Goal: Task Accomplishment & Management: Use online tool/utility

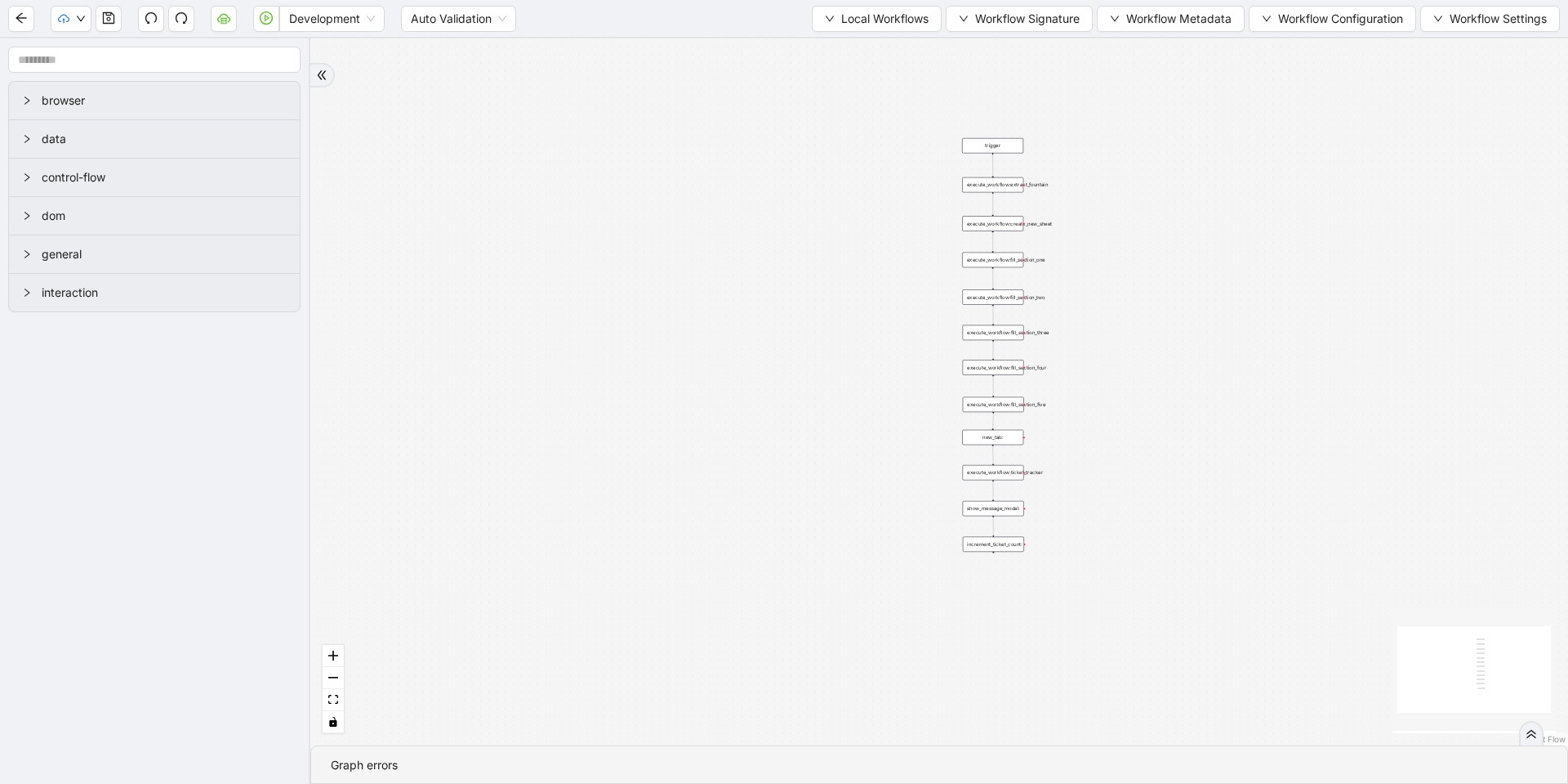
drag, startPoint x: 879, startPoint y: 184, endPoint x: 777, endPoint y: 306, distance: 159.0
click at [777, 306] on div "trigger execute_workflow:create_new_sheet execute_workflow:fill_section_one exe…" at bounding box center [939, 391] width 1258 height 706
click at [1314, 11] on span "Workflow Configuration" at bounding box center [1341, 19] width 125 height 18
click at [1255, 72] on li "Value" at bounding box center [1329, 77] width 164 height 26
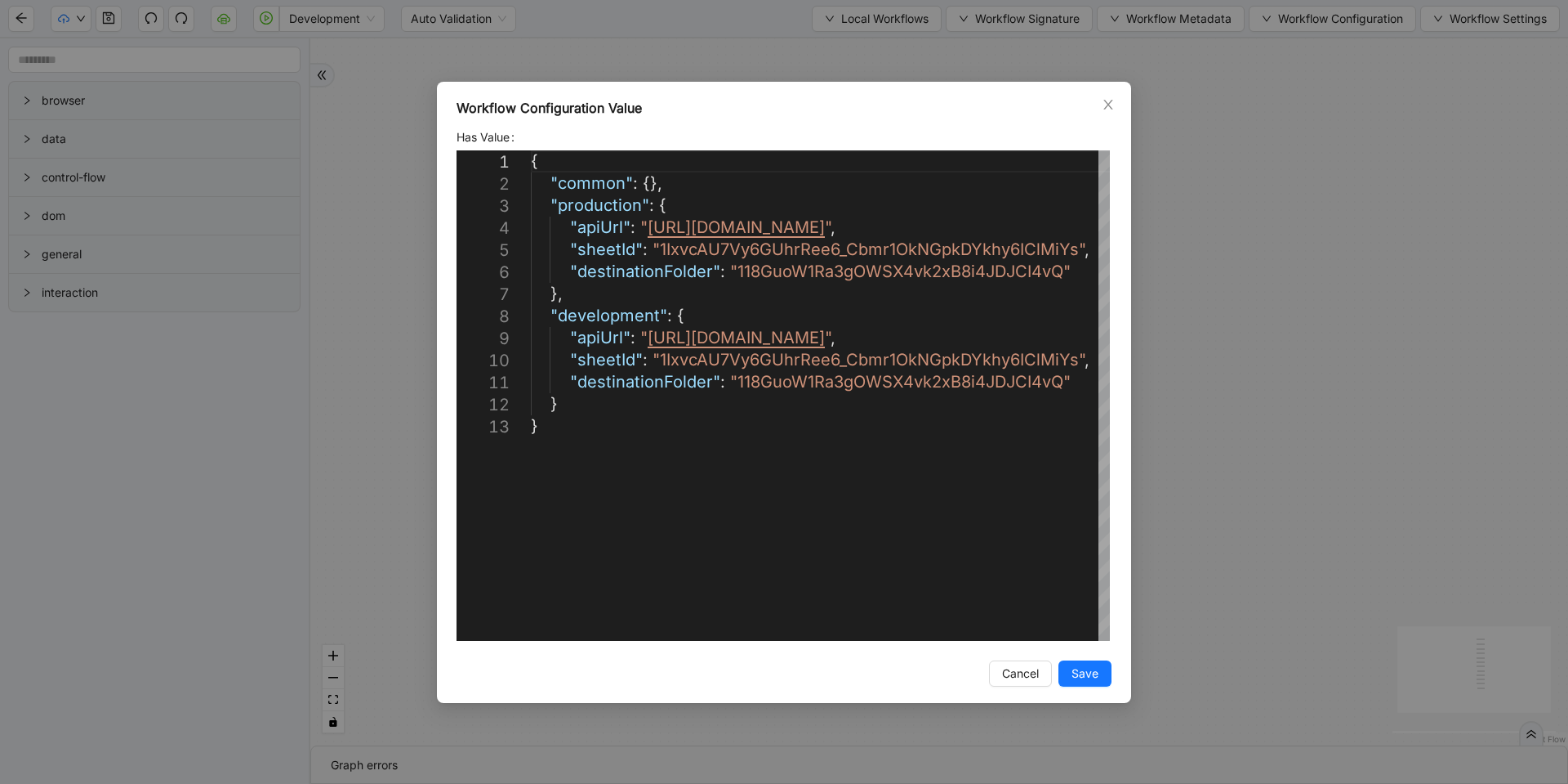
click at [1377, 120] on div "Workflow Configuration Value Has Value 1 2 3 4 5 6 7 8 9 10 11 12 13 { "common"…" at bounding box center [784, 392] width 1568 height 784
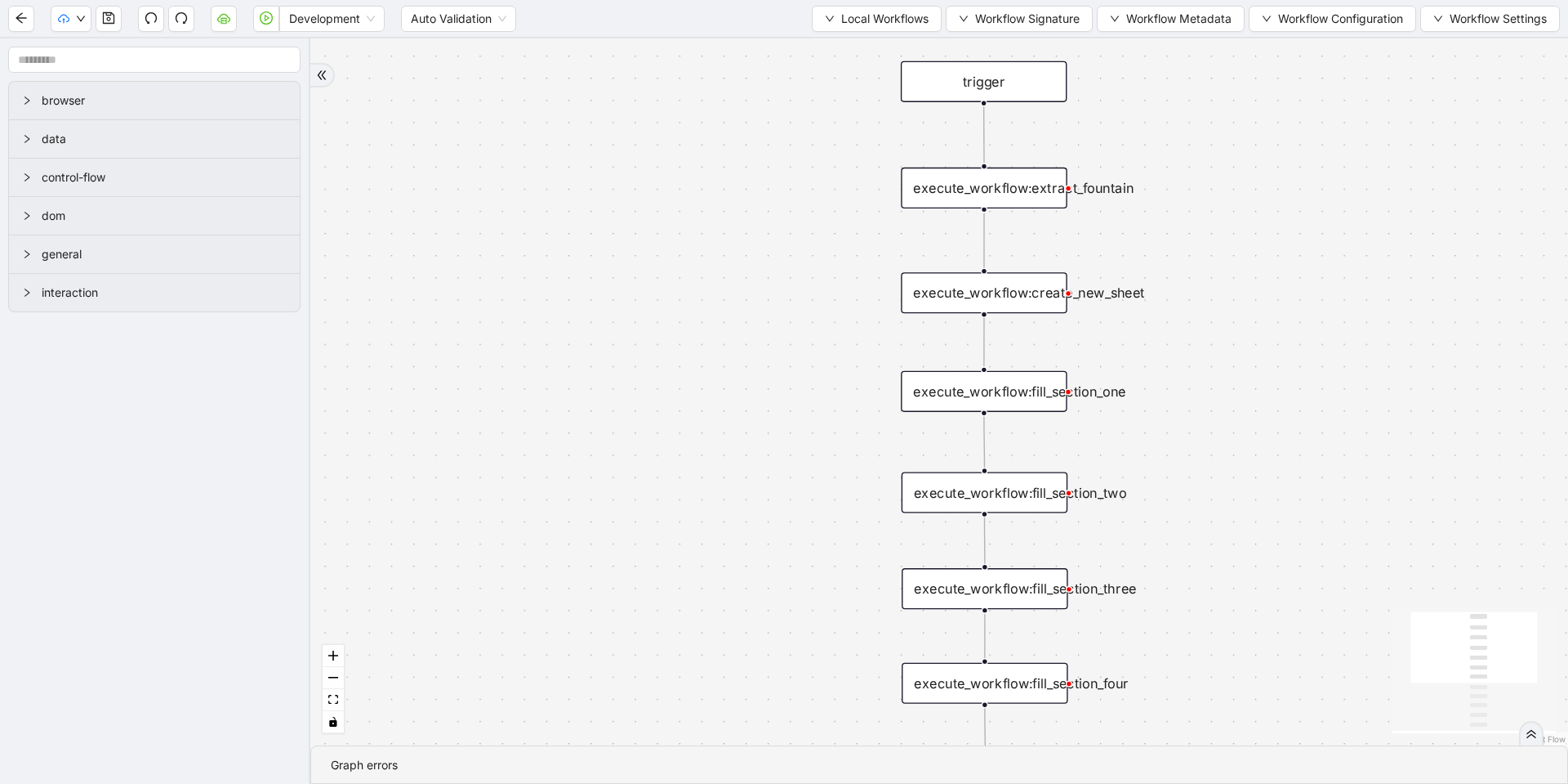
click at [1017, 195] on div "execute_workflow:extract_fountain" at bounding box center [984, 188] width 166 height 41
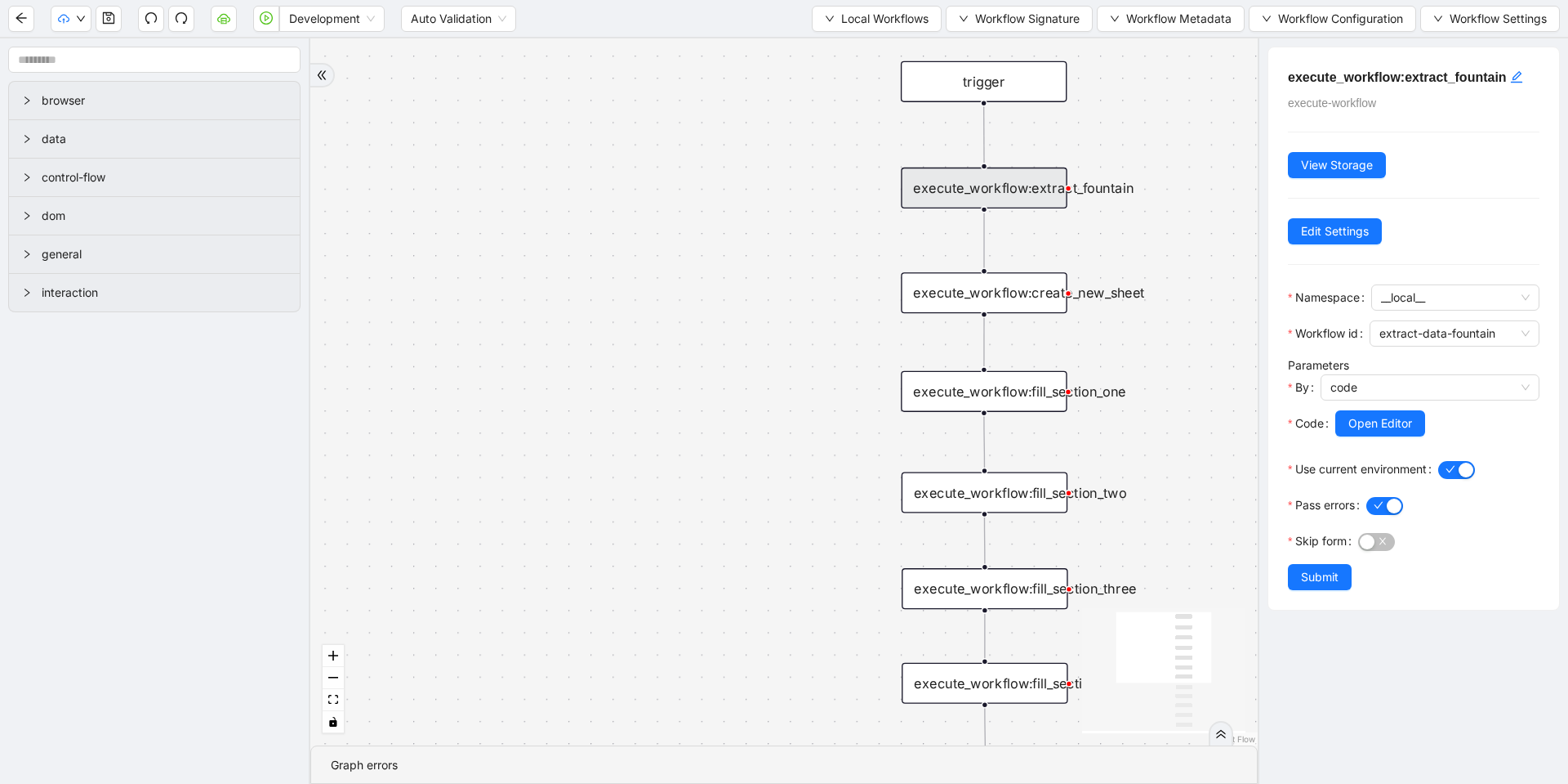
click at [1121, 223] on div "trigger execute_workflow:create_new_sheet execute_workflow:fill_section_one exe…" at bounding box center [784, 391] width 947 height 706
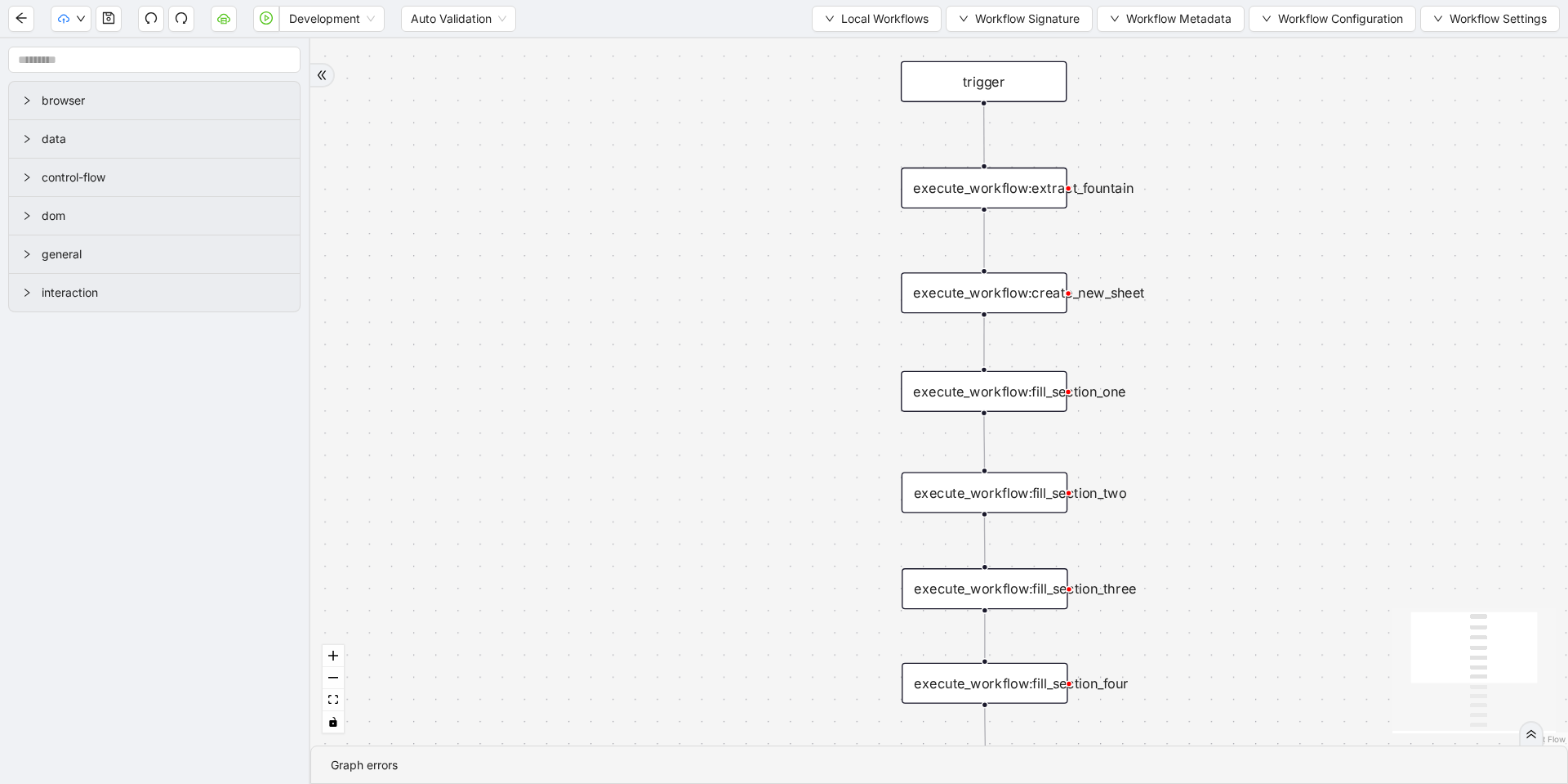
click at [1031, 397] on div "execute_workflow:fill_section_one" at bounding box center [984, 391] width 166 height 41
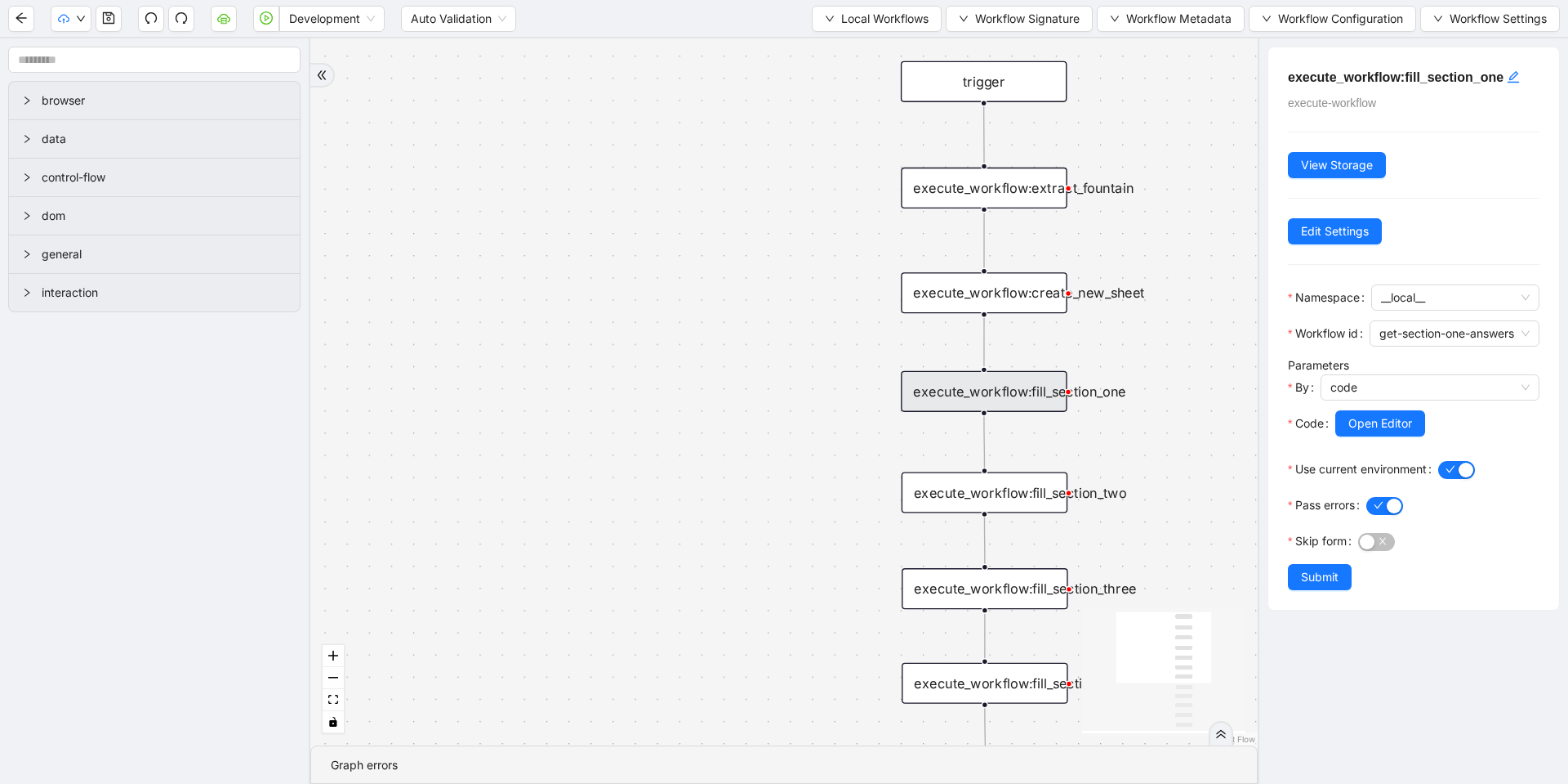
click at [1003, 191] on div "execute_workflow:extract_fountain" at bounding box center [984, 188] width 166 height 41
click at [845, 25] on span "Local Workflows" at bounding box center [885, 19] width 87 height 18
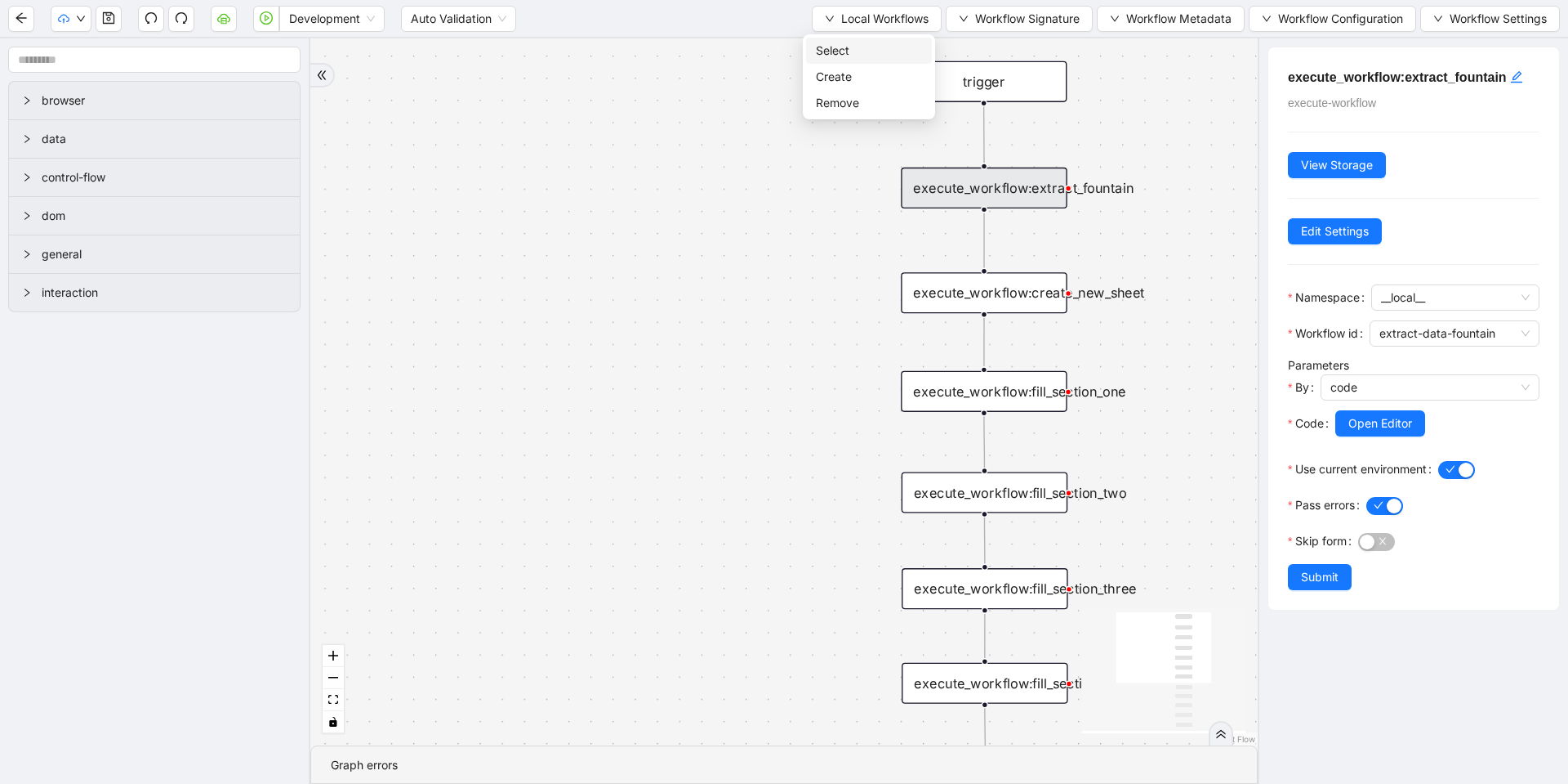
click at [853, 54] on span "Select" at bounding box center [868, 51] width 106 height 18
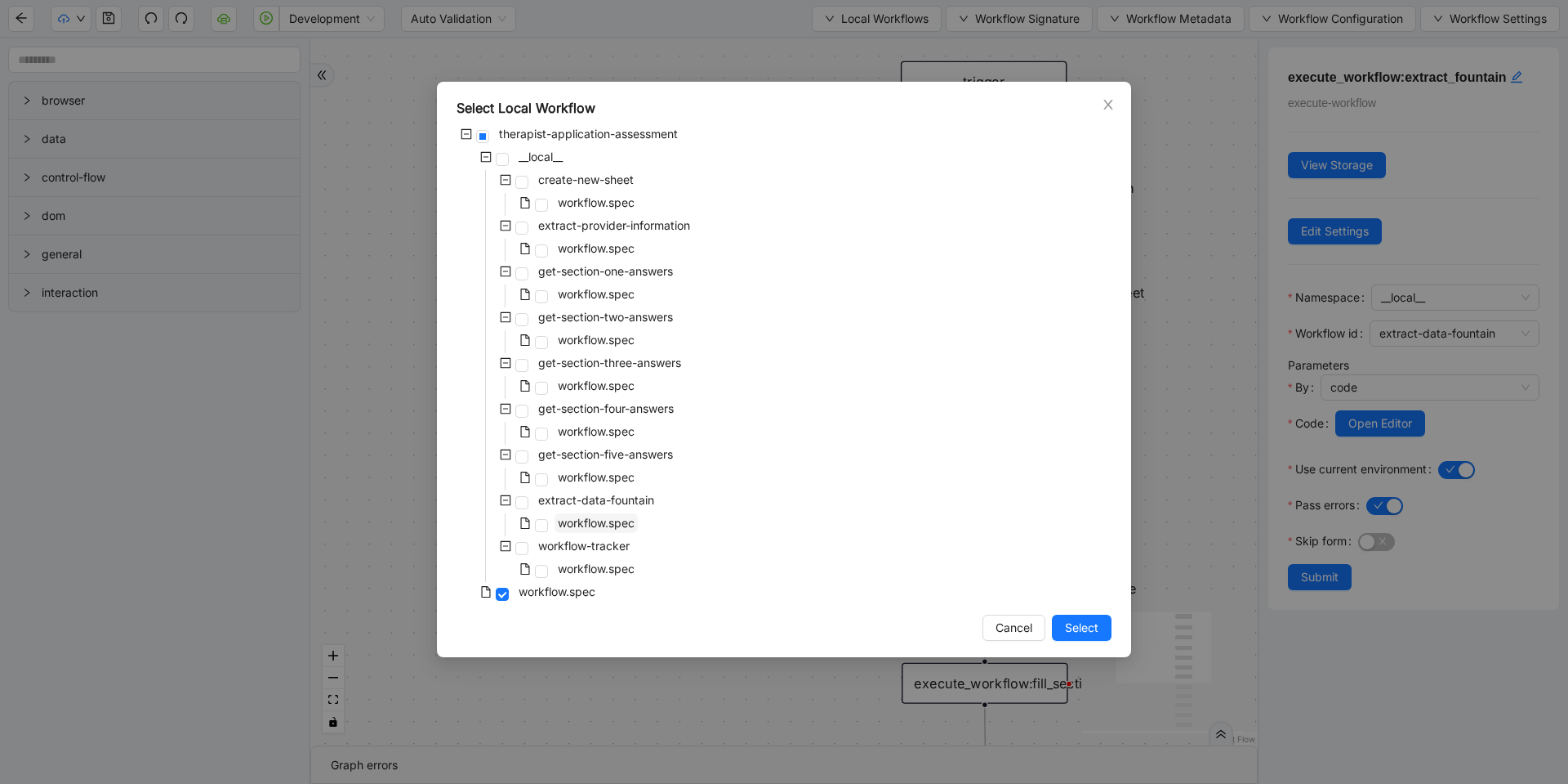
click at [603, 517] on span "workflow.spec" at bounding box center [597, 523] width 77 height 14
click at [1083, 633] on span "Select" at bounding box center [1082, 627] width 34 height 18
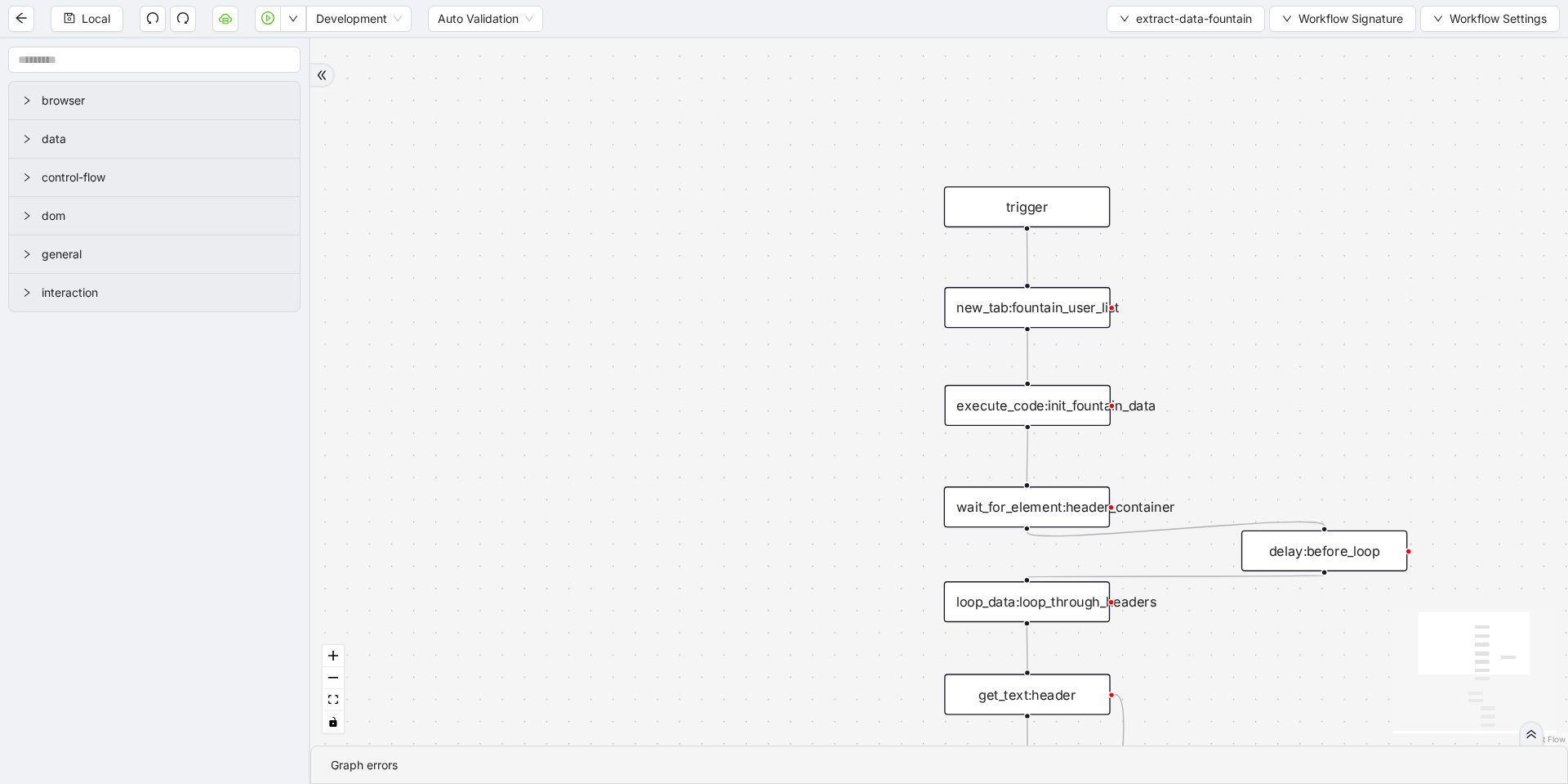
drag, startPoint x: 1245, startPoint y: 421, endPoint x: 1157, endPoint y: 238, distance: 203.1
click at [1157, 238] on div "fallback header_found onError trigger conditions:header_found loop_iterator: ne…" at bounding box center [939, 391] width 1258 height 706
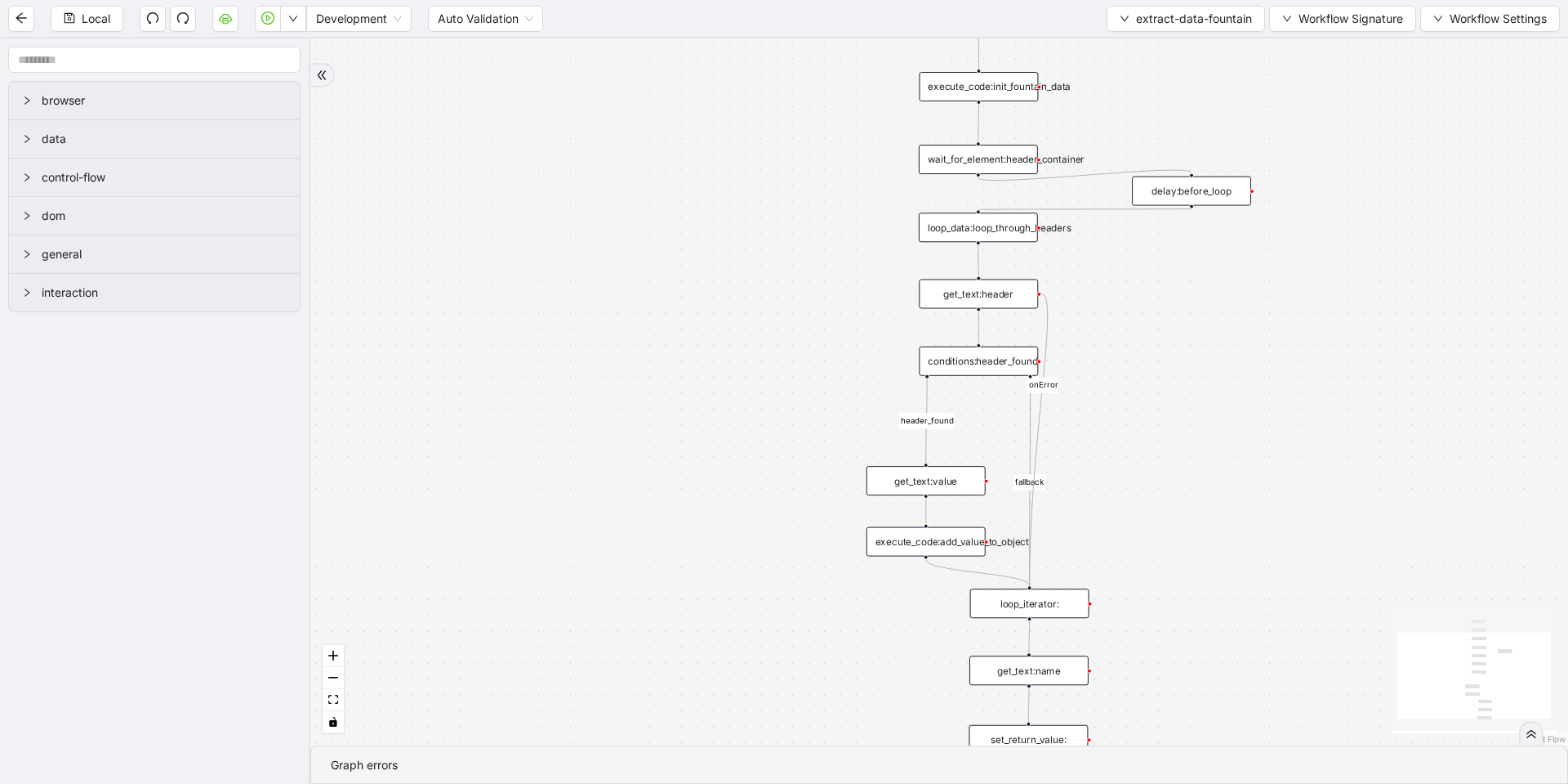
drag, startPoint x: 1194, startPoint y: 528, endPoint x: 1172, endPoint y: 388, distance: 141.7
click at [1172, 388] on div "fallback header_found onError trigger conditions:header_found loop_iterator: ne…" at bounding box center [939, 391] width 1258 height 706
click at [984, 359] on div "conditions:header_found" at bounding box center [979, 361] width 119 height 29
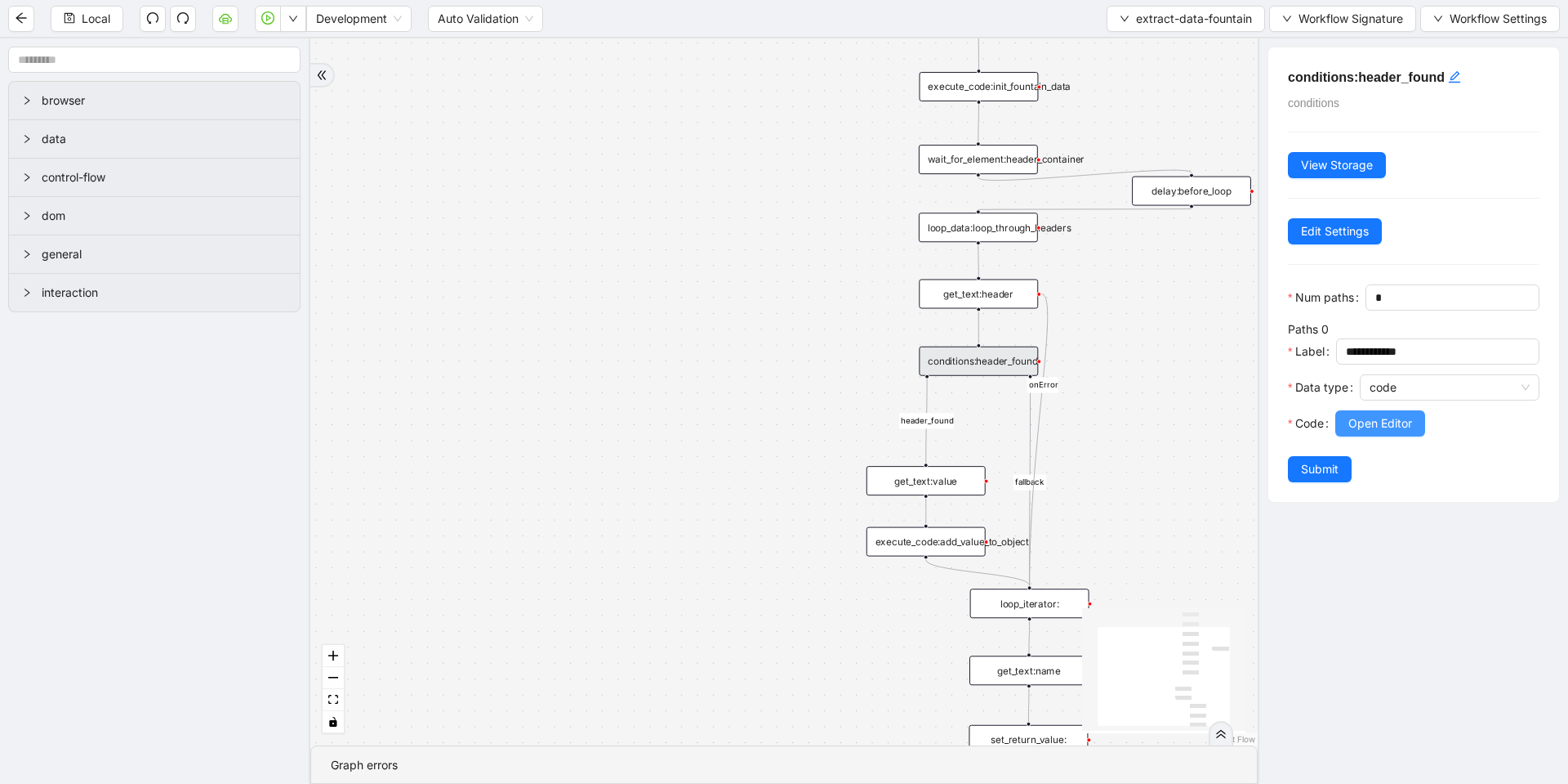
click at [1357, 432] on span "Open Editor" at bounding box center [1380, 423] width 64 height 18
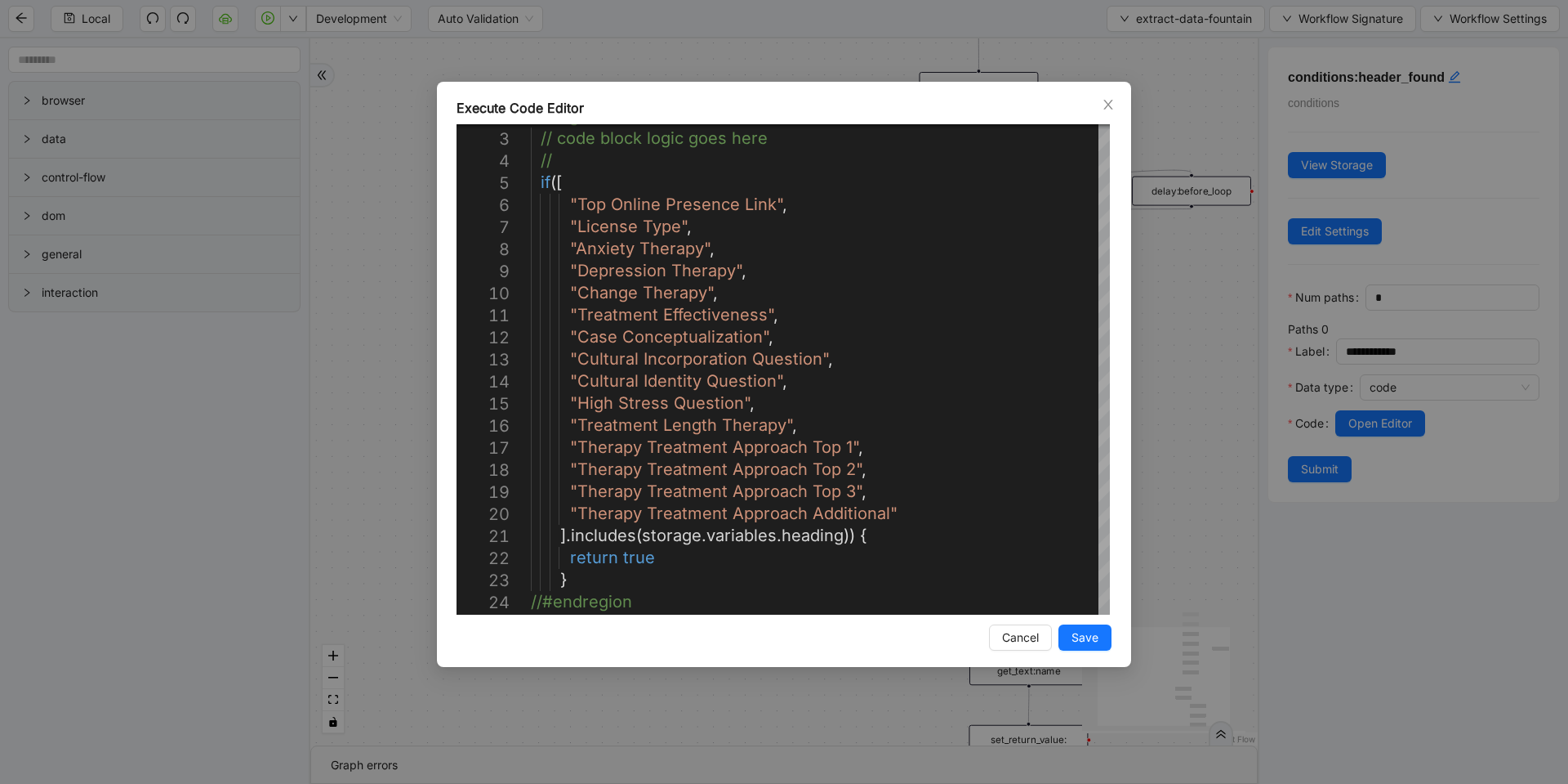
click at [1203, 340] on div "Execute Code Editor 2 3 4 5 6 7 8 9 10 11 12 13 14 15 16 17 18 19 20 21 22 23 2…" at bounding box center [784, 392] width 1568 height 784
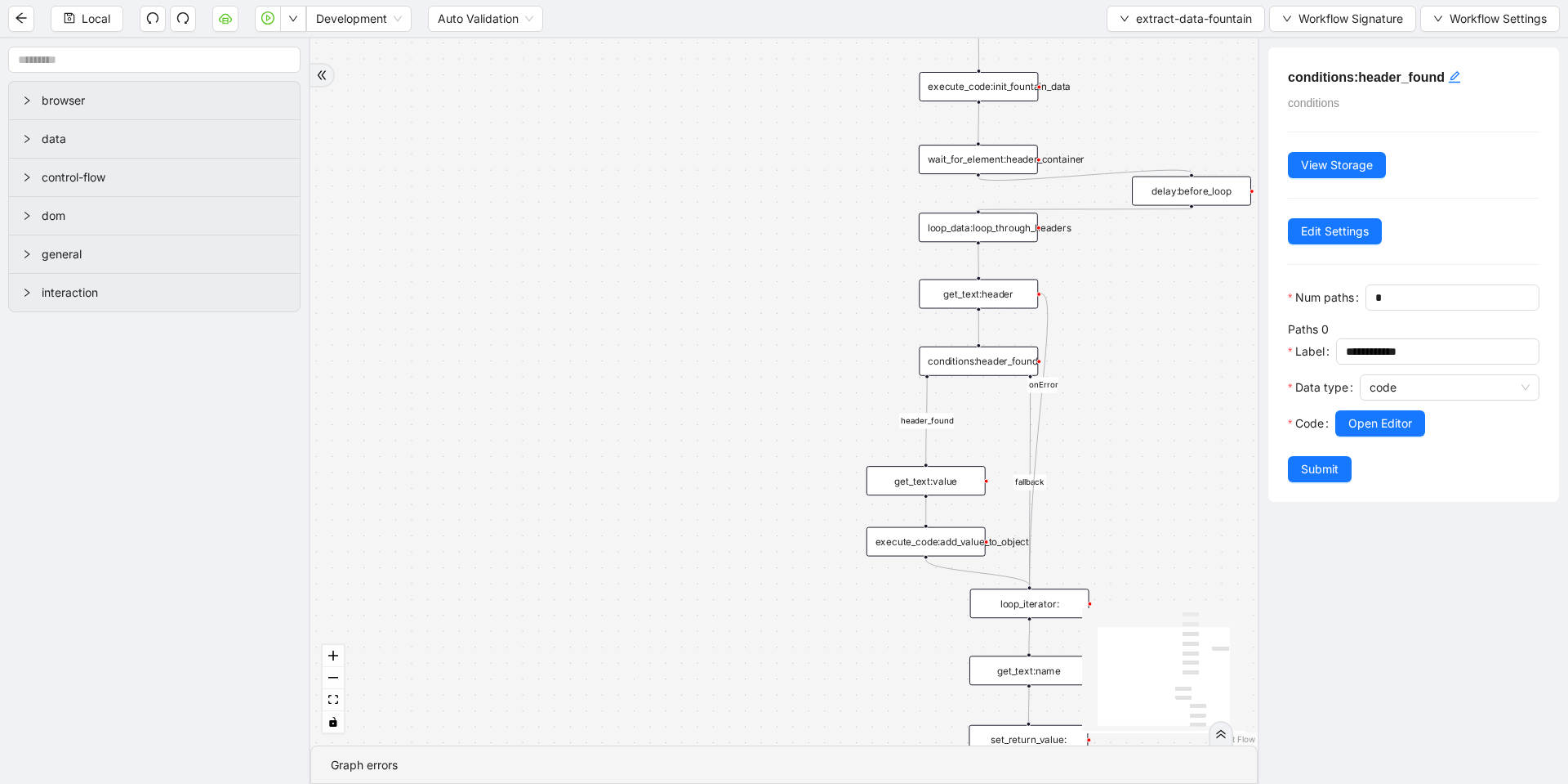
click at [950, 230] on div "loop_data:loop_through_headers" at bounding box center [979, 227] width 119 height 29
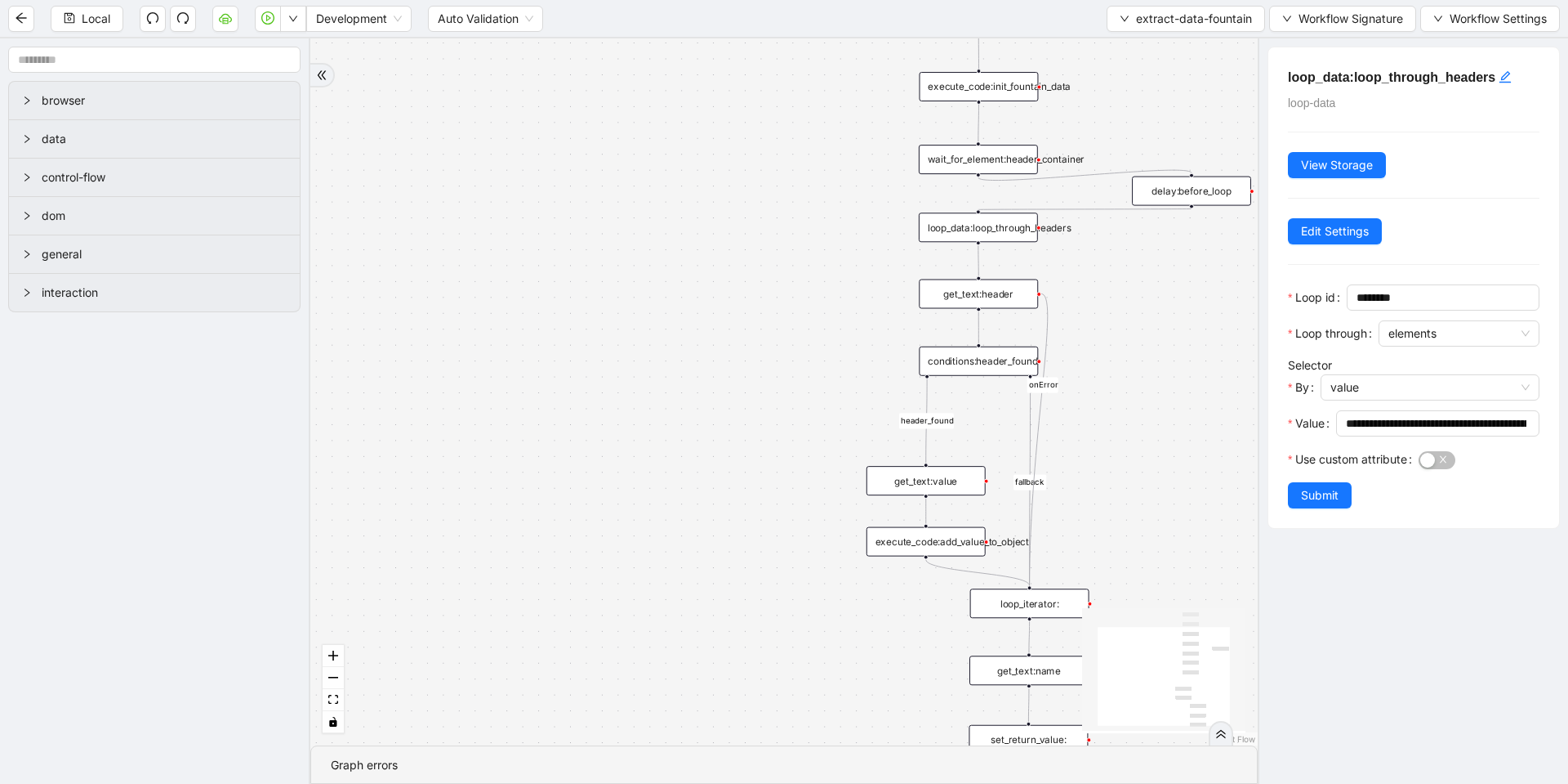
click at [943, 473] on div "get_text:value" at bounding box center [926, 480] width 119 height 29
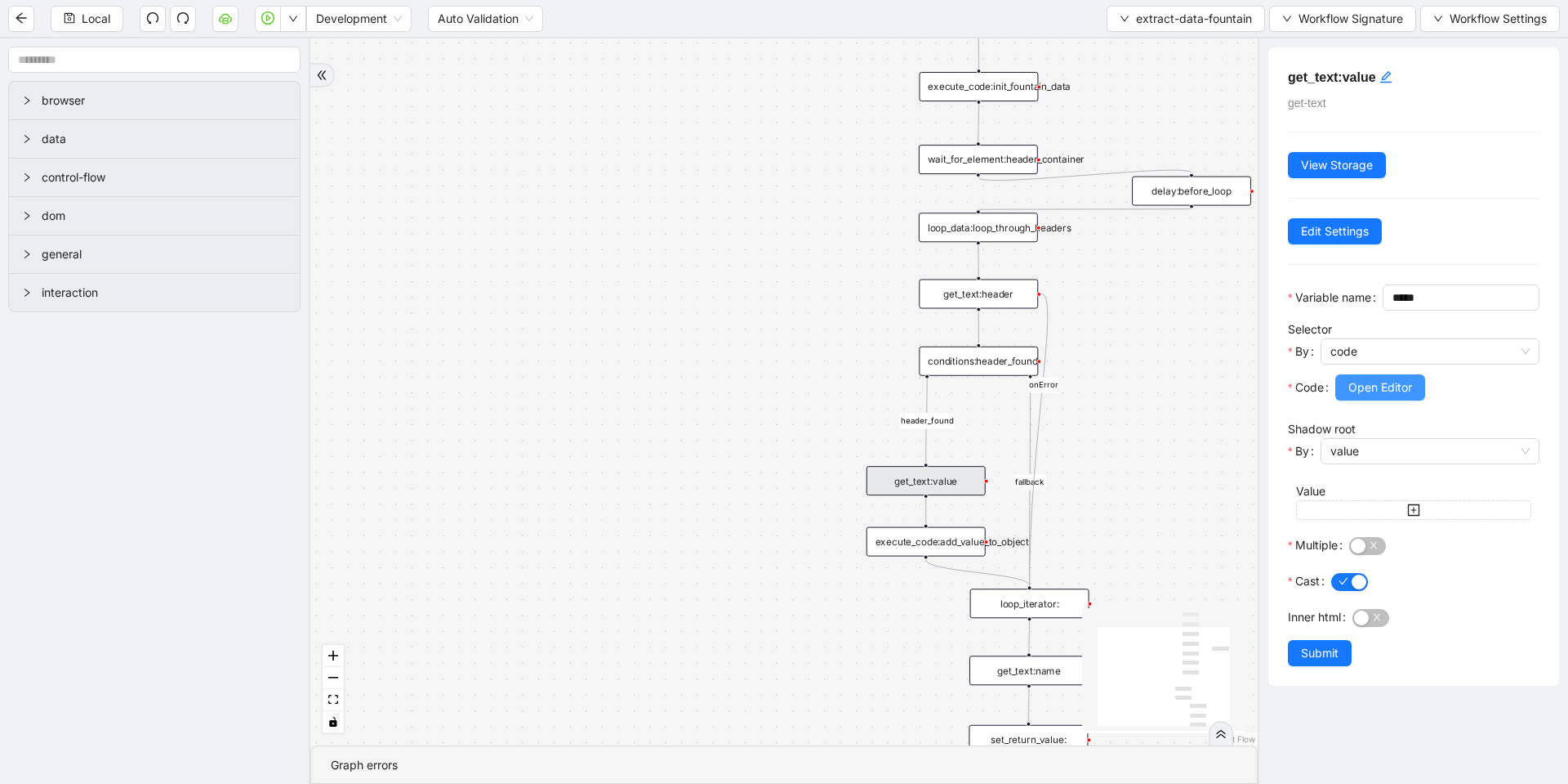
click at [1361, 396] on span "Open Editor" at bounding box center [1380, 388] width 64 height 18
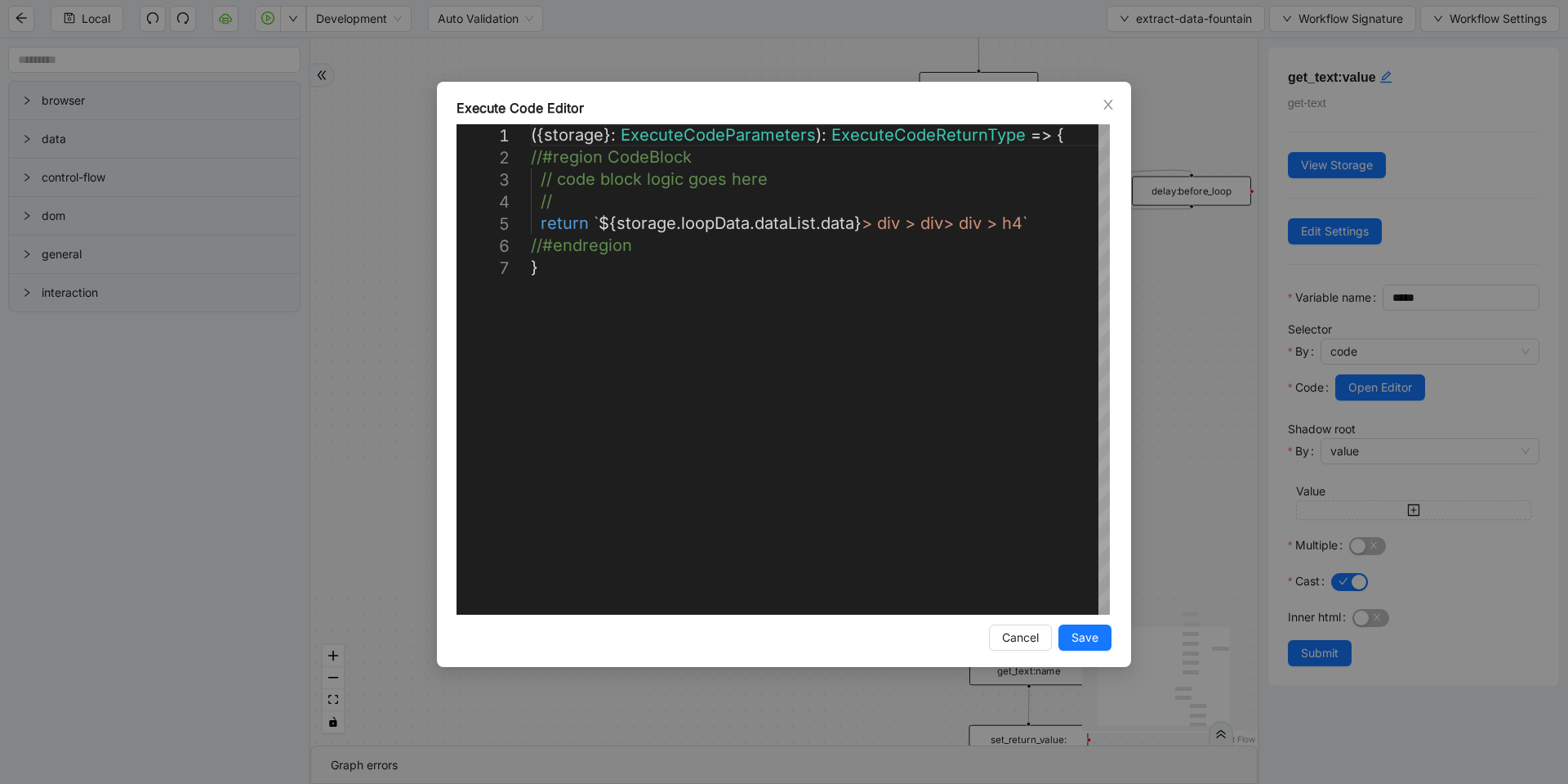
click at [1190, 365] on div "**********" at bounding box center [784, 392] width 1568 height 784
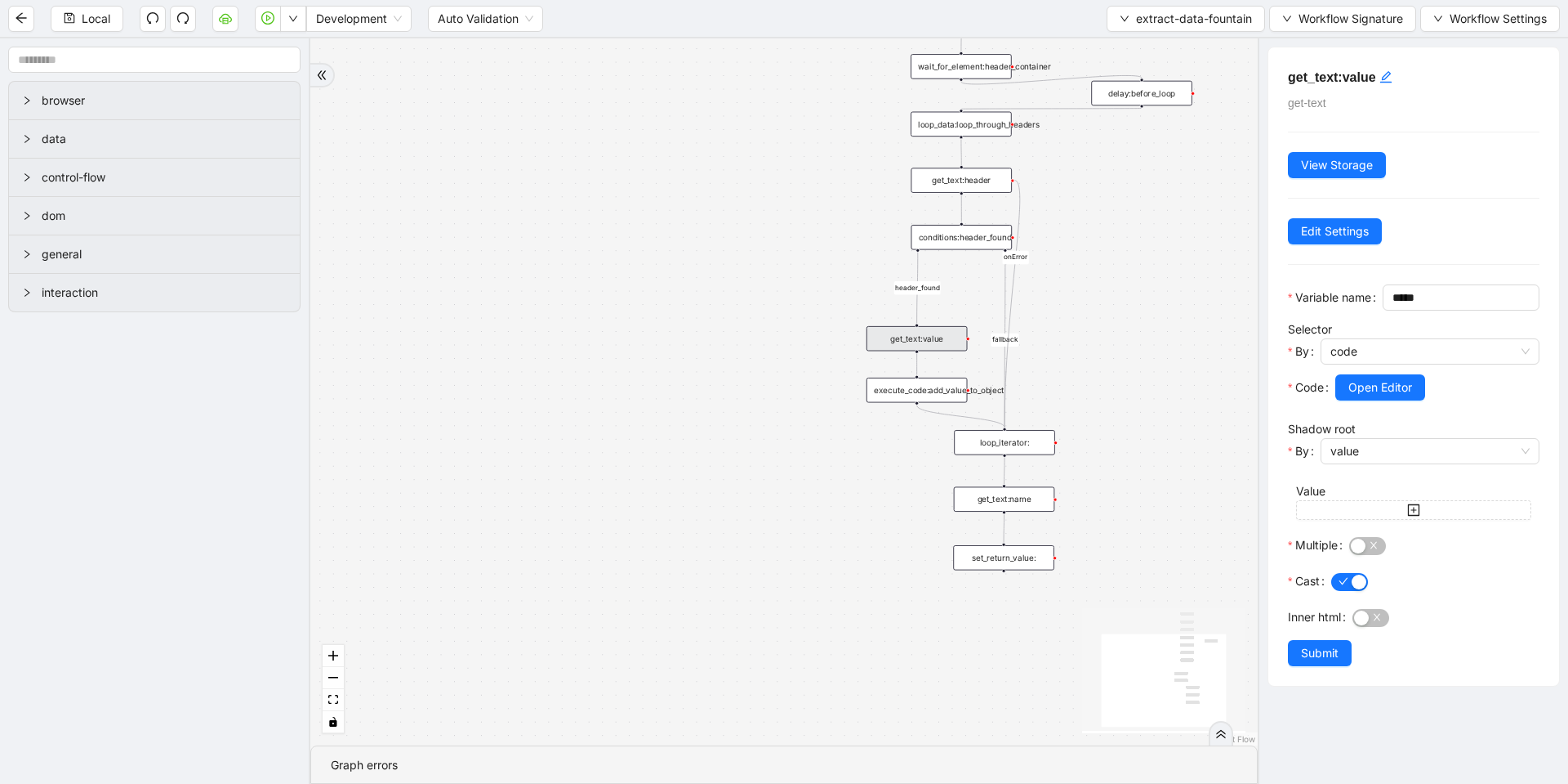
drag, startPoint x: 1150, startPoint y: 413, endPoint x: 1110, endPoint y: 290, distance: 129.3
click at [1110, 290] on div "fallback header_found onError trigger conditions:header_found loop_iterator: ne…" at bounding box center [784, 391] width 947 height 706
click at [1018, 545] on div "set_return_value:" at bounding box center [1004, 558] width 102 height 25
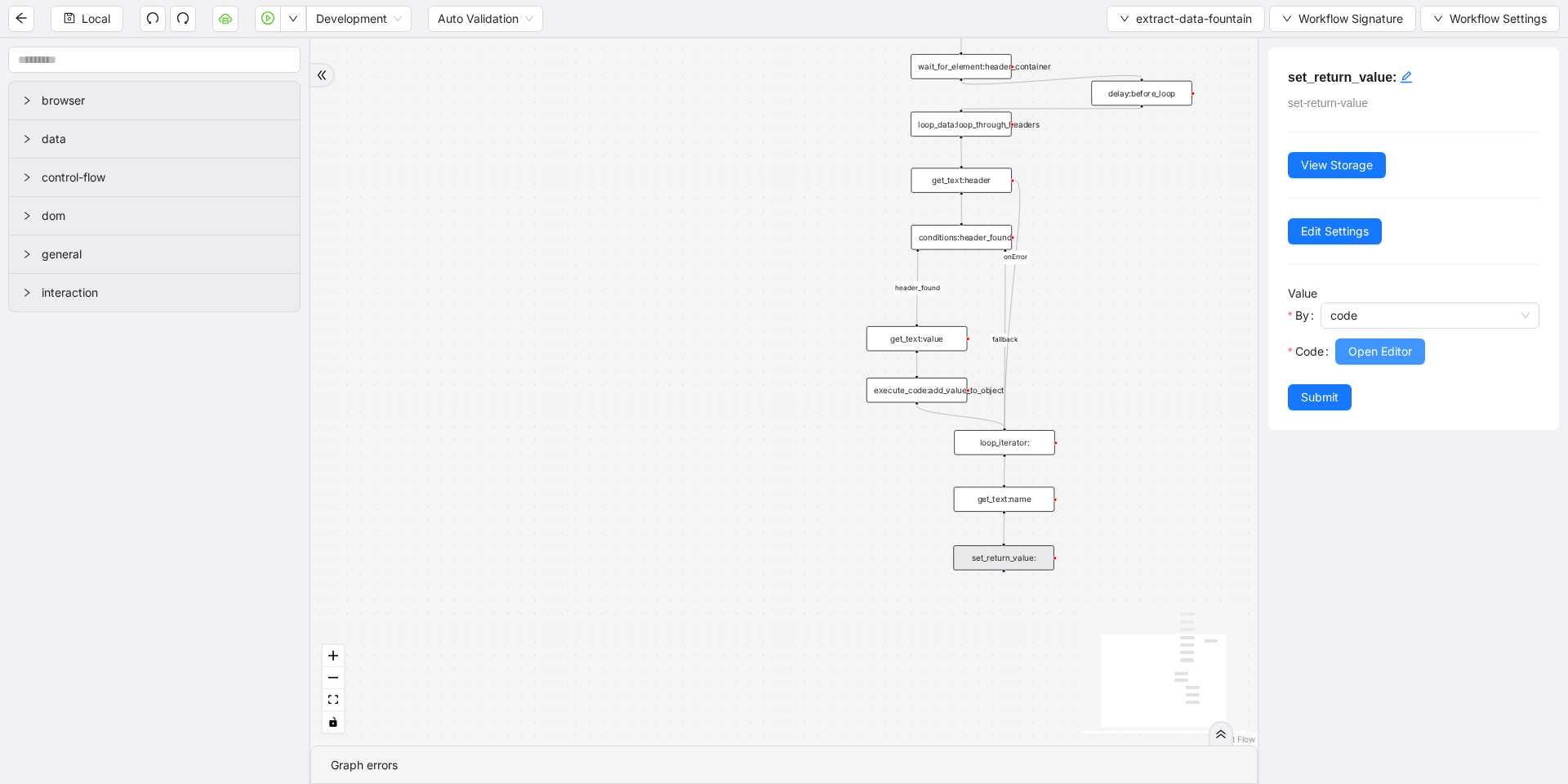
click at [1398, 360] on span "Open Editor" at bounding box center [1380, 351] width 64 height 18
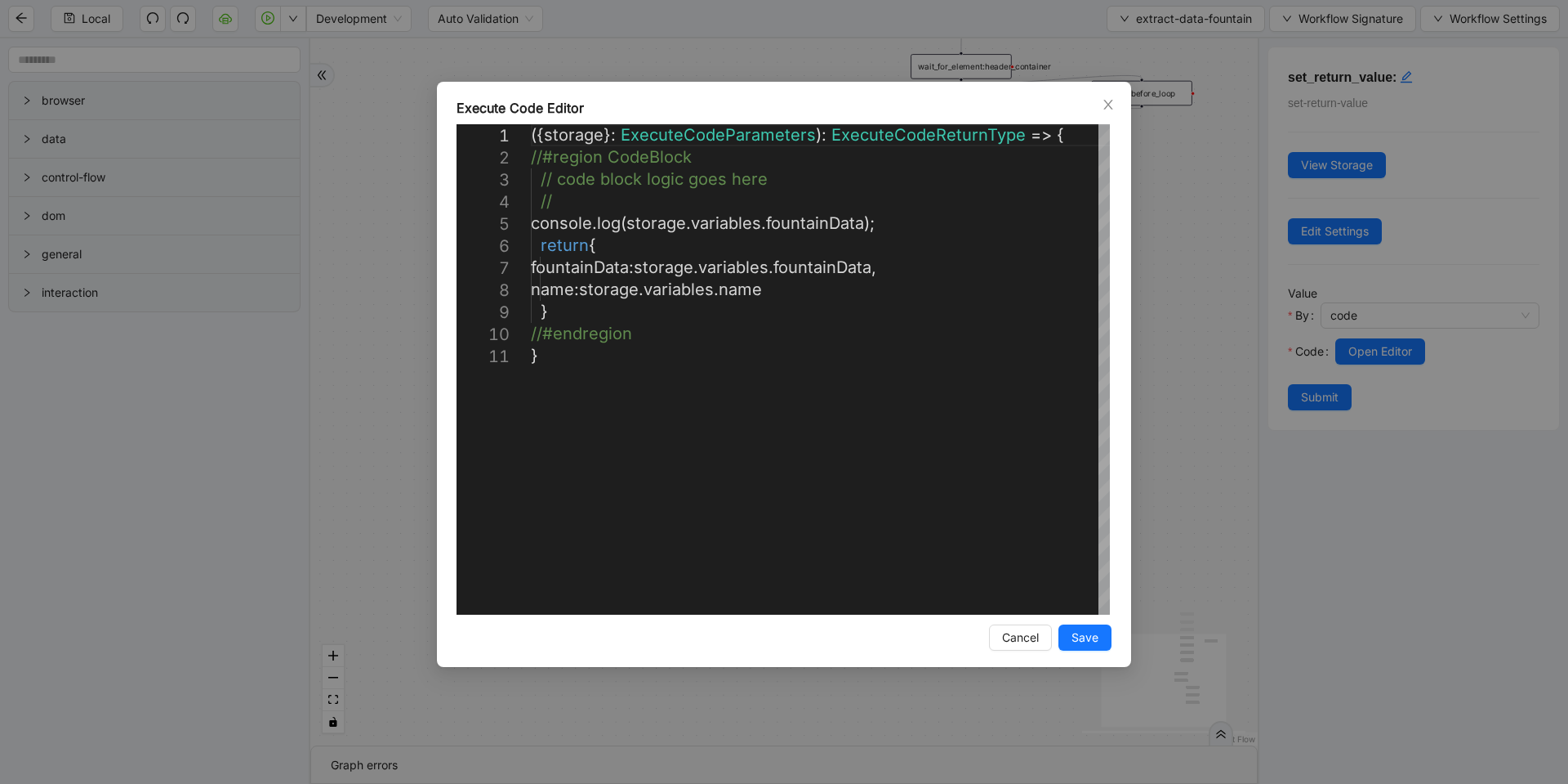
click at [1203, 255] on div "**********" at bounding box center [784, 392] width 1568 height 784
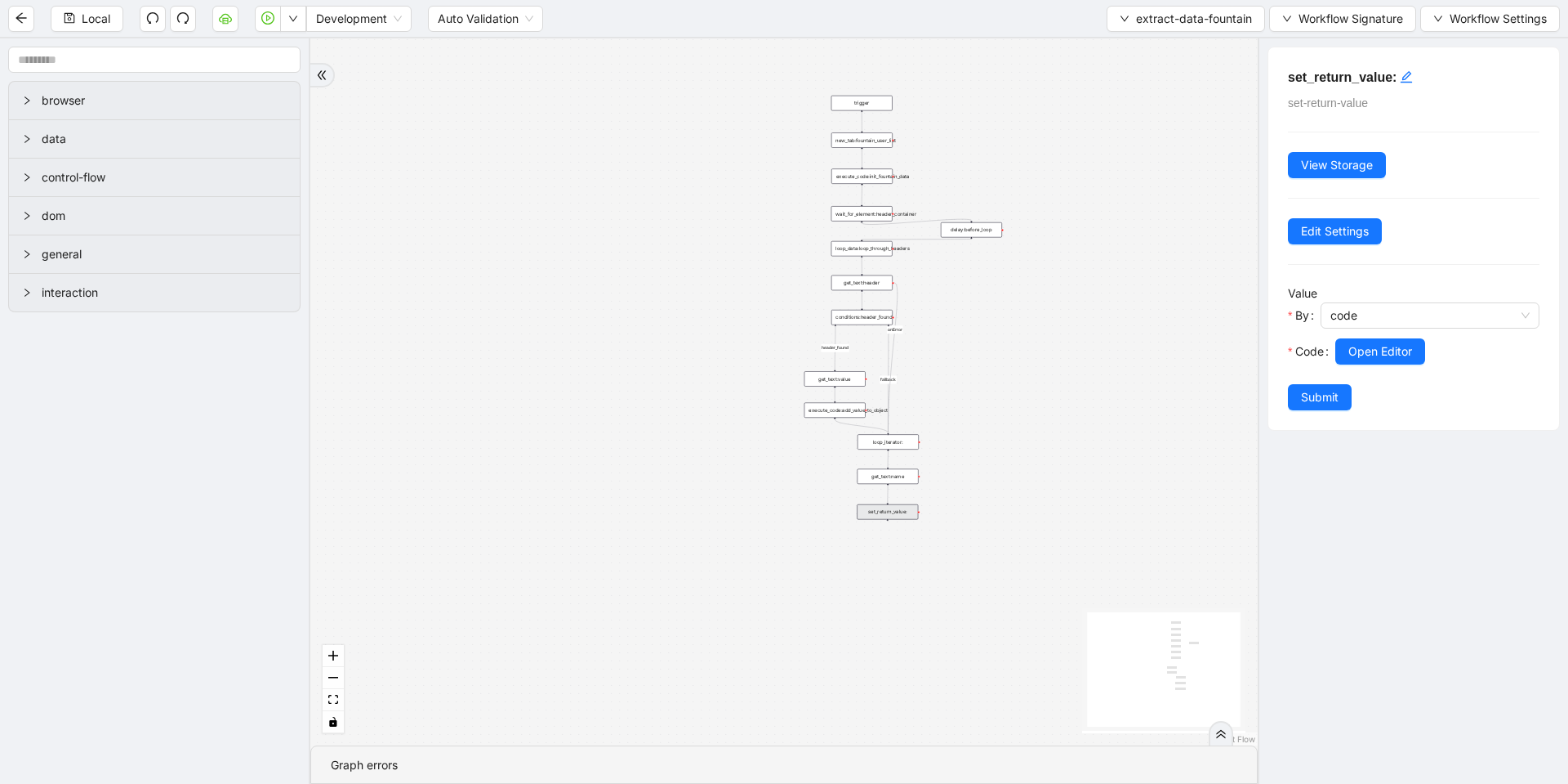
drag, startPoint x: 707, startPoint y: 197, endPoint x: 714, endPoint y: 331, distance: 134.2
click at [714, 331] on div "fallback header_found onError trigger conditions:header_found loop_iterator: ne…" at bounding box center [784, 391] width 947 height 706
drag, startPoint x: 714, startPoint y: 308, endPoint x: 714, endPoint y: 237, distance: 71.0
click at [714, 237] on div "fallback header_found onError trigger conditions:header_found loop_iterator: ne…" at bounding box center [784, 391] width 947 height 706
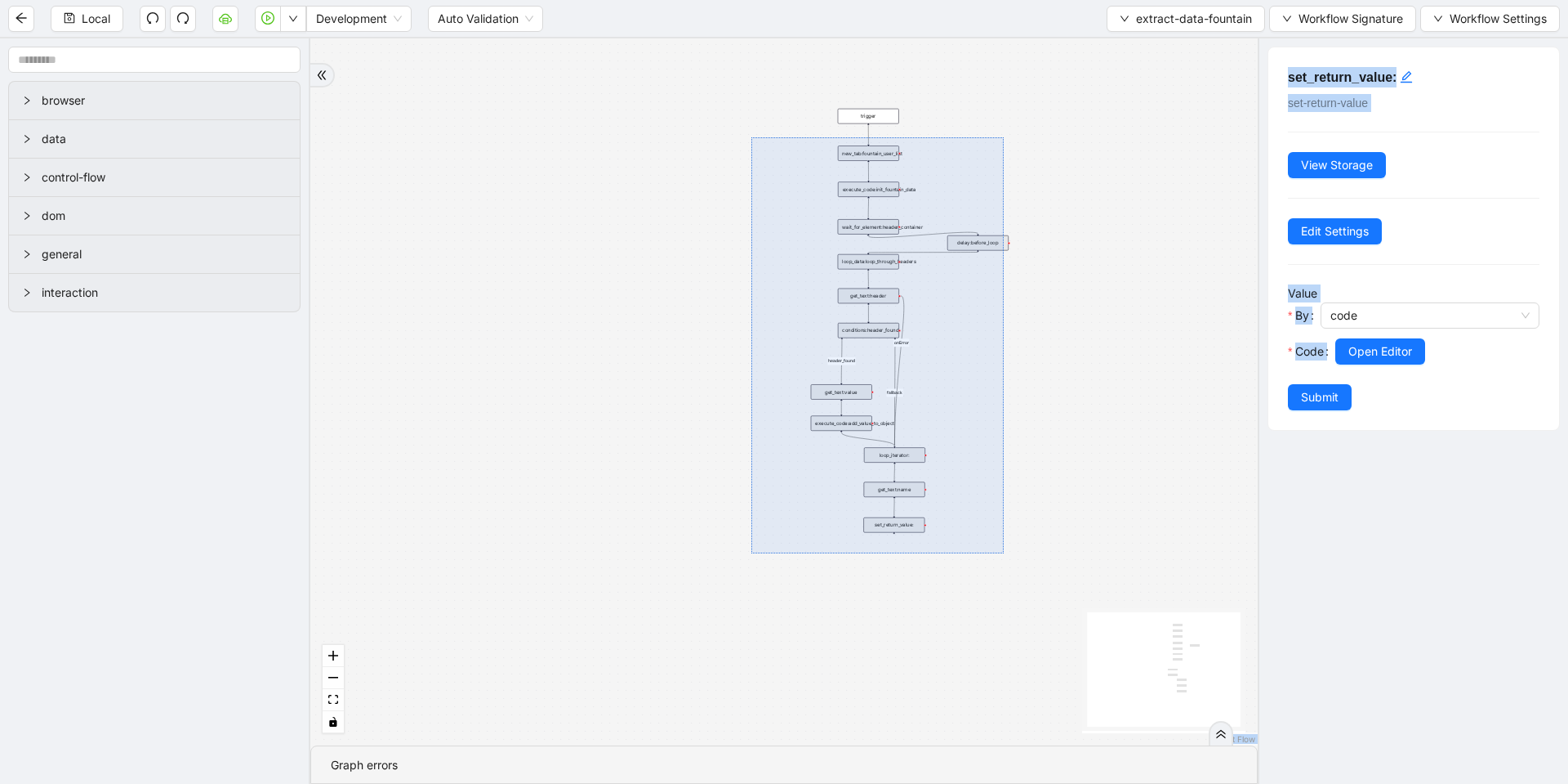
drag, startPoint x: 752, startPoint y: 137, endPoint x: 1003, endPoint y: 553, distance: 485.9
click at [1003, 553] on div "fallback header_found onError trigger conditions:header_found loop_iterator: ne…" at bounding box center [784, 391] width 947 height 706
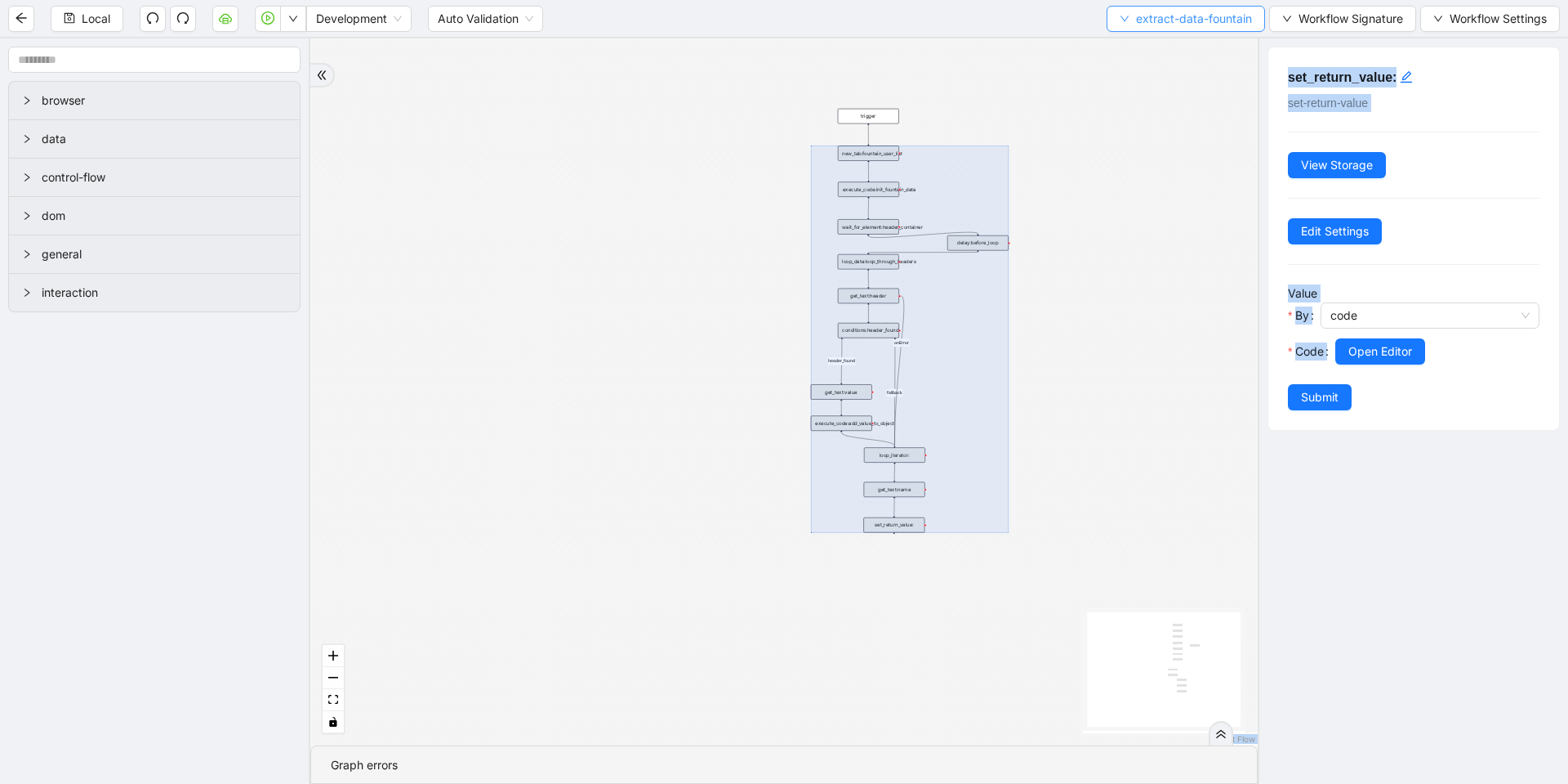
click at [1136, 20] on span "extract-data-fountain" at bounding box center [1194, 19] width 116 height 18
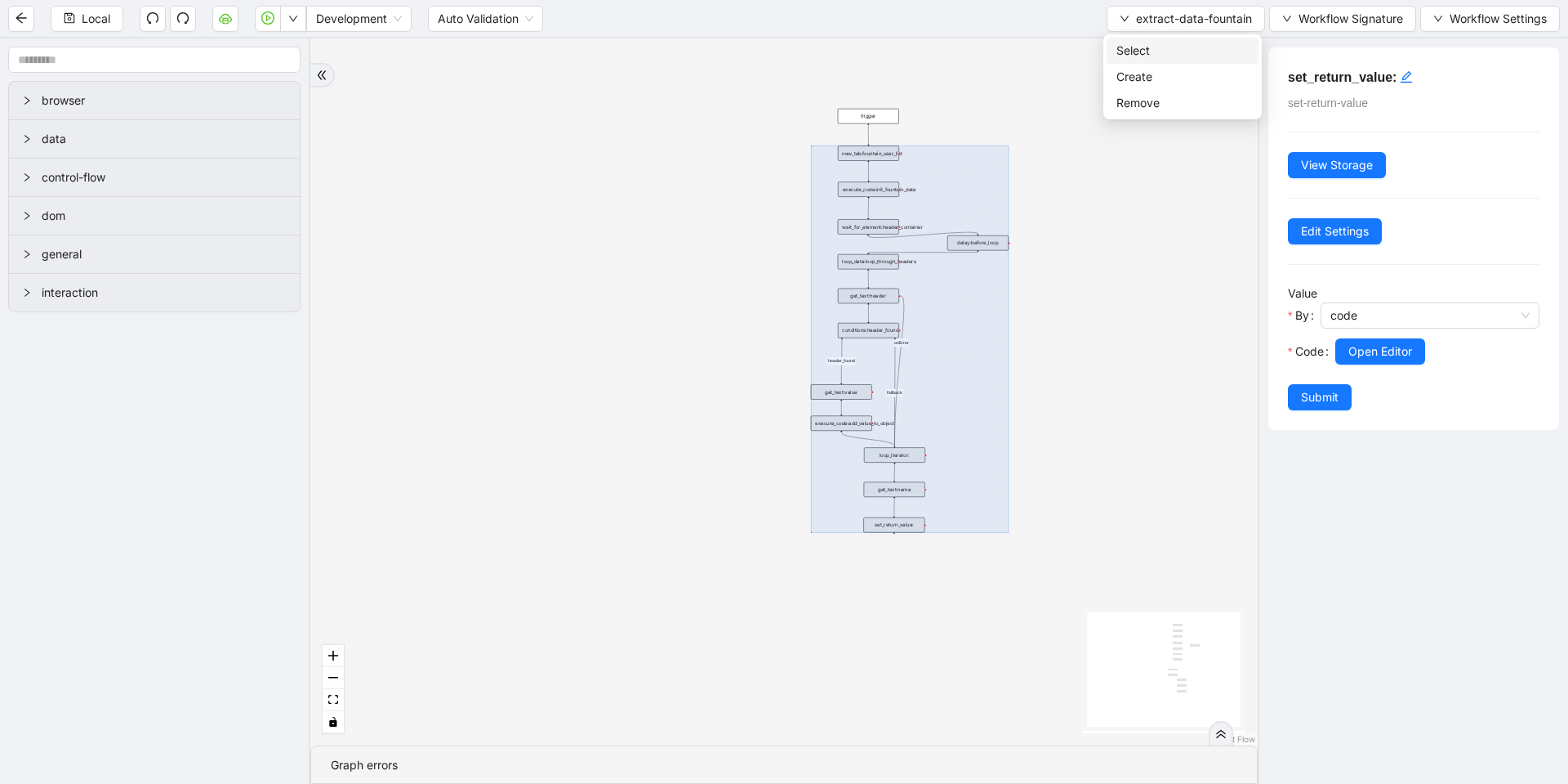
click at [1130, 50] on span "Select" at bounding box center [1182, 51] width 133 height 18
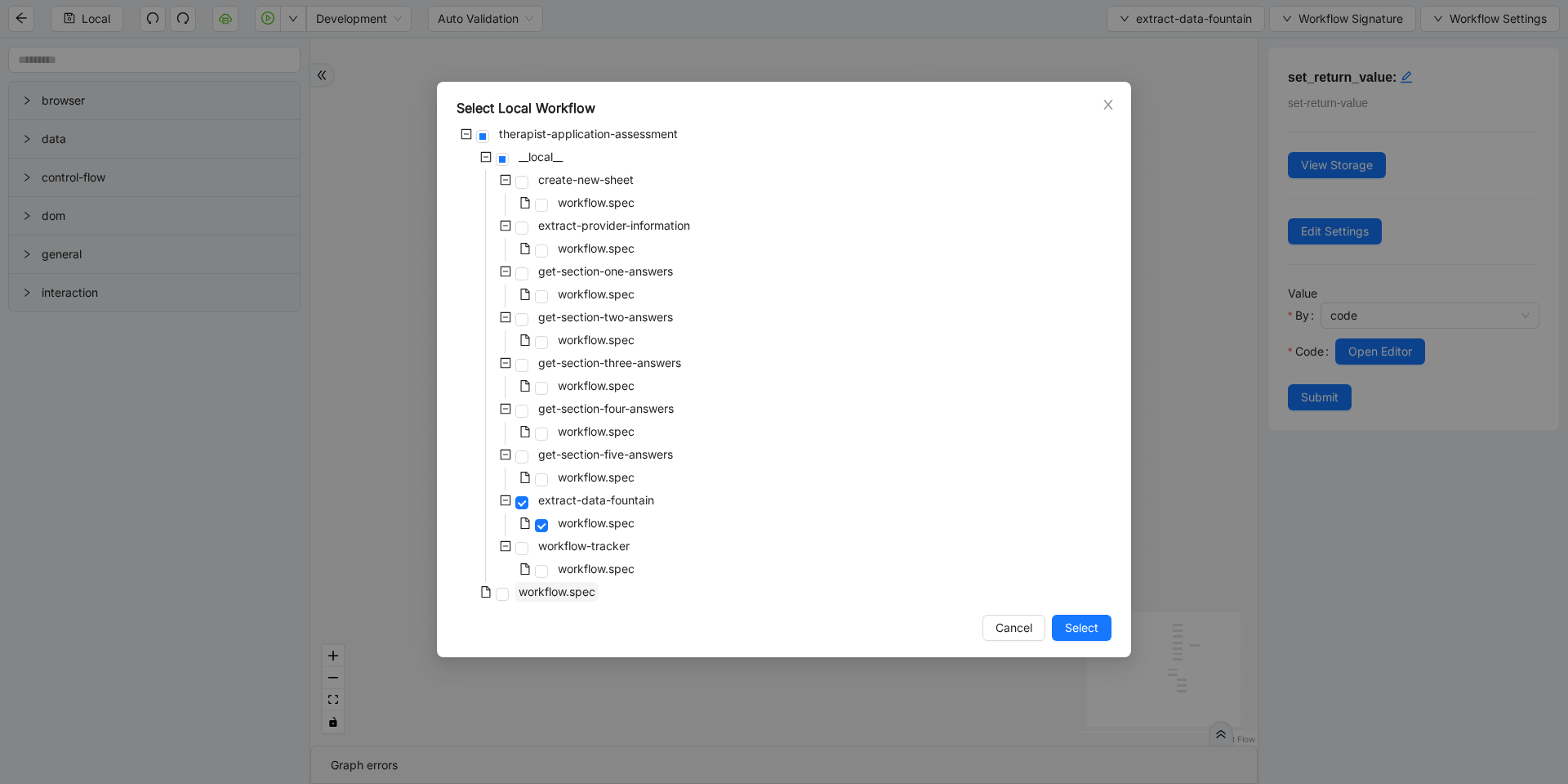
click at [589, 595] on span "workflow.spec" at bounding box center [557, 592] width 77 height 14
drag, startPoint x: 1100, startPoint y: 636, endPoint x: 1042, endPoint y: 319, distance: 322.3
click at [1099, 636] on button "Select" at bounding box center [1082, 627] width 60 height 26
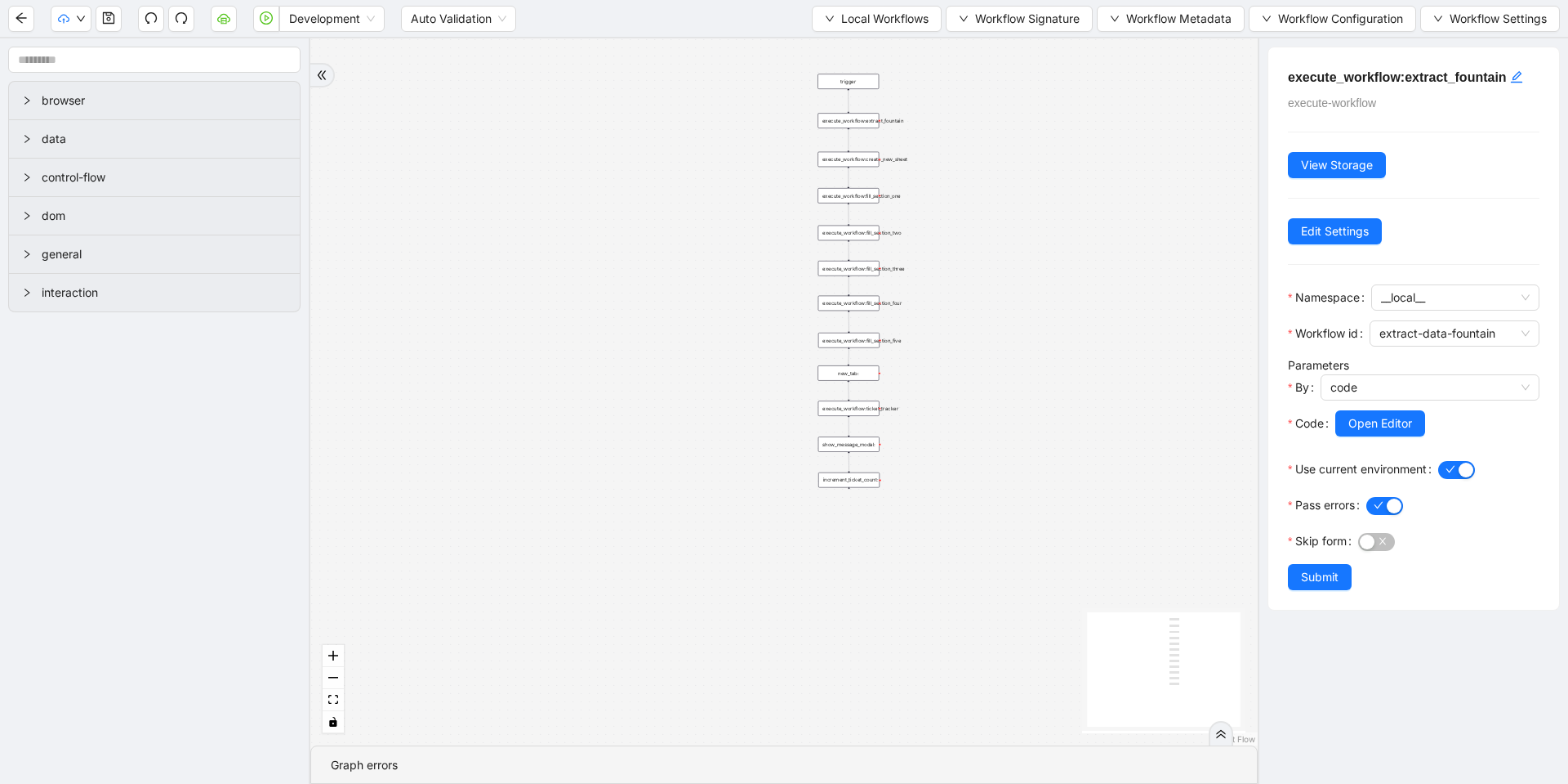
drag, startPoint x: 1002, startPoint y: 238, endPoint x: 997, endPoint y: 269, distance: 31.4
click at [998, 270] on div "trigger execute_workflow:create_new_sheet execute_workflow:fill_section_one exe…" at bounding box center [784, 391] width 947 height 706
click at [862, 23] on span "Local Workflows" at bounding box center [885, 19] width 87 height 18
click at [840, 75] on span "Create" at bounding box center [868, 77] width 106 height 18
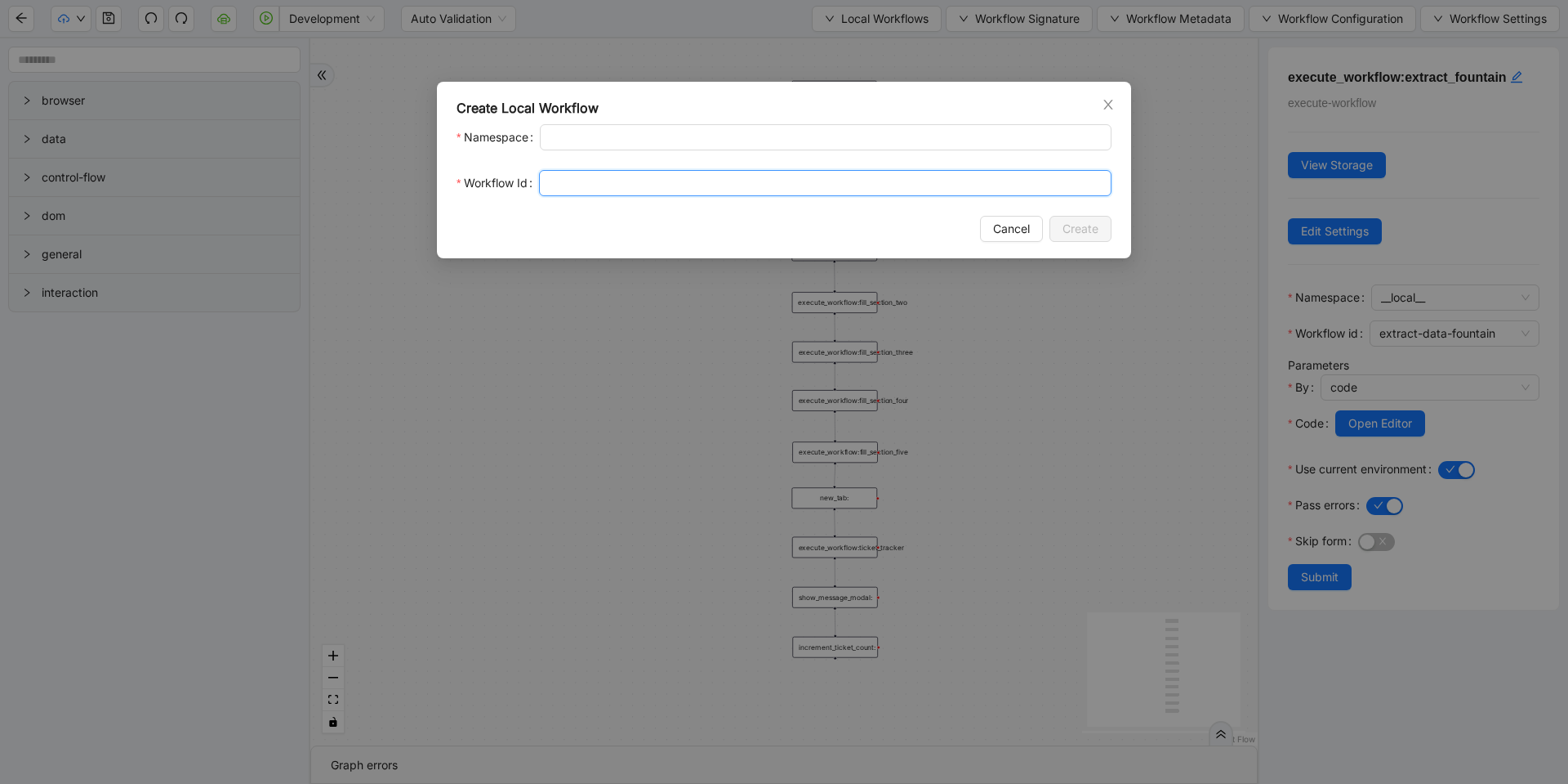
click at [598, 179] on input "Workflow Id" at bounding box center [825, 183] width 573 height 26
type input "*"
type input "**********"
click at [1068, 225] on span "Create" at bounding box center [1080, 229] width 36 height 18
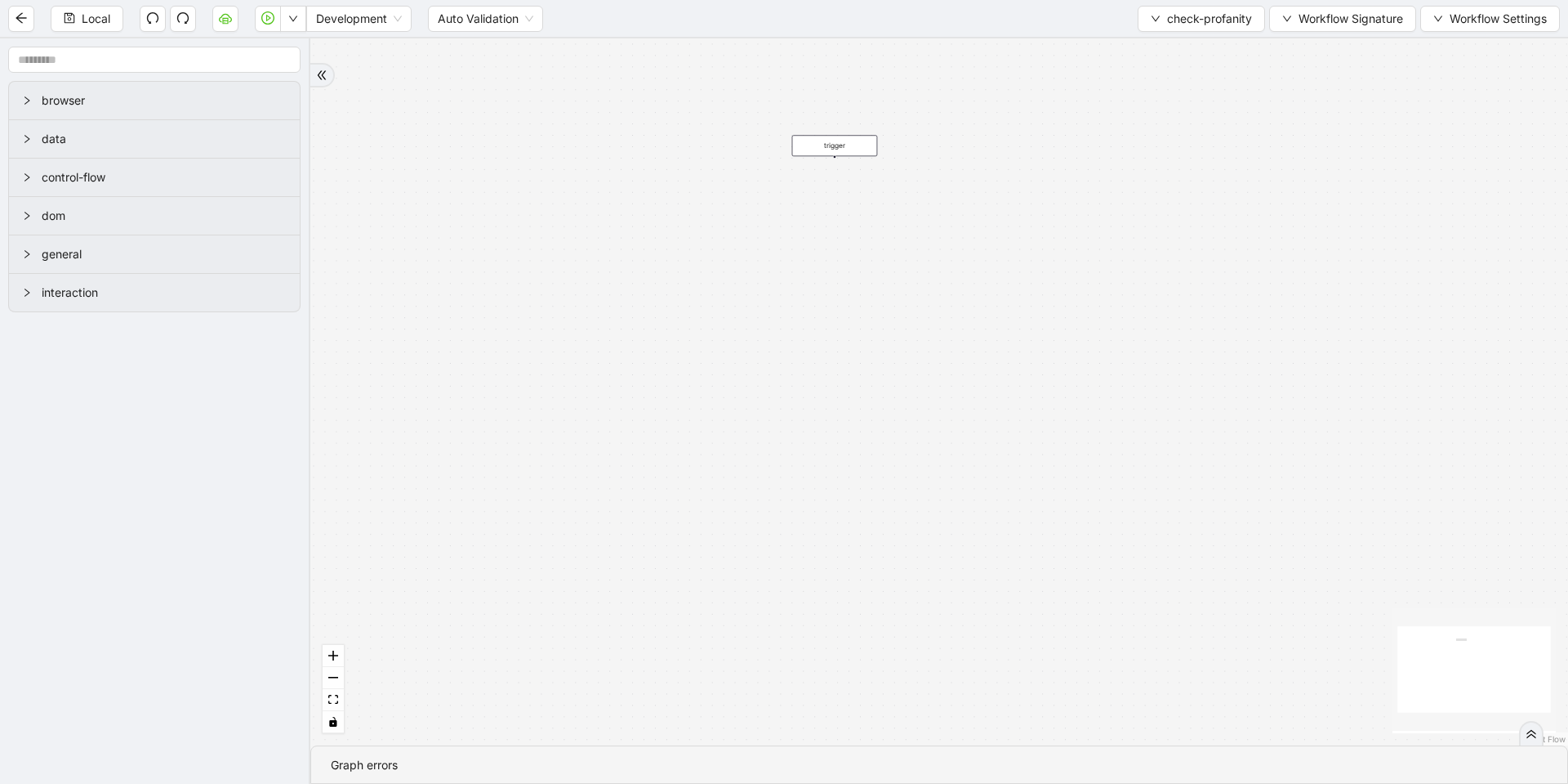
click at [911, 233] on div "trigger" at bounding box center [939, 391] width 1258 height 706
click at [839, 273] on div "trigger" at bounding box center [939, 391] width 1258 height 706
drag, startPoint x: 839, startPoint y: 273, endPoint x: 835, endPoint y: 220, distance: 53.2
click at [835, 220] on div "trigger" at bounding box center [939, 391] width 1258 height 706
click at [790, 216] on div "trigger" at bounding box center [939, 391] width 1258 height 706
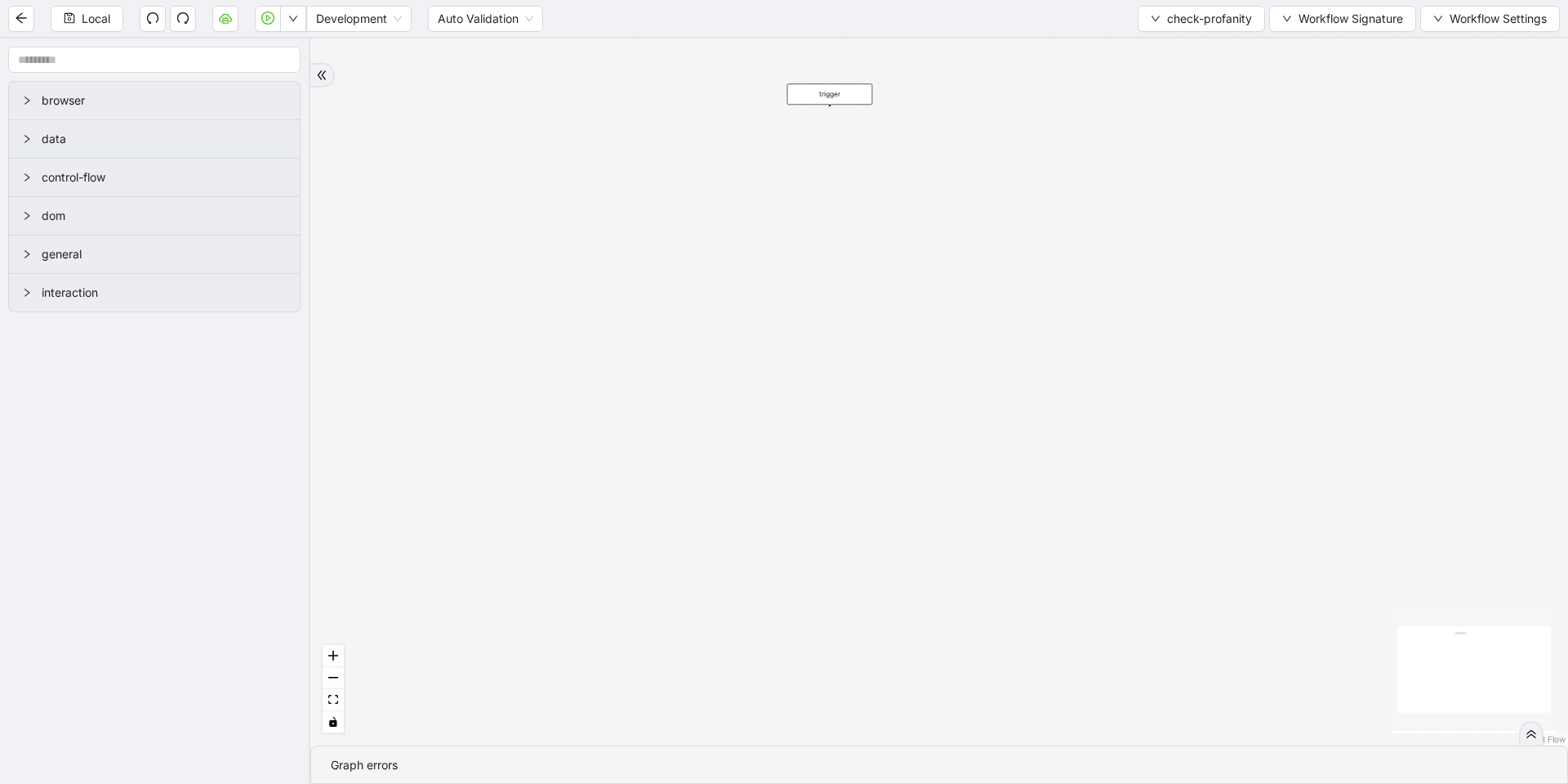
click at [790, 216] on div "trigger" at bounding box center [939, 391] width 1258 height 706
click at [1186, 24] on span "check-profanity" at bounding box center [1209, 19] width 85 height 18
click at [1160, 39] on li "Select" at bounding box center [1198, 50] width 122 height 26
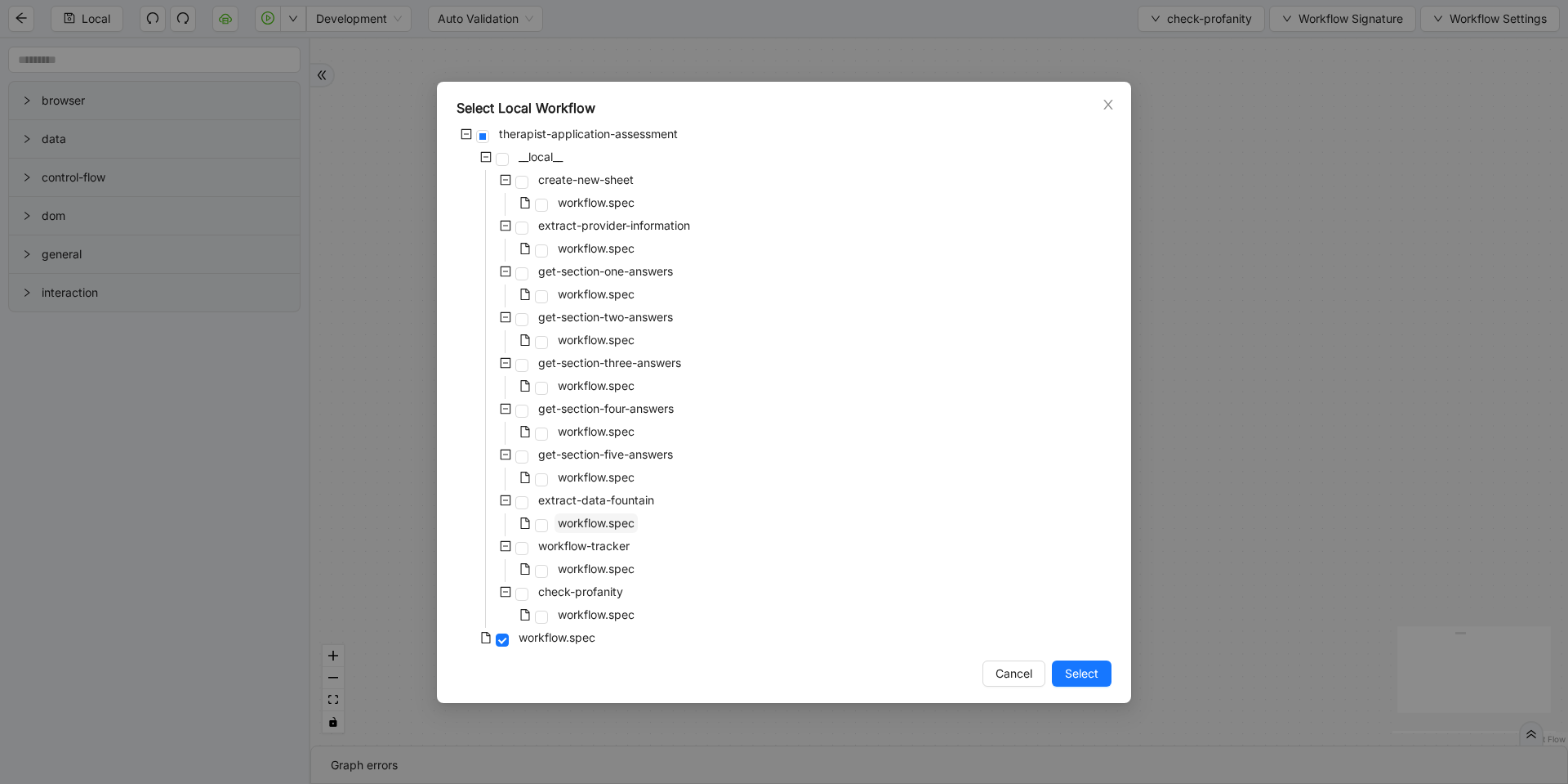
click at [588, 523] on span "workflow.spec" at bounding box center [597, 523] width 77 height 14
click at [1055, 666] on button "Select" at bounding box center [1082, 673] width 60 height 26
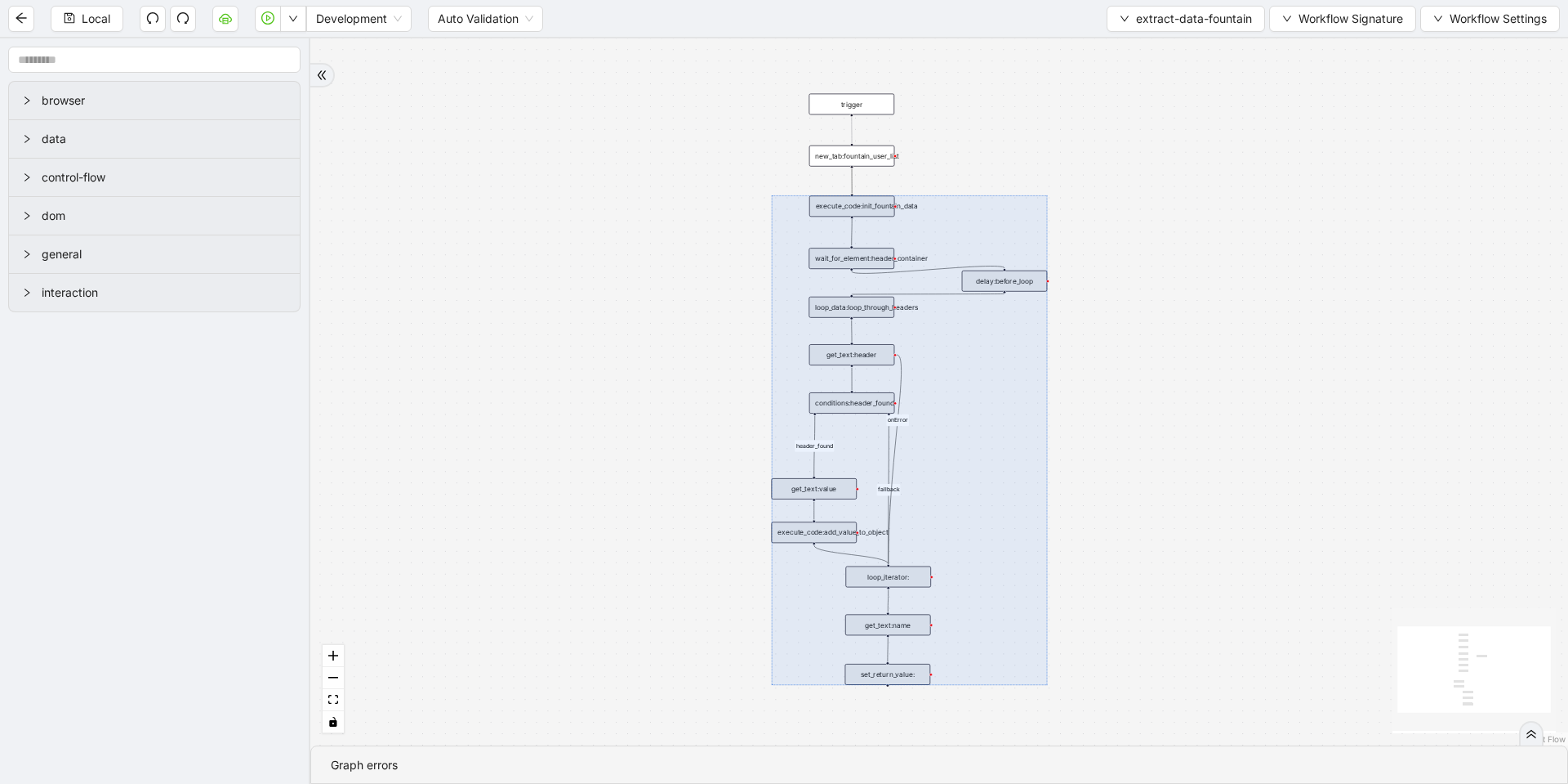
drag, startPoint x: 746, startPoint y: 192, endPoint x: 1012, endPoint y: 744, distance: 612.7
click at [1012, 744] on div "fallback header_found onError trigger conditions:header_found loop_iterator: ne…" at bounding box center [939, 391] width 1258 height 706
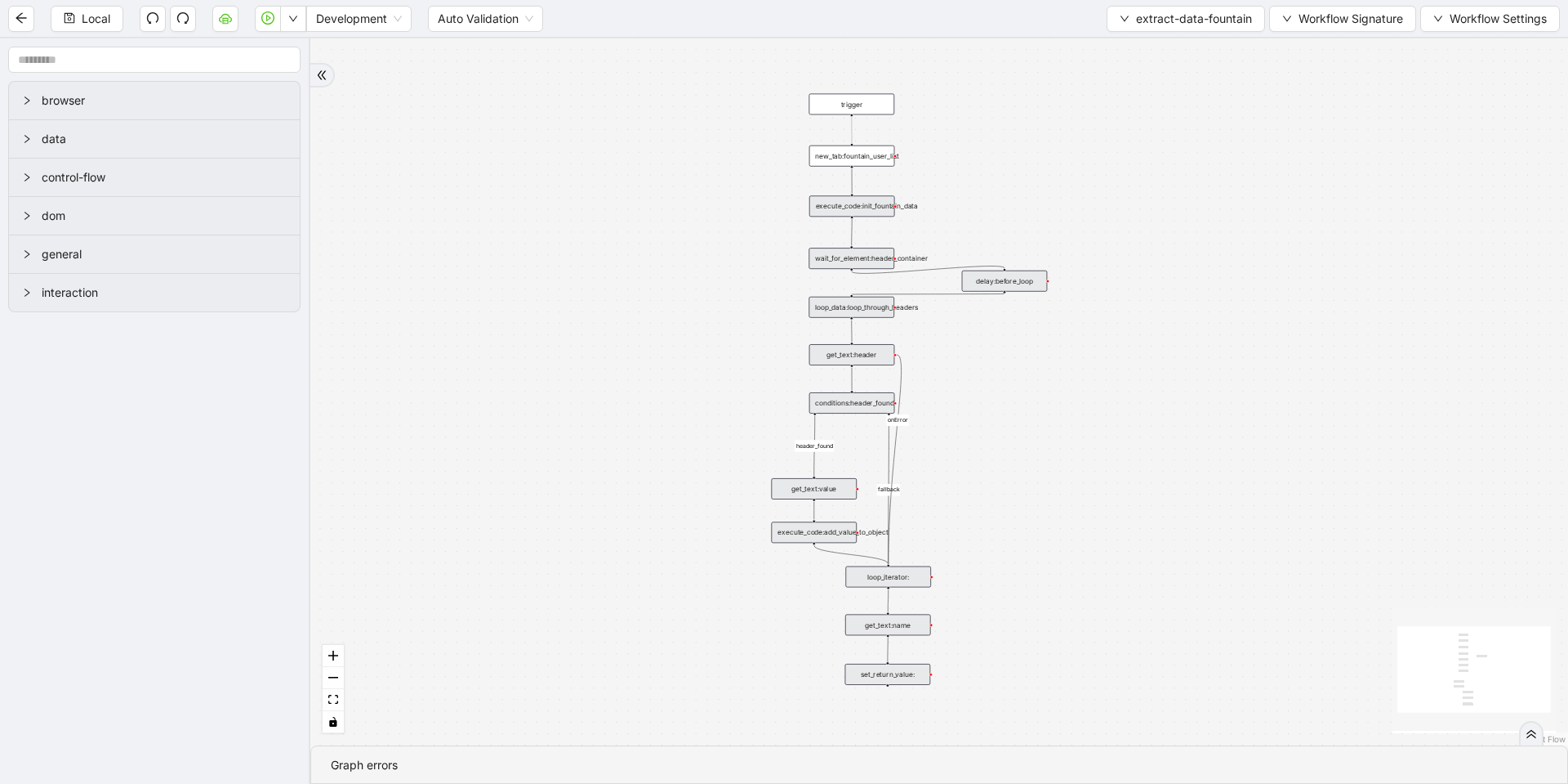
click at [727, 290] on div "fallback header_found onError trigger conditions:header_found loop_iterator: ne…" at bounding box center [939, 391] width 1258 height 706
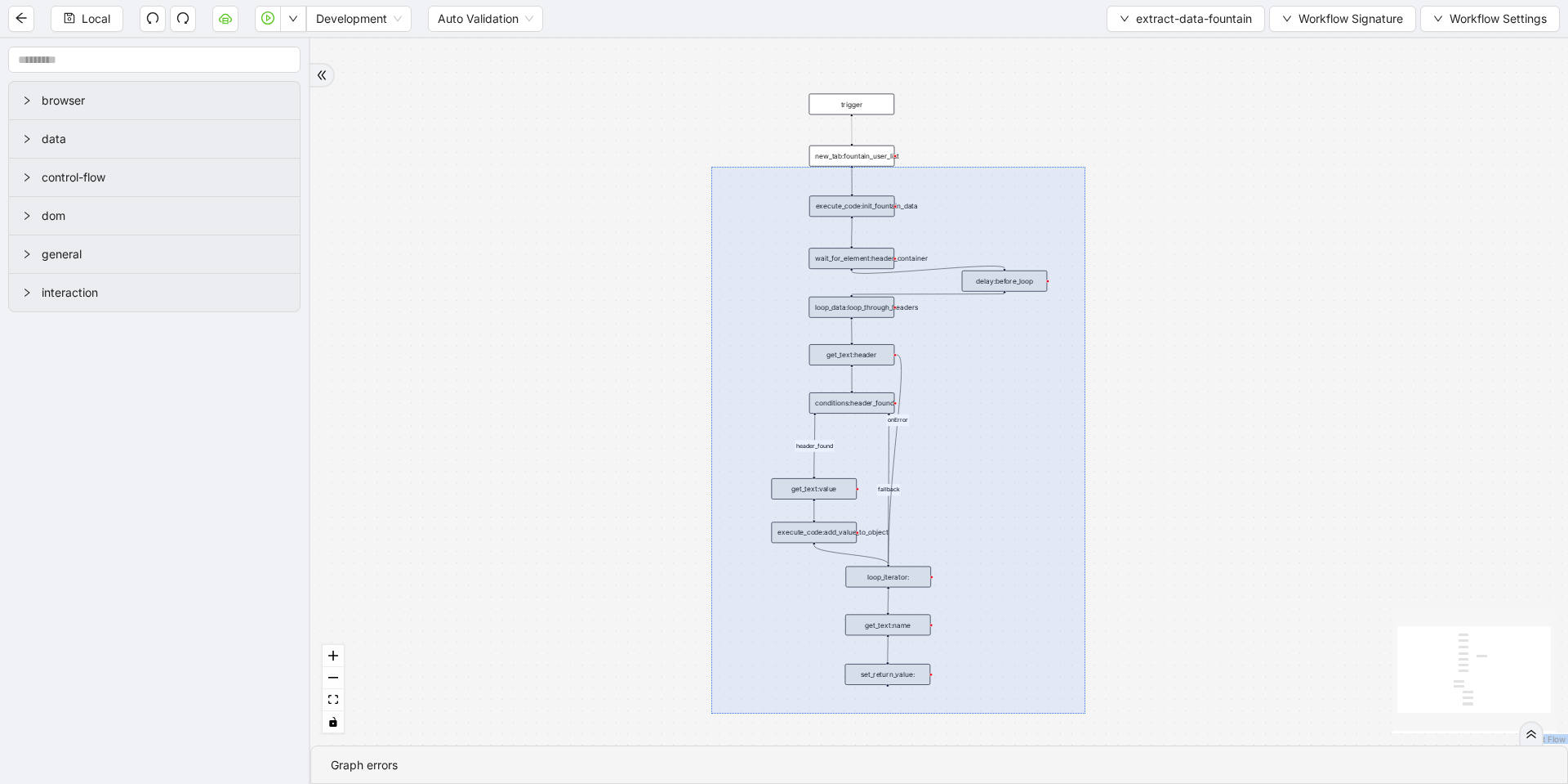
drag, startPoint x: 714, startPoint y: 167, endPoint x: 1085, endPoint y: 714, distance: 660.9
click at [1085, 714] on div "fallback header_found onError trigger conditions:header_found loop_iterator: ne…" at bounding box center [939, 391] width 1258 height 706
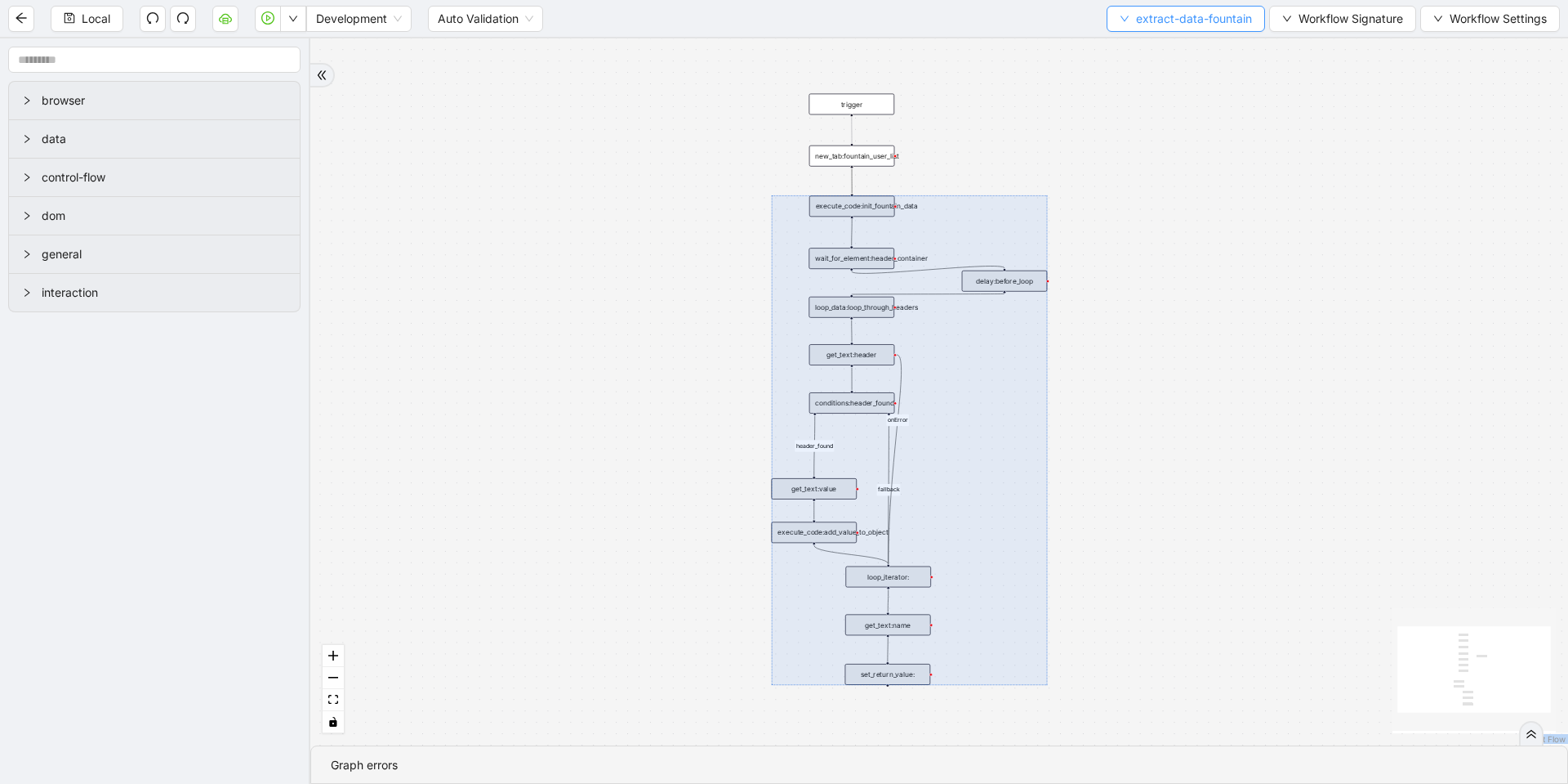
click at [1146, 22] on span "extract-data-fountain" at bounding box center [1194, 19] width 116 height 18
click at [1141, 48] on span "Select" at bounding box center [1182, 51] width 133 height 18
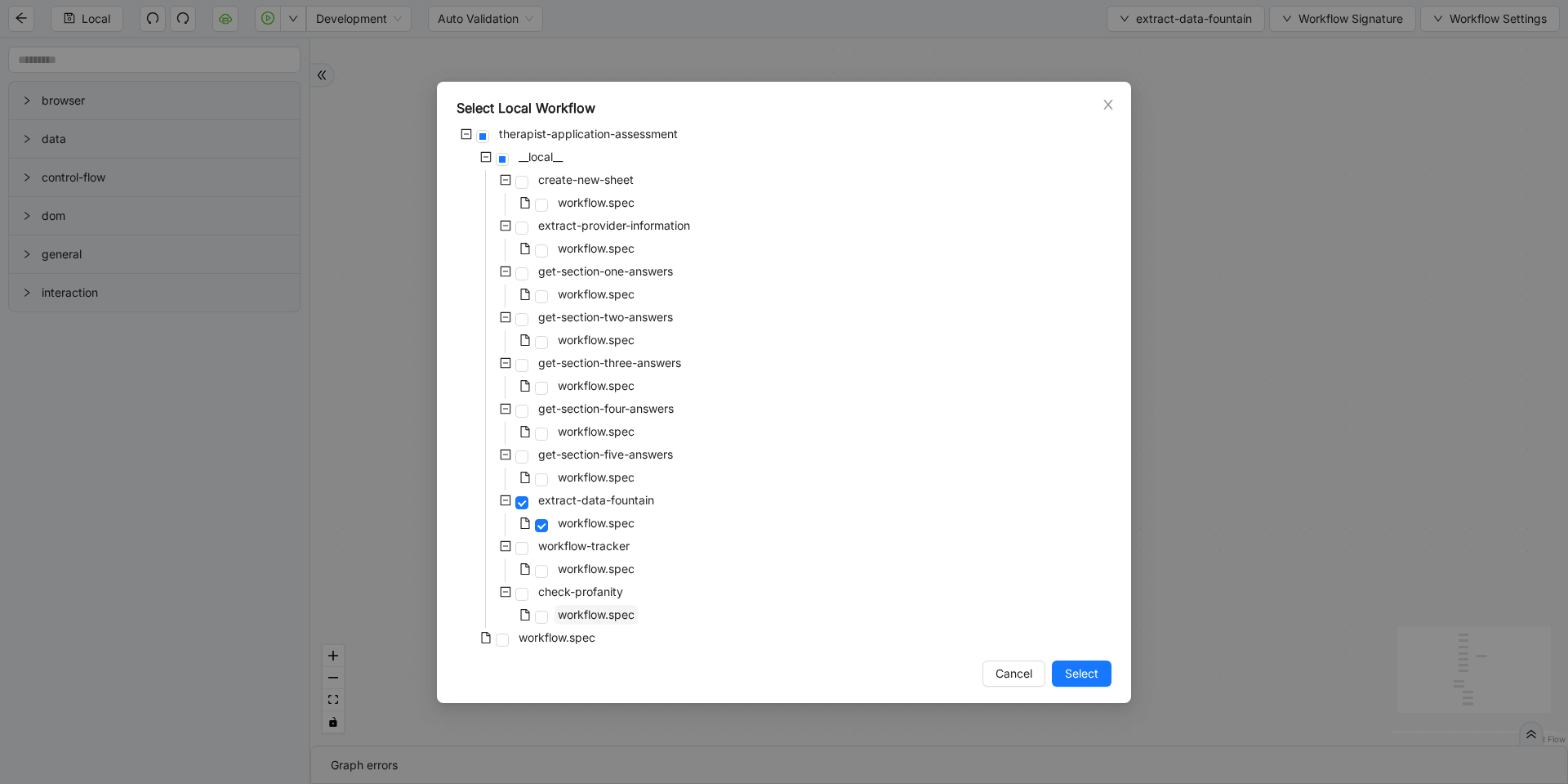
click at [592, 615] on span "workflow.spec" at bounding box center [597, 615] width 77 height 14
click at [1062, 671] on button "Select" at bounding box center [1082, 673] width 60 height 26
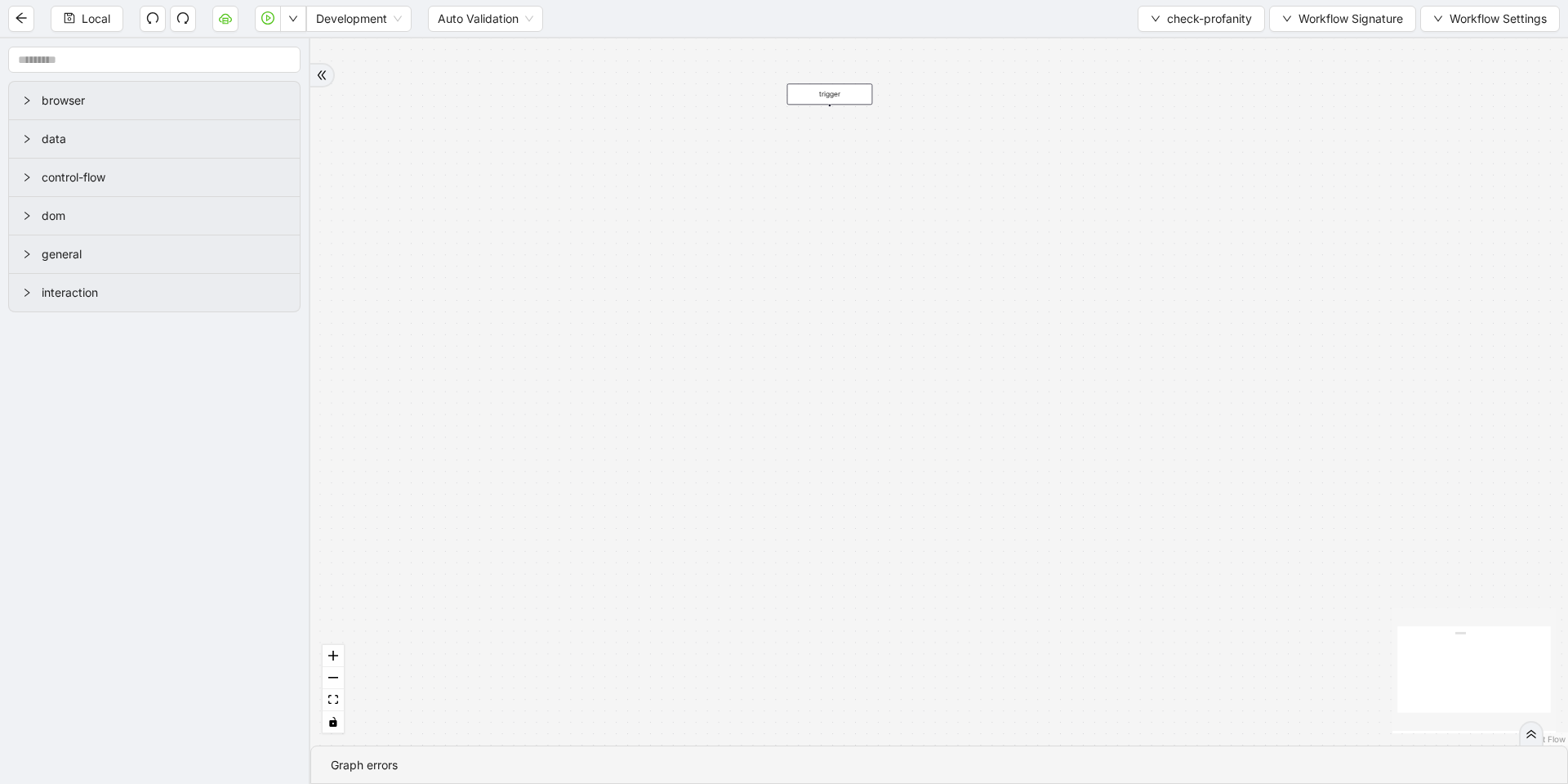
click at [756, 339] on div "trigger" at bounding box center [939, 391] width 1258 height 706
drag, startPoint x: 833, startPoint y: 90, endPoint x: 803, endPoint y: 92, distance: 30.1
click at [803, 92] on div "trigger" at bounding box center [800, 95] width 85 height 21
drag, startPoint x: 800, startPoint y: 105, endPoint x: 800, endPoint y: 142, distance: 37.0
click at [800, 142] on div "trigger conditions:header_found loop_iterator: execute_code:init_fountain_data …" at bounding box center [1225, 330] width 877 height 493
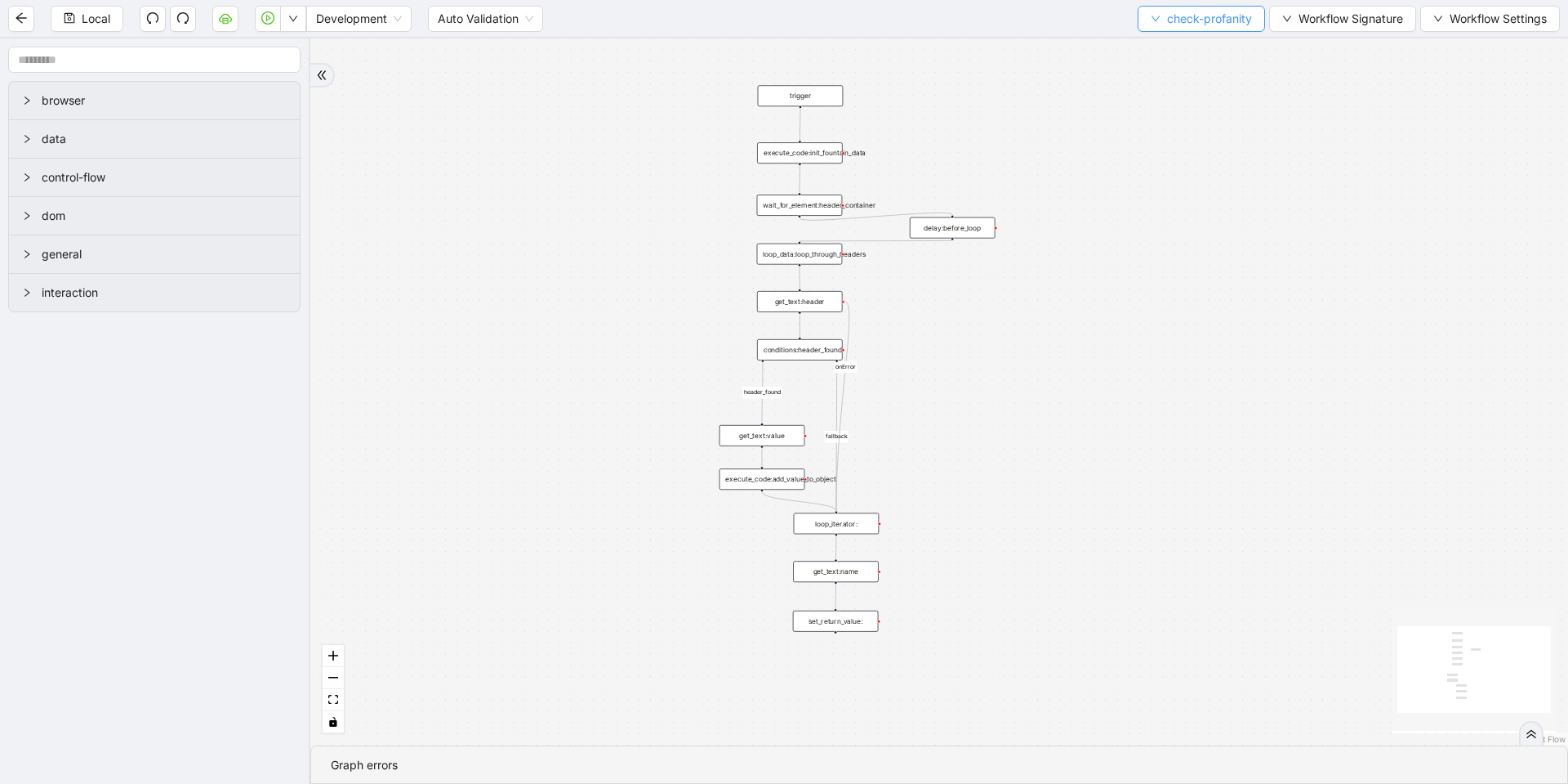
click at [1160, 12] on button "check-profanity" at bounding box center [1201, 18] width 127 height 26
click at [1164, 38] on li "Select" at bounding box center [1198, 50] width 122 height 26
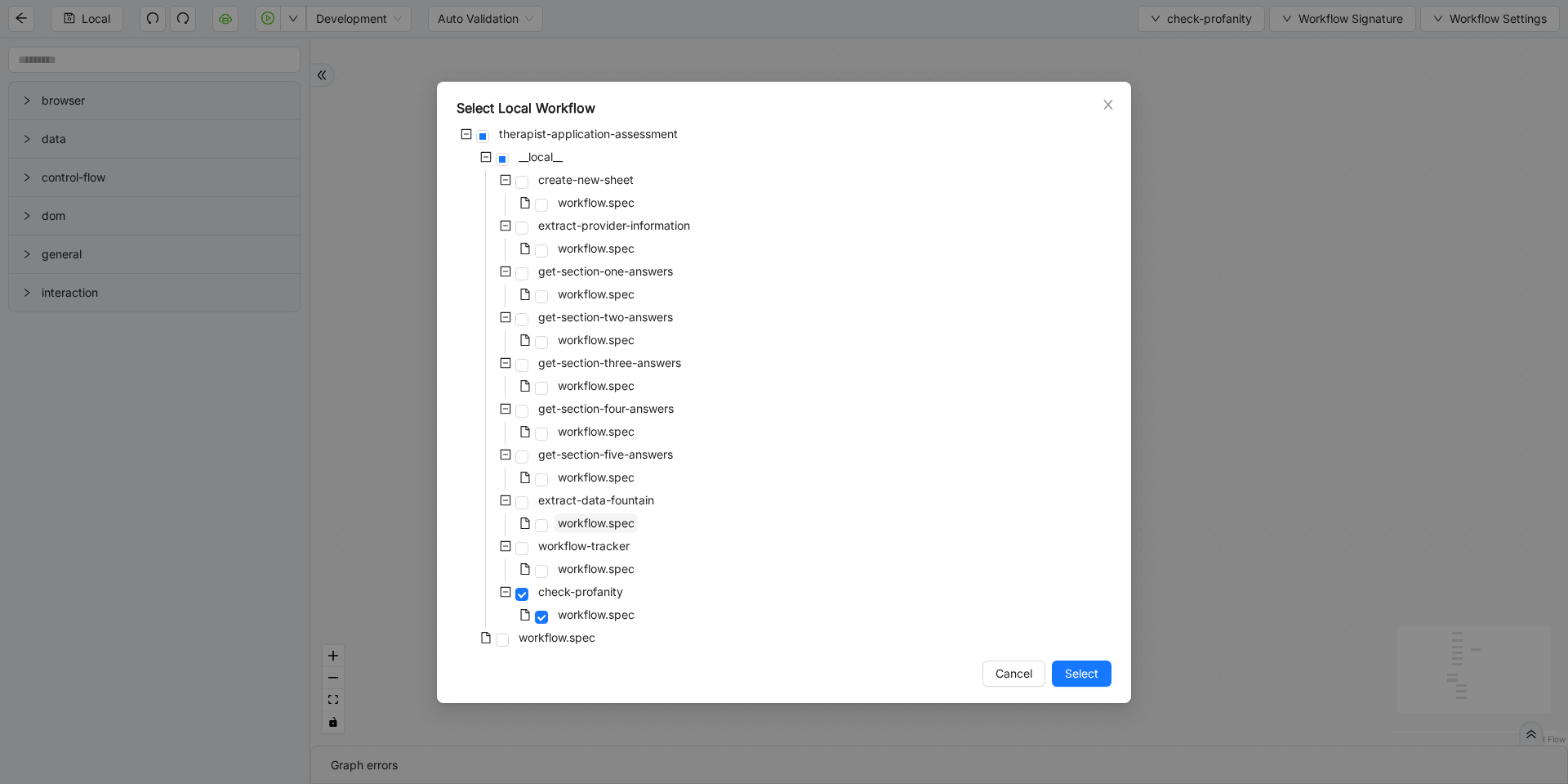
click at [605, 524] on span "workflow.spec" at bounding box center [597, 523] width 77 height 14
click at [1075, 666] on span "Select" at bounding box center [1082, 674] width 34 height 18
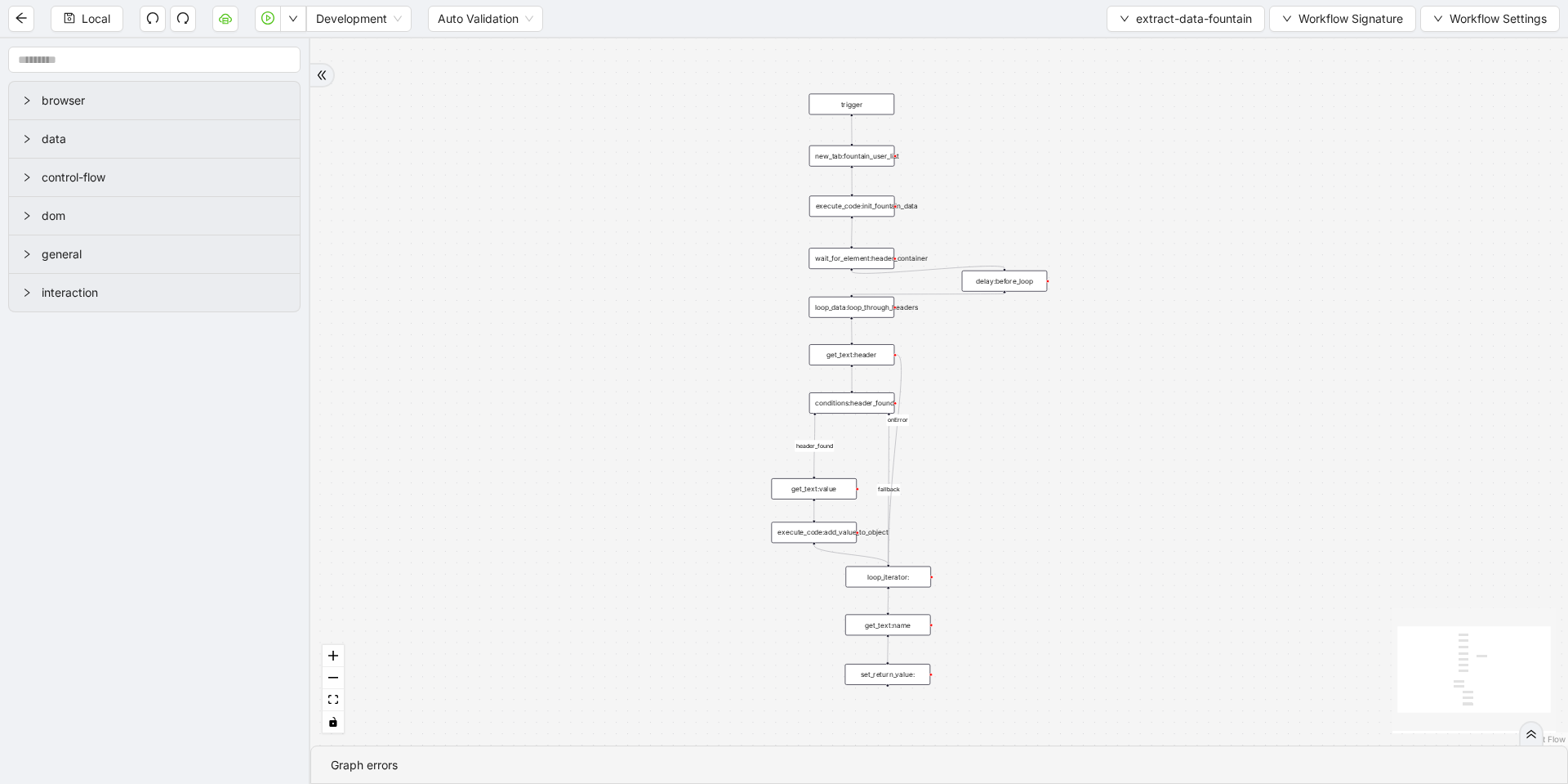
click at [865, 152] on div "new_tab:fountain_user_list" at bounding box center [852, 156] width 85 height 21
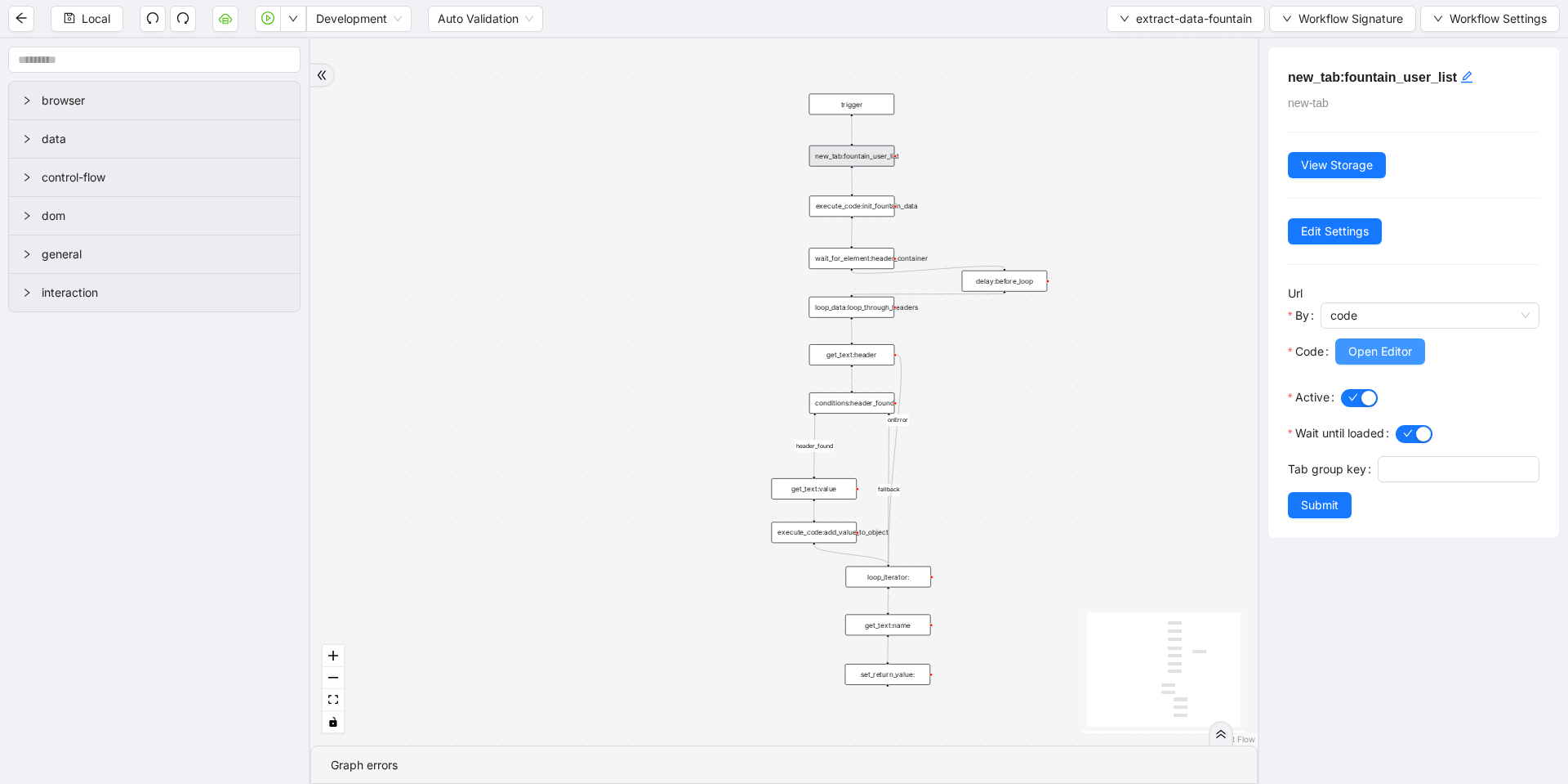
click at [1361, 345] on span "Open Editor" at bounding box center [1380, 351] width 64 height 18
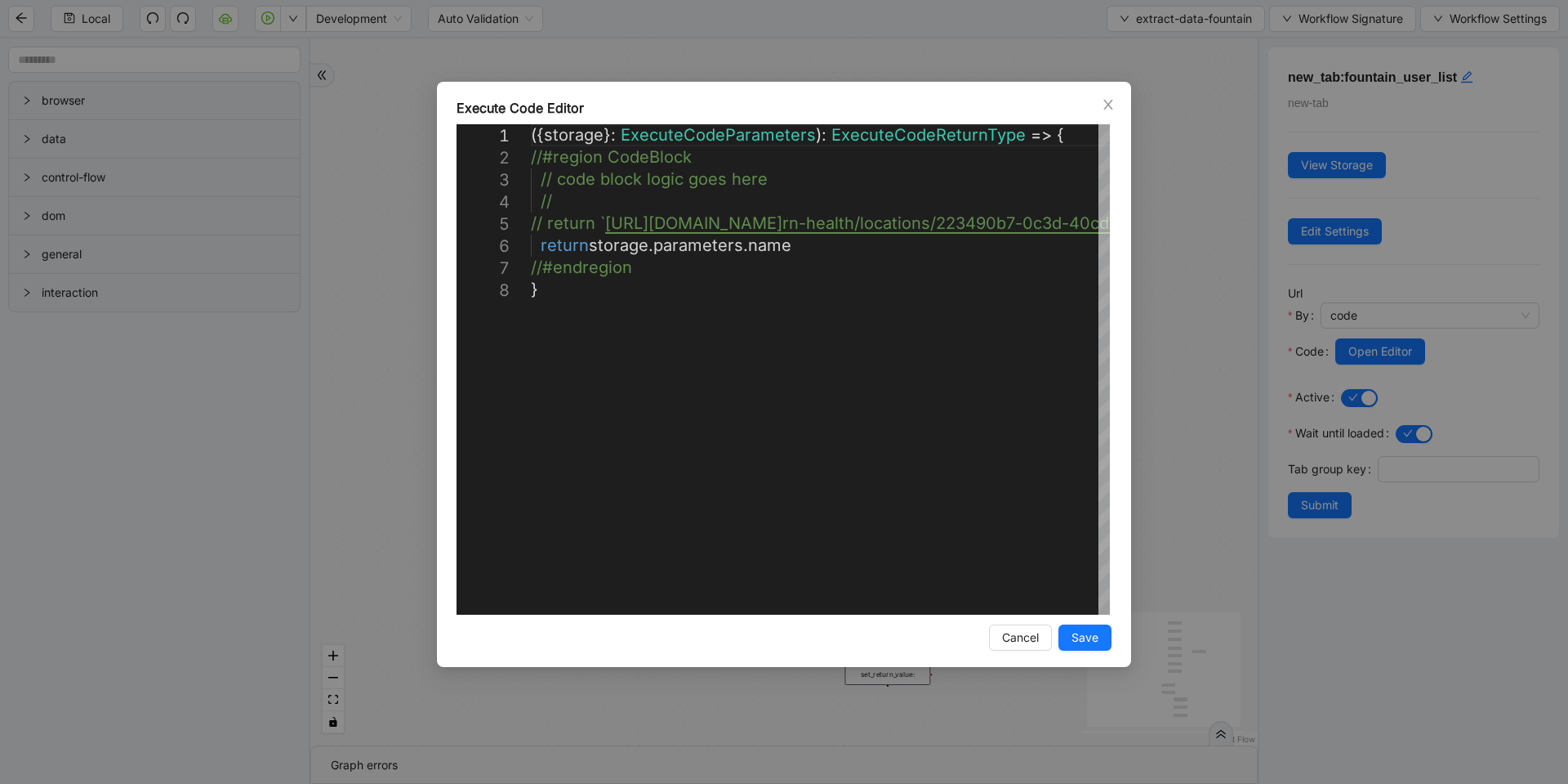
click at [1170, 248] on div "Execute Code Editor 1 2 3 4 5 6 7 8 ({ storage }: ExecuteCodeParameters ): Exec…" at bounding box center [784, 392] width 1568 height 784
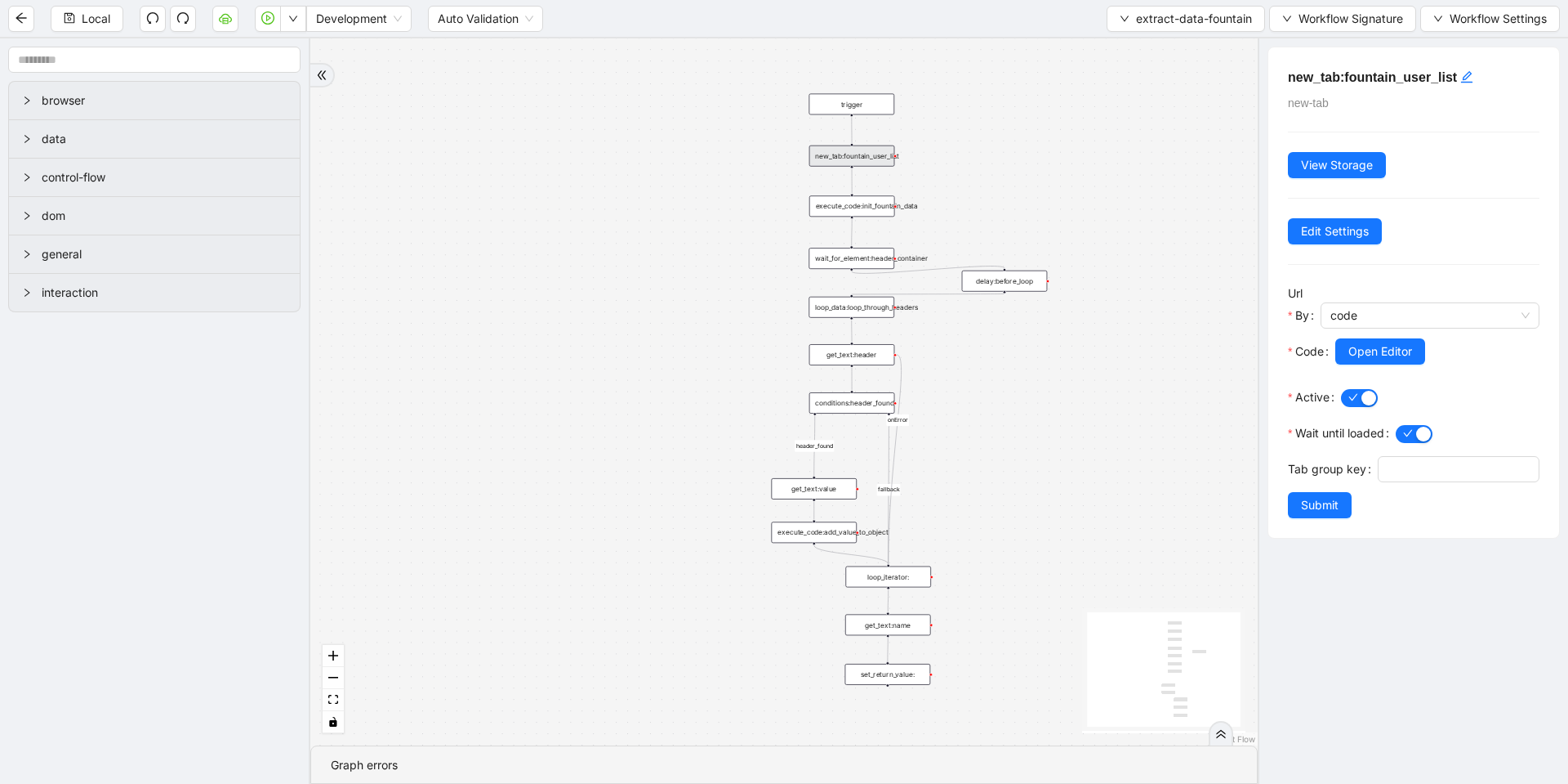
click at [866, 210] on div "execute_code:init_fountain_data" at bounding box center [852, 206] width 85 height 21
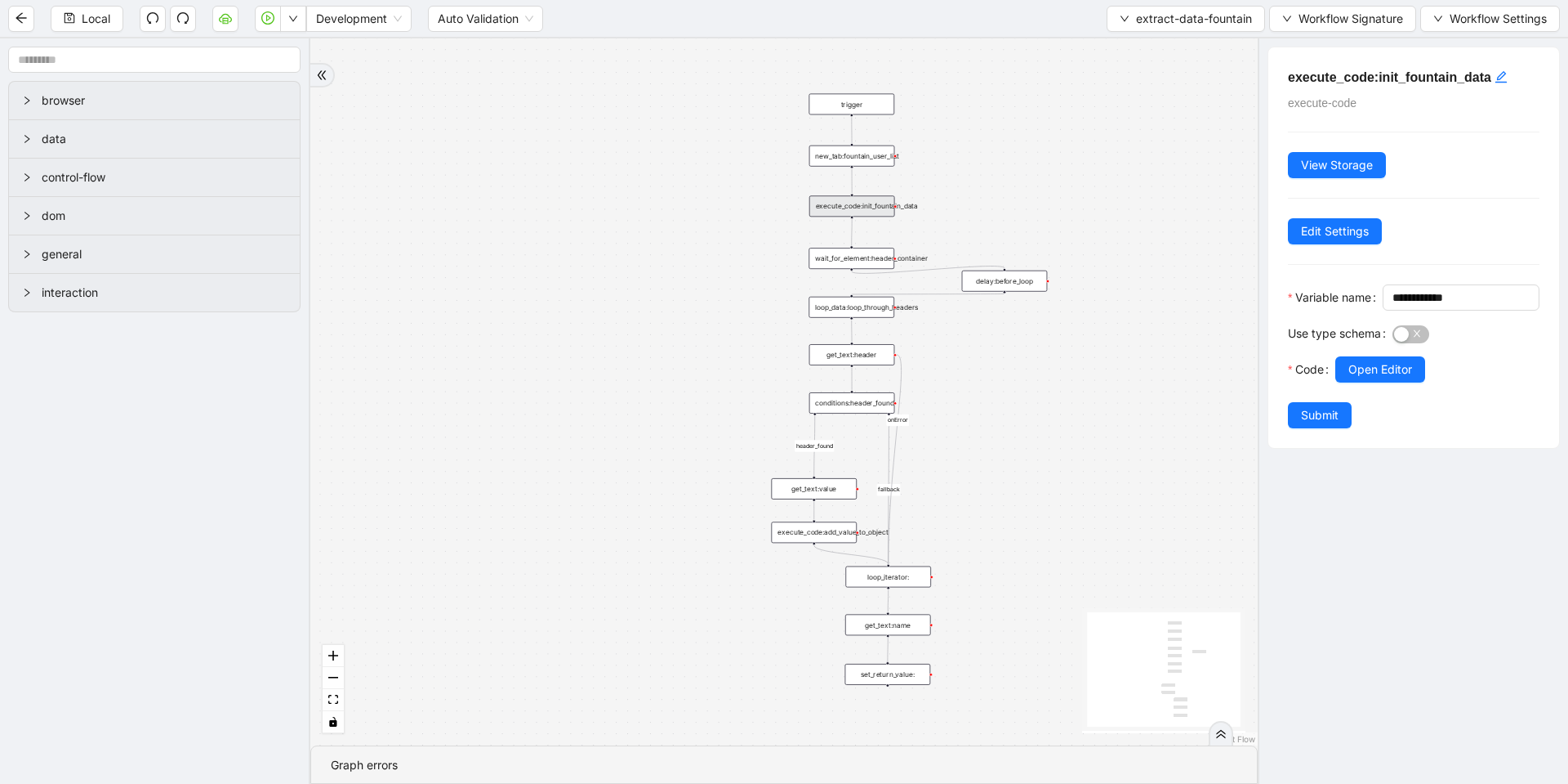
click at [1338, 356] on div "Use type schema" at bounding box center [1340, 339] width 104 height 36
click at [1120, 23] on icon "down" at bounding box center [1125, 19] width 10 height 10
click at [1119, 47] on span "Select" at bounding box center [1182, 51] width 133 height 18
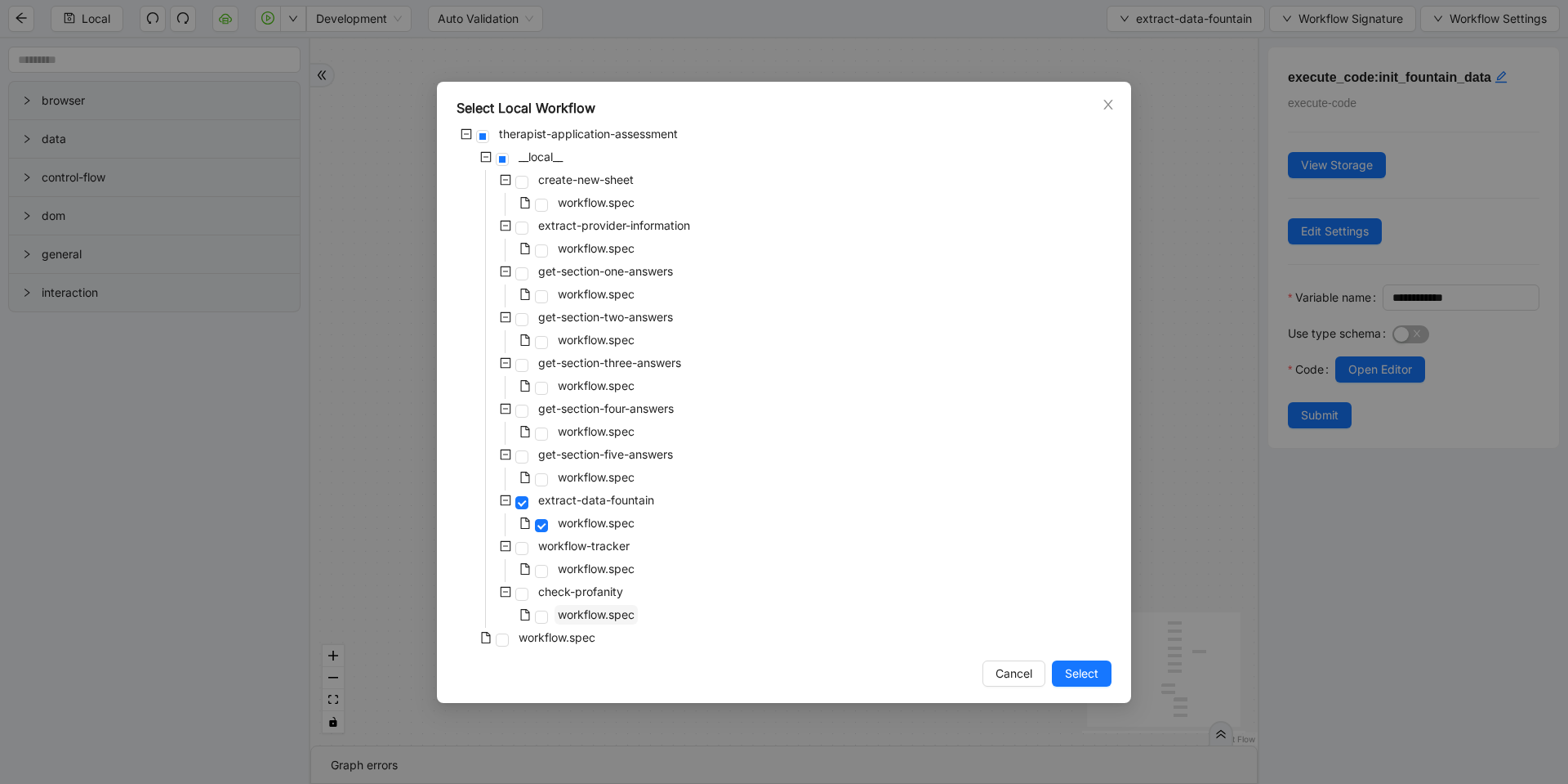
click at [591, 610] on span "workflow.spec" at bounding box center [597, 615] width 77 height 14
click at [1091, 676] on span "Select" at bounding box center [1082, 674] width 34 height 18
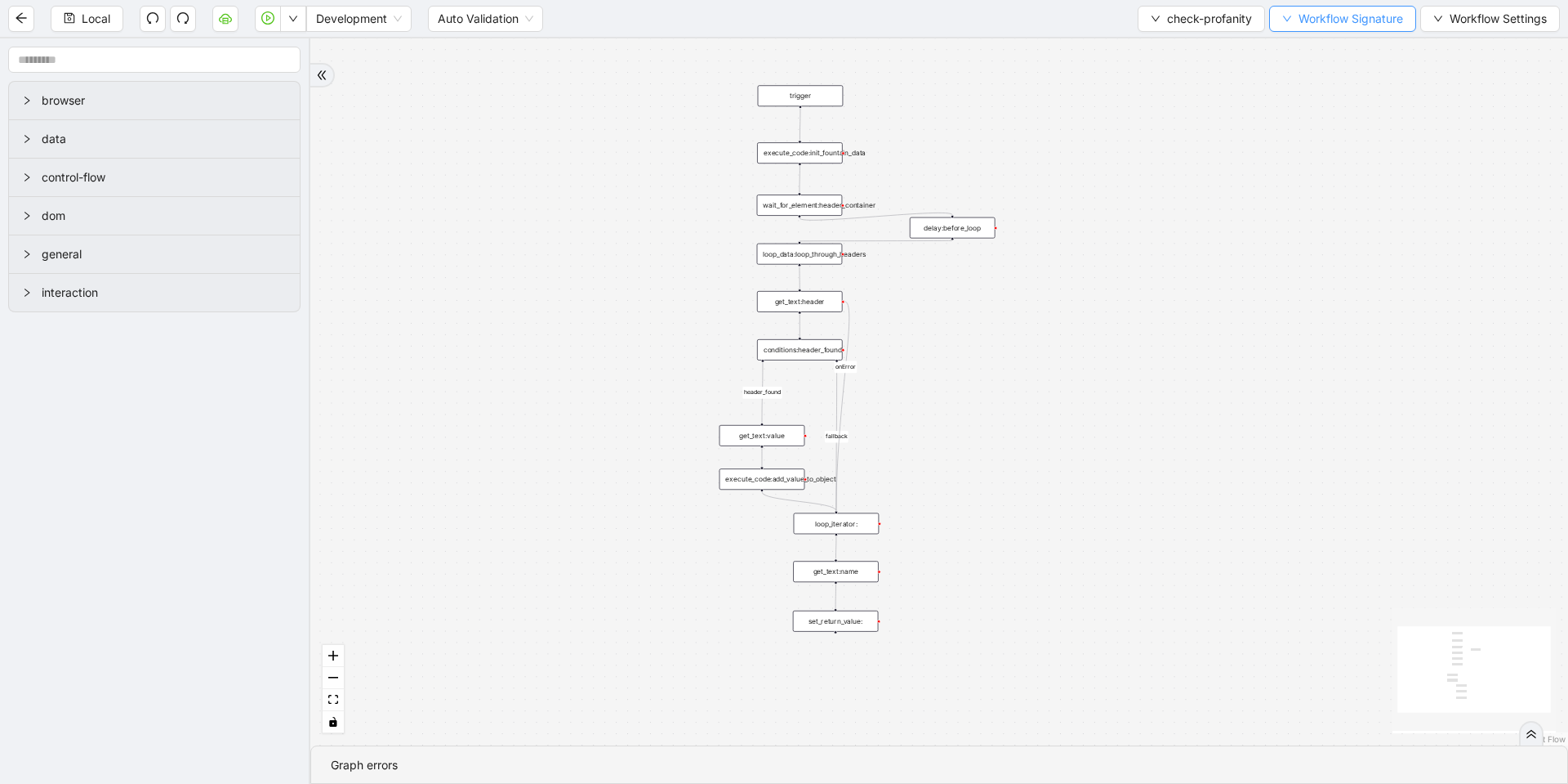
click at [1373, 8] on button "Workflow Signature" at bounding box center [1343, 18] width 147 height 26
click at [1196, 92] on div "fallback header_found onError trigger conditions:header_found loop_iterator: ex…" at bounding box center [939, 391] width 1258 height 706
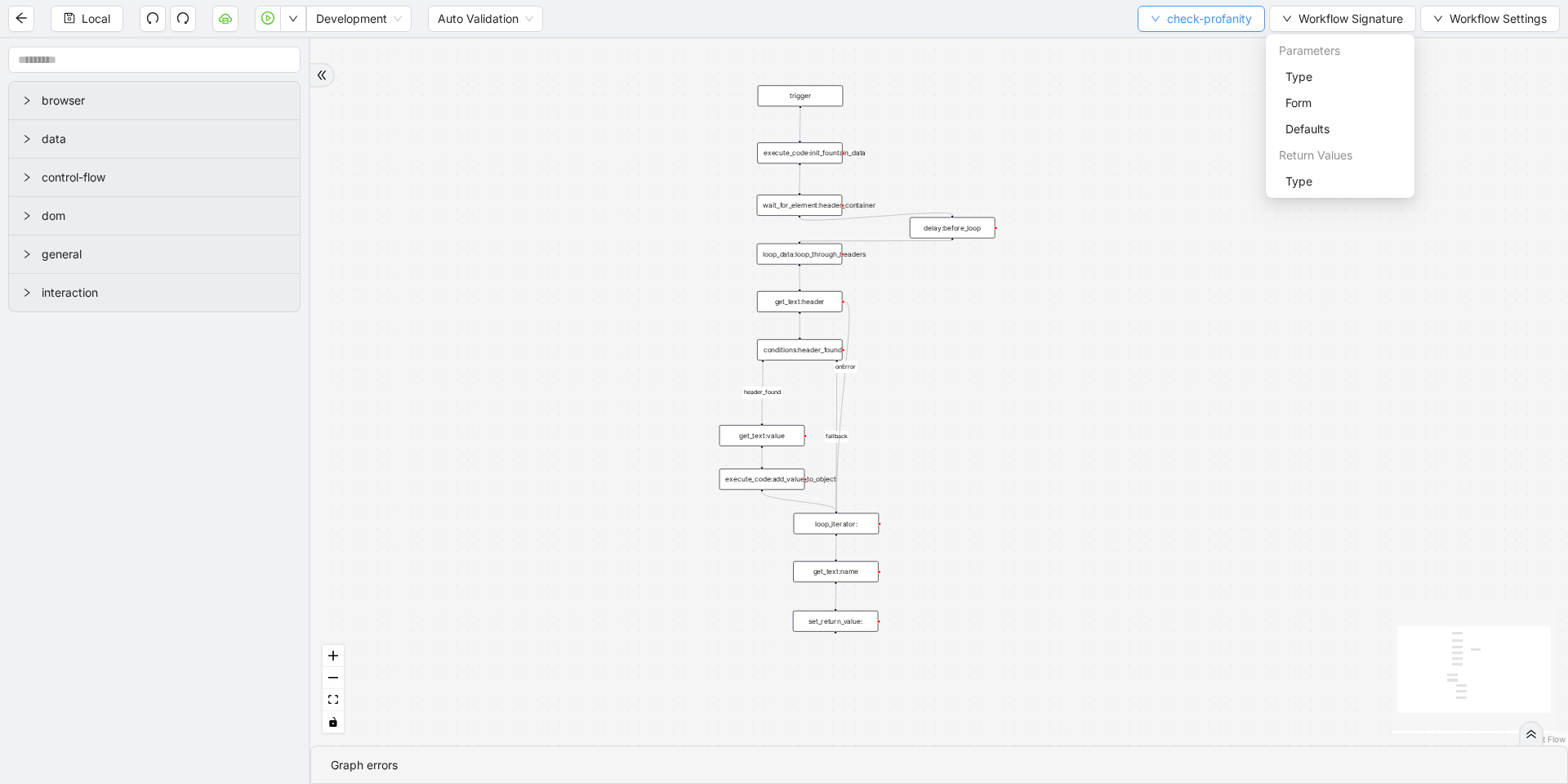
click at [1167, 20] on span "check-profanity" at bounding box center [1209, 19] width 85 height 18
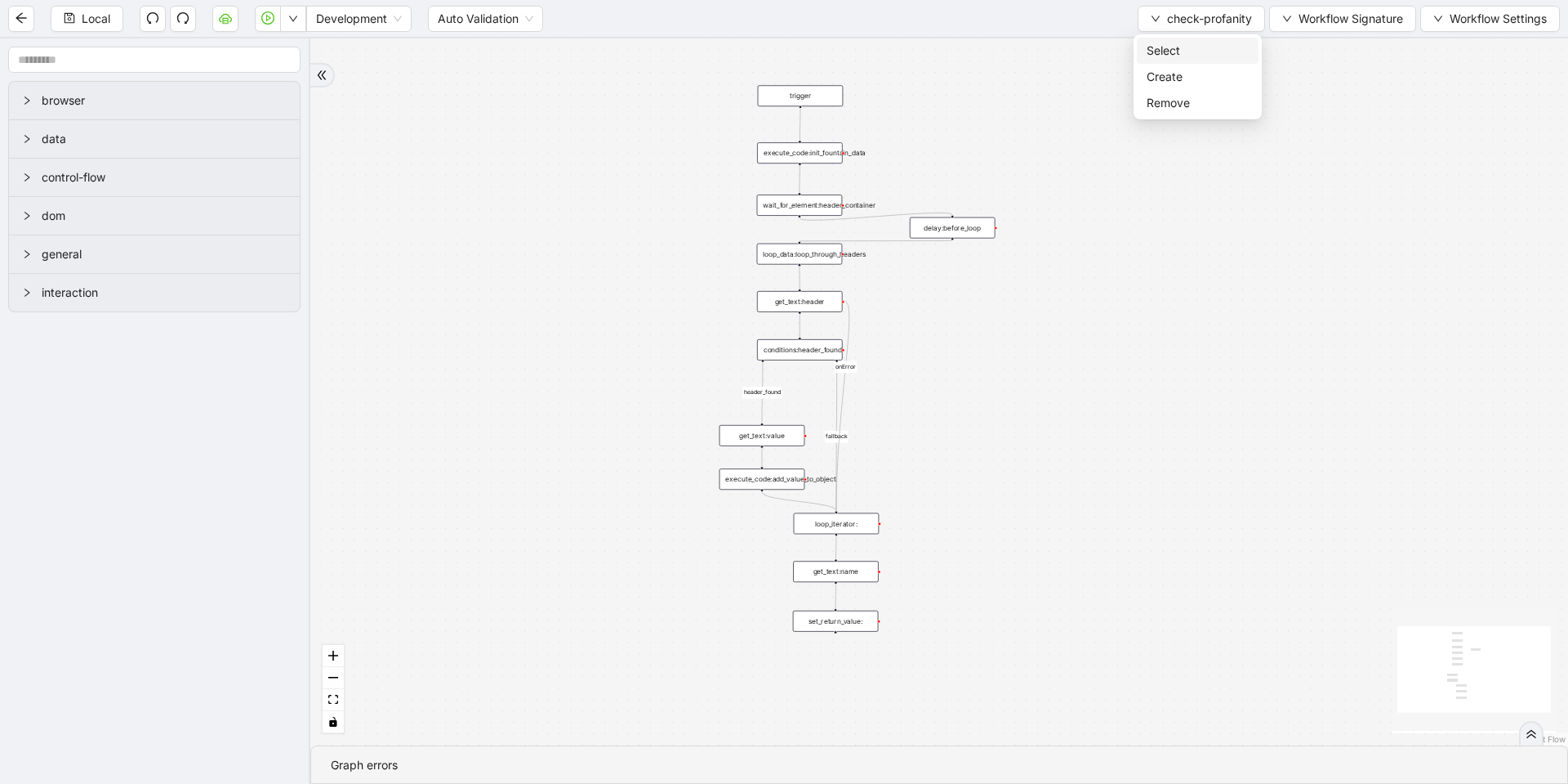
click at [1166, 50] on span "Select" at bounding box center [1198, 51] width 102 height 18
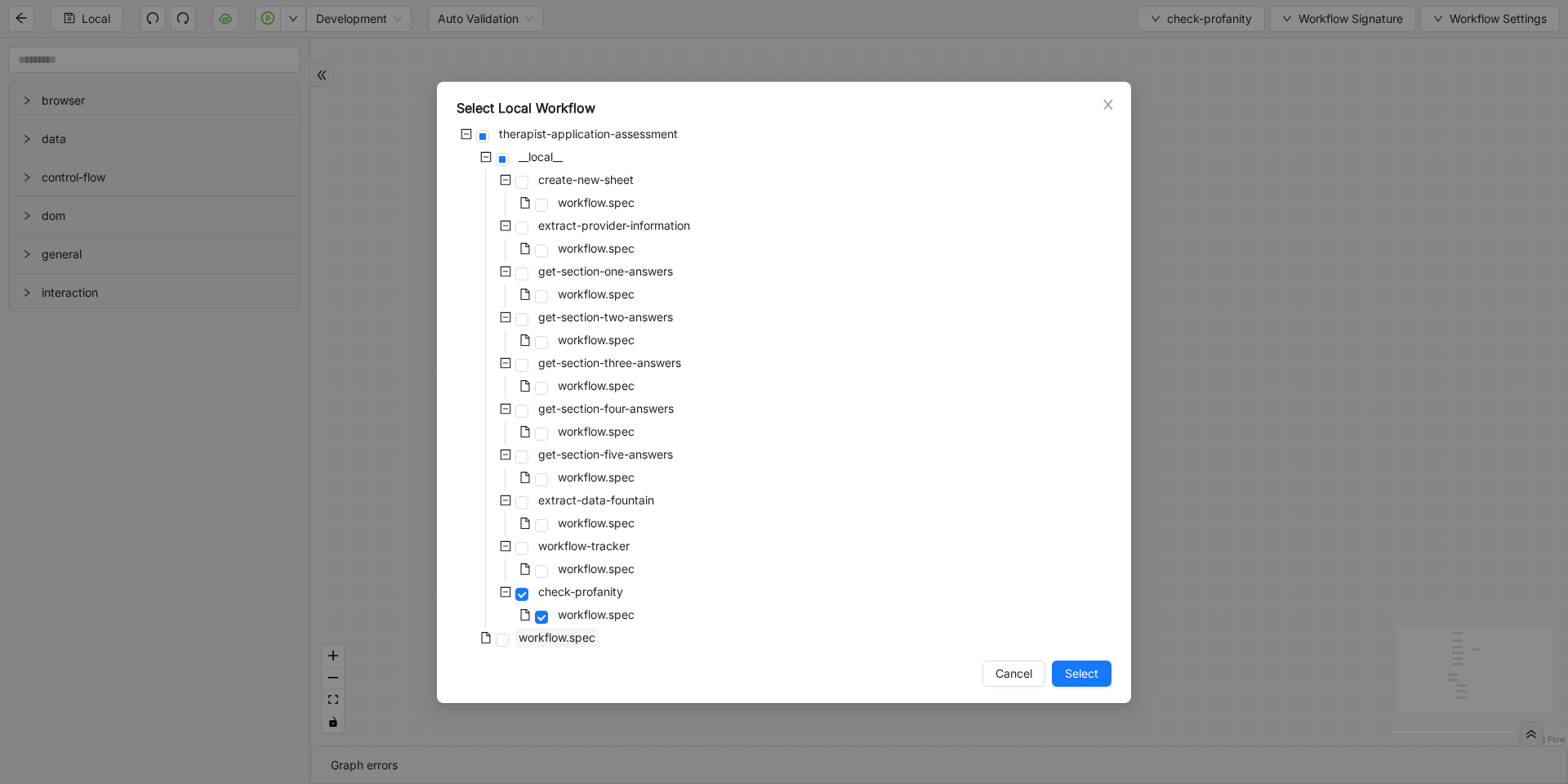
click at [568, 634] on span "workflow.spec" at bounding box center [557, 637] width 77 height 14
click at [1083, 678] on span "Select" at bounding box center [1082, 674] width 34 height 18
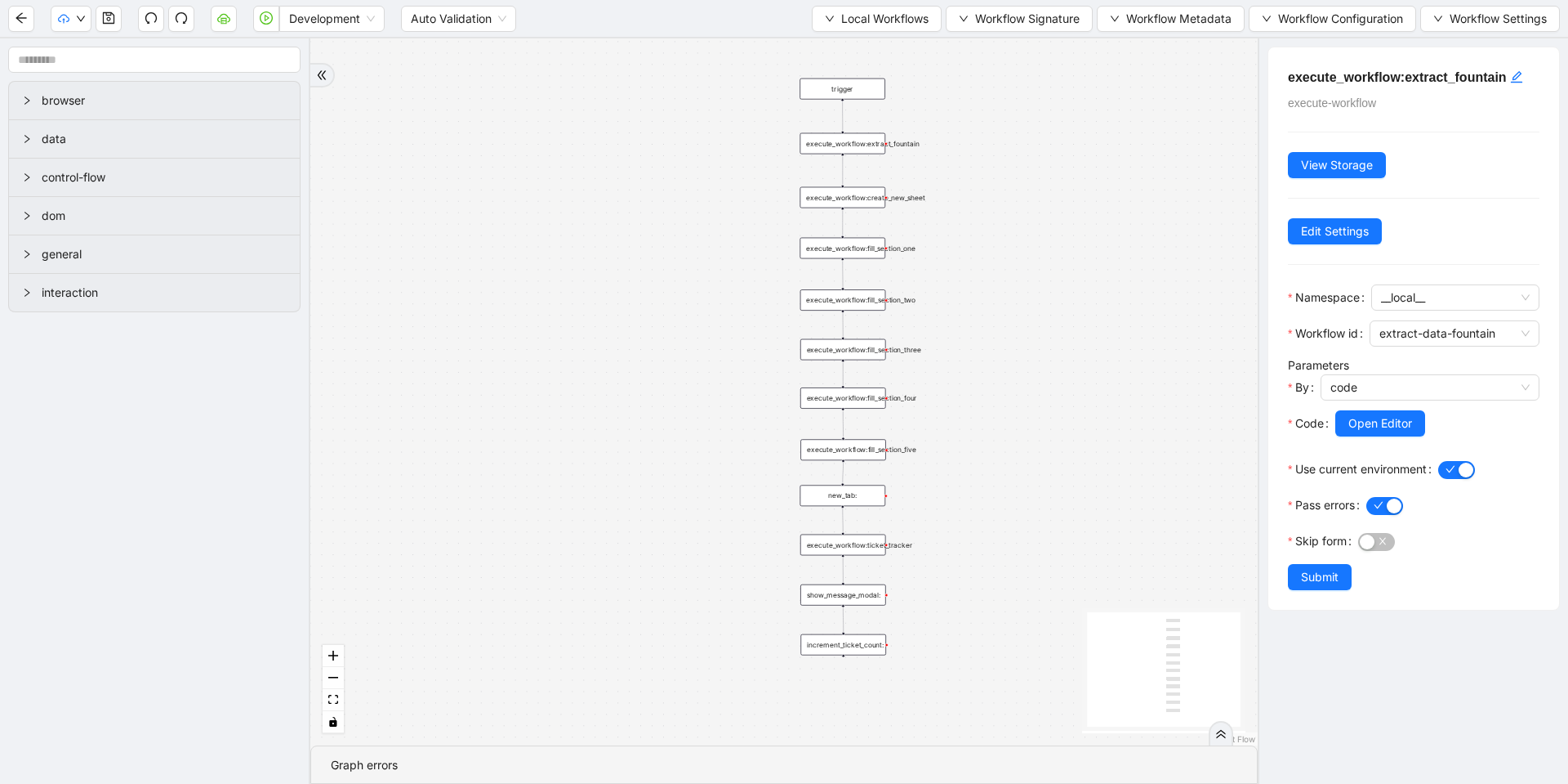
drag, startPoint x: 943, startPoint y: 112, endPoint x: 956, endPoint y: 161, distance: 50.7
click at [956, 161] on div "trigger execute_workflow:create_new_sheet execute_workflow:fill_section_one exe…" at bounding box center [784, 391] width 947 height 706
click at [874, 143] on div "execute_workflow:extract_fountain" at bounding box center [843, 144] width 85 height 21
click at [1361, 424] on span "Open Editor" at bounding box center [1380, 423] width 64 height 18
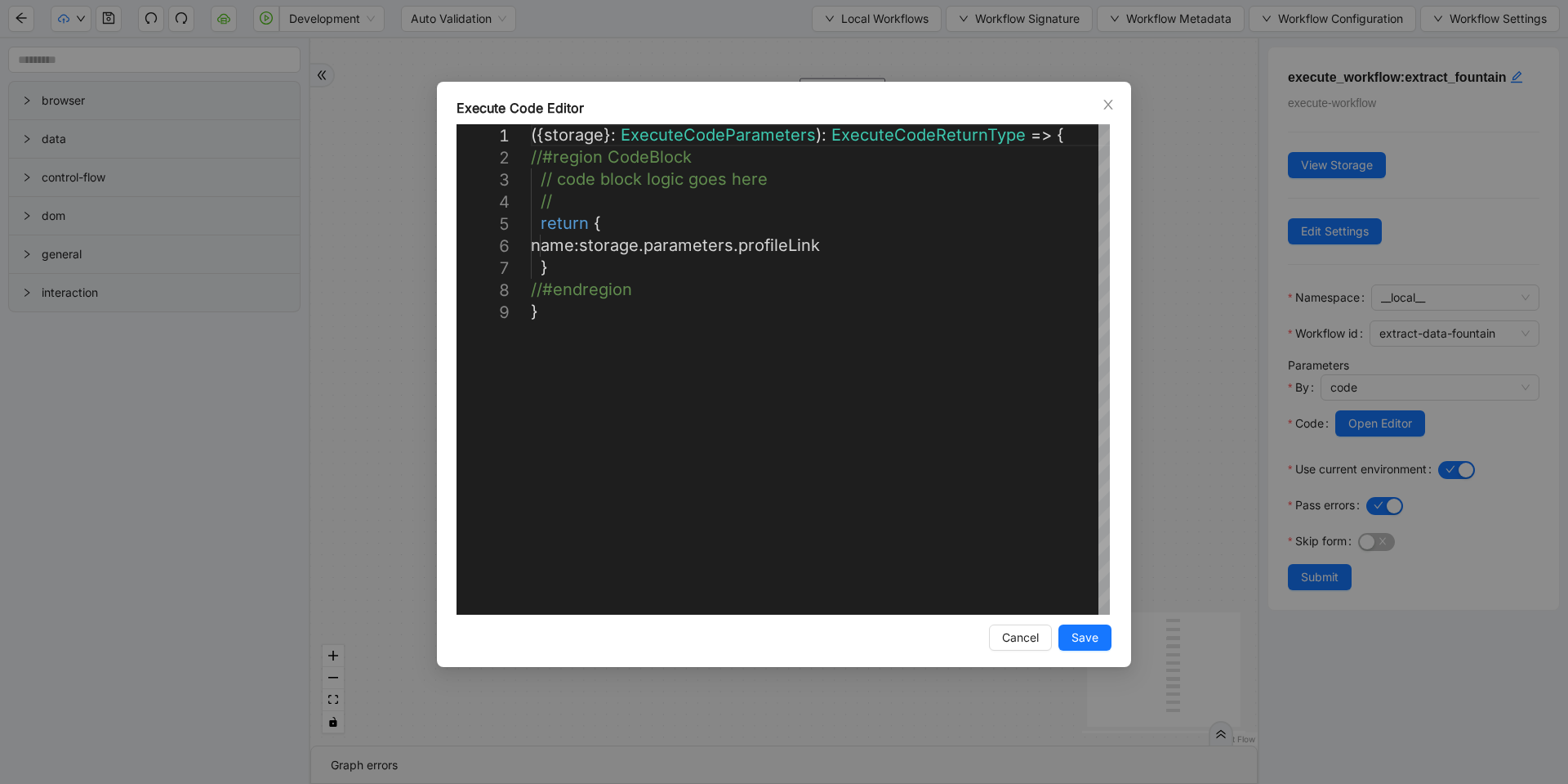
click at [1174, 208] on div "**********" at bounding box center [784, 392] width 1568 height 784
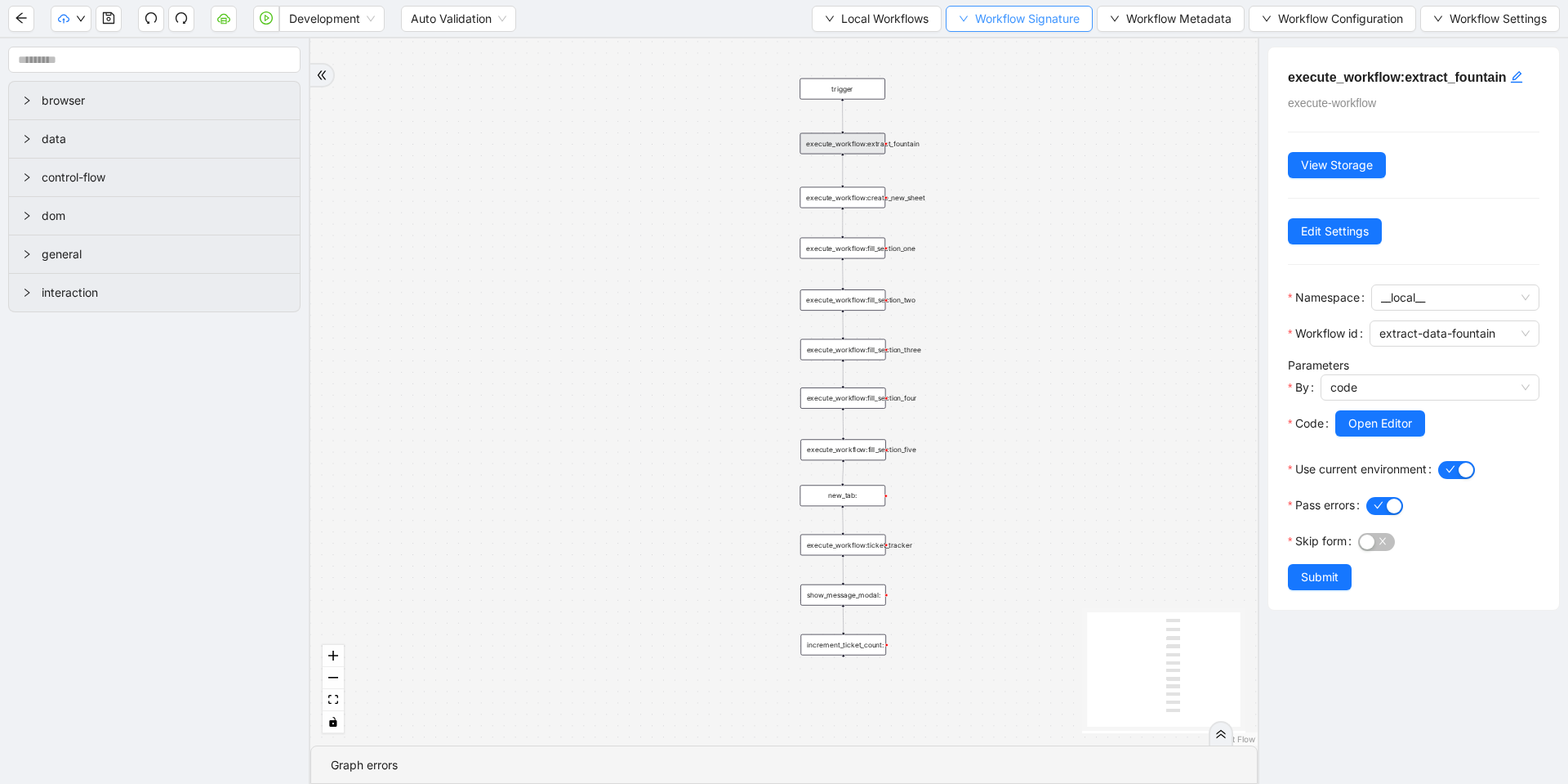
click at [1035, 13] on span "Workflow Signature" at bounding box center [1027, 19] width 104 height 18
click at [983, 81] on span "Type" at bounding box center [1013, 77] width 110 height 18
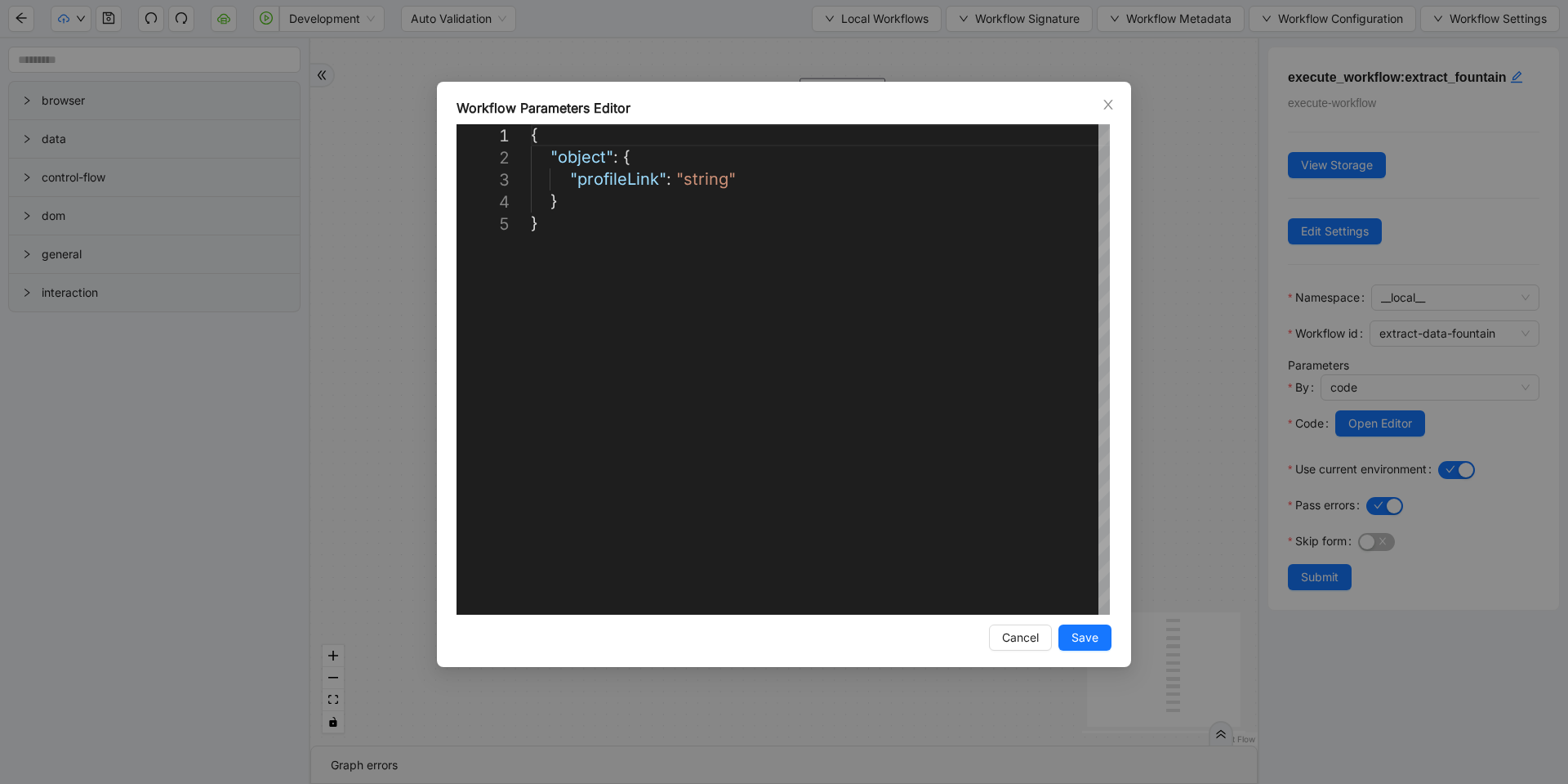
click at [1150, 84] on div "**********" at bounding box center [784, 392] width 1568 height 784
click at [1161, 76] on div "trigger execute_workflow:create_new_sheet execute_workflow:fill_section_one exe…" at bounding box center [784, 391] width 947 height 706
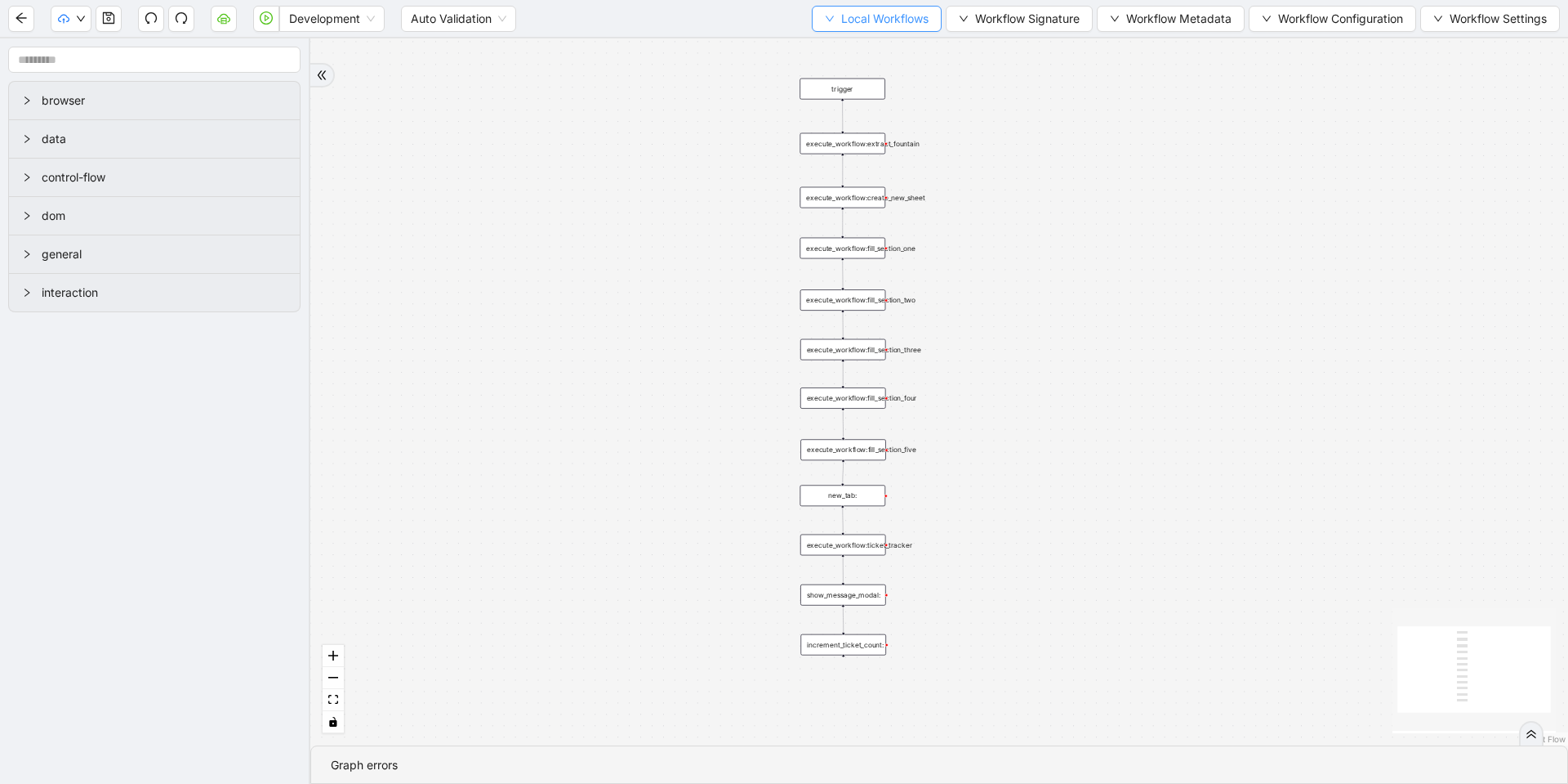
click at [906, 20] on span "Local Workflows" at bounding box center [885, 19] width 87 height 18
click at [978, 12] on span "Workflow Signature" at bounding box center [1027, 19] width 104 height 18
click at [994, 93] on li "Form" at bounding box center [1013, 102] width 129 height 26
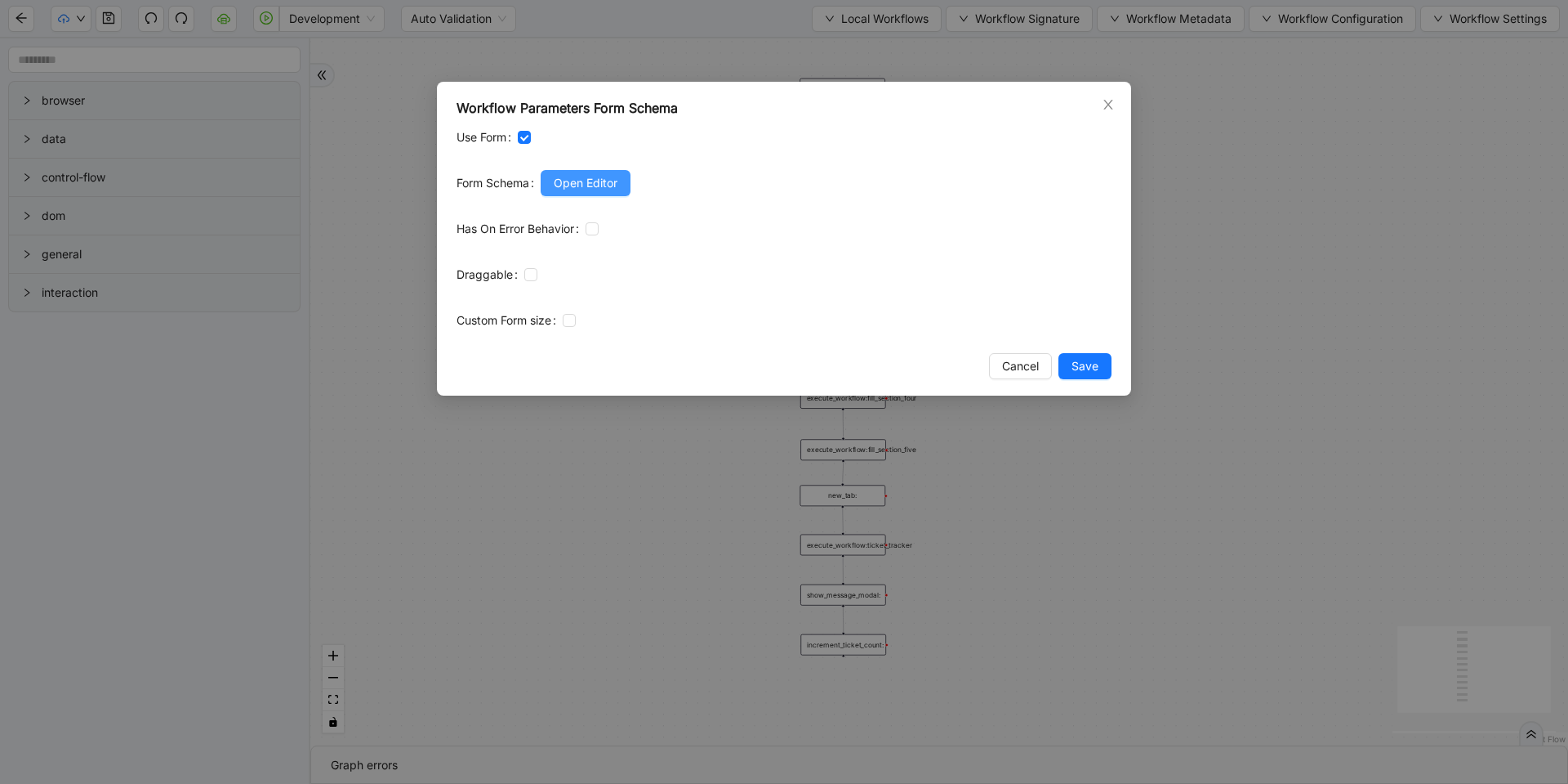
click at [557, 192] on button "Open Editor" at bounding box center [585, 183] width 90 height 26
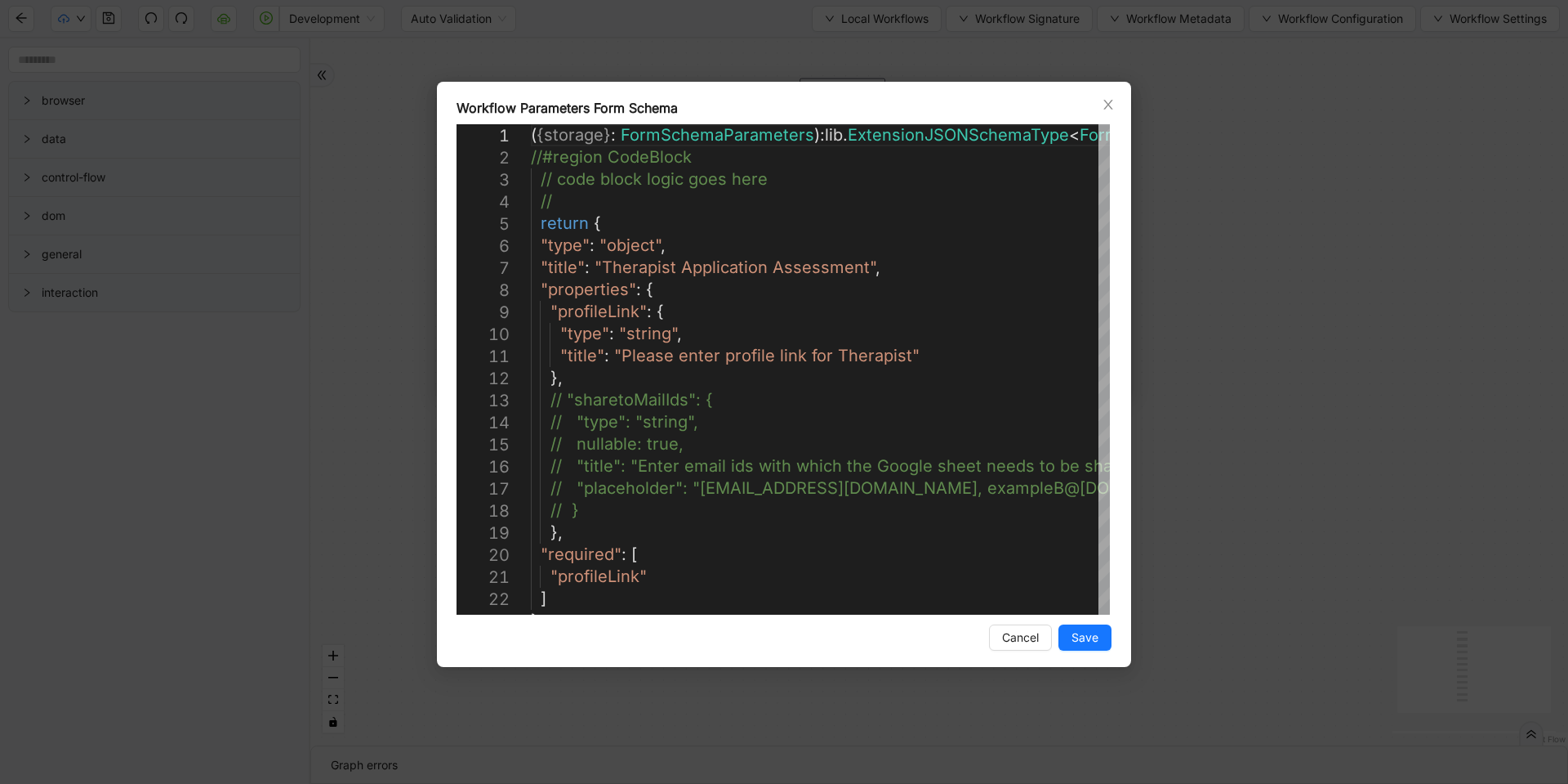
click at [1232, 341] on div "Workflow Parameters Form Schema 4 5 6 7 8 9 10 11 12 13 14 15 16 17 18 19 20 21…" at bounding box center [784, 392] width 1568 height 784
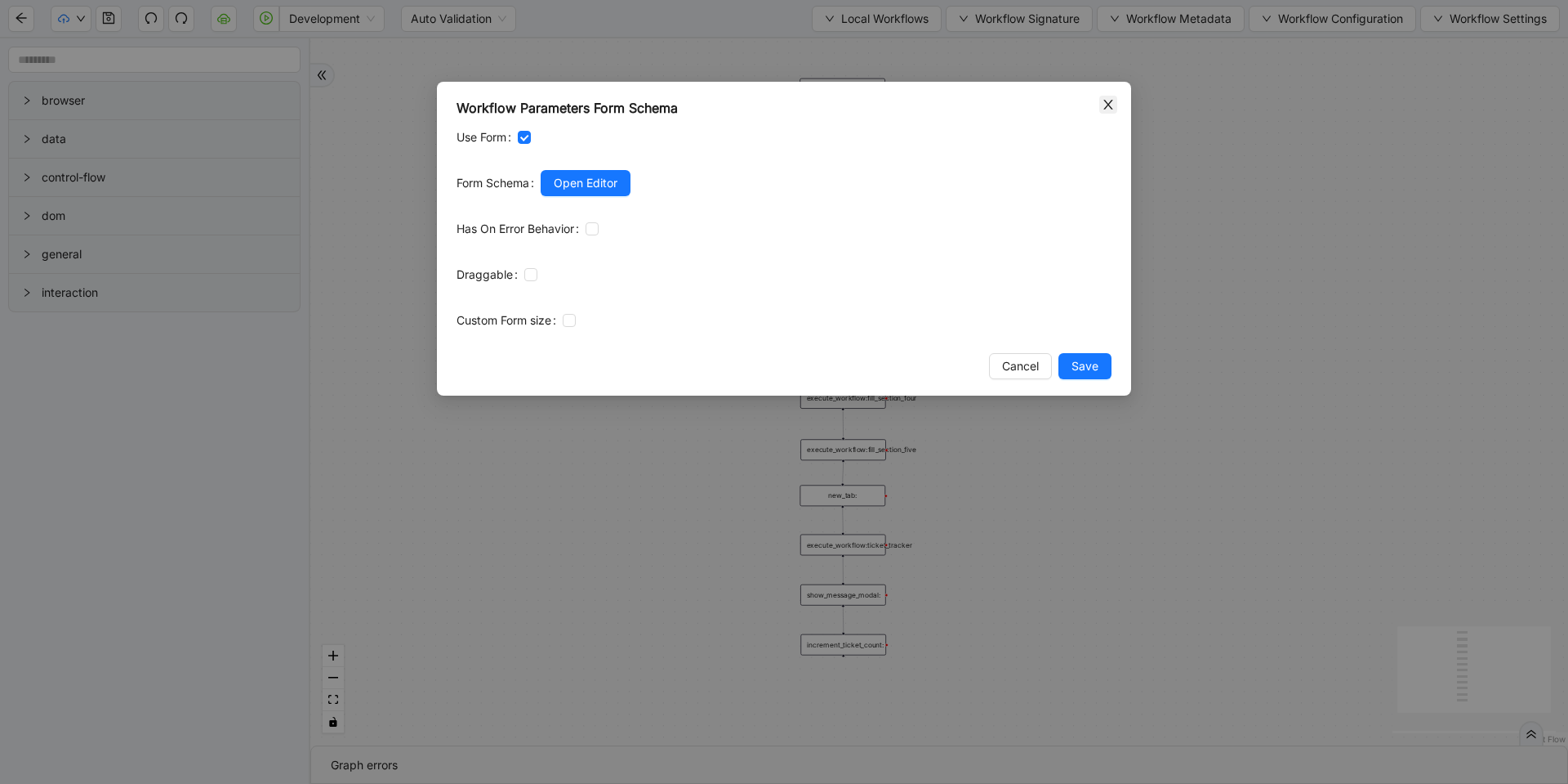
click at [1107, 102] on icon "close" at bounding box center [1108, 104] width 9 height 10
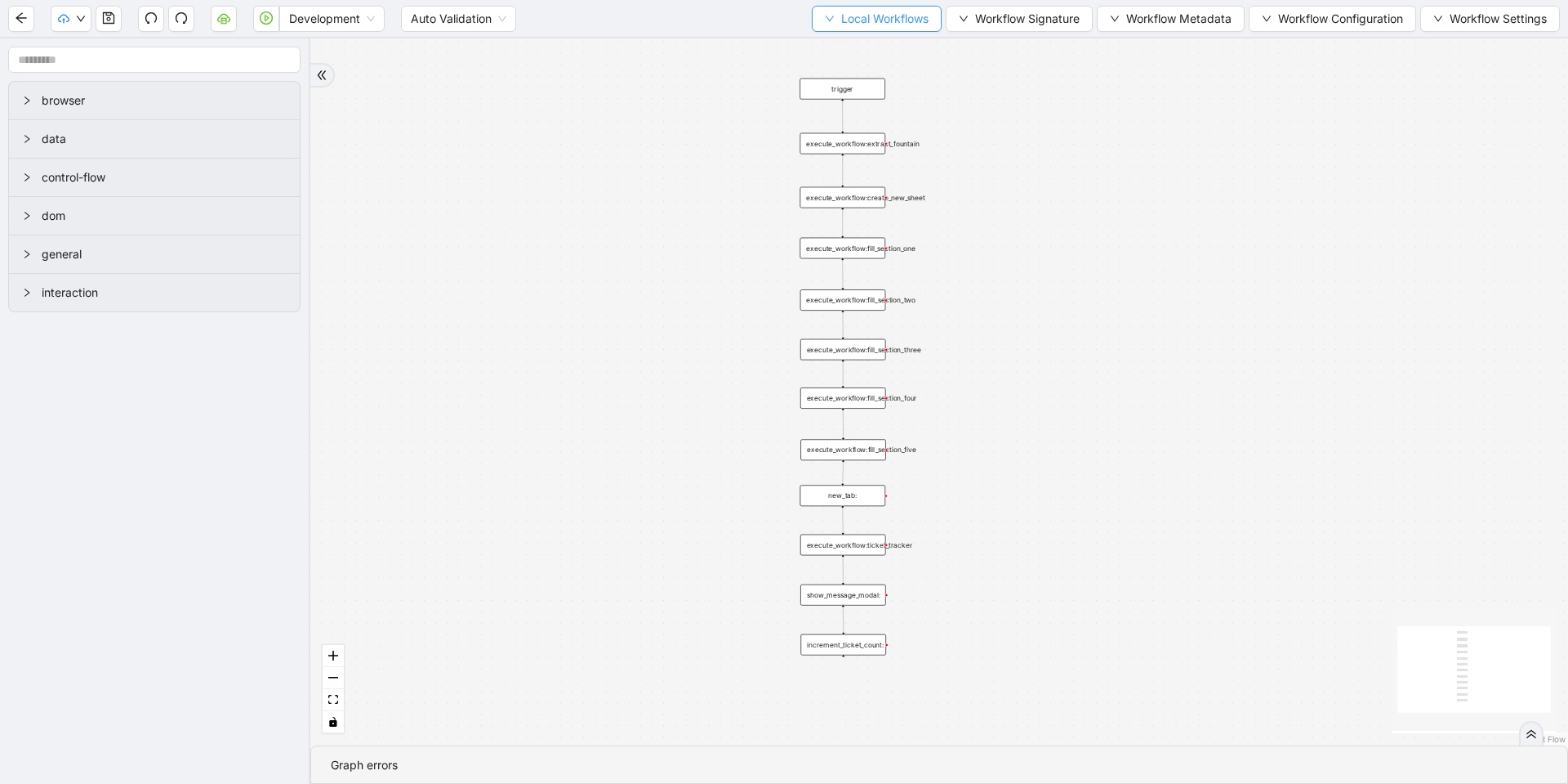
click at [881, 25] on span "Local Workflows" at bounding box center [885, 19] width 87 height 18
click at [881, 45] on span "Select" at bounding box center [868, 51] width 106 height 18
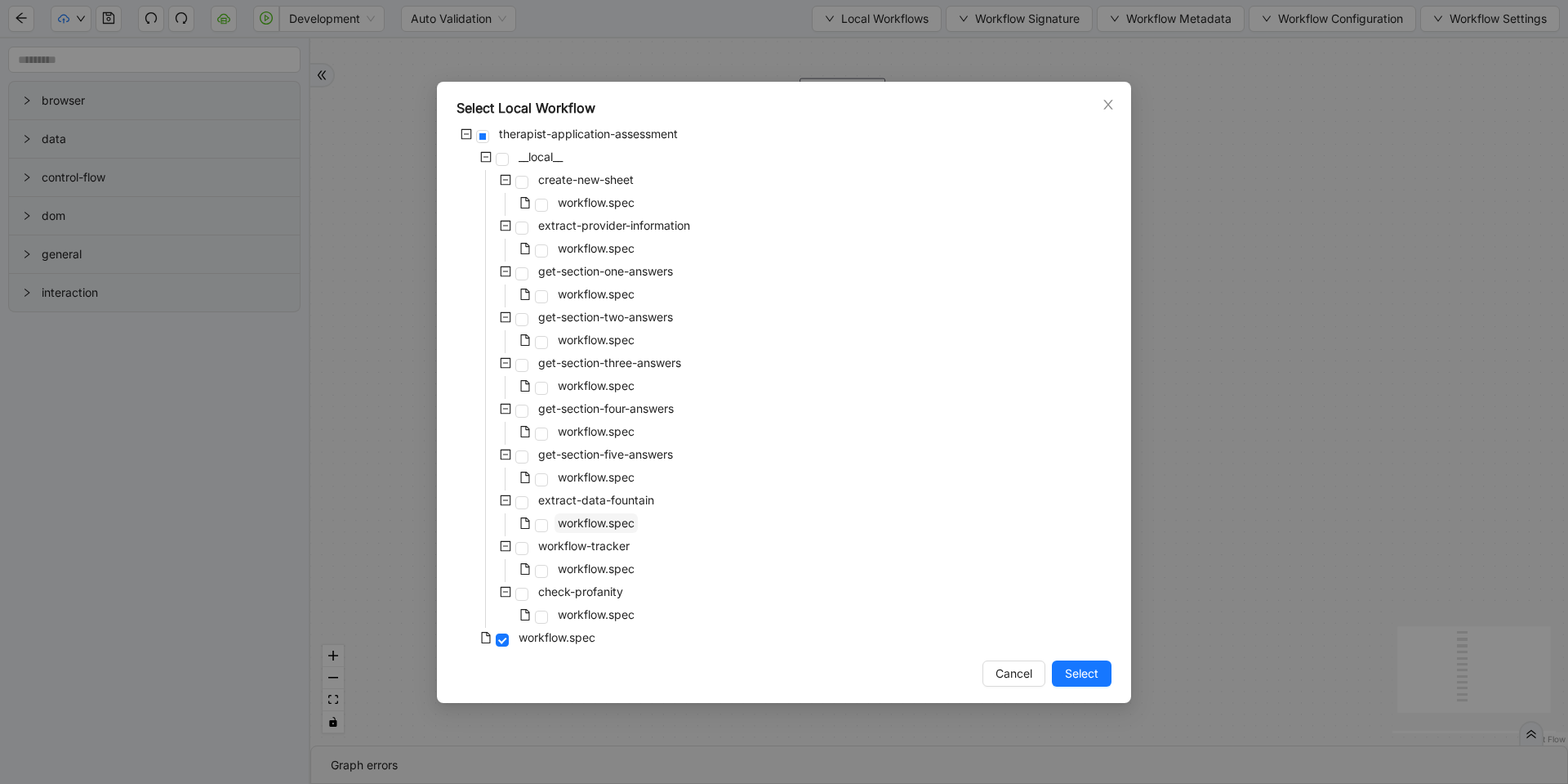
click at [607, 514] on span "workflow.spec" at bounding box center [597, 523] width 84 height 20
click at [1063, 678] on button "Select" at bounding box center [1082, 673] width 60 height 26
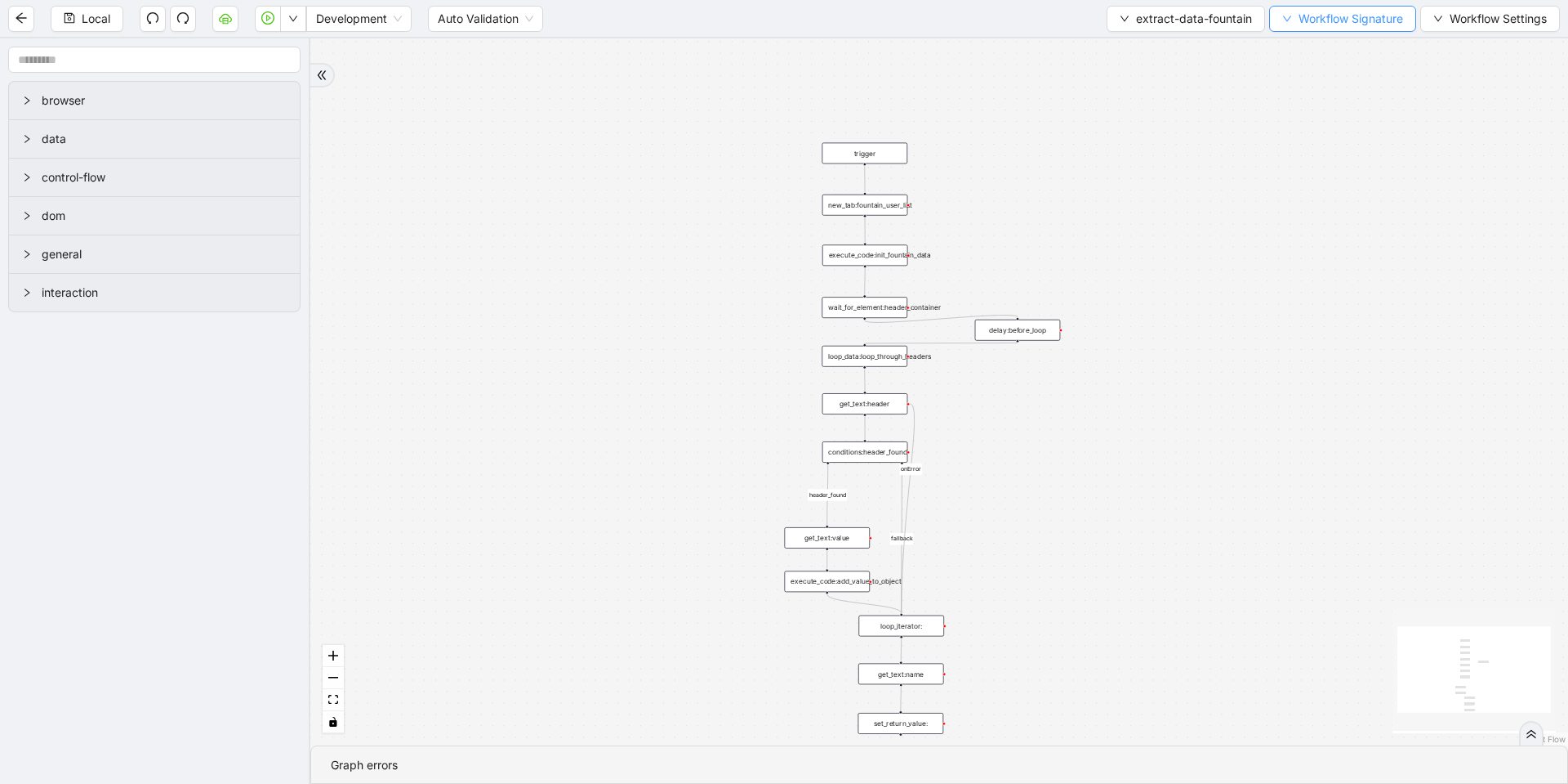
click at [1344, 14] on span "Workflow Signature" at bounding box center [1351, 19] width 104 height 18
click at [1313, 48] on div "Parameters" at bounding box center [1341, 50] width 142 height 26
click at [1302, 68] on span "Type" at bounding box center [1340, 77] width 110 height 18
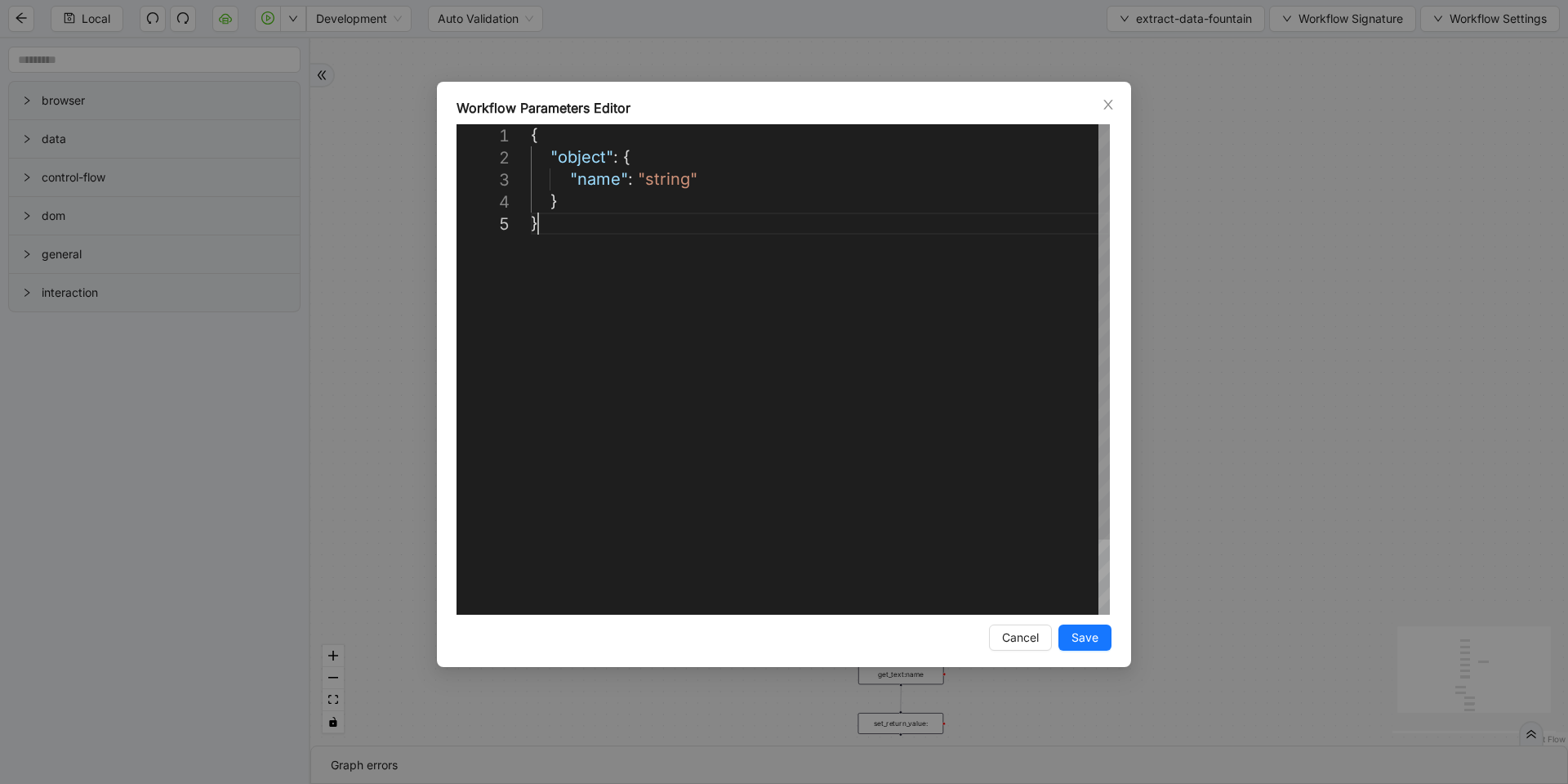
scroll to position [0, 9]
drag, startPoint x: 551, startPoint y: 233, endPoint x: 506, endPoint y: 133, distance: 109.7
click at [1216, 168] on div "**********" at bounding box center [784, 392] width 1568 height 784
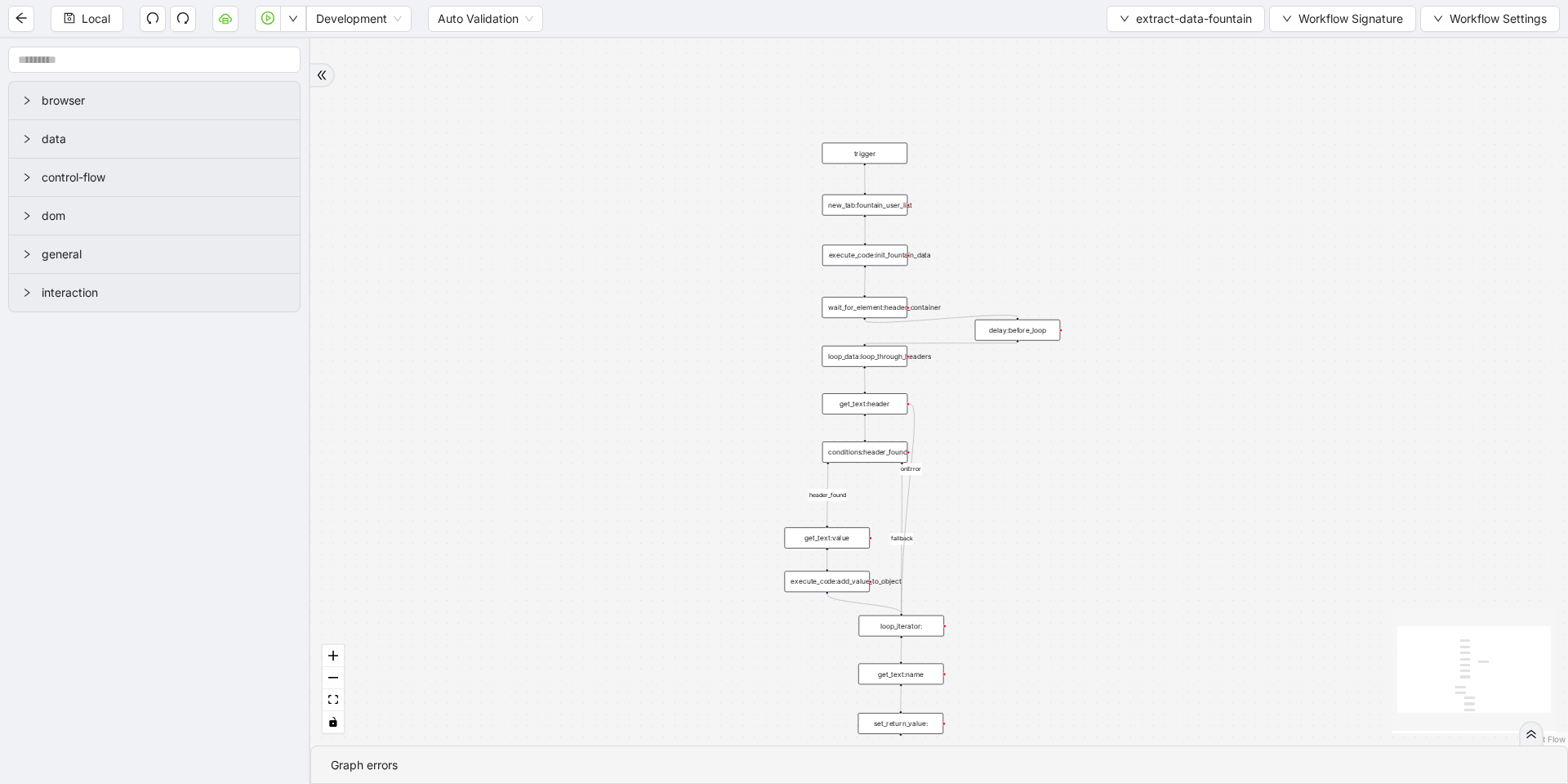
click at [881, 208] on div "new_tab:fountain_user_list" at bounding box center [865, 205] width 85 height 21
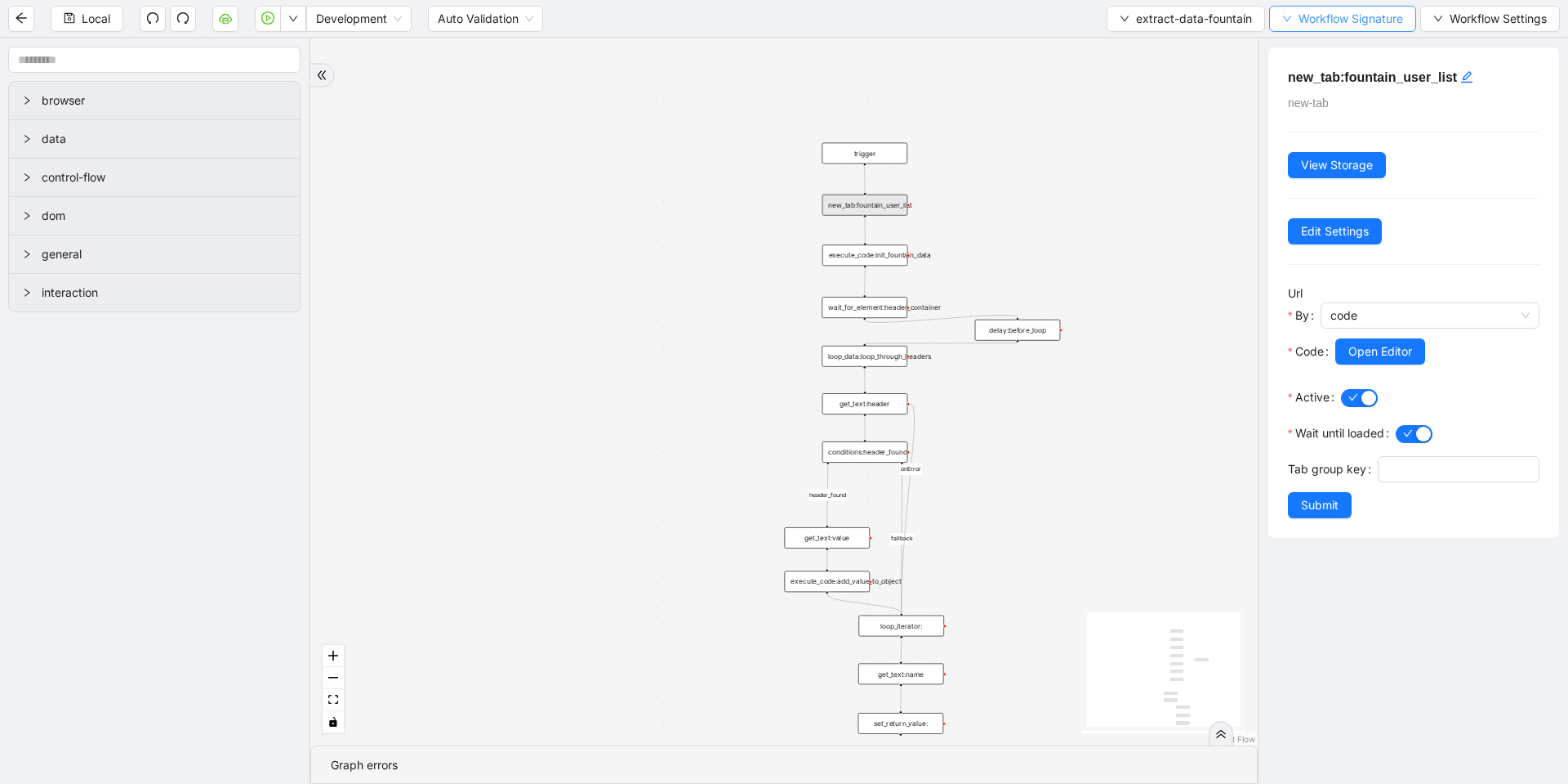
click at [1292, 18] on button "Workflow Signature" at bounding box center [1343, 18] width 147 height 26
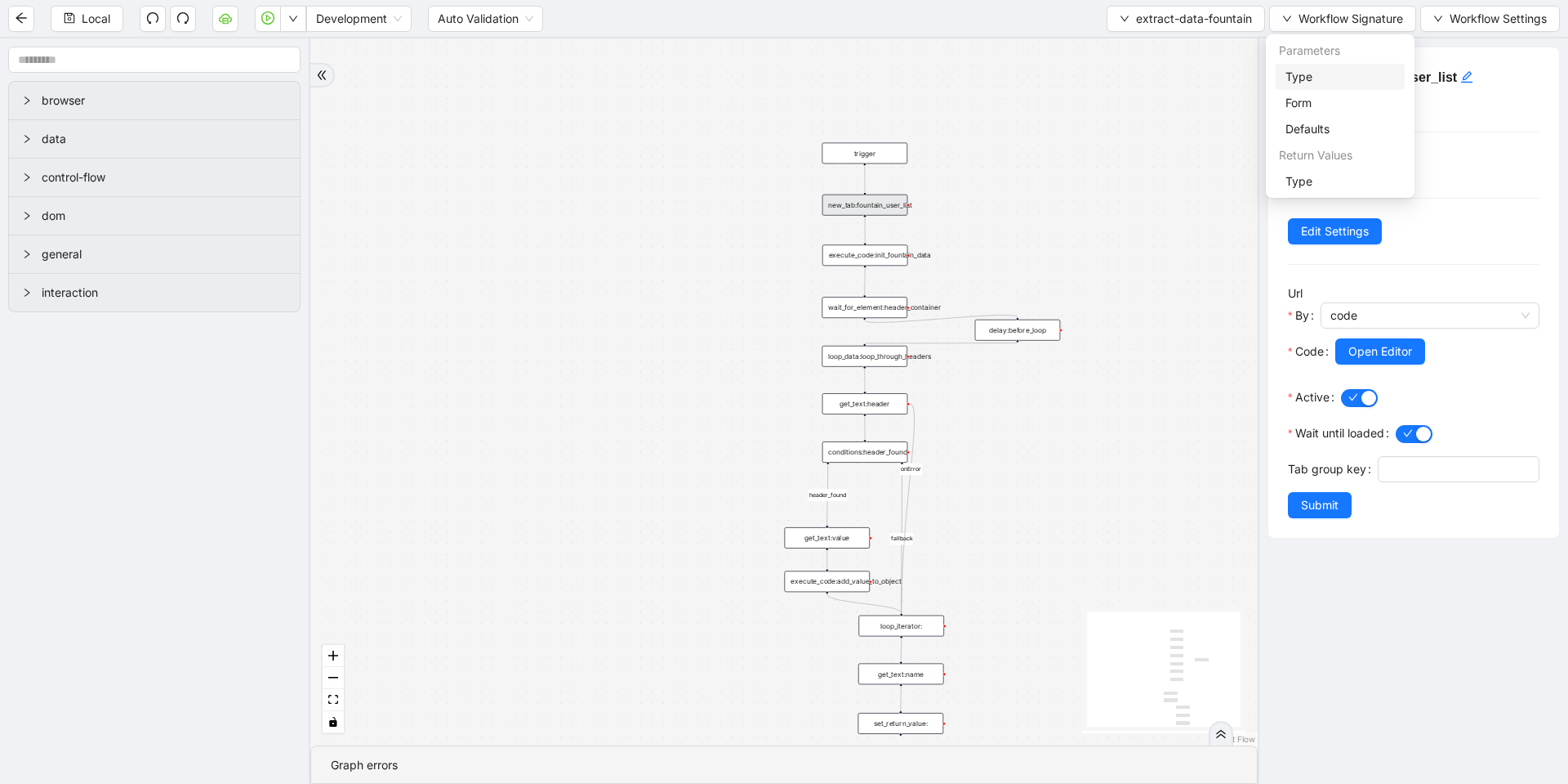
click at [1303, 72] on span "Type" at bounding box center [1340, 77] width 110 height 18
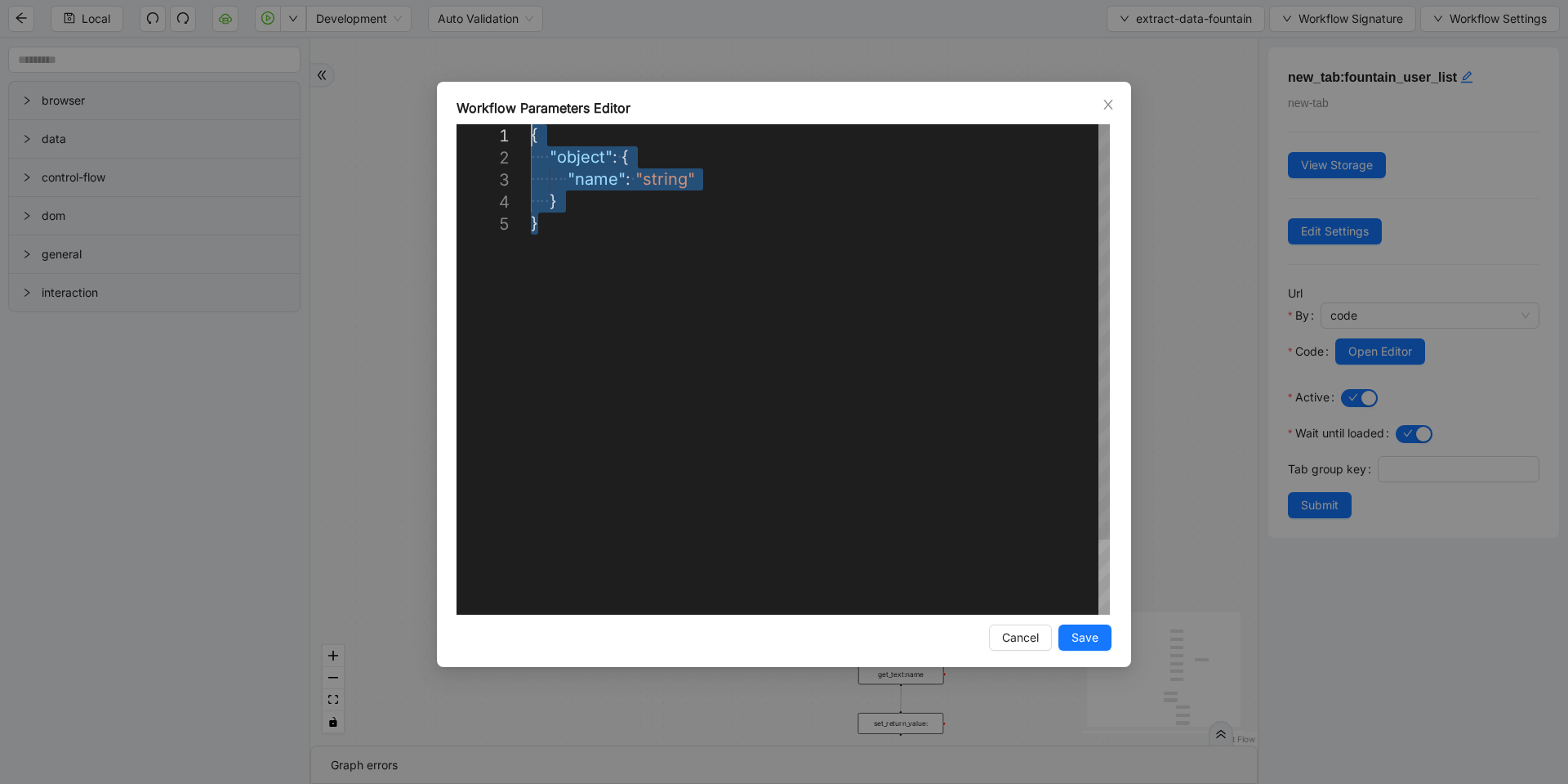
drag, startPoint x: 547, startPoint y: 216, endPoint x: 513, endPoint y: 140, distance: 83.3
click at [531, 140] on div "{ ·‌ ·‌ ·‌ ·‌ "object" : ·‌ { ·‌ ·‌ ·‌ ·‌ ·‌ ·‌ ·‌ ·‌ "name" : ·‌ "string" ·‌ ·…" at bounding box center [820, 412] width 579 height 578
click at [1000, 642] on button "Cancel" at bounding box center [1020, 637] width 63 height 26
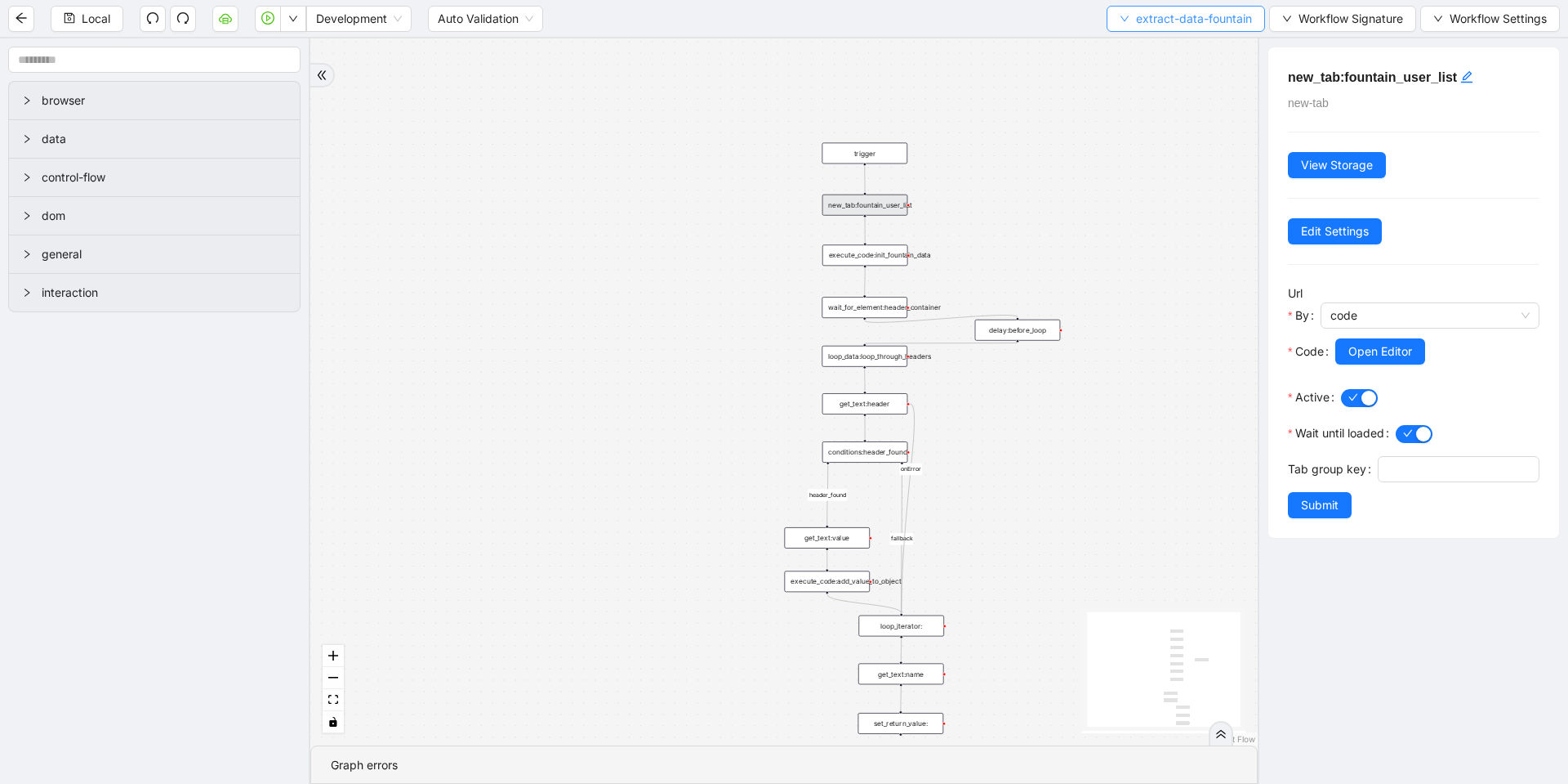
click at [1184, 25] on span "extract-data-fountain" at bounding box center [1194, 19] width 116 height 18
click at [1157, 48] on span "Select" at bounding box center [1182, 51] width 133 height 18
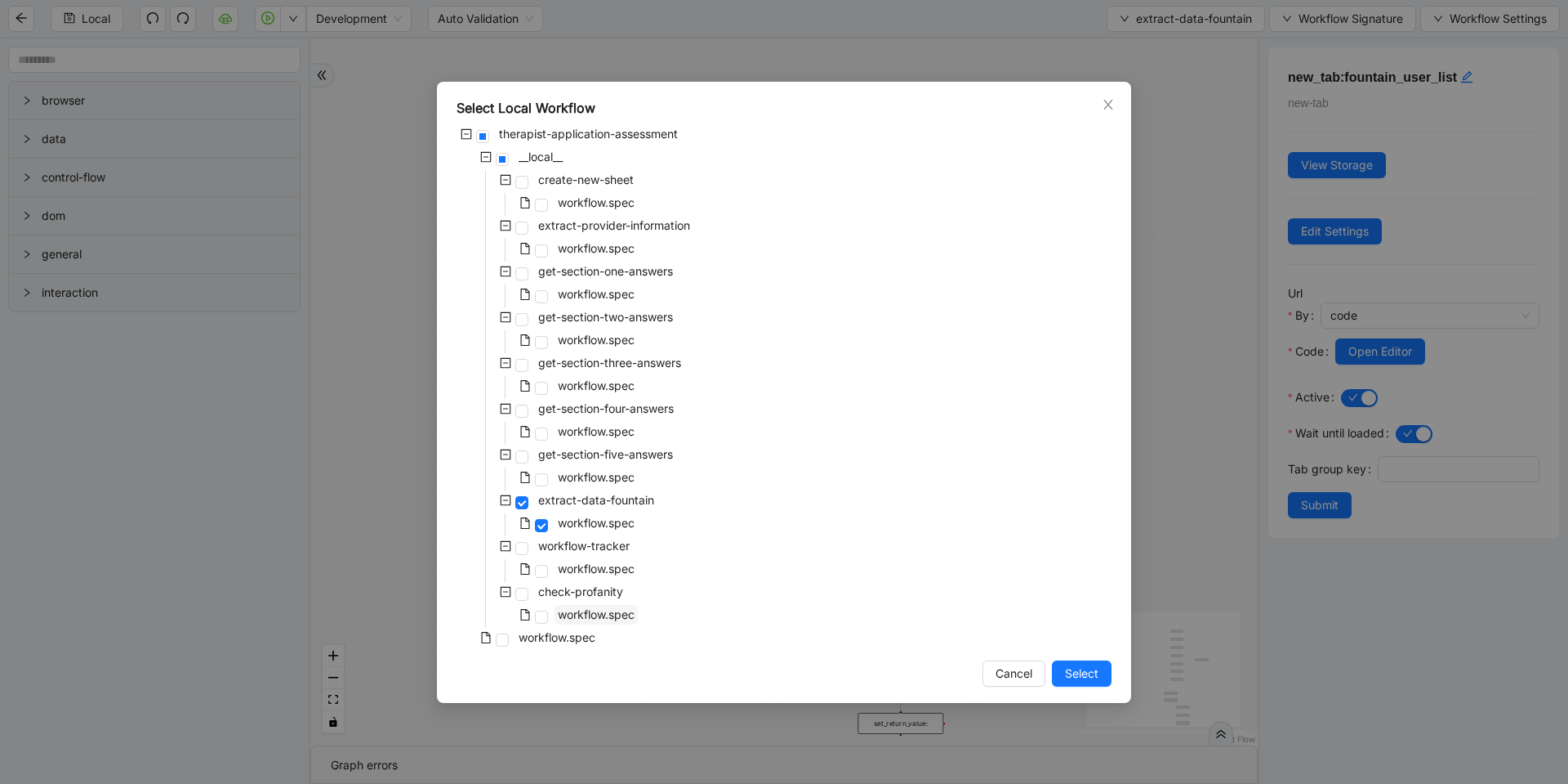
click at [563, 618] on span "workflow.spec" at bounding box center [597, 615] width 77 height 14
click at [1059, 667] on button "Select" at bounding box center [1082, 673] width 60 height 26
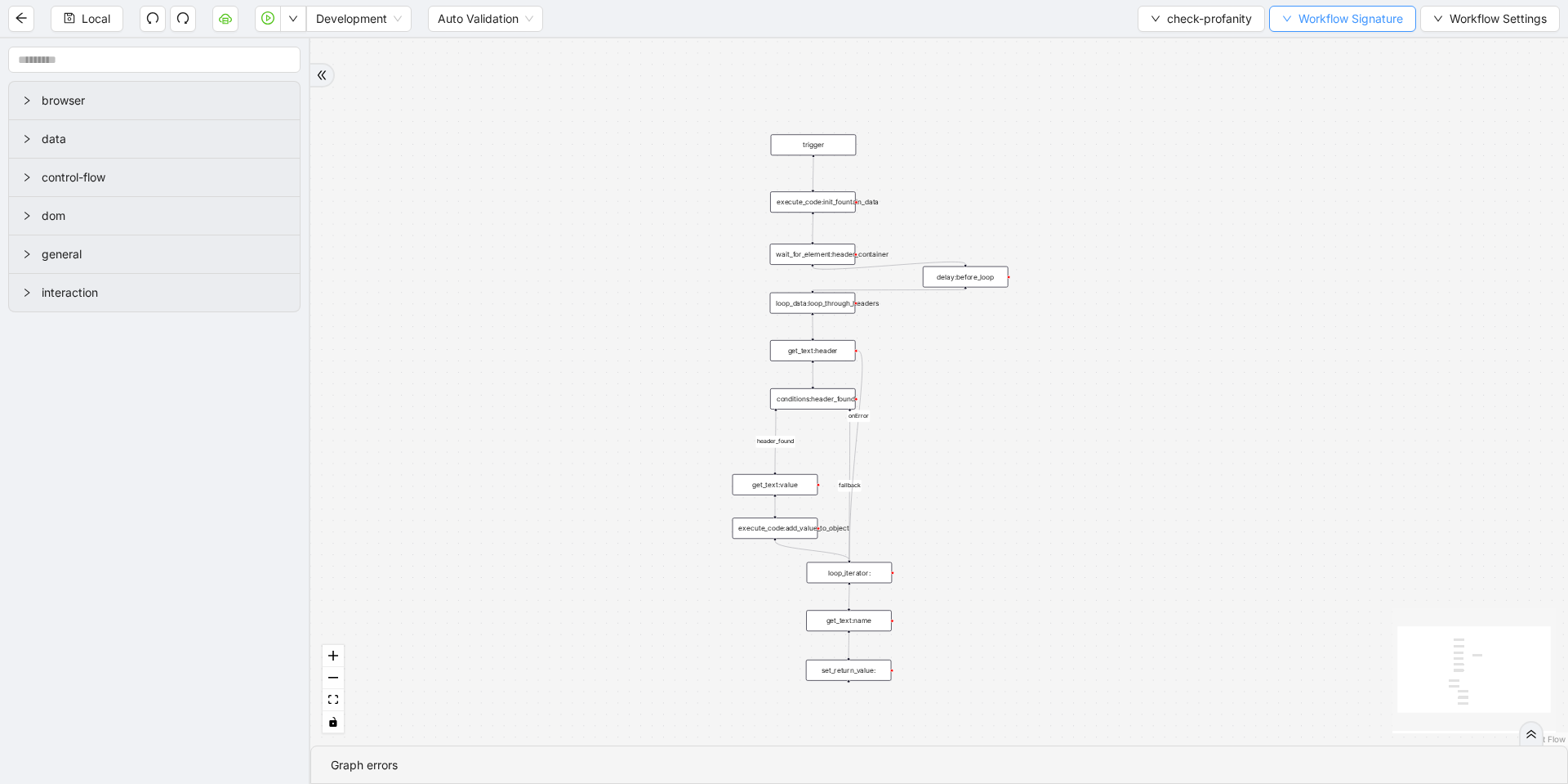
click at [1285, 25] on button "Workflow Signature" at bounding box center [1343, 18] width 147 height 26
click at [1288, 71] on span "Type" at bounding box center [1340, 77] width 110 height 18
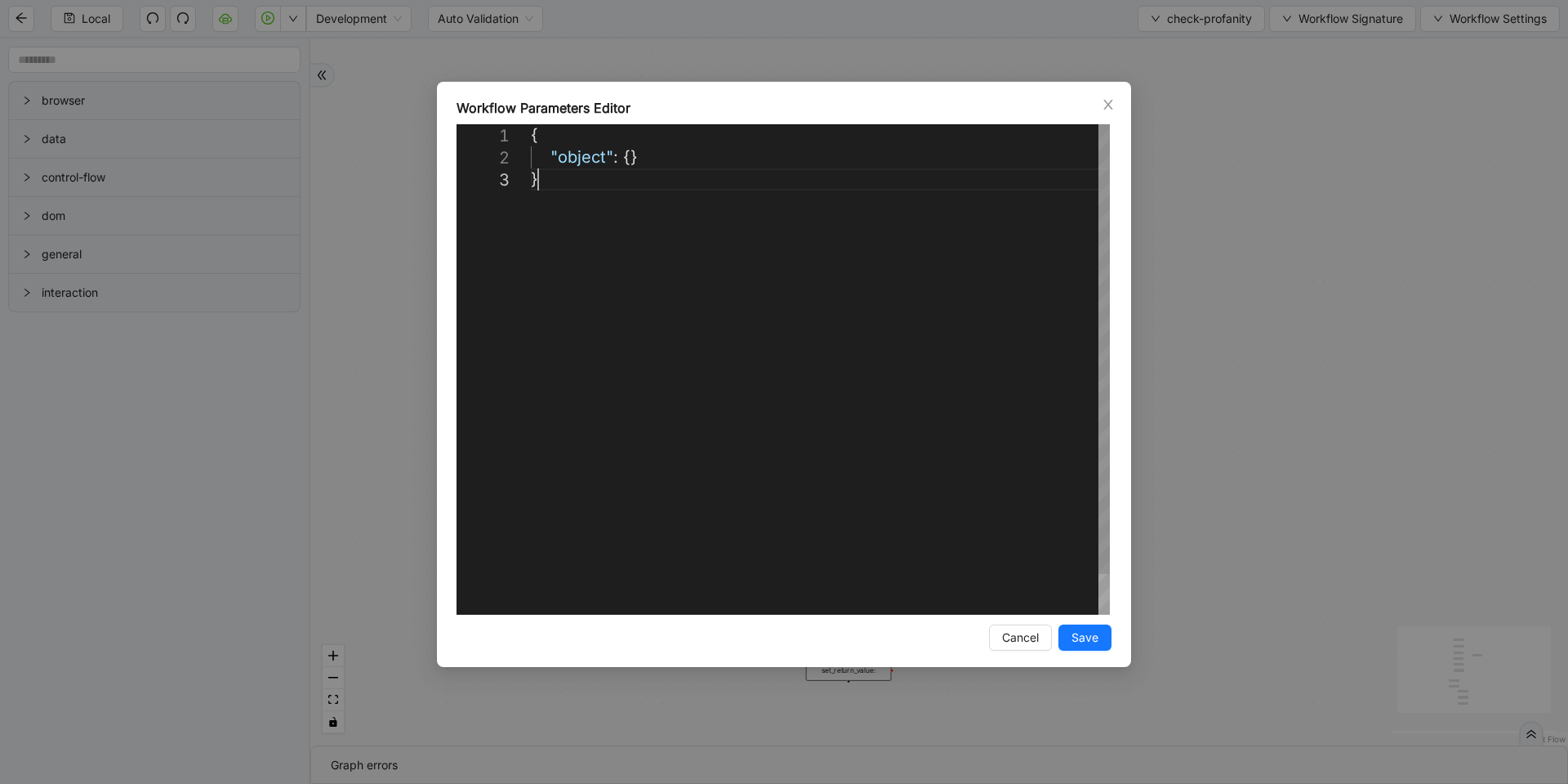
click at [717, 266] on div "{ "object" : {} }" at bounding box center [820, 391] width 579 height 535
paste textarea "**********"
type textarea "**********"
click at [1091, 644] on span "Save" at bounding box center [1085, 637] width 27 height 18
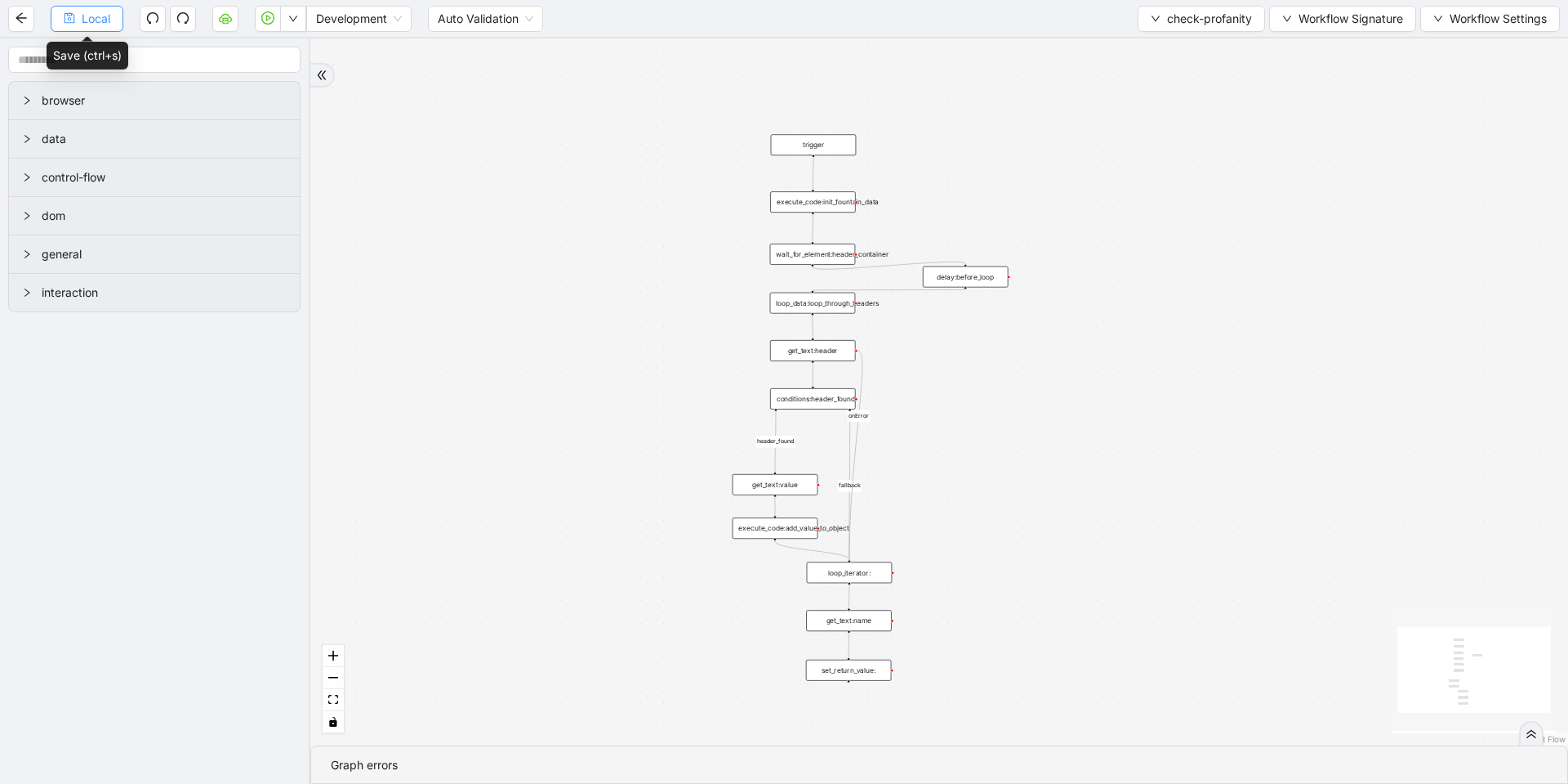
click at [105, 25] on span "Local" at bounding box center [96, 19] width 28 height 18
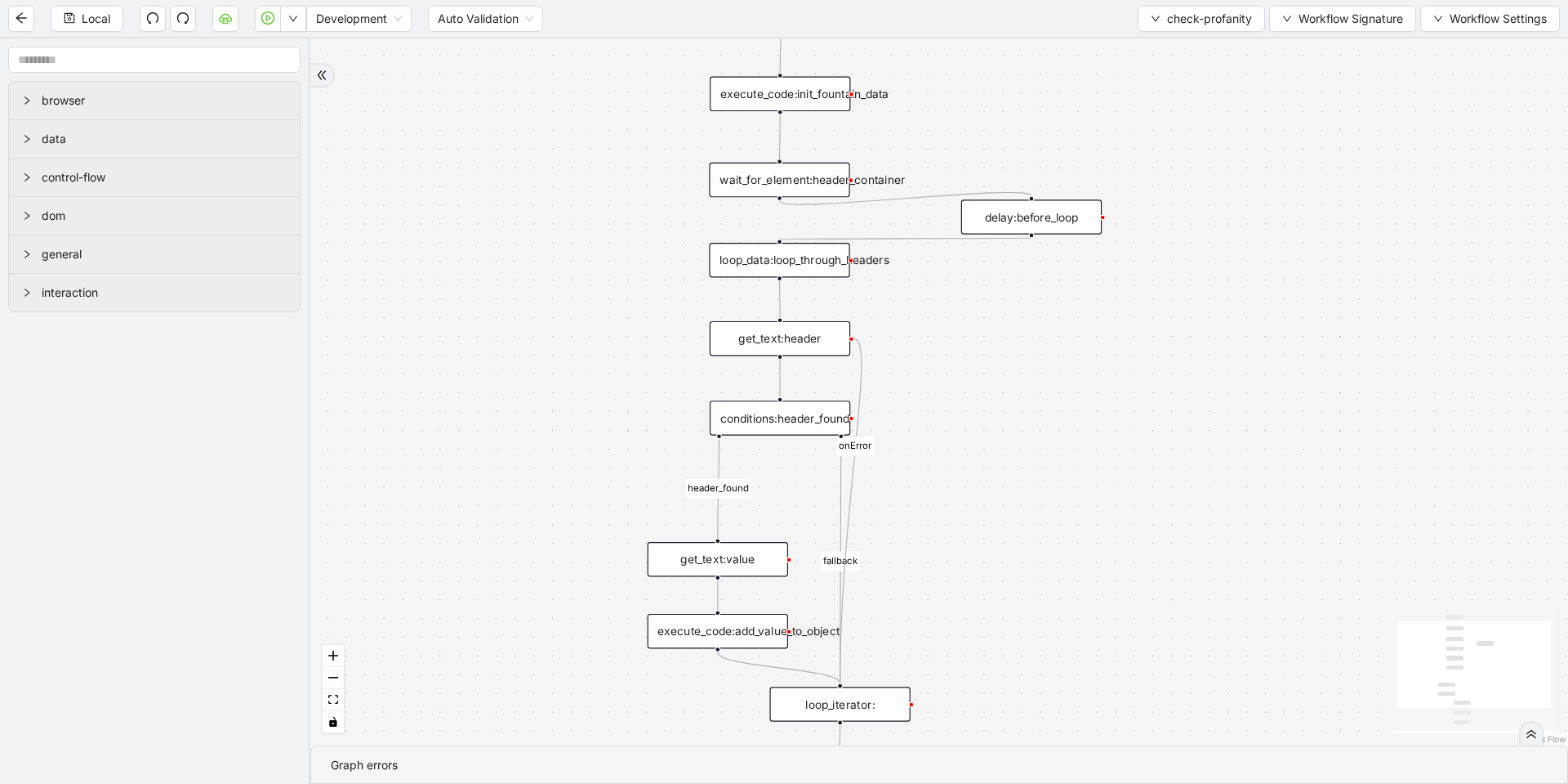
click at [795, 272] on div "loop_data:loop_through_headers" at bounding box center [779, 259] width 141 height 35
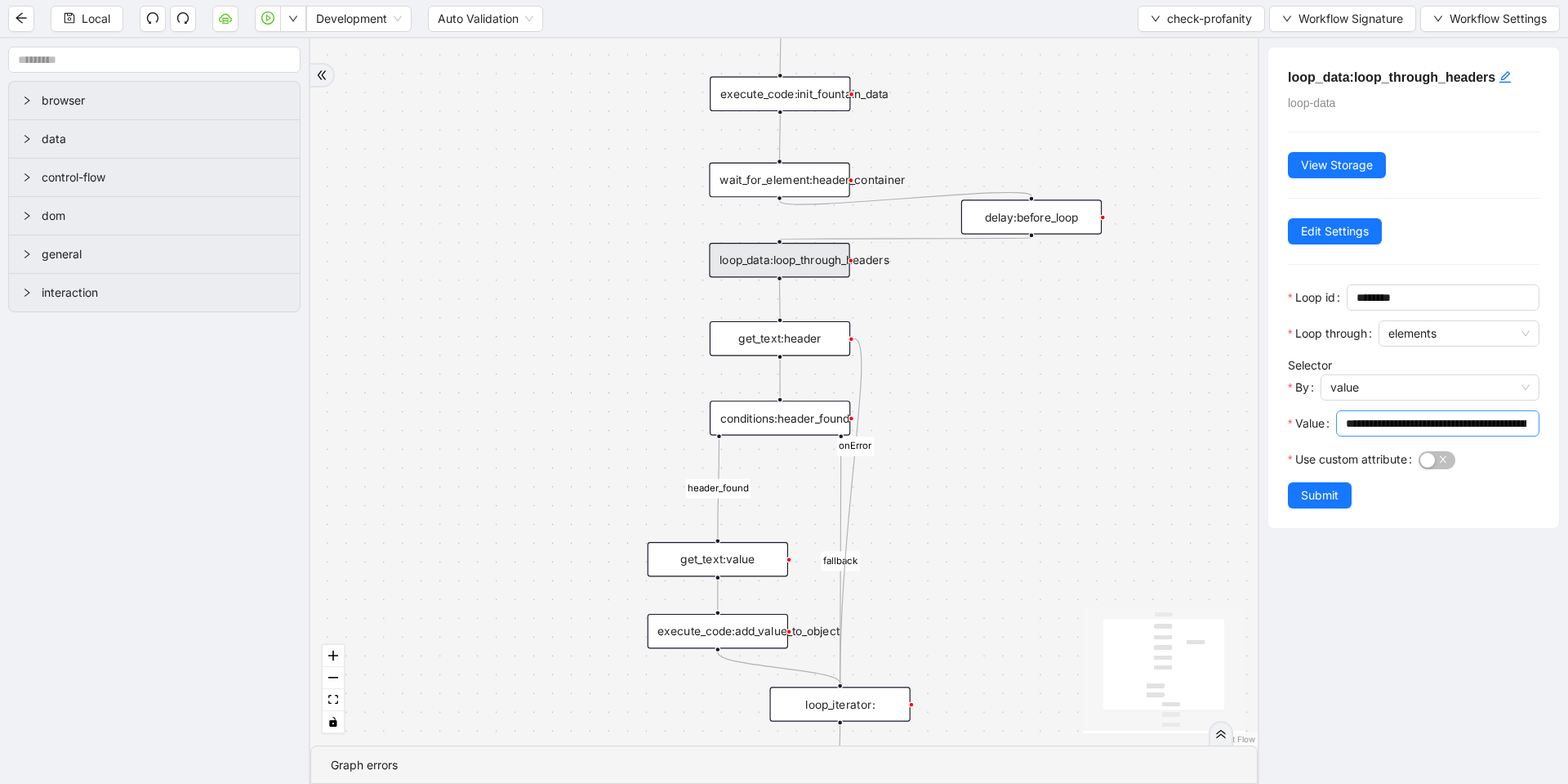
click at [1420, 427] on input "**********" at bounding box center [1436, 423] width 181 height 18
click at [798, 339] on div "get_text:header" at bounding box center [780, 339] width 141 height 35
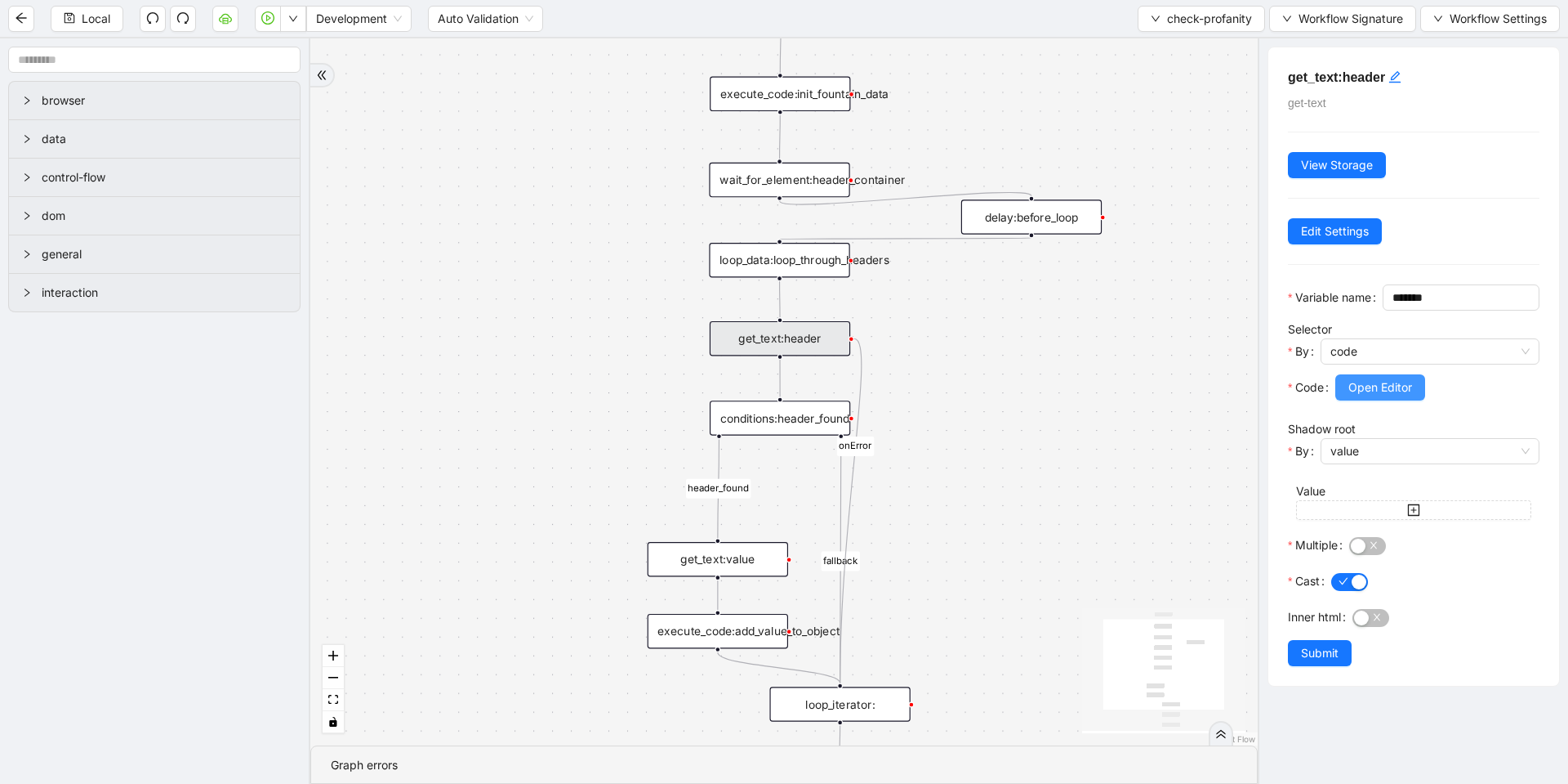
click at [1362, 396] on span "Open Editor" at bounding box center [1380, 388] width 64 height 18
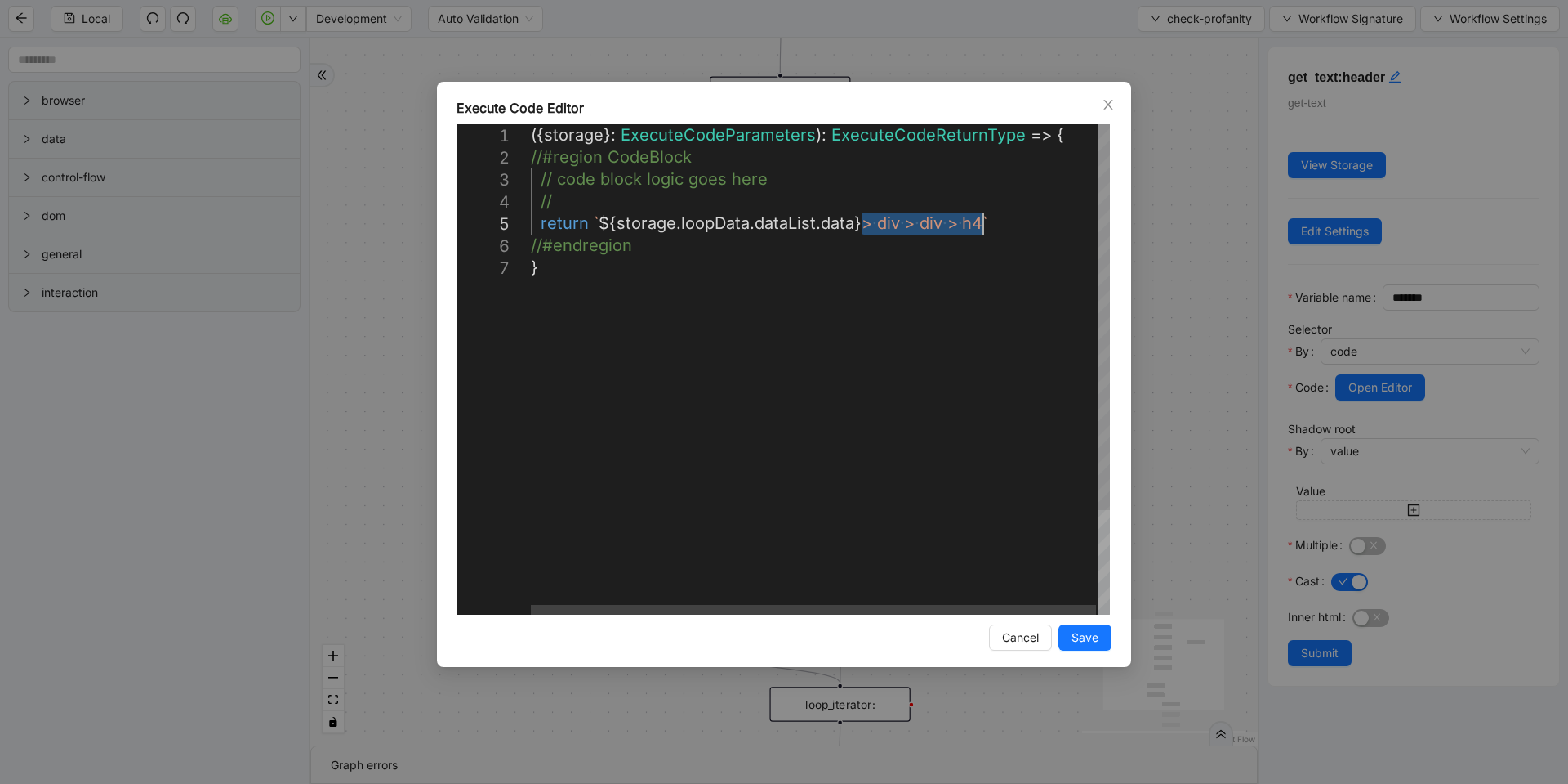
drag, startPoint x: 865, startPoint y: 225, endPoint x: 983, endPoint y: 219, distance: 118.2
click at [1241, 355] on div "**********" at bounding box center [784, 392] width 1568 height 784
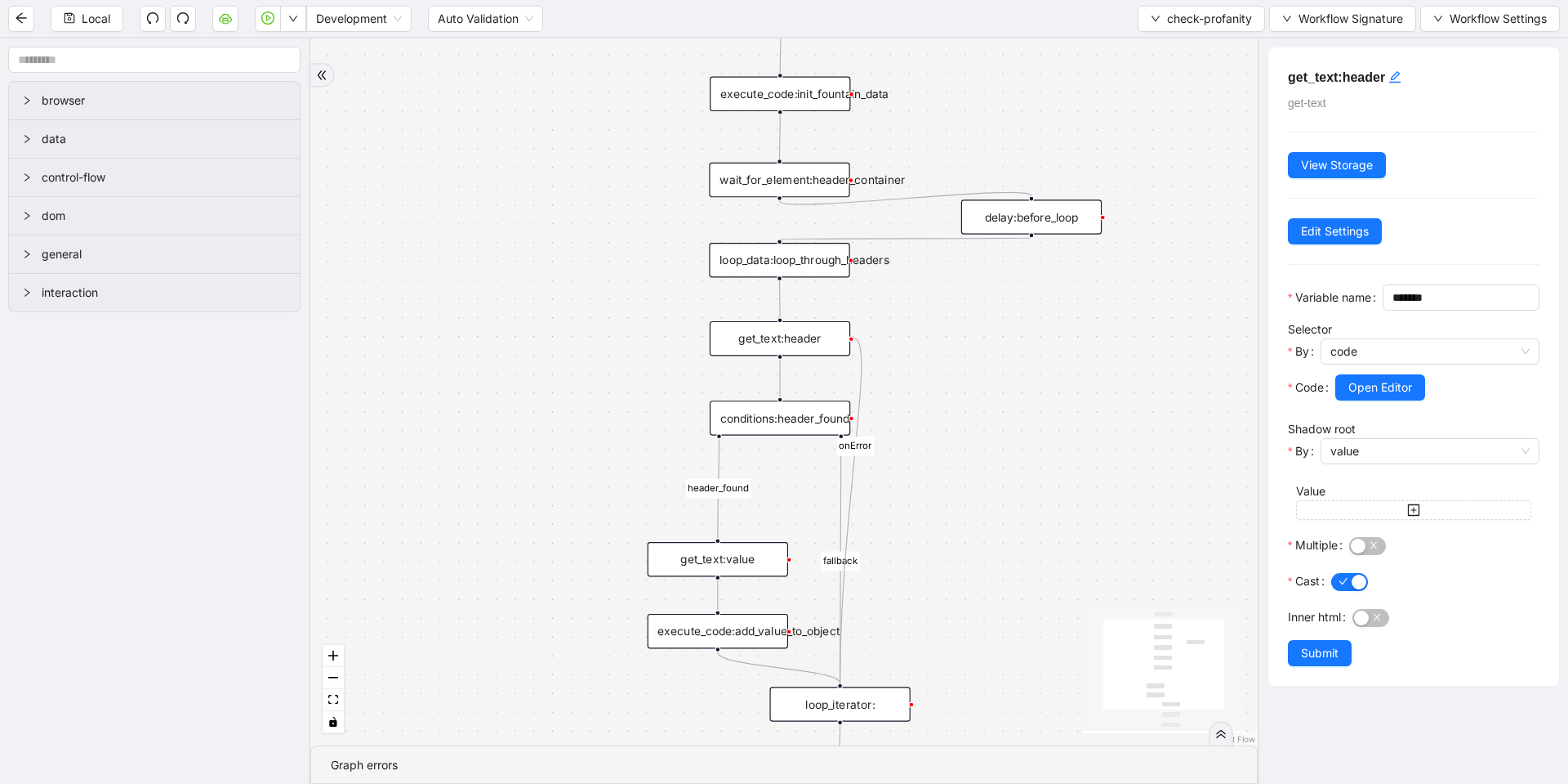
click at [754, 567] on div "get_text:value" at bounding box center [718, 559] width 141 height 35
click at [1396, 396] on span "Open Editor" at bounding box center [1380, 388] width 64 height 18
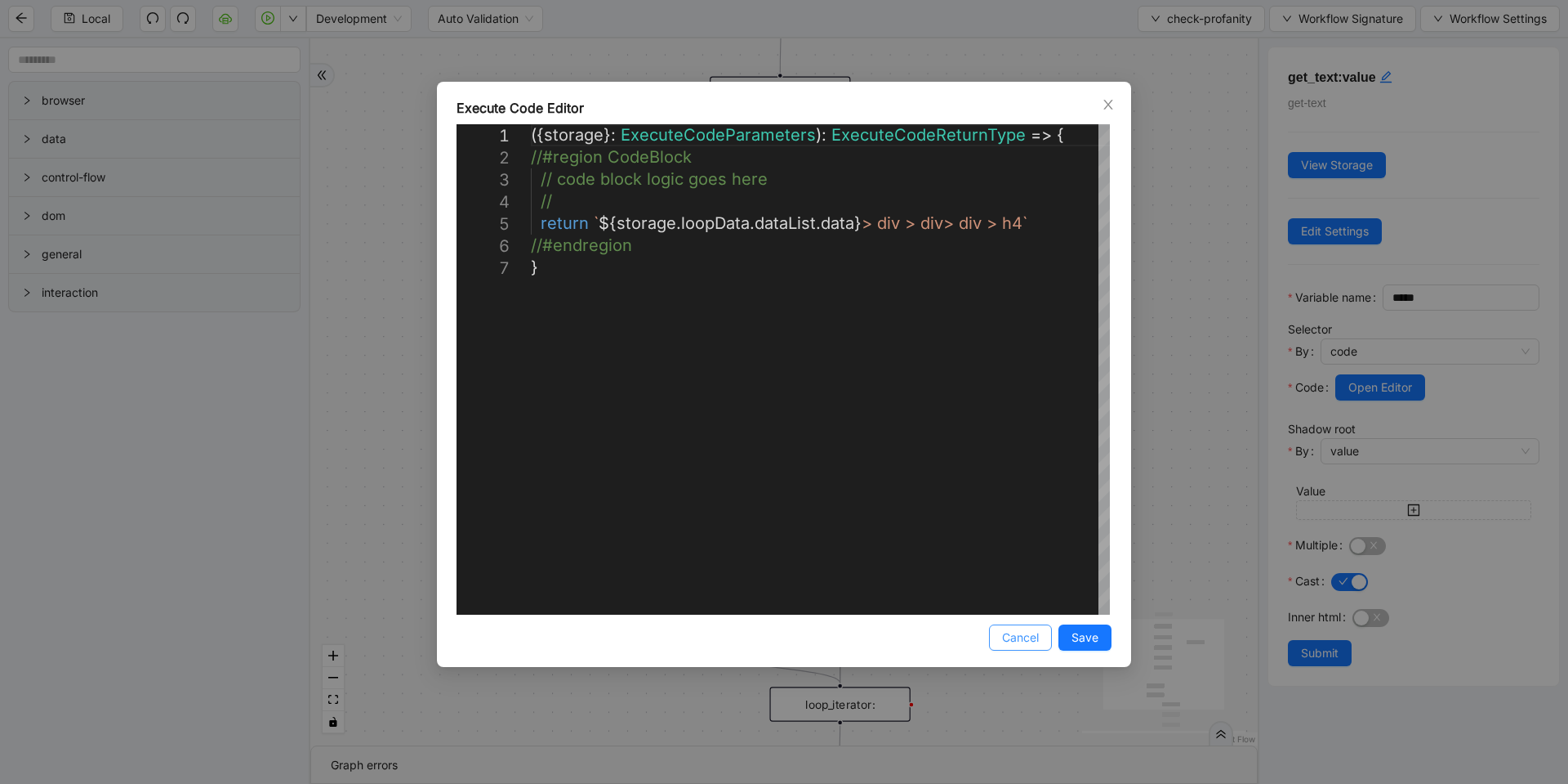
click at [1028, 639] on span "Cancel" at bounding box center [1020, 637] width 37 height 18
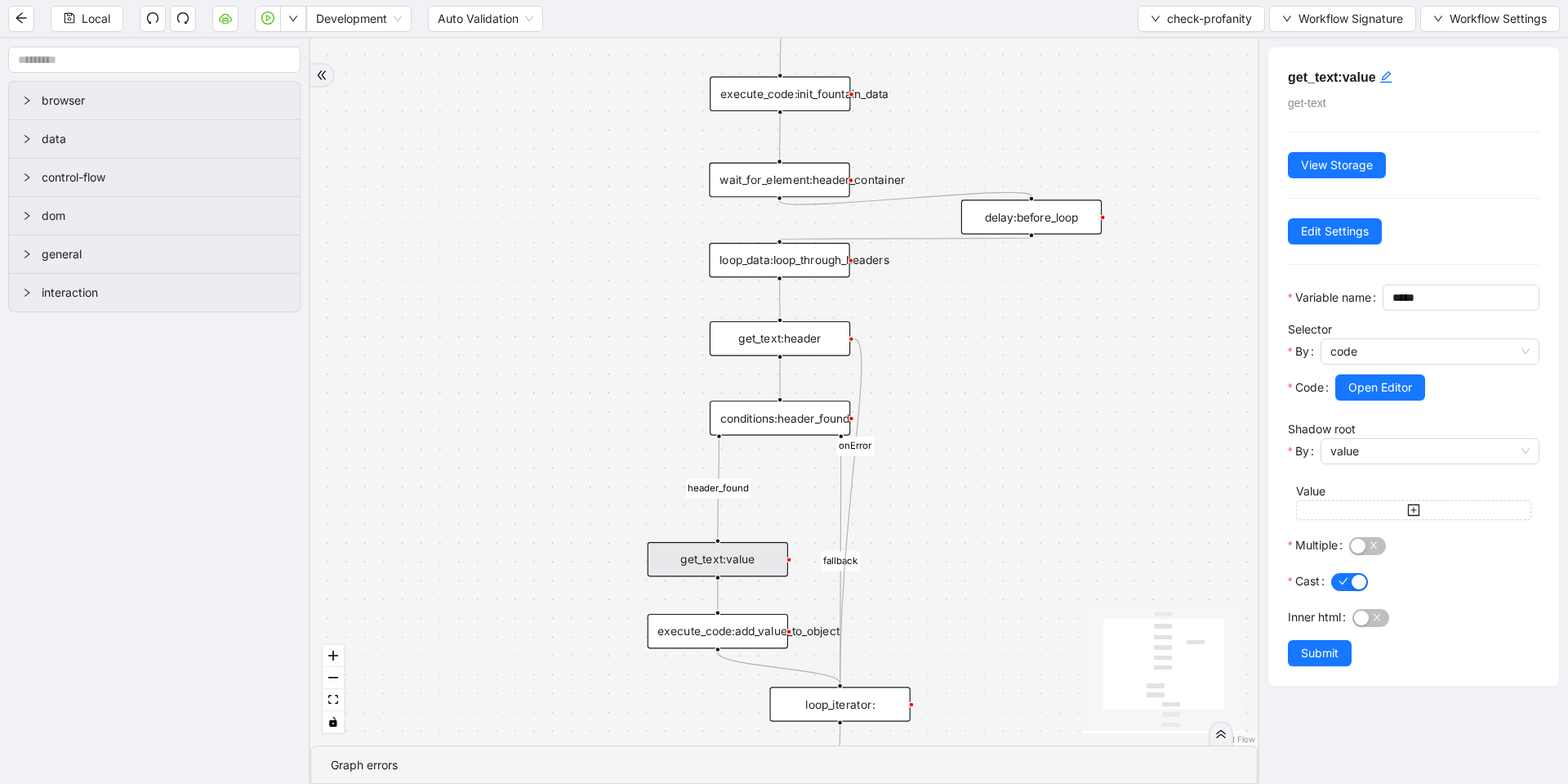
click at [814, 333] on div "get_text:header" at bounding box center [780, 339] width 141 height 35
click at [820, 188] on div "wait_for_element:header_container" at bounding box center [779, 180] width 141 height 35
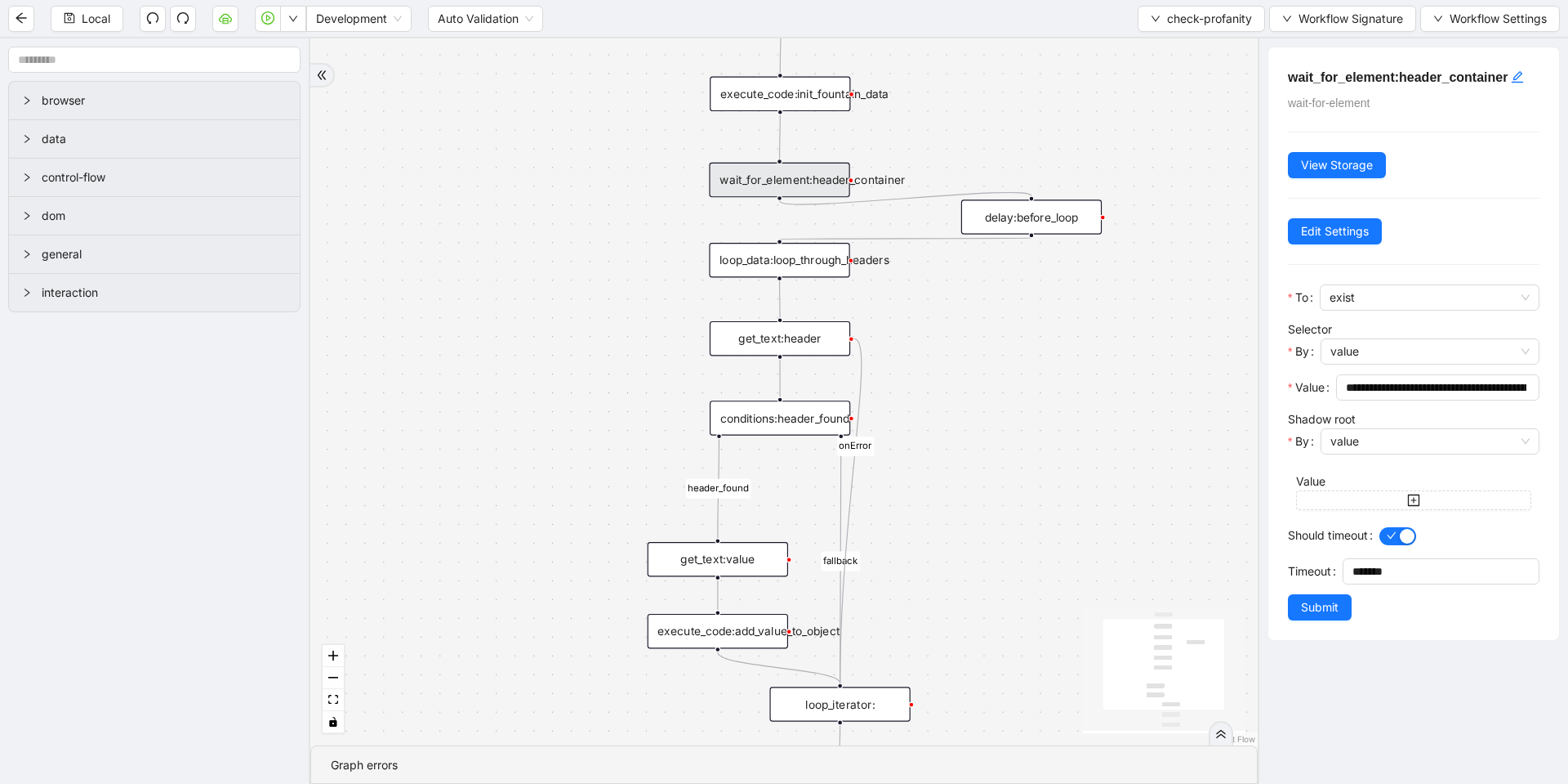
click at [811, 262] on div "loop_data:loop_through_headers" at bounding box center [779, 259] width 141 height 35
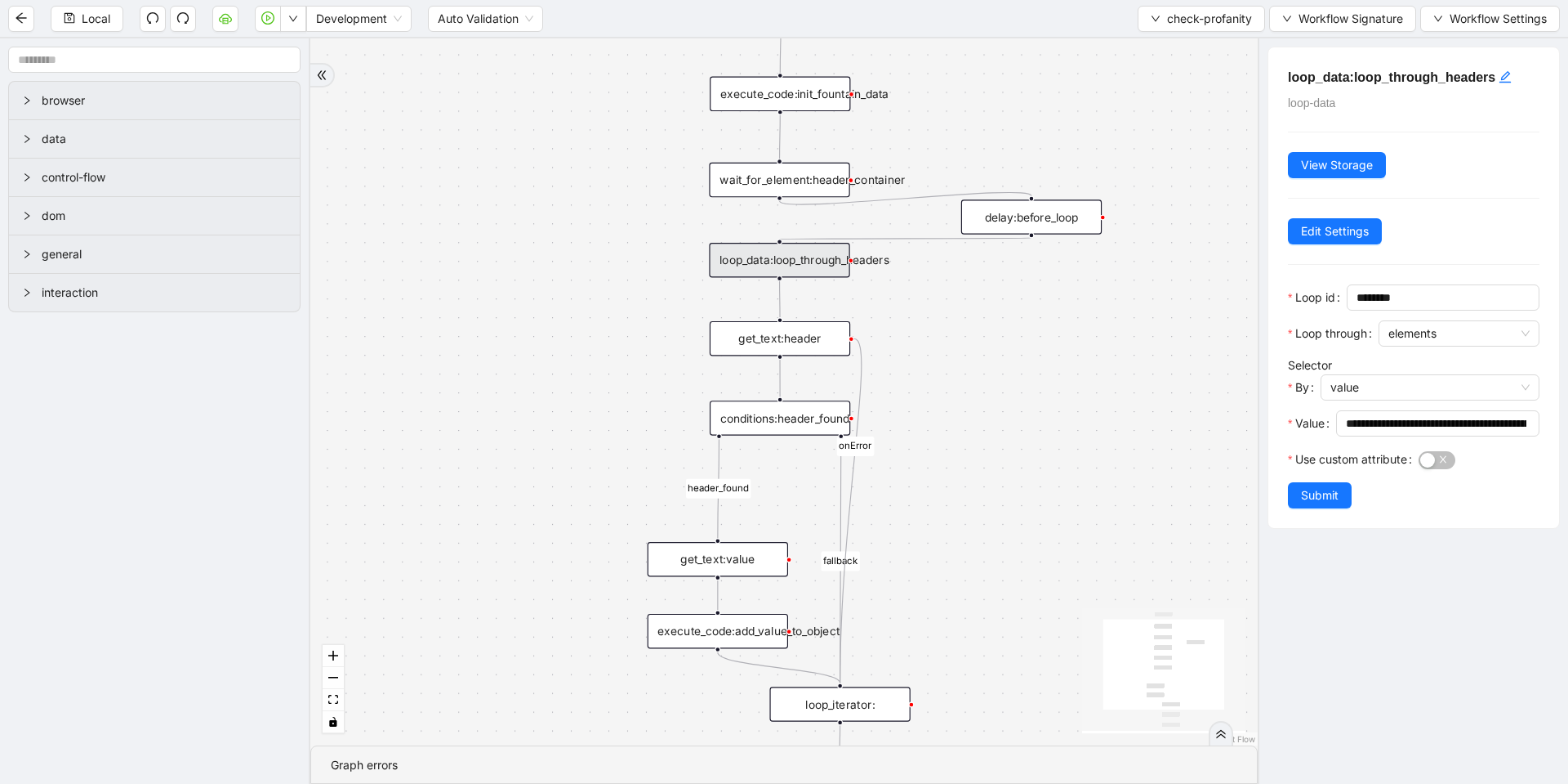
click at [780, 385] on icon "Edge from get_text:header to conditions:header_found" at bounding box center [780, 378] width 0 height 37
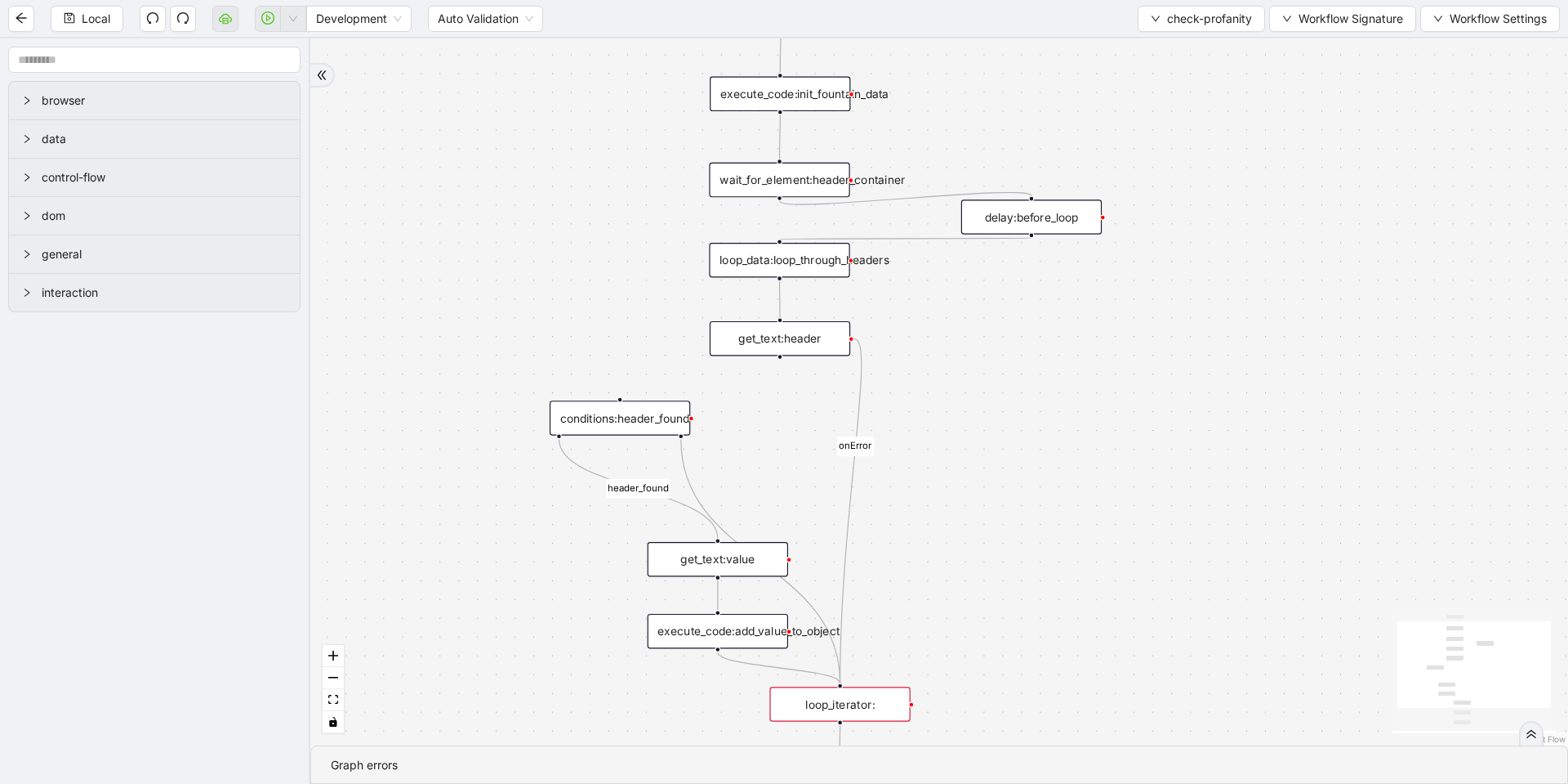
drag, startPoint x: 700, startPoint y: 405, endPoint x: 612, endPoint y: 405, distance: 88.0
click at [612, 405] on div "conditions:header_found" at bounding box center [620, 417] width 141 height 35
drag, startPoint x: 779, startPoint y: 418, endPoint x: 890, endPoint y: 492, distance: 133.4
click at [759, 535] on div "fallback header_found onError trigger conditions:header_found loop_iterator: ex…" at bounding box center [1481, 386] width 1445 height 813
click at [588, 476] on icon "Edge from conditions:header_found to get_text:value" at bounding box center [633, 488] width 169 height 99
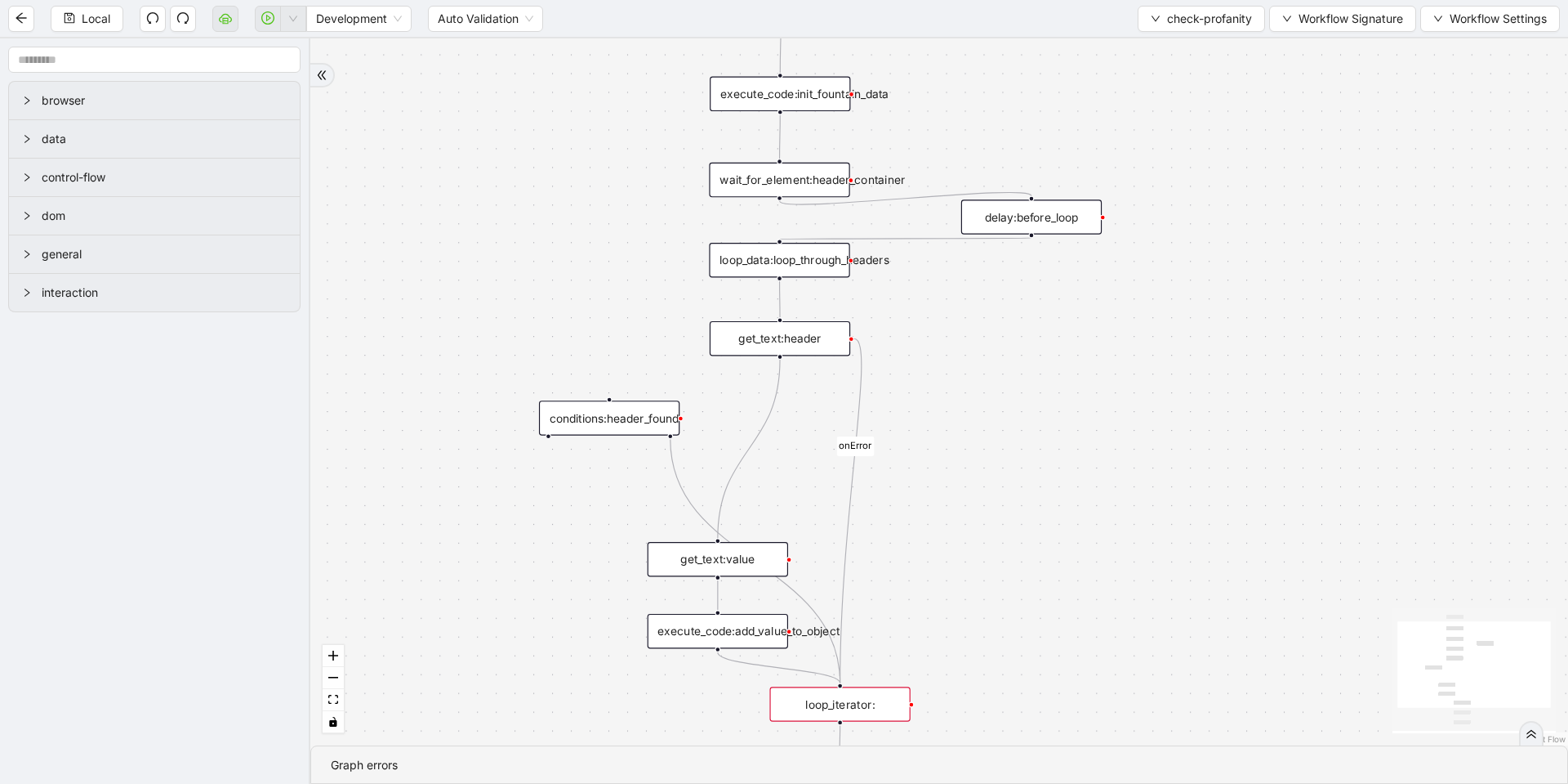
click at [672, 460] on icon "Edge from conditions:header_found to loop_iterator:" at bounding box center [755, 560] width 170 height 243
drag, startPoint x: 627, startPoint y: 408, endPoint x: 1171, endPoint y: 331, distance: 549.4
click at [1171, 356] on div "conditions:header_found" at bounding box center [1127, 373] width 141 height 35
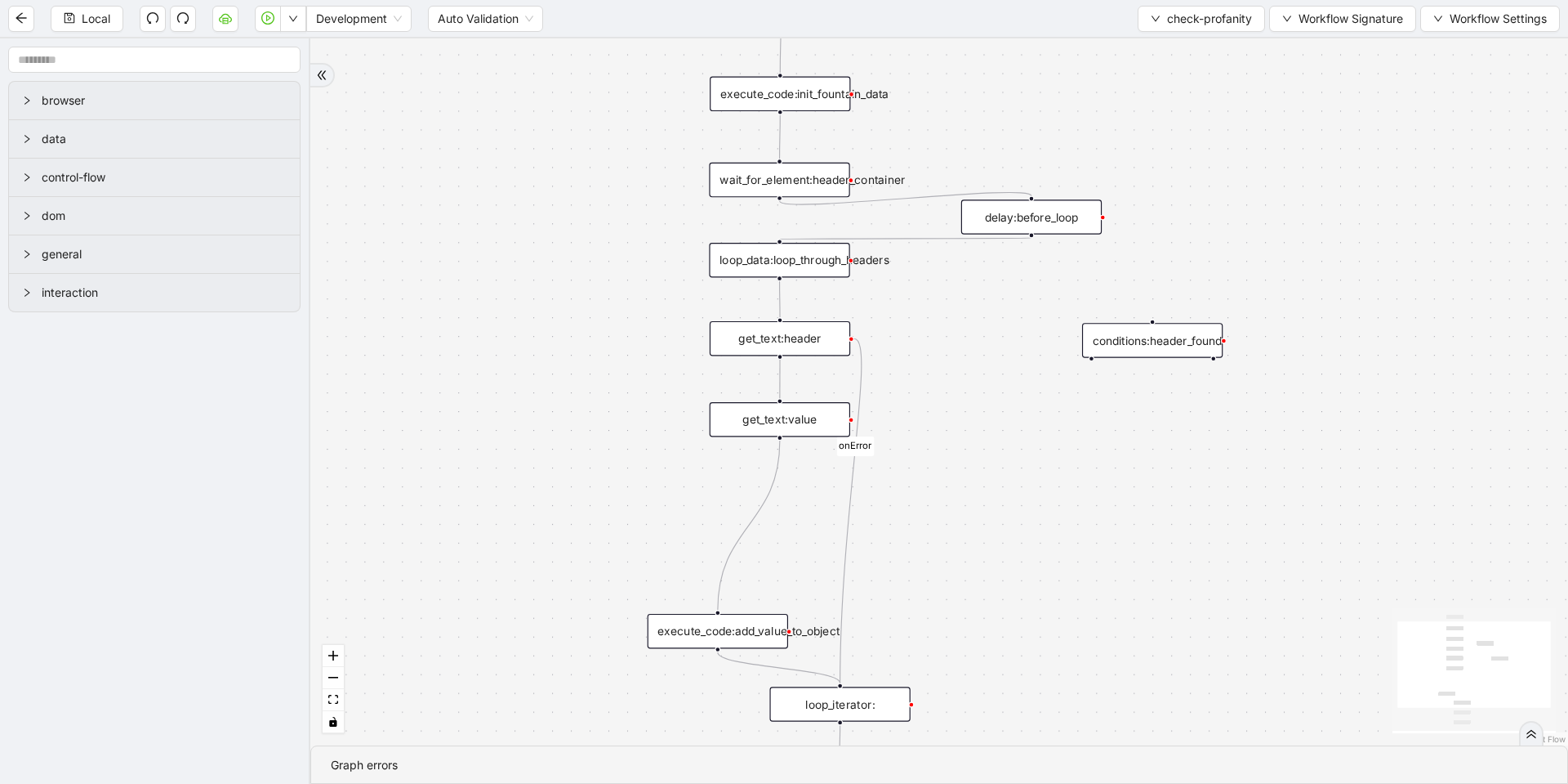
drag, startPoint x: 755, startPoint y: 549, endPoint x: 816, endPoint y: 409, distance: 152.7
click at [816, 409] on div "get_text:value" at bounding box center [780, 419] width 141 height 35
drag, startPoint x: 768, startPoint y: 638, endPoint x: 830, endPoint y: 508, distance: 144.0
click at [830, 508] on div "execute_code:add_value_to_object" at bounding box center [780, 501] width 141 height 35
drag, startPoint x: 859, startPoint y: 701, endPoint x: 797, endPoint y: 580, distance: 136.0
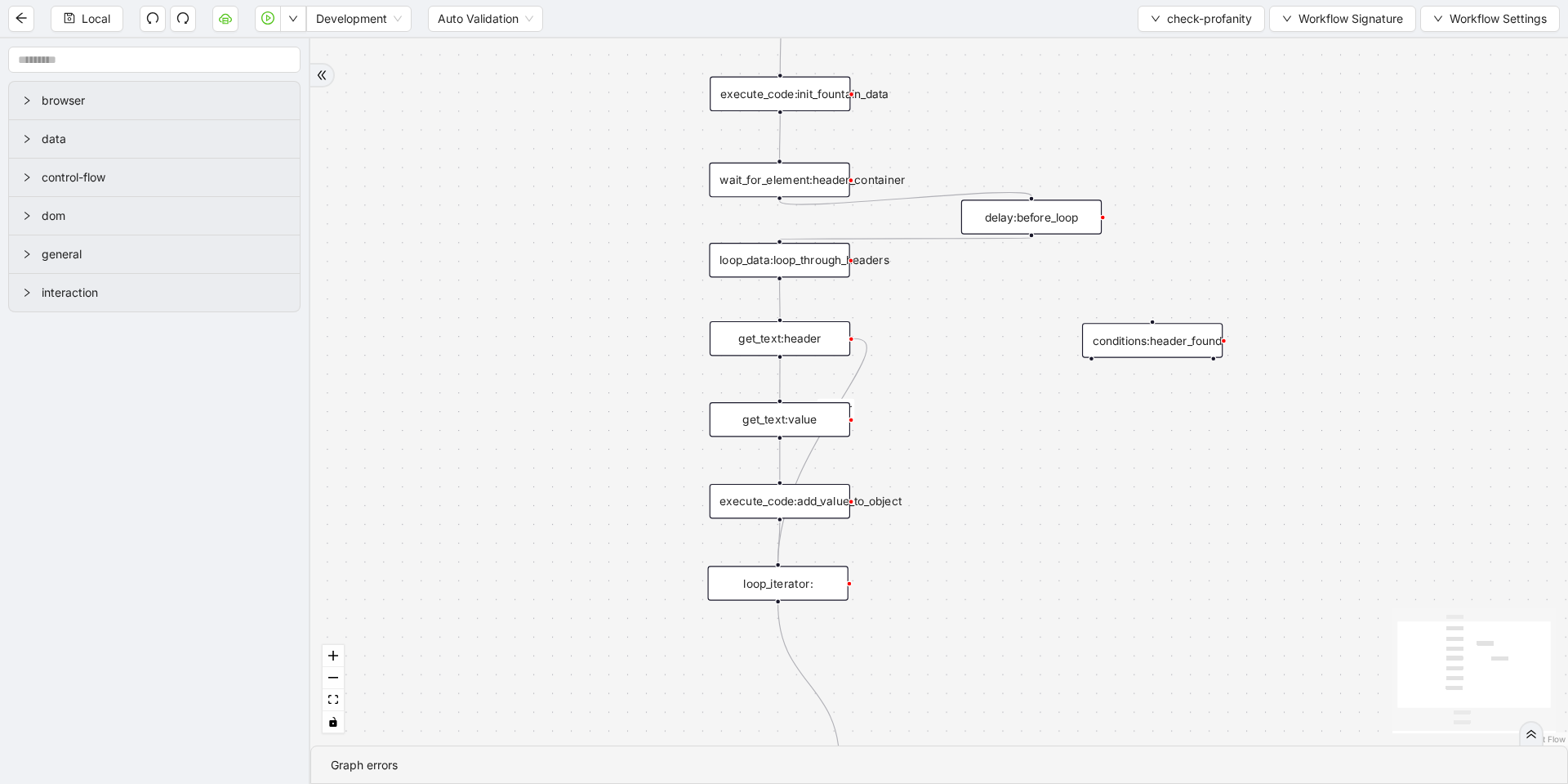
click at [797, 580] on div "loop_iterator:" at bounding box center [777, 583] width 141 height 35
click at [810, 519] on div "onError trigger conditions:header_found loop_iterator: execute_code:init_founta…" at bounding box center [939, 391] width 1258 height 706
click at [825, 504] on div "execute_code:add_value_to_object" at bounding box center [780, 501] width 141 height 35
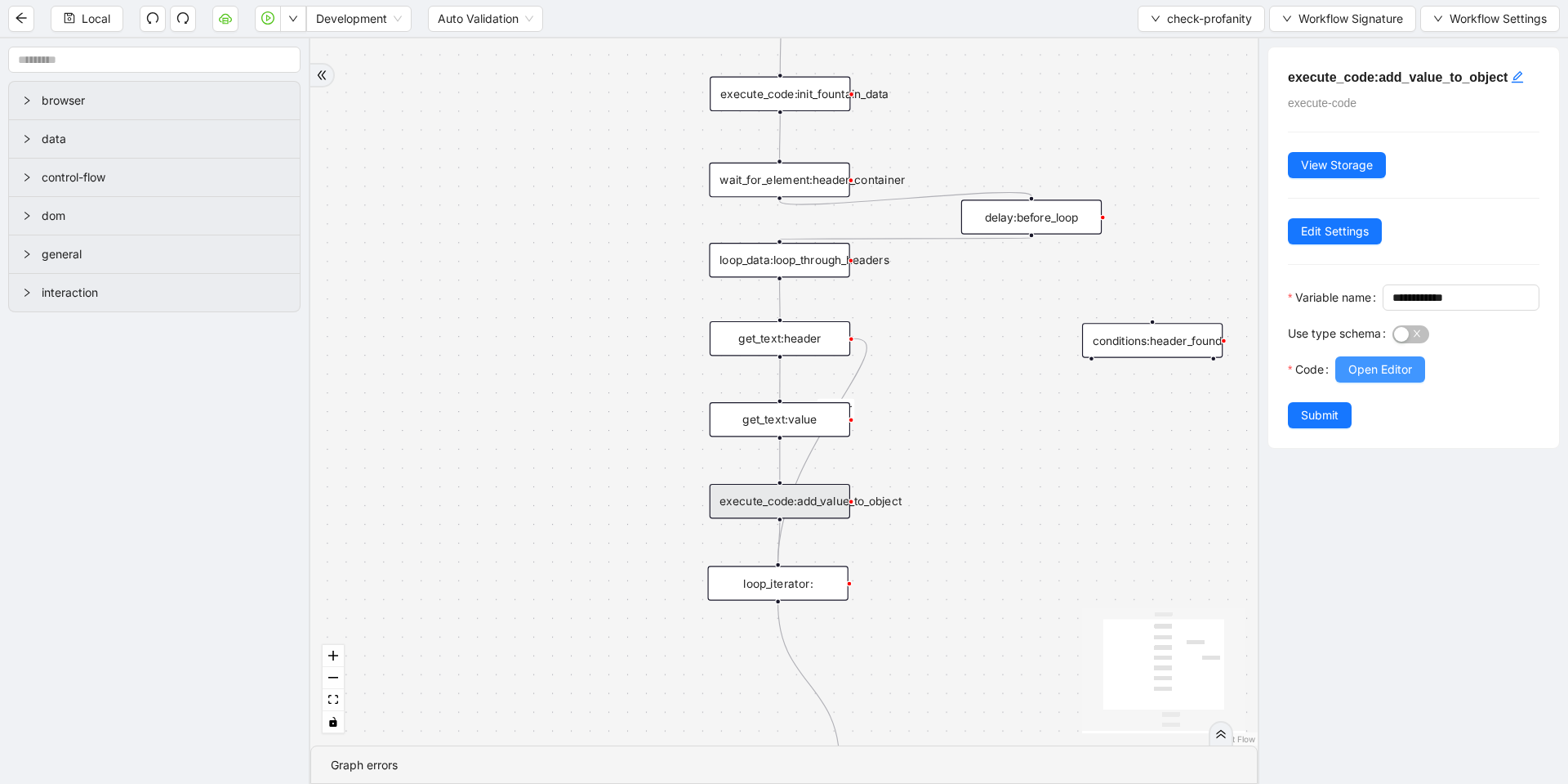
click at [1367, 379] on span "Open Editor" at bounding box center [1380, 370] width 64 height 18
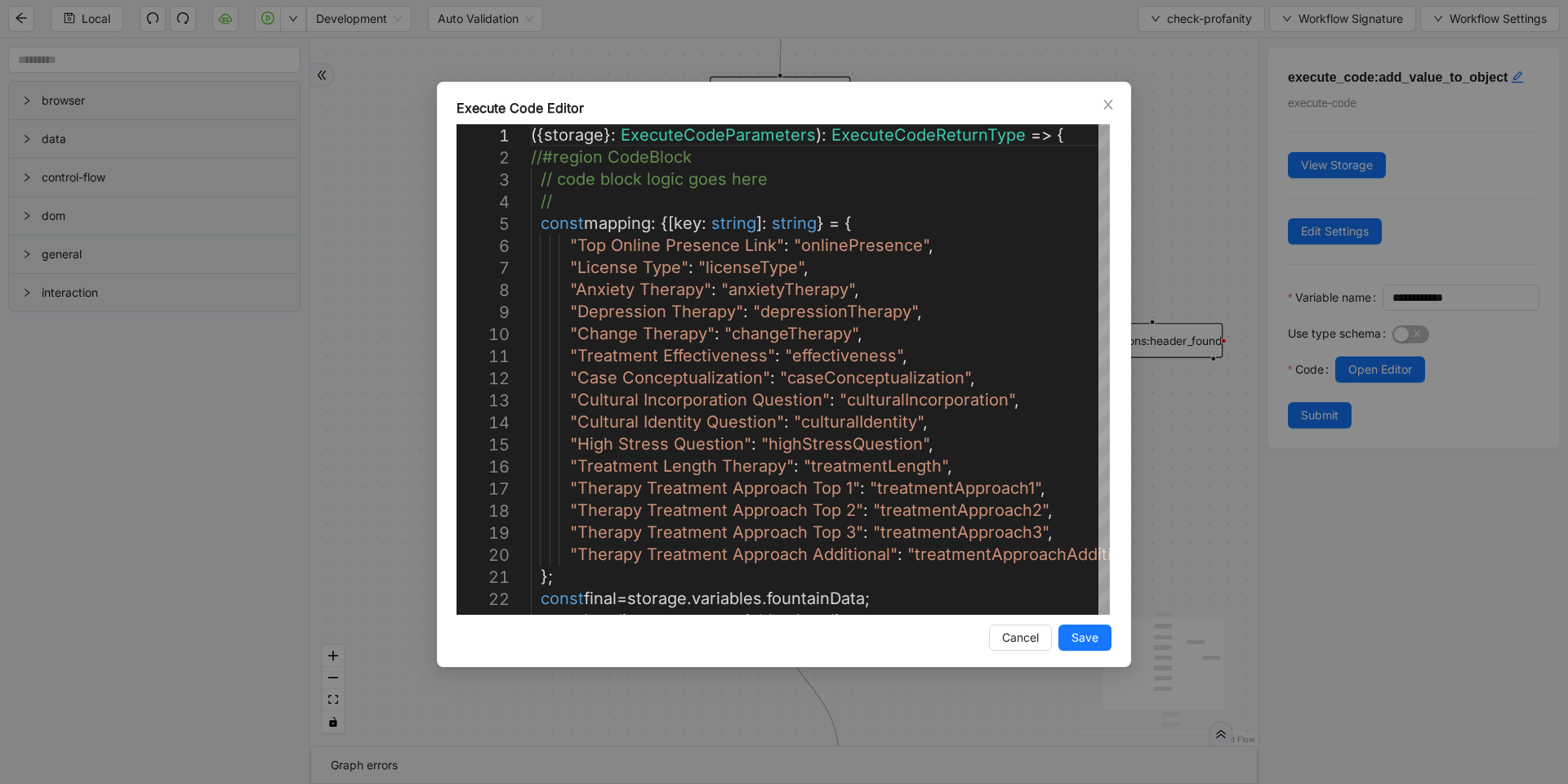
click at [1179, 399] on div "Execute Code Editor 1 2 3 4 5 6 7 8 9 10 11 12 13 14 15 16 17 18 19 20 21 22 23…" at bounding box center [784, 392] width 1568 height 784
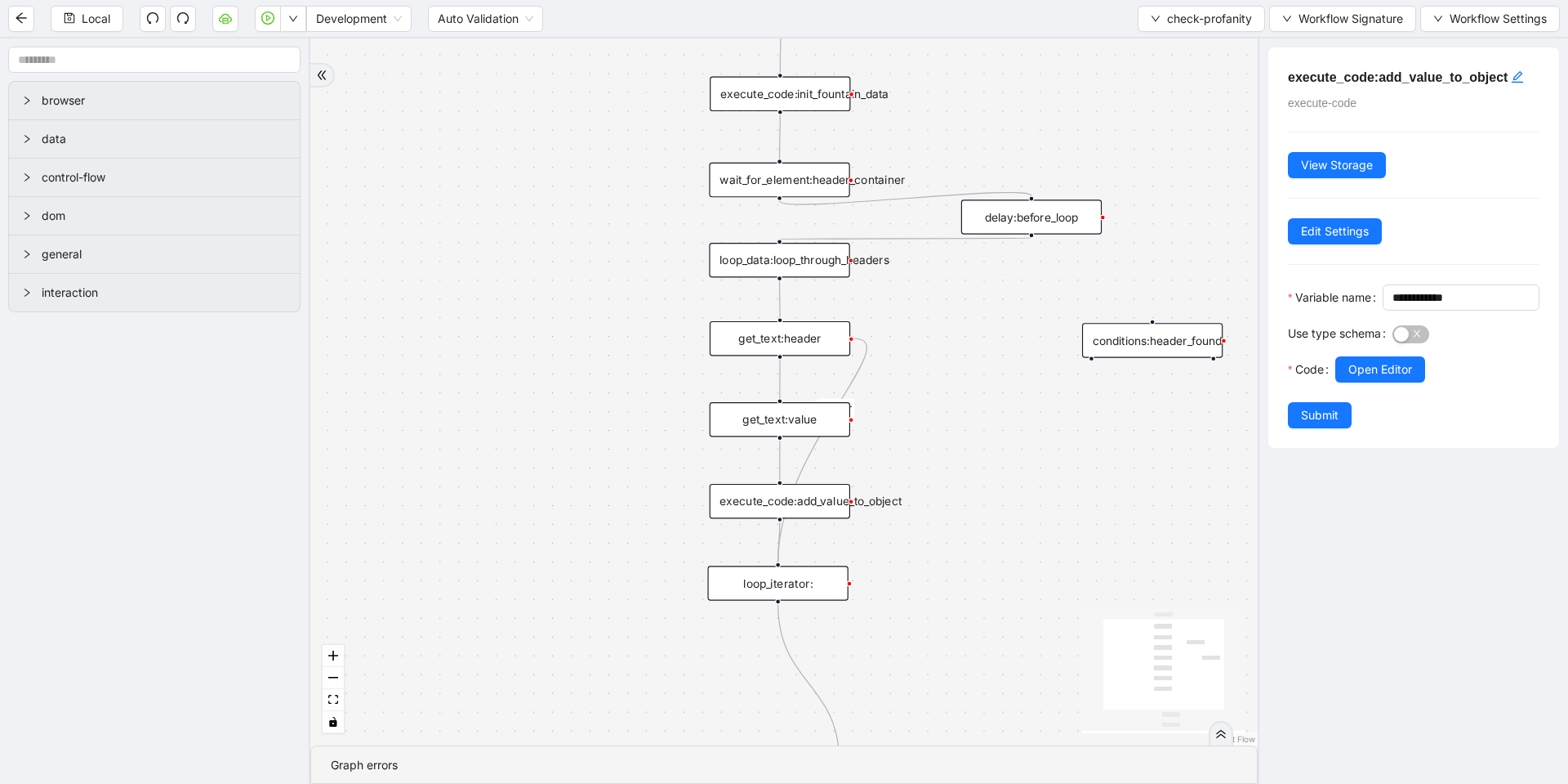
click at [800, 339] on div "get_text:header" at bounding box center [780, 339] width 141 height 35
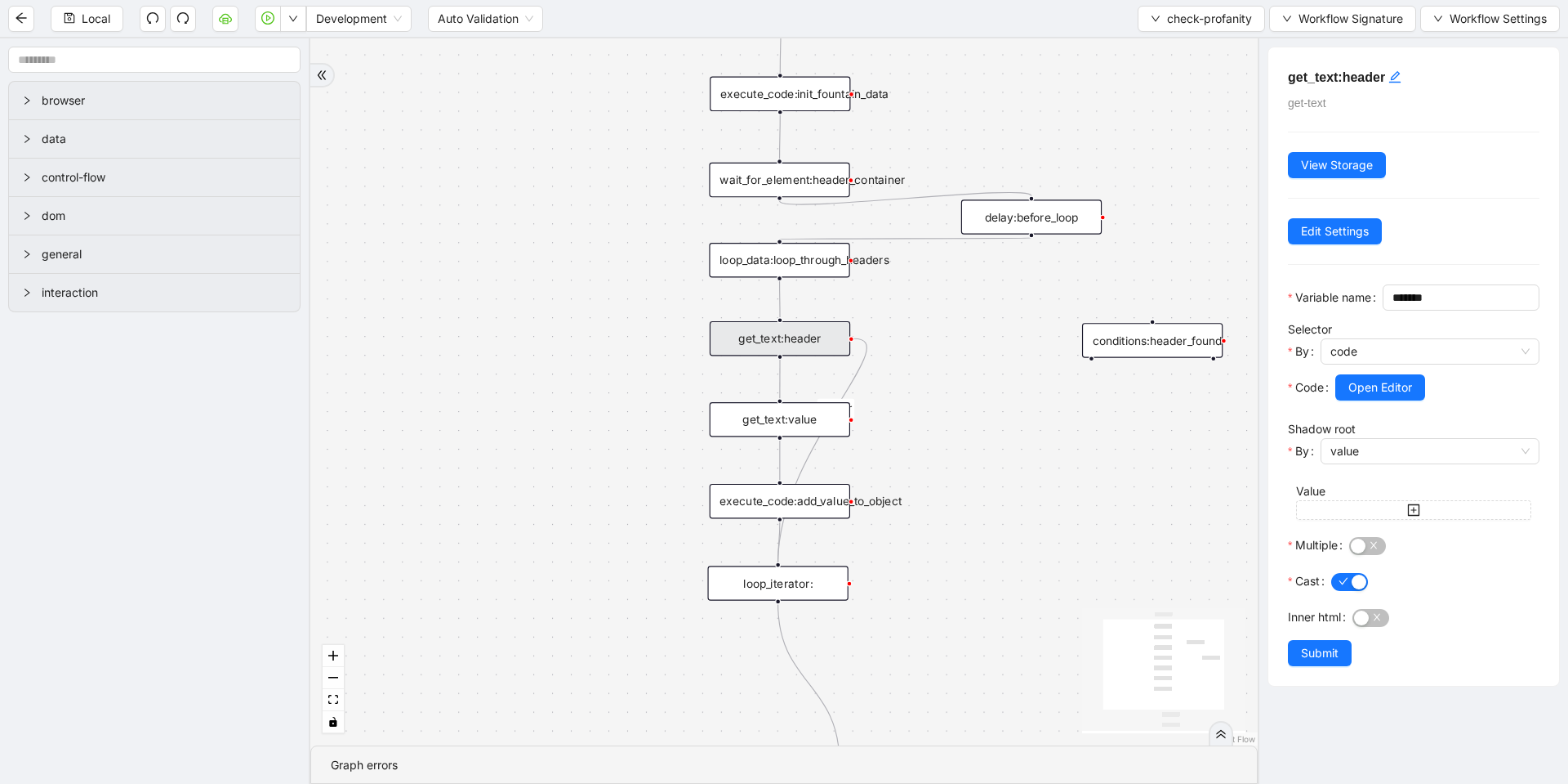
click at [807, 417] on div "get_text:value" at bounding box center [780, 419] width 141 height 35
click at [768, 345] on div "get_text:header" at bounding box center [780, 339] width 141 height 35
click at [783, 426] on div "get_text:value" at bounding box center [780, 419] width 141 height 35
click at [798, 506] on div "execute_code:add_value_to_object" at bounding box center [780, 501] width 141 height 35
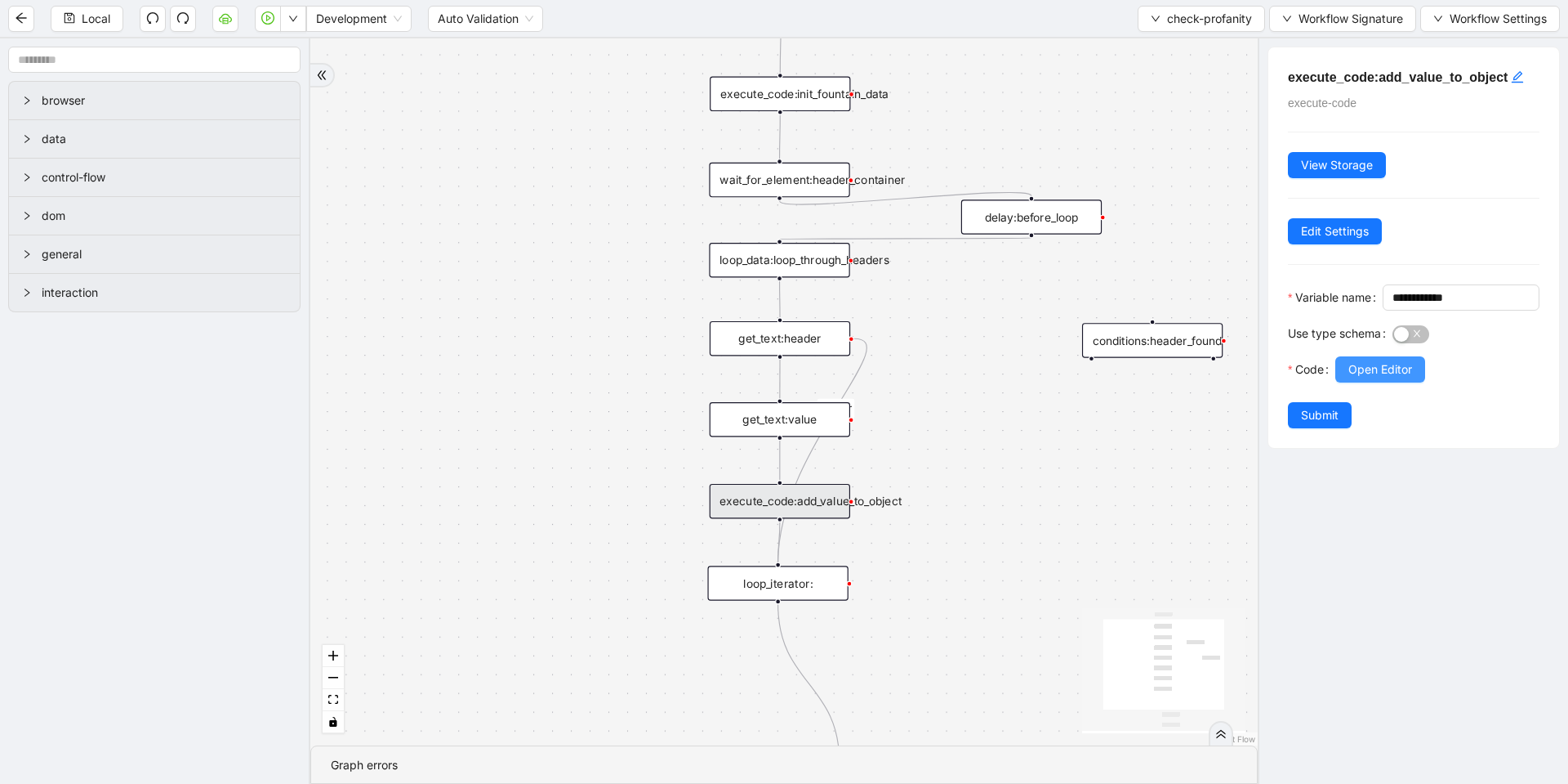
click at [1413, 381] on button "Open Editor" at bounding box center [1380, 369] width 90 height 26
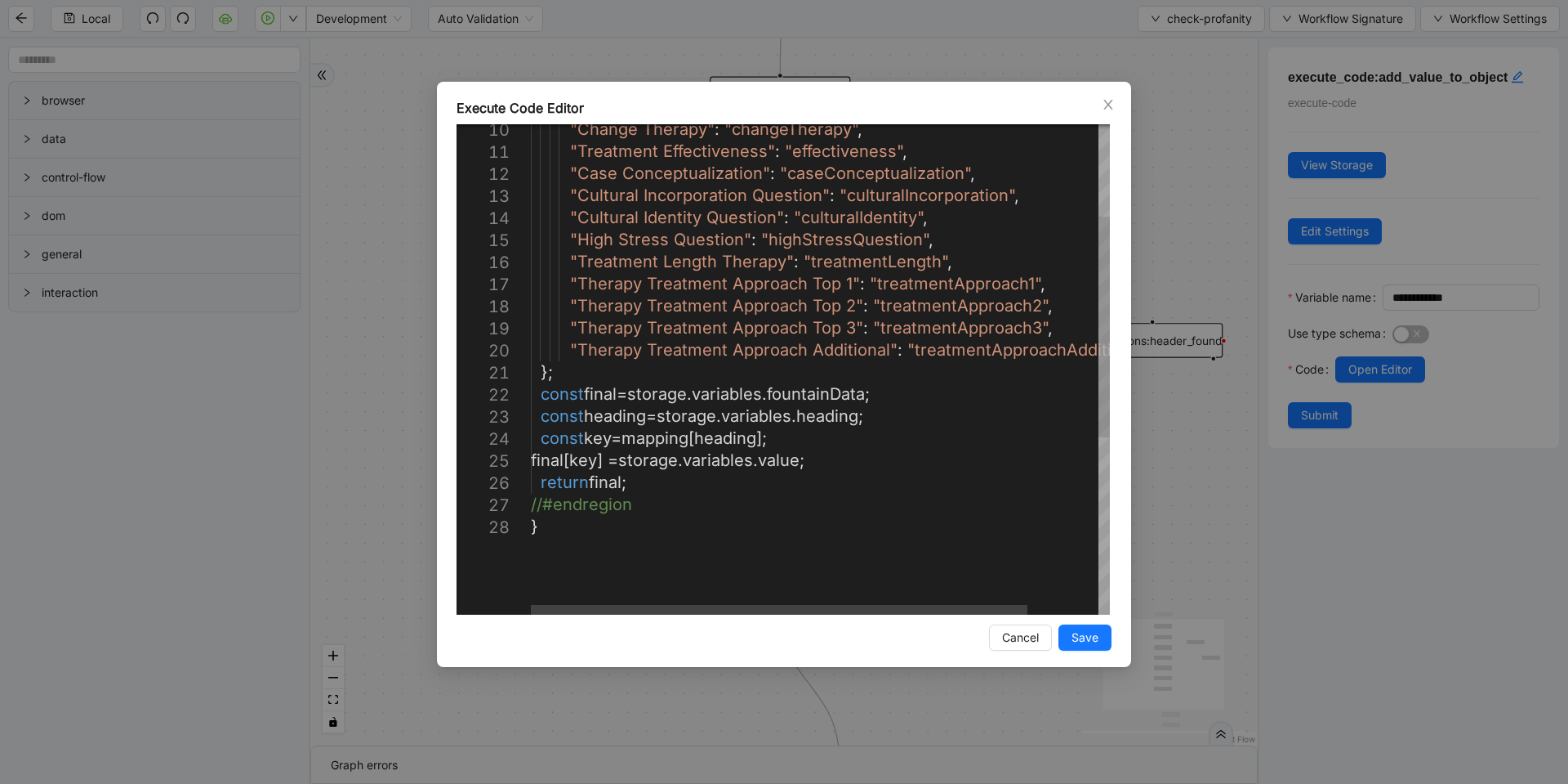
scroll to position [0, 0]
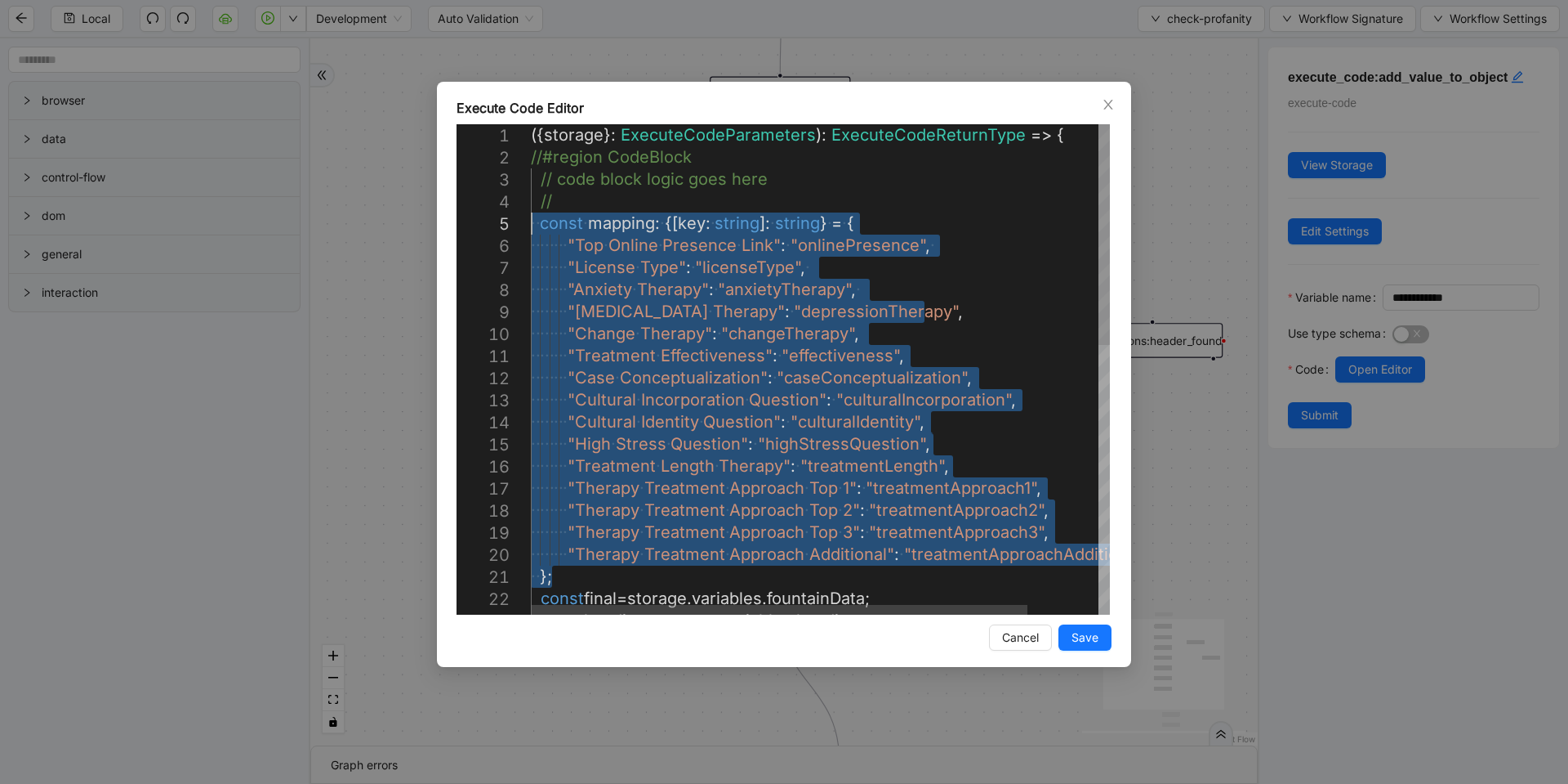
drag, startPoint x: 558, startPoint y: 378, endPoint x: 508, endPoint y: 222, distance: 163.8
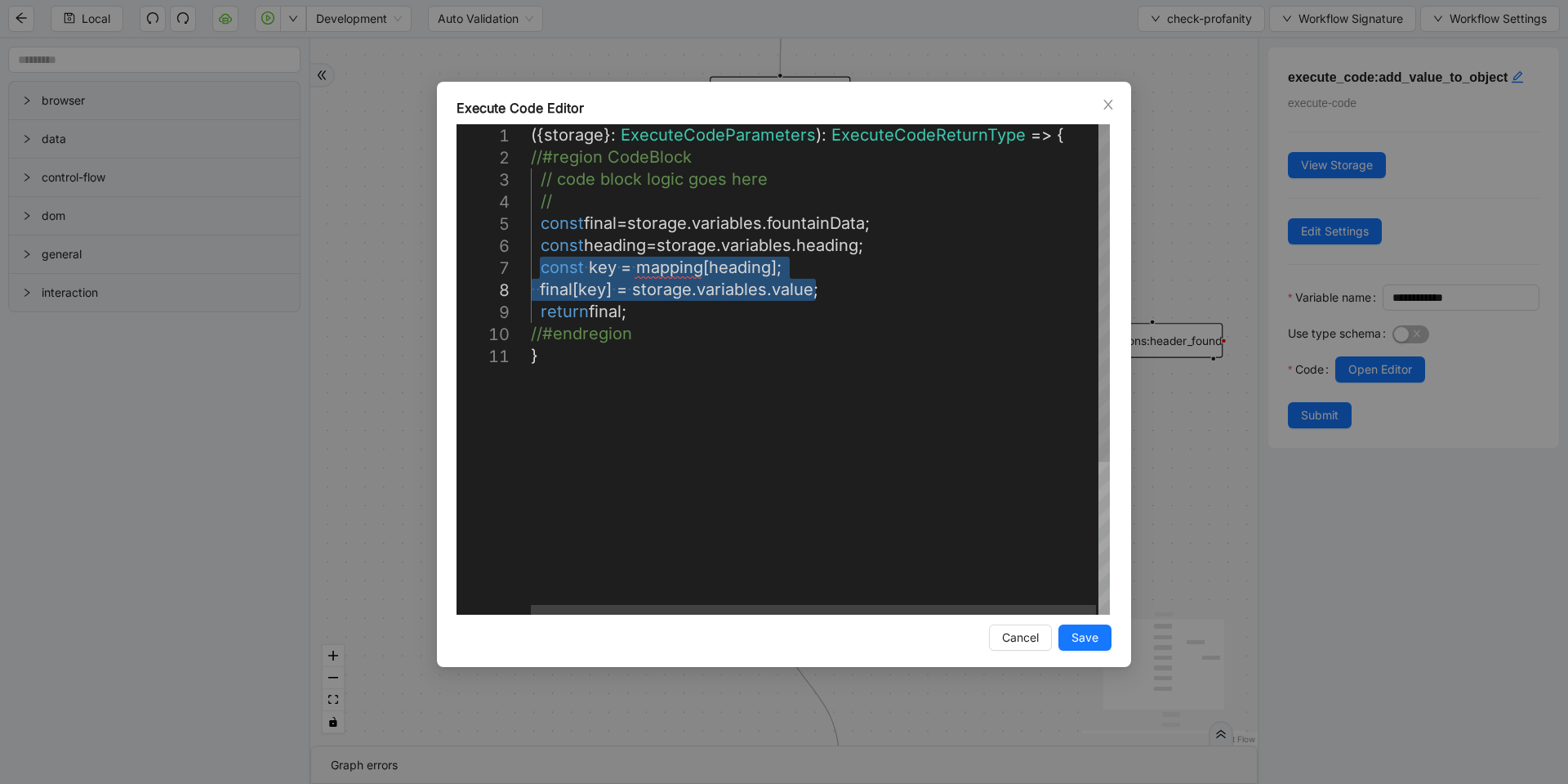
drag, startPoint x: 539, startPoint y: 269, endPoint x: 845, endPoint y: 282, distance: 306.3
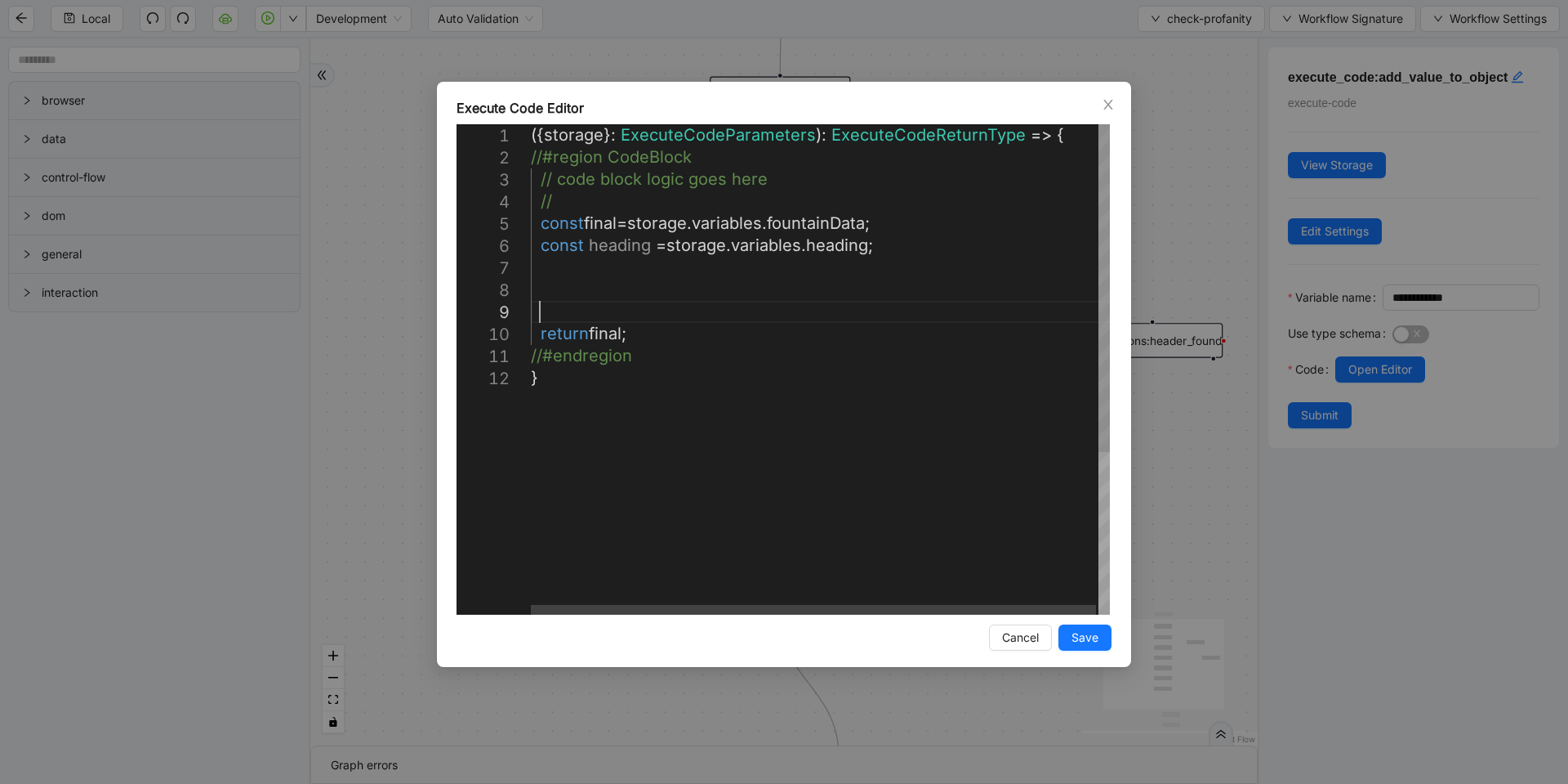
scroll to position [177, 19]
click at [618, 295] on div "const final = storage . variables . fountainData ; const heading = storage . va…" at bounding box center [821, 490] width 581 height 733
click at [565, 282] on div "const final = storage . variables . fountainData ; const heading = storage . va…" at bounding box center [821, 490] width 581 height 733
paste textarea "**********"
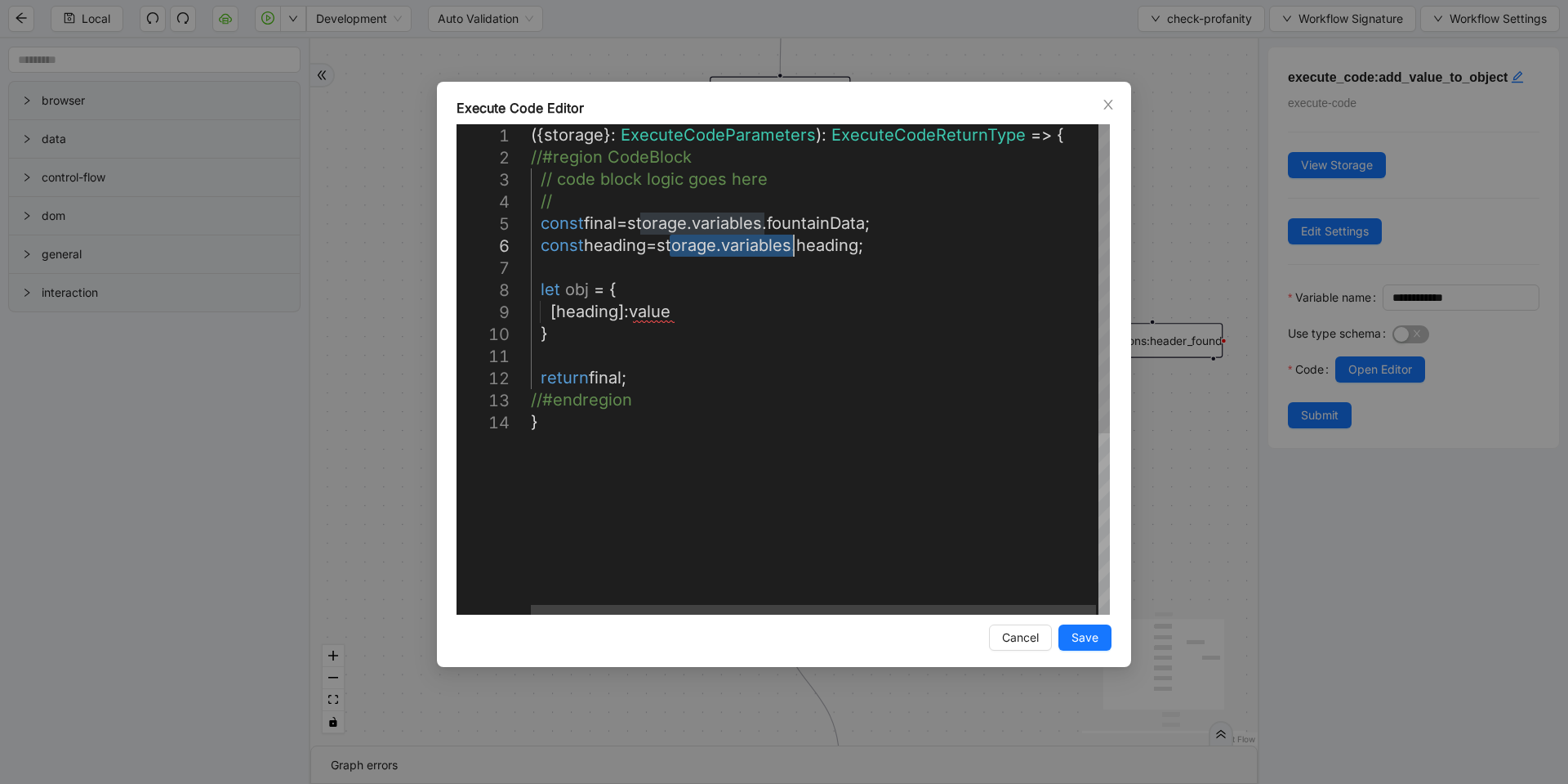
drag, startPoint x: 670, startPoint y: 245, endPoint x: 798, endPoint y: 242, distance: 128.0
click at [578, 256] on div "const final = storage . variables . fountainData ; const heading = storage . va…" at bounding box center [821, 512] width 581 height 777
click at [573, 262] on div "const final = storage . variables . fountainData ; const heading = storage . va…" at bounding box center [821, 512] width 581 height 777
drag, startPoint x: 542, startPoint y: 245, endPoint x: 897, endPoint y: 247, distance: 355.0
click at [587, 276] on div "const final = storage . variables . fountainData ; const ·‌ heading ·‌ = ·‌ sto…" at bounding box center [821, 512] width 581 height 777
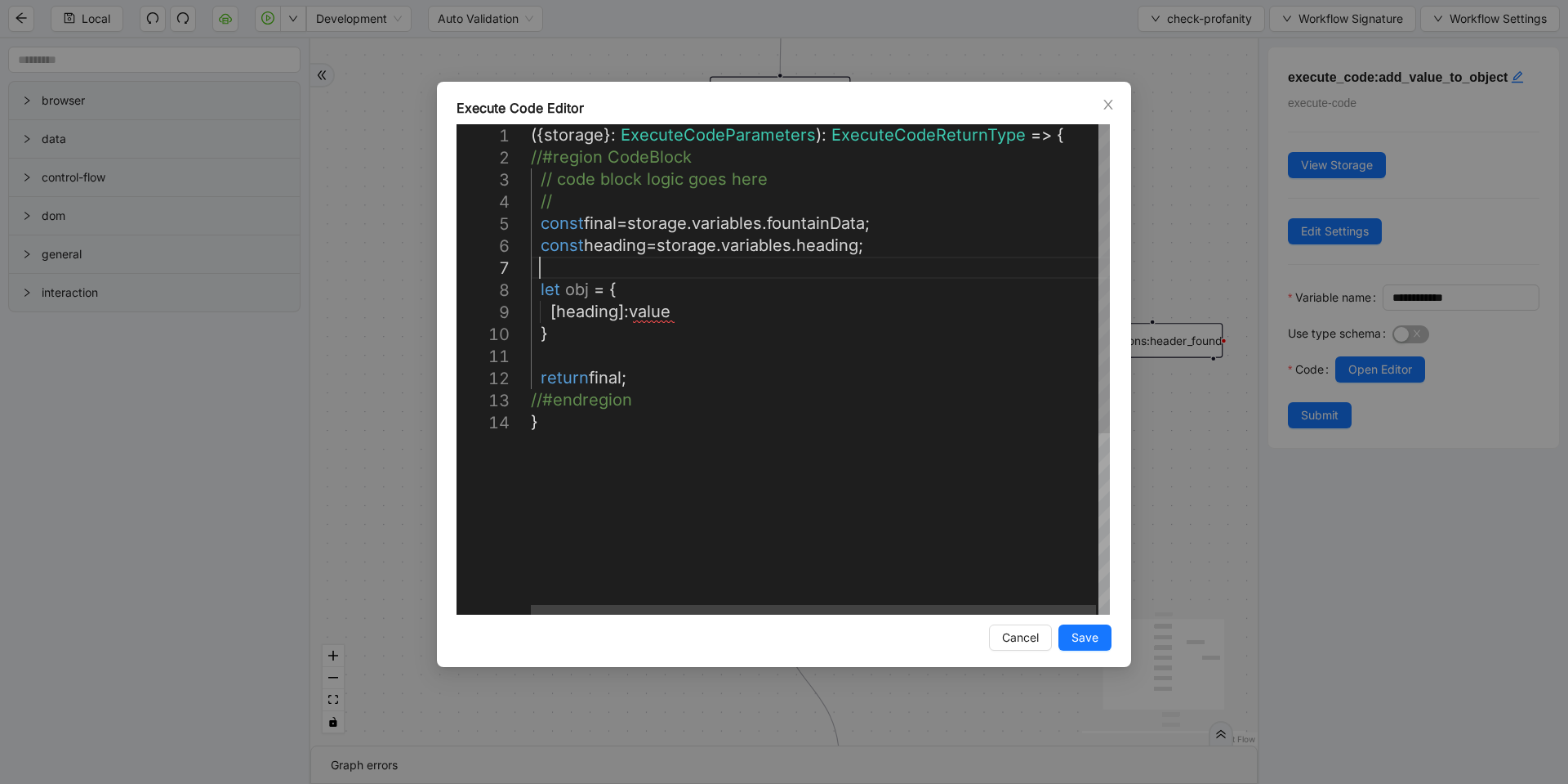
paste textarea "**********"
click at [623, 273] on div "const final = storage . variables . fountainData ; const heading = storage . va…" at bounding box center [821, 512] width 581 height 777
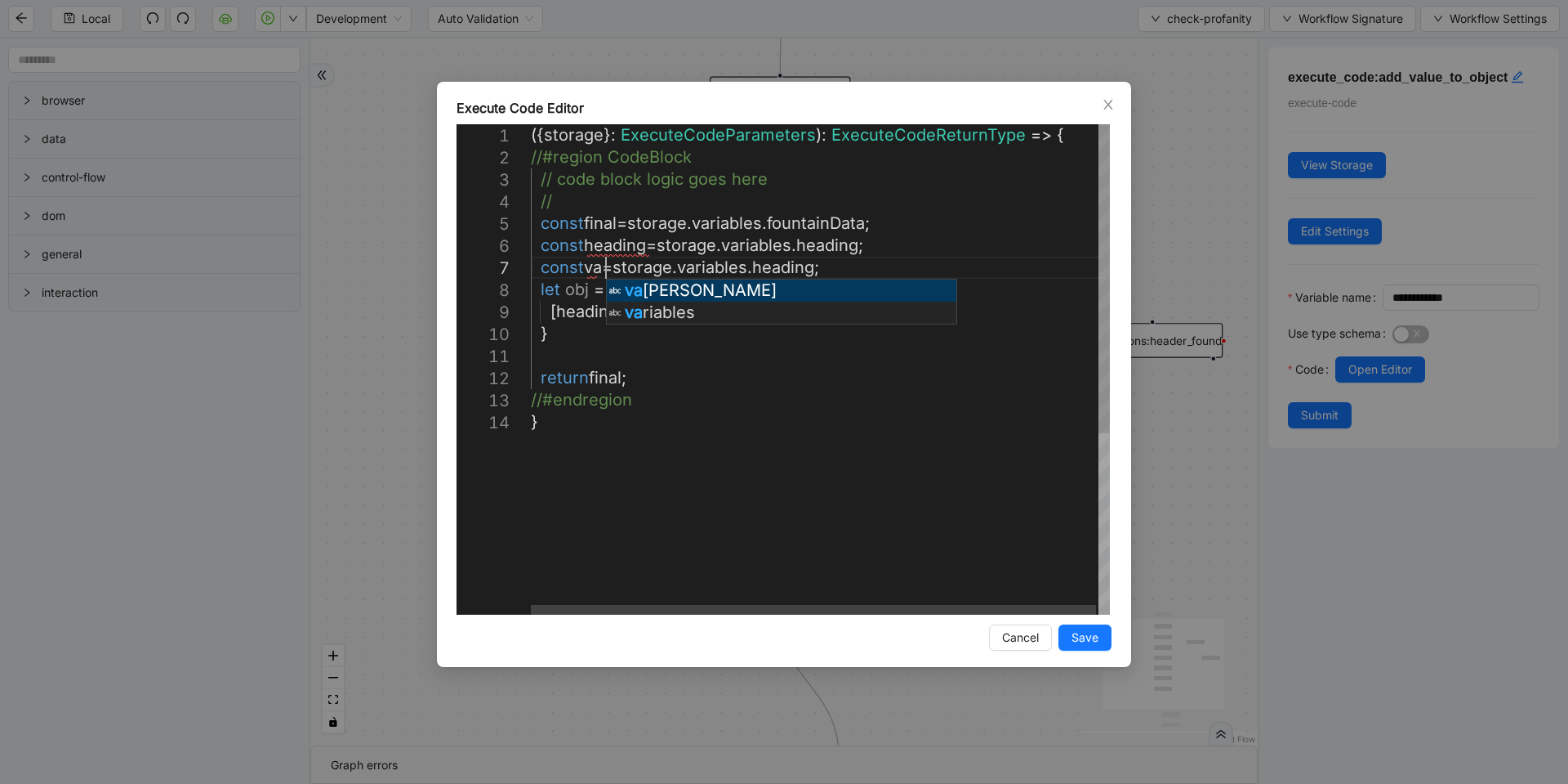
scroll to position [152, 98]
click at [612, 272] on div "const final = storage . variables . fountainData ; const heading = storage . va…" at bounding box center [821, 512] width 581 height 777
paste textarea "Editor content;Press Alt+F1 for Accessibility Options."
click at [767, 337] on div "const final = storage . variables . fountainData ; const heading = storage . va…" at bounding box center [821, 512] width 581 height 777
click at [560, 355] on div "const final = storage . variables . fountainData ; const heading = storage . va…" at bounding box center [821, 512] width 581 height 777
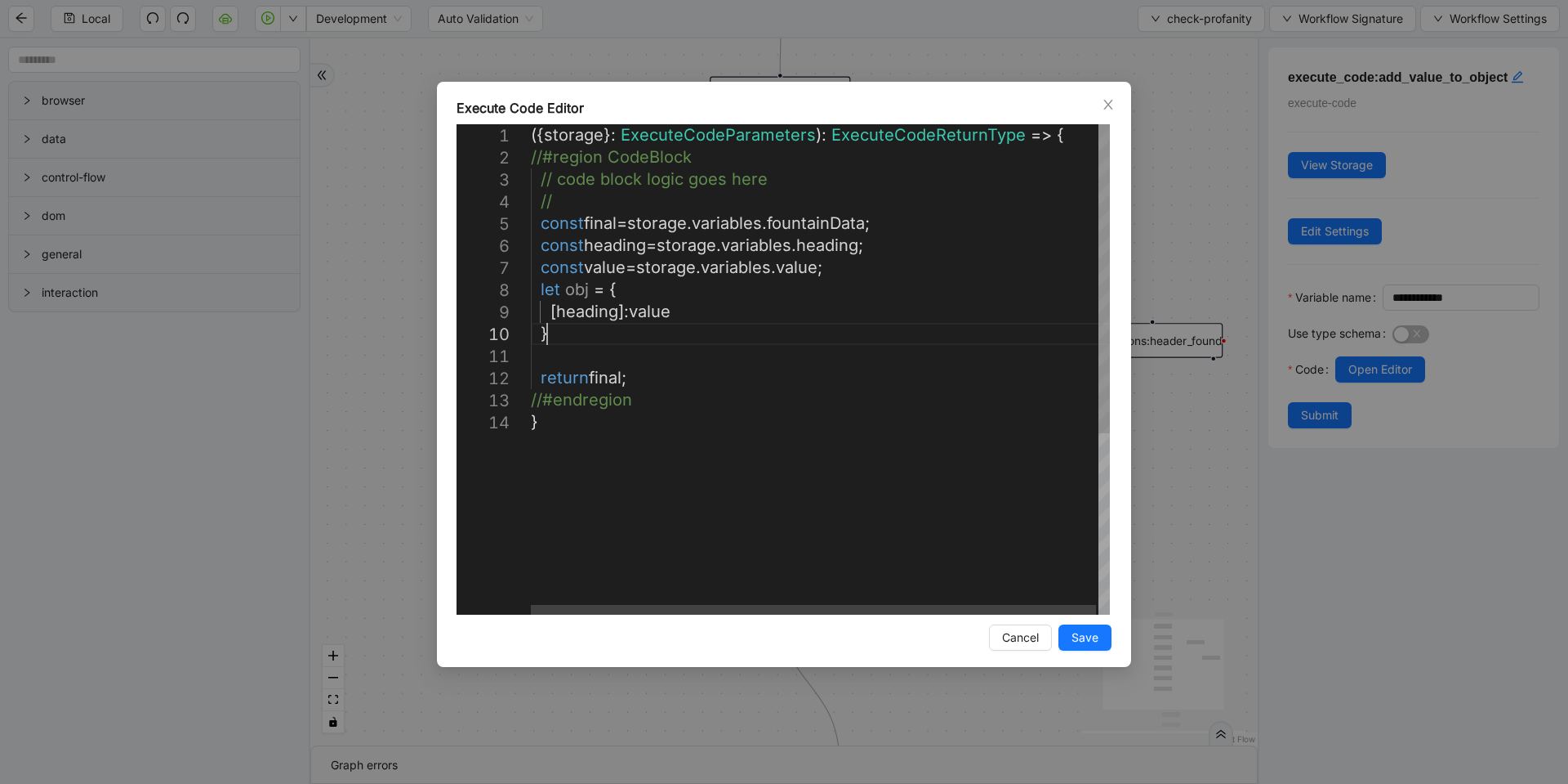
scroll to position [87, 98]
click at [588, 351] on div "const final = storage . variables . fountainData ; const heading = storage . va…" at bounding box center [821, 512] width 581 height 777
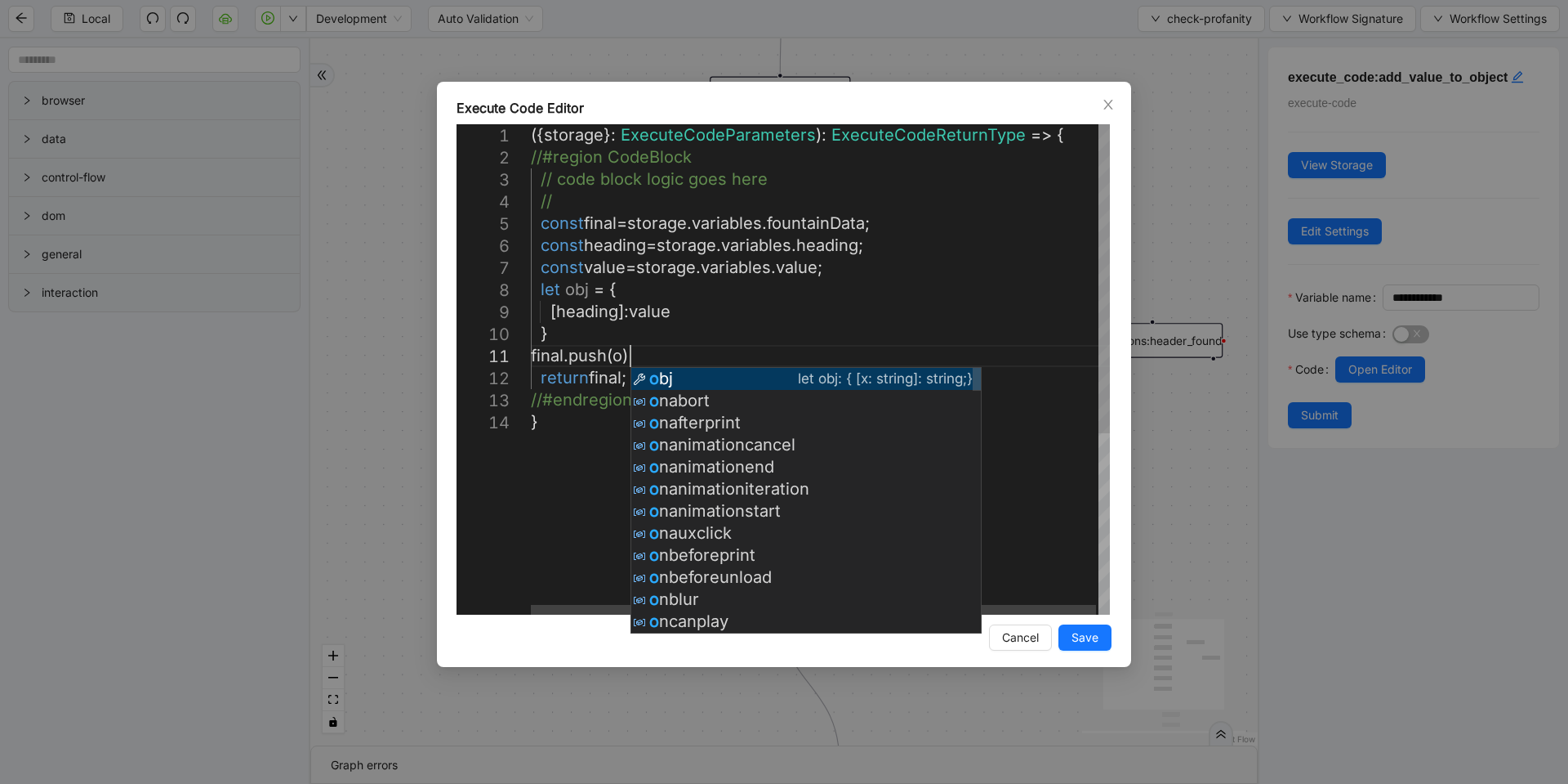
scroll to position [20, 157]
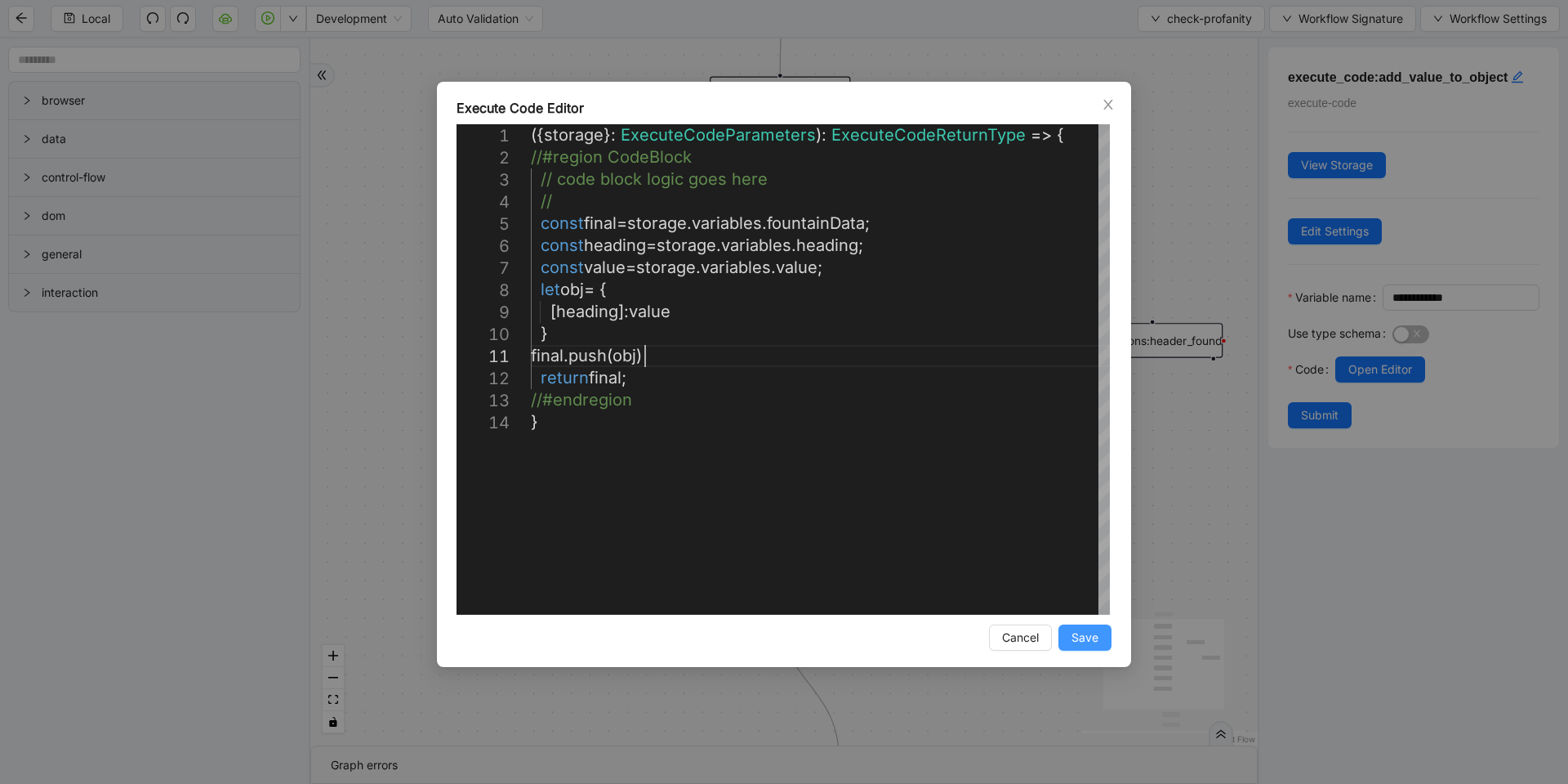
type textarea "**********"
click at [1090, 638] on span "Save" at bounding box center [1085, 637] width 27 height 18
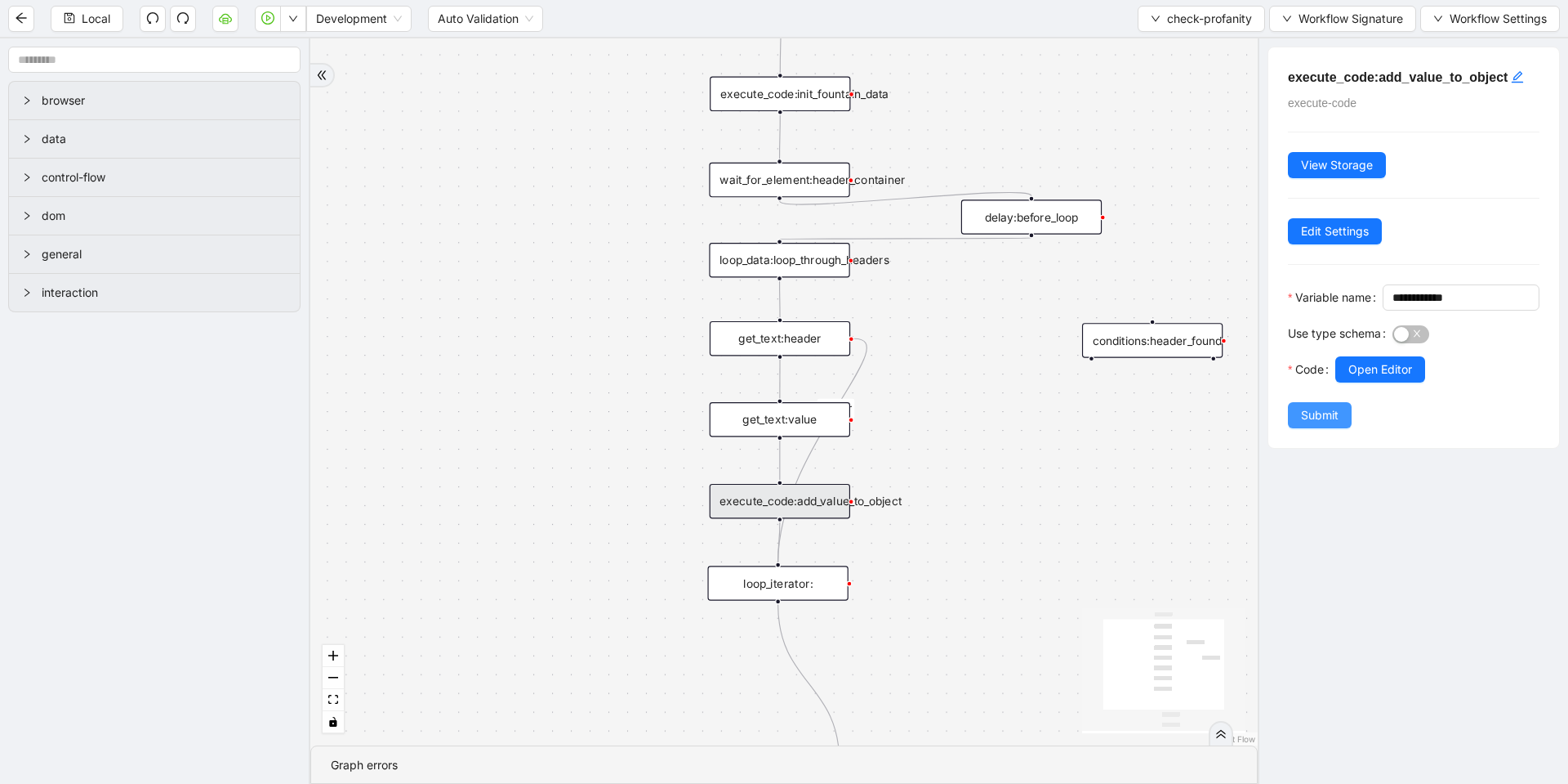
click at [1312, 424] on span "Submit" at bounding box center [1320, 415] width 37 height 18
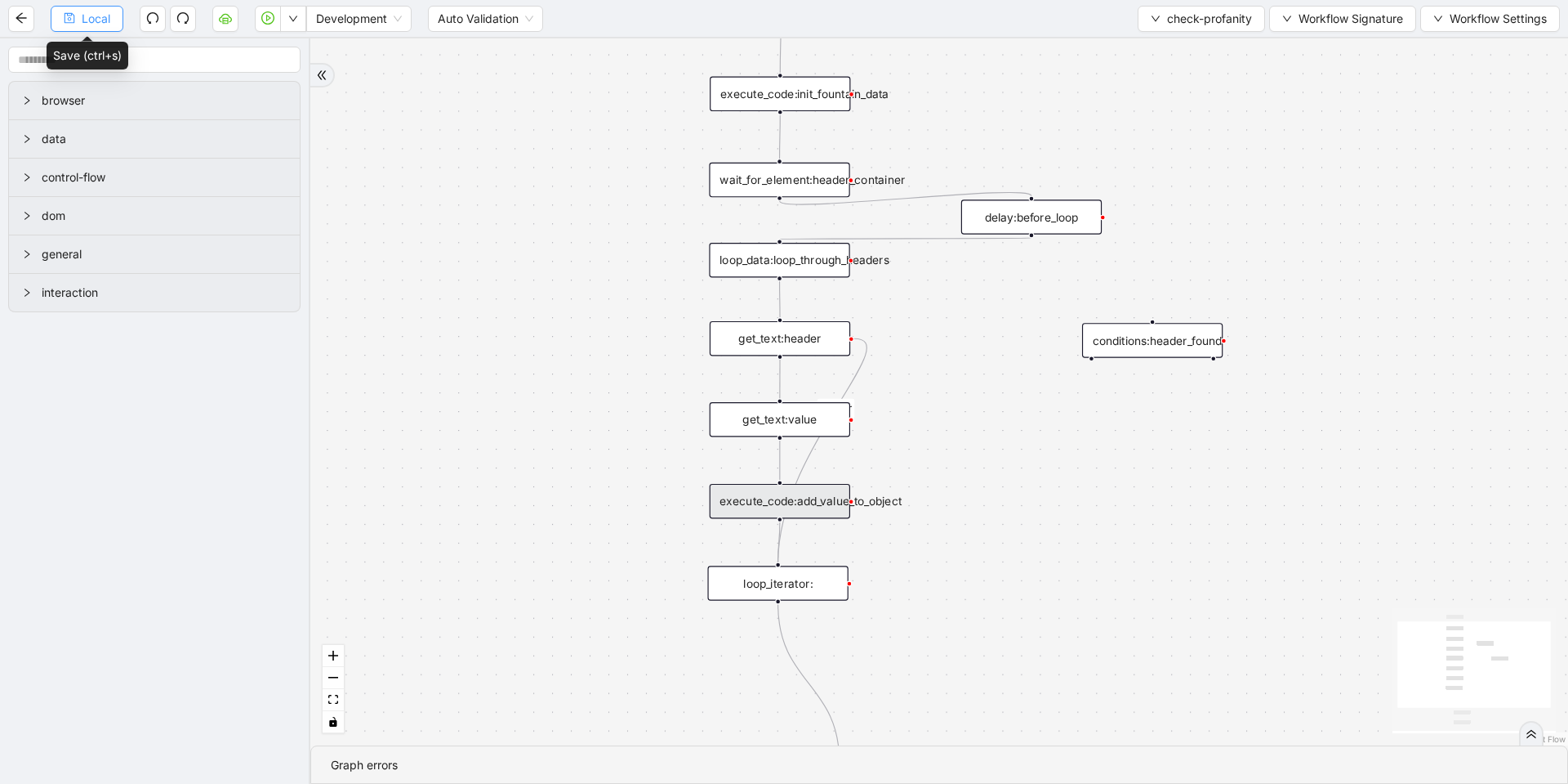
click at [104, 28] on button "Local" at bounding box center [87, 18] width 73 height 26
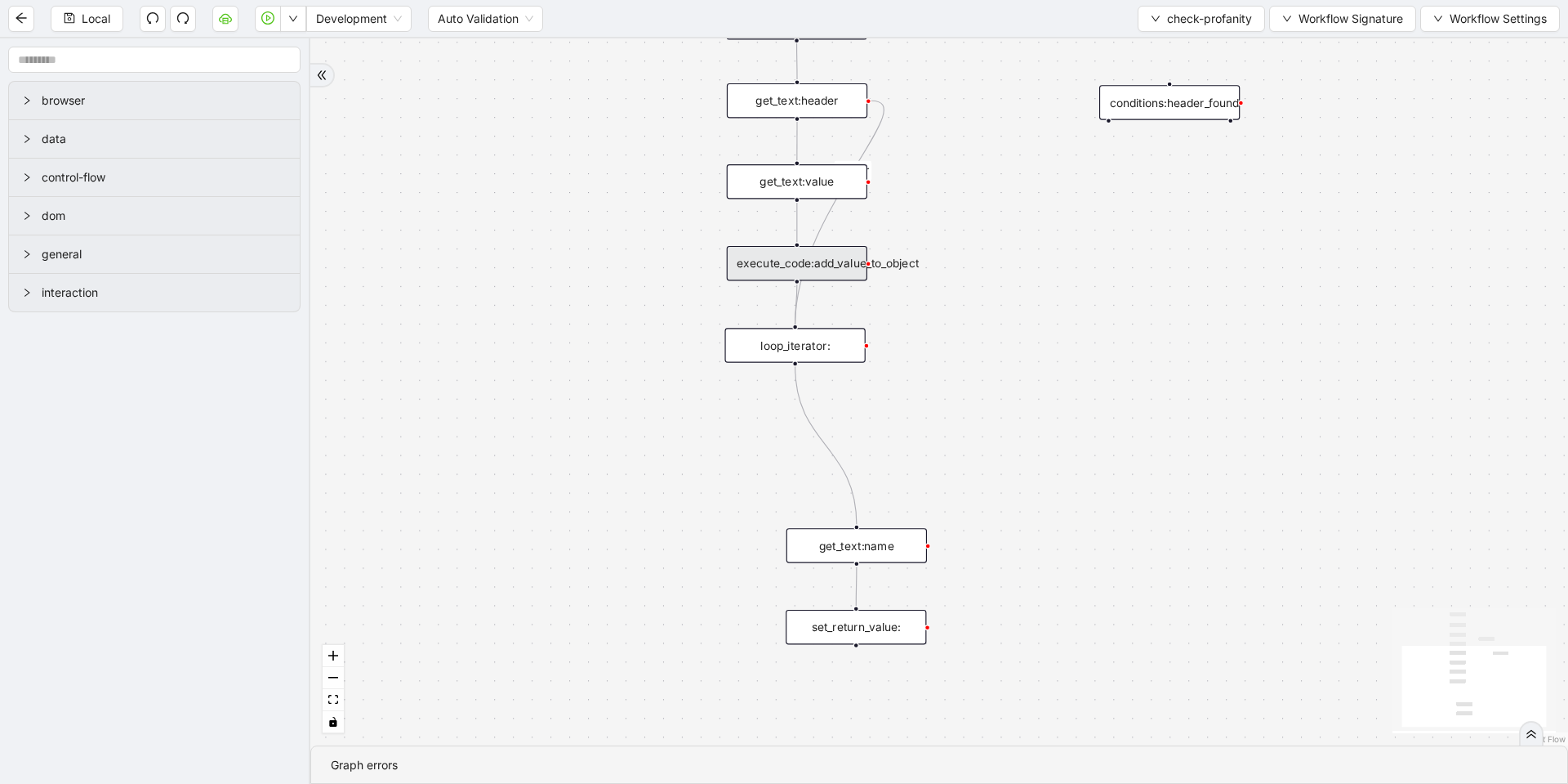
drag, startPoint x: 932, startPoint y: 474, endPoint x: 949, endPoint y: 314, distance: 160.9
click at [949, 314] on div "onError trigger conditions:header_found loop_iterator: execute_code:init_founta…" at bounding box center [939, 391] width 1258 height 706
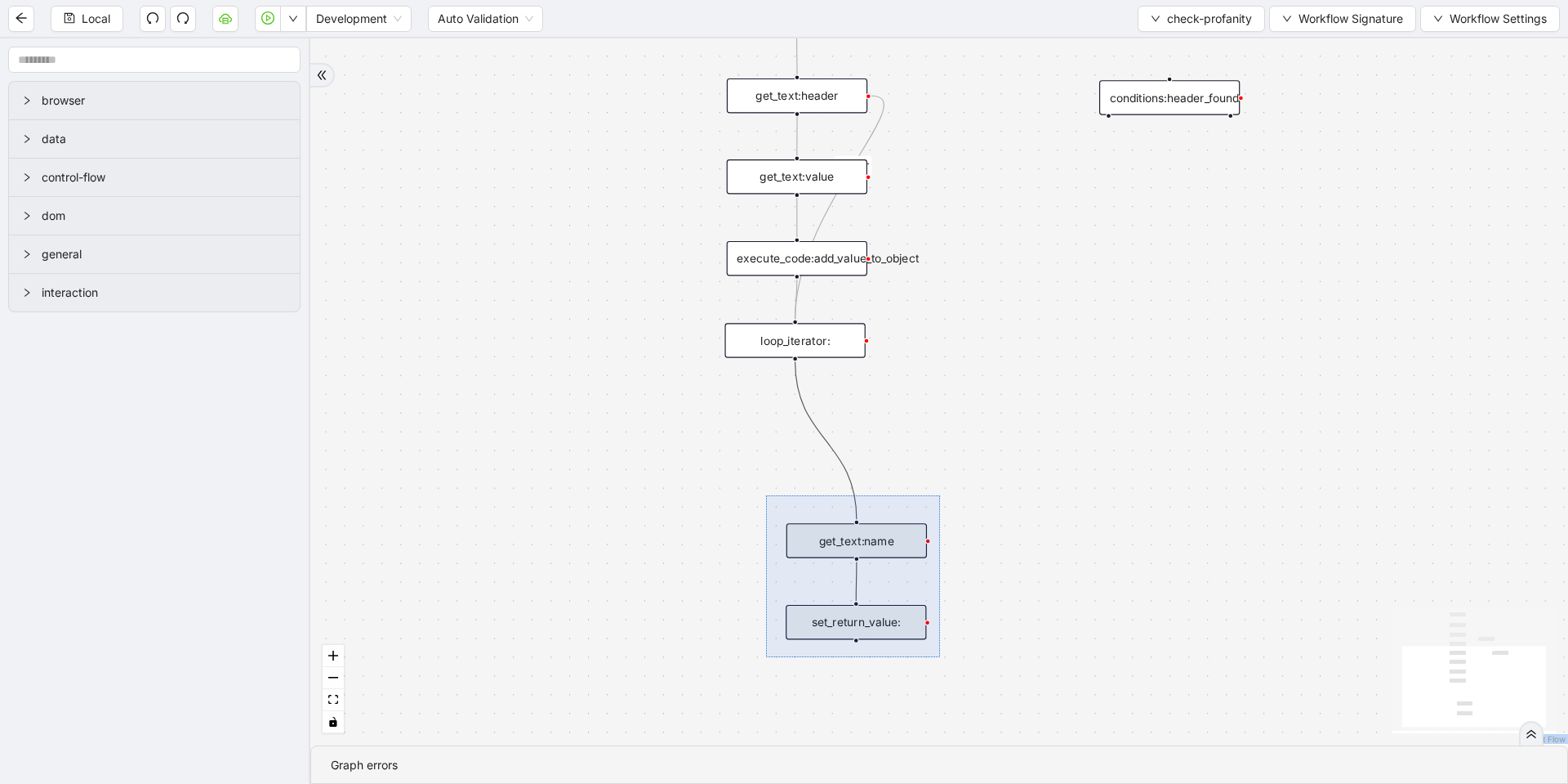
drag, startPoint x: 766, startPoint y: 495, endPoint x: 943, endPoint y: 660, distance: 242.0
click at [943, 660] on div "onError trigger conditions:header_found loop_iterator: execute_code:init_founta…" at bounding box center [939, 391] width 1258 height 706
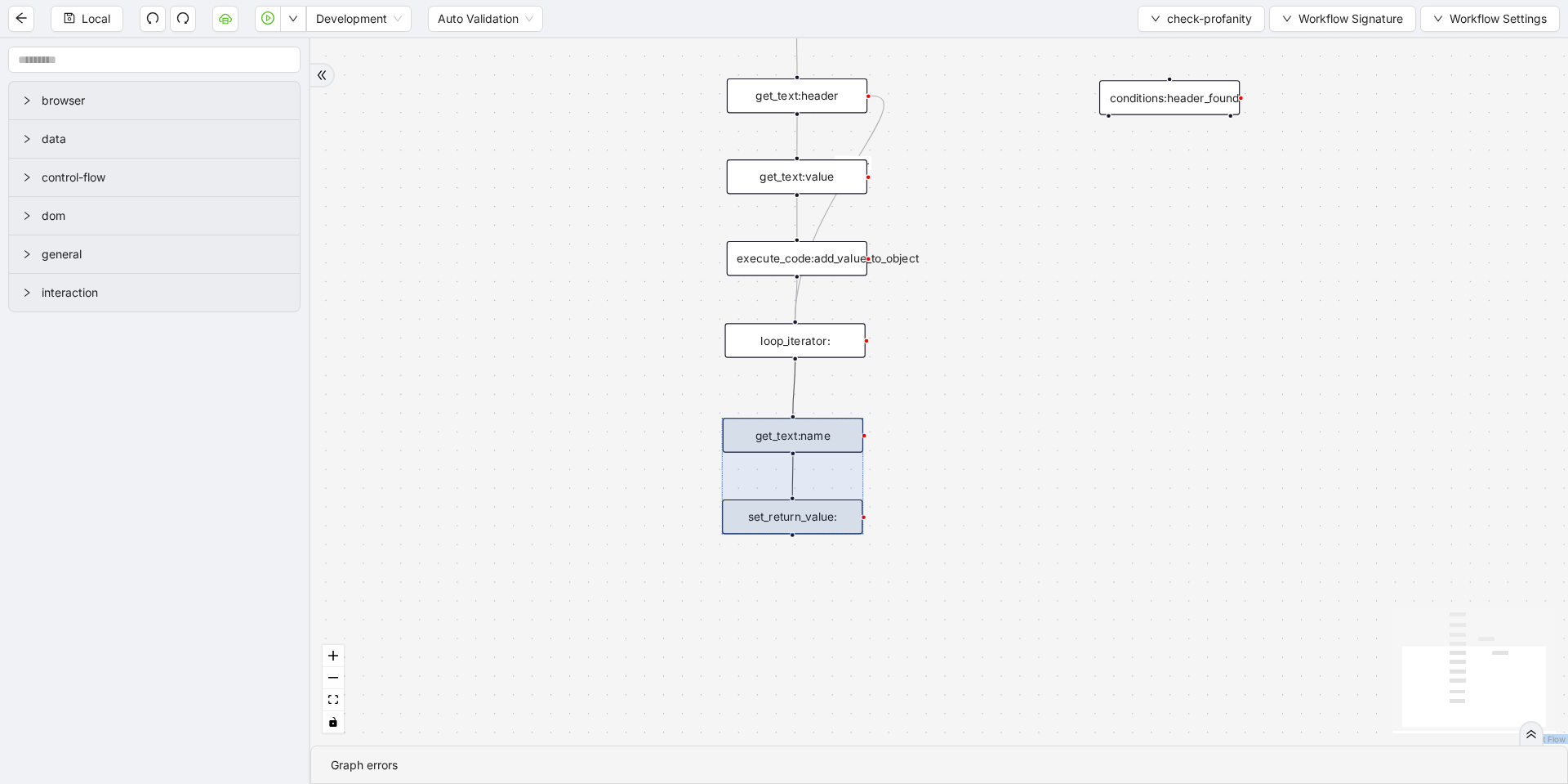
drag, startPoint x: 845, startPoint y: 539, endPoint x: 799, endPoint y: 454, distance: 96.6
click at [799, 454] on div at bounding box center [792, 476] width 142 height 116
click at [813, 507] on div at bounding box center [792, 476] width 142 height 116
click at [1002, 499] on div "onError trigger conditions:header_found loop_iterator: execute_code:init_founta…" at bounding box center [939, 391] width 1258 height 706
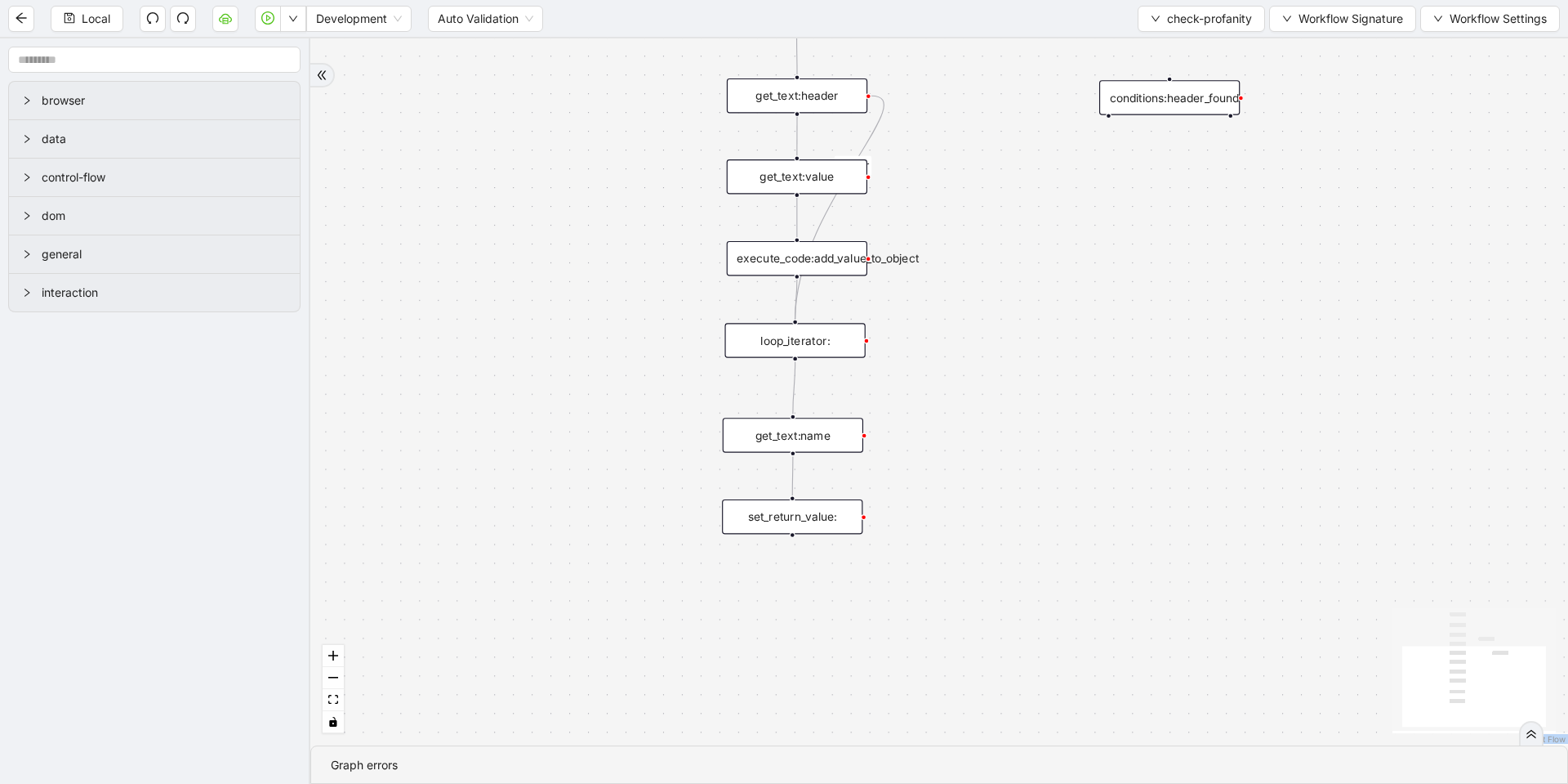
click at [864, 511] on div "onError trigger conditions:header_found loop_iterator: execute_code:init_founta…" at bounding box center [939, 391] width 1258 height 706
click at [846, 516] on div "set_return_value:" at bounding box center [792, 516] width 141 height 35
click at [820, 512] on div "set_return_value:" at bounding box center [791, 516] width 141 height 35
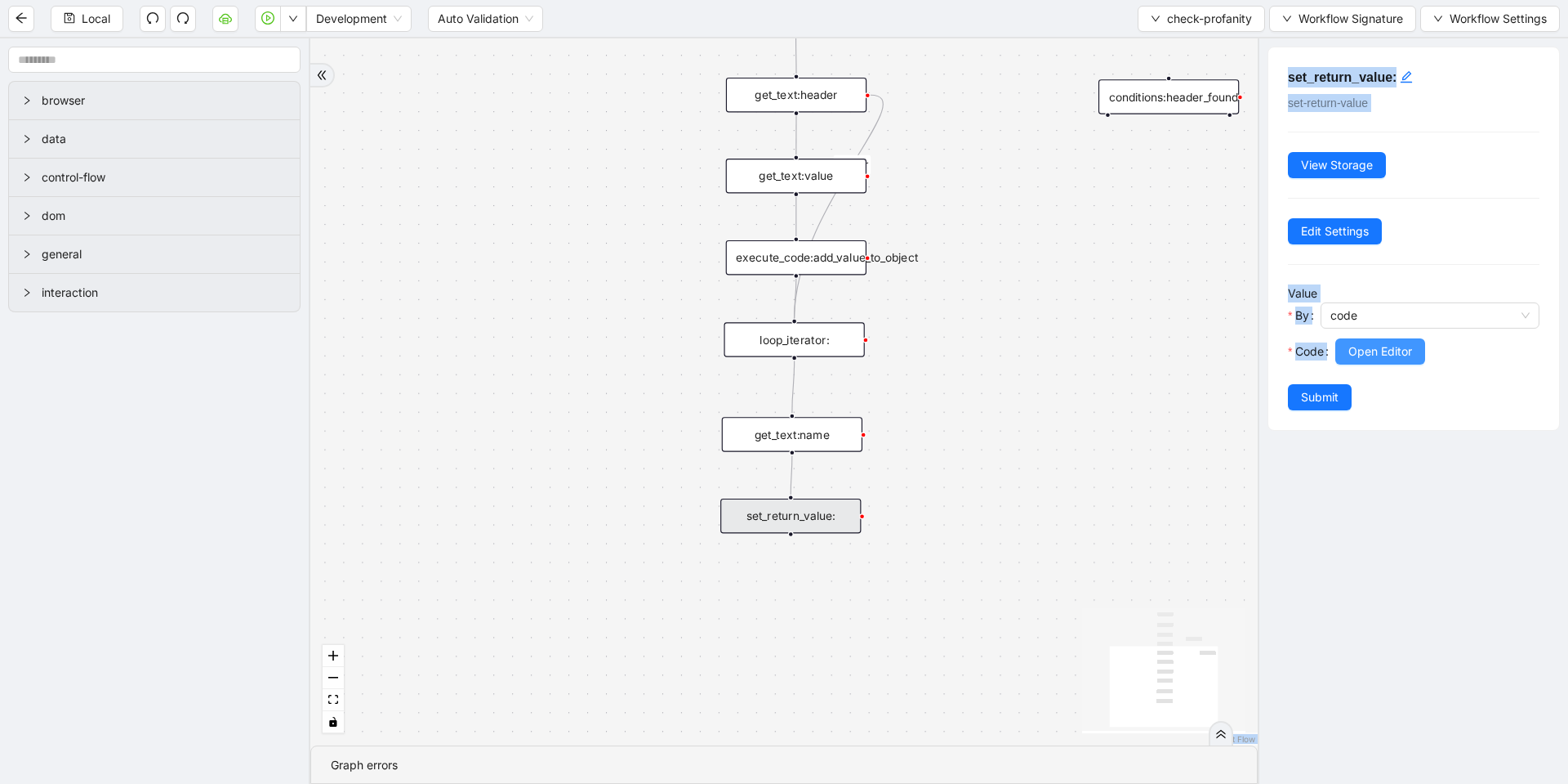
click at [1382, 353] on span "Open Editor" at bounding box center [1380, 351] width 64 height 18
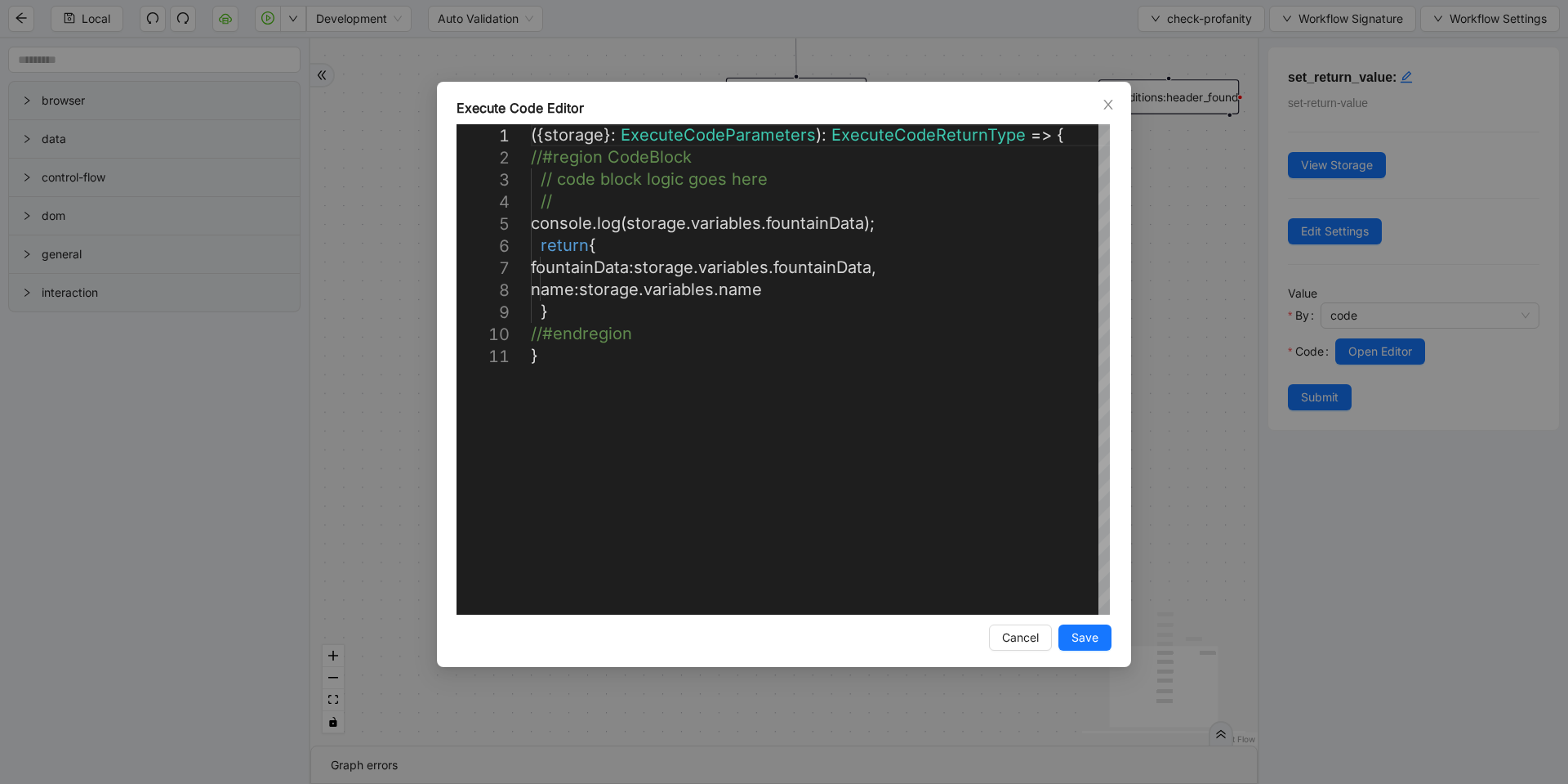
click at [1153, 310] on div "**********" at bounding box center [784, 392] width 1568 height 784
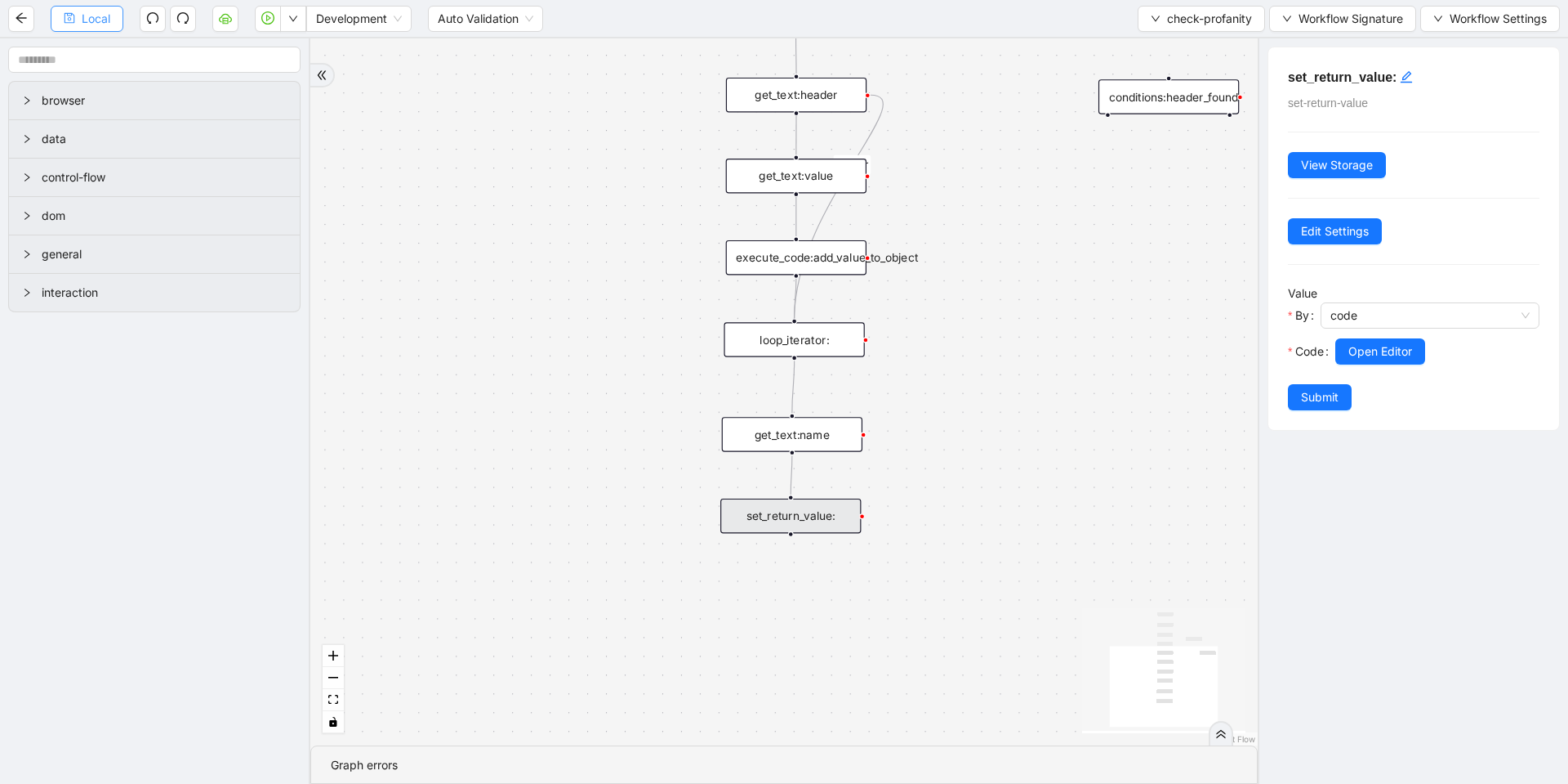
click at [77, 29] on button "Local" at bounding box center [87, 18] width 73 height 26
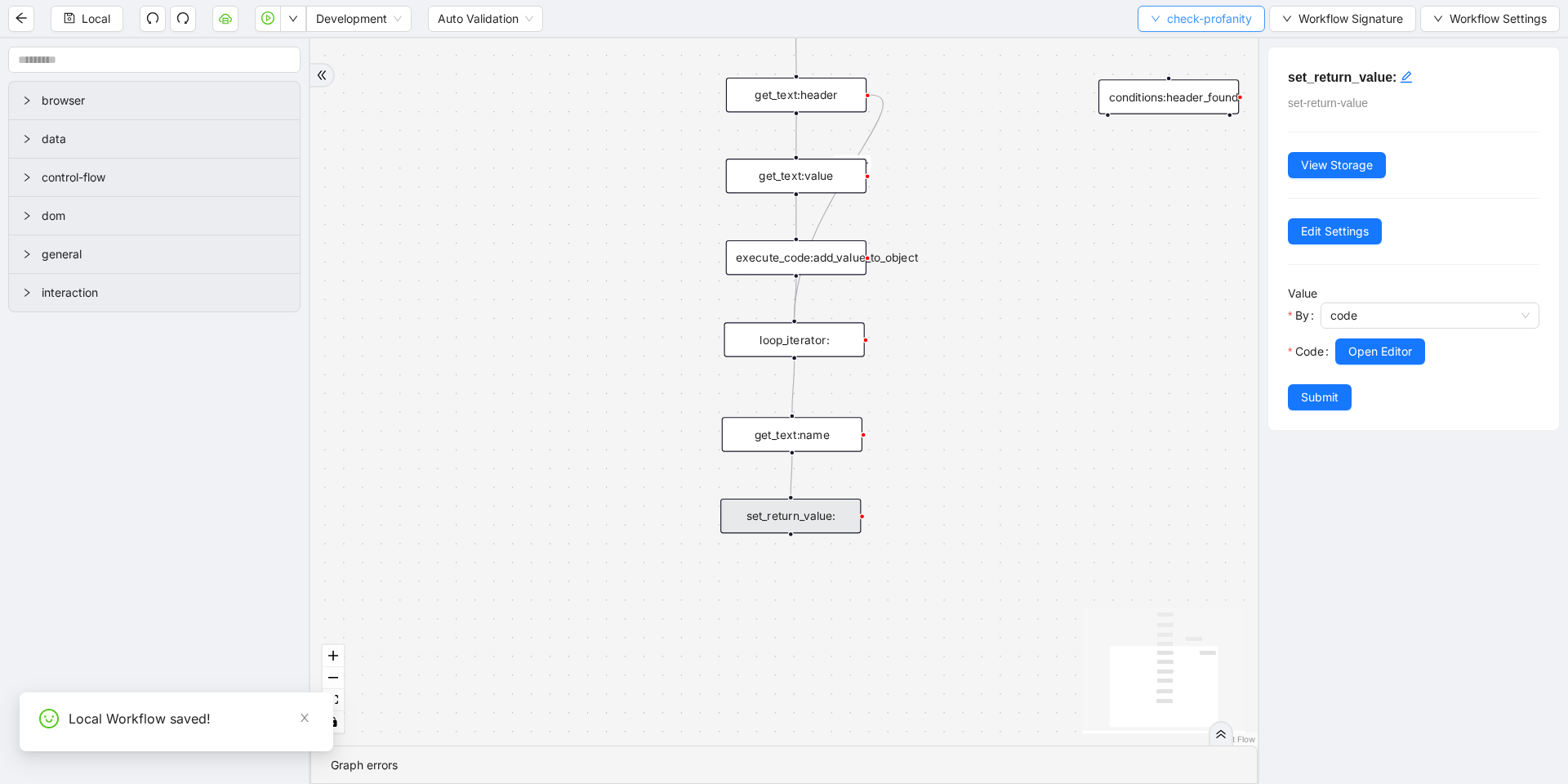
click at [1150, 22] on icon "down" at bounding box center [1155, 19] width 10 height 10
click at [1149, 47] on span "Select" at bounding box center [1198, 51] width 102 height 18
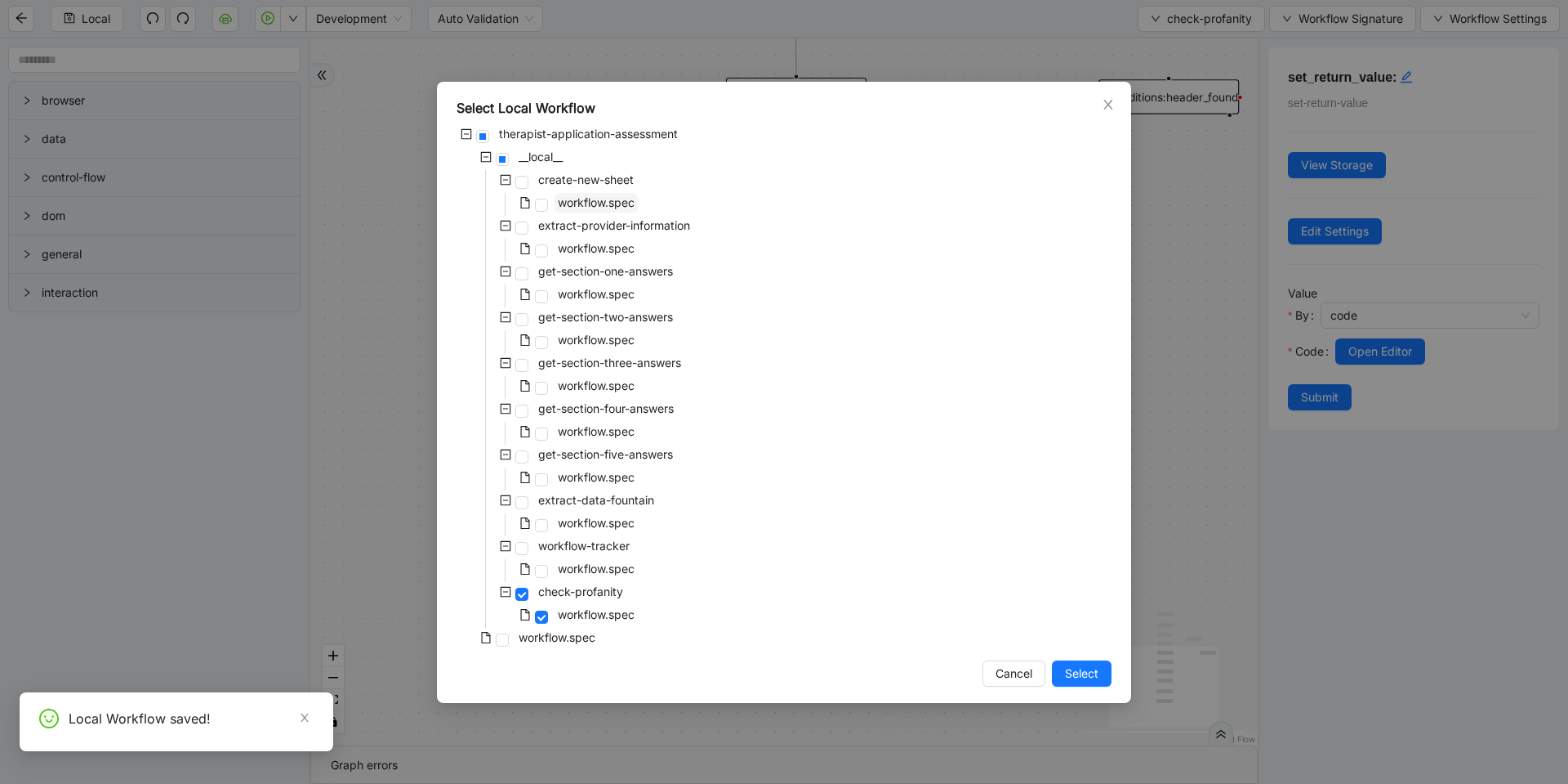
click at [607, 200] on span "workflow.spec" at bounding box center [597, 202] width 77 height 14
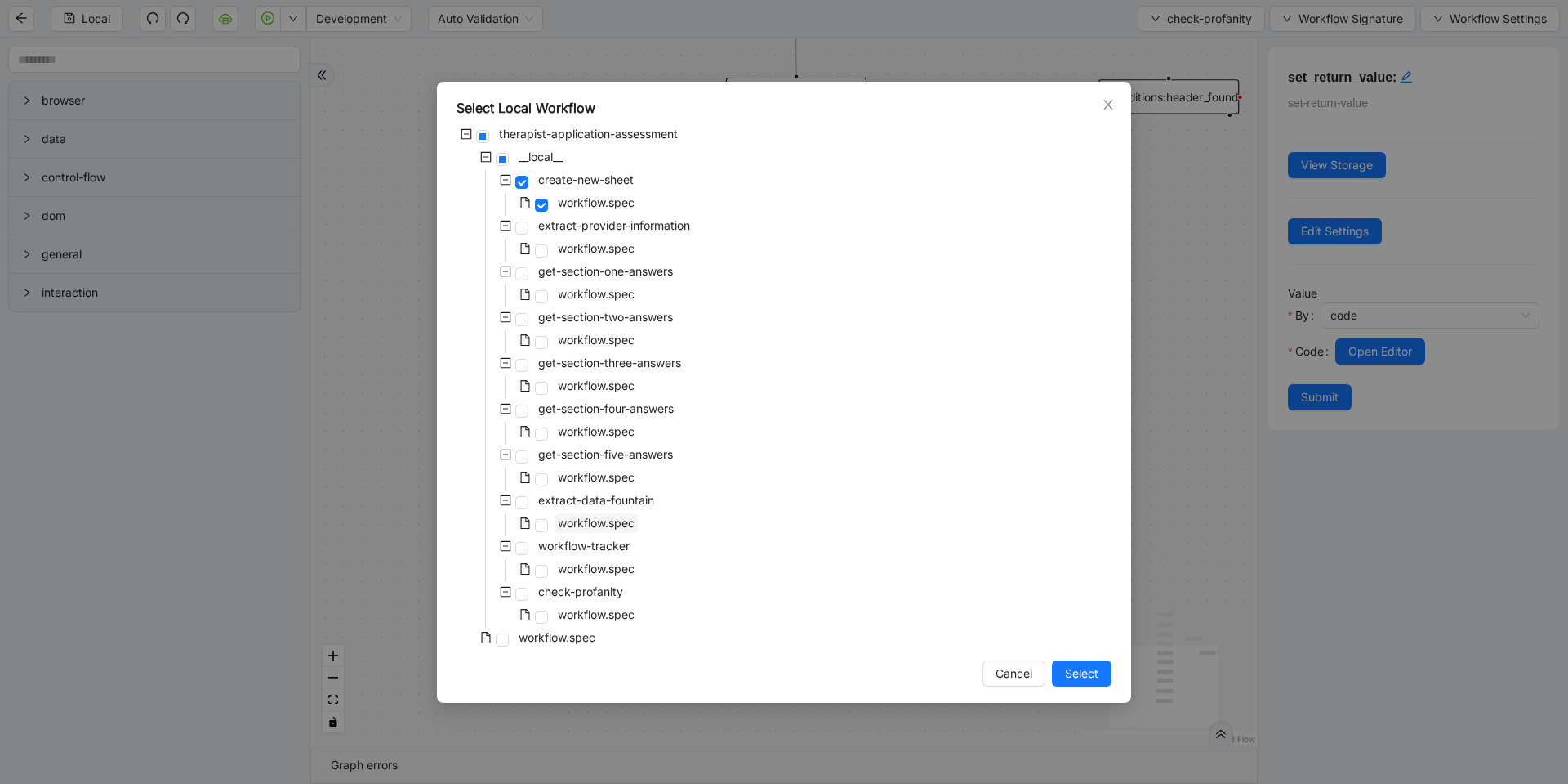
click at [577, 531] on span "workflow.spec" at bounding box center [597, 523] width 84 height 20
click at [1070, 674] on span "Select" at bounding box center [1082, 674] width 34 height 18
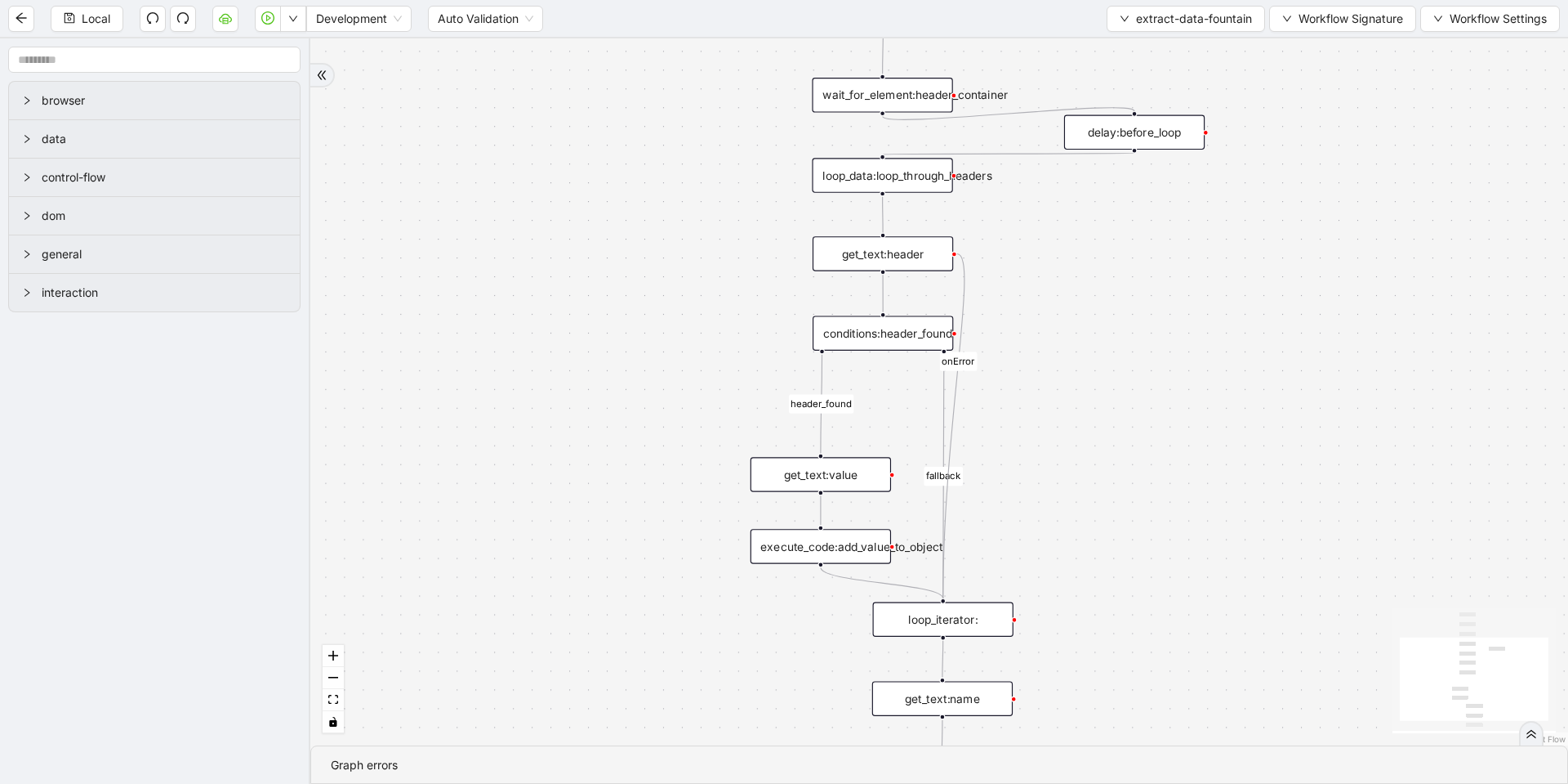
drag, startPoint x: 1083, startPoint y: 282, endPoint x: 1100, endPoint y: 615, distance: 333.4
click at [1100, 615] on div "fallback header_found onError trigger conditions:header_found loop_iterator: ne…" at bounding box center [939, 391] width 1258 height 706
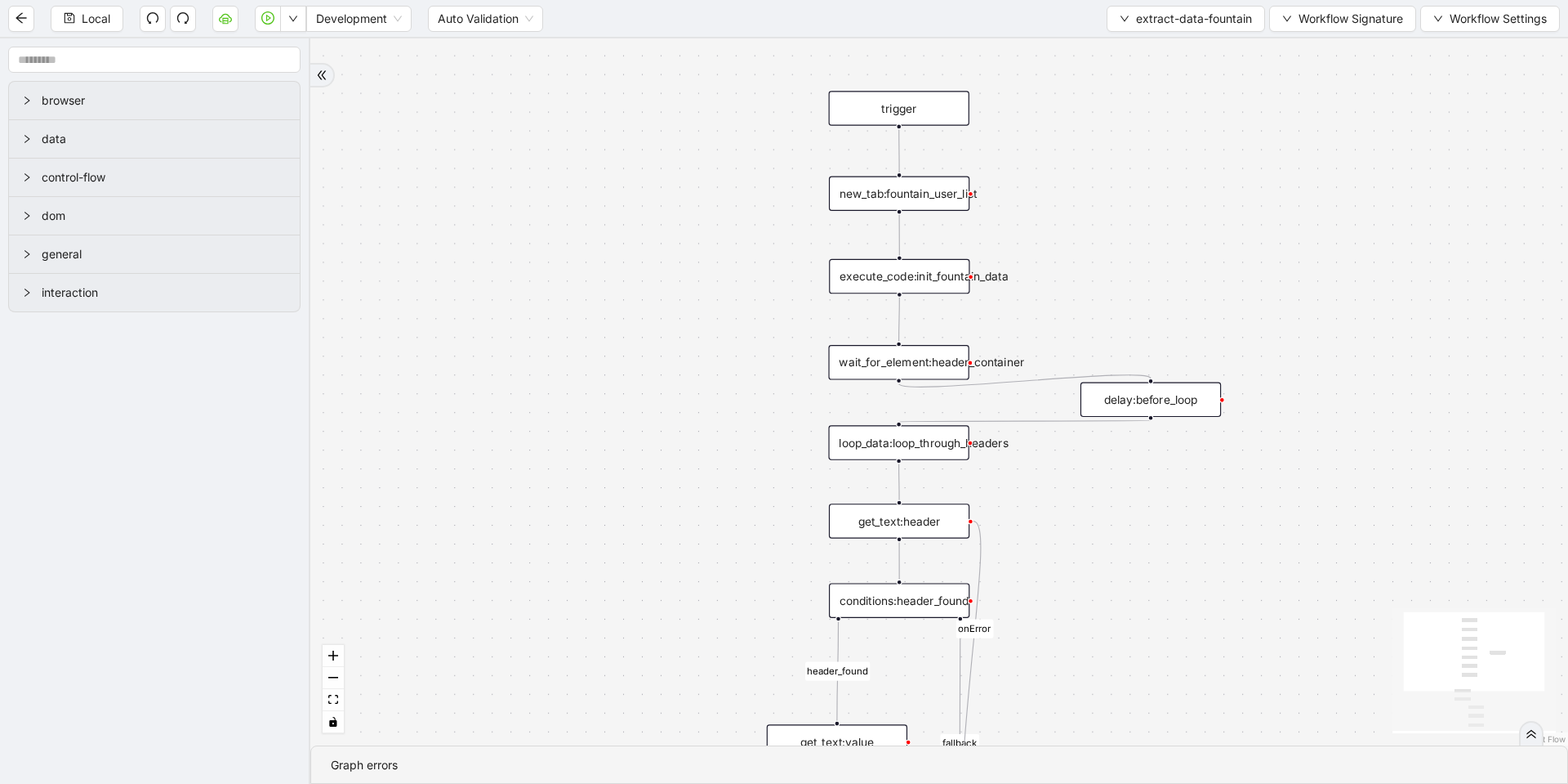
click at [910, 198] on div "new_tab:fountain_user_list" at bounding box center [899, 192] width 141 height 35
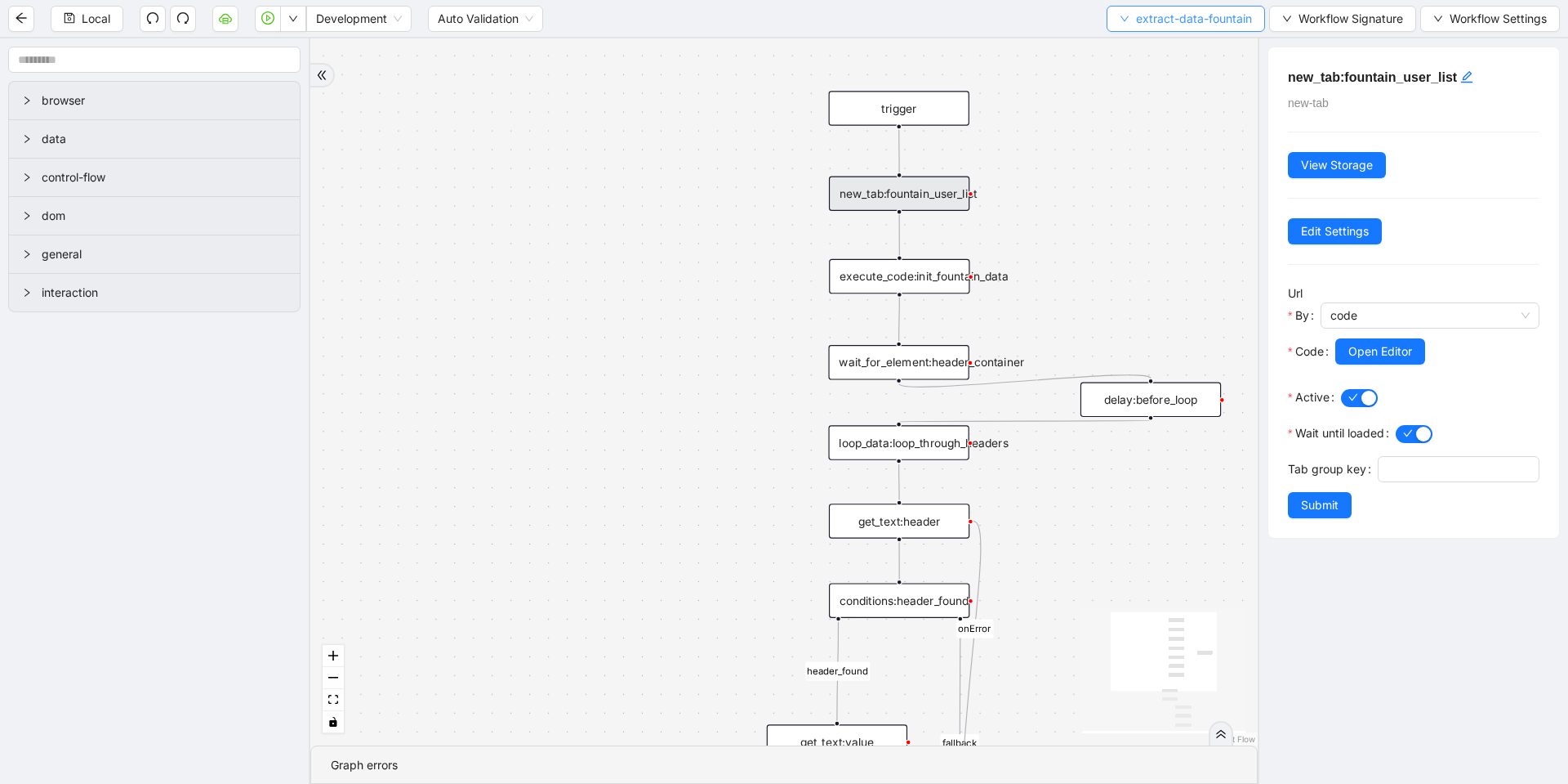
click at [1111, 23] on button "extract-data-fountain" at bounding box center [1186, 18] width 158 height 26
click at [1126, 40] on li "Select" at bounding box center [1182, 50] width 152 height 26
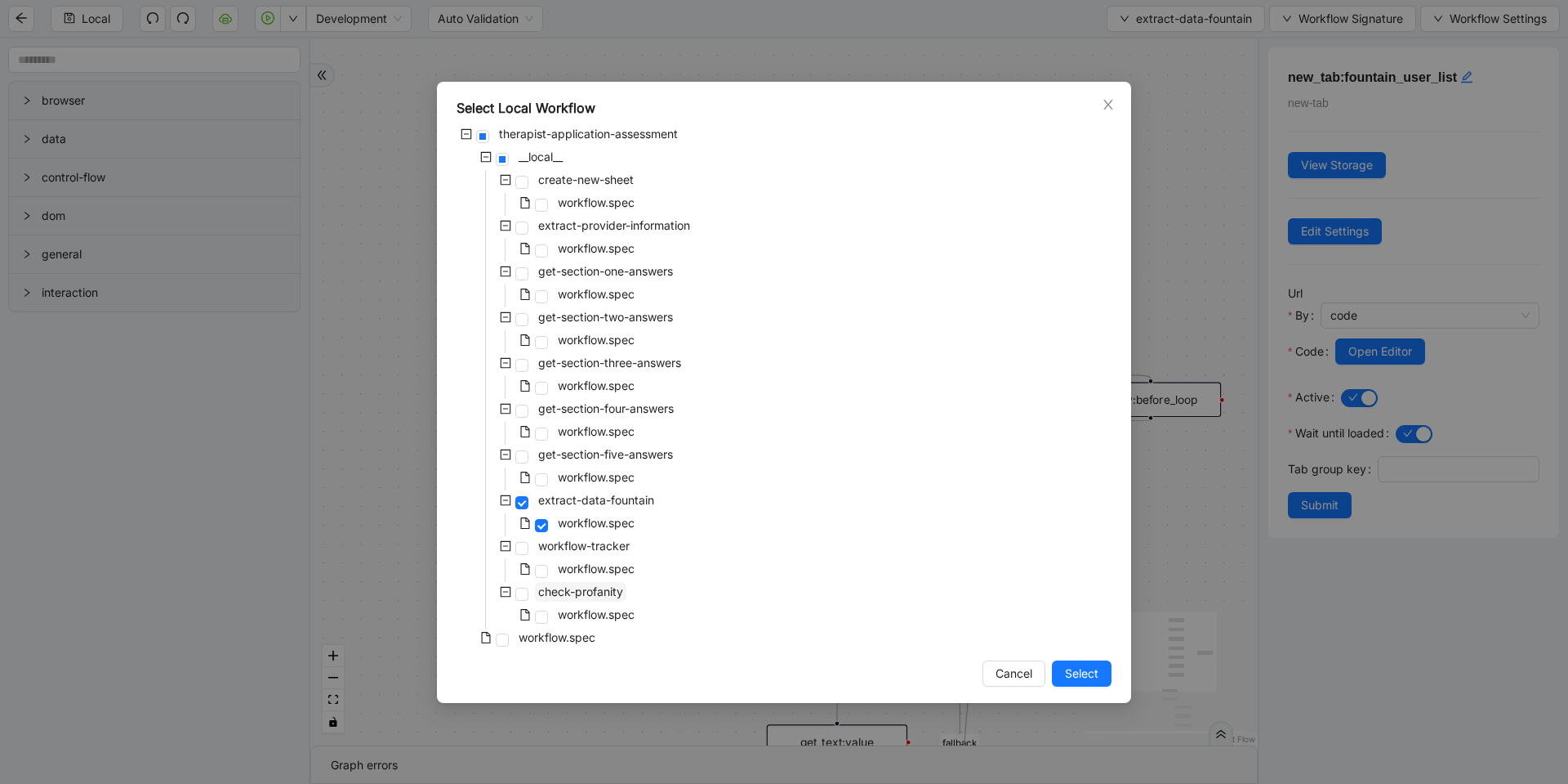
click at [595, 598] on span "check-profanity" at bounding box center [581, 592] width 92 height 20
click at [1056, 667] on button "Select" at bounding box center [1082, 673] width 60 height 26
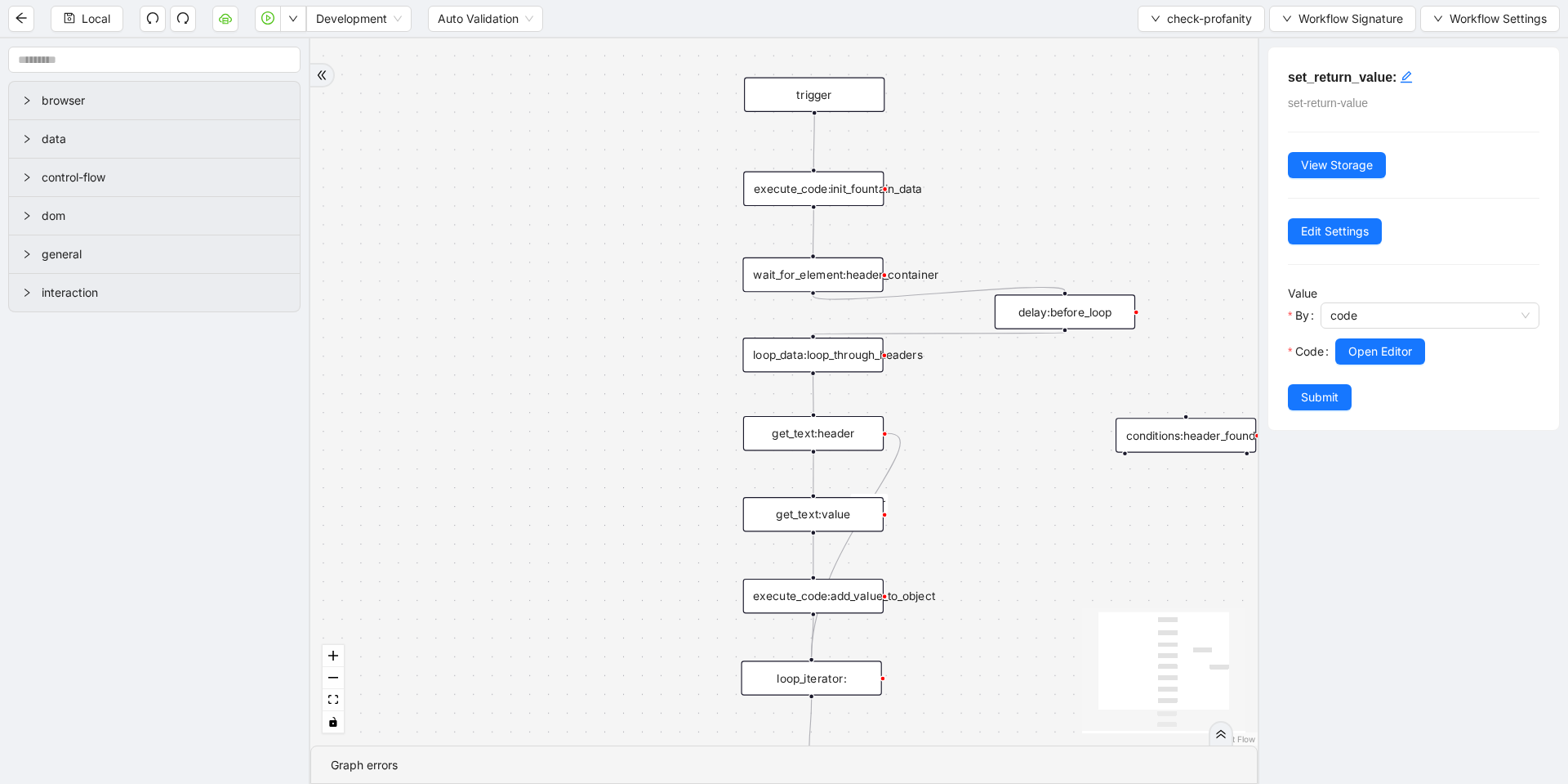
click at [955, 134] on div "onError trigger conditions:header_found loop_iterator: execute_code:init_founta…" at bounding box center [784, 391] width 947 height 706
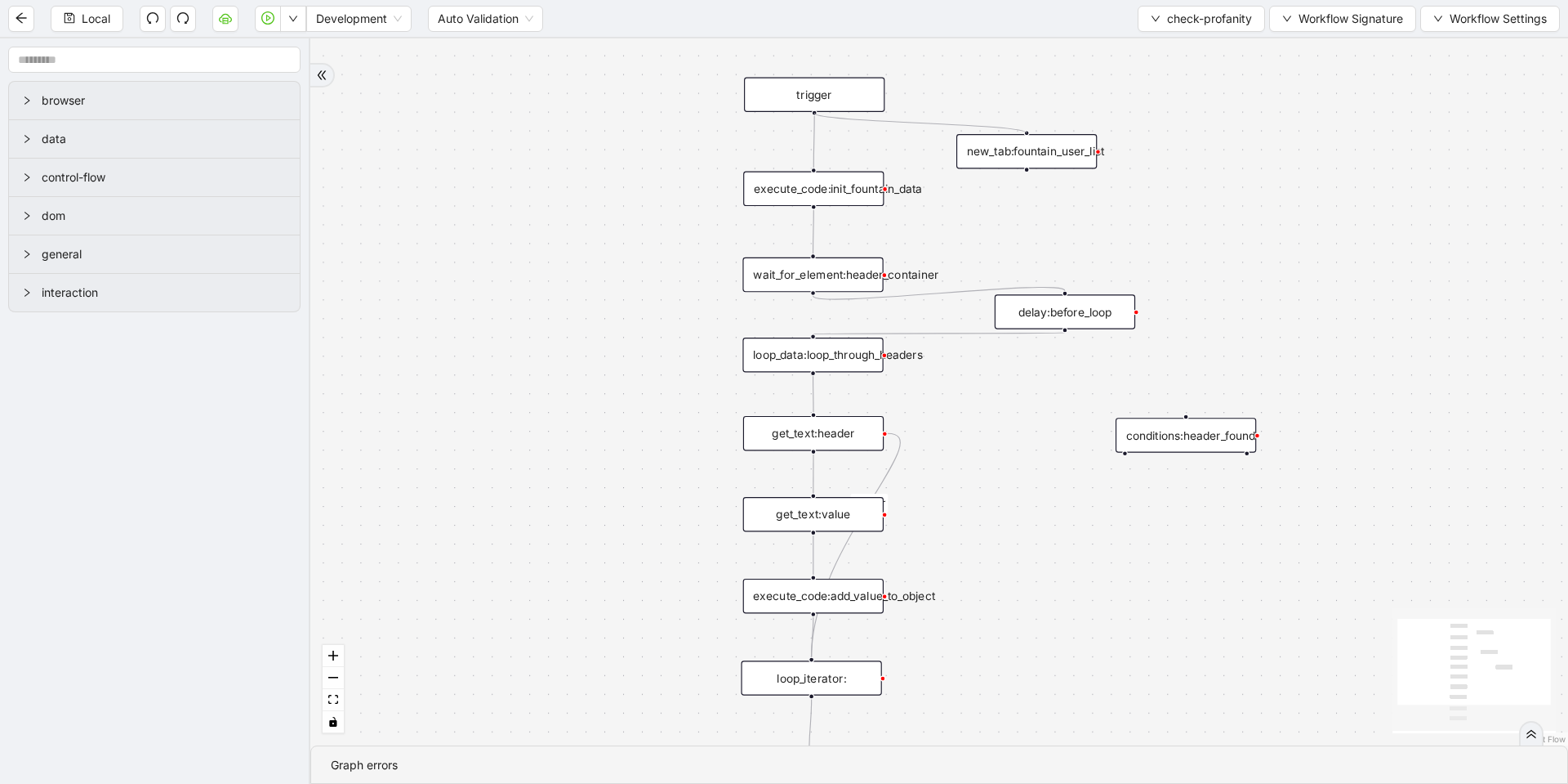
drag, startPoint x: 815, startPoint y: 114, endPoint x: 1019, endPoint y: 127, distance: 204.4
click at [1019, 127] on div "onError trigger conditions:header_found loop_iterator: execute_code:init_founta…" at bounding box center [939, 391] width 1258 height 706
drag, startPoint x: 1027, startPoint y: 170, endPoint x: 808, endPoint y: 166, distance: 219.0
click at [808, 166] on div "onError trigger conditions:header_found loop_iterator: execute_code:init_founta…" at bounding box center [939, 391] width 1258 height 706
drag, startPoint x: 1046, startPoint y: 150, endPoint x: 1045, endPoint y: 140, distance: 10.0
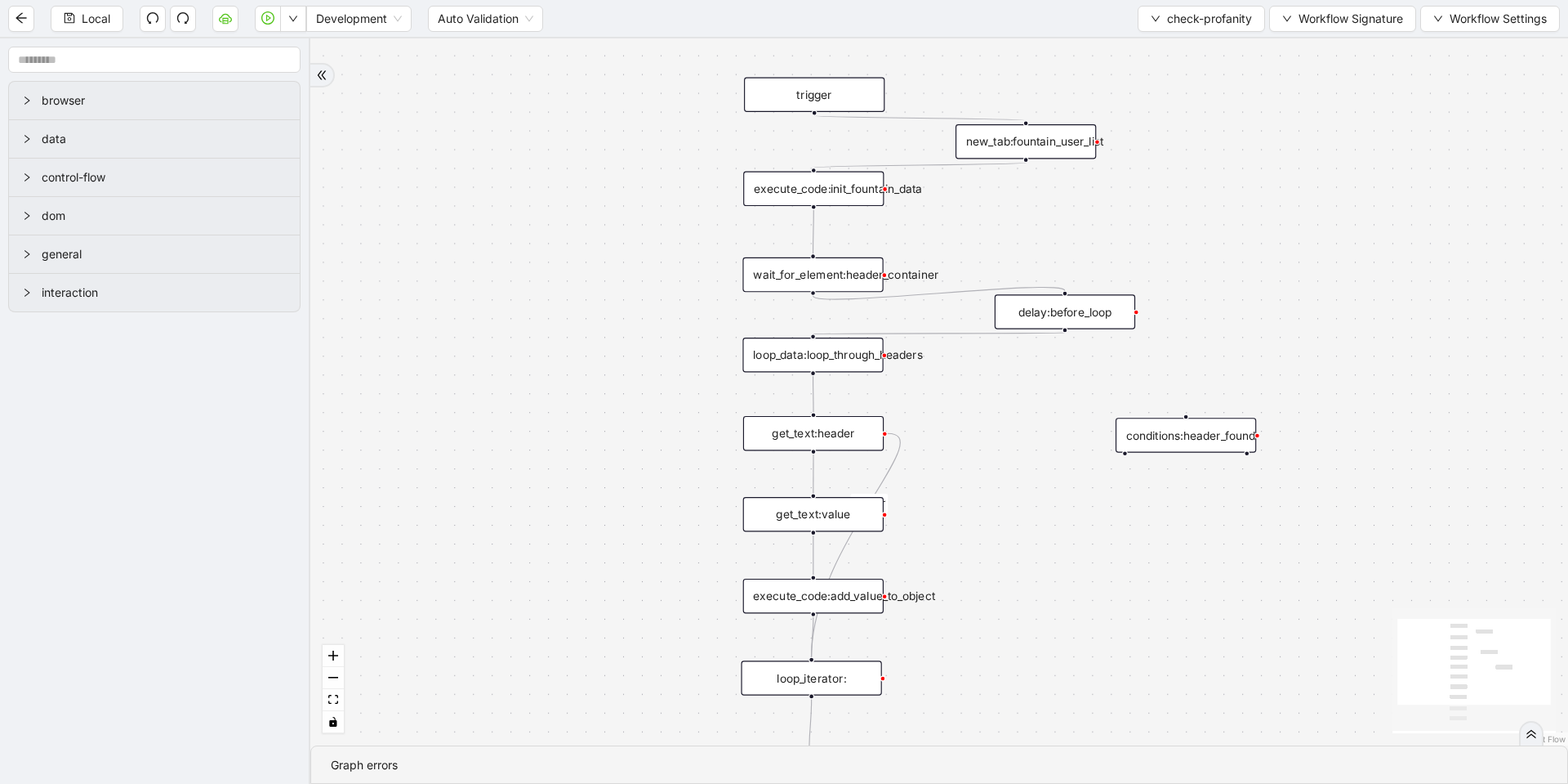
click at [1045, 140] on div "new_tab:fountain_user_list" at bounding box center [1026, 141] width 141 height 35
click at [1065, 306] on div "delay:before_loop" at bounding box center [1065, 311] width 141 height 35
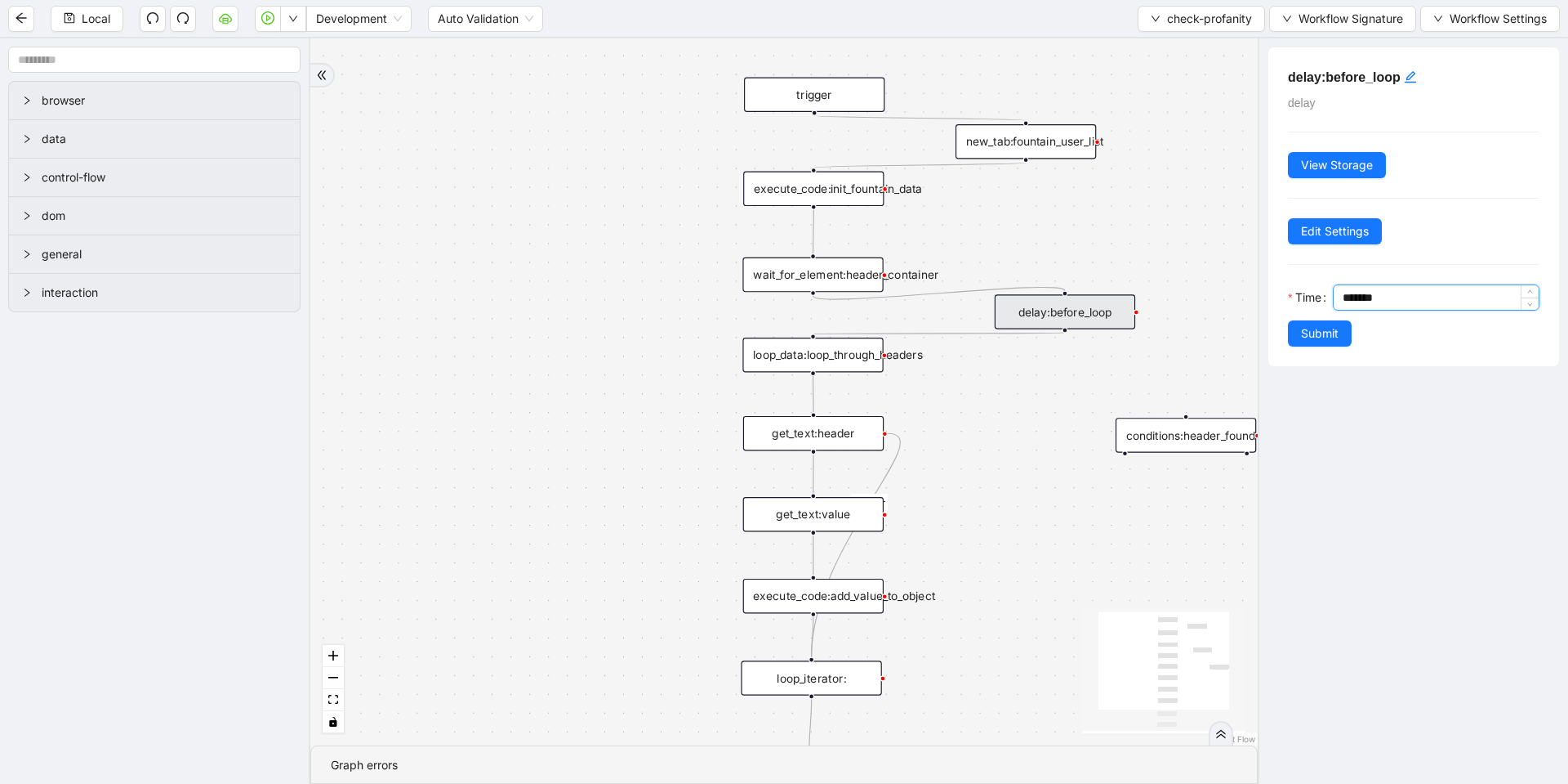
click at [1346, 298] on input "*******" at bounding box center [1441, 298] width 196 height 25
type input "*******"
click at [1336, 335] on span "Submit" at bounding box center [1320, 333] width 37 height 18
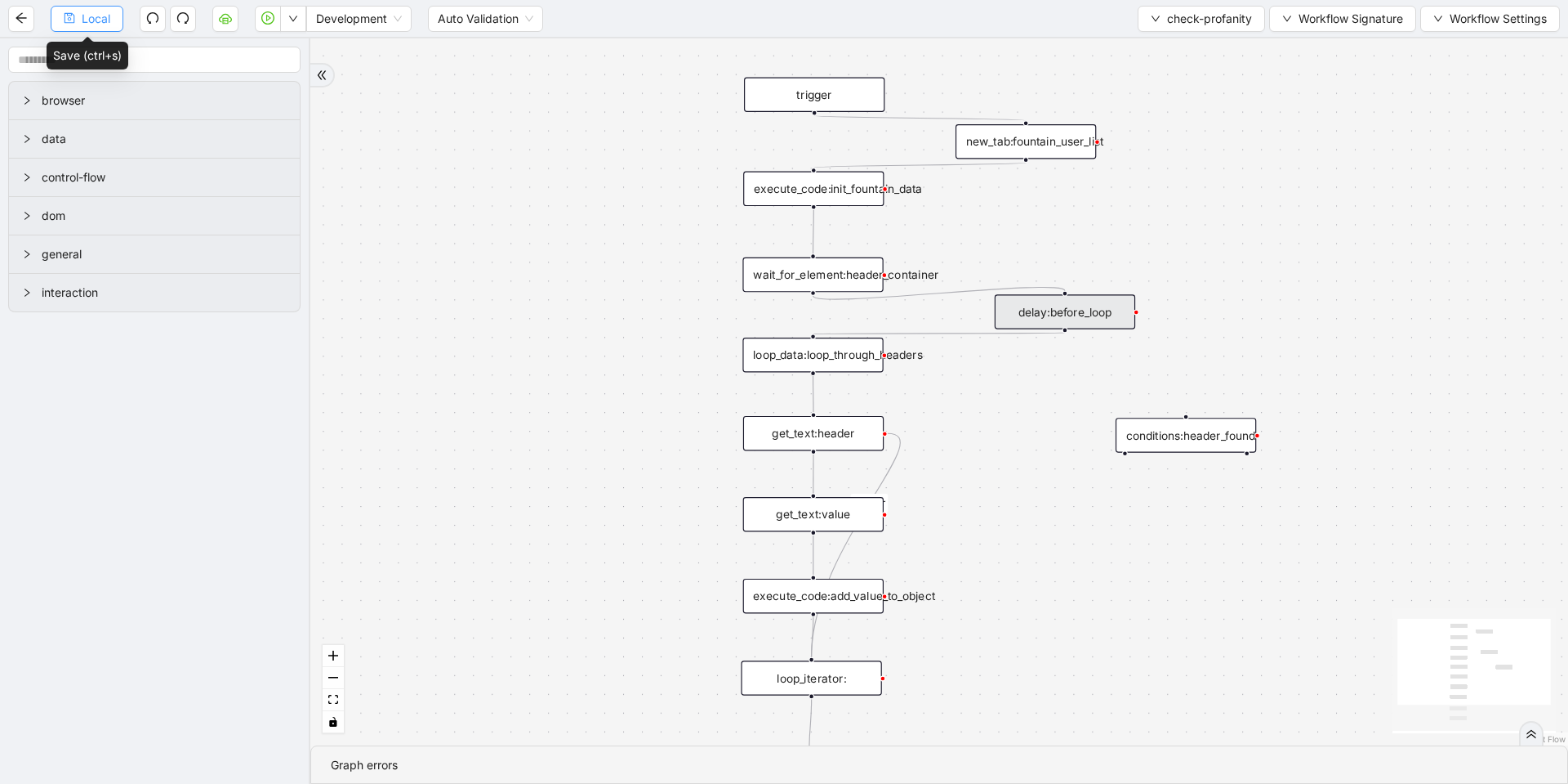
click at [91, 20] on span "Local" at bounding box center [96, 19] width 28 height 18
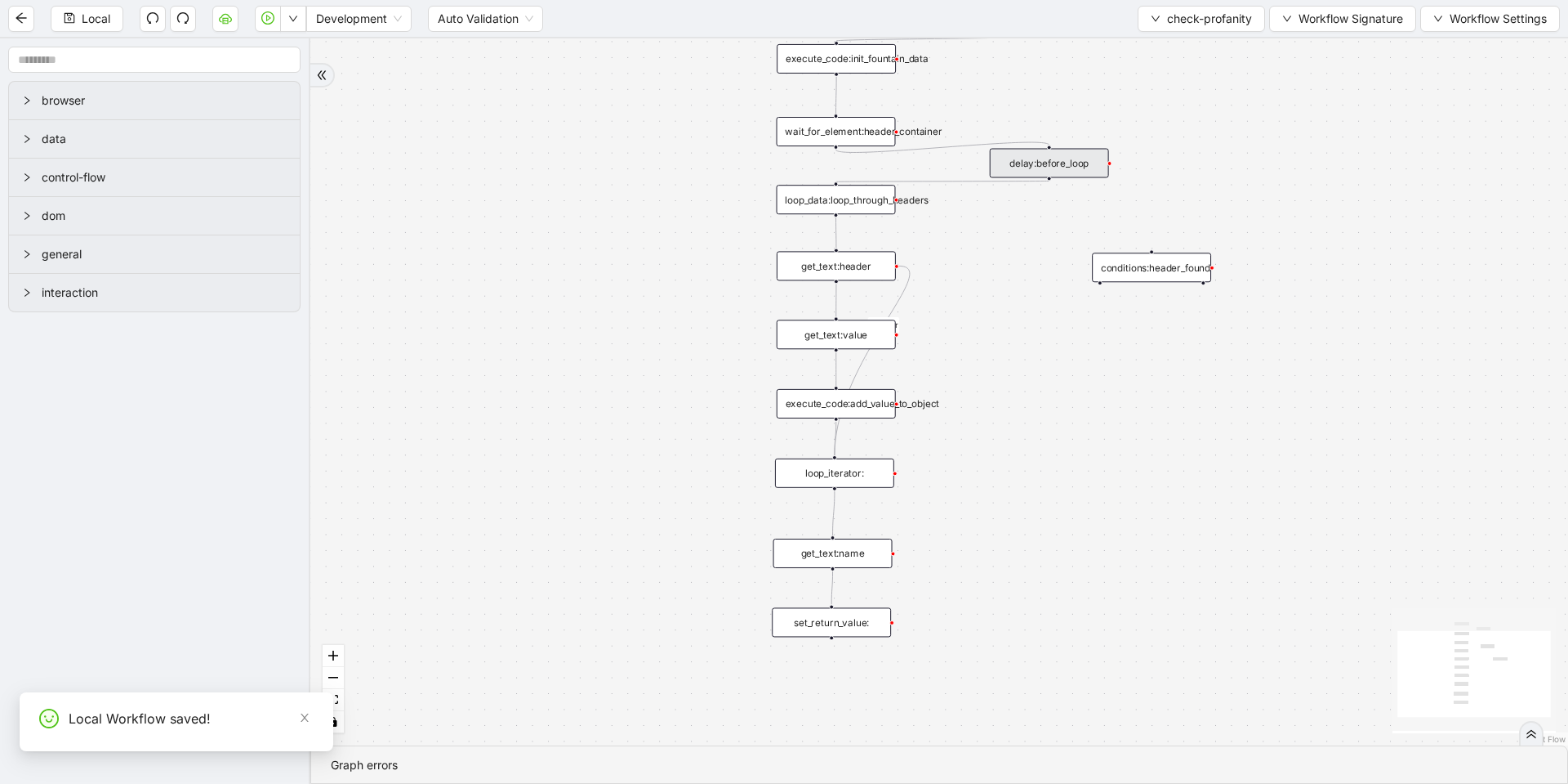
drag, startPoint x: 1016, startPoint y: 629, endPoint x: 1016, endPoint y: 379, distance: 250.0
click at [1016, 379] on div "onError trigger conditions:header_found loop_iterator: execute_code:init_founta…" at bounding box center [939, 391] width 1258 height 706
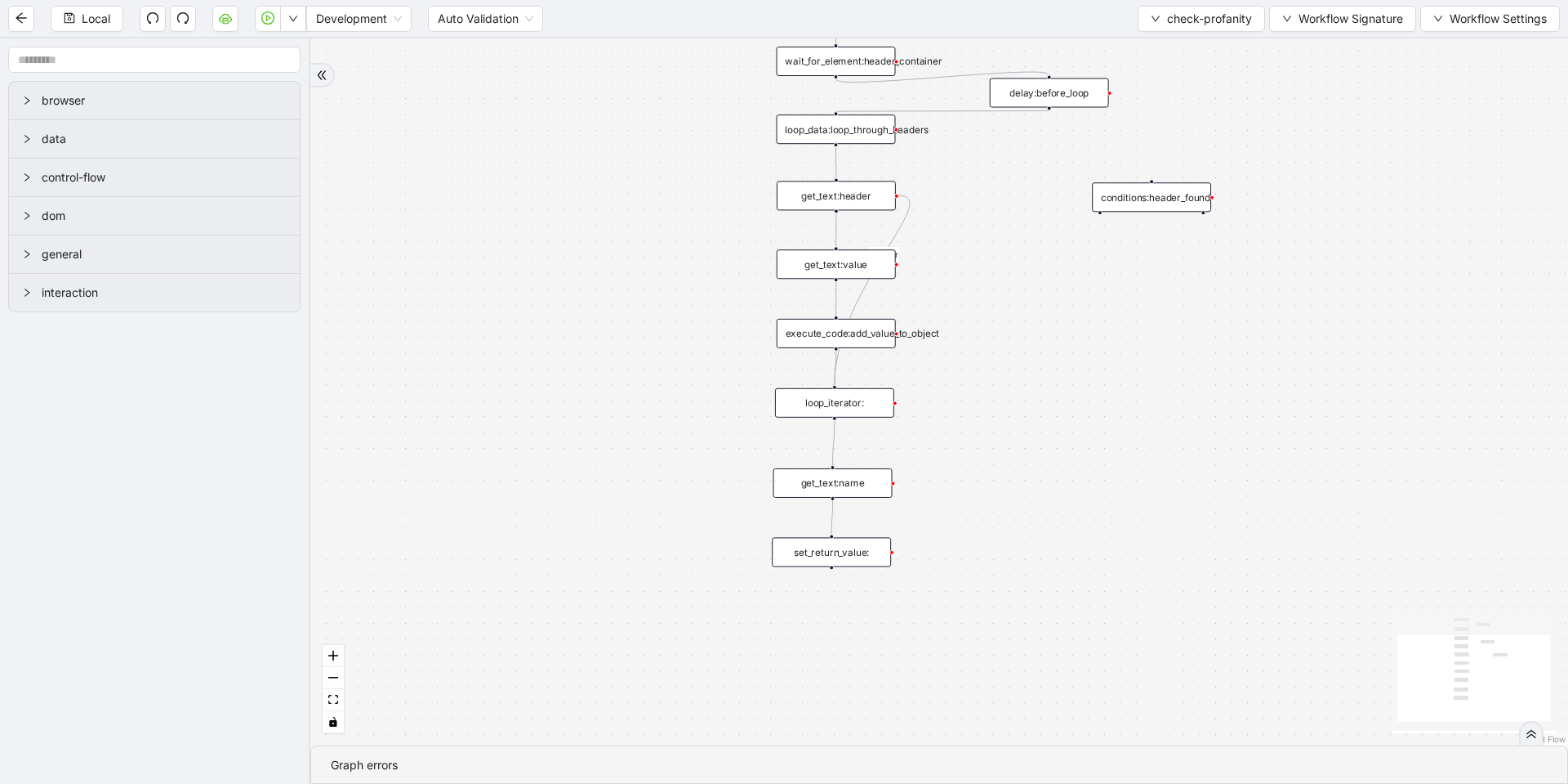
click at [861, 554] on div "set_return_value:" at bounding box center [832, 551] width 119 height 29
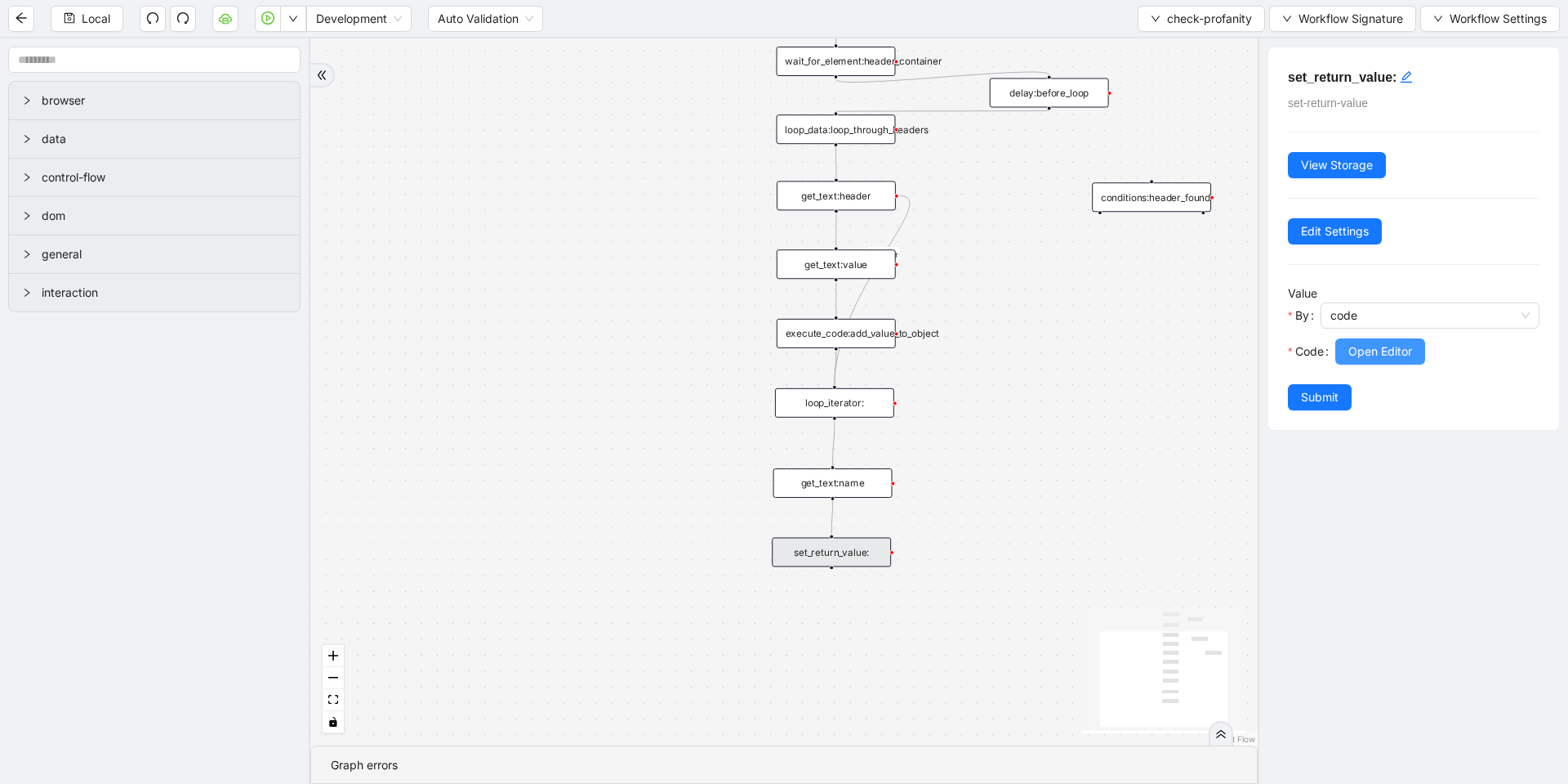
click at [1380, 354] on span "Open Editor" at bounding box center [1380, 351] width 64 height 18
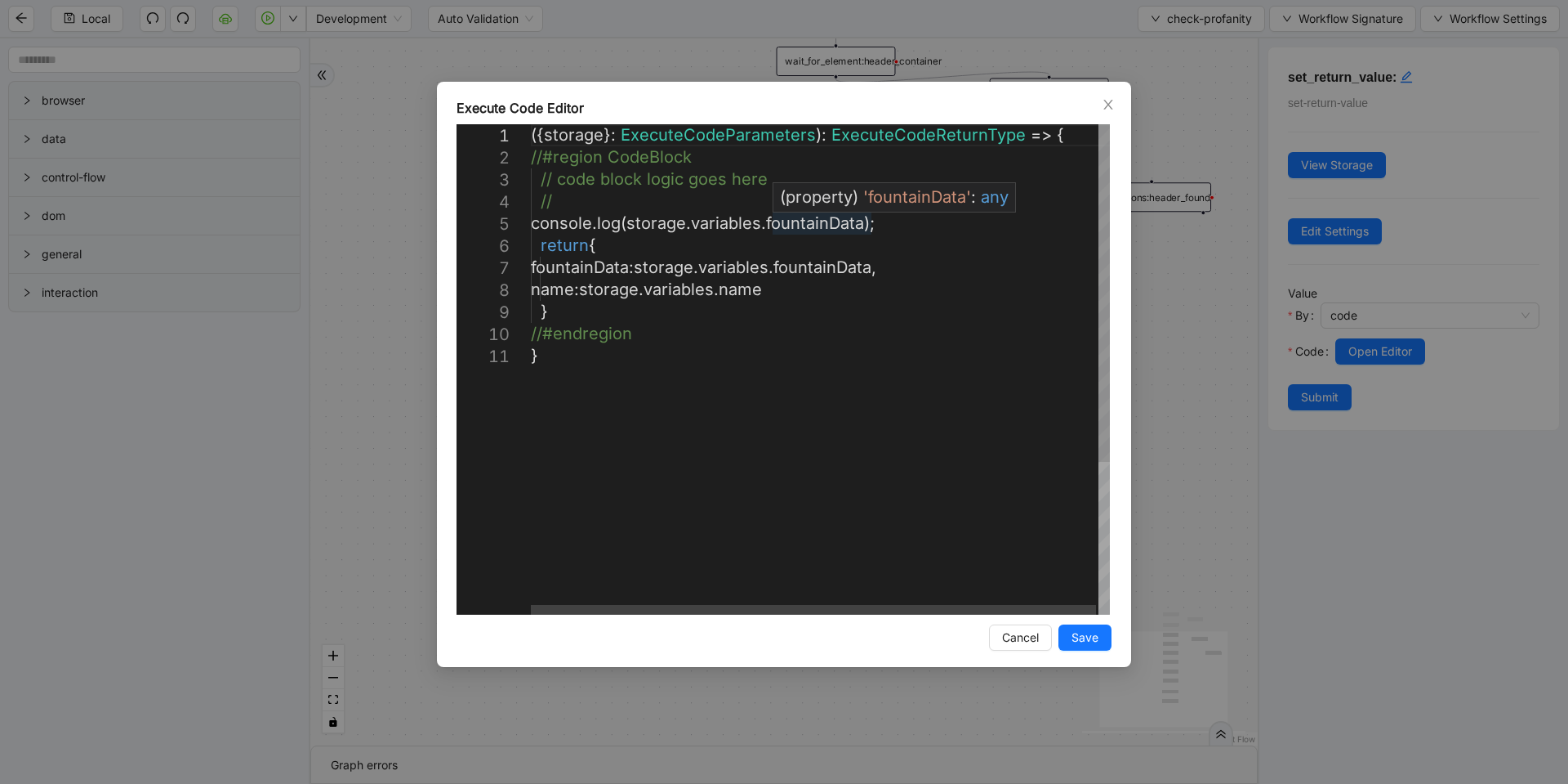
click at [873, 225] on div "({ storage }: ExecuteCodeParameters ): ExecuteCodeReturnType => { //#region Cod…" at bounding box center [821, 479] width 581 height 711
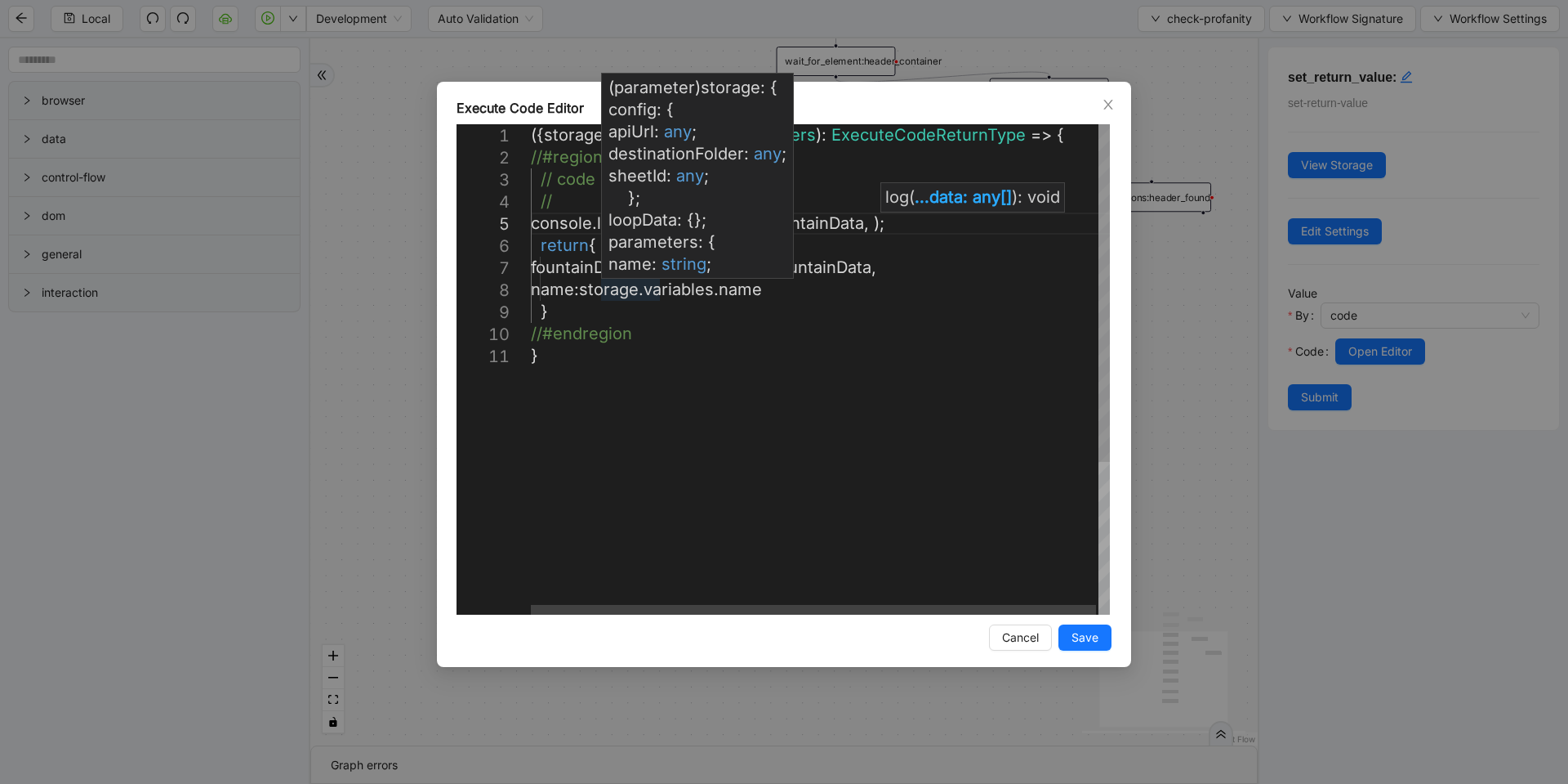
click at [785, 291] on div "**********" at bounding box center [784, 369] width 654 height 490
click at [785, 291] on div "({ storage }: ExecuteCodeParameters ): ExecuteCodeReturnType => { //#region Cod…" at bounding box center [821, 479] width 581 height 711
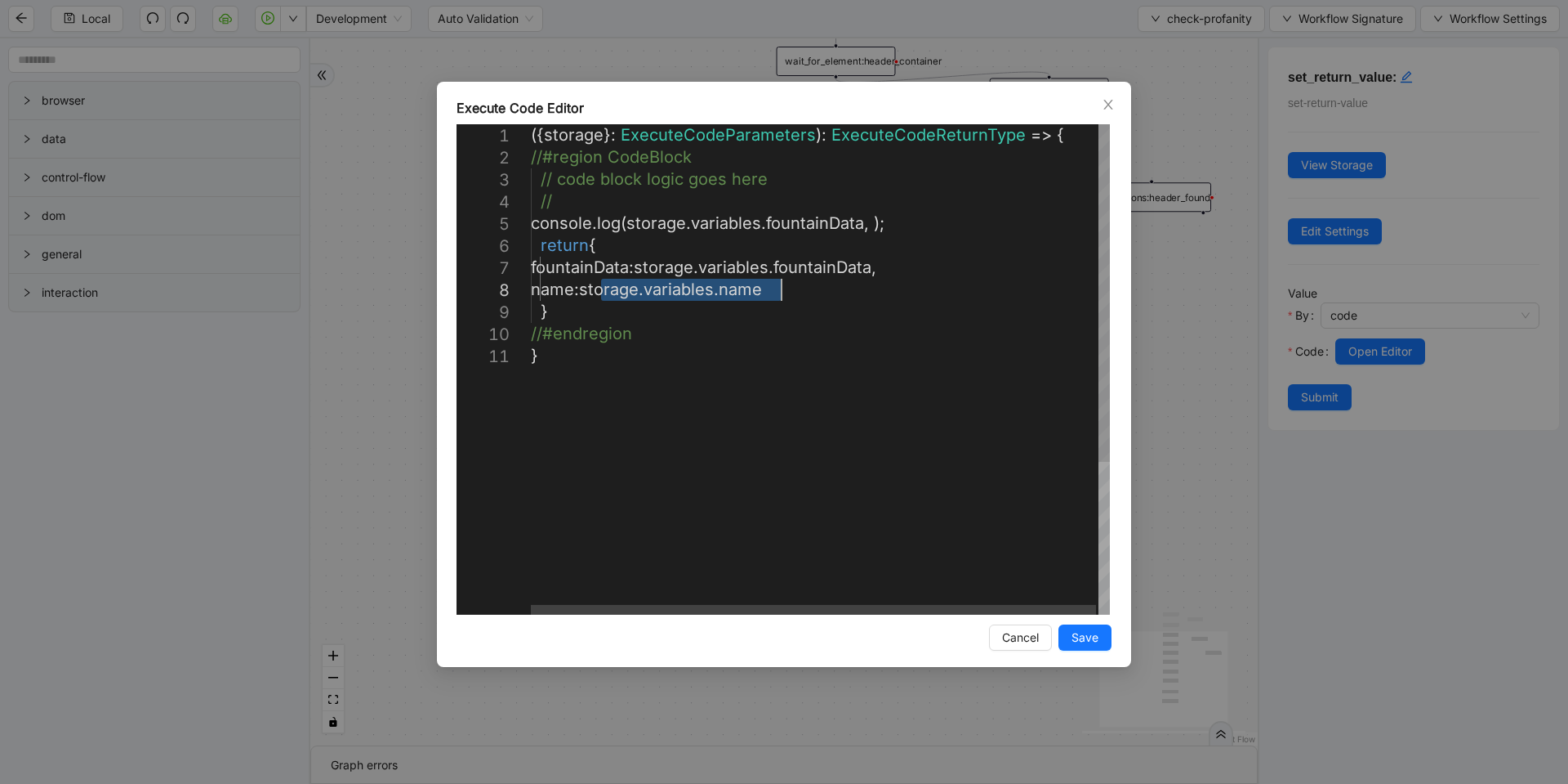
drag, startPoint x: 602, startPoint y: 291, endPoint x: 787, endPoint y: 291, distance: 185.0
click at [880, 229] on div "({ storage }: ExecuteCodeParameters ): ExecuteCodeReturnType => { //#region Cod…" at bounding box center [821, 479] width 581 height 711
paste textarea "**********"
type textarea "**********"
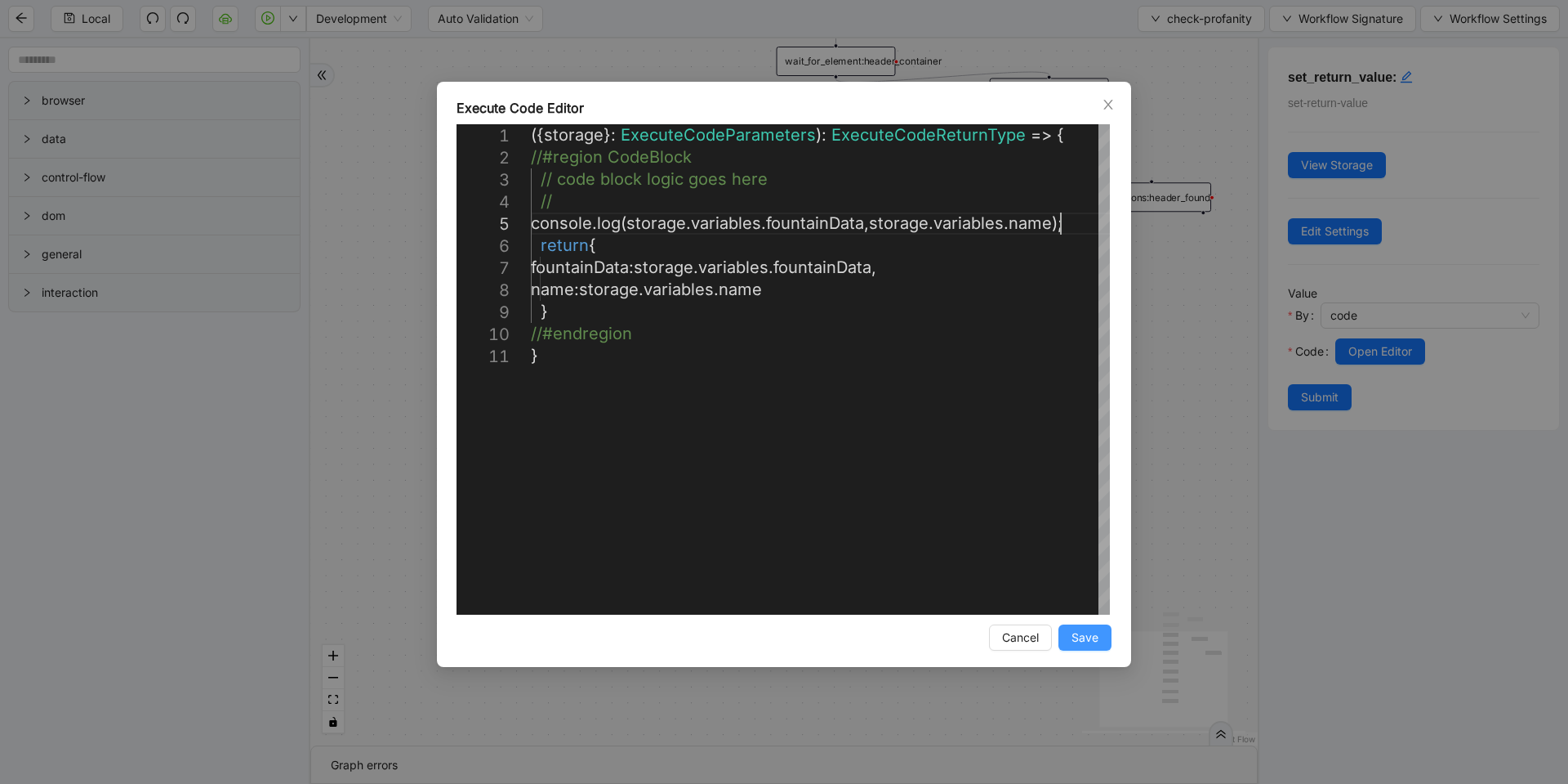
click at [1077, 645] on span "Save" at bounding box center [1085, 637] width 27 height 18
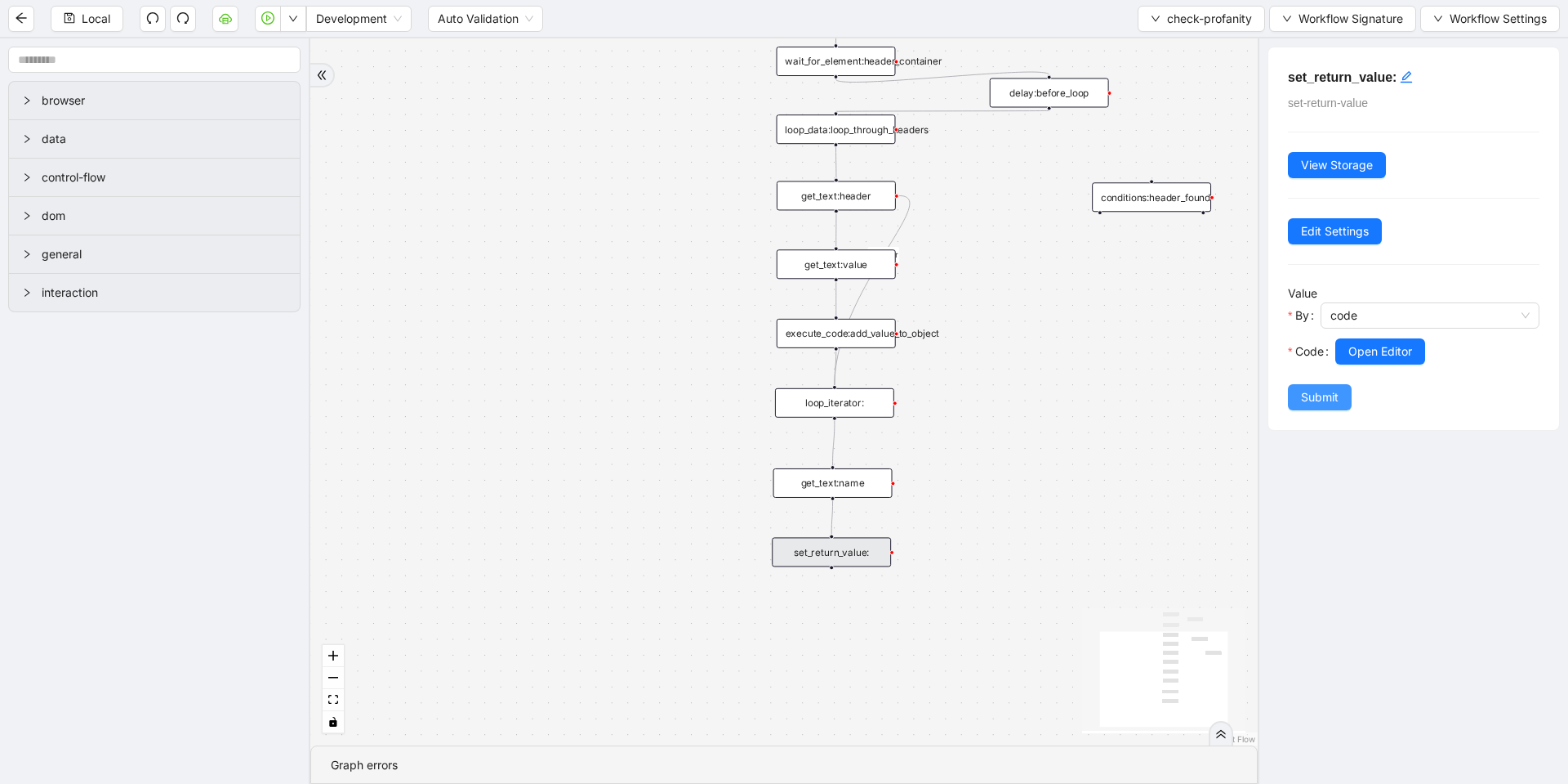
click at [1307, 390] on span "Submit" at bounding box center [1320, 397] width 37 height 18
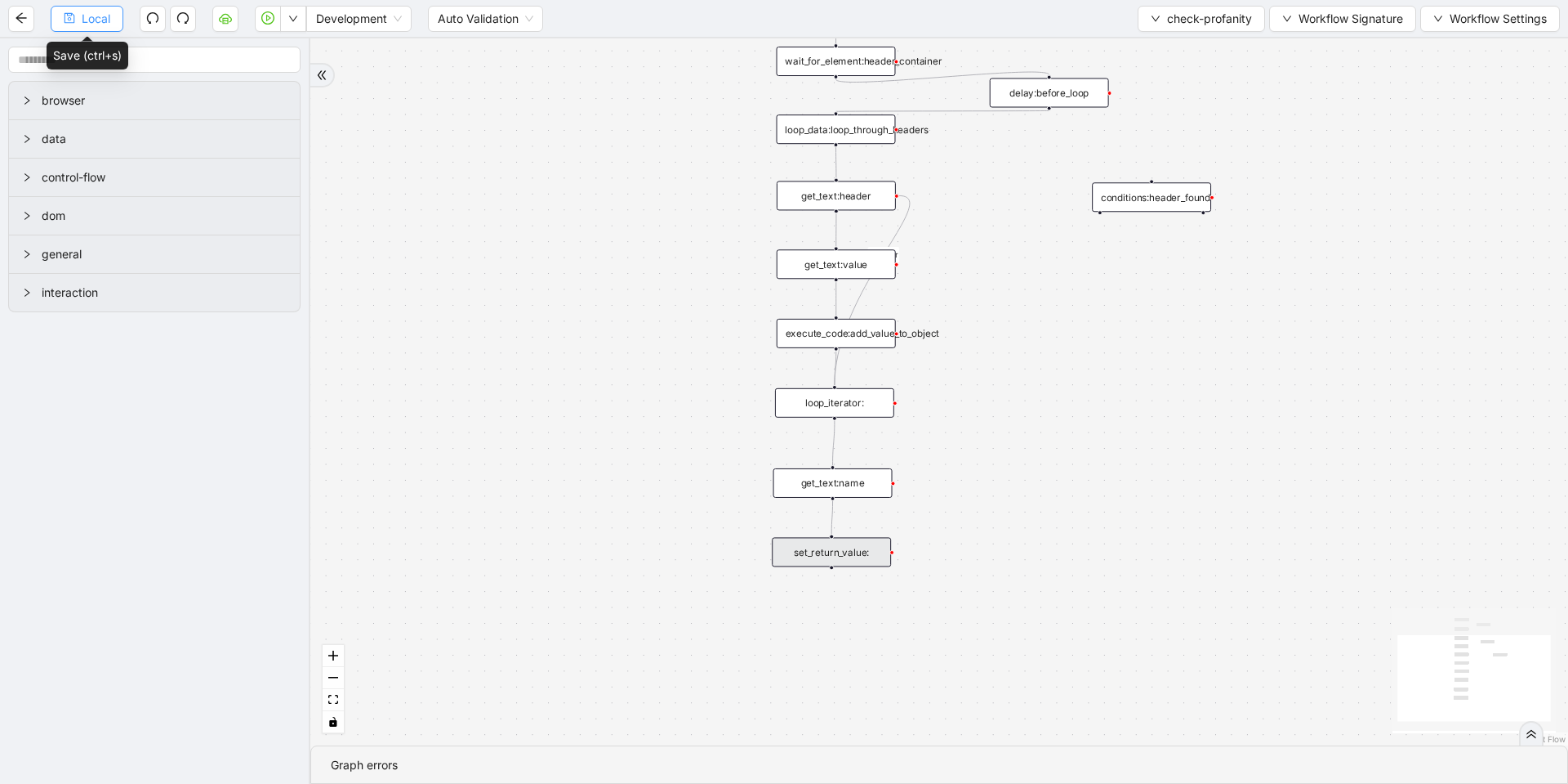
click at [103, 25] on span "Local" at bounding box center [96, 19] width 28 height 18
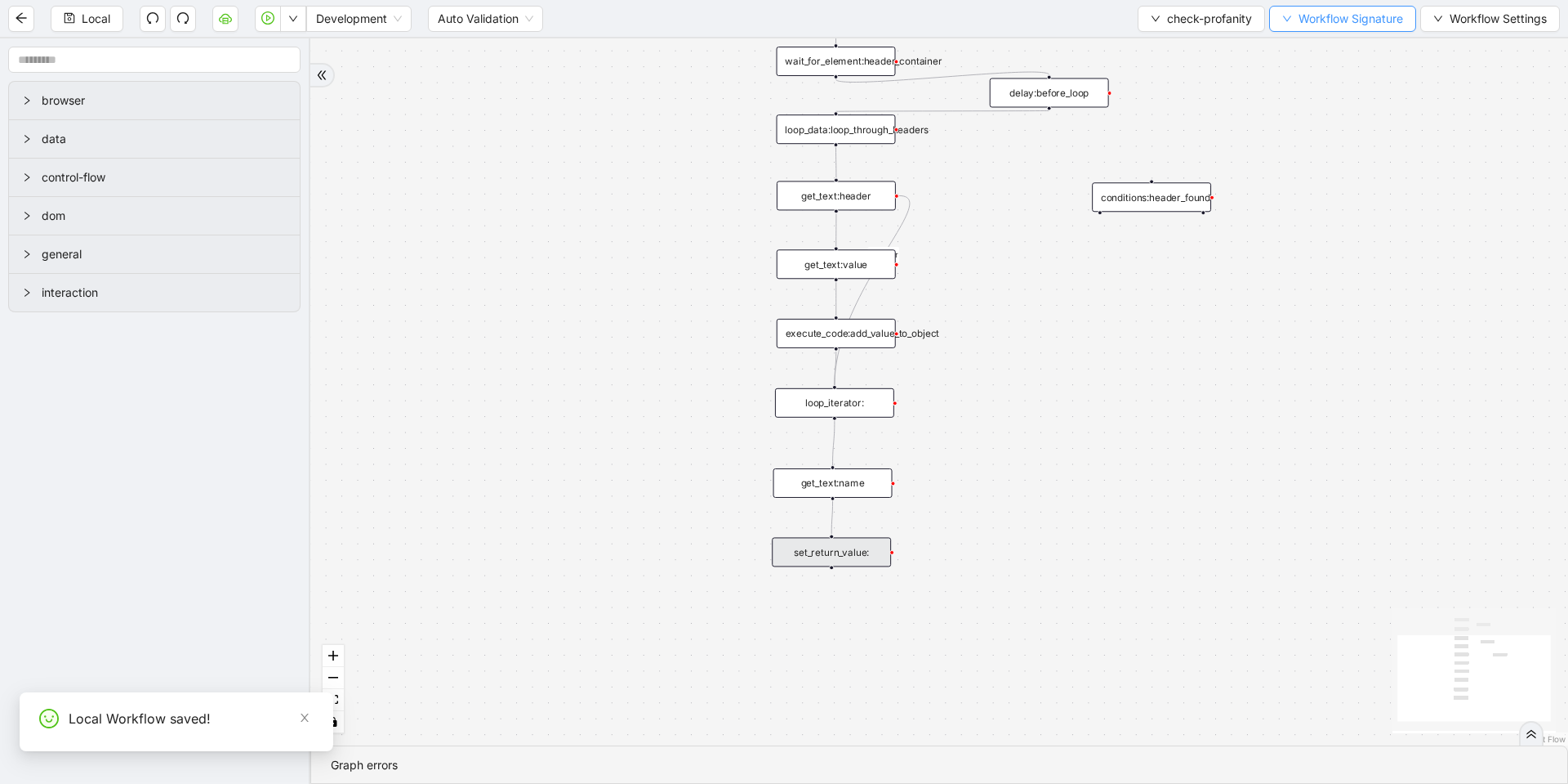
click at [1270, 16] on button "Workflow Signature" at bounding box center [1343, 18] width 147 height 26
click at [1298, 123] on span "Defaults" at bounding box center [1340, 129] width 110 height 18
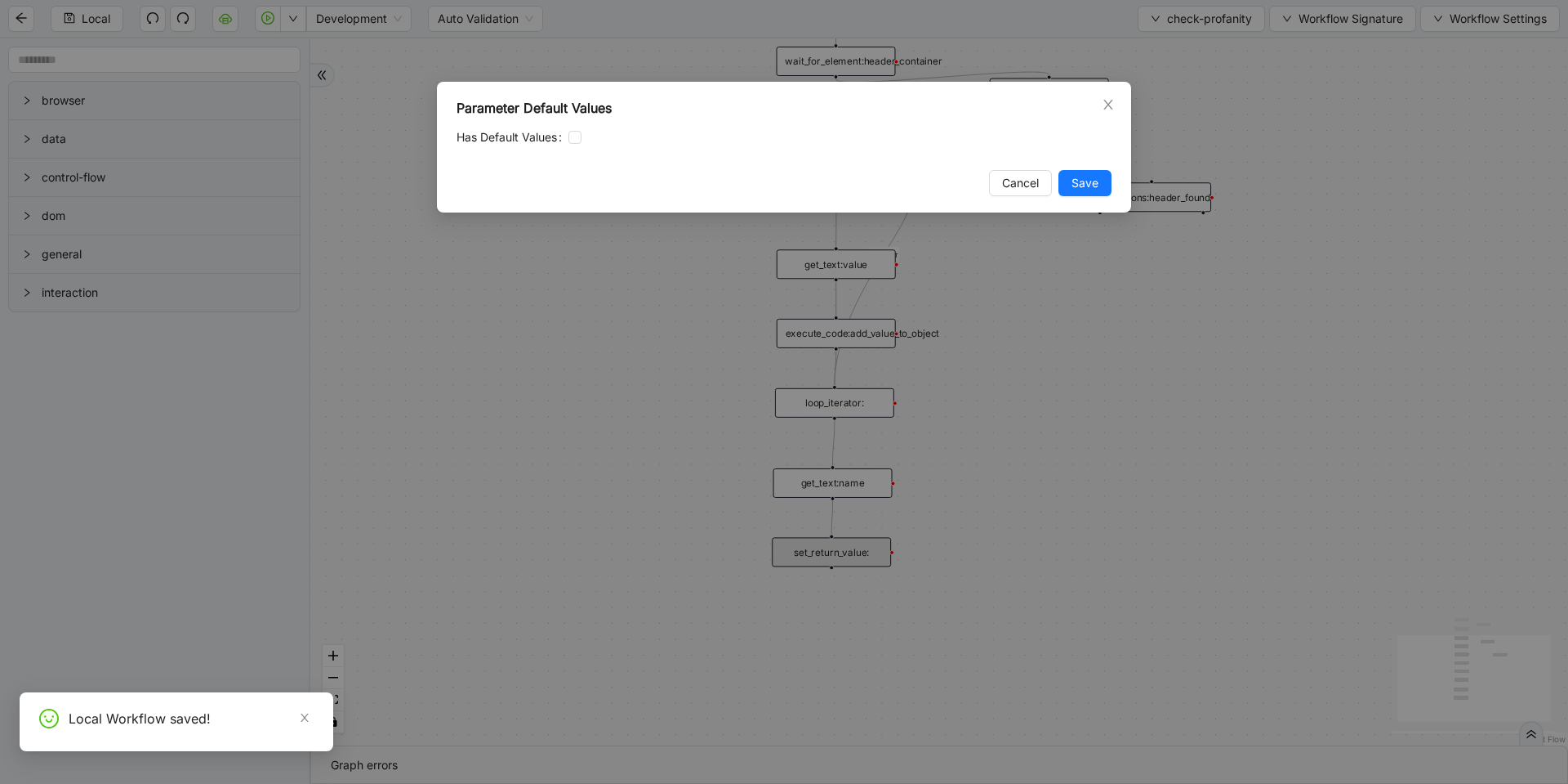
click at [1298, 123] on div "Parameter Default Values Has Default Values Cancel Save" at bounding box center [784, 392] width 1568 height 784
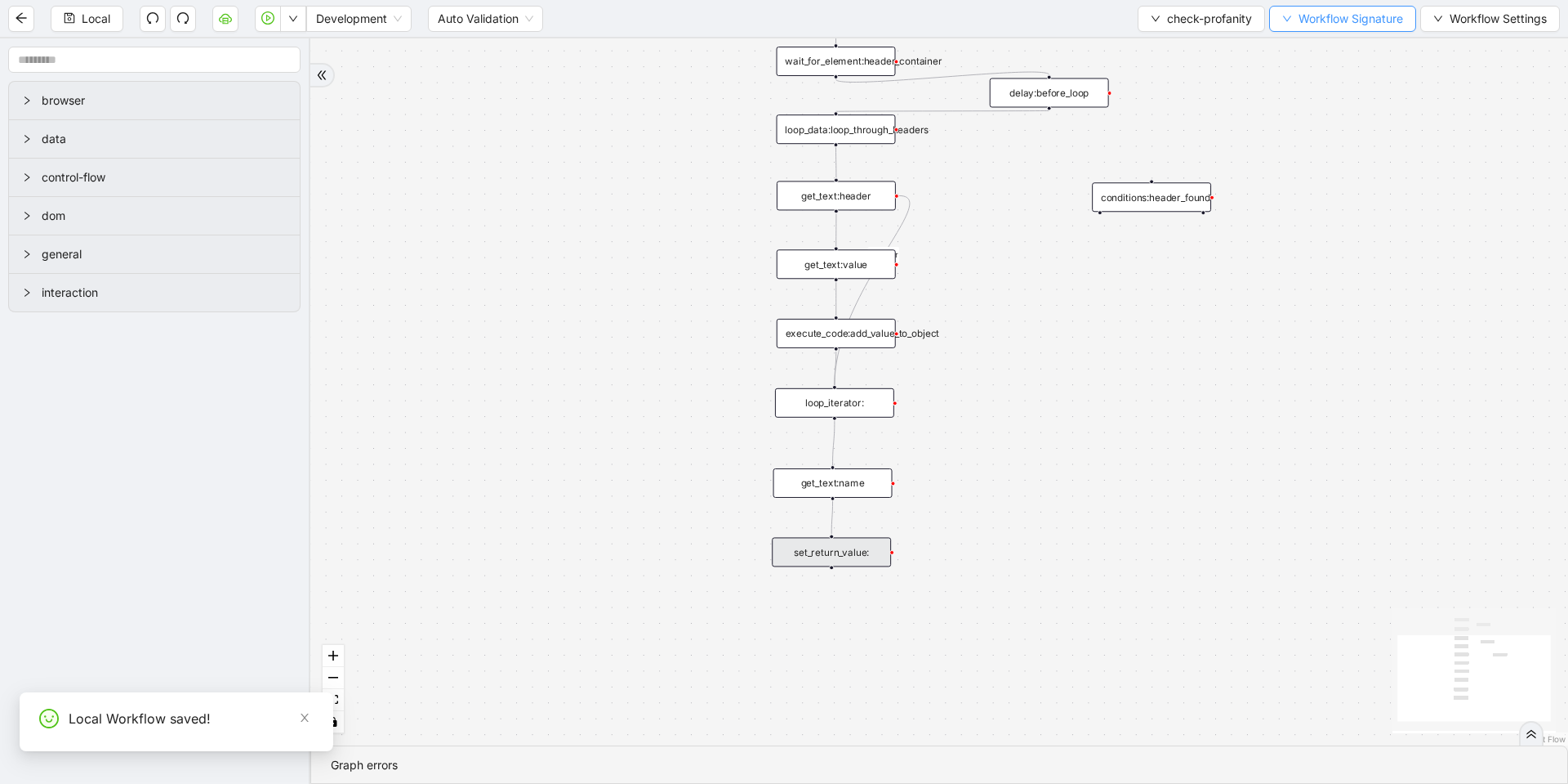
click at [1299, 20] on span "Workflow Signature" at bounding box center [1351, 19] width 104 height 18
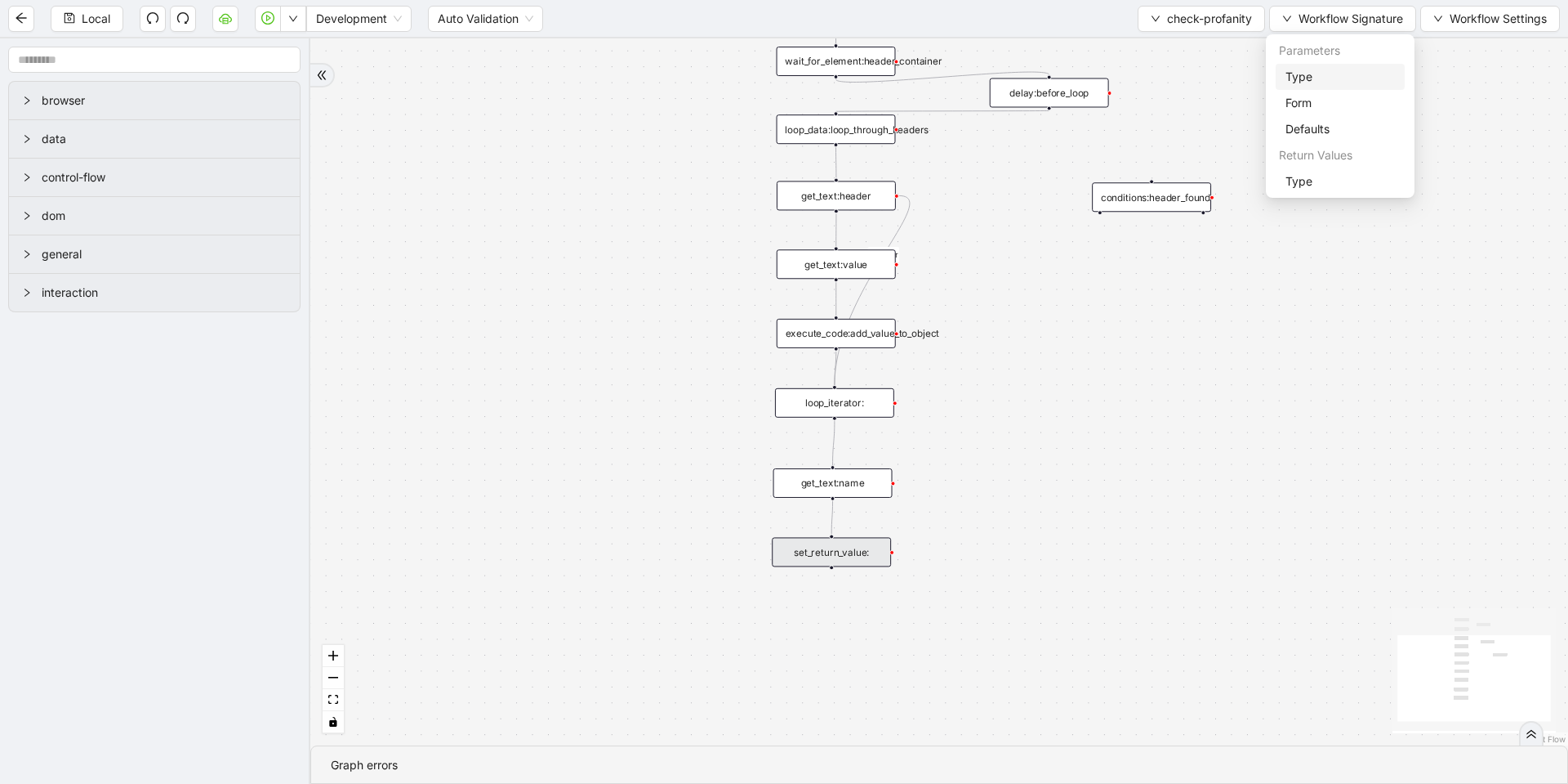
click at [1296, 74] on span "Type" at bounding box center [1340, 77] width 110 height 18
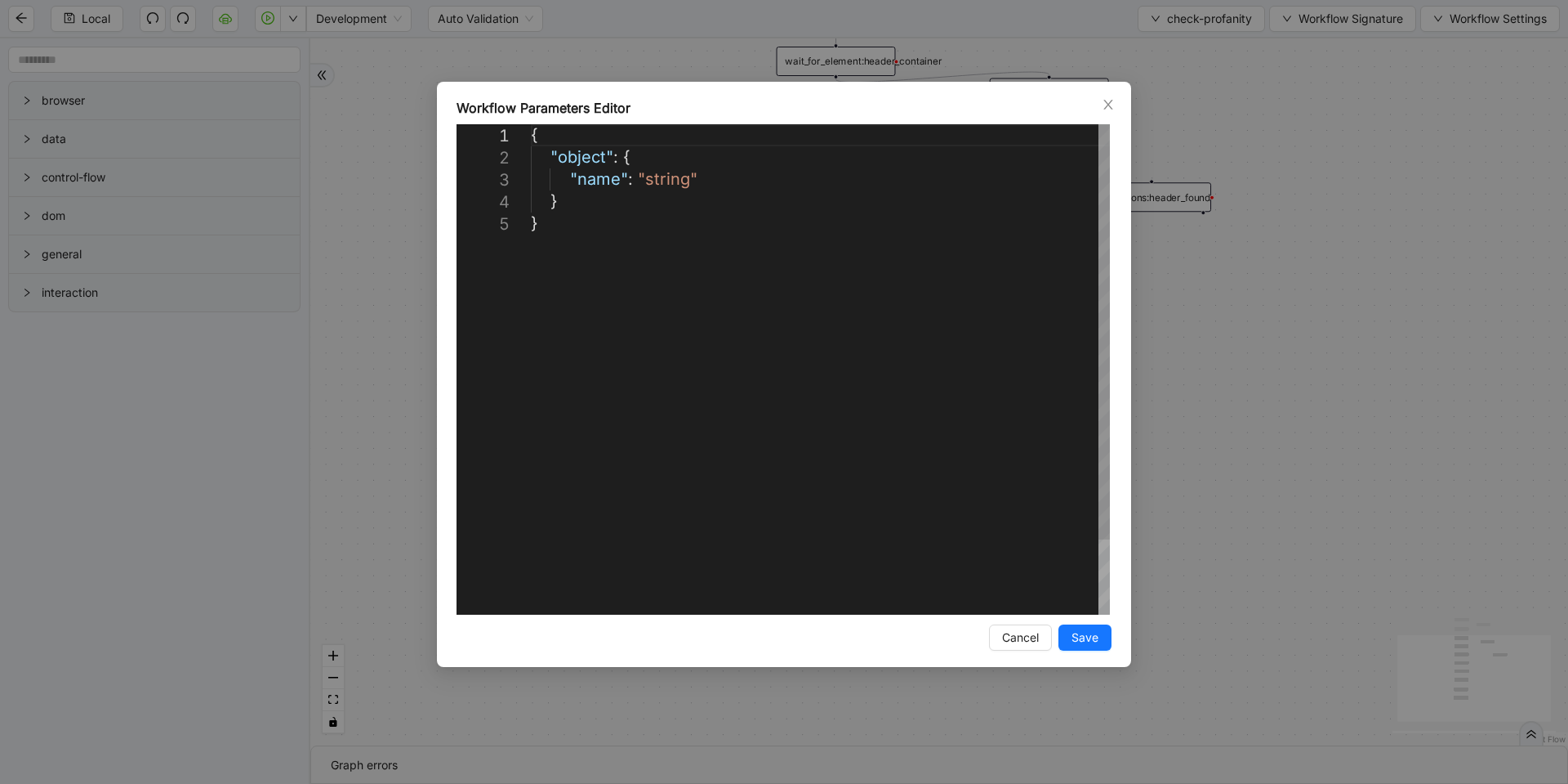
scroll to position [0, 9]
drag, startPoint x: 566, startPoint y: 177, endPoint x: 720, endPoint y: 178, distance: 154.0
click at [1292, 77] on div "**********" at bounding box center [784, 392] width 1568 height 784
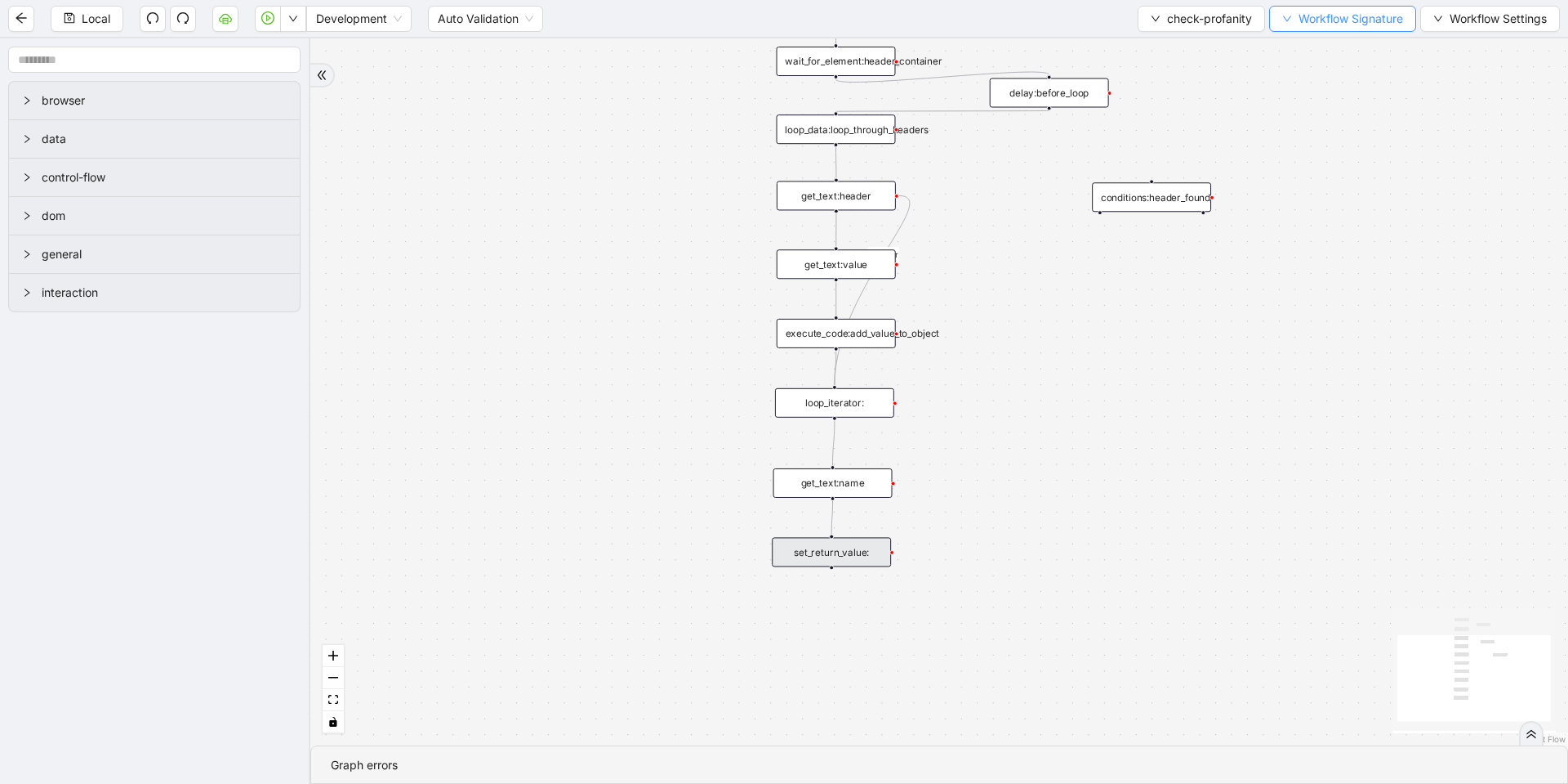
click at [1304, 17] on span "Workflow Signature" at bounding box center [1351, 19] width 104 height 18
click at [1299, 127] on span "Defaults" at bounding box center [1340, 129] width 110 height 18
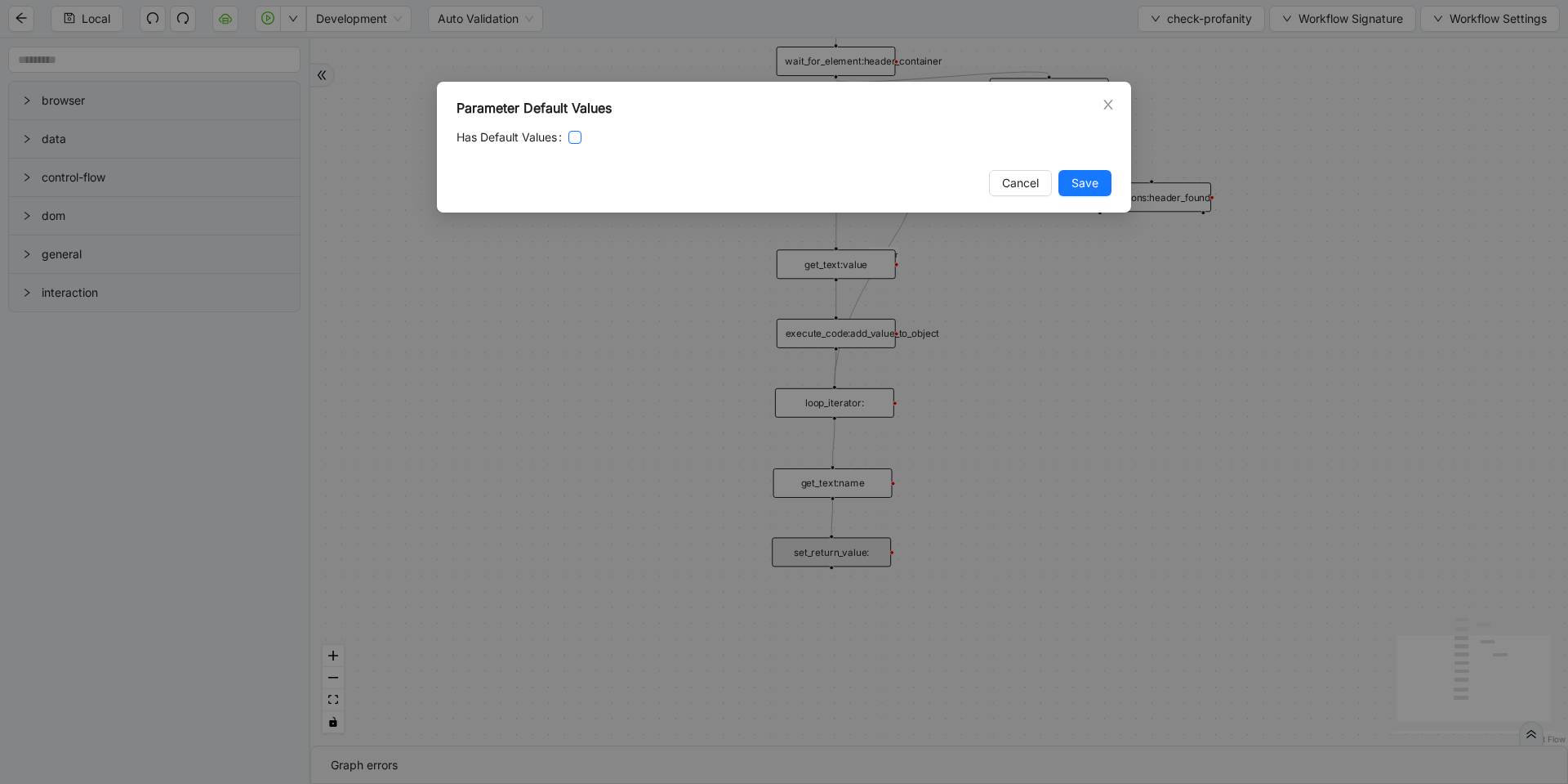
click at [581, 135] on span at bounding box center [574, 137] width 13 height 13
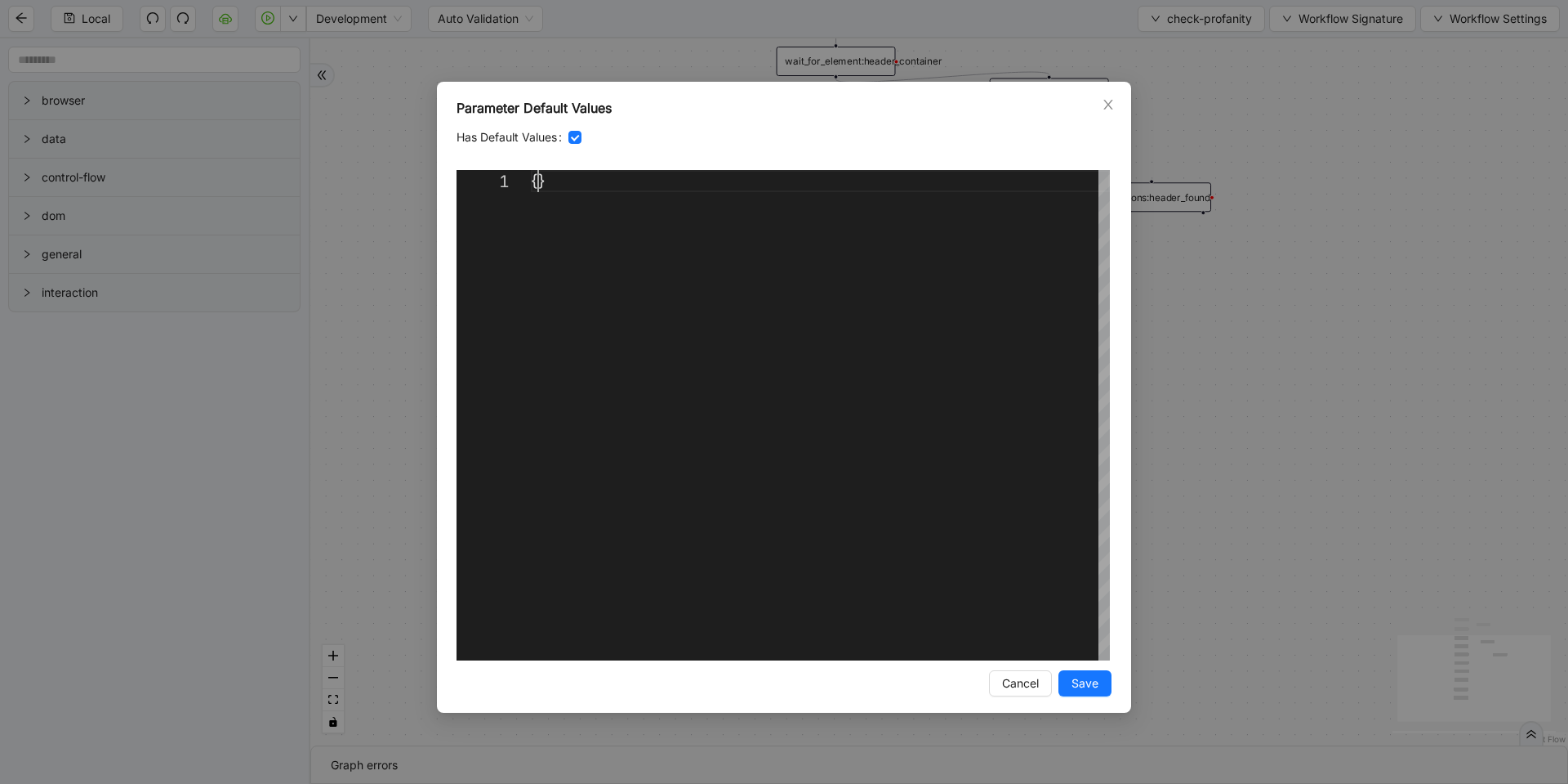
drag, startPoint x: 540, startPoint y: 182, endPoint x: 558, endPoint y: 274, distance: 93.7
click at [540, 183] on div "{}" at bounding box center [820, 415] width 579 height 490
paste textarea "**********"
click at [632, 206] on div "{ "name" : "string" }" at bounding box center [820, 437] width 579 height 535
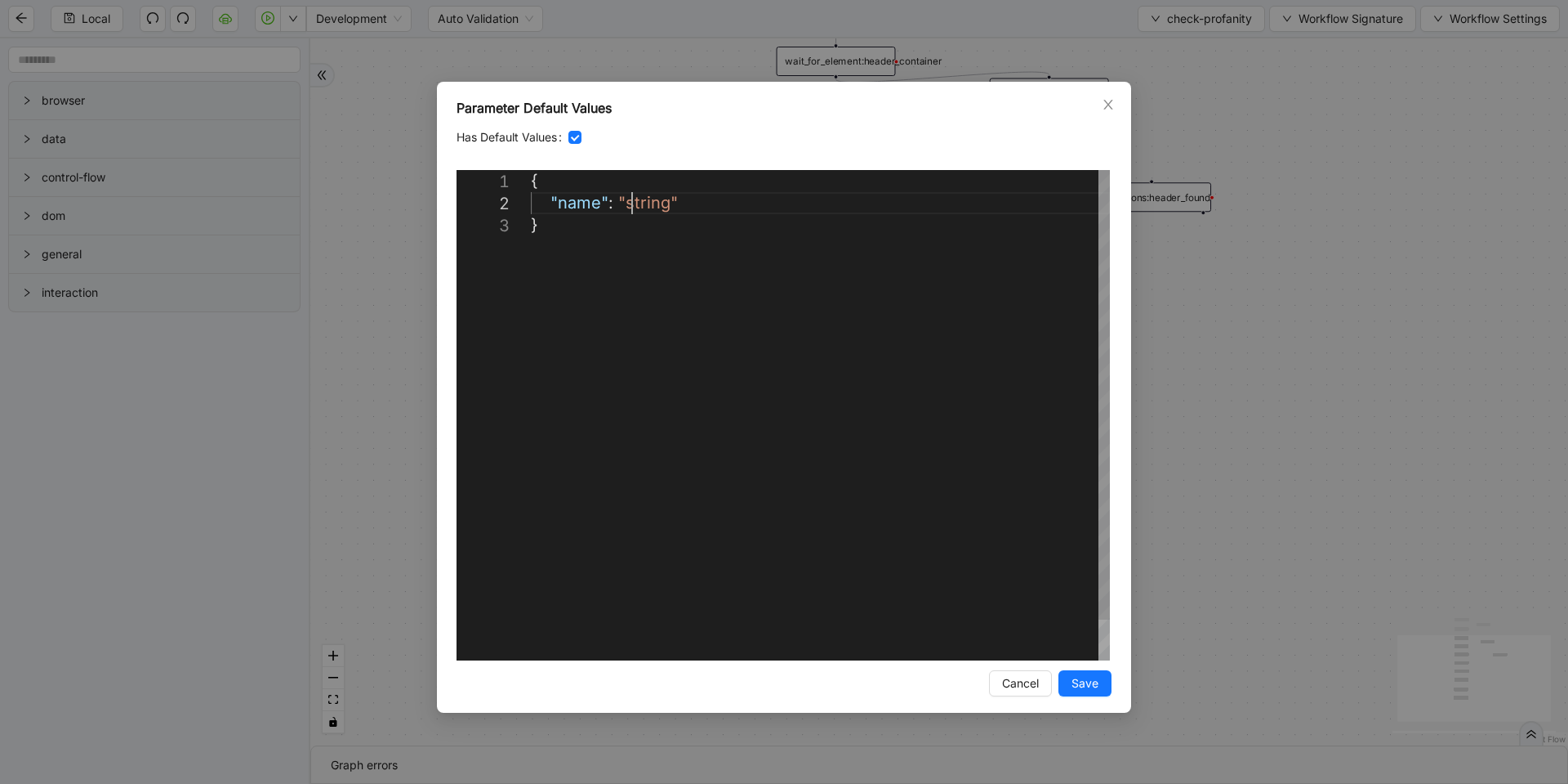
click at [632, 206] on div "{ "name" : "string" }" at bounding box center [820, 437] width 579 height 535
paste textarea "**********"
type textarea "**********"
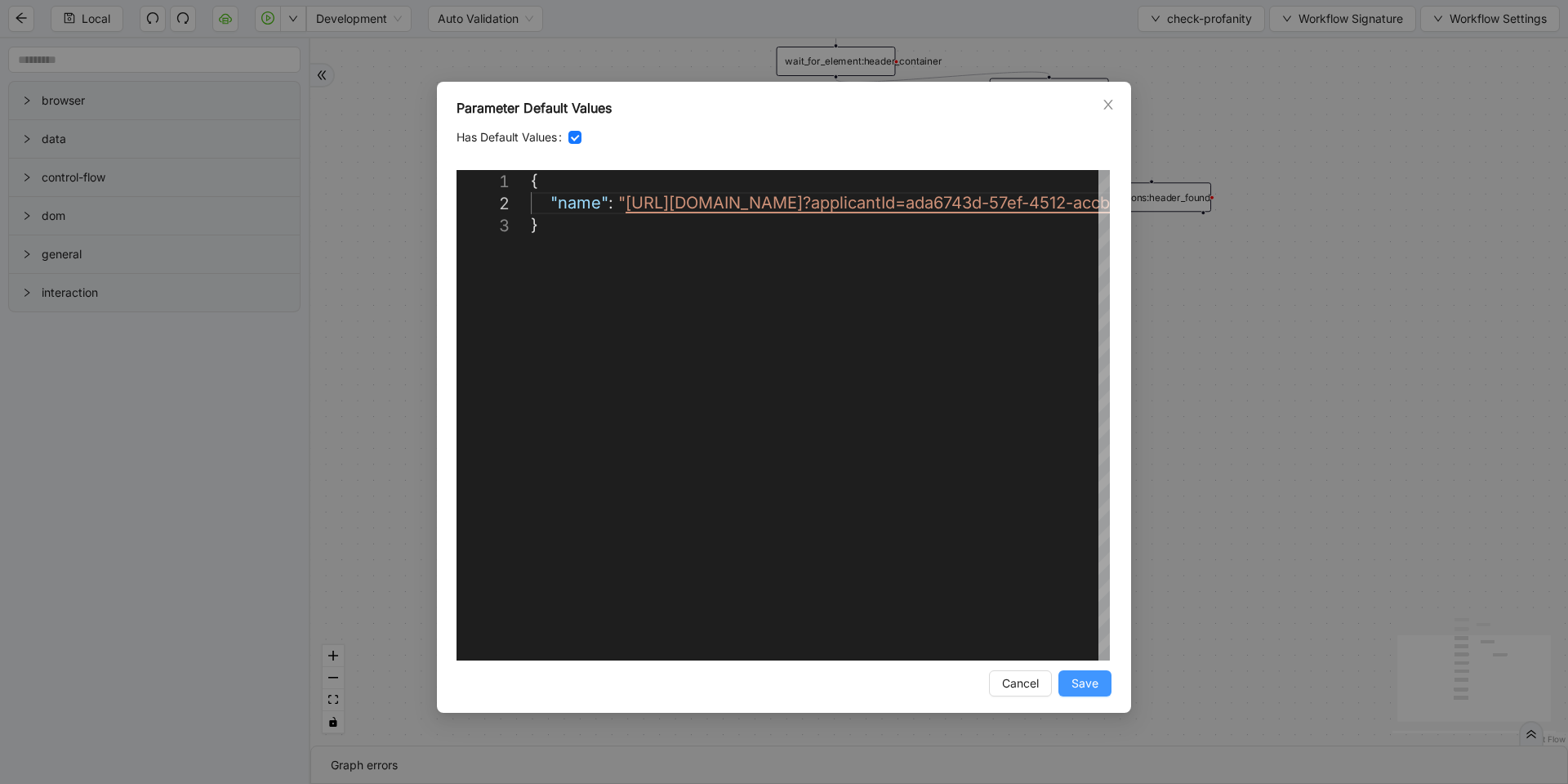
click at [1086, 684] on span "Save" at bounding box center [1085, 683] width 27 height 18
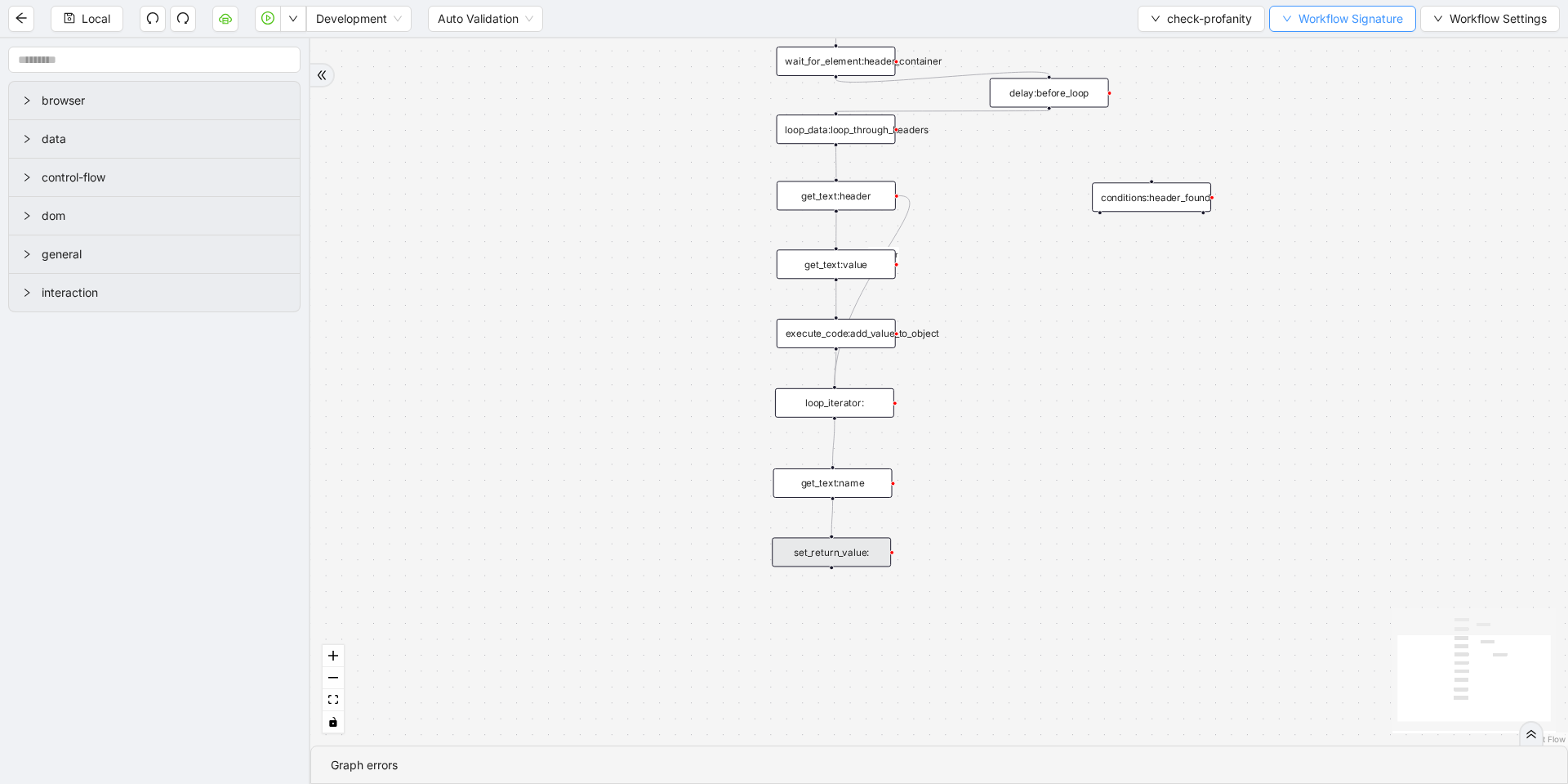
click at [1400, 17] on span "Workflow Signature" at bounding box center [1351, 19] width 104 height 18
click at [1302, 175] on span "Type" at bounding box center [1340, 182] width 110 height 18
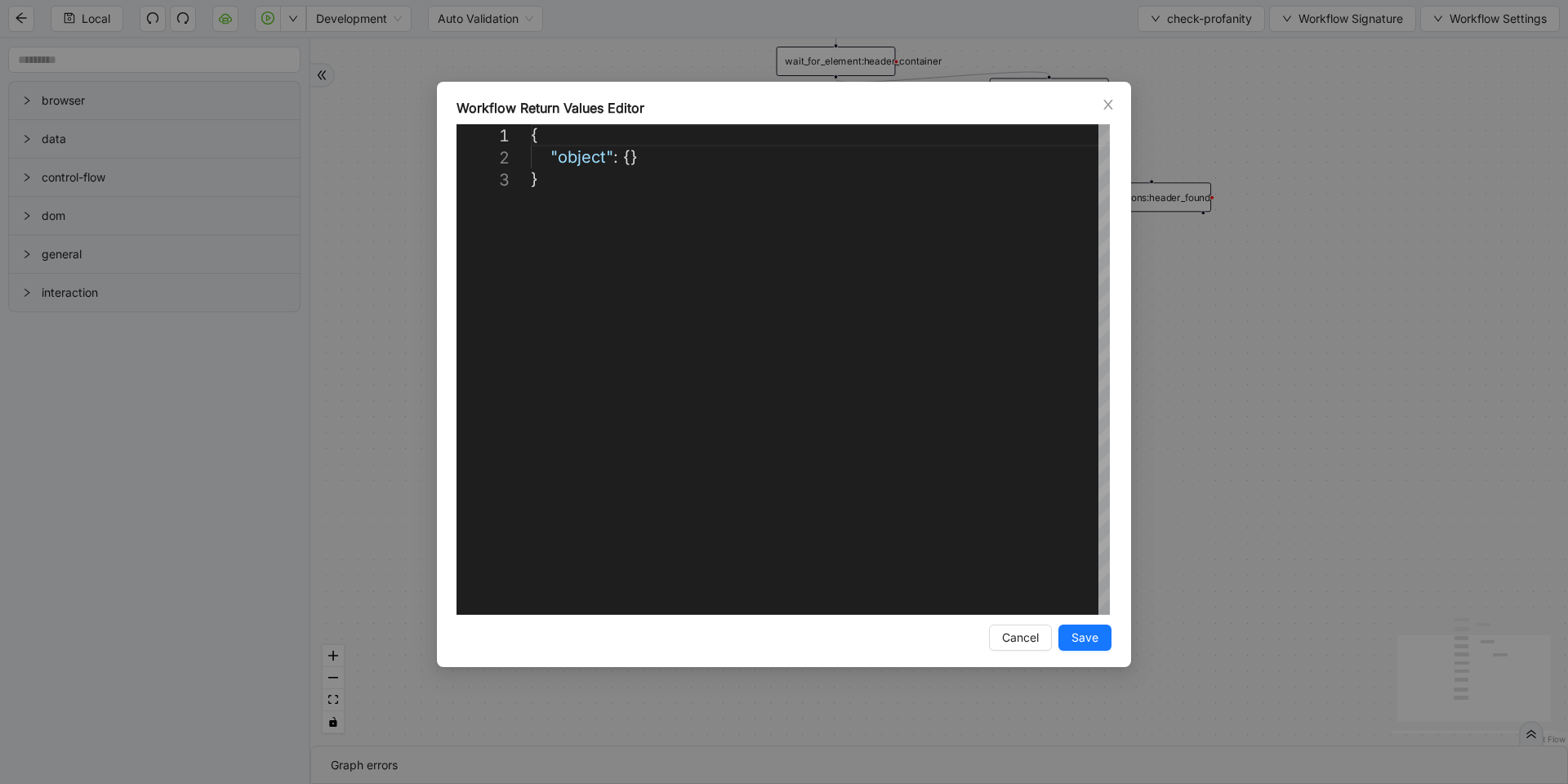
click at [1300, 176] on div "**********" at bounding box center [784, 392] width 1568 height 784
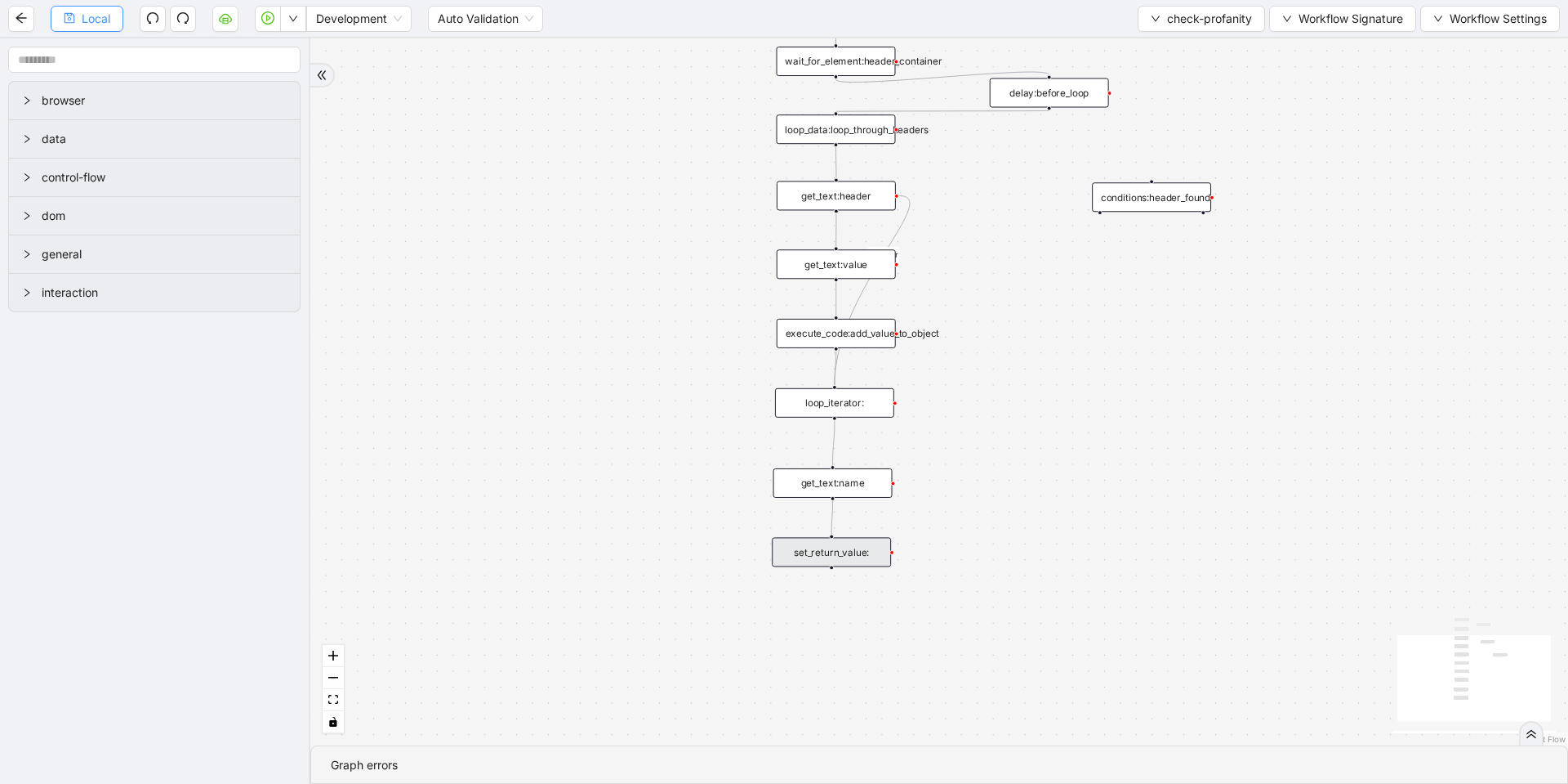
click at [96, 17] on span "Local" at bounding box center [96, 19] width 28 height 18
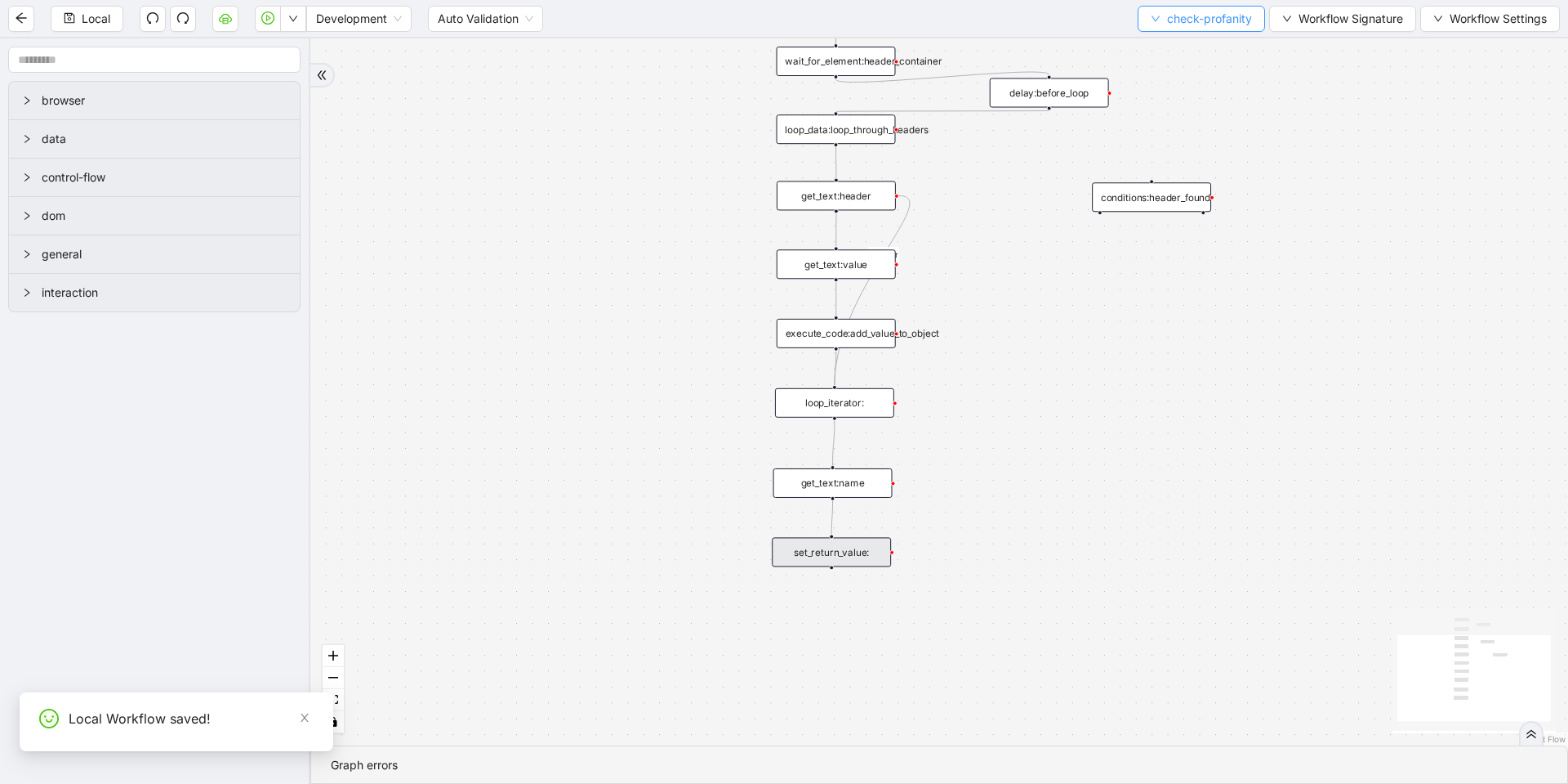
click at [1222, 27] on button "check-profanity" at bounding box center [1201, 18] width 127 height 26
click at [1200, 42] on span "Select" at bounding box center [1198, 51] width 102 height 18
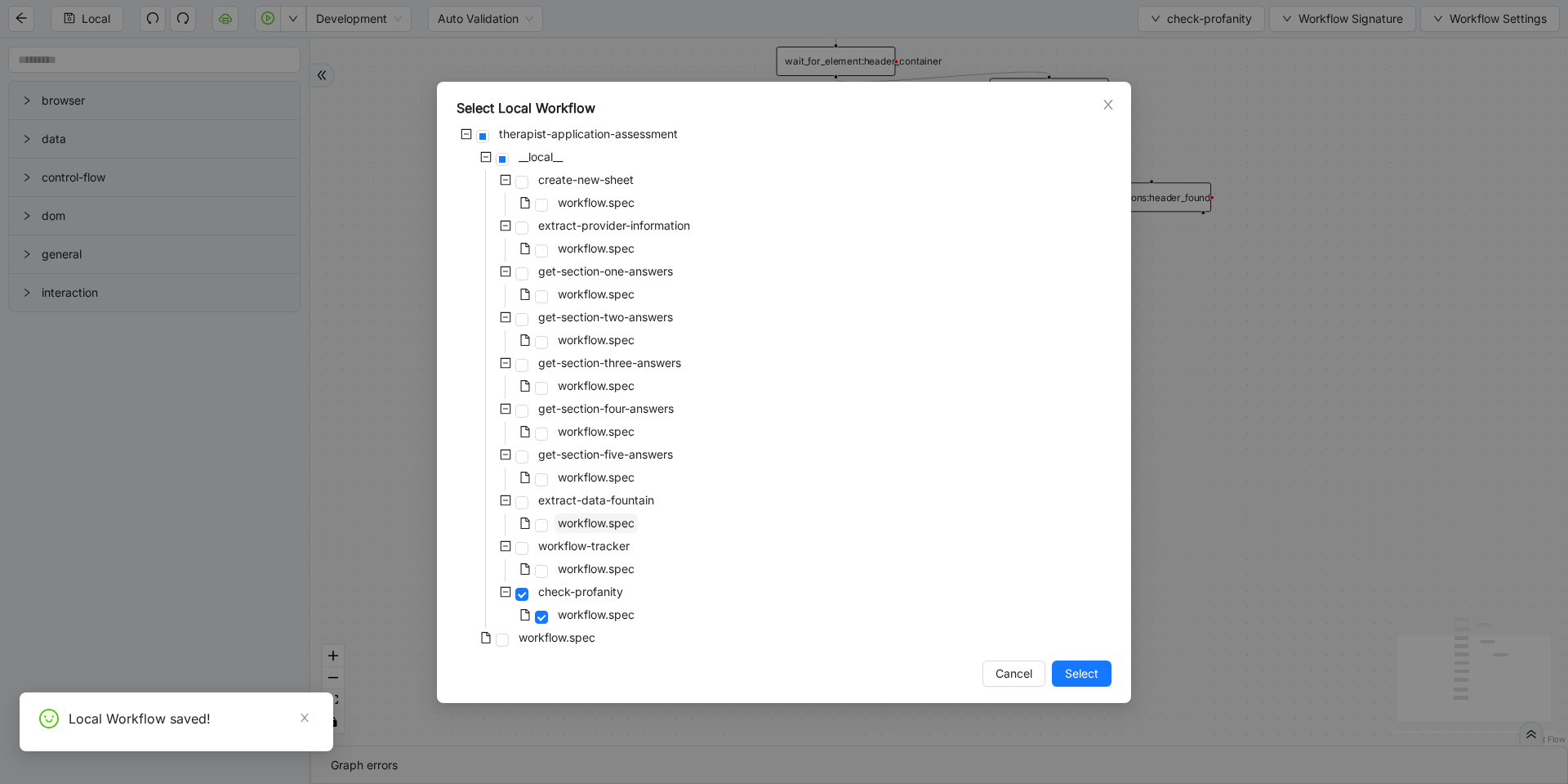
click at [580, 517] on span "workflow.spec" at bounding box center [597, 523] width 77 height 14
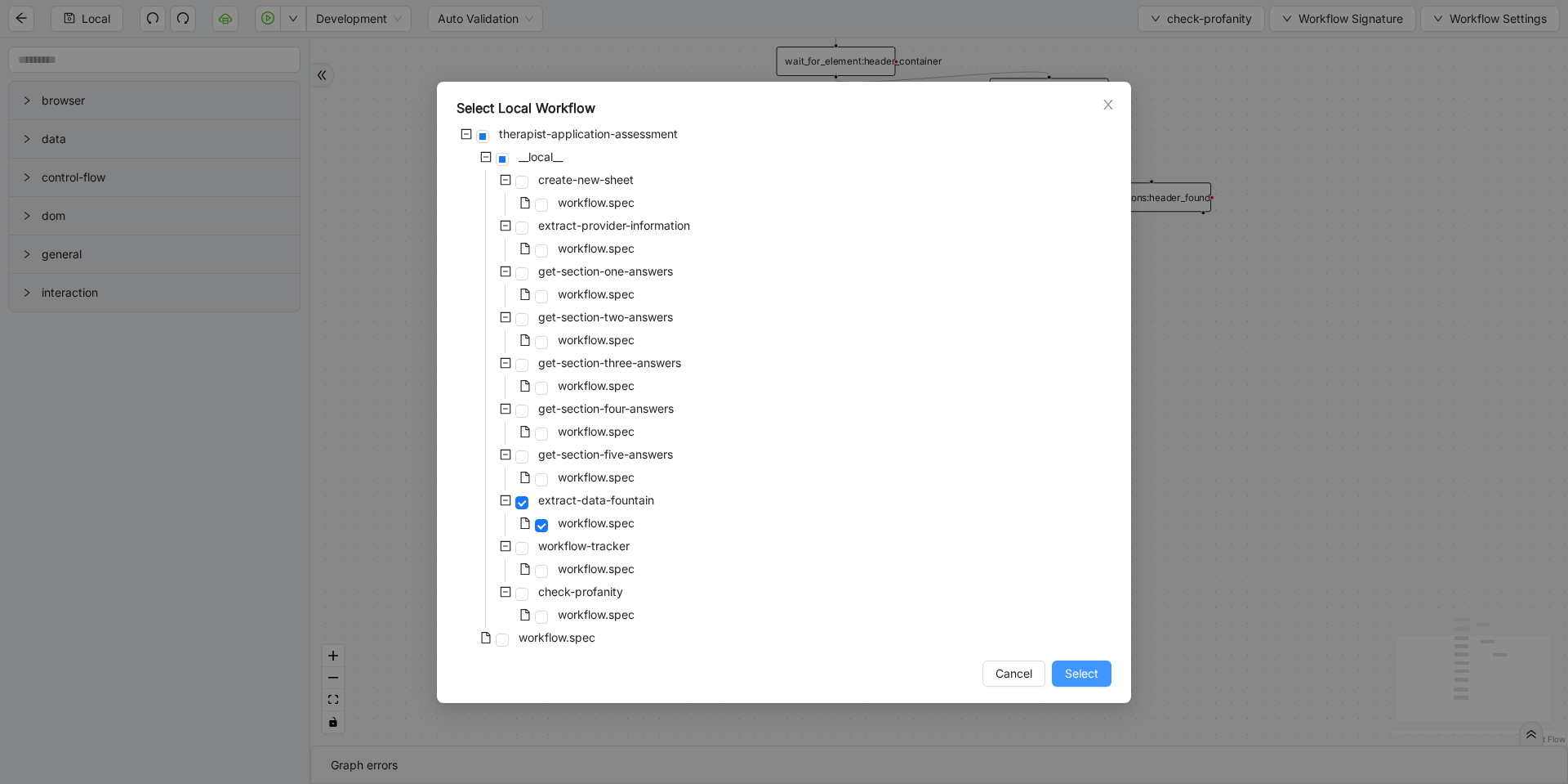
click at [1057, 666] on button "Select" at bounding box center [1082, 673] width 60 height 26
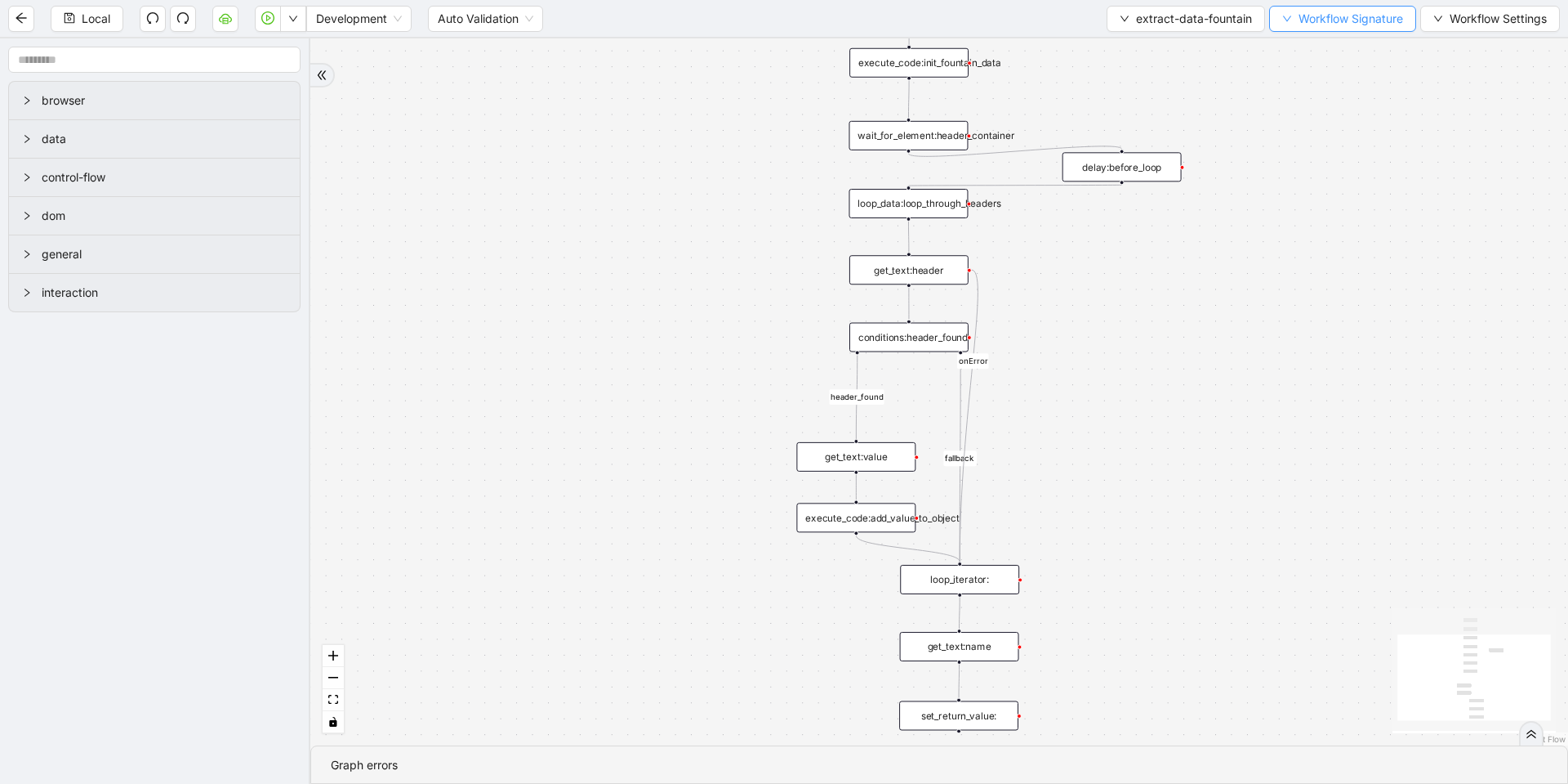
click at [1360, 12] on span "Workflow Signature" at bounding box center [1351, 19] width 104 height 18
click at [1300, 164] on div "Return Values" at bounding box center [1341, 155] width 142 height 26
click at [1298, 169] on li "Type" at bounding box center [1340, 181] width 129 height 26
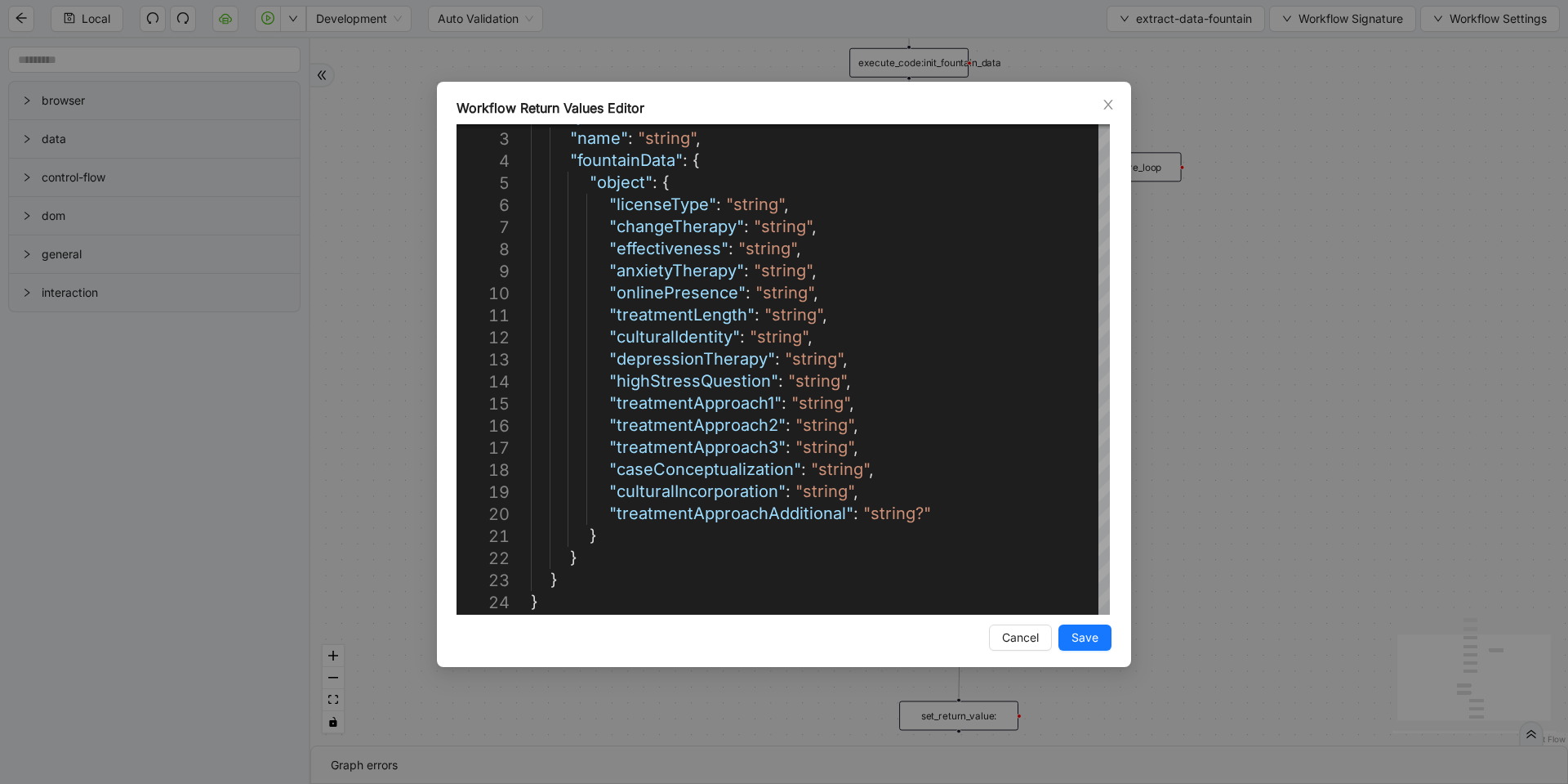
click at [1316, 196] on div "Workflow Return Values Editor 2 3 4 5 6 7 8 9 10 11 12 13 14 15 16 17 18 19 20 …" at bounding box center [784, 392] width 1568 height 784
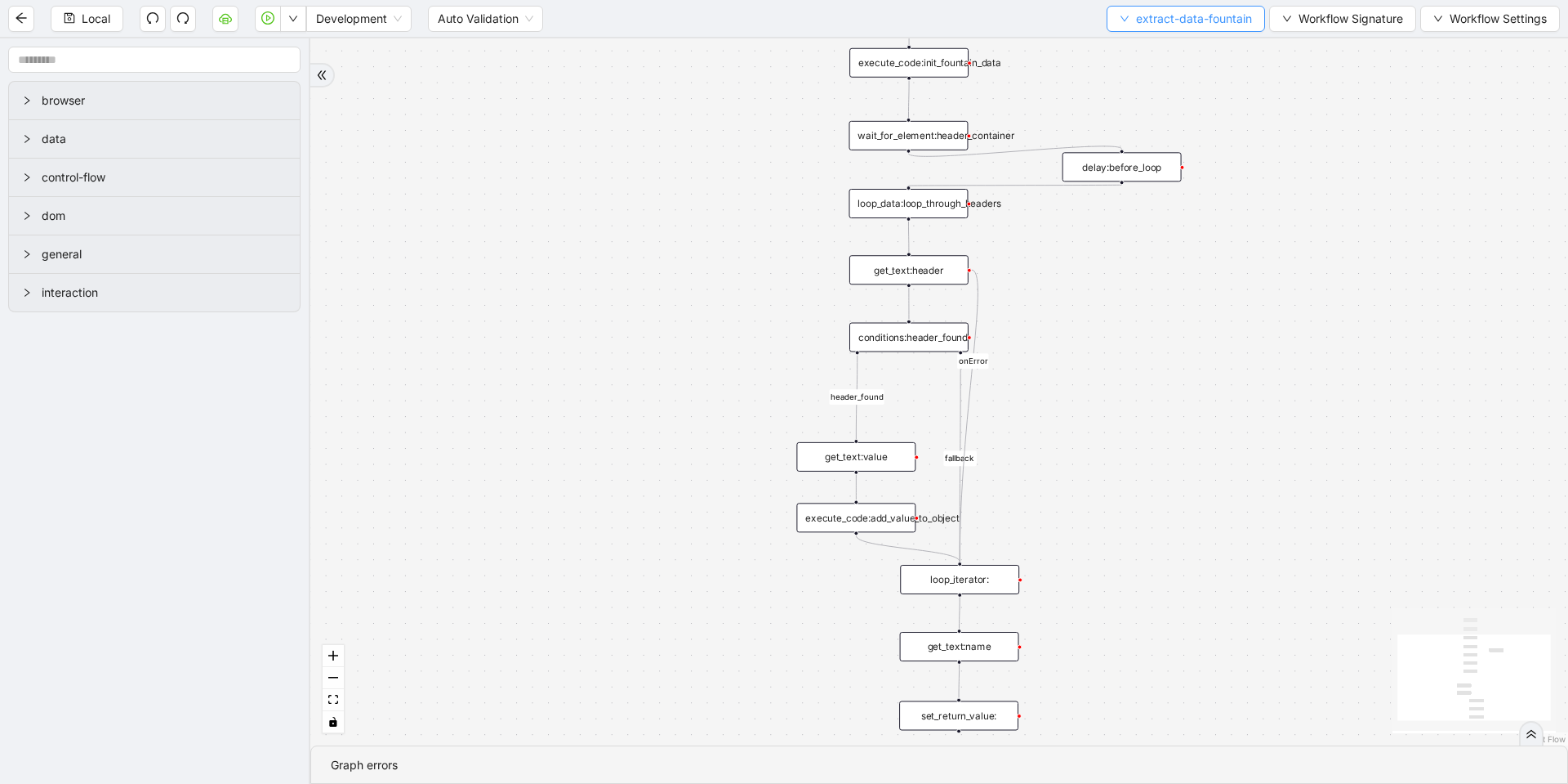
click at [1216, 16] on span "extract-data-fountain" at bounding box center [1194, 19] width 116 height 18
click at [1166, 49] on span "Select" at bounding box center [1182, 51] width 133 height 18
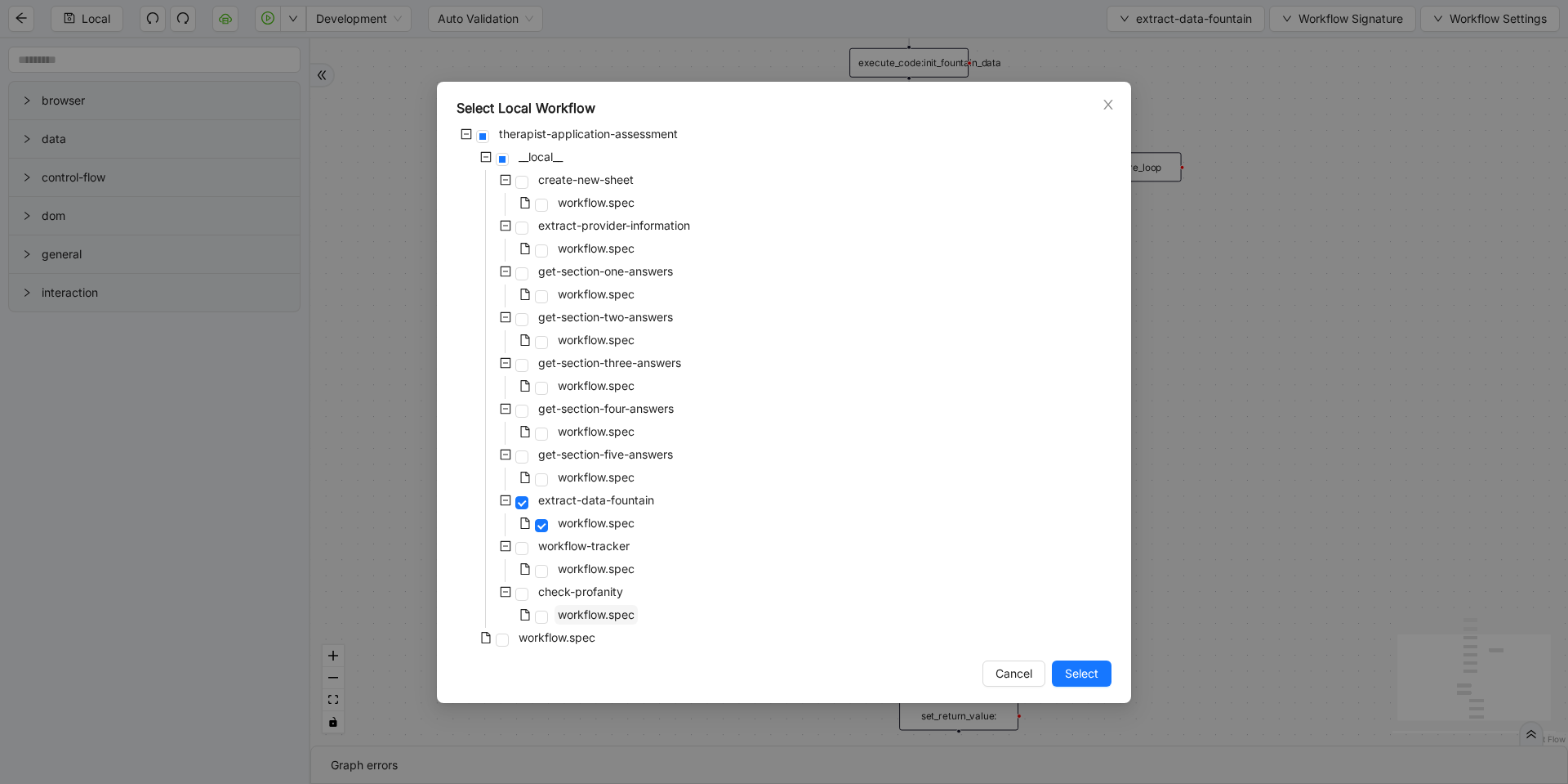
click at [610, 618] on span "workflow.spec" at bounding box center [597, 615] width 77 height 14
click at [1073, 674] on span "Select" at bounding box center [1082, 674] width 34 height 18
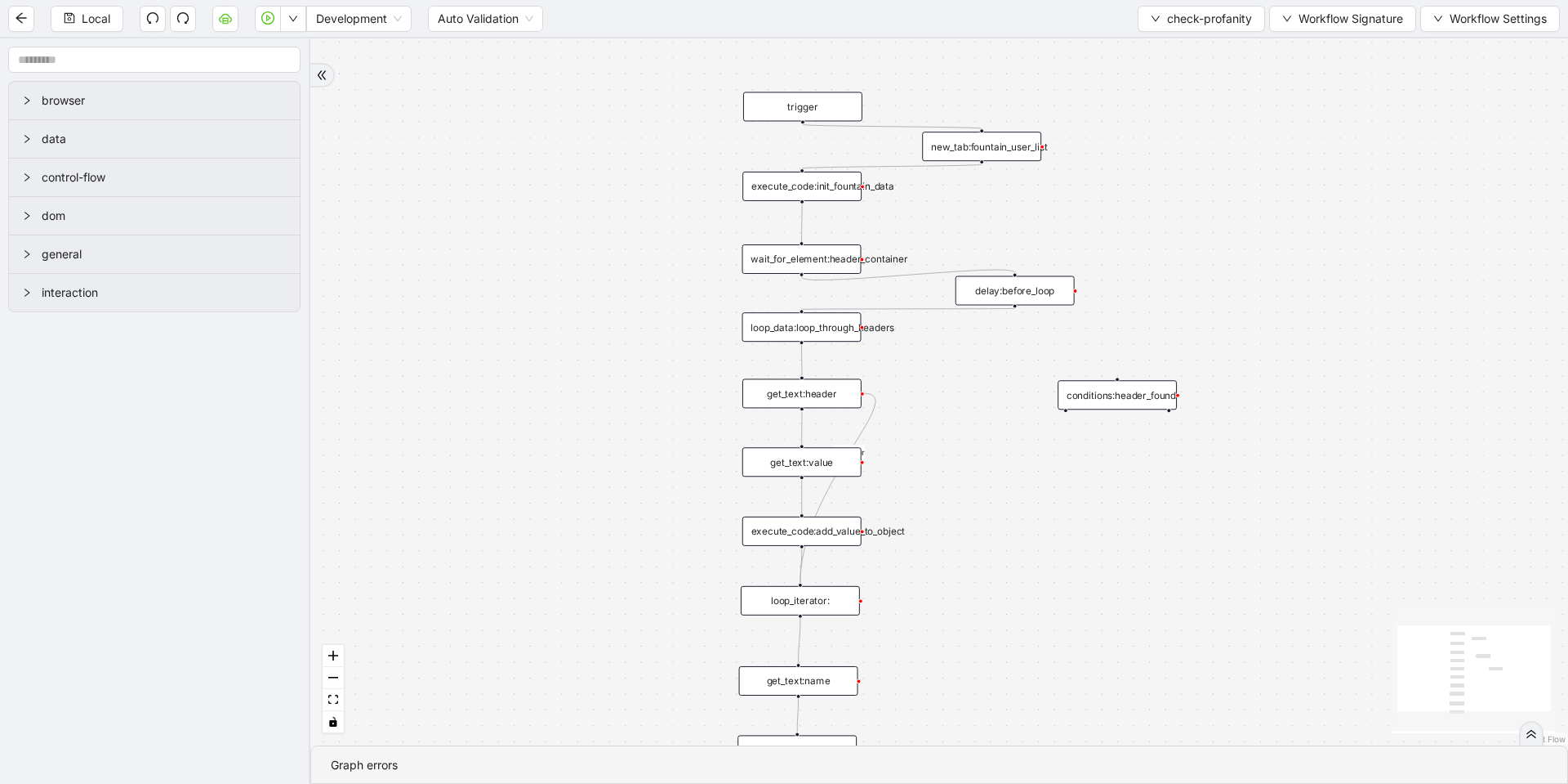
drag, startPoint x: 1022, startPoint y: 244, endPoint x: 991, endPoint y: 447, distance: 205.4
click at [991, 447] on div "onError trigger conditions:header_found loop_iterator: execute_code:init_founta…" at bounding box center [939, 391] width 1258 height 706
click at [280, 49] on span "Run local workflow" at bounding box center [241, 51] width 100 height 18
click at [819, 537] on div "execute_code:add_value_to_object" at bounding box center [801, 537] width 119 height 29
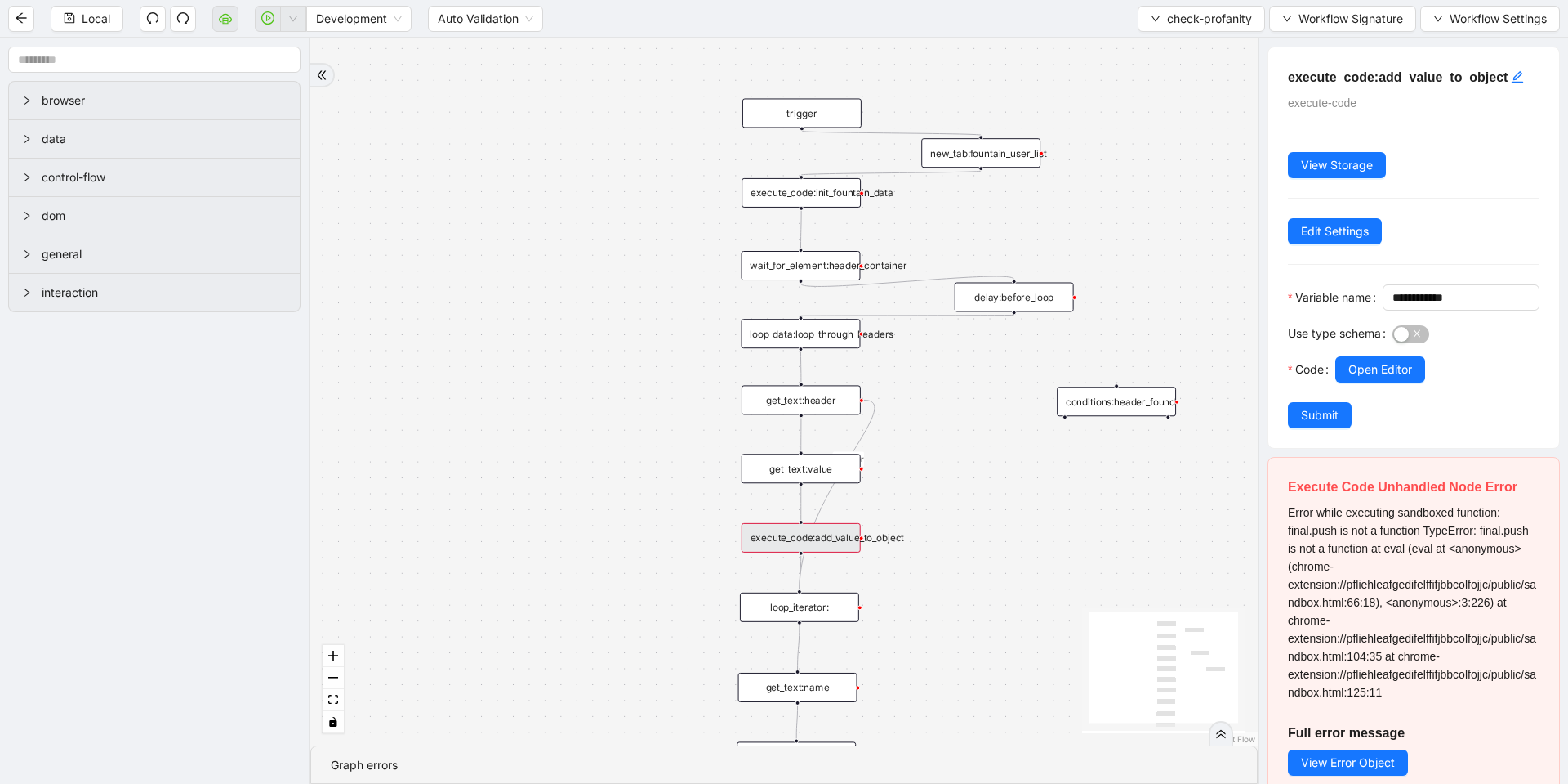
click at [833, 187] on div "execute_code:init_fountain_data" at bounding box center [801, 192] width 119 height 29
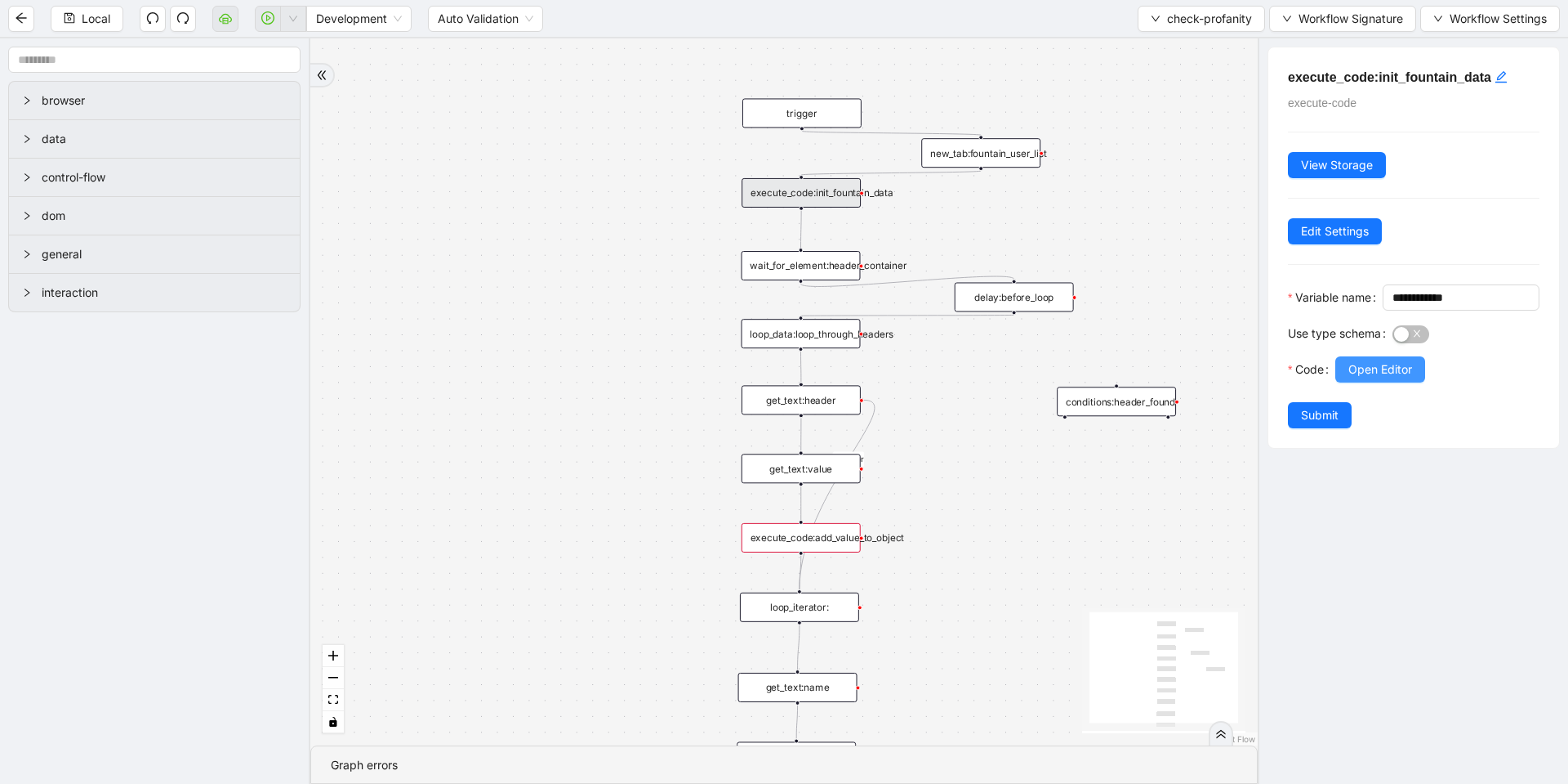
click at [1391, 379] on span "Open Editor" at bounding box center [1380, 370] width 64 height 18
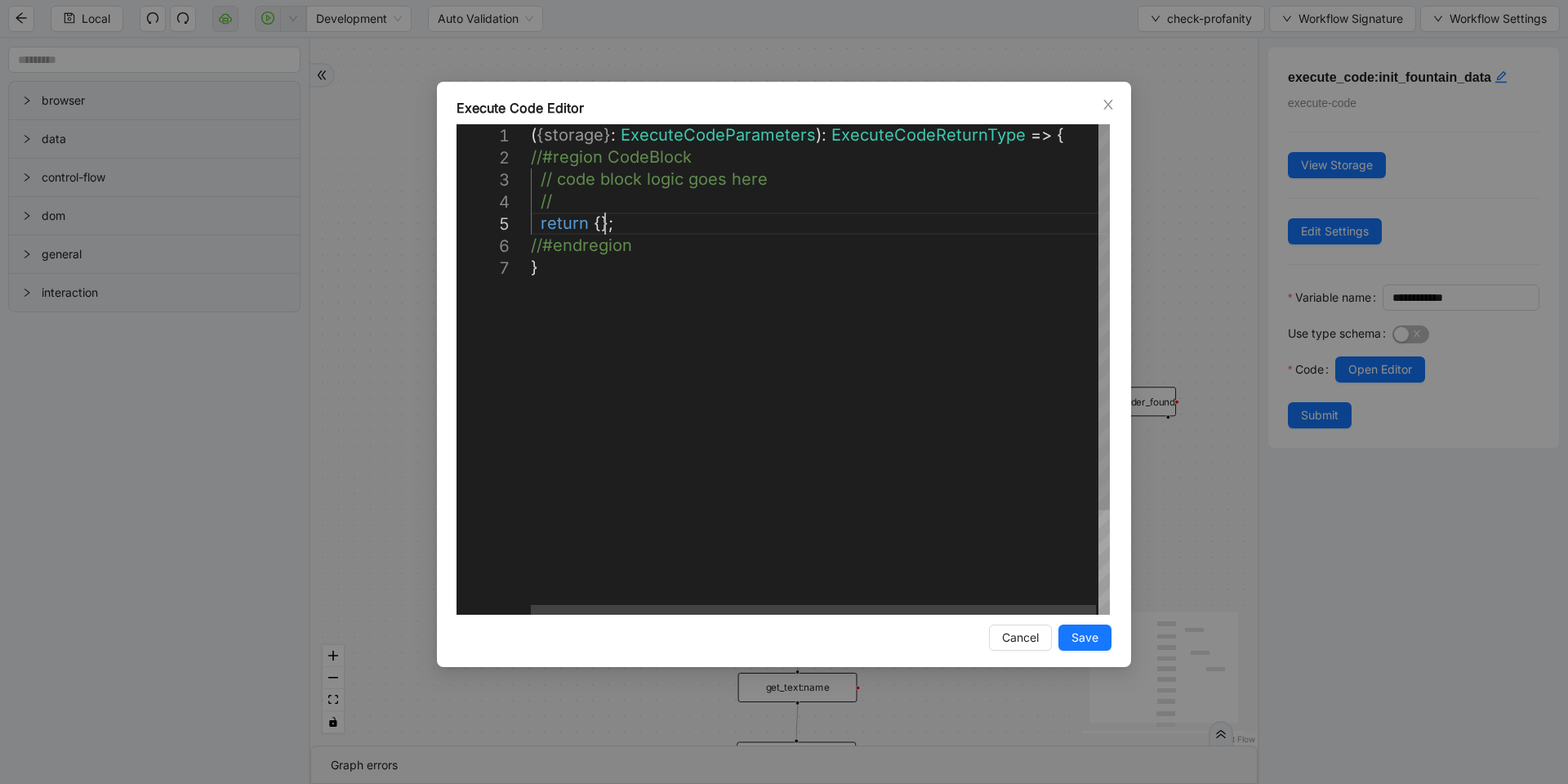
click at [605, 232] on div "( { storage } : ExecuteCodeParameters ): ExecuteCodeReturnType => { //#region C…" at bounding box center [821, 435] width 581 height 623
type textarea "**********"
click at [1079, 639] on span "Save" at bounding box center [1085, 637] width 27 height 18
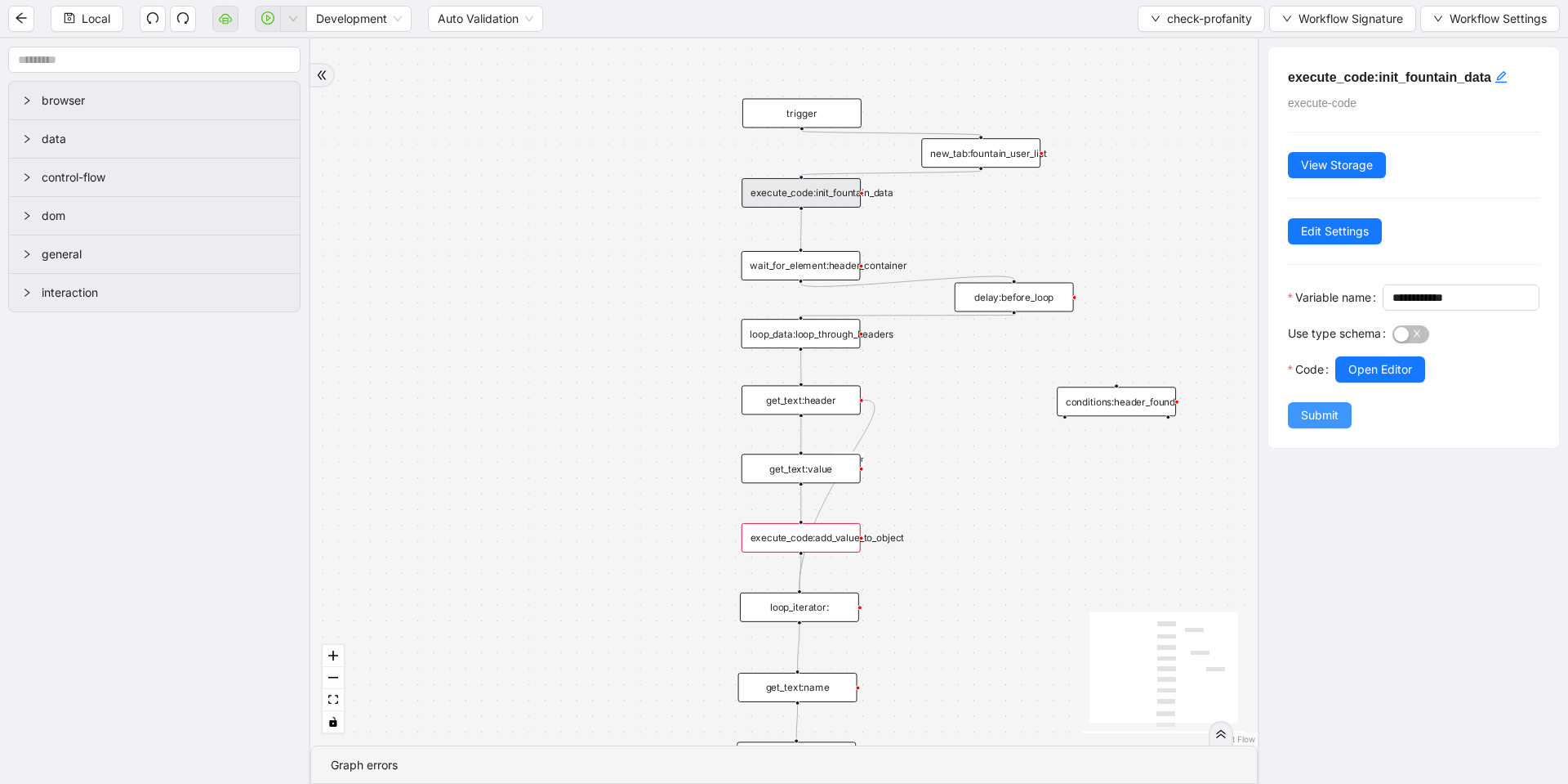
click at [1305, 424] on span "Submit" at bounding box center [1320, 415] width 37 height 18
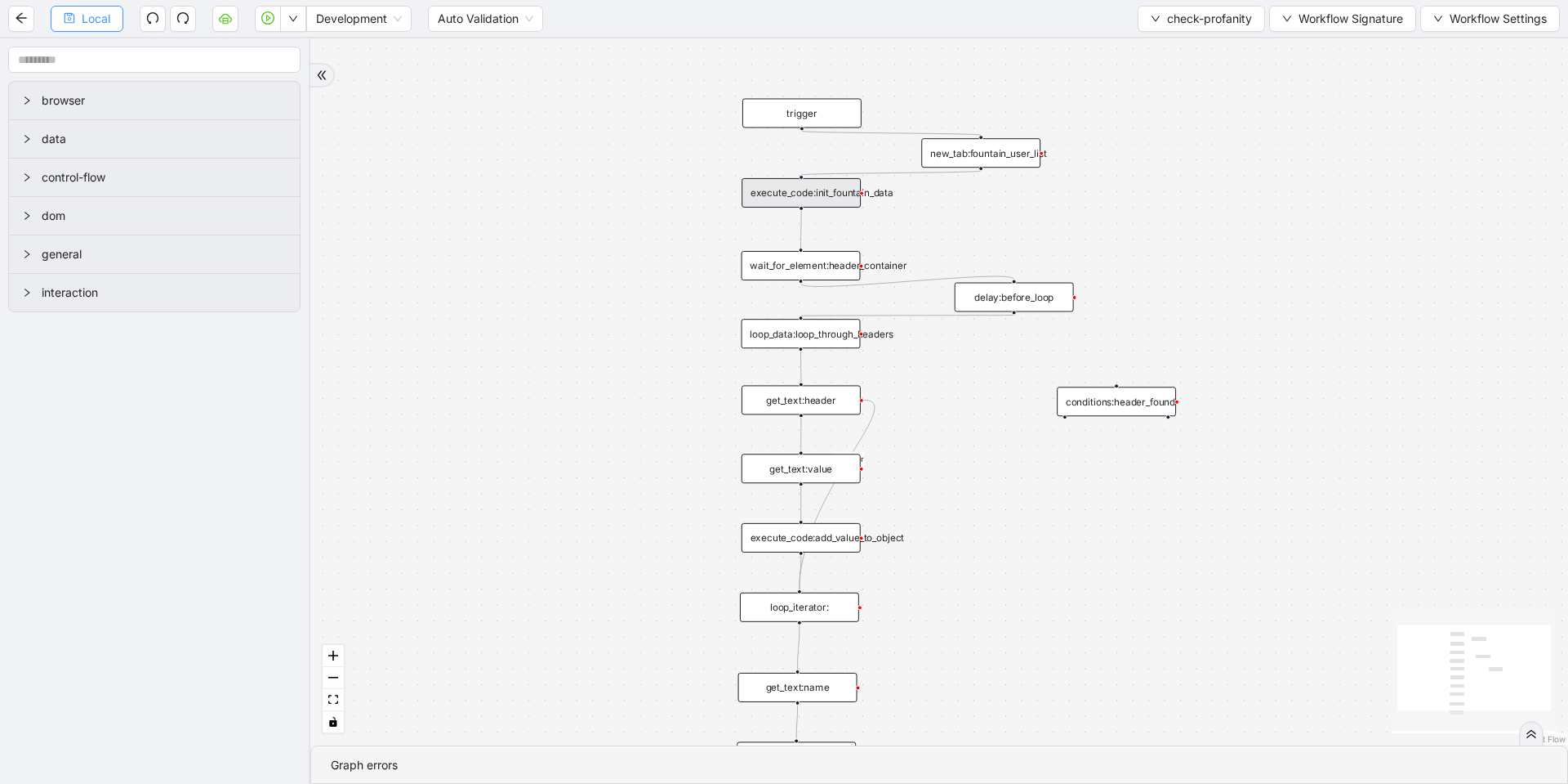
click at [85, 23] on span "Local" at bounding box center [96, 19] width 28 height 18
click at [291, 25] on button "button" at bounding box center [293, 18] width 26 height 26
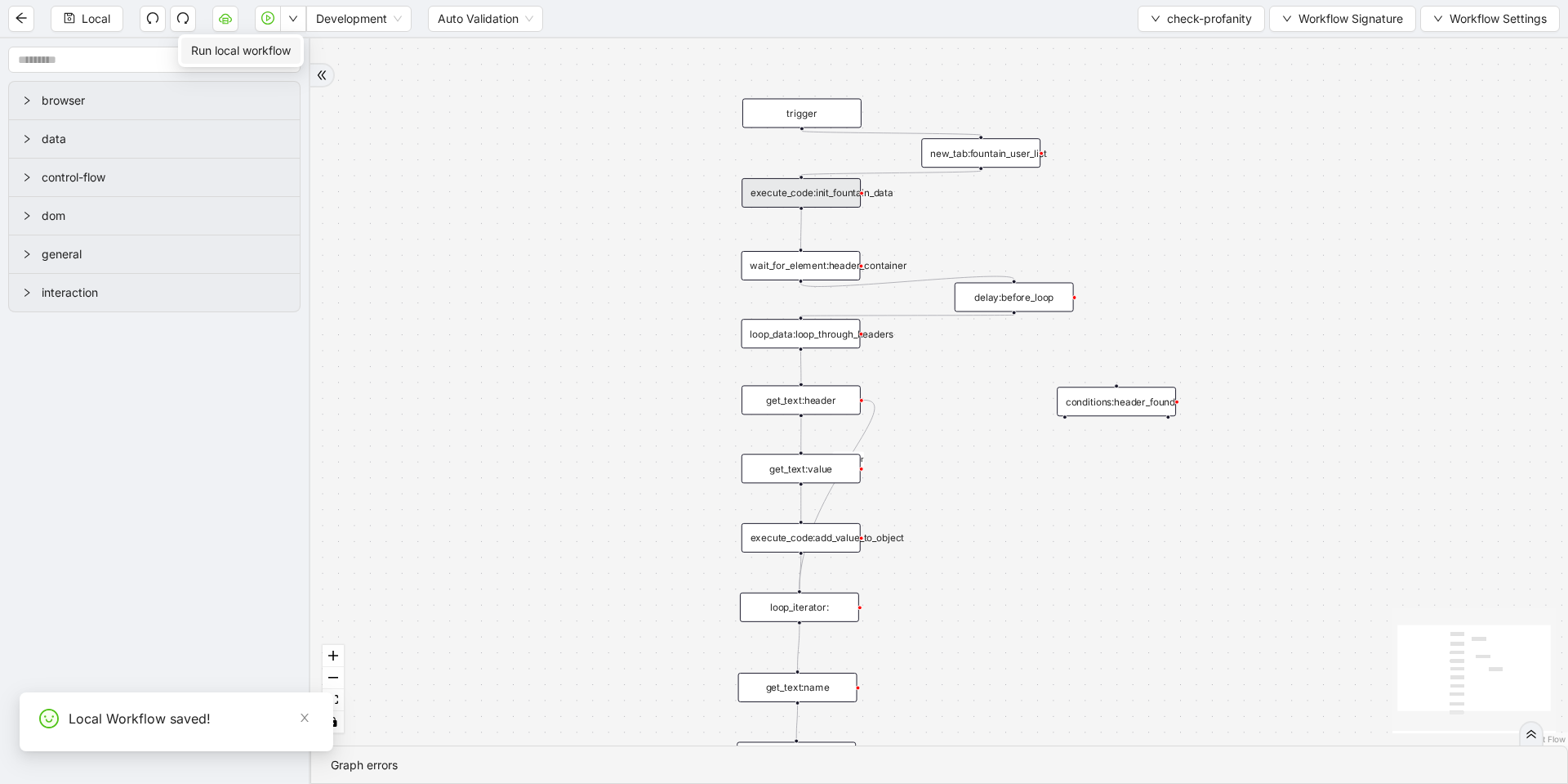
click at [280, 54] on span "Run local workflow" at bounding box center [241, 51] width 100 height 18
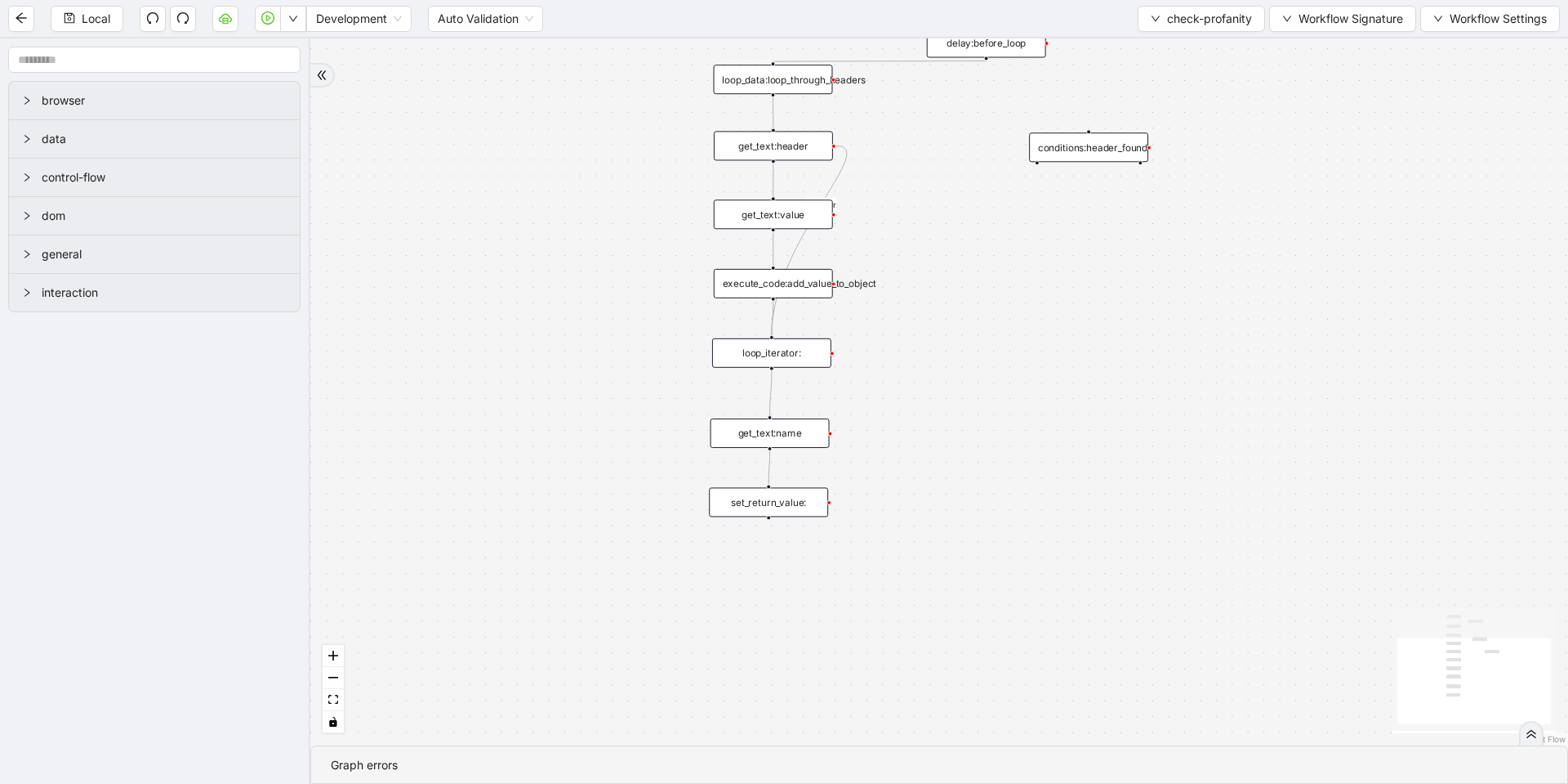
drag, startPoint x: 971, startPoint y: 661, endPoint x: 943, endPoint y: 401, distance: 261.5
click at [943, 401] on div "onError trigger conditions:header_found loop_iterator: execute_code:init_founta…" at bounding box center [939, 391] width 1258 height 706
drag, startPoint x: 782, startPoint y: 499, endPoint x: 786, endPoint y: 711, distance: 212.0
click at [786, 711] on div "set_return_value:" at bounding box center [774, 707] width 119 height 29
click at [770, 609] on icon "Edge from get_text:name to set_return_value:" at bounding box center [772, 568] width 4 height 245
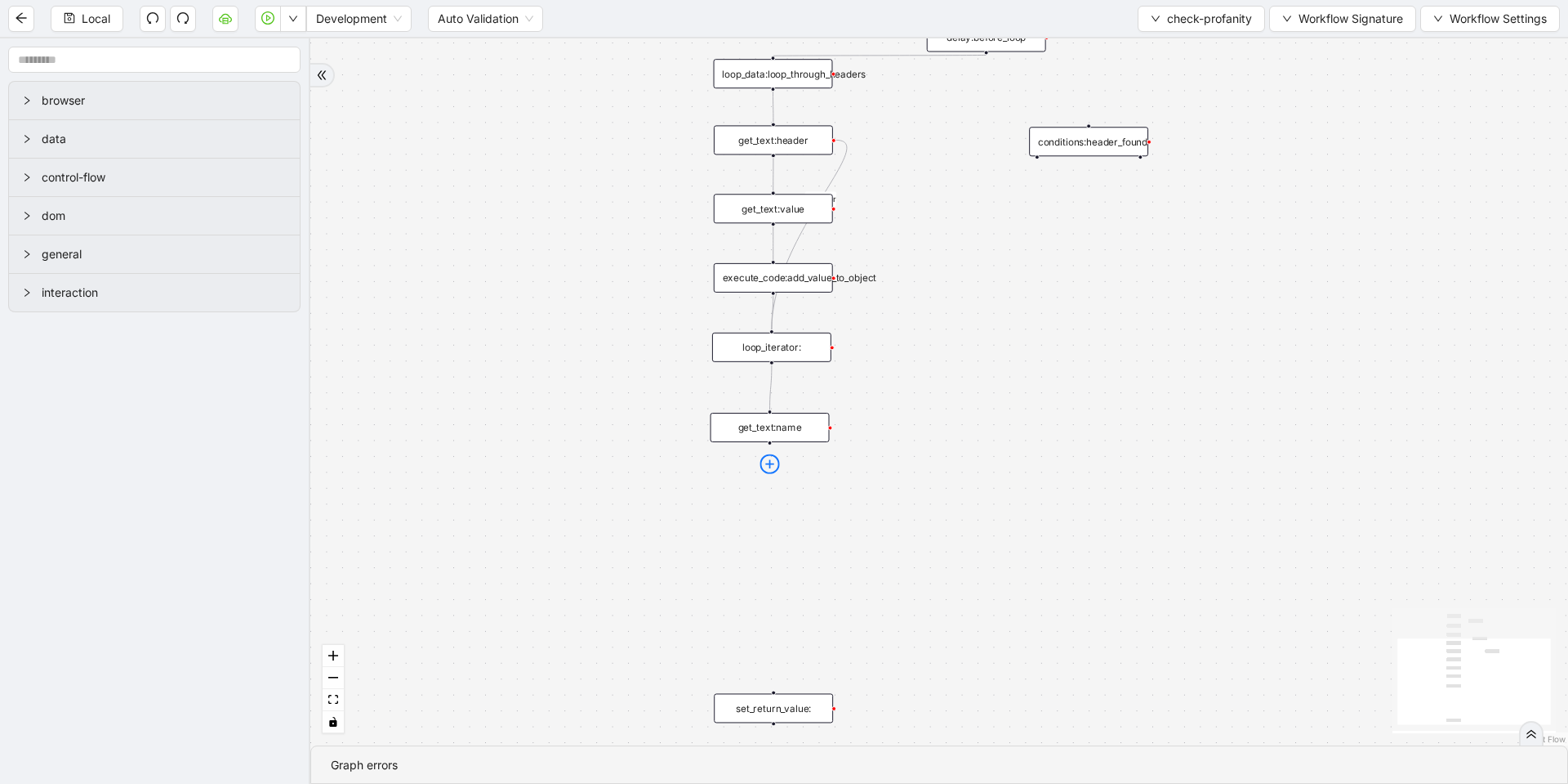
click at [773, 460] on icon "plus-circle" at bounding box center [769, 464] width 20 height 20
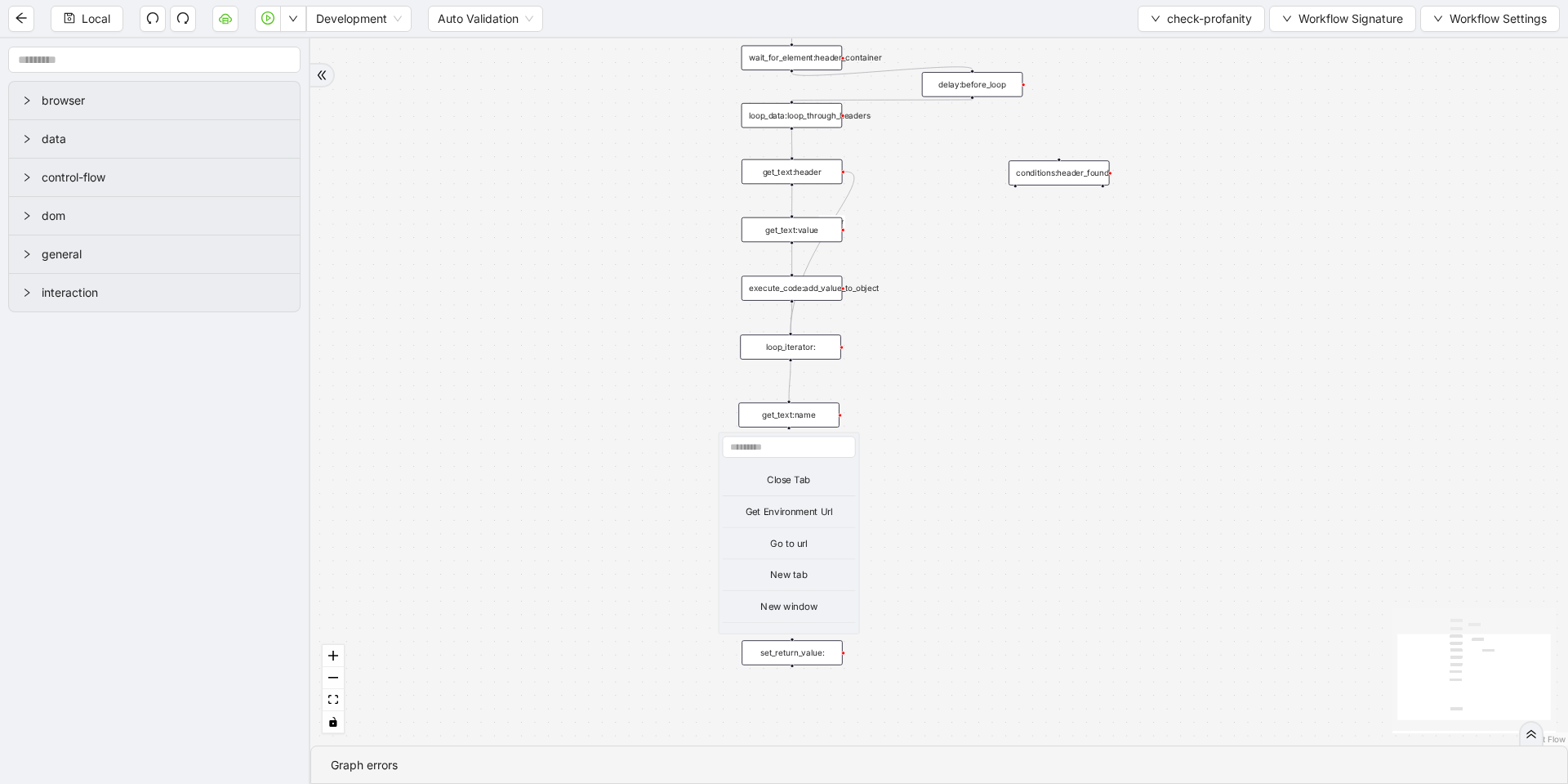
click at [938, 393] on div "onError trigger conditions:header_found loop_iterator: execute_code:init_founta…" at bounding box center [939, 391] width 1258 height 706
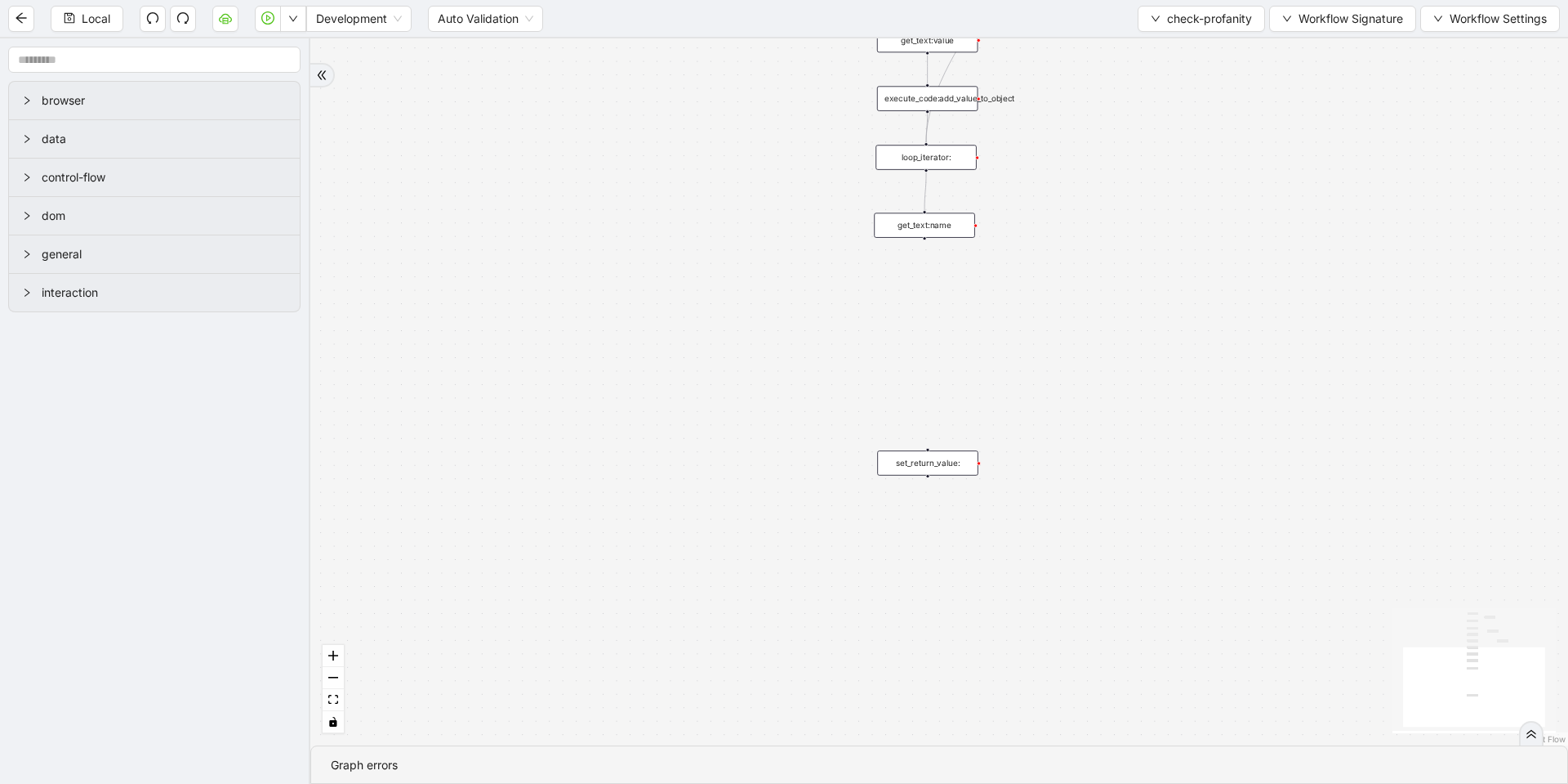
drag, startPoint x: 788, startPoint y: 662, endPoint x: 906, endPoint y: 478, distance: 218.6
click at [906, 478] on div "onError trigger conditions:header_found loop_iterator: execute_code:init_founta…" at bounding box center [939, 391] width 1258 height 706
drag, startPoint x: 914, startPoint y: 464, endPoint x: 1123, endPoint y: 296, distance: 268.2
click at [1235, 318] on div "set_return_value:" at bounding box center [1229, 331] width 102 height 25
click at [915, 253] on icon "plus-circle" at bounding box center [914, 258] width 17 height 17
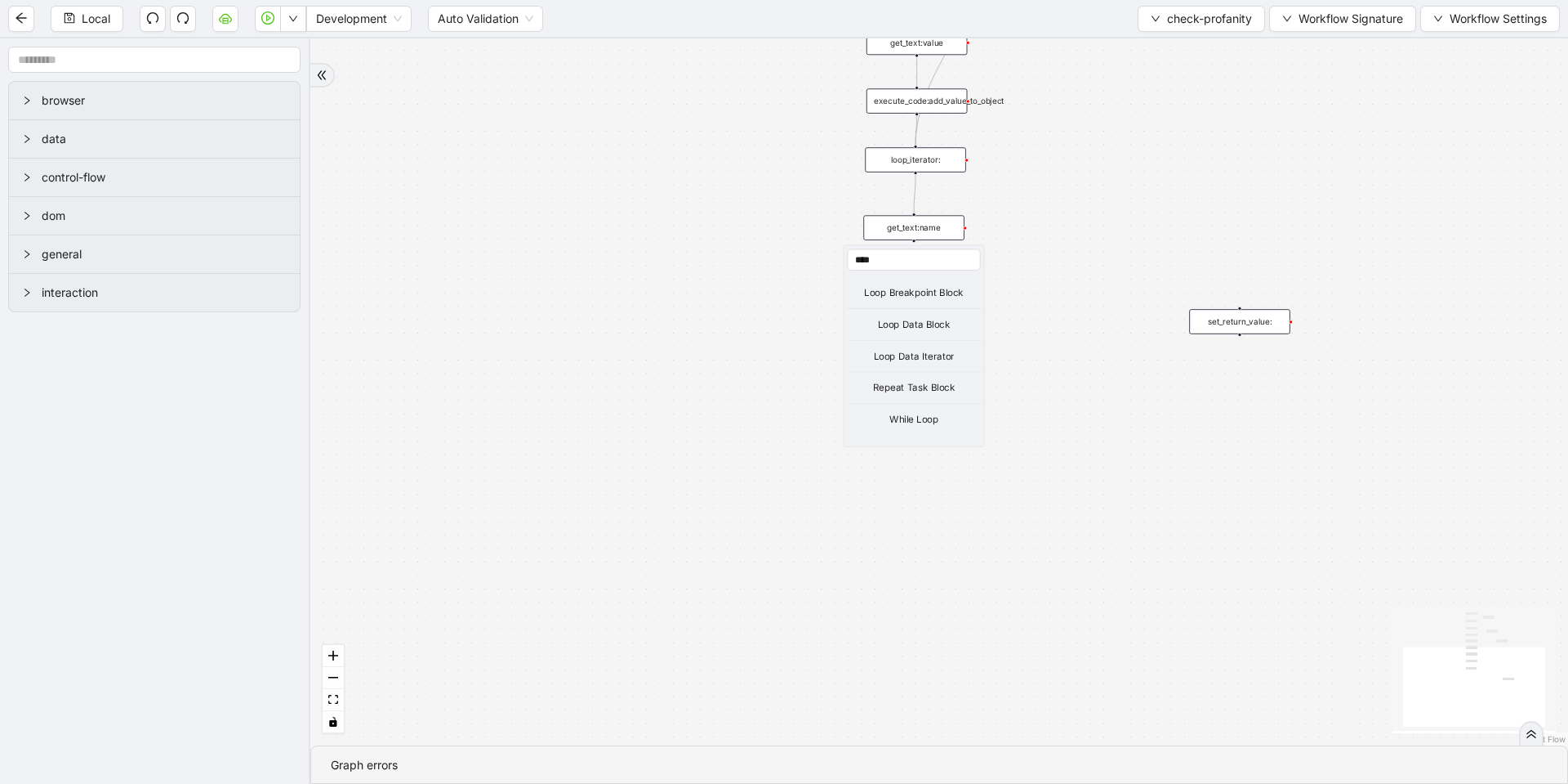
type input "****"
click at [933, 322] on div "Loop Data Block" at bounding box center [914, 324] width 134 height 15
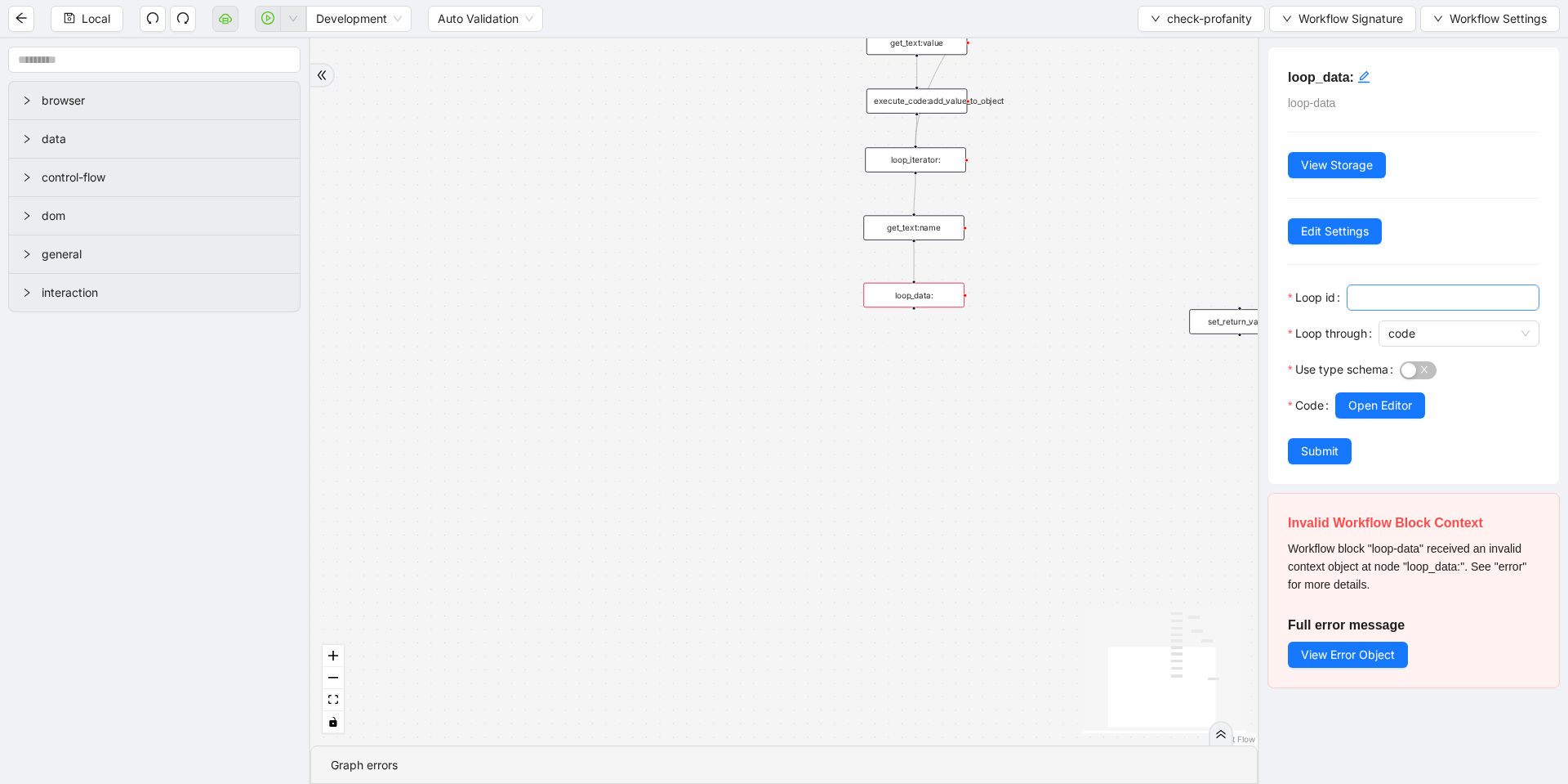
click at [1375, 295] on input "Loop id" at bounding box center [1442, 298] width 170 height 18
click at [1408, 323] on span "code" at bounding box center [1458, 334] width 142 height 25
click at [1424, 390] on div "variable" at bounding box center [1455, 392] width 124 height 18
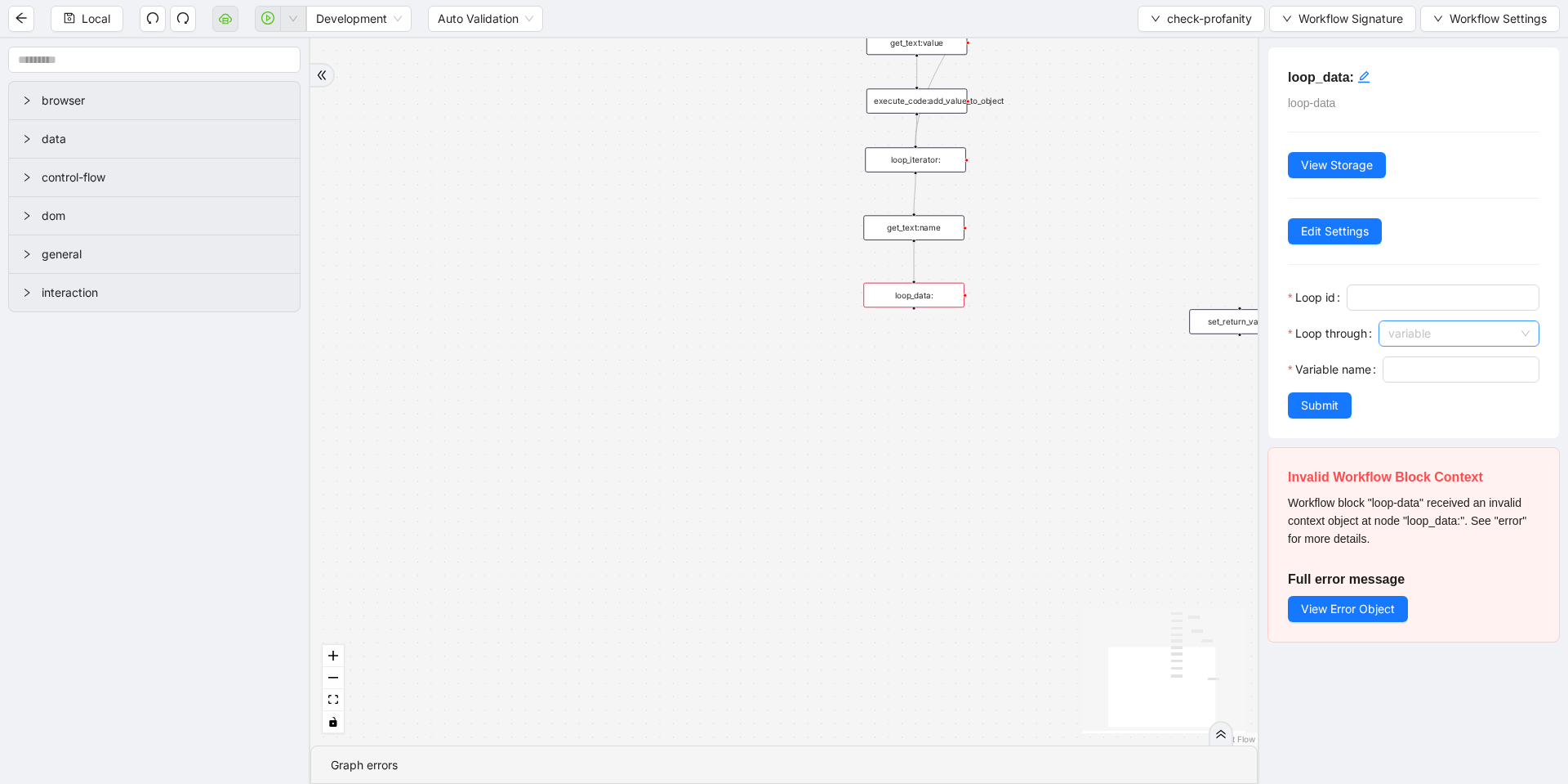
click at [1426, 331] on span "variable" at bounding box center [1458, 334] width 142 height 25
click at [1422, 361] on div "code" at bounding box center [1455, 366] width 124 height 18
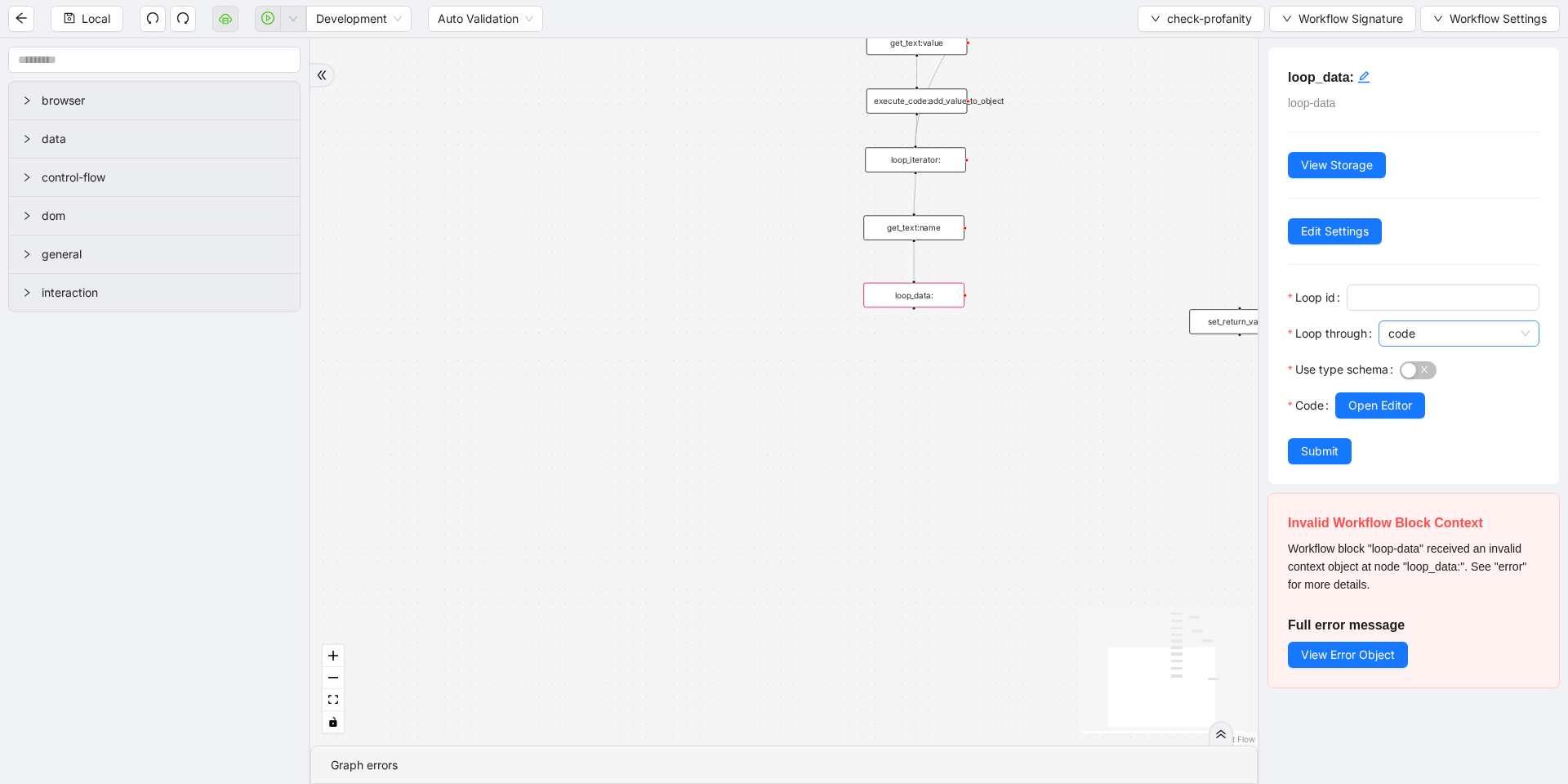
click at [1404, 332] on span "code" at bounding box center [1458, 334] width 142 height 25
click at [1429, 384] on div "variable" at bounding box center [1455, 392] width 124 height 18
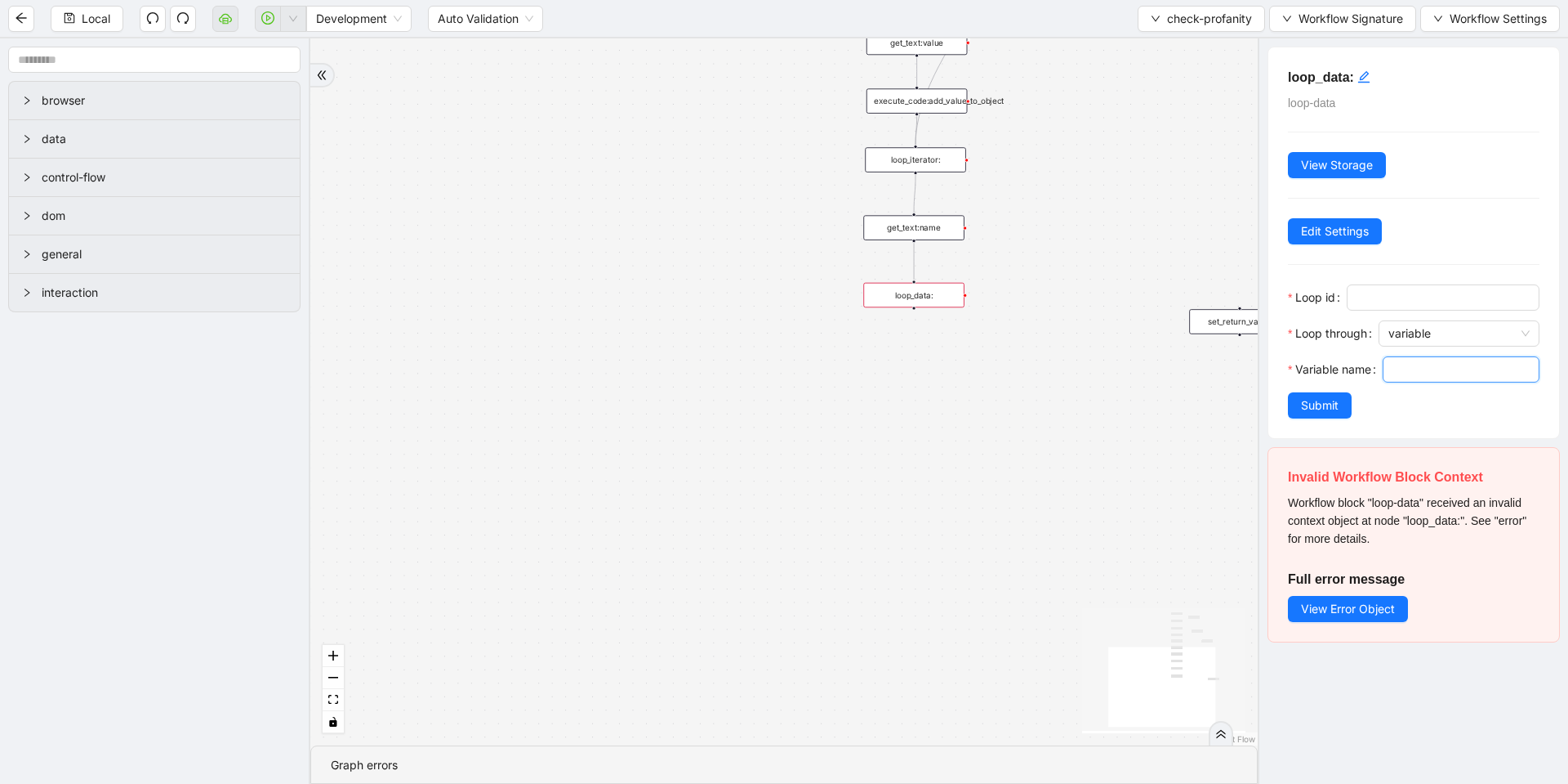
click at [1408, 379] on input "Variable name" at bounding box center [1459, 370] width 134 height 18
type input "**********"
click at [1362, 289] on input "Loop id" at bounding box center [1442, 298] width 170 height 18
click at [1365, 76] on icon "edit" at bounding box center [1363, 77] width 12 height 12
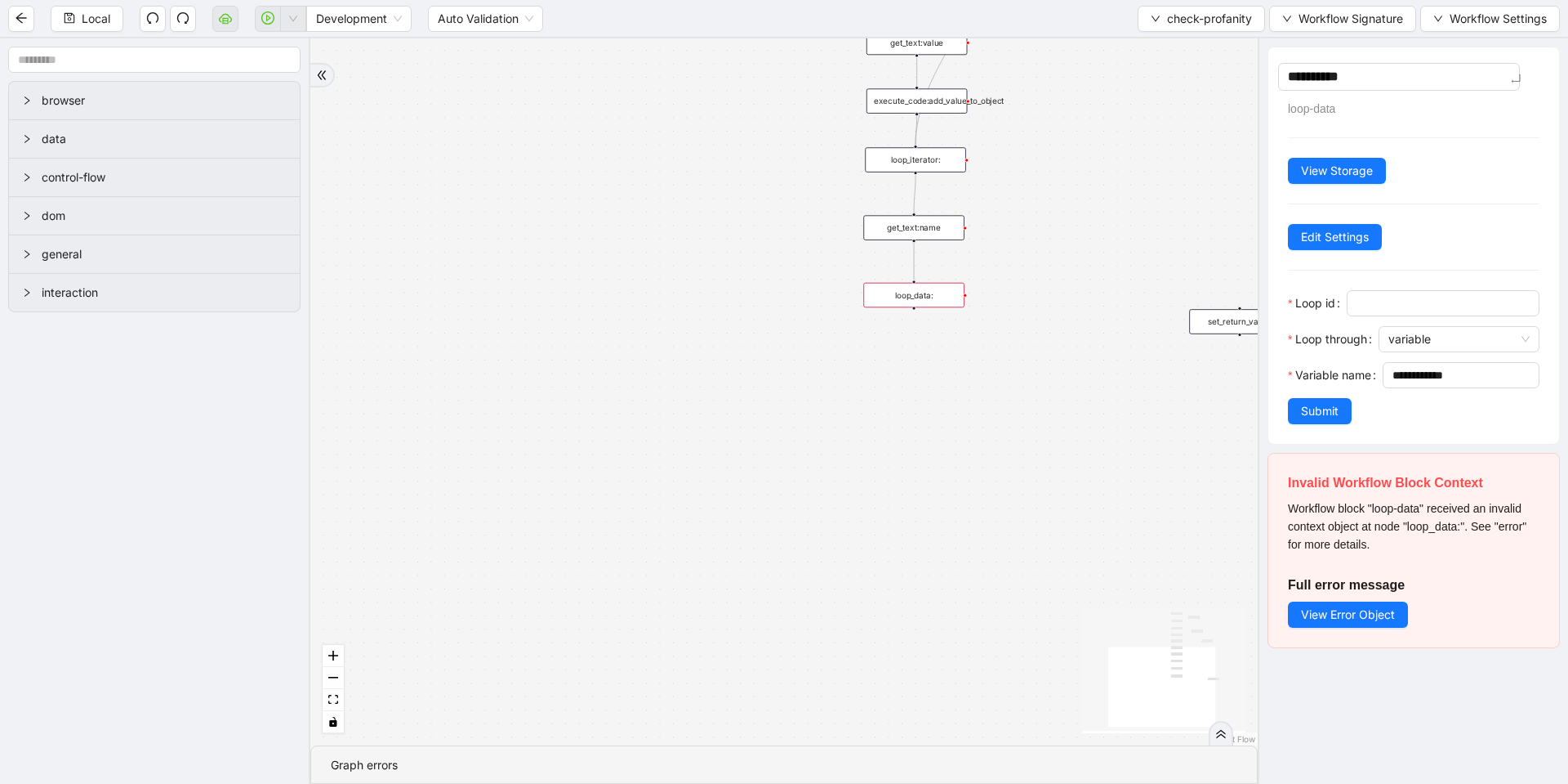
type textarea "**********"
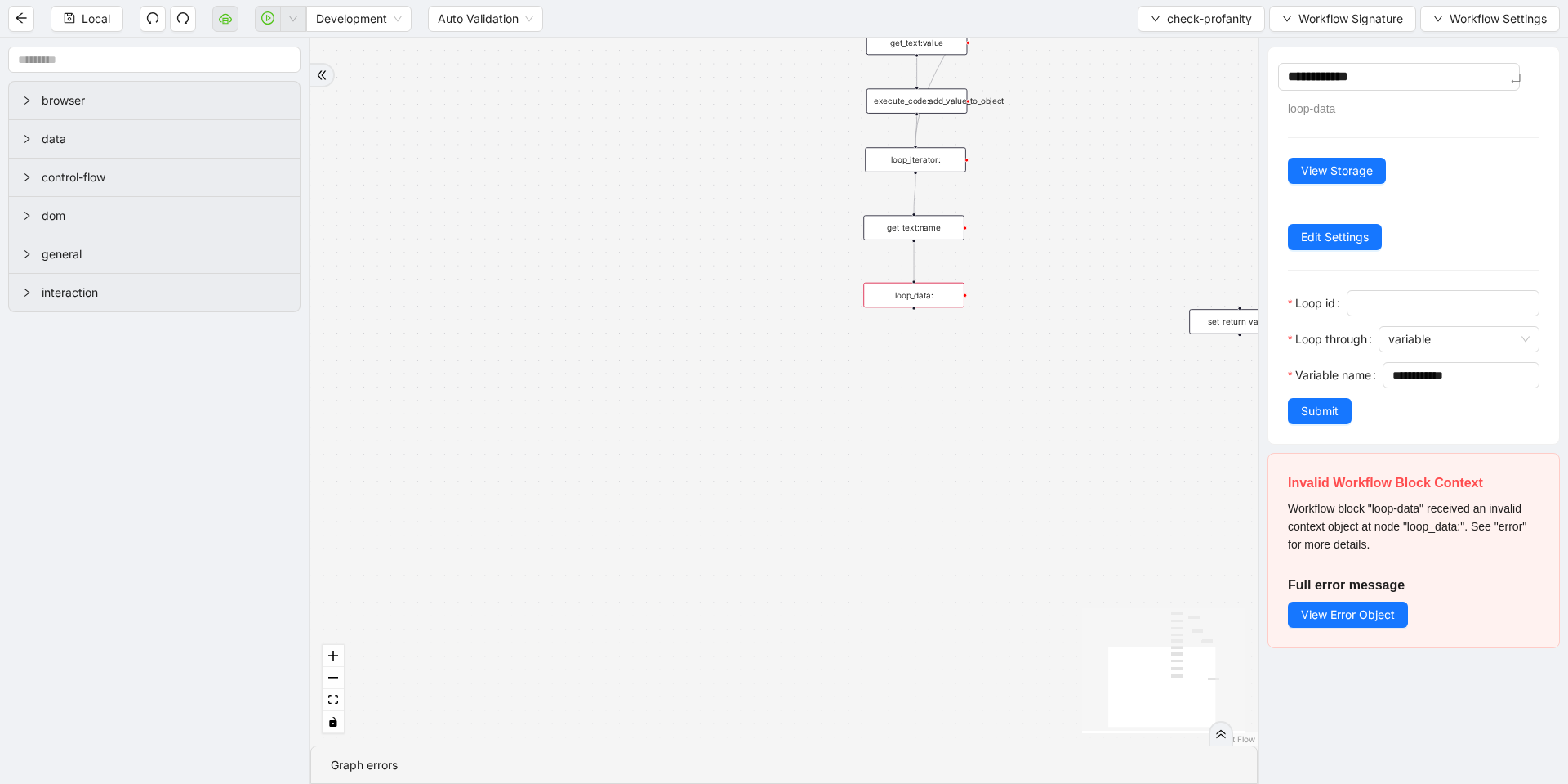
type textarea "**********"
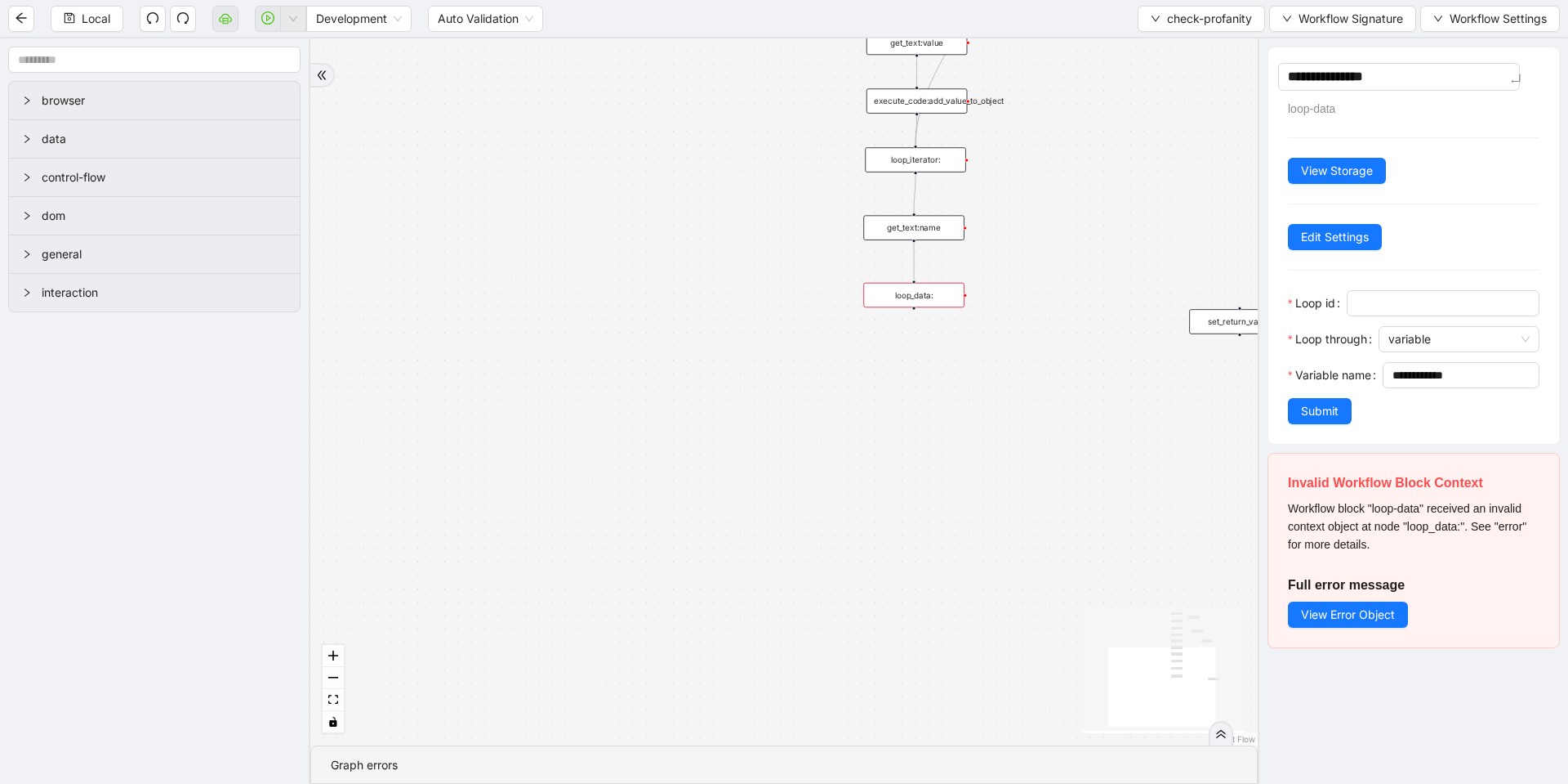
type textarea "**********"
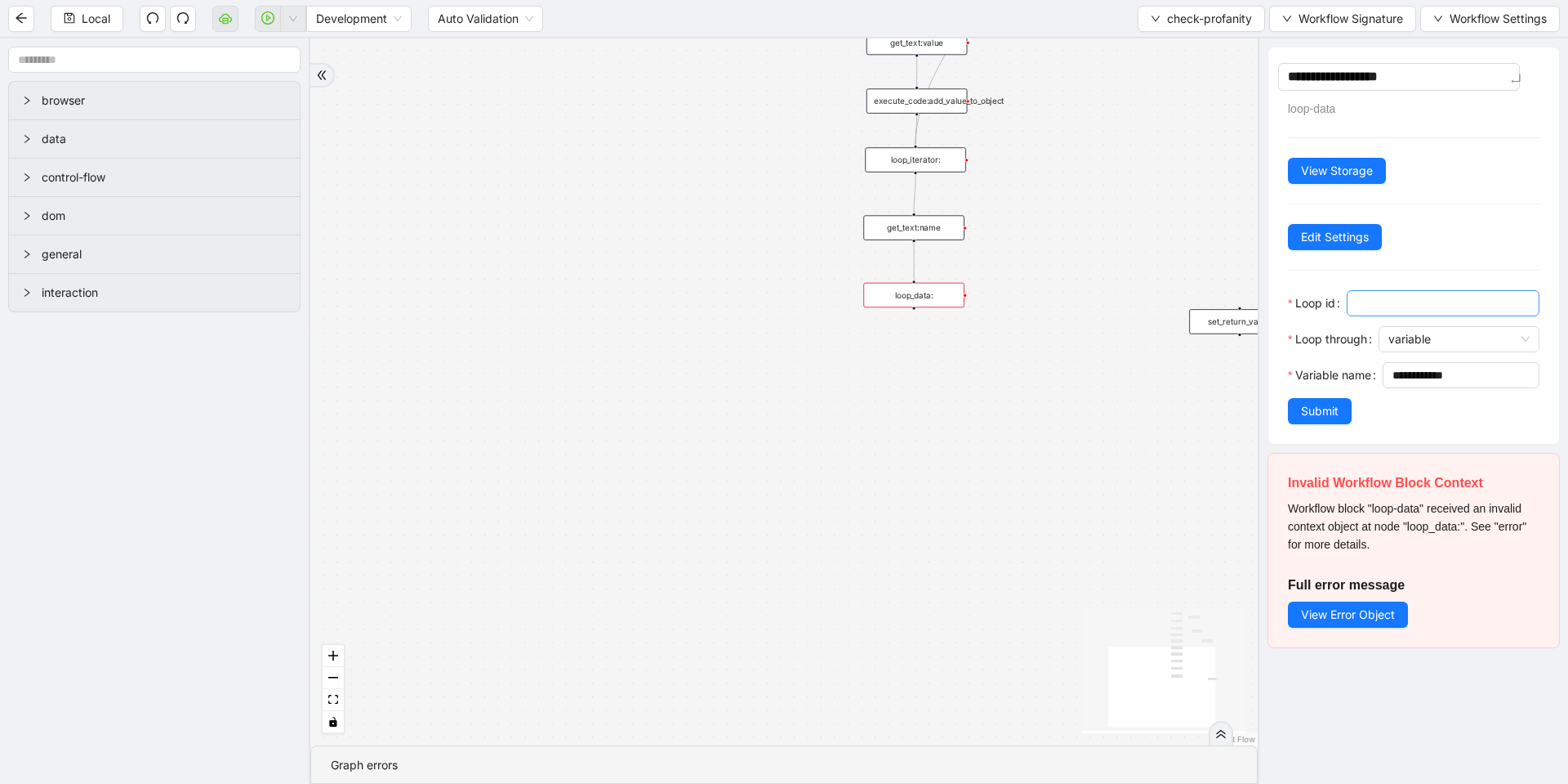
click at [1387, 294] on input "Loop id" at bounding box center [1442, 303] width 170 height 18
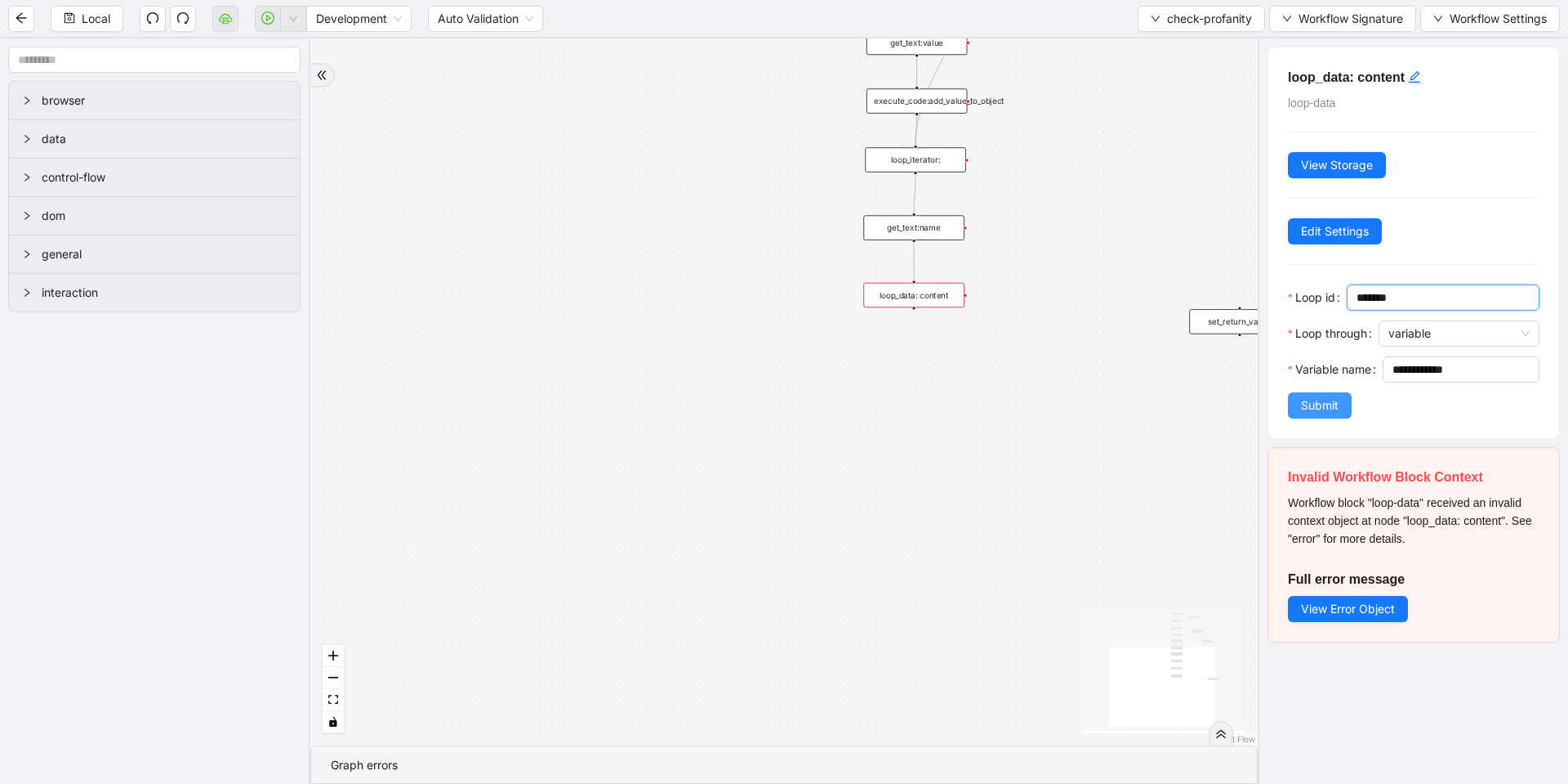
type input "*******"
click at [1324, 414] on span "Submit" at bounding box center [1320, 405] width 37 height 18
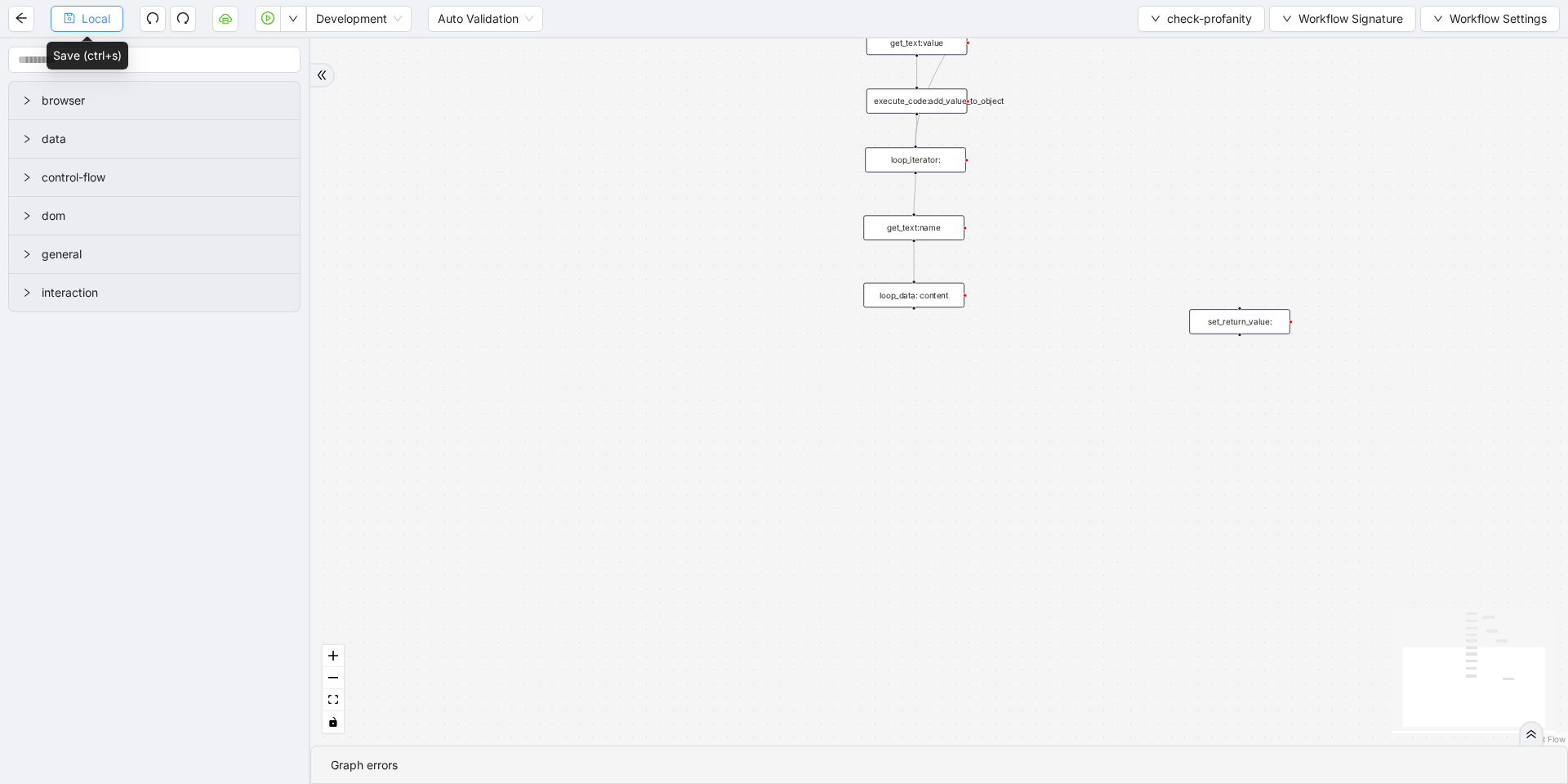
click at [90, 16] on span "Local" at bounding box center [96, 19] width 28 height 18
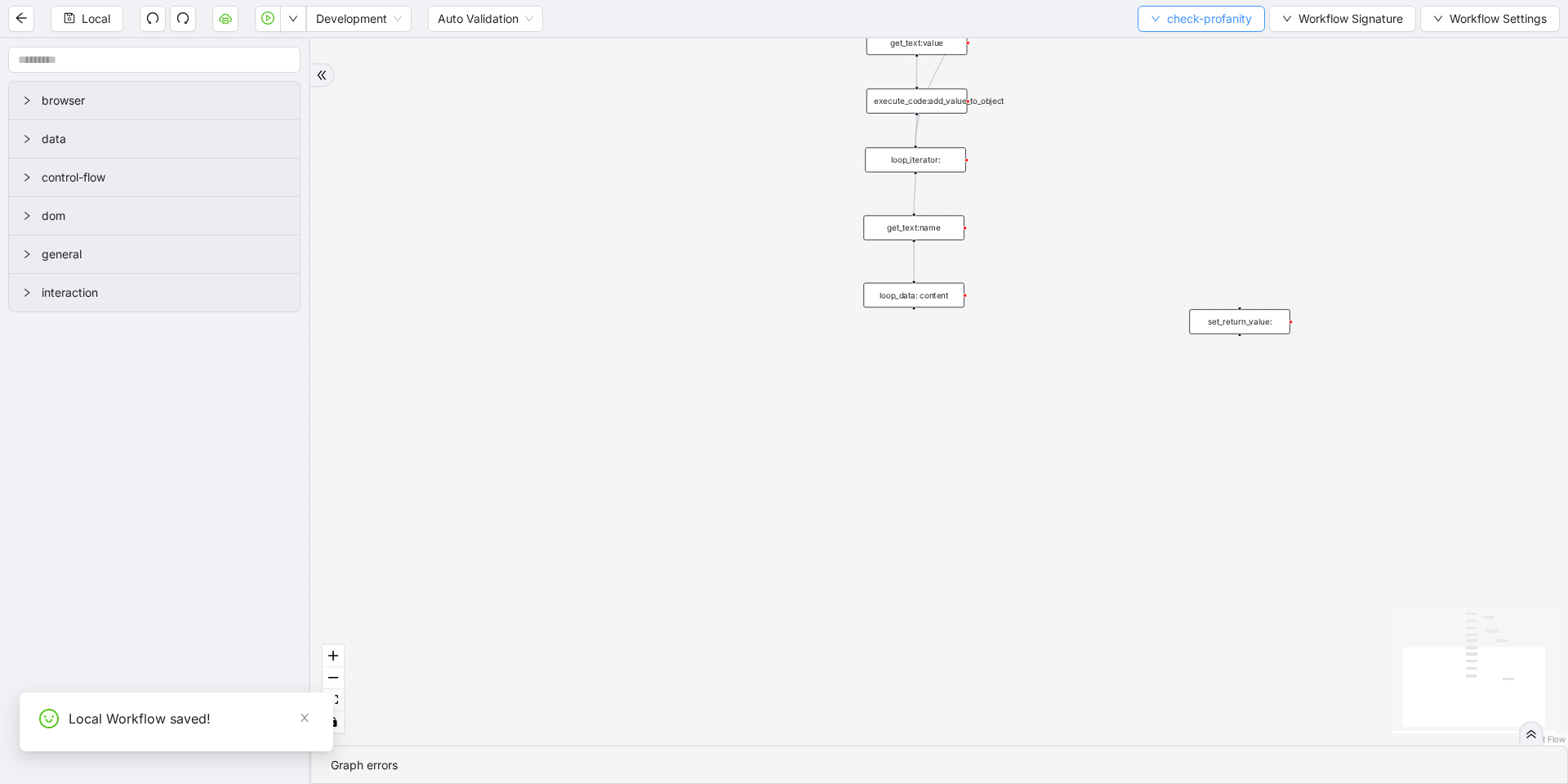
click at [1223, 29] on button "check-profanity" at bounding box center [1201, 18] width 127 height 26
click at [1184, 47] on span "Select" at bounding box center [1198, 51] width 102 height 18
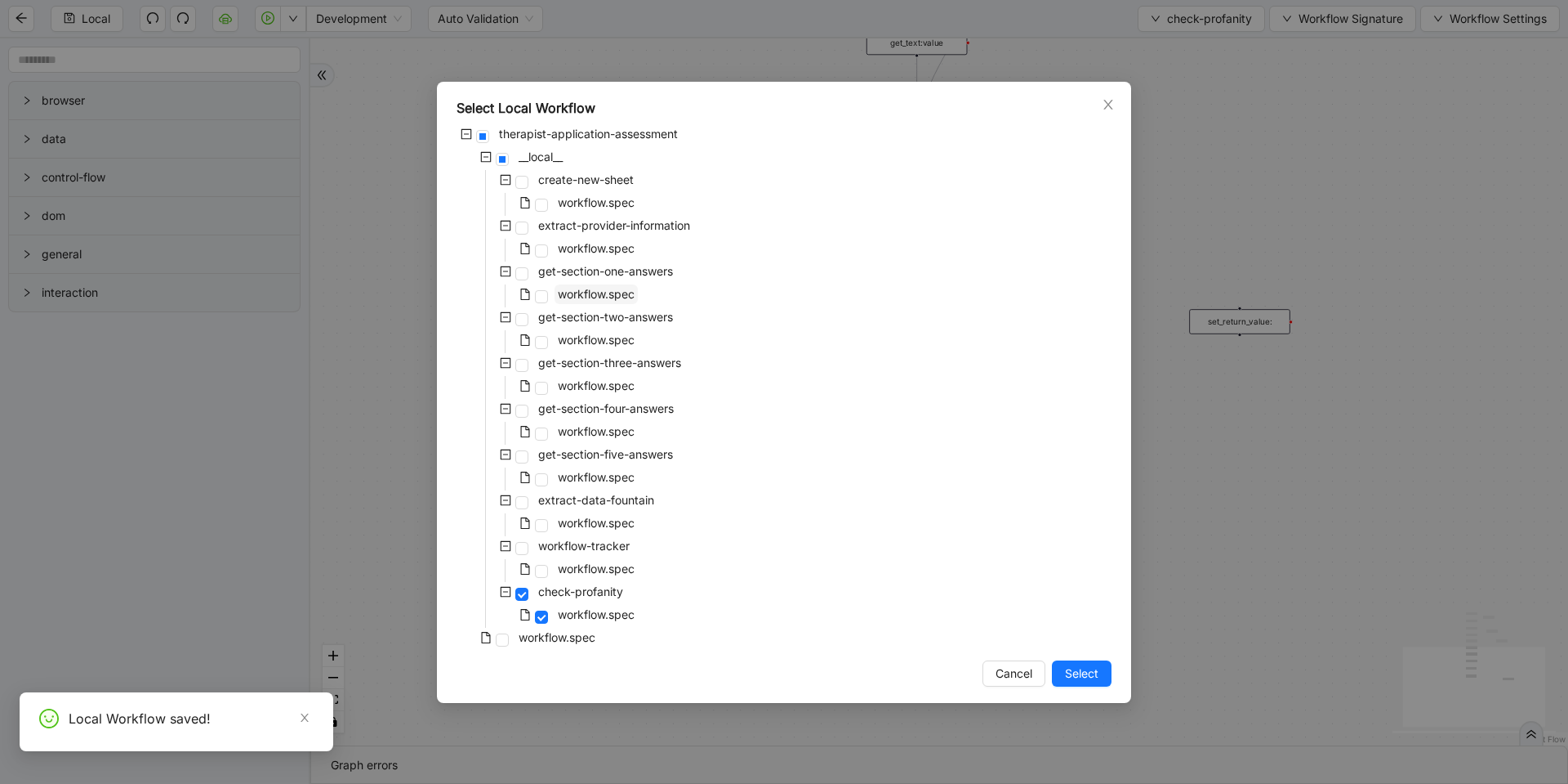
click at [614, 297] on span "workflow.spec" at bounding box center [597, 294] width 77 height 14
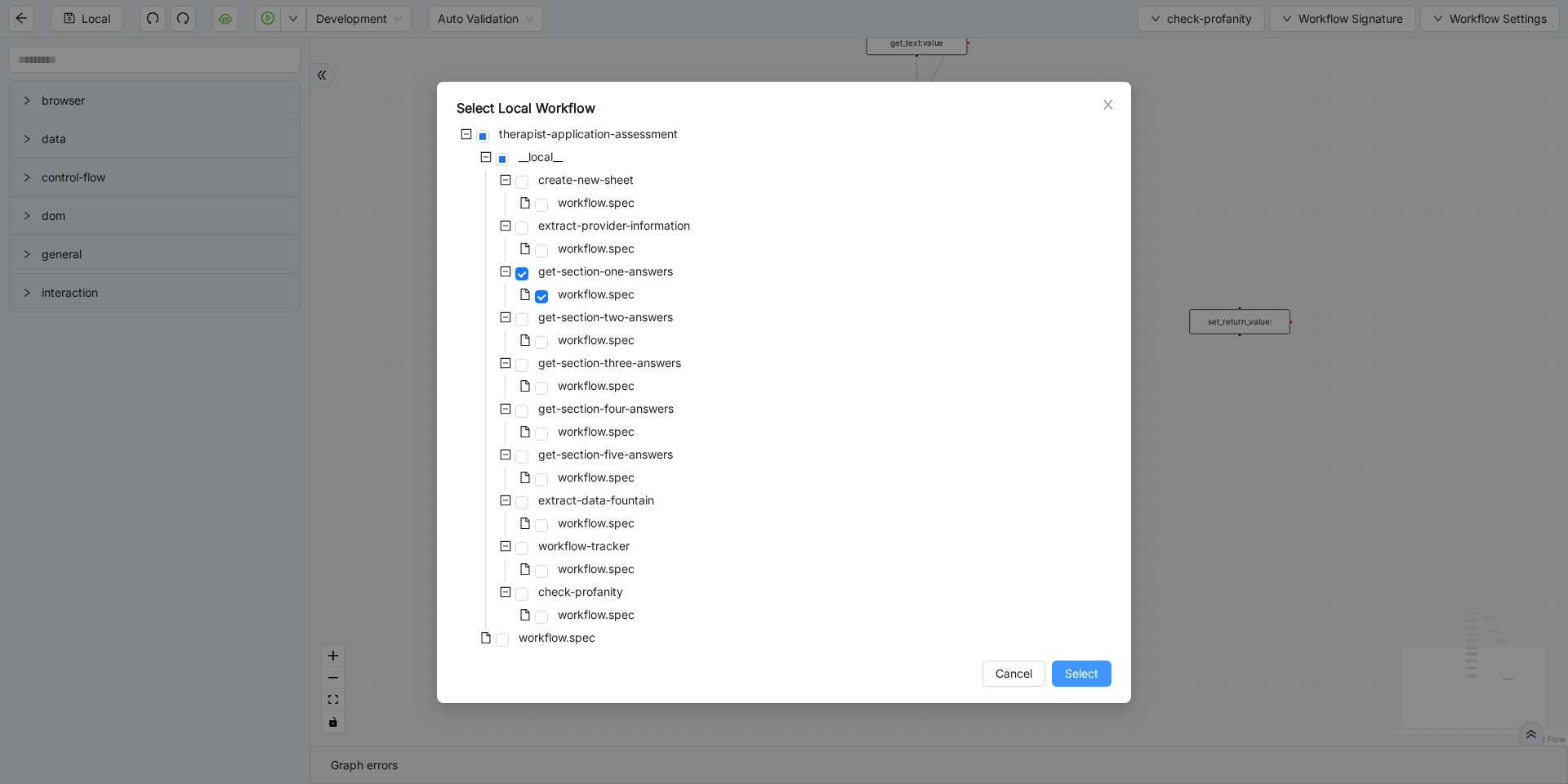
click at [1072, 677] on span "Select" at bounding box center [1082, 674] width 34 height 18
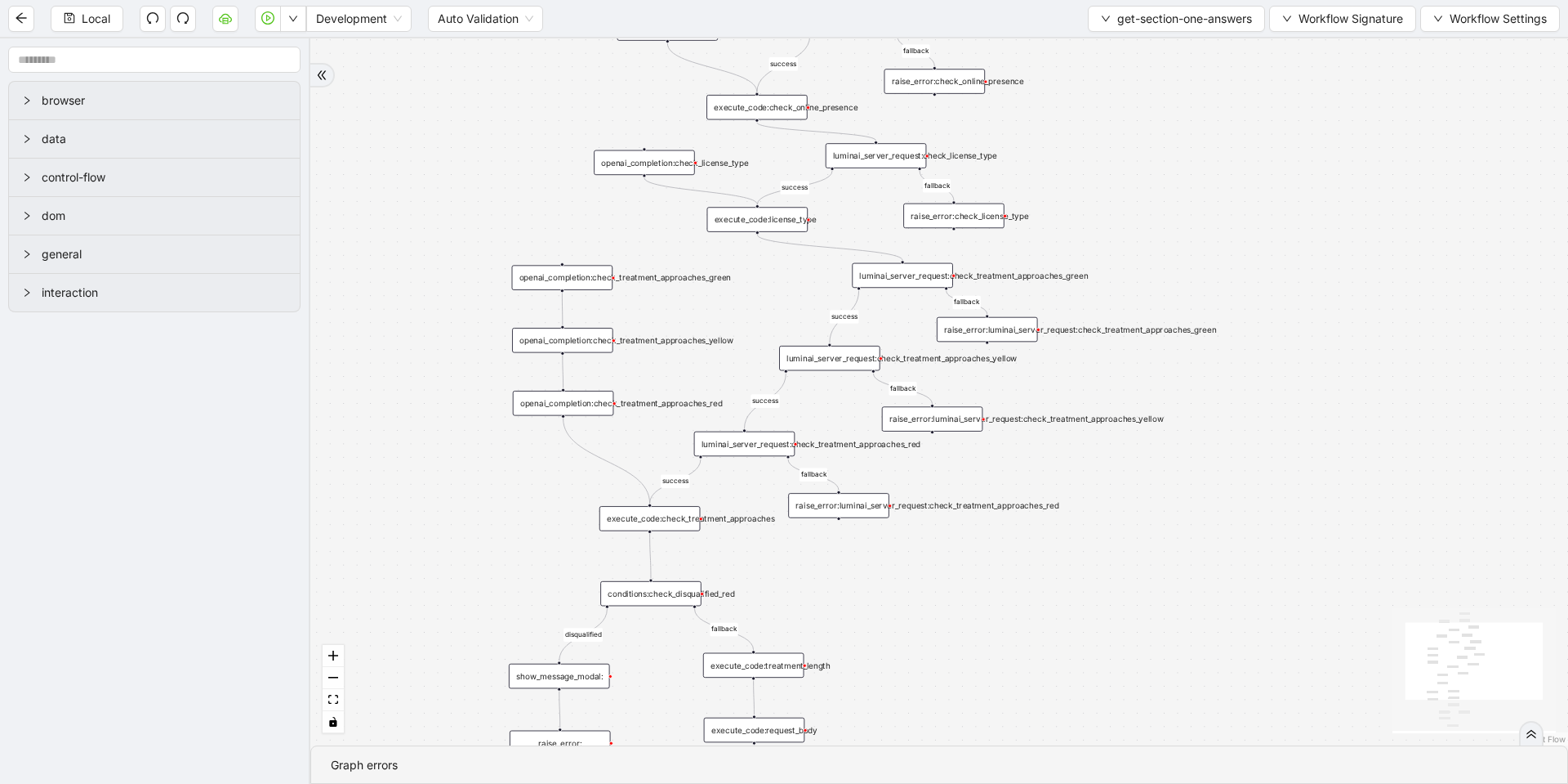
drag, startPoint x: 1077, startPoint y: 300, endPoint x: 882, endPoint y: 599, distance: 357.0
click at [882, 599] on div "success fallback disqualified success success fallback fallback fallback succes…" at bounding box center [939, 391] width 1258 height 706
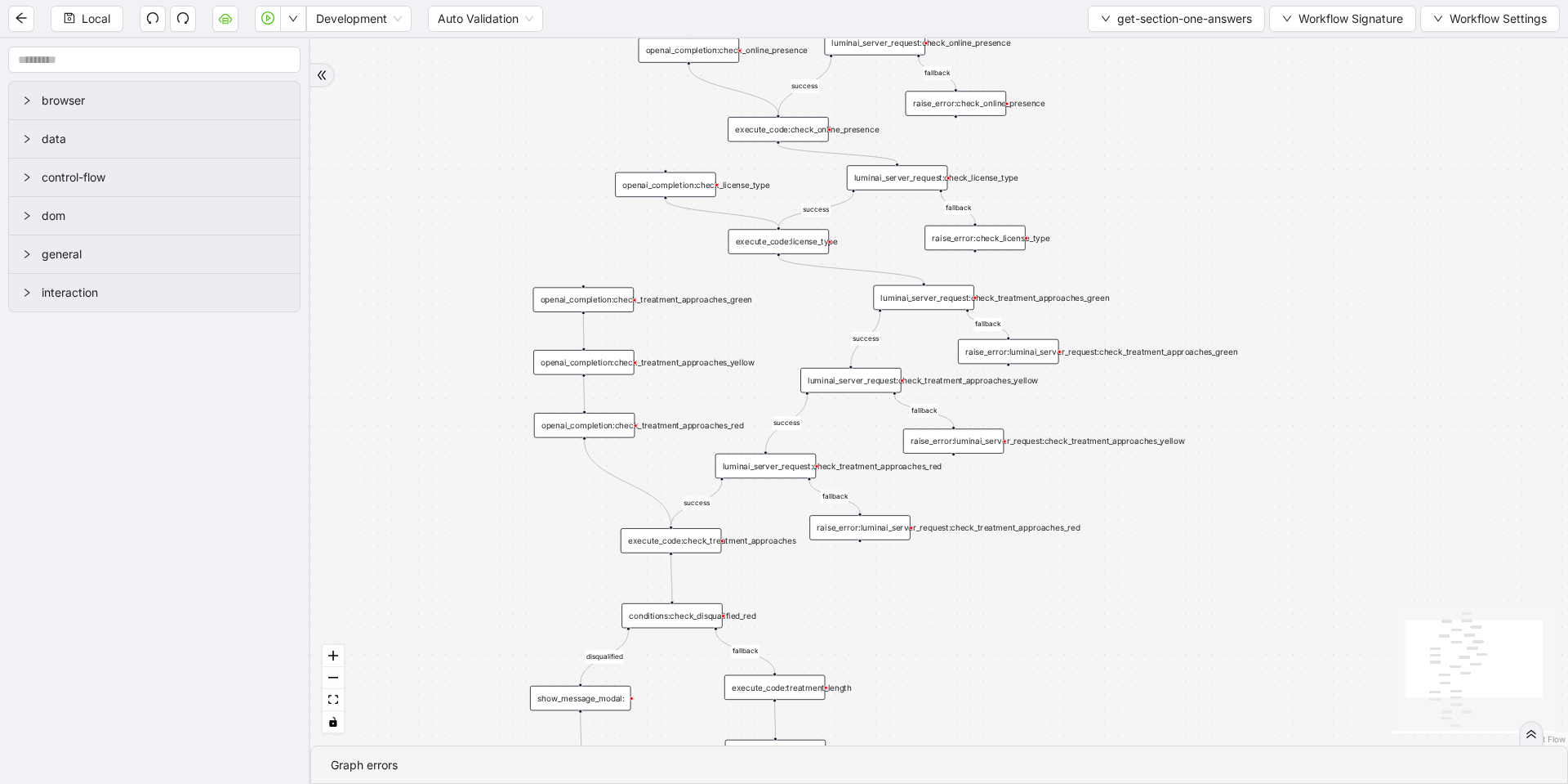
drag, startPoint x: 1077, startPoint y: 208, endPoint x: 1099, endPoint y: 231, distance: 31.8
click at [1099, 231] on div "success fallback disqualified success success fallback fallback fallback succes…" at bounding box center [939, 391] width 1258 height 706
click at [926, 293] on div "luminai_server_request:check_treatment_approaches_green" at bounding box center [924, 298] width 102 height 25
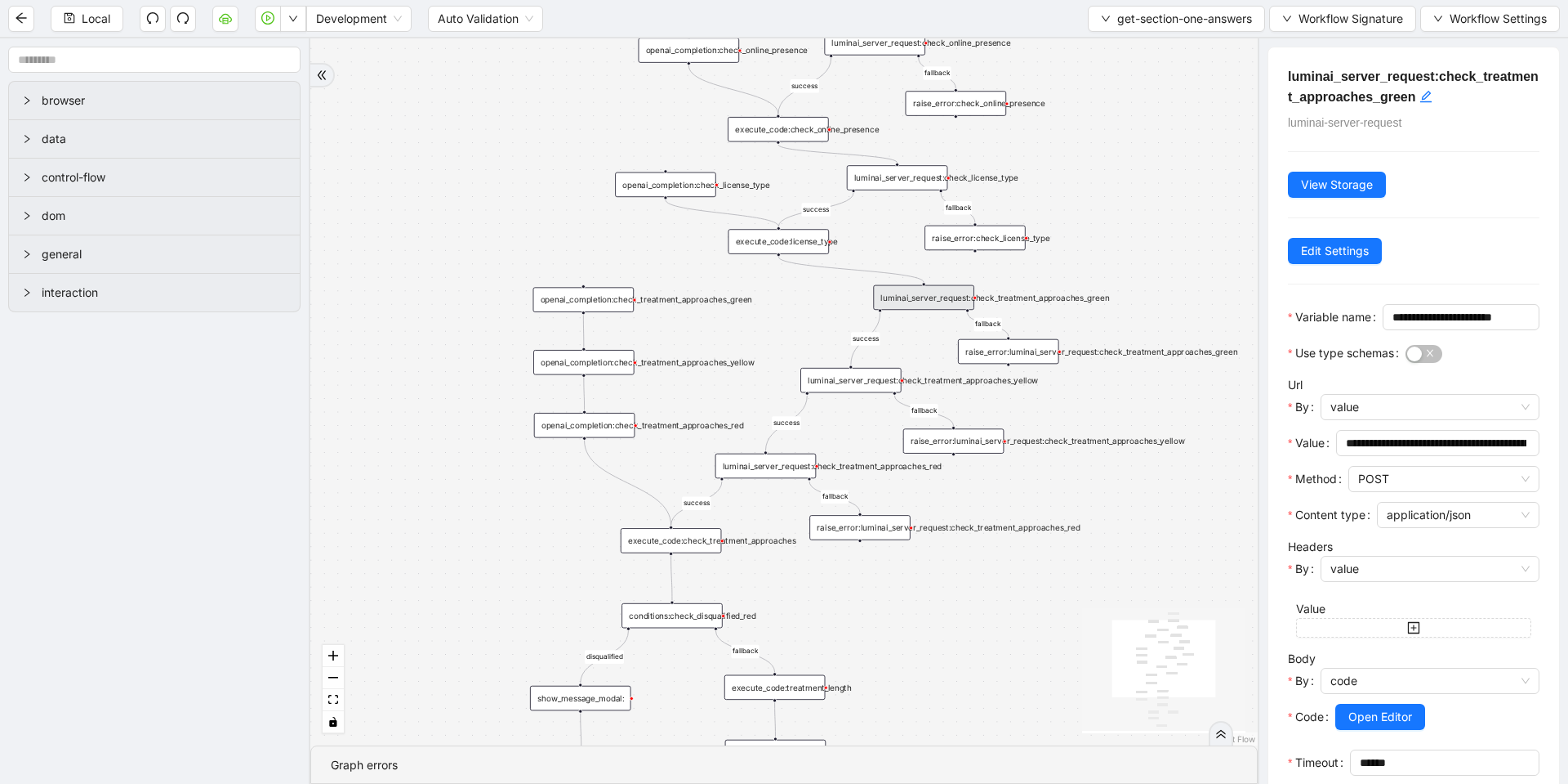
click at [1008, 271] on div "success fallback disqualified success success fallback fallback fallback succes…" at bounding box center [784, 391] width 947 height 706
click at [1024, 275] on div "success fallback disqualified success success fallback fallback fallback succes…" at bounding box center [784, 391] width 947 height 706
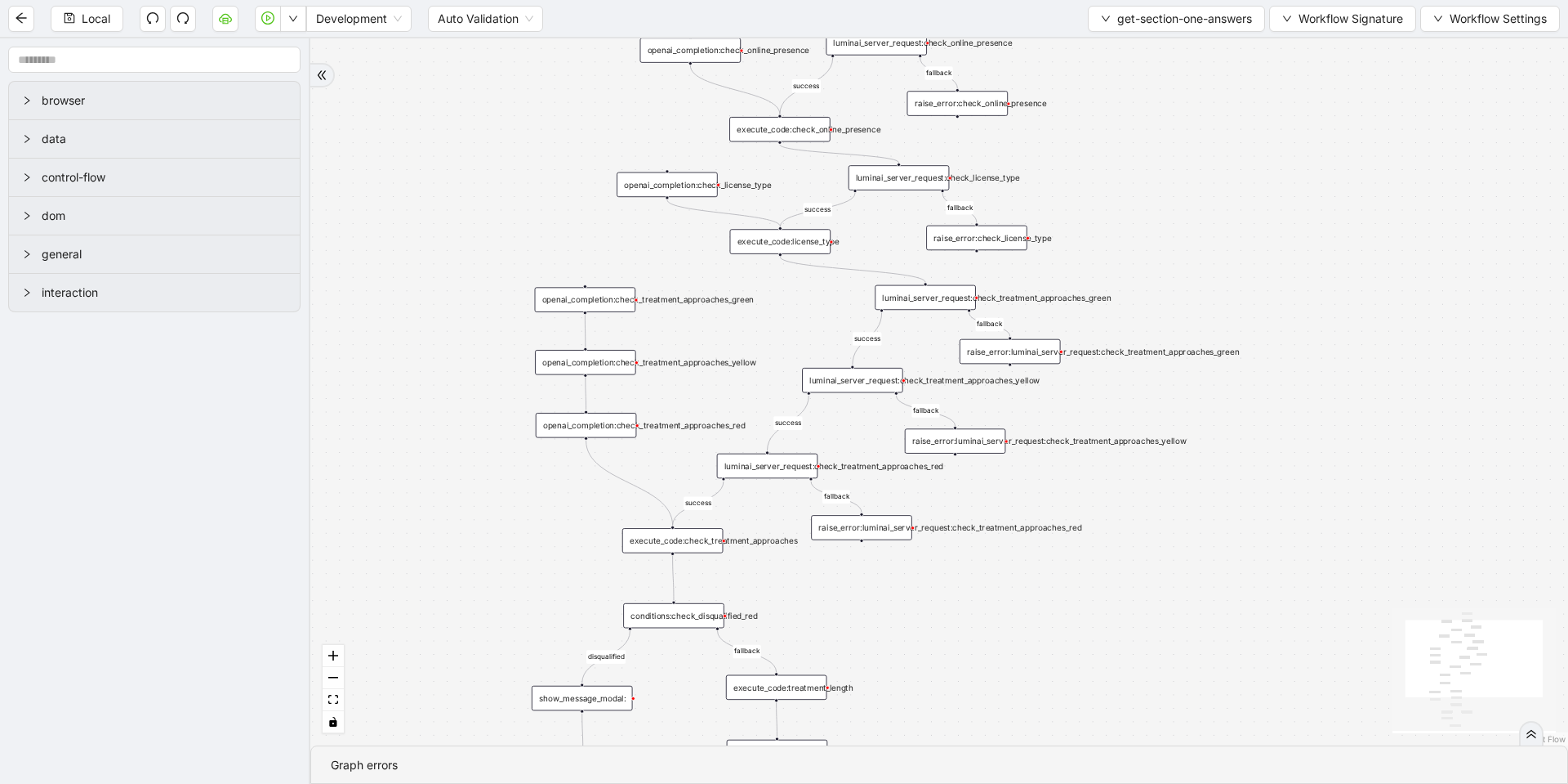
click at [953, 290] on div "luminai_server_request:check_treatment_approaches_green" at bounding box center [925, 298] width 102 height 25
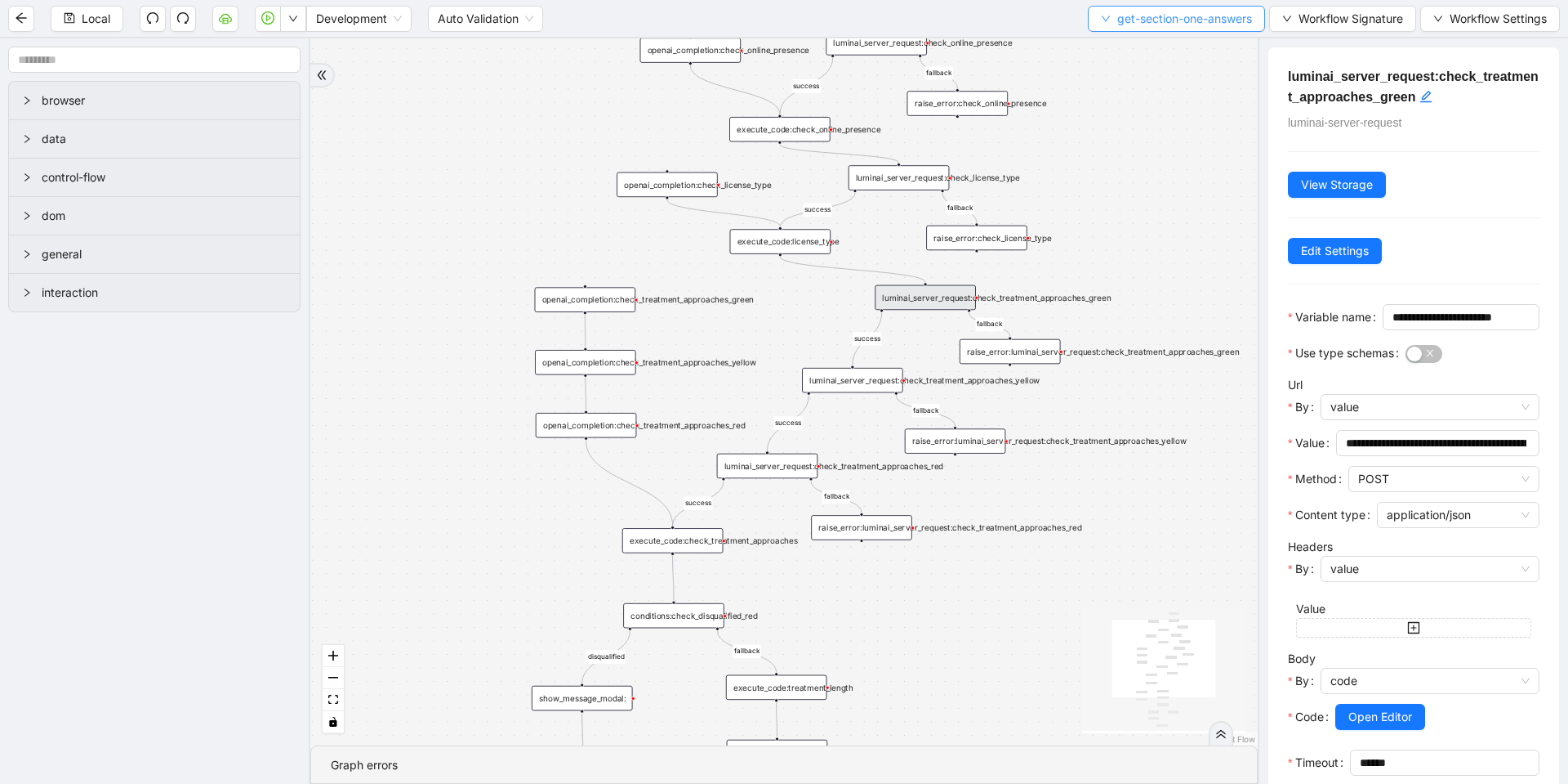
click at [1122, 10] on span "get-section-one-answers" at bounding box center [1184, 19] width 134 height 18
click at [1122, 53] on span "Select" at bounding box center [1171, 51] width 154 height 18
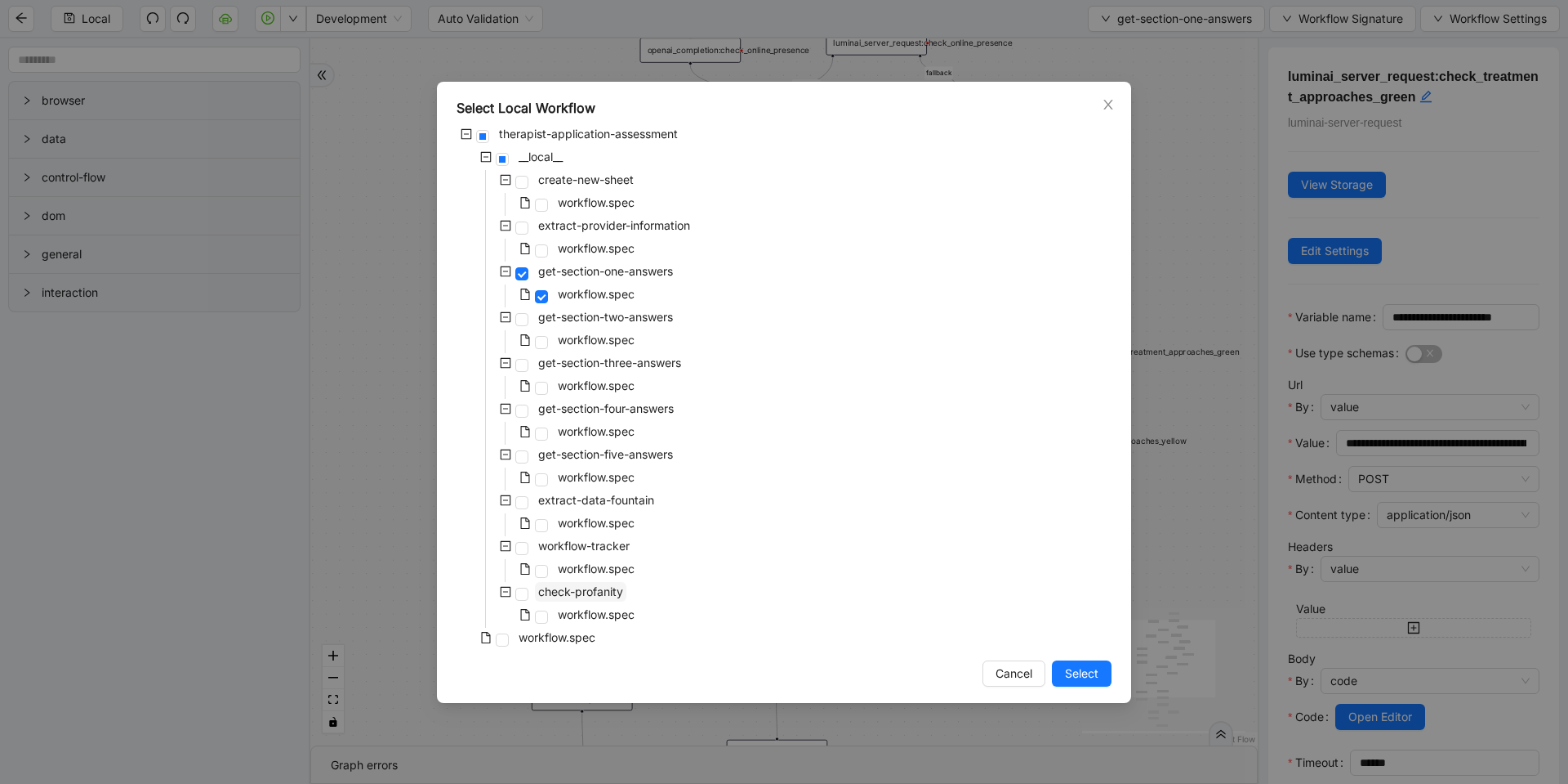
click at [621, 600] on span "check-profanity" at bounding box center [581, 592] width 92 height 20
click at [1087, 668] on span "Select" at bounding box center [1082, 674] width 34 height 18
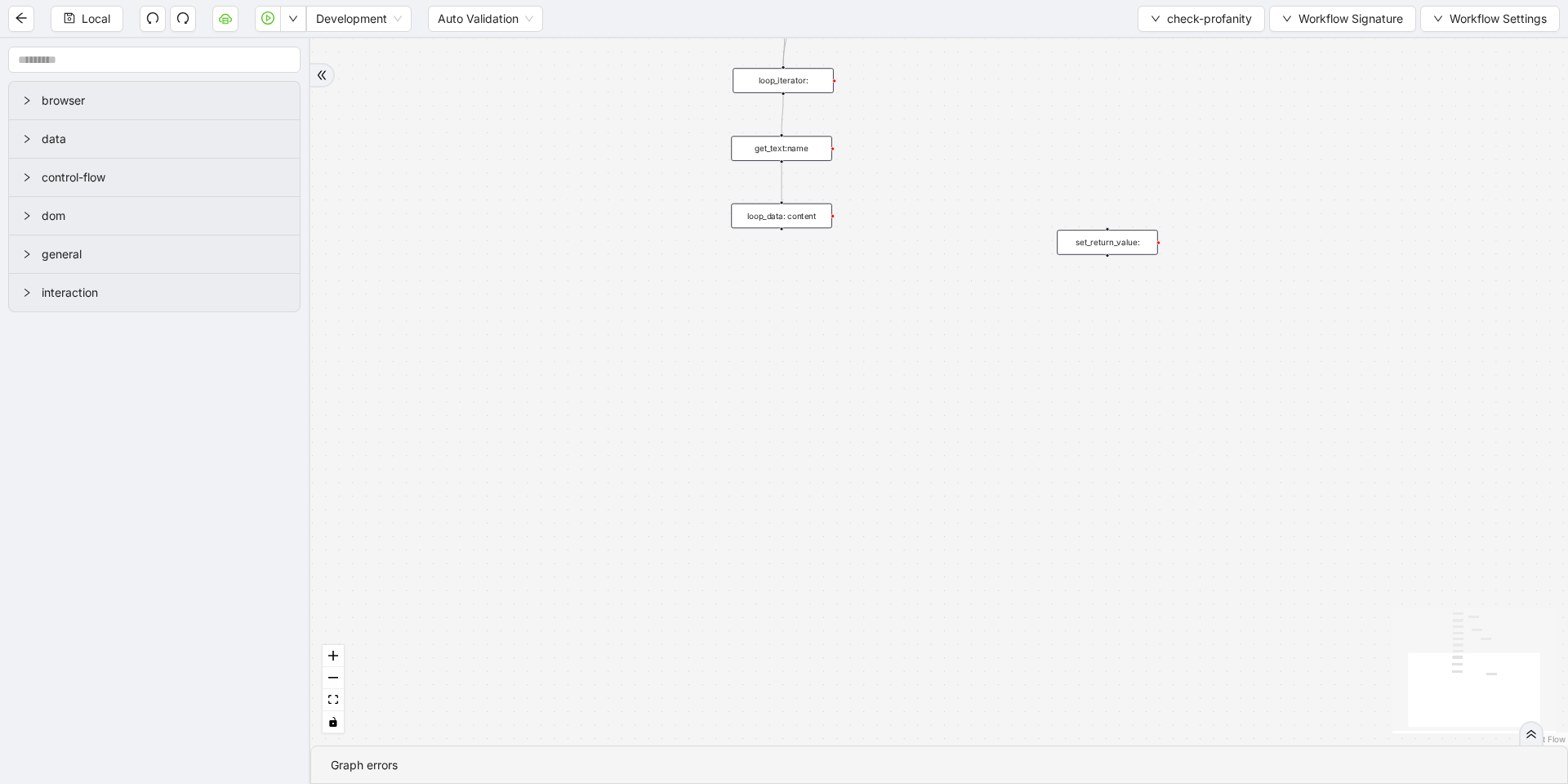
drag, startPoint x: 920, startPoint y: 726, endPoint x: 966, endPoint y: 311, distance: 417.5
click at [966, 311] on div "onError trigger conditions:header_found loop_iterator: execute_code:init_founta…" at bounding box center [939, 391] width 1258 height 706
click at [749, 318] on div "onError trigger conditions:header_found loop_iterator: execute_code:init_founta…" at bounding box center [939, 391] width 1258 height 706
drag, startPoint x: 785, startPoint y: 330, endPoint x: 776, endPoint y: 273, distance: 57.7
click at [776, 273] on div "luminai_server_request:check_treatment_approaches_green" at bounding box center [789, 274] width 102 height 25
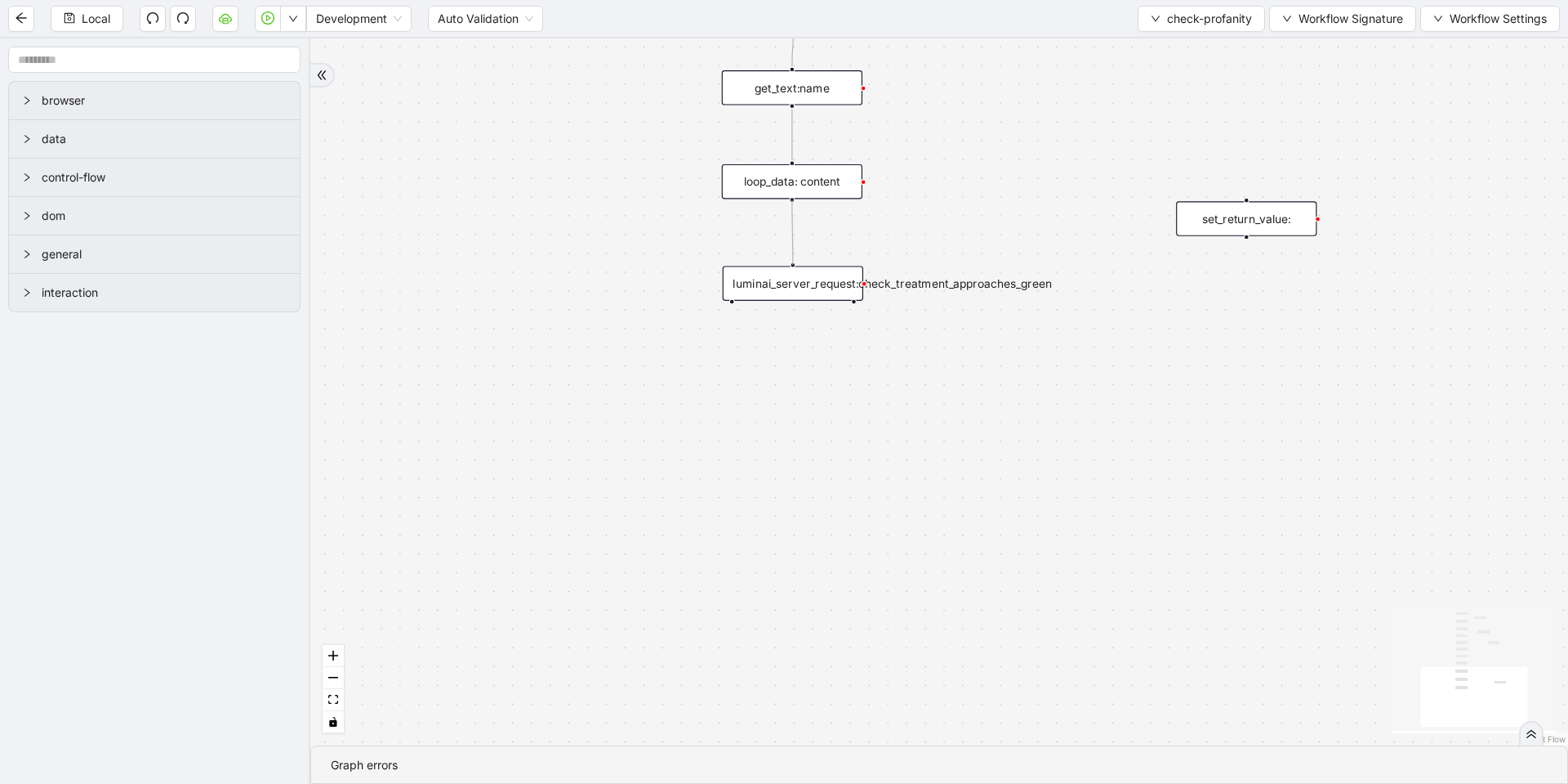
drag, startPoint x: 791, startPoint y: 198, endPoint x: 888, endPoint y: 355, distance: 184.5
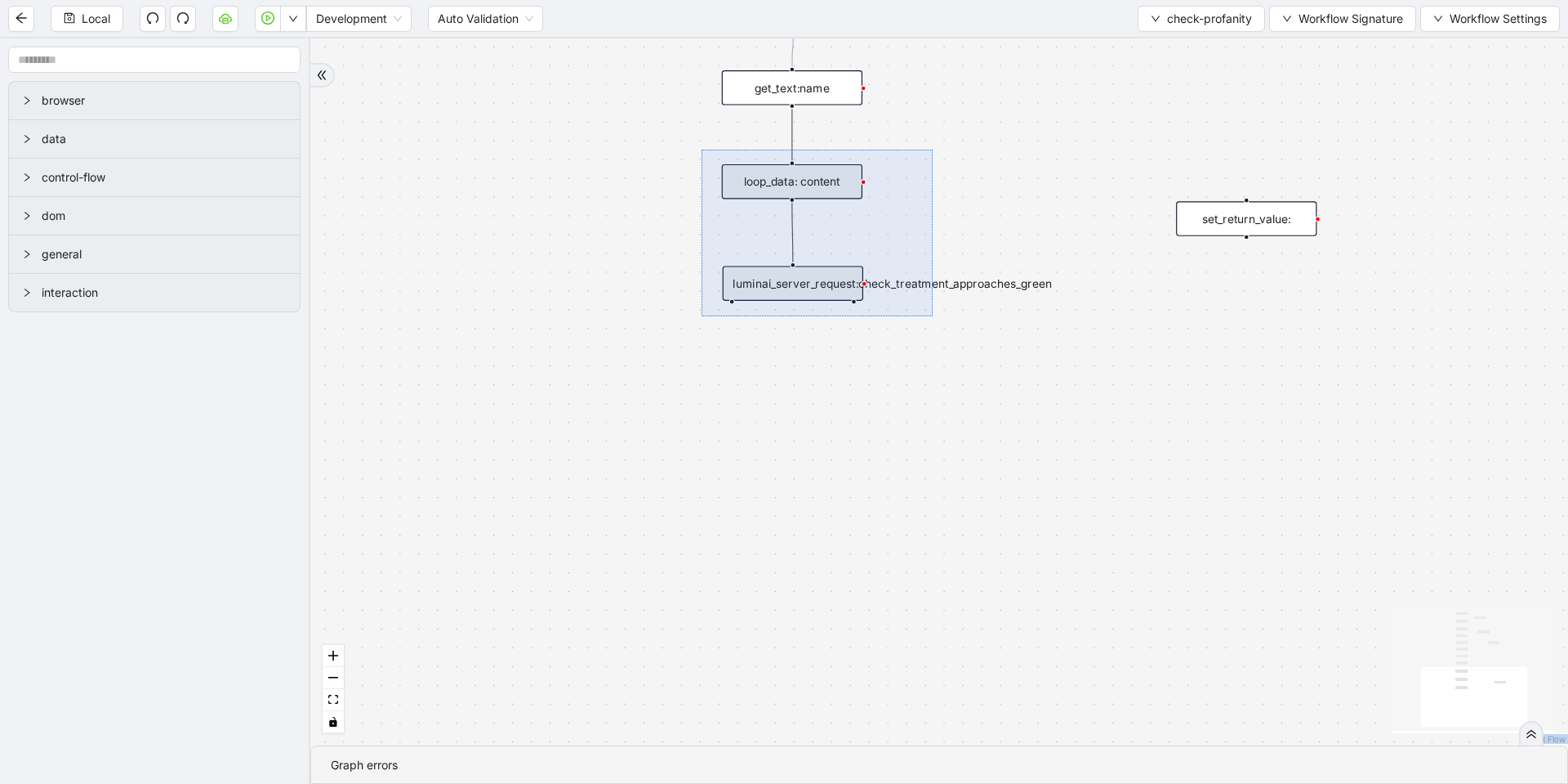
drag, startPoint x: 702, startPoint y: 154, endPoint x: 933, endPoint y: 316, distance: 282.1
click at [933, 316] on div "onError trigger conditions:header_found loop_iterator: execute_code:init_founta…" at bounding box center [939, 391] width 1258 height 706
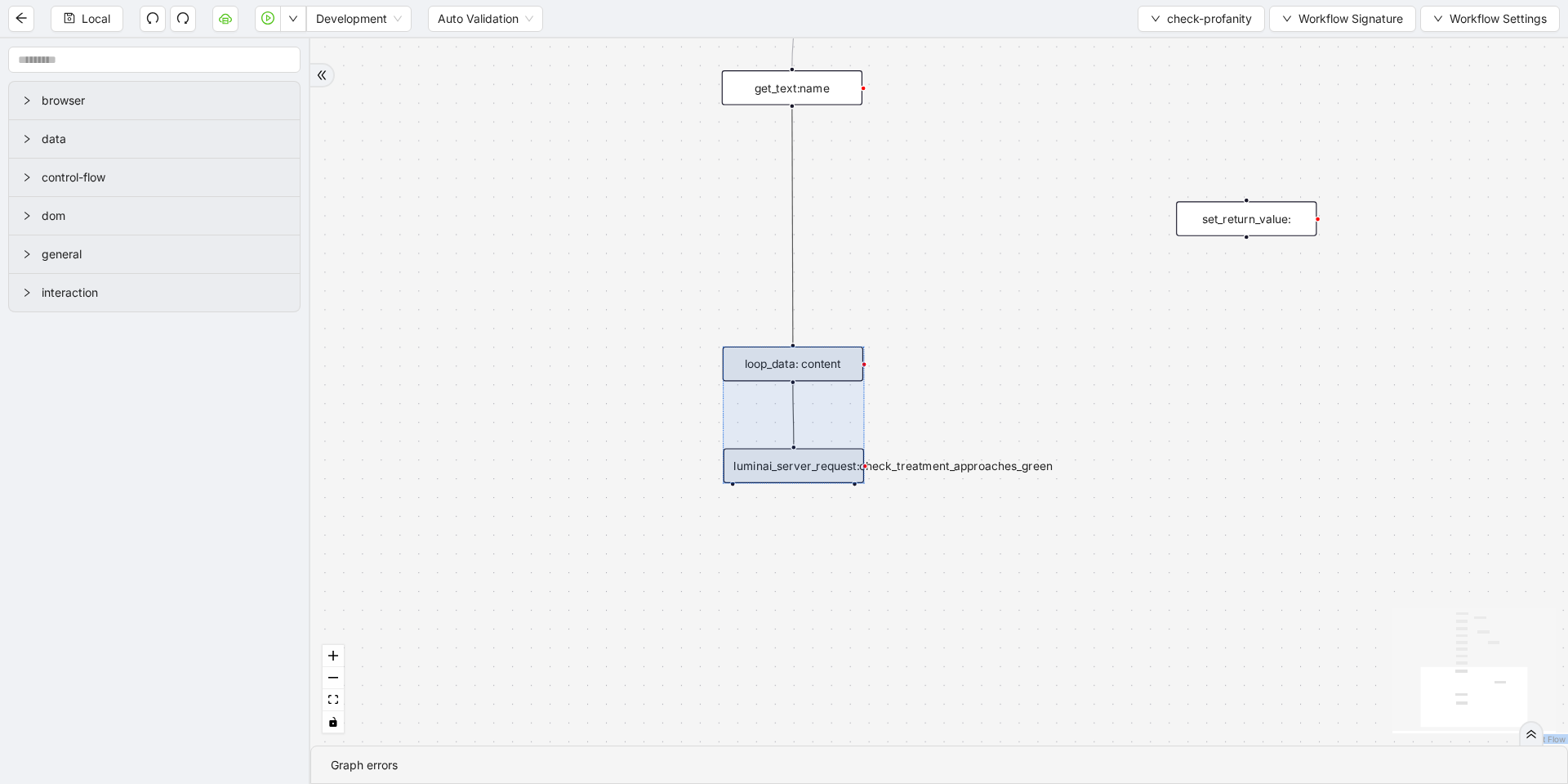
drag, startPoint x: 804, startPoint y: 229, endPoint x: 805, endPoint y: 411, distance: 182.0
click at [805, 411] on div at bounding box center [793, 414] width 142 height 136
click at [792, 223] on icon "Edge from get_text:name to loop_data: content" at bounding box center [792, 225] width 1 height 233
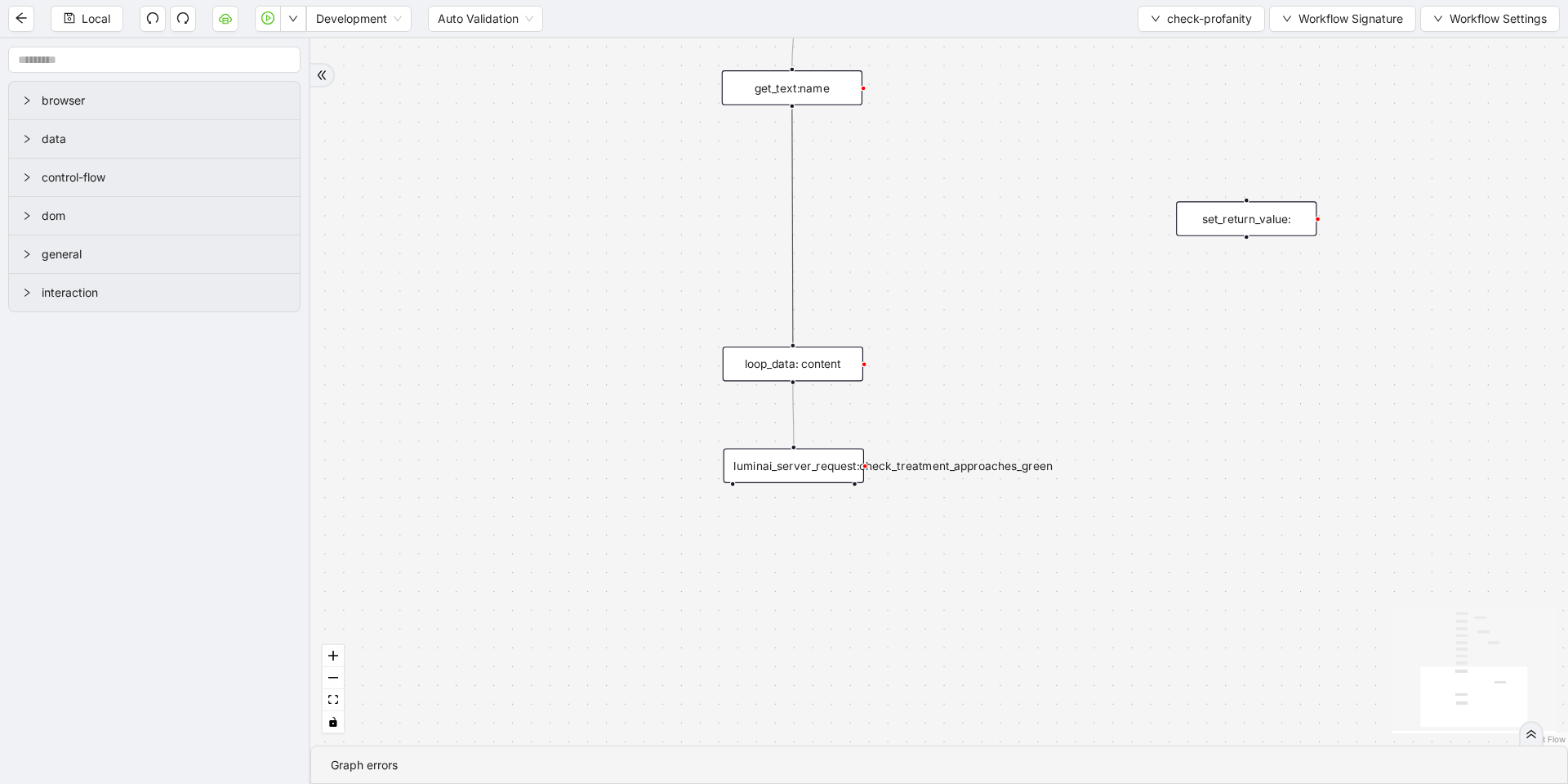
click at [792, 223] on icon "Edge from get_text:name to loop_data: content" at bounding box center [792, 225] width 1 height 233
click at [795, 129] on icon "plus-circle" at bounding box center [792, 131] width 24 height 24
type input "**********"
click at [789, 183] on div "Execute Code" at bounding box center [792, 178] width 185 height 20
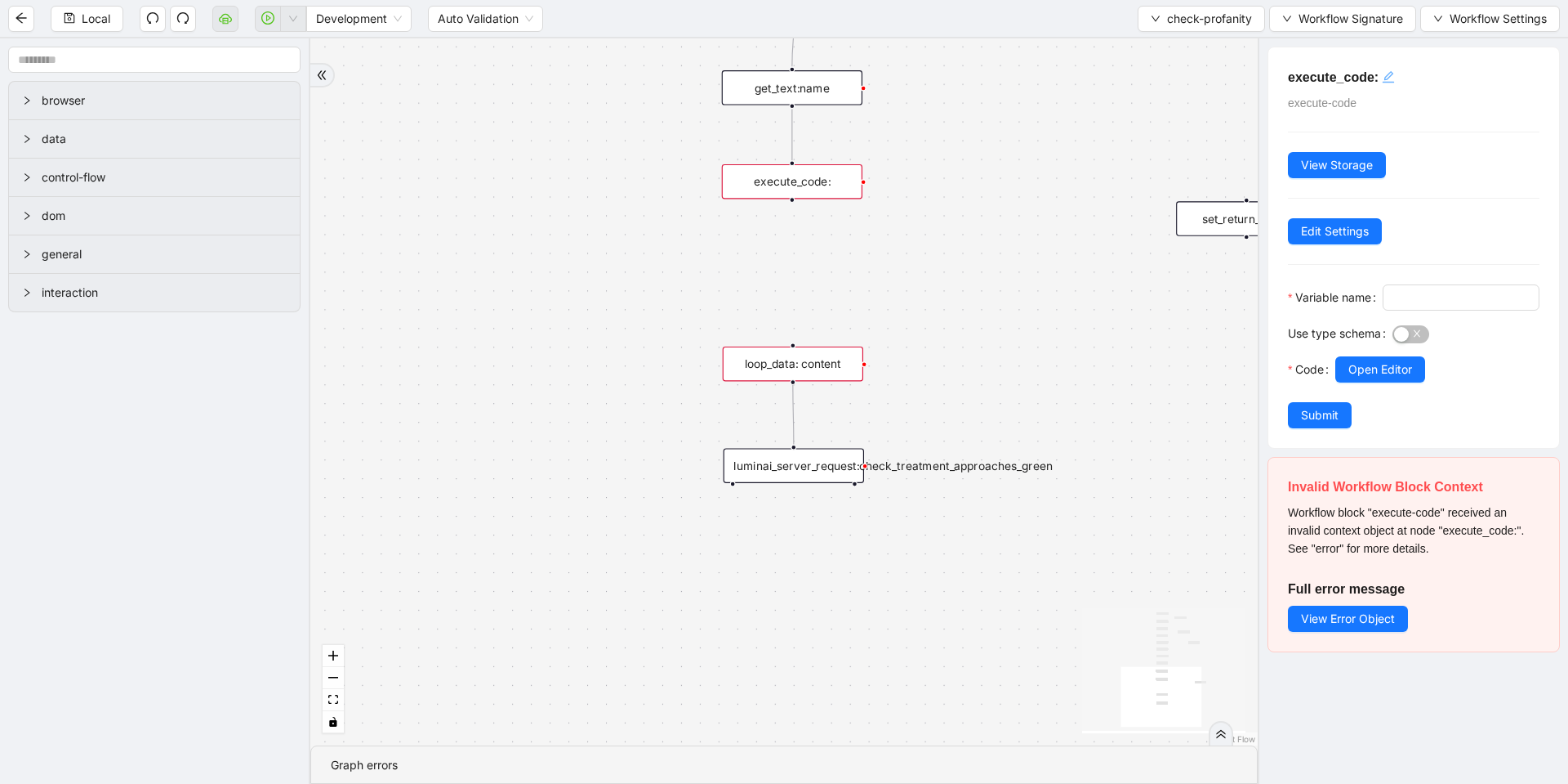
click at [1391, 71] on icon "edit" at bounding box center [1388, 77] width 12 height 12
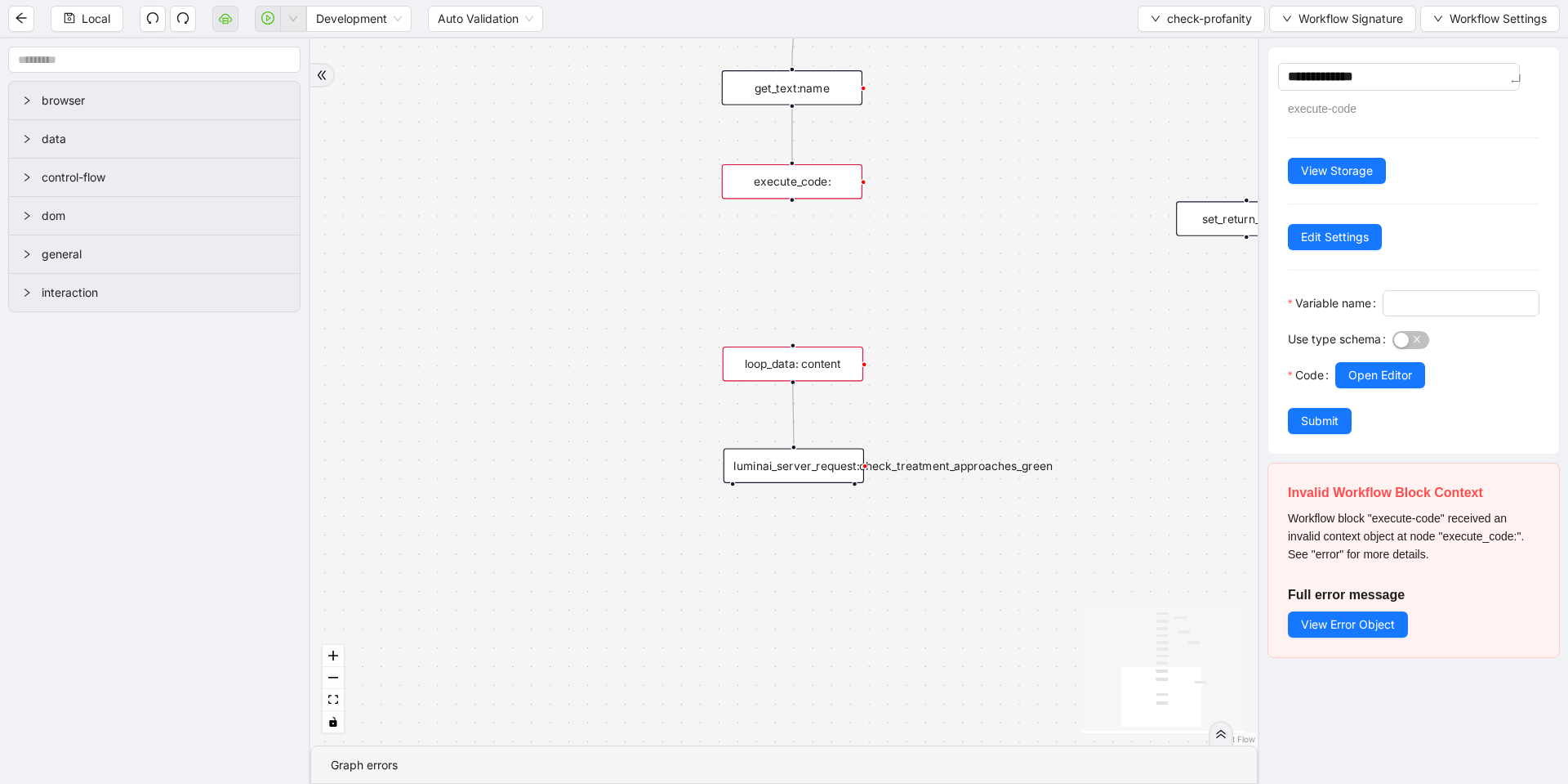
type textarea "**********"
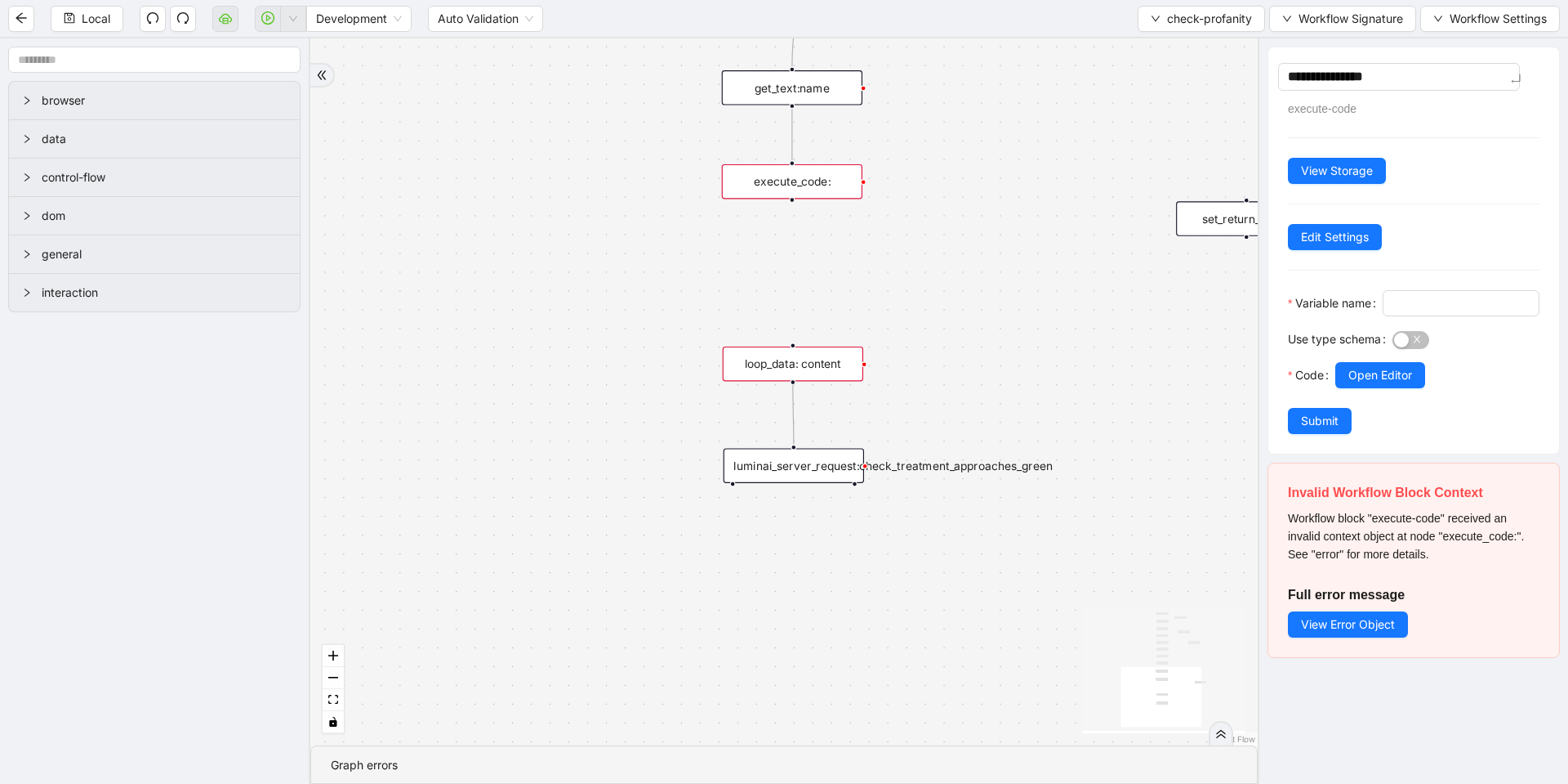
type textarea "**********"
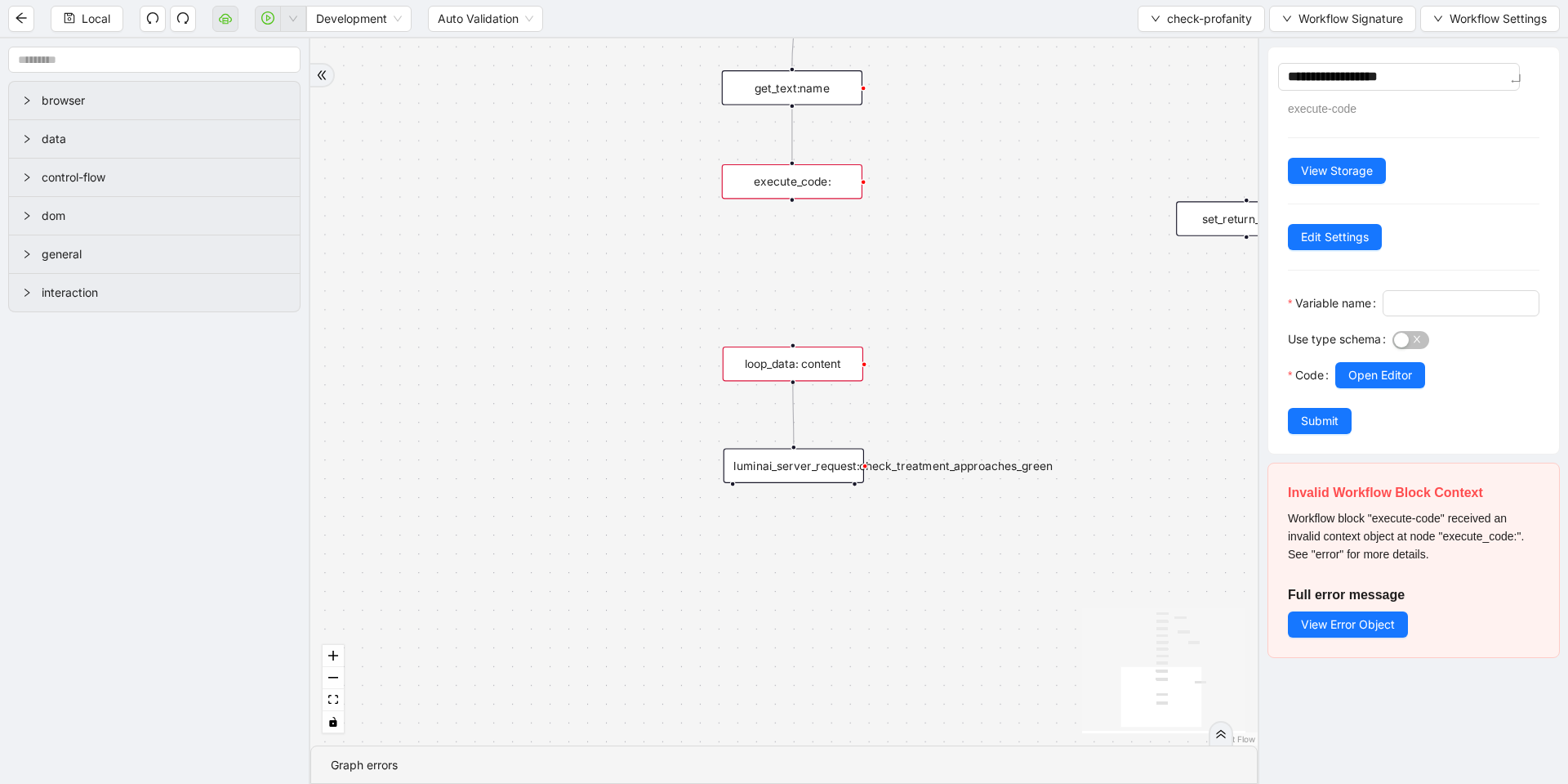
type textarea "**********"
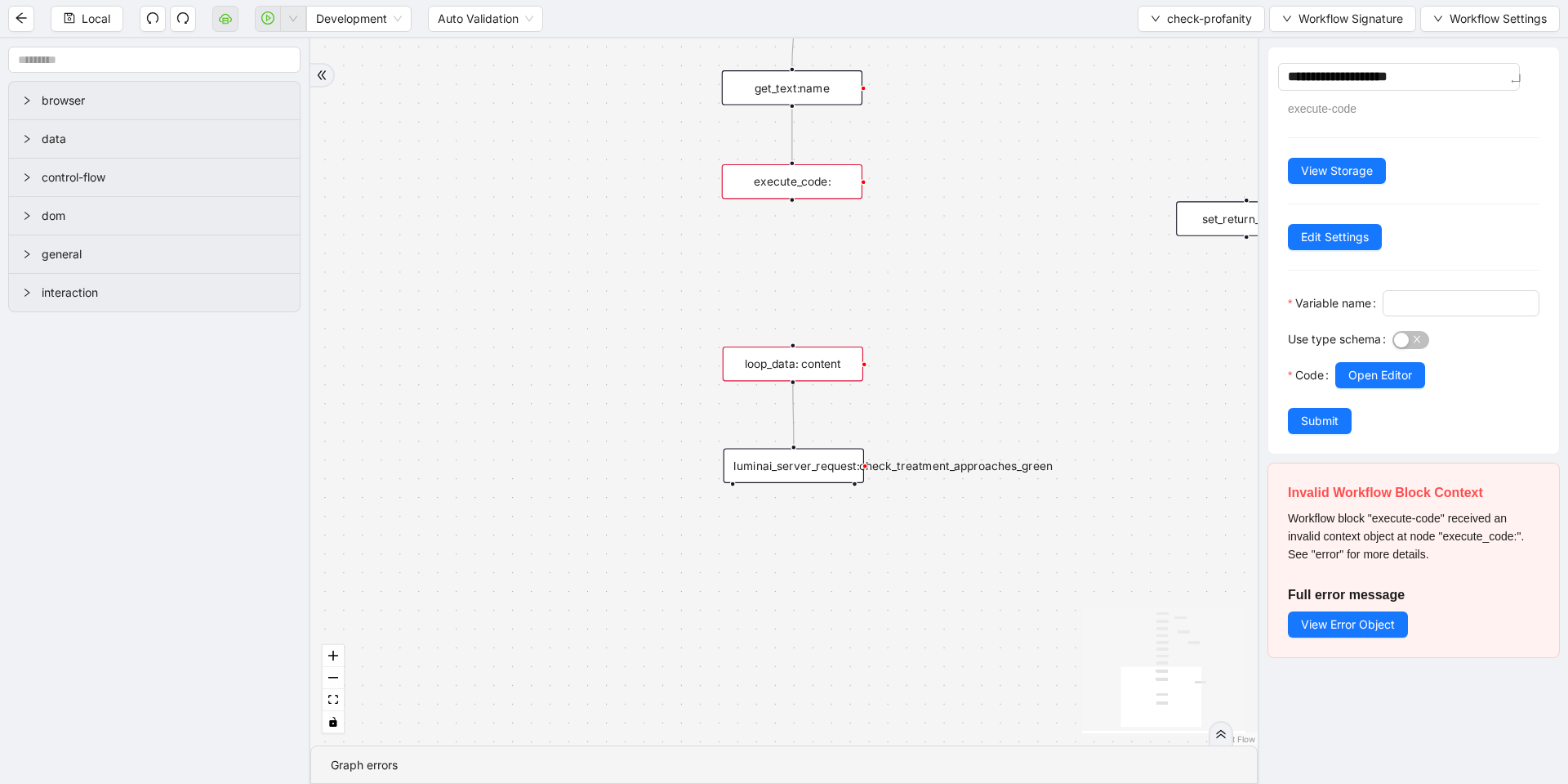
type textarea "**********"
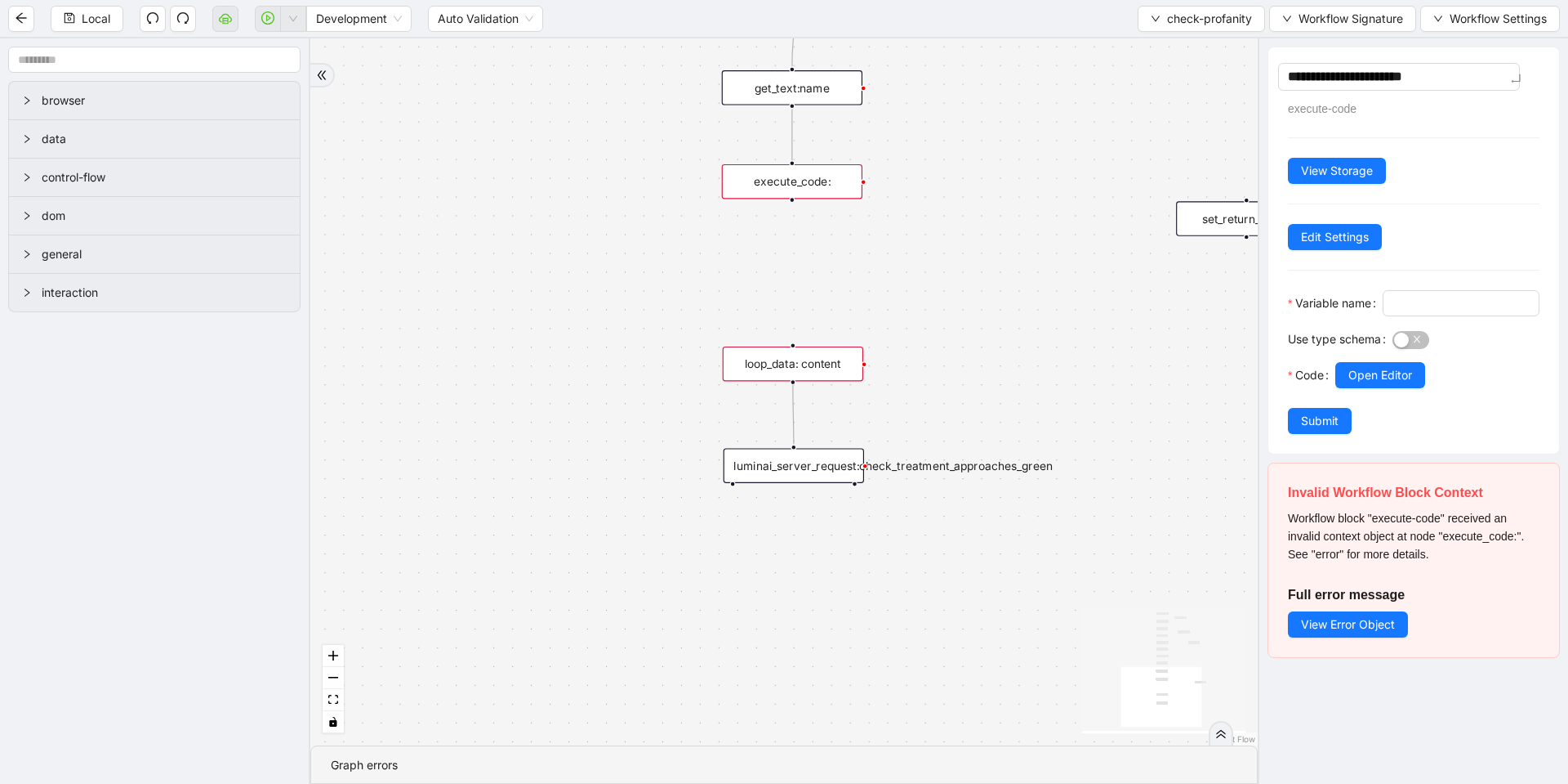
type textarea "**********"
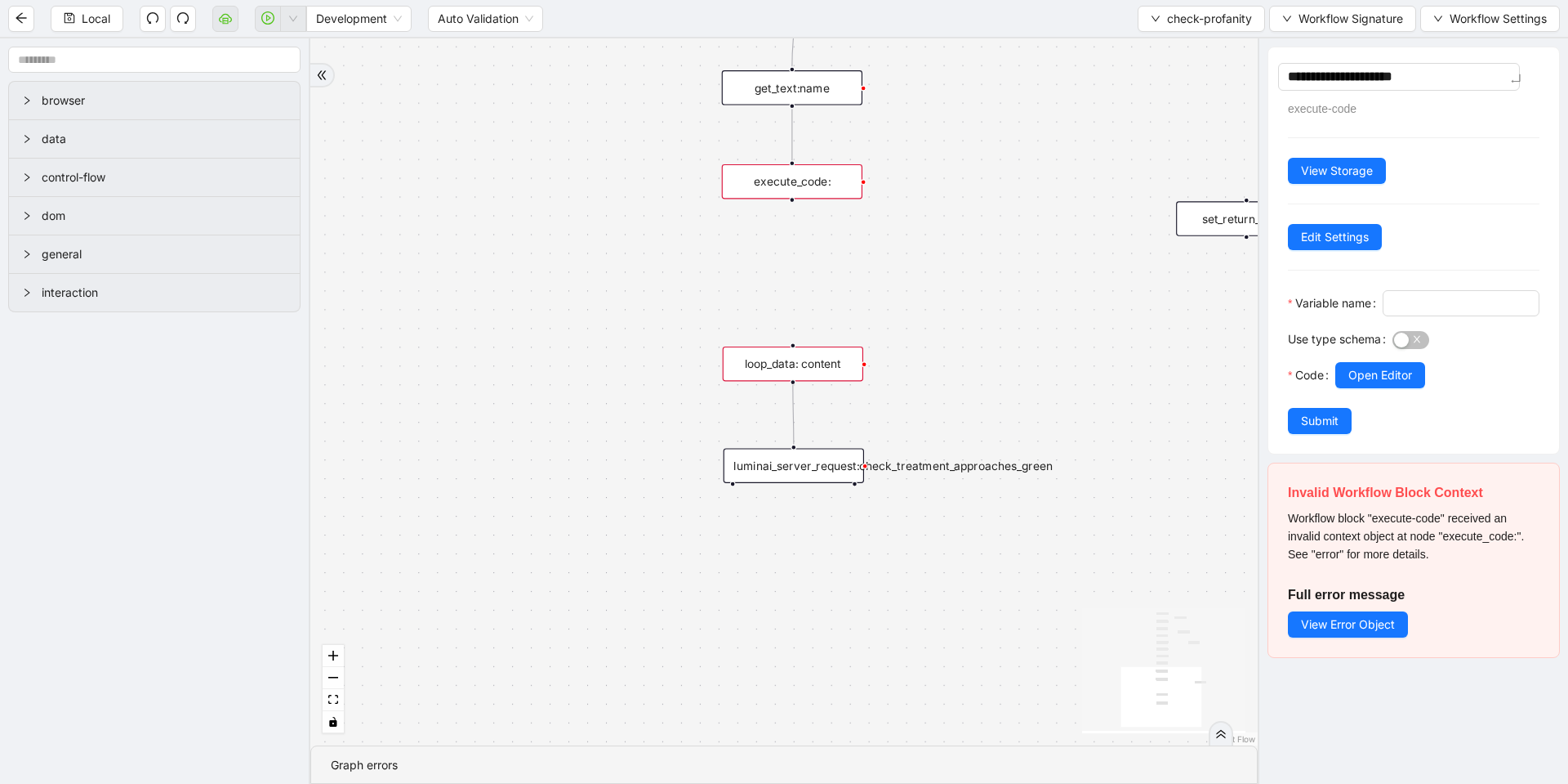
type textarea "**********"
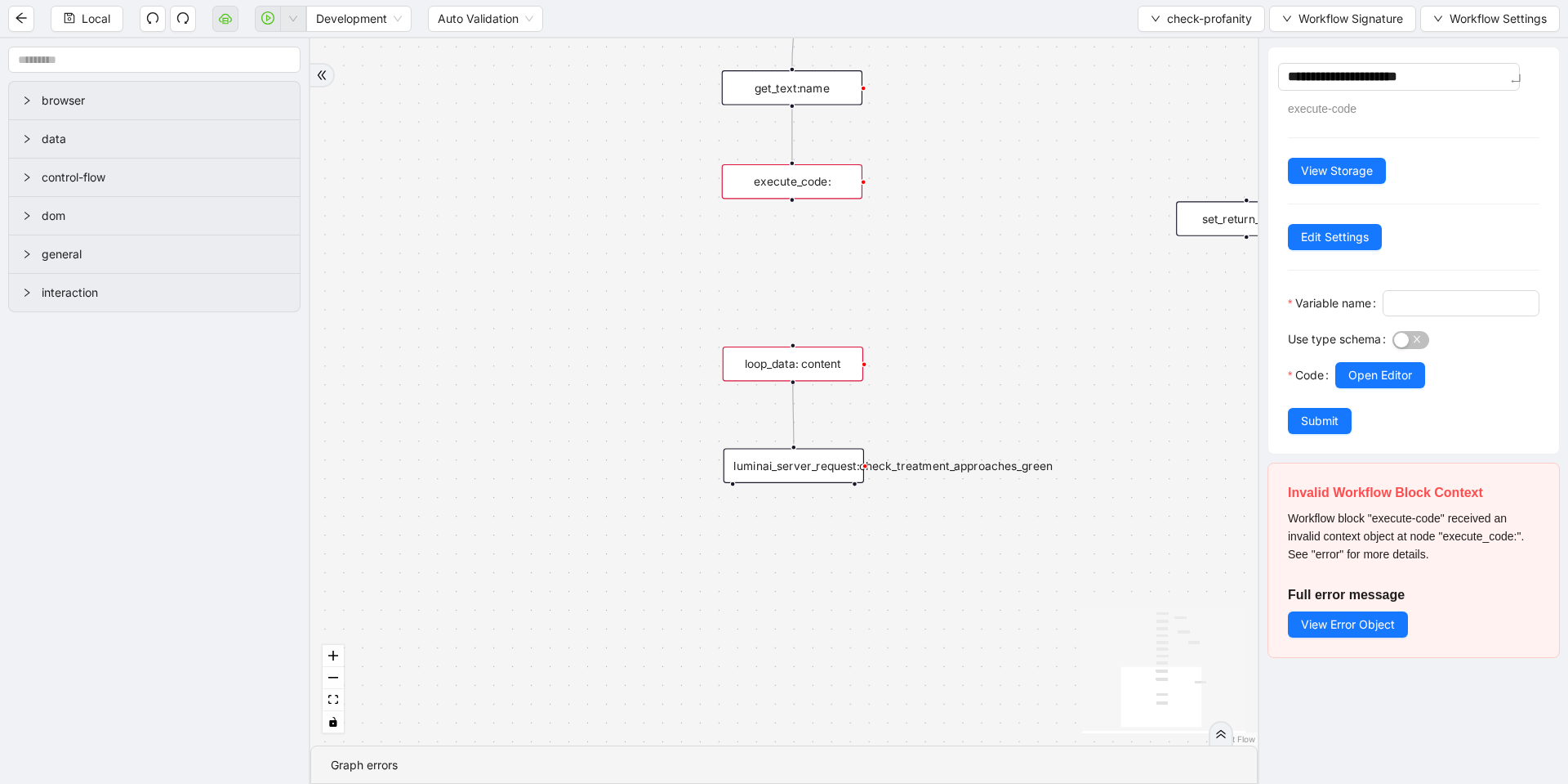
type textarea "**********"
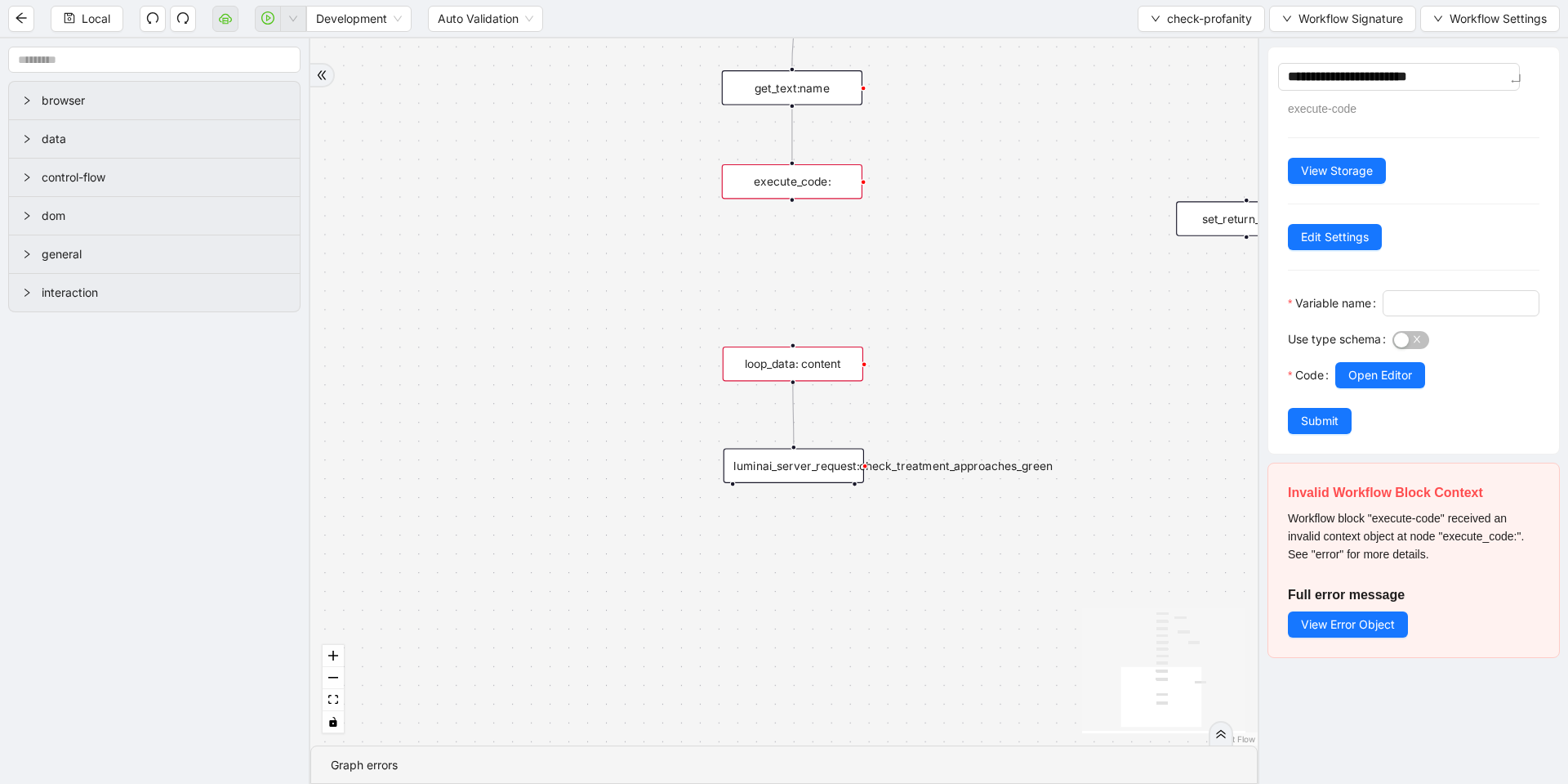
type textarea "**********"
click at [1381, 284] on div "**********" at bounding box center [1414, 250] width 291 height 406
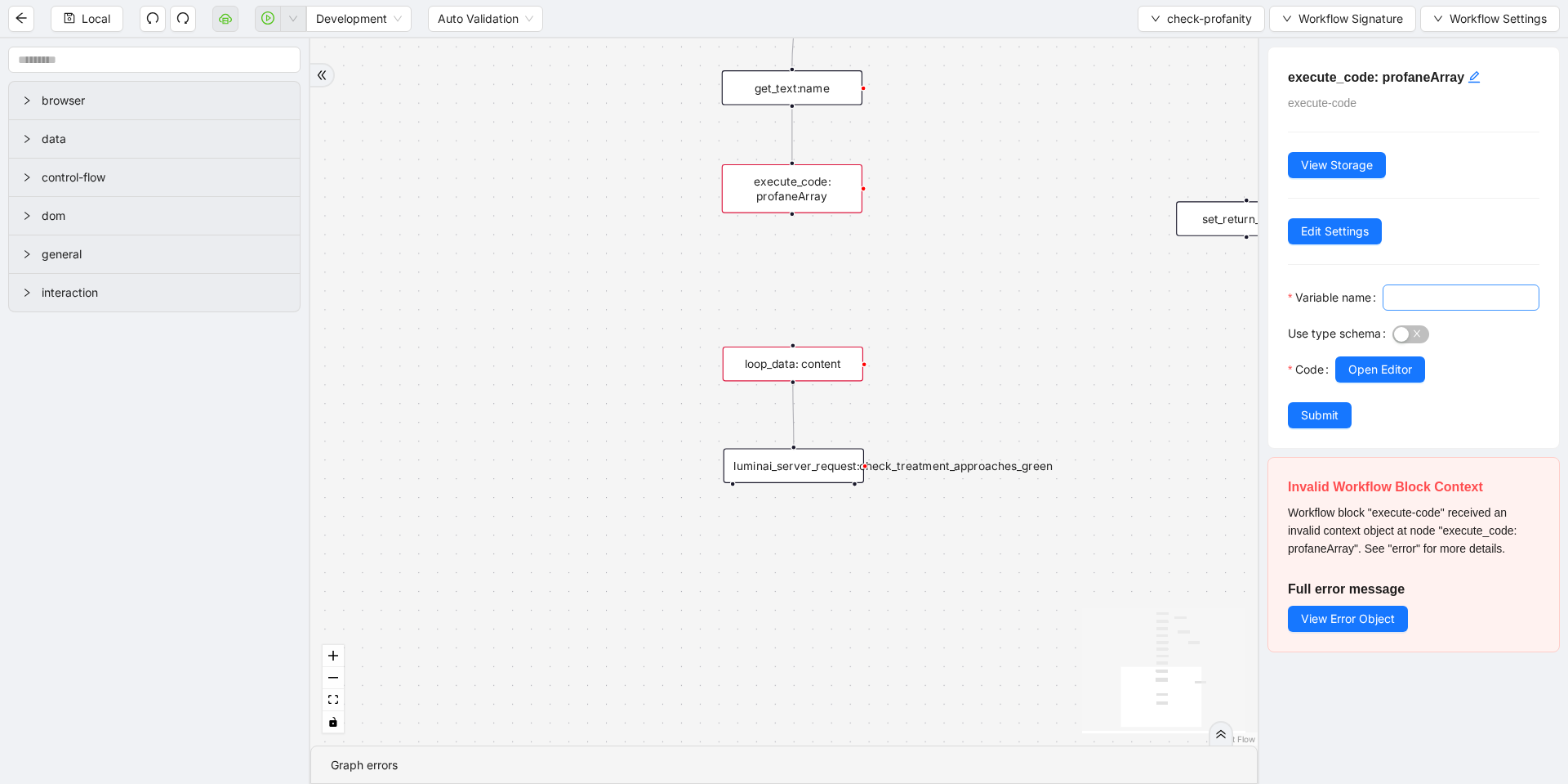
click at [1393, 306] on input "Variable name" at bounding box center [1459, 298] width 134 height 18
click at [1428, 73] on h5 "execute_code: profaneArray" at bounding box center [1414, 77] width 252 height 20
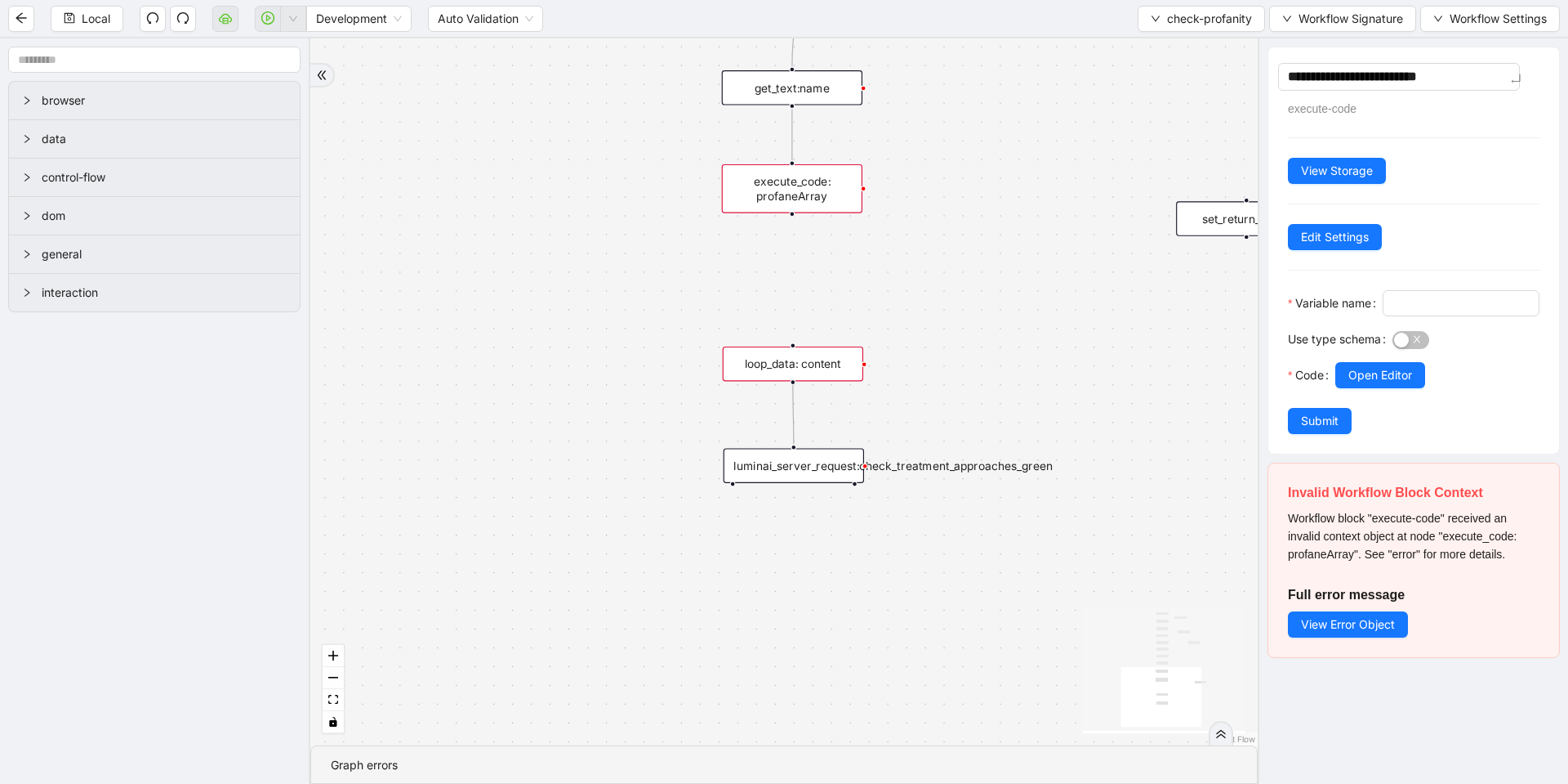
click at [1428, 73] on textarea "**********" at bounding box center [1400, 77] width 242 height 28
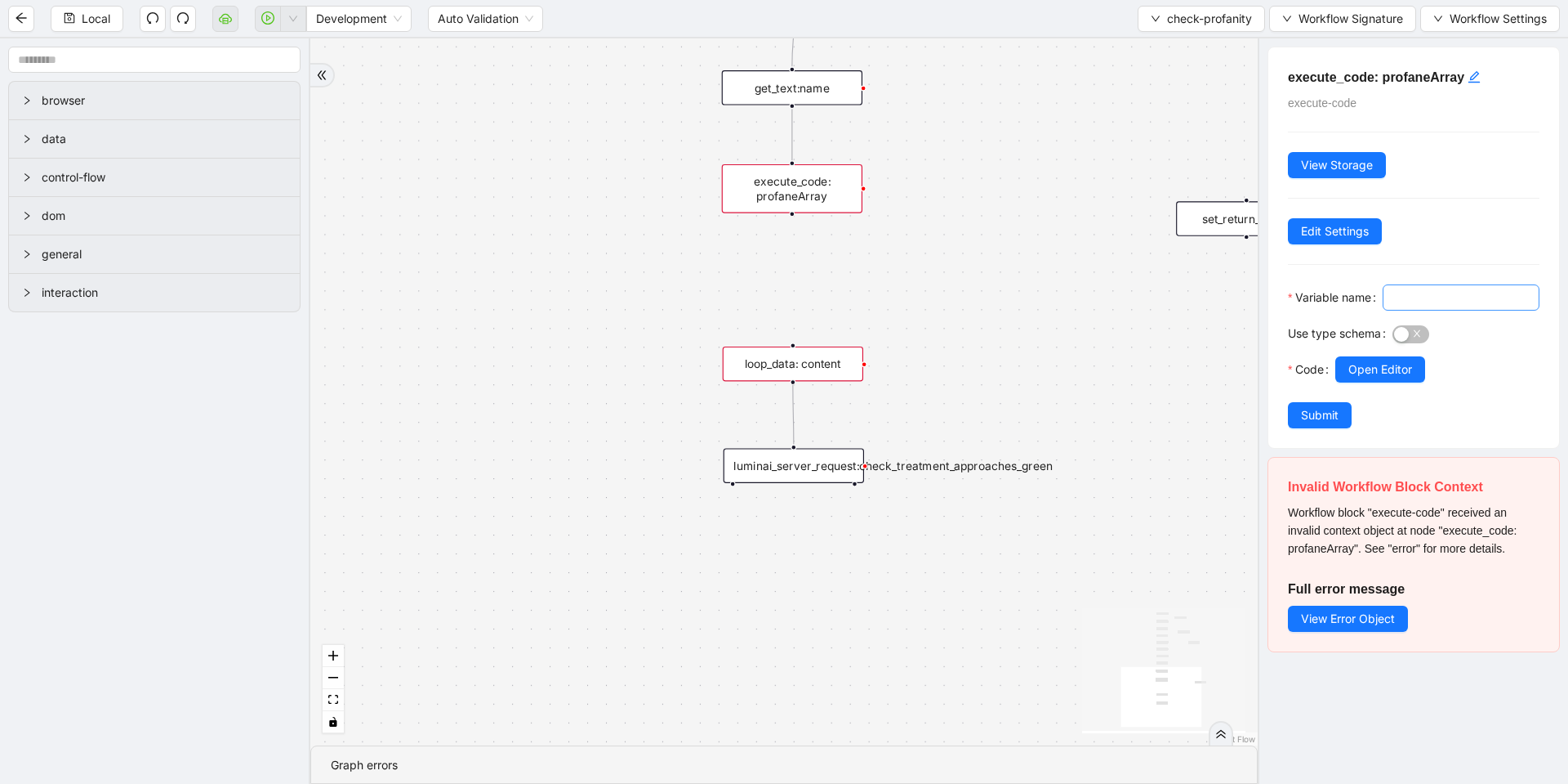
click at [1383, 321] on div at bounding box center [1461, 302] width 157 height 36
click at [1393, 306] on input "Variable name" at bounding box center [1459, 298] width 134 height 18
paste input "**********"
type input "**********"
click at [1435, 271] on div "**********" at bounding box center [1414, 247] width 291 height 400
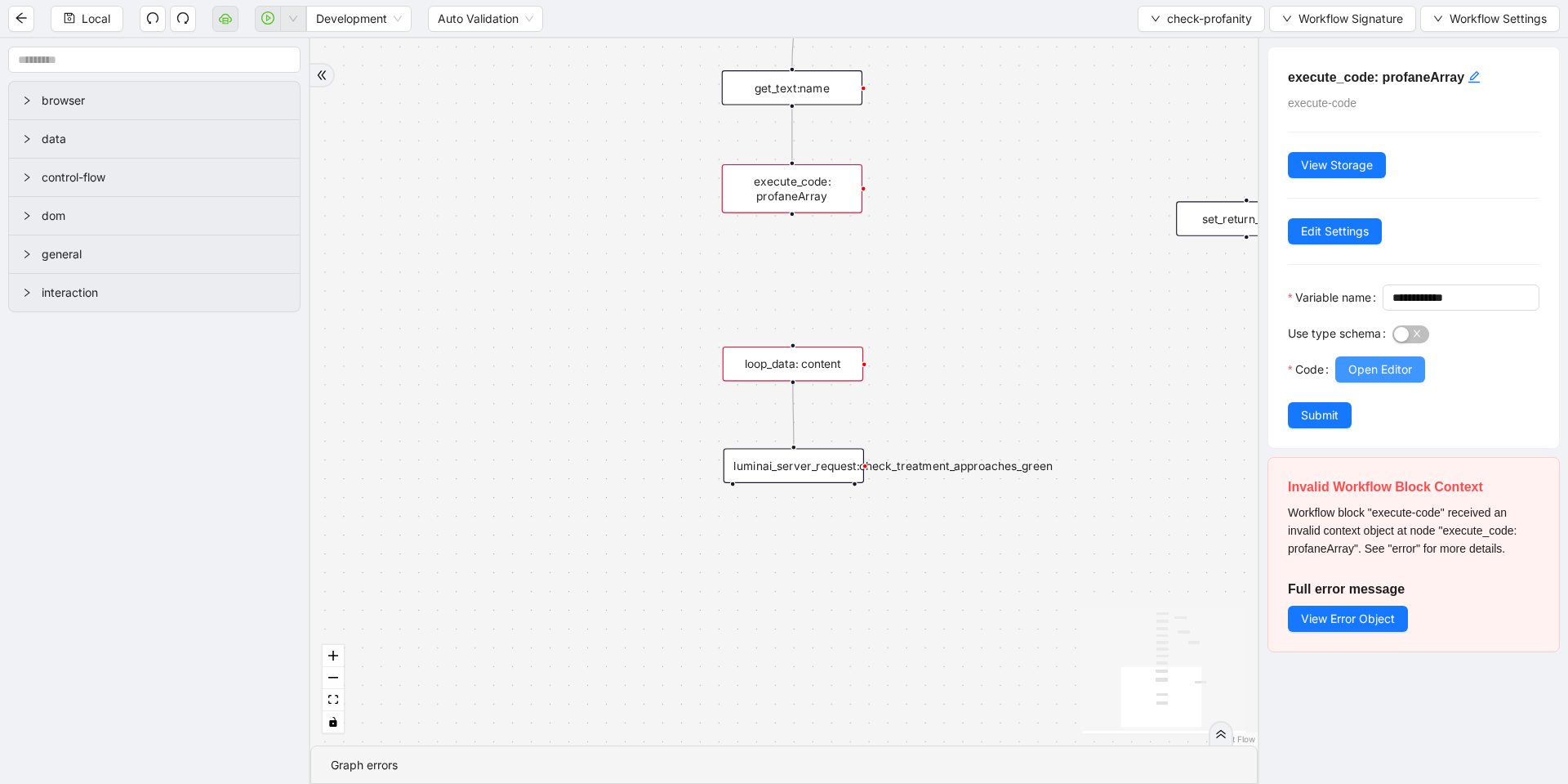
click at [1376, 379] on span "Open Editor" at bounding box center [1380, 370] width 64 height 18
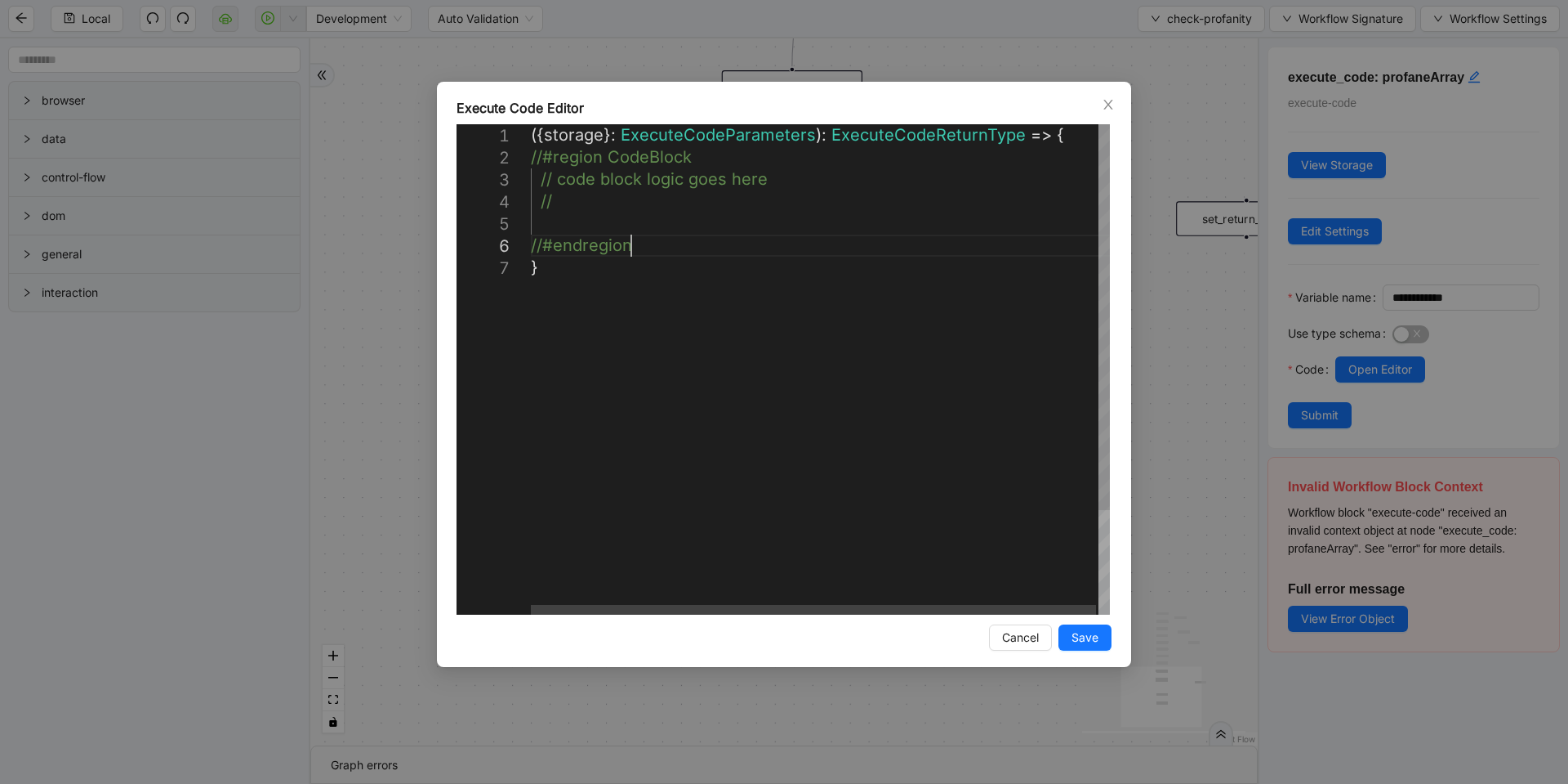
click at [663, 234] on div "({ storage }: ExecuteCodeParameters ): ExecuteCodeReturnType => { //#region Cod…" at bounding box center [821, 435] width 581 height 623
click at [735, 219] on div "( { storage } : ExecuteCodeParameters ): ExecuteCodeReturnType => { //#region C…" at bounding box center [821, 435] width 581 height 623
type textarea "**********"
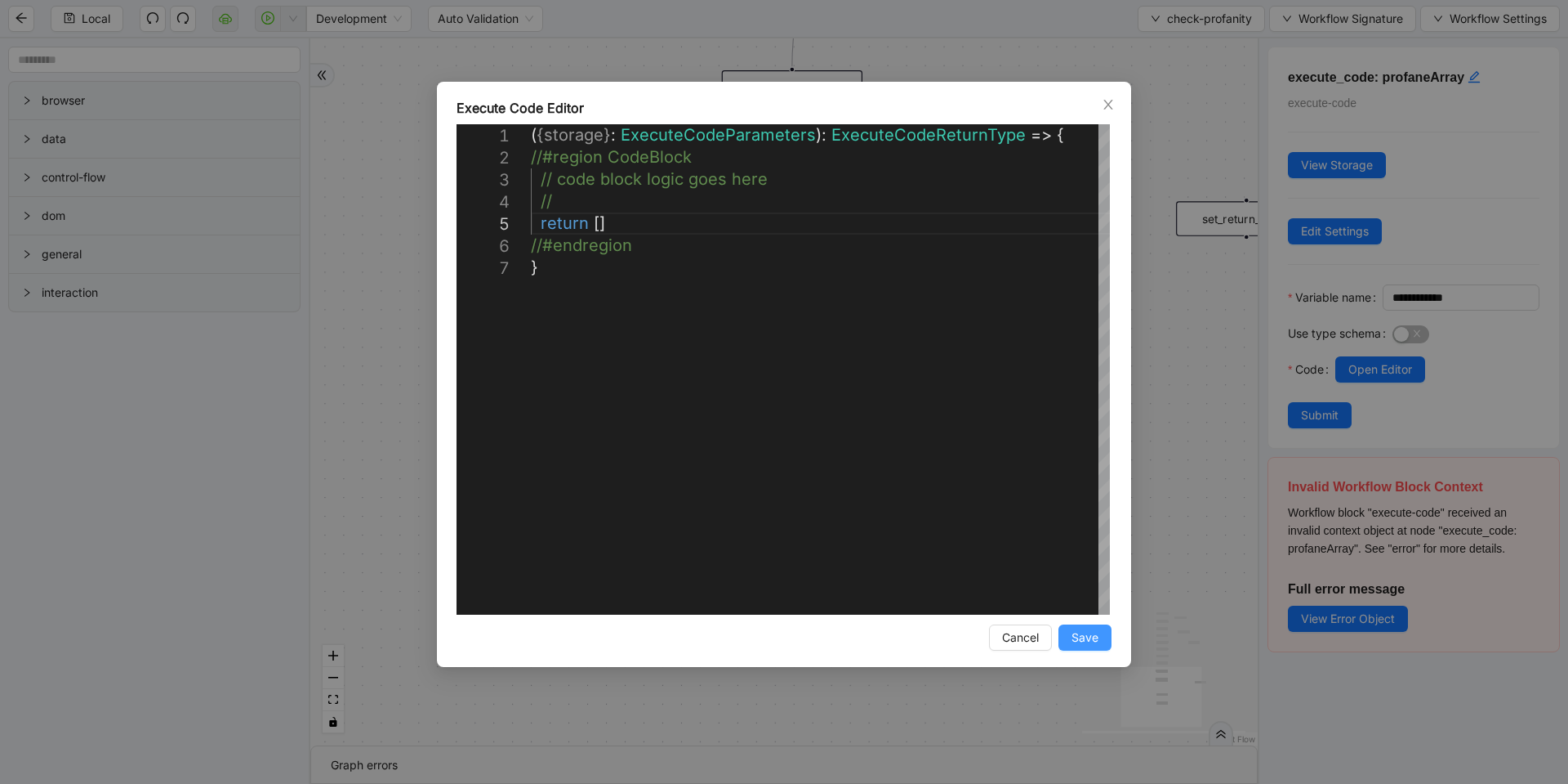
click at [1073, 639] on span "Save" at bounding box center [1085, 637] width 27 height 18
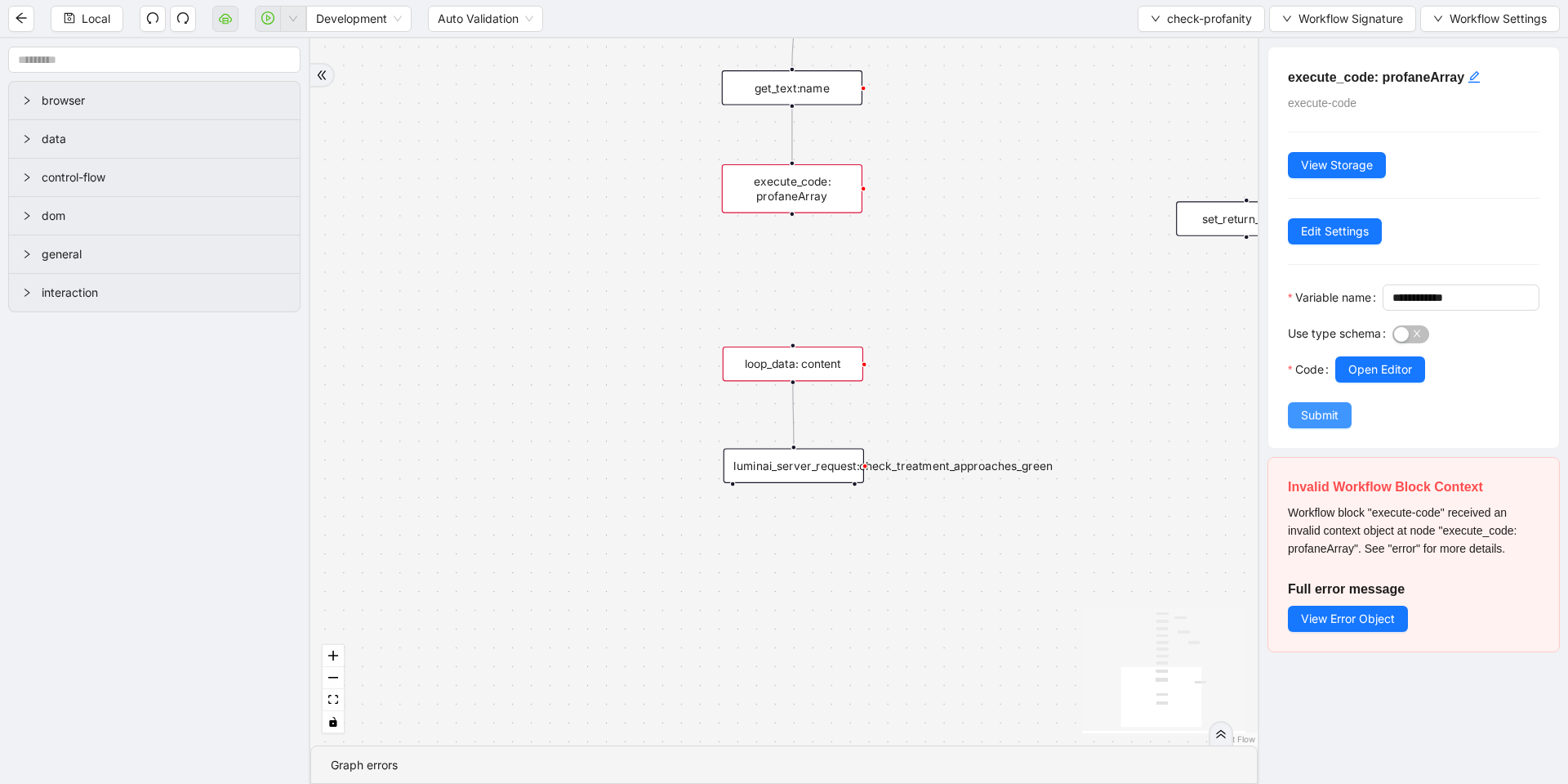
click at [1312, 424] on span "Submit" at bounding box center [1320, 415] width 37 height 18
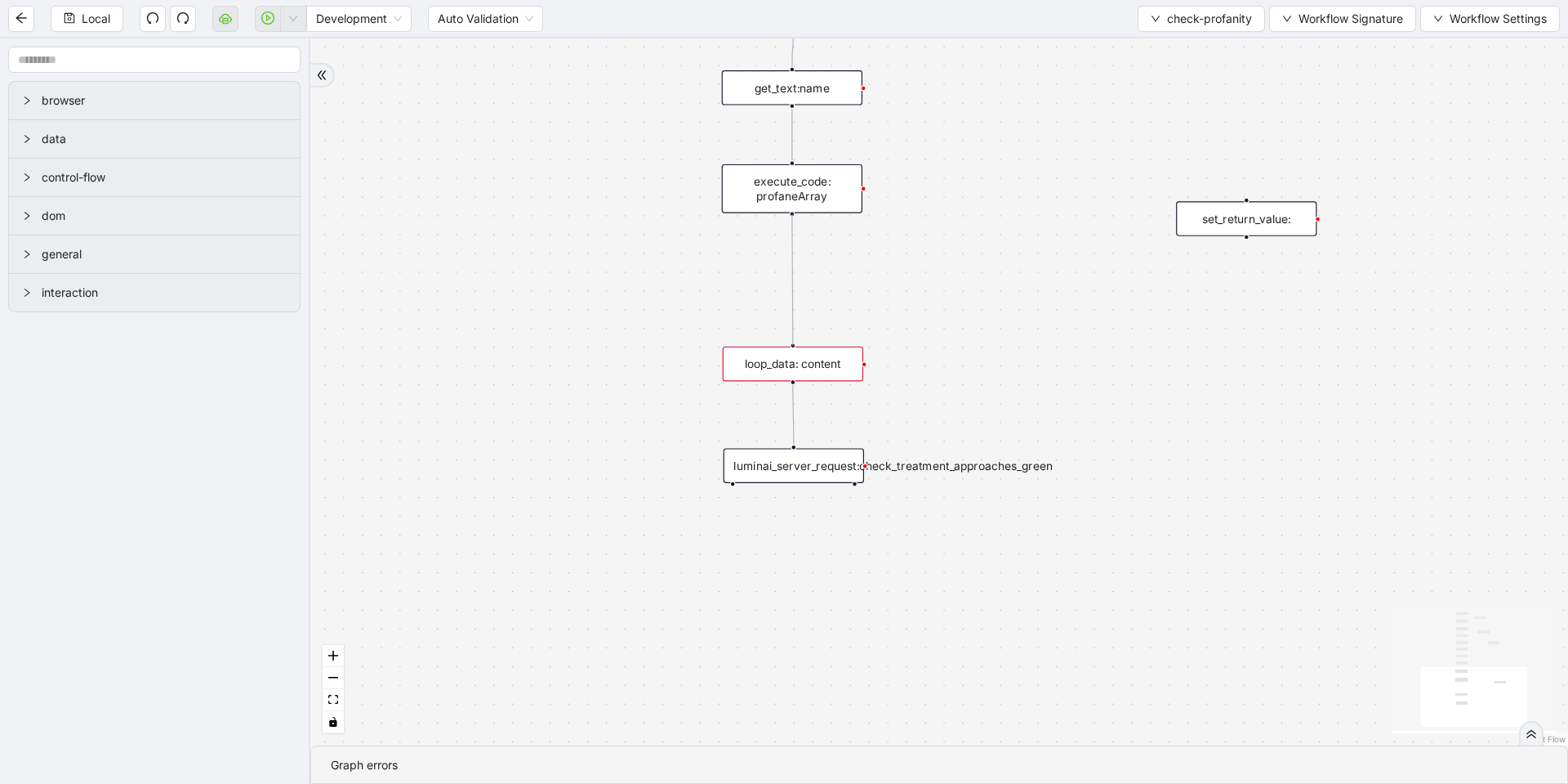
drag, startPoint x: 793, startPoint y: 216, endPoint x: 790, endPoint y: 337, distance: 121.0
click at [790, 337] on div "onError trigger conditions:header_found loop_iterator: execute_code:init_founta…" at bounding box center [939, 391] width 1258 height 706
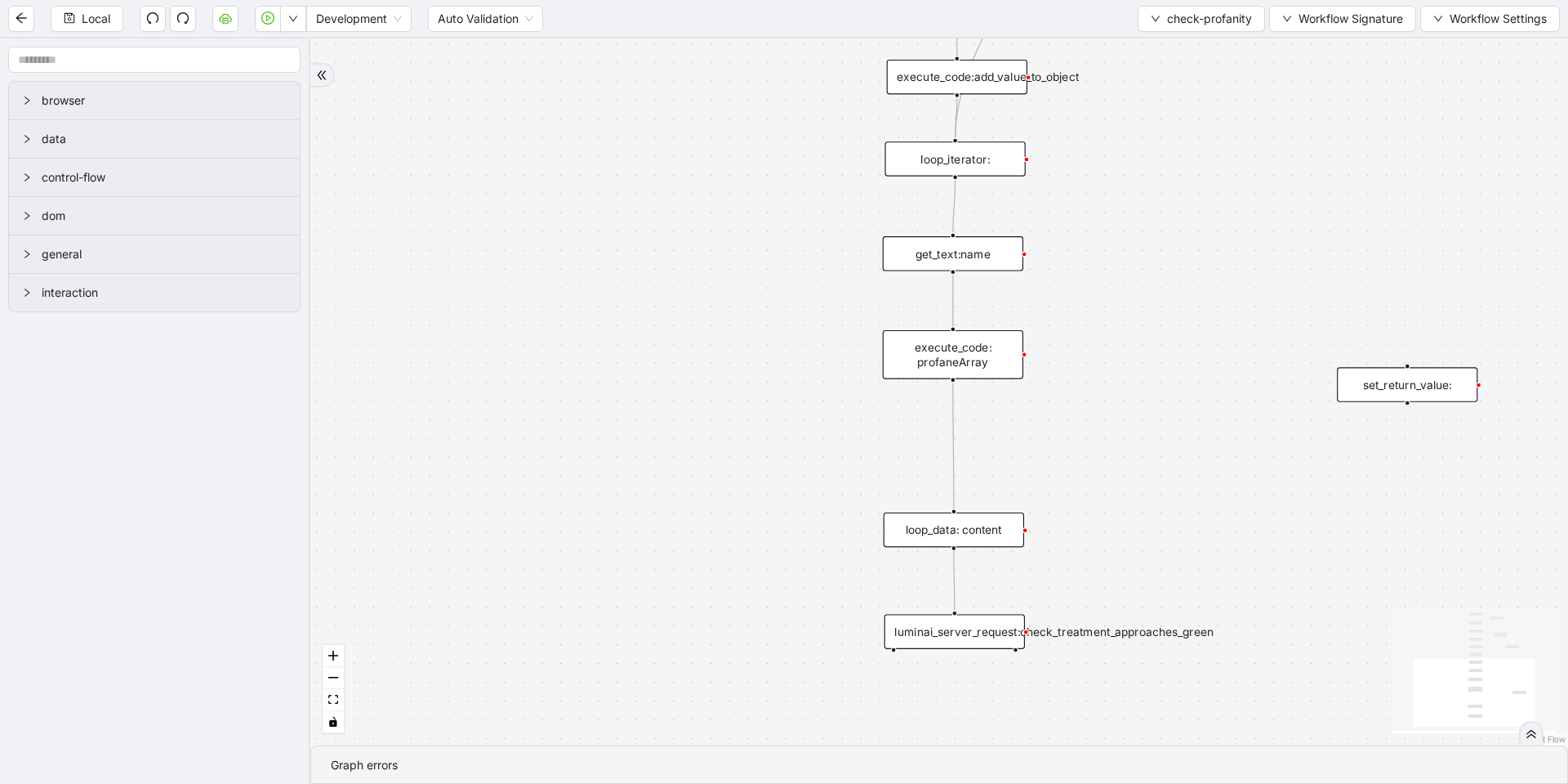
drag, startPoint x: 698, startPoint y: 327, endPoint x: 782, endPoint y: 348, distance: 86.6
click at [782, 348] on div "onError trigger conditions:header_found loop_iterator: execute_code:init_founta…" at bounding box center [939, 391] width 1258 height 706
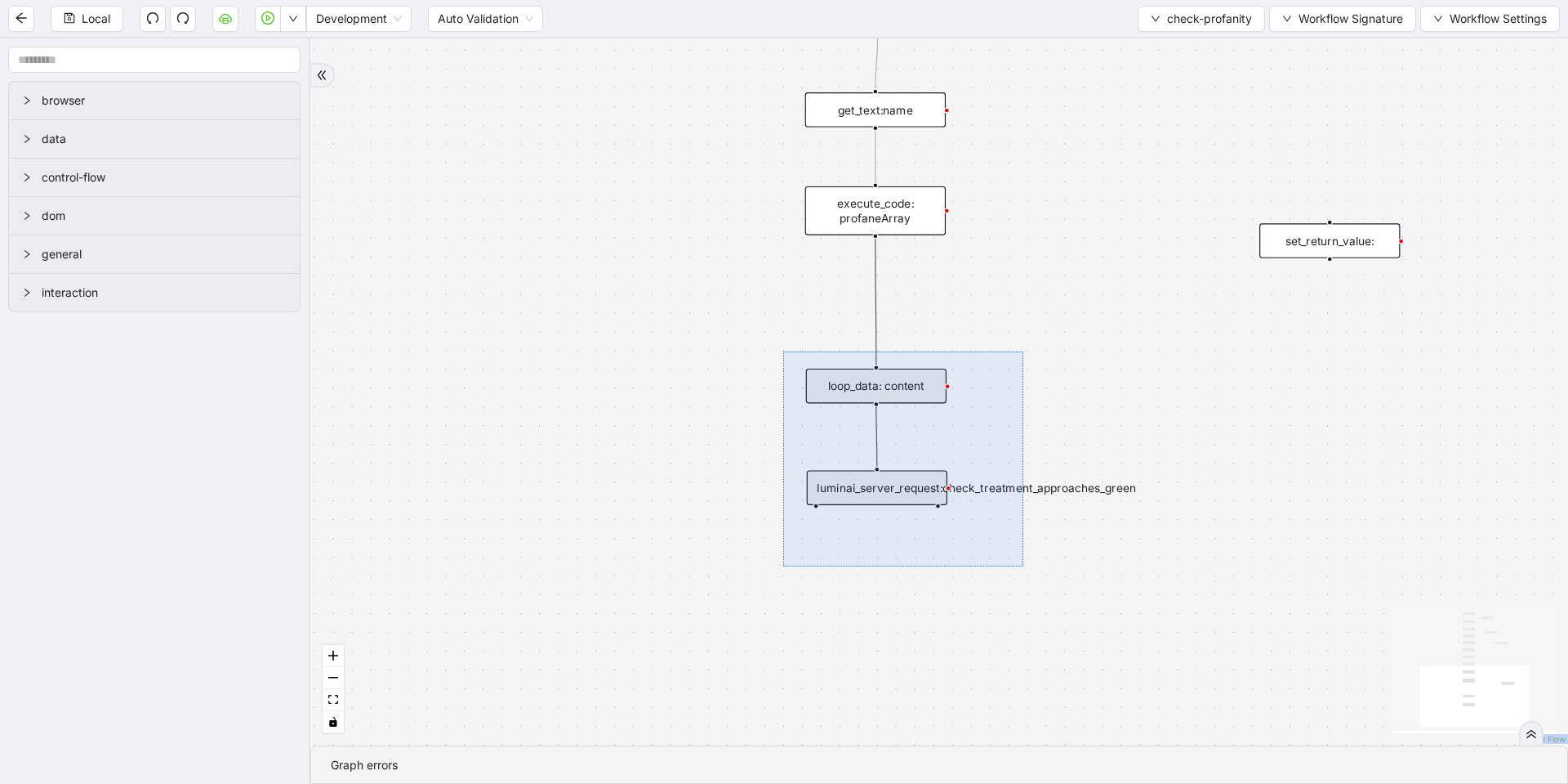
drag, startPoint x: 784, startPoint y: 351, endPoint x: 998, endPoint y: 553, distance: 294.3
click at [998, 553] on div "onError trigger conditions:header_found loop_iterator: execute_code:init_founta…" at bounding box center [939, 391] width 1258 height 706
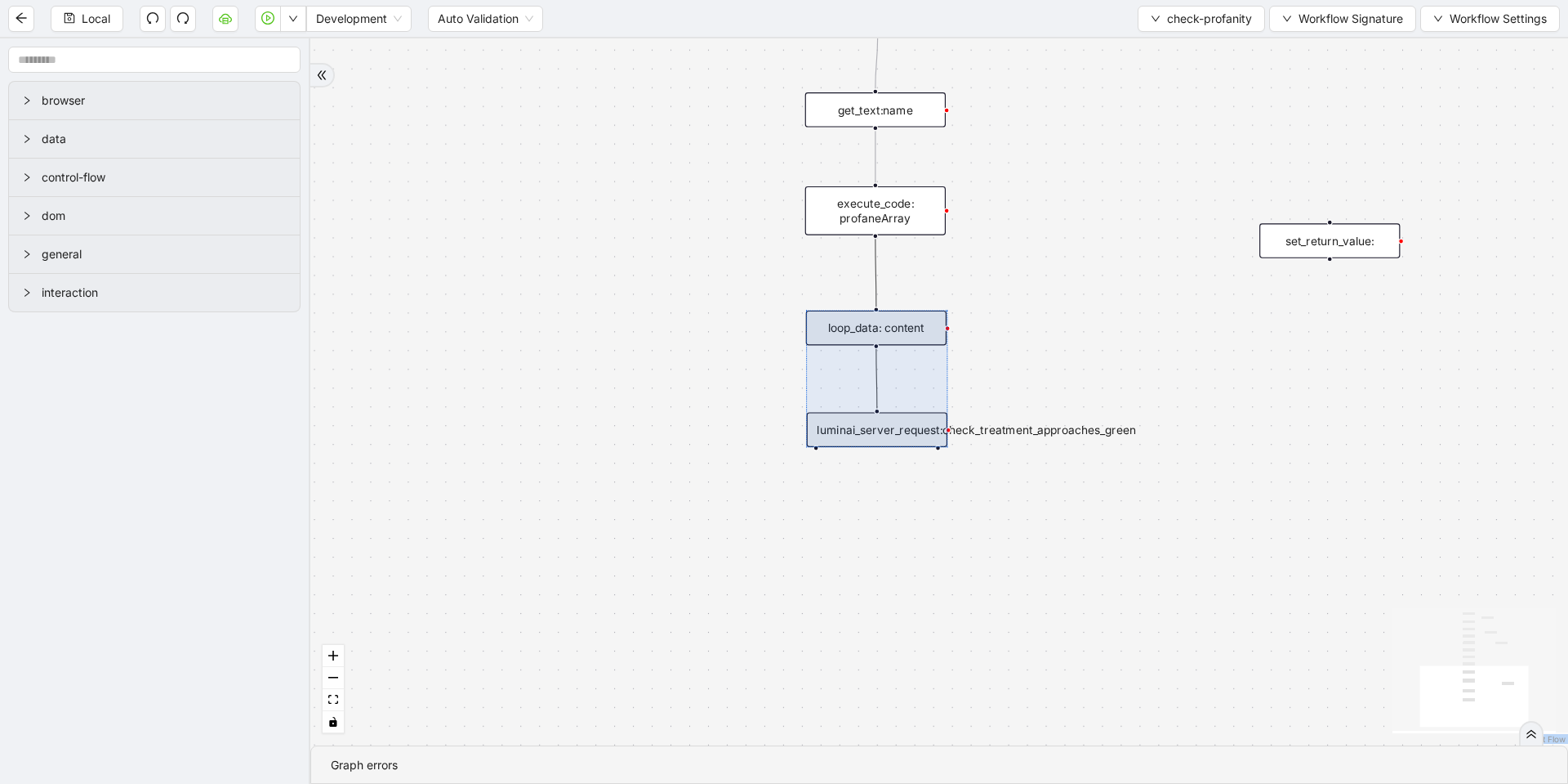
drag, startPoint x: 906, startPoint y: 438, endPoint x: 911, endPoint y: 415, distance: 23.5
click at [911, 415] on div at bounding box center [876, 379] width 142 height 136
click at [1020, 354] on div "onError trigger conditions:header_found loop_iterator: execute_code:init_founta…" at bounding box center [939, 391] width 1258 height 706
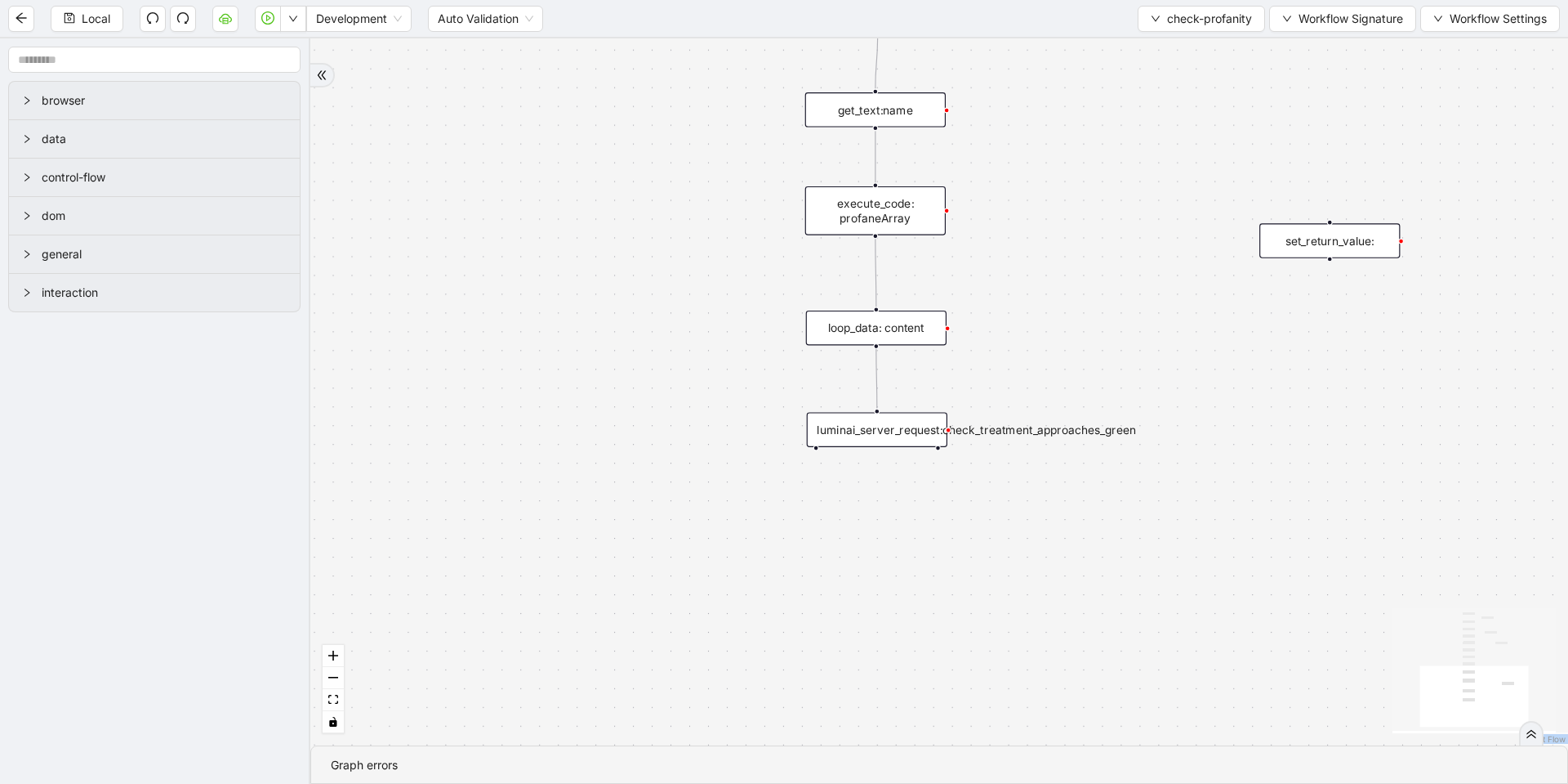
click at [884, 426] on div "luminai_server_request:check_treatment_approaches_green" at bounding box center [877, 429] width 141 height 35
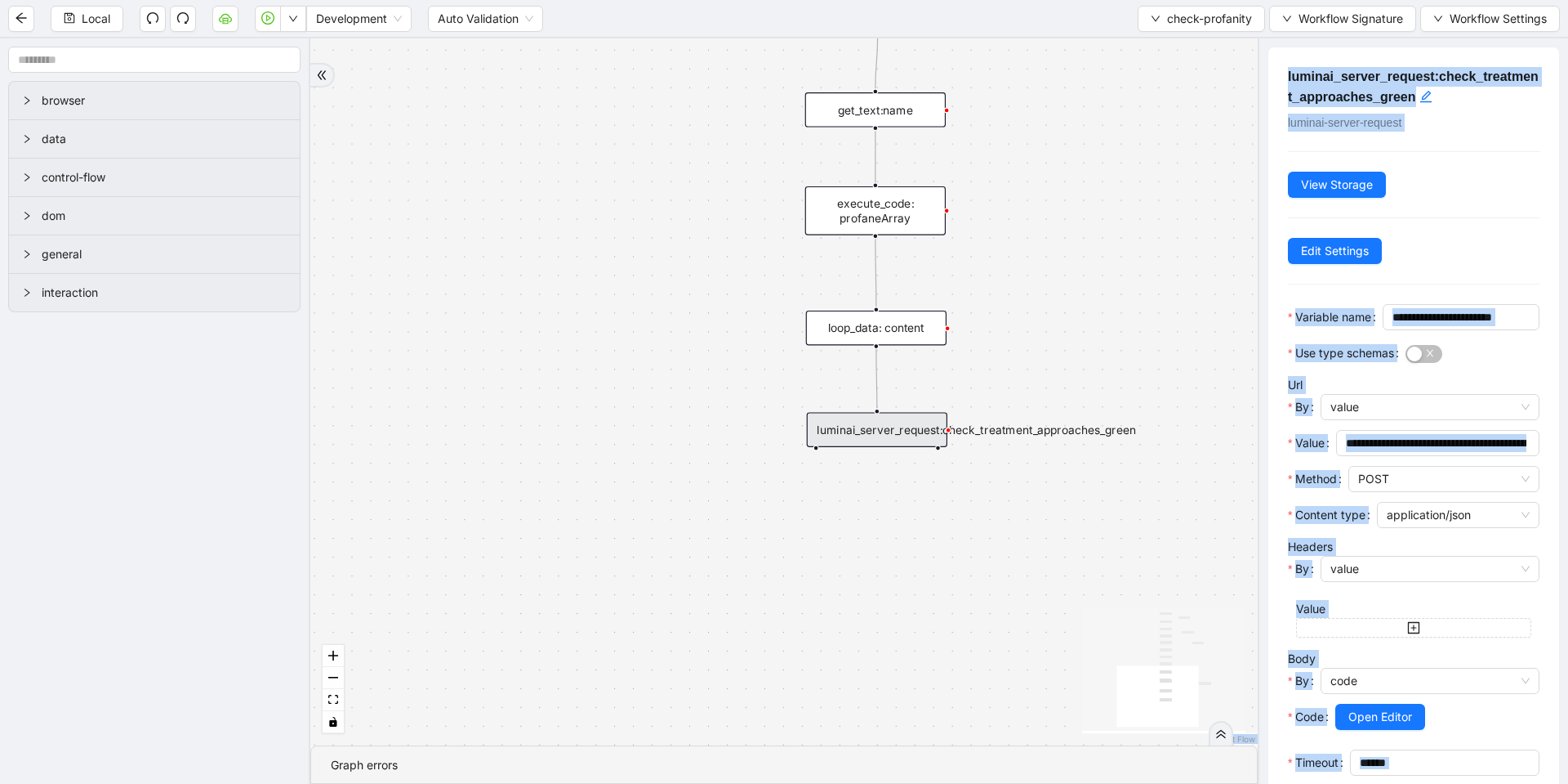
click at [1455, 254] on div "**********" at bounding box center [1414, 439] width 291 height 784
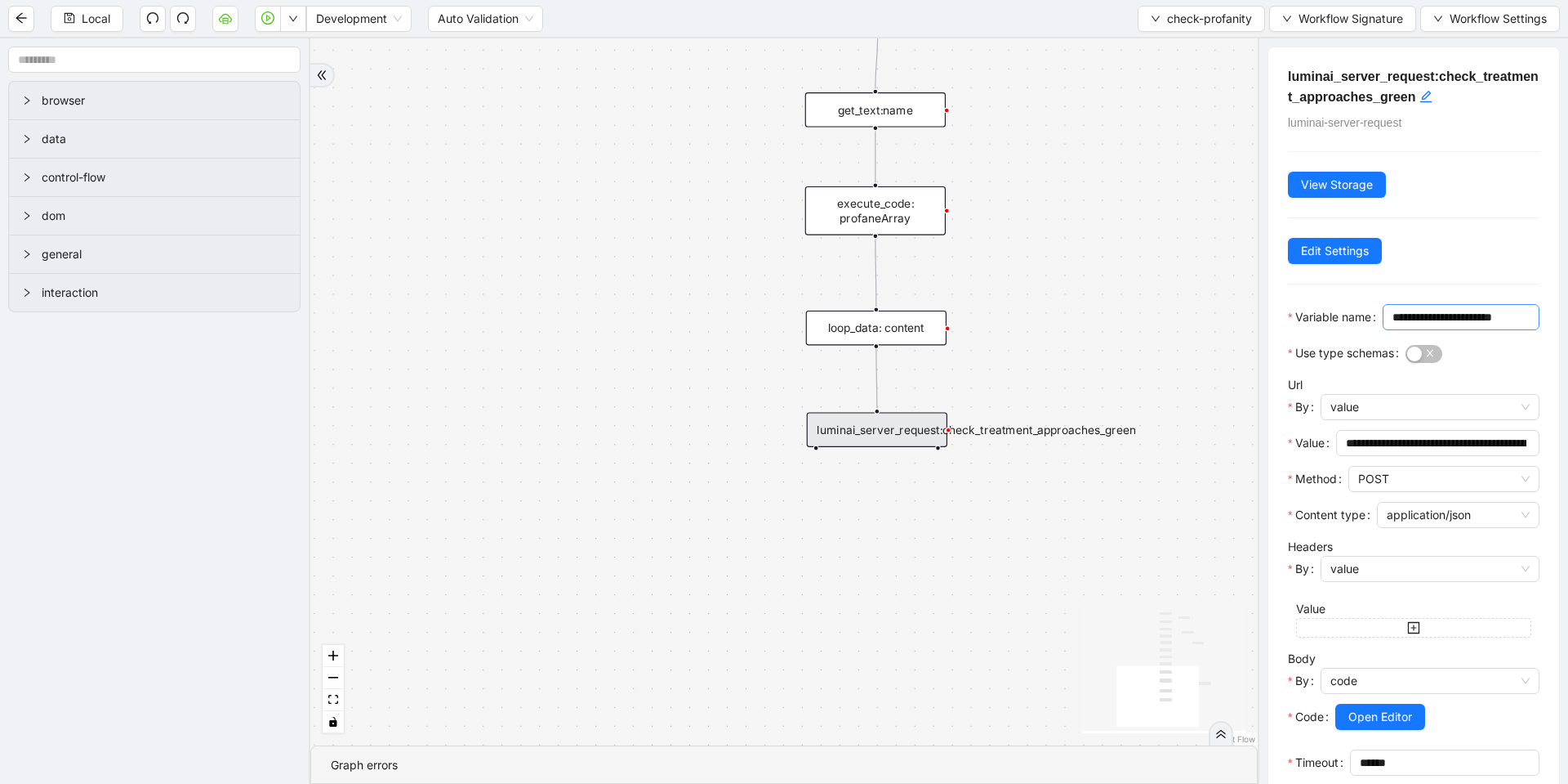
click at [1453, 326] on input "**********" at bounding box center [1459, 317] width 134 height 18
type input "**********"
click at [1433, 306] on div "**********" at bounding box center [1414, 322] width 252 height 36
click at [1356, 726] on span "Open Editor" at bounding box center [1380, 716] width 64 height 18
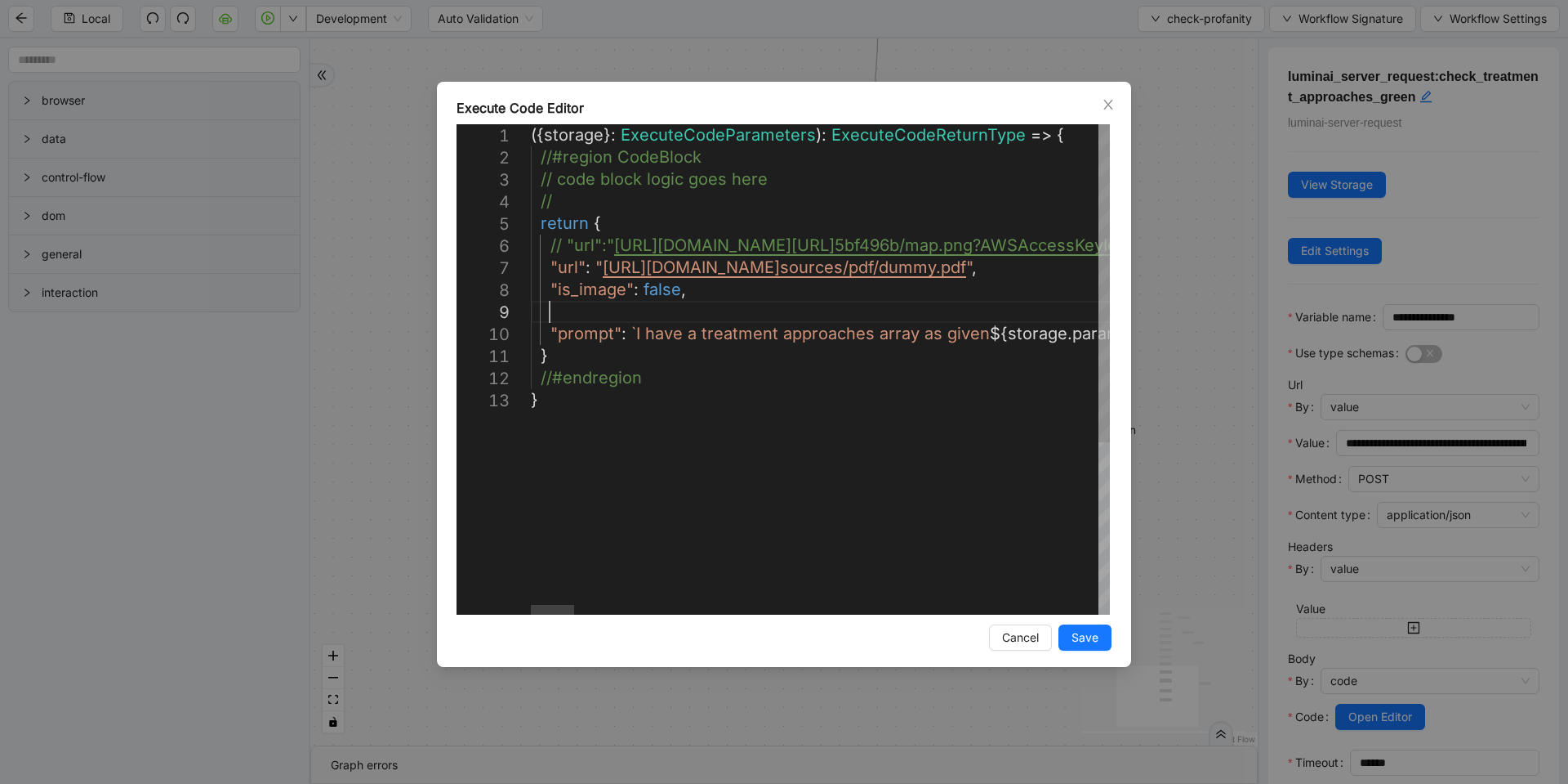
paste textarea "**********"
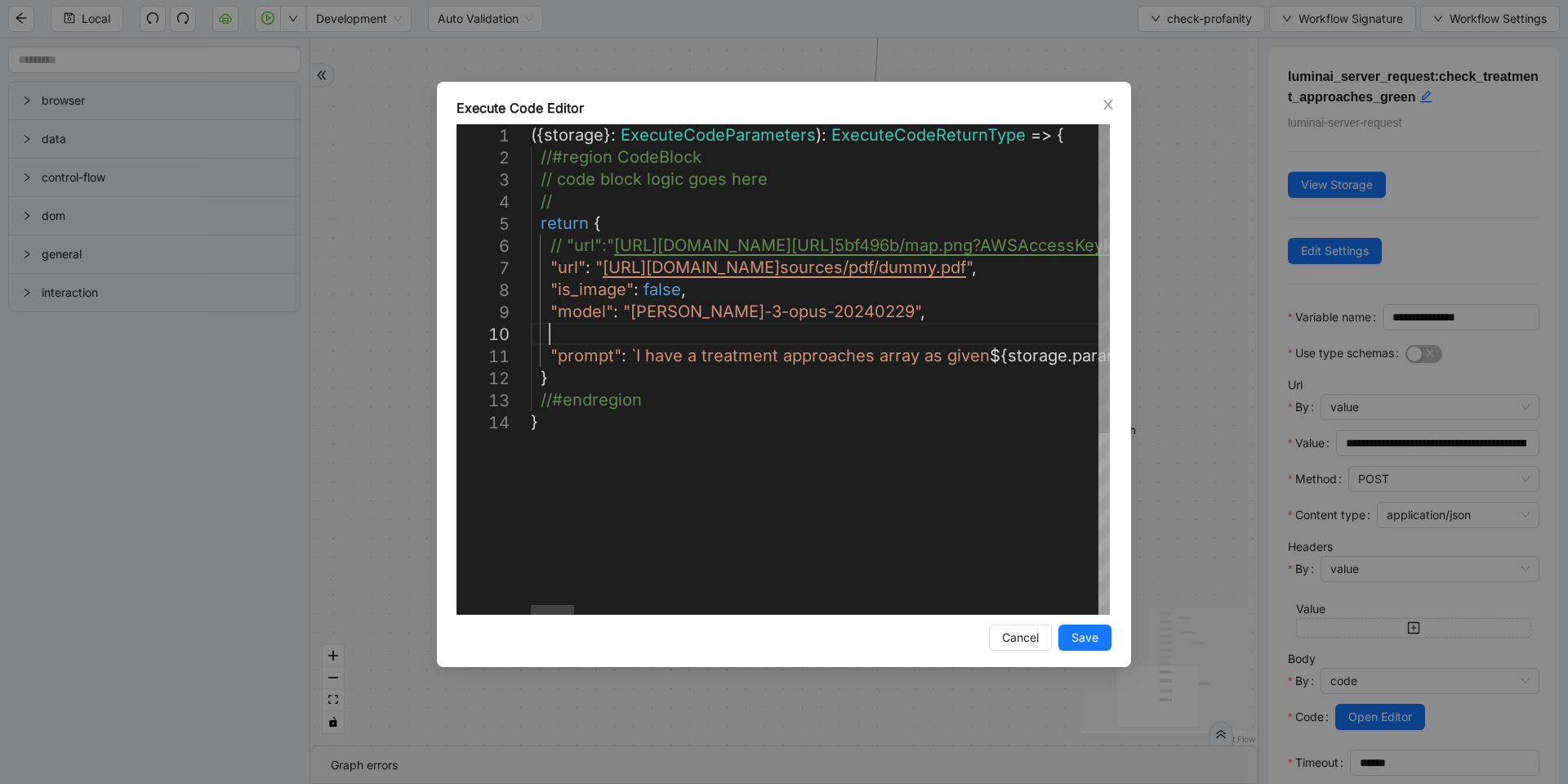
paste textarea "**********"
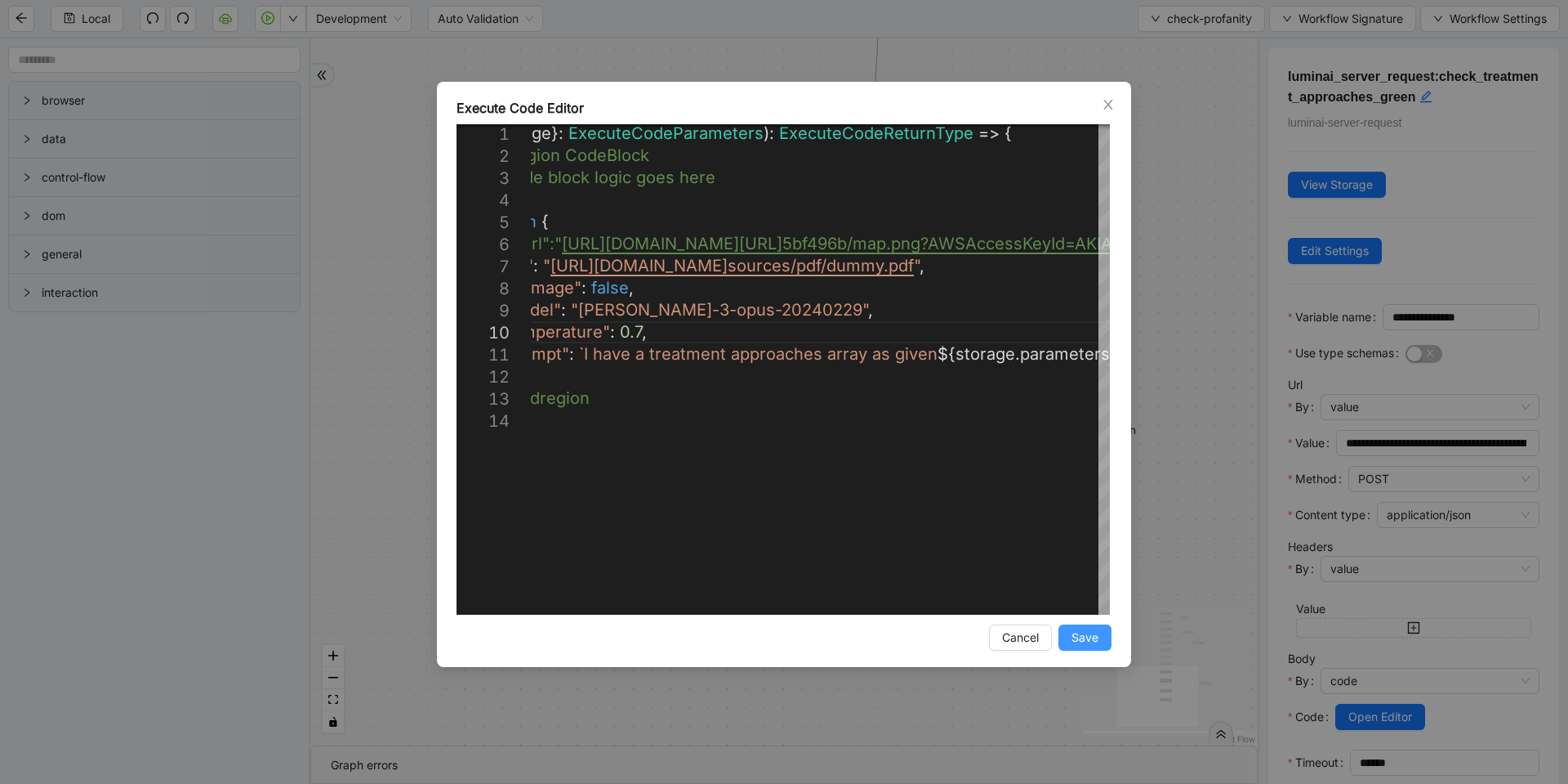
type textarea "**********"
click at [1086, 633] on span "Save" at bounding box center [1085, 637] width 27 height 18
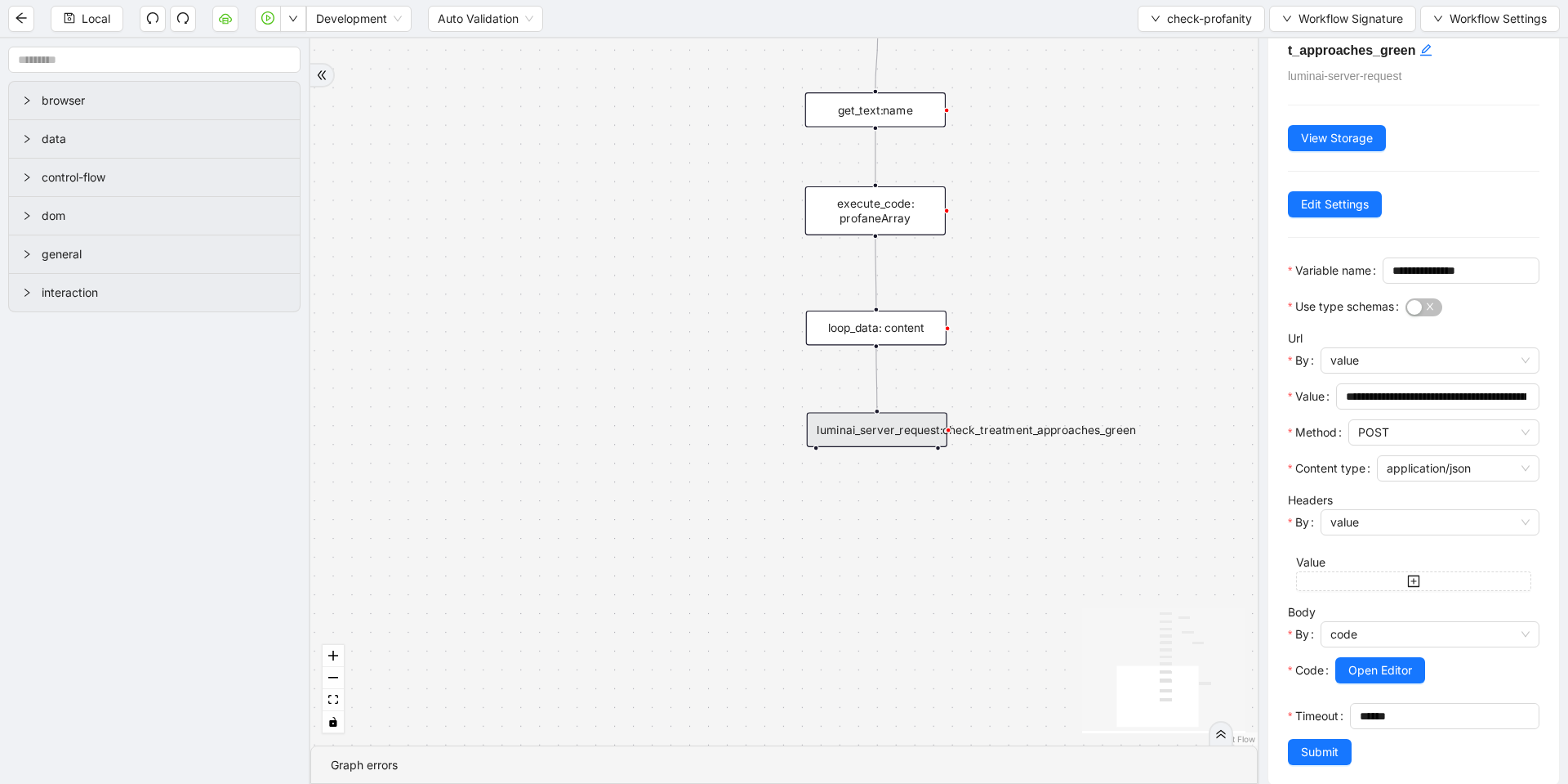
scroll to position [117, 0]
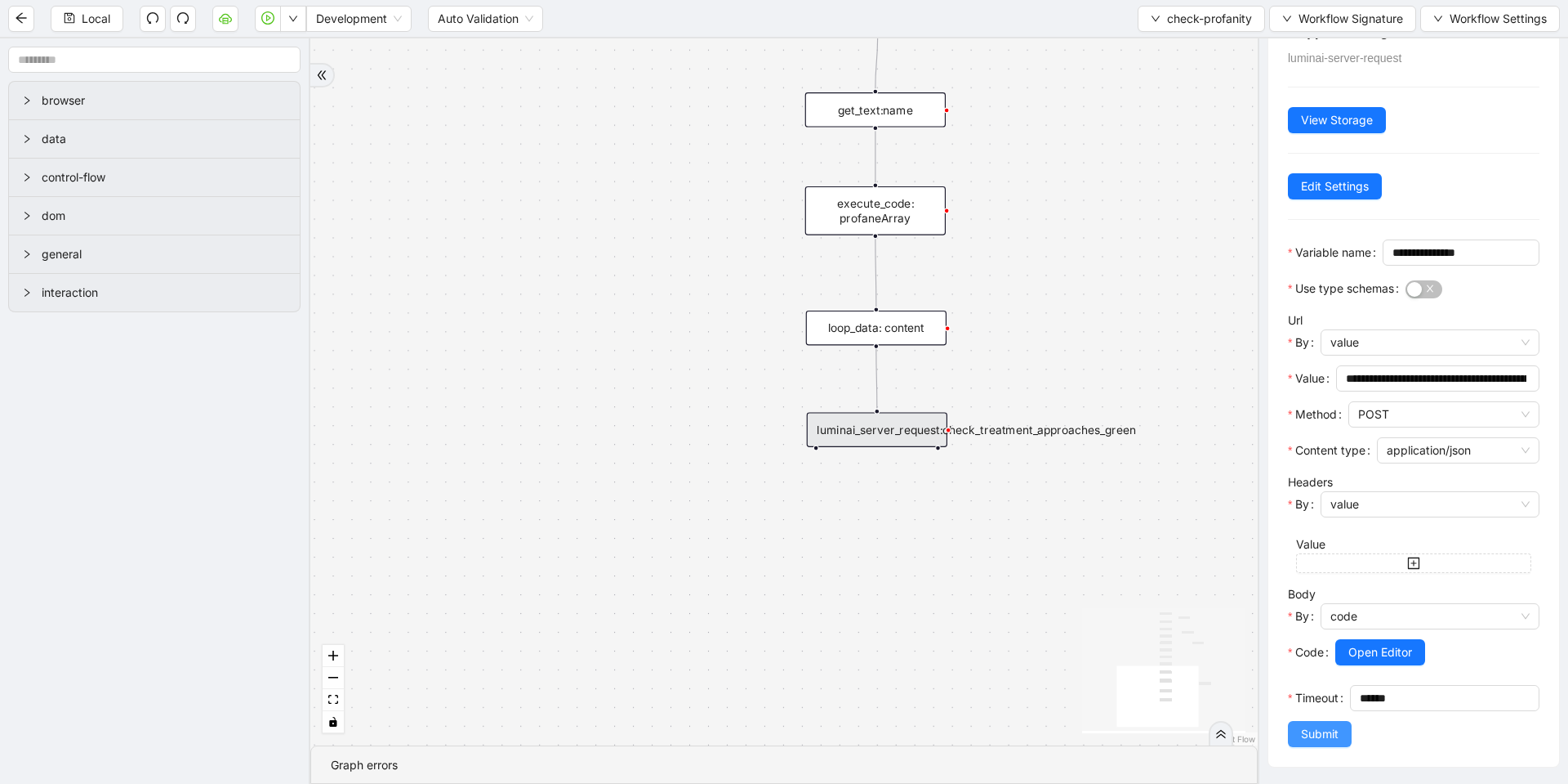
click at [1319, 740] on span "Submit" at bounding box center [1320, 734] width 37 height 18
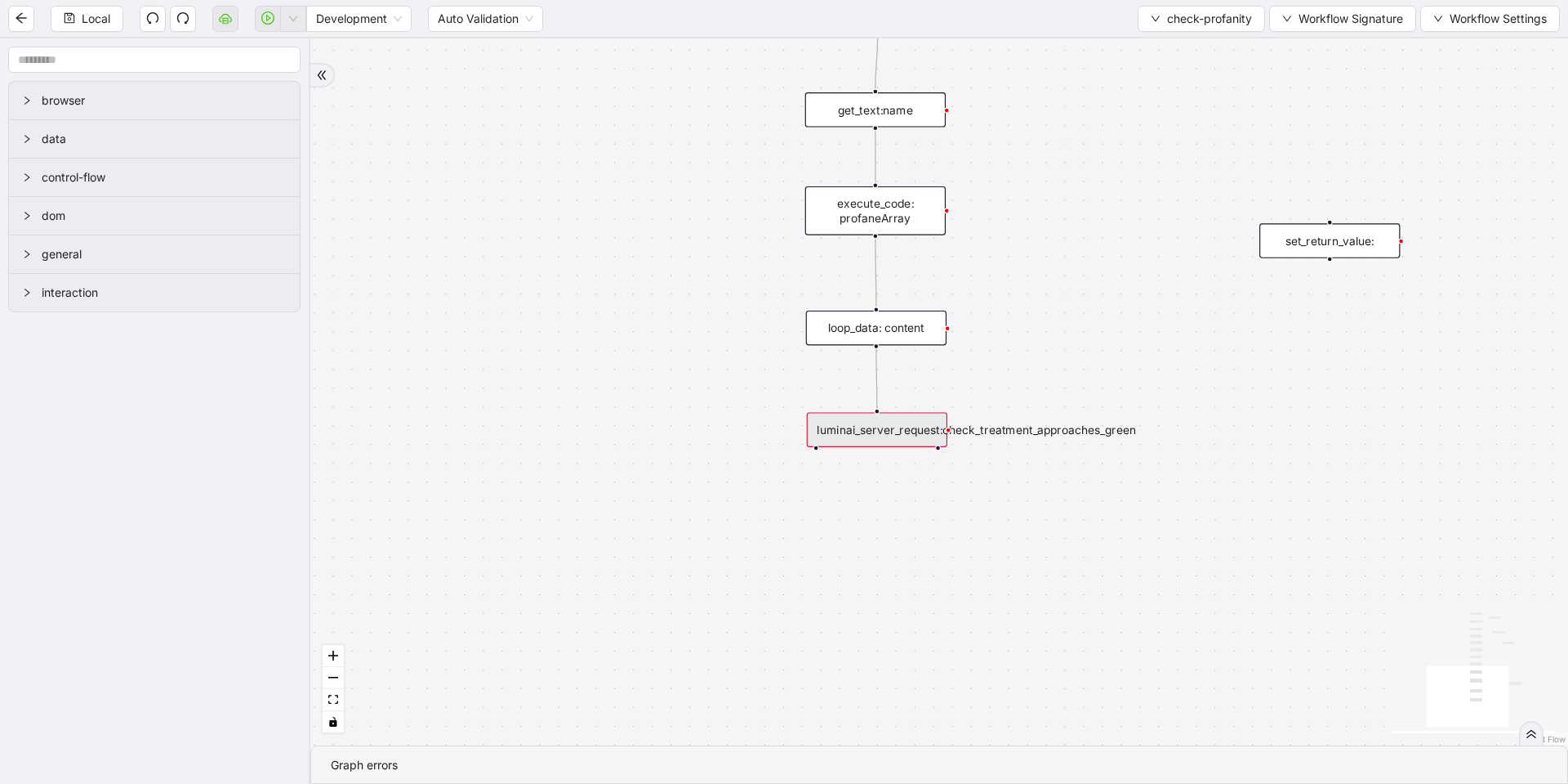
scroll to position [0, 0]
drag, startPoint x: 843, startPoint y: 323, endPoint x: 659, endPoint y: 315, distance: 184.2
click at [659, 315] on div "loop_data: content" at bounding box center [630, 320] width 141 height 35
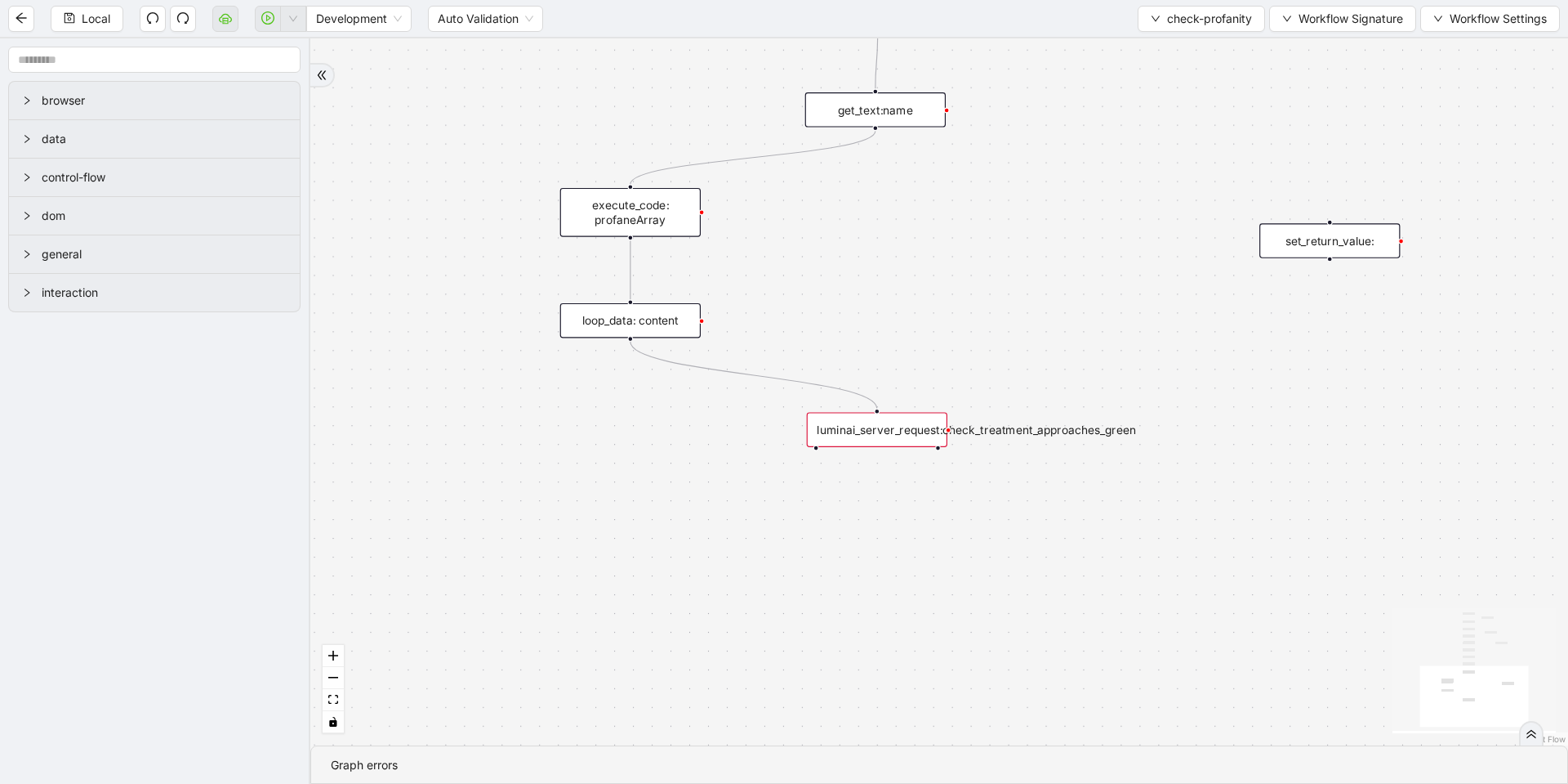
drag, startPoint x: 861, startPoint y: 219, endPoint x: 630, endPoint y: 223, distance: 231.0
click at [630, 223] on div "execute_code: profaneArray" at bounding box center [630, 212] width 141 height 49
drag, startPoint x: 875, startPoint y: 127, endPoint x: 875, endPoint y: 410, distance: 283.0
click at [704, 359] on icon "Edge from loop_data: content to luminai_server_request:check_treatment_approach…" at bounding box center [753, 374] width 247 height 67
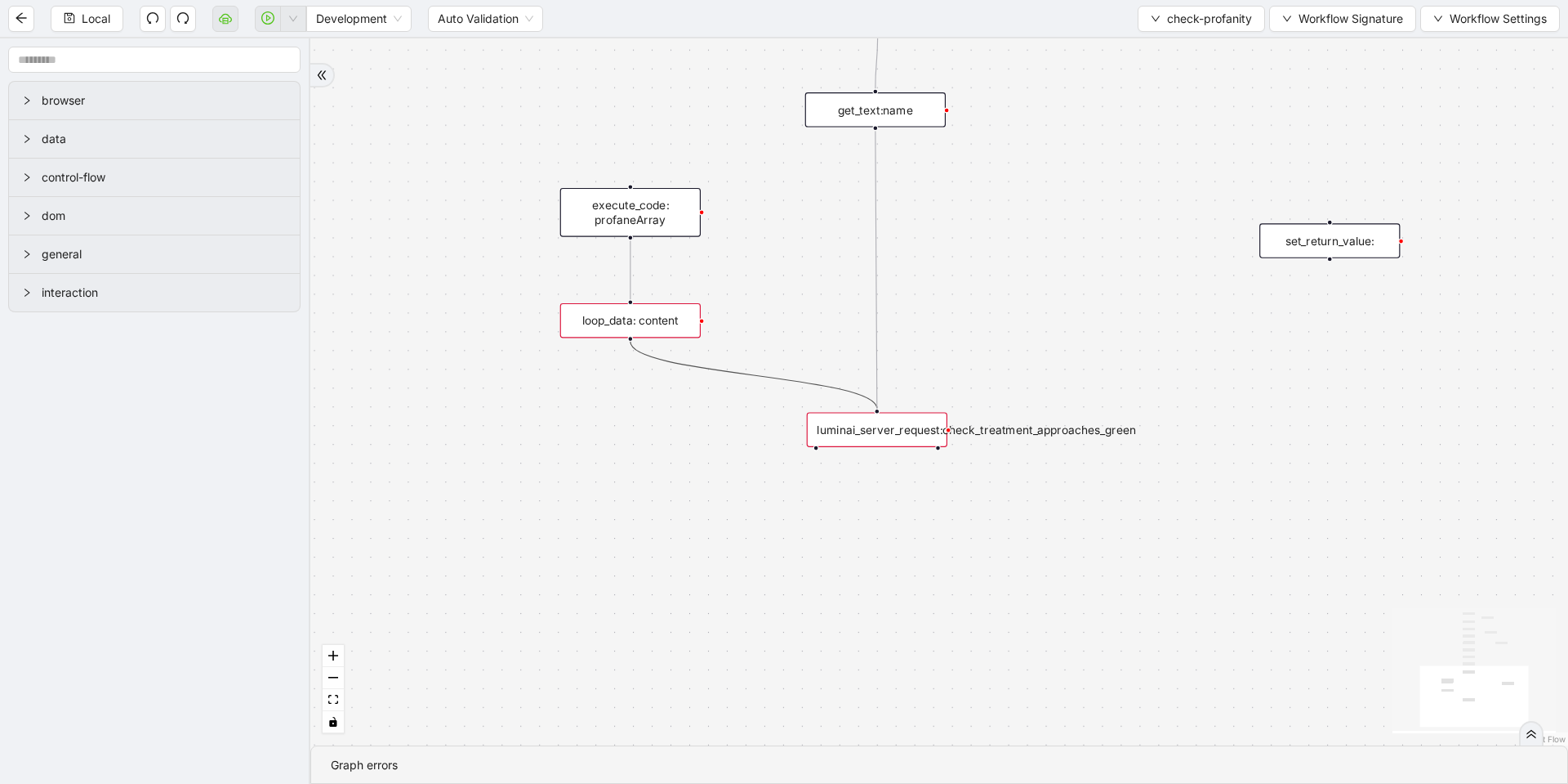
click at [651, 319] on div "loop_data: content" at bounding box center [630, 320] width 141 height 35
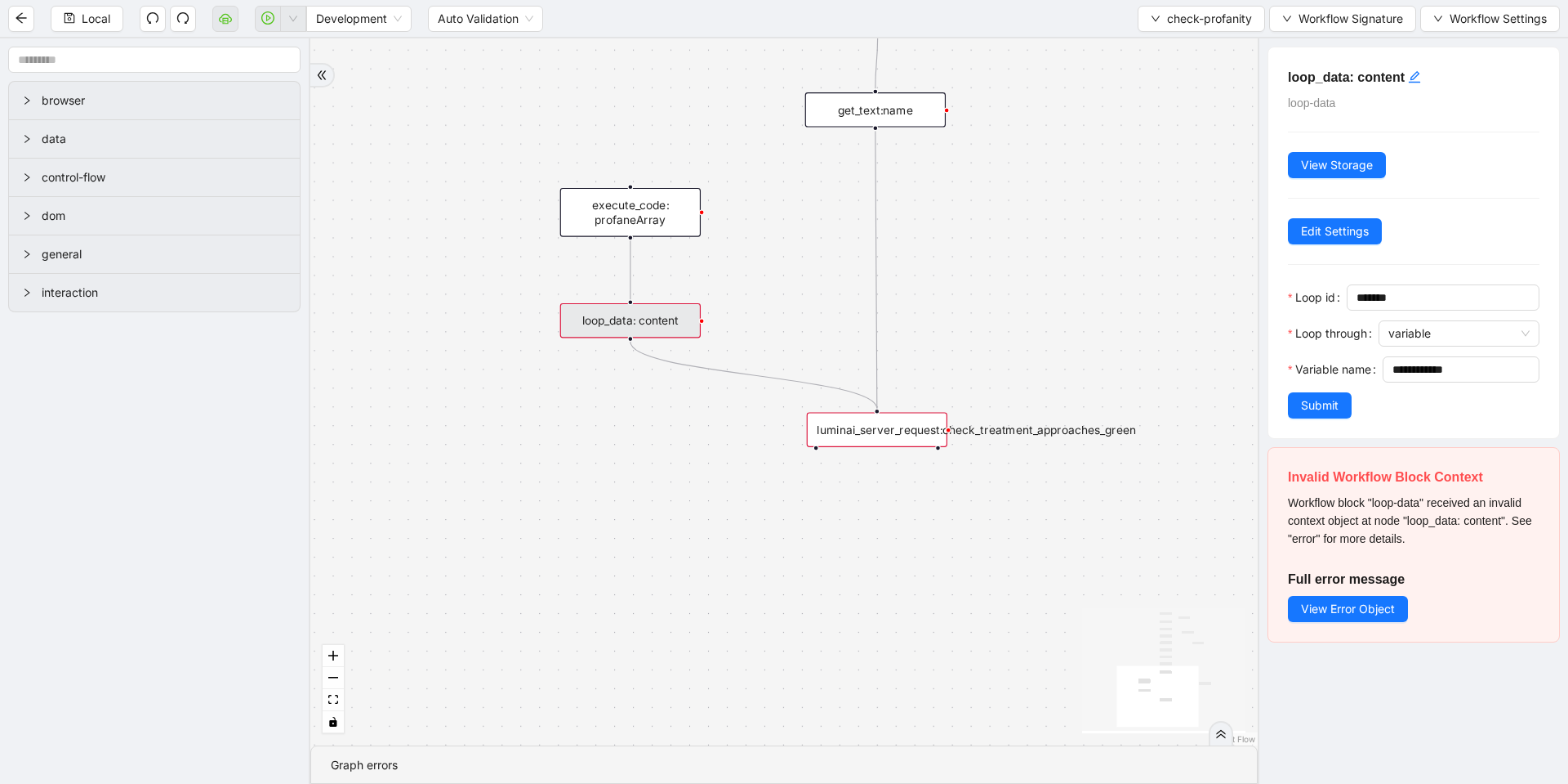
click at [680, 362] on icon "Edge from loop_data: content to luminai_server_request:check_treatment_approach…" at bounding box center [753, 374] width 247 height 67
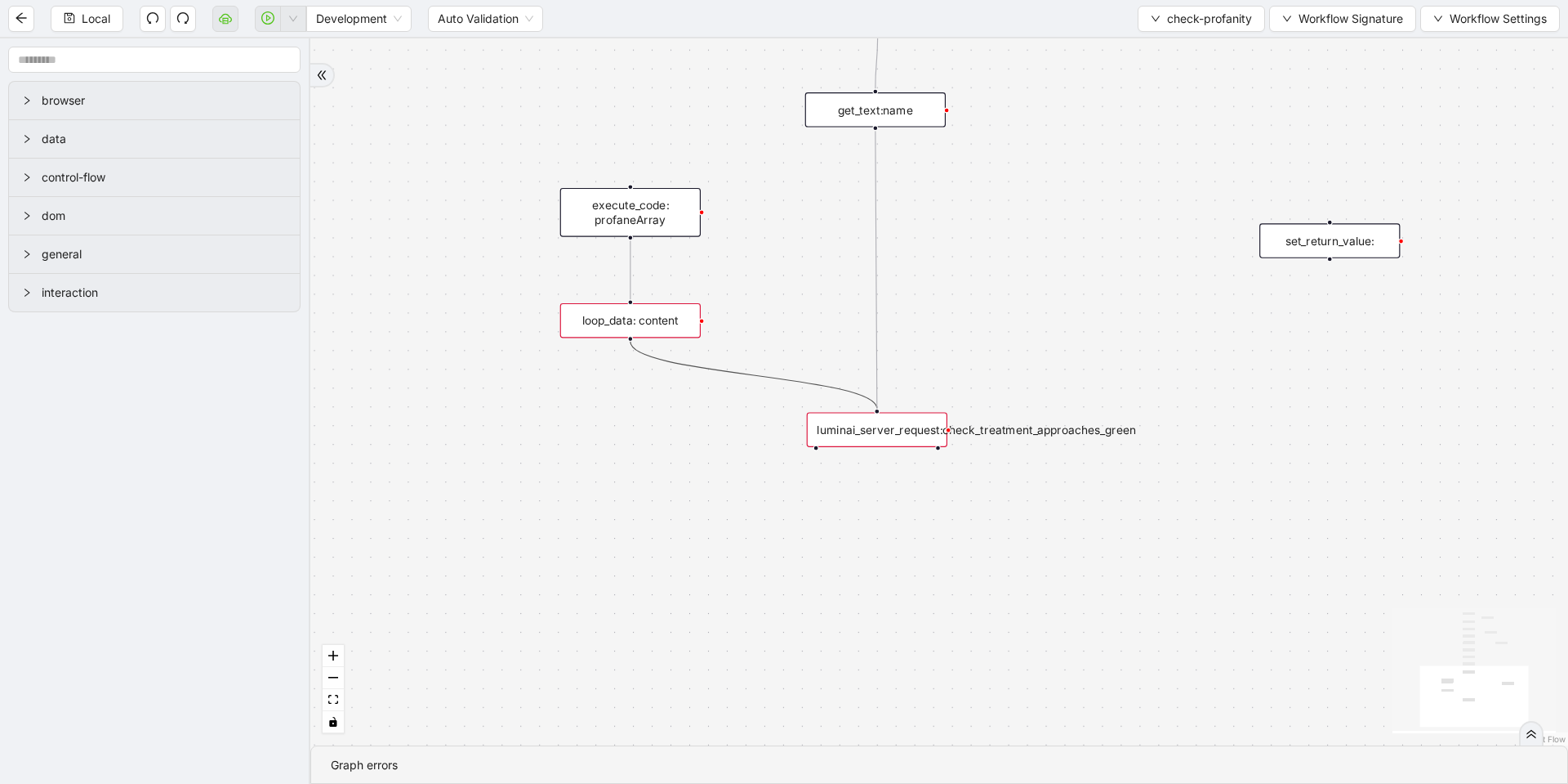
click at [685, 368] on icon "Edge from loop_data: content to luminai_server_request:check_treatment_approach…" at bounding box center [753, 374] width 247 height 67
click at [686, 367] on icon "Edge from loop_data: content to luminai_server_request:check_treatment_approach…" at bounding box center [753, 374] width 247 height 67
click at [630, 282] on icon "Edge from execute_code: profaneArray to loop_data: content" at bounding box center [630, 270] width 0 height 59
click at [662, 317] on div "loop_data: content" at bounding box center [630, 320] width 141 height 35
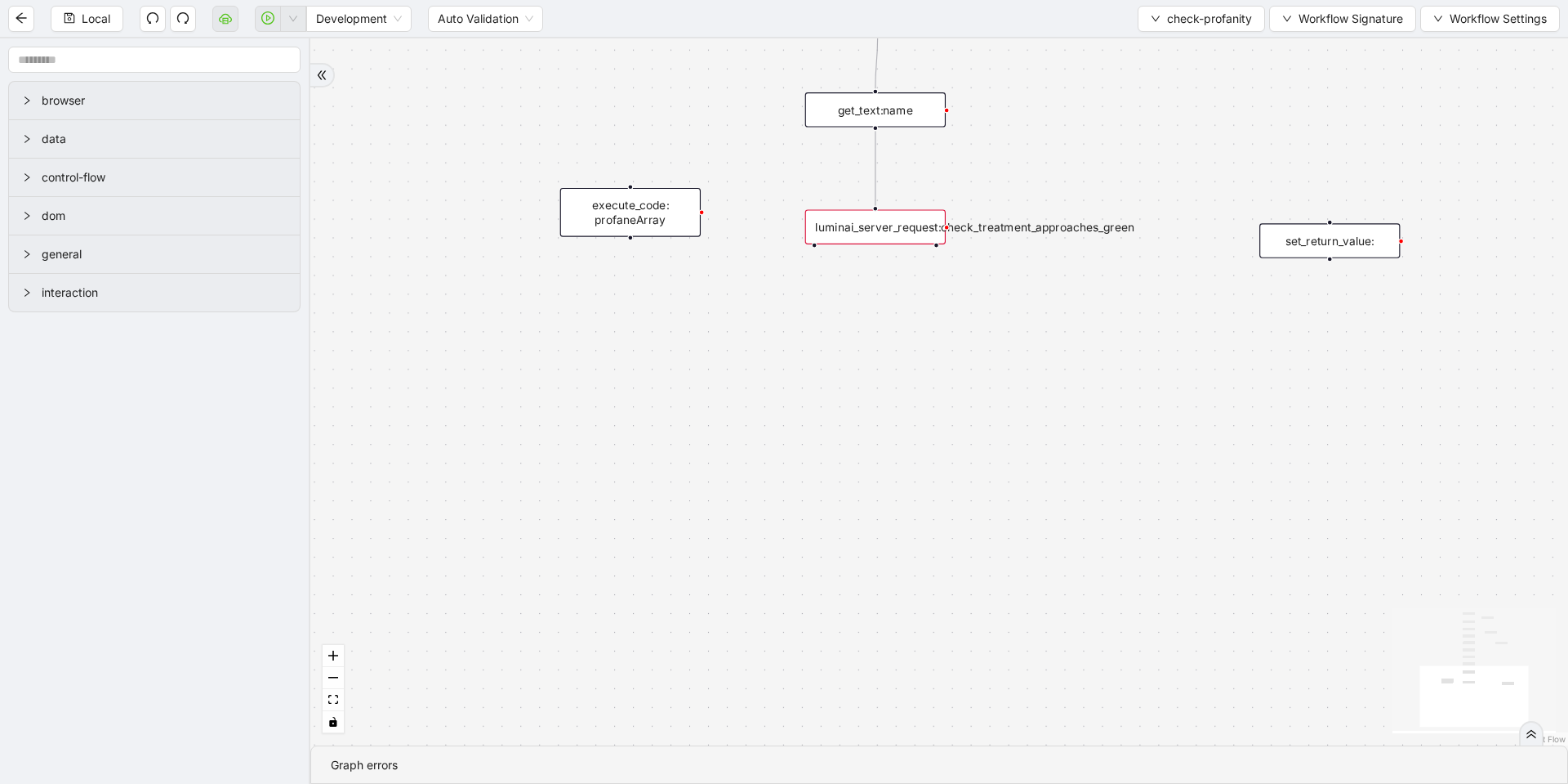
drag, startPoint x: 885, startPoint y: 424, endPoint x: 884, endPoint y: 222, distance: 202.0
click at [884, 222] on div "luminai_server_request:check_treatment_approaches_green" at bounding box center [875, 226] width 141 height 35
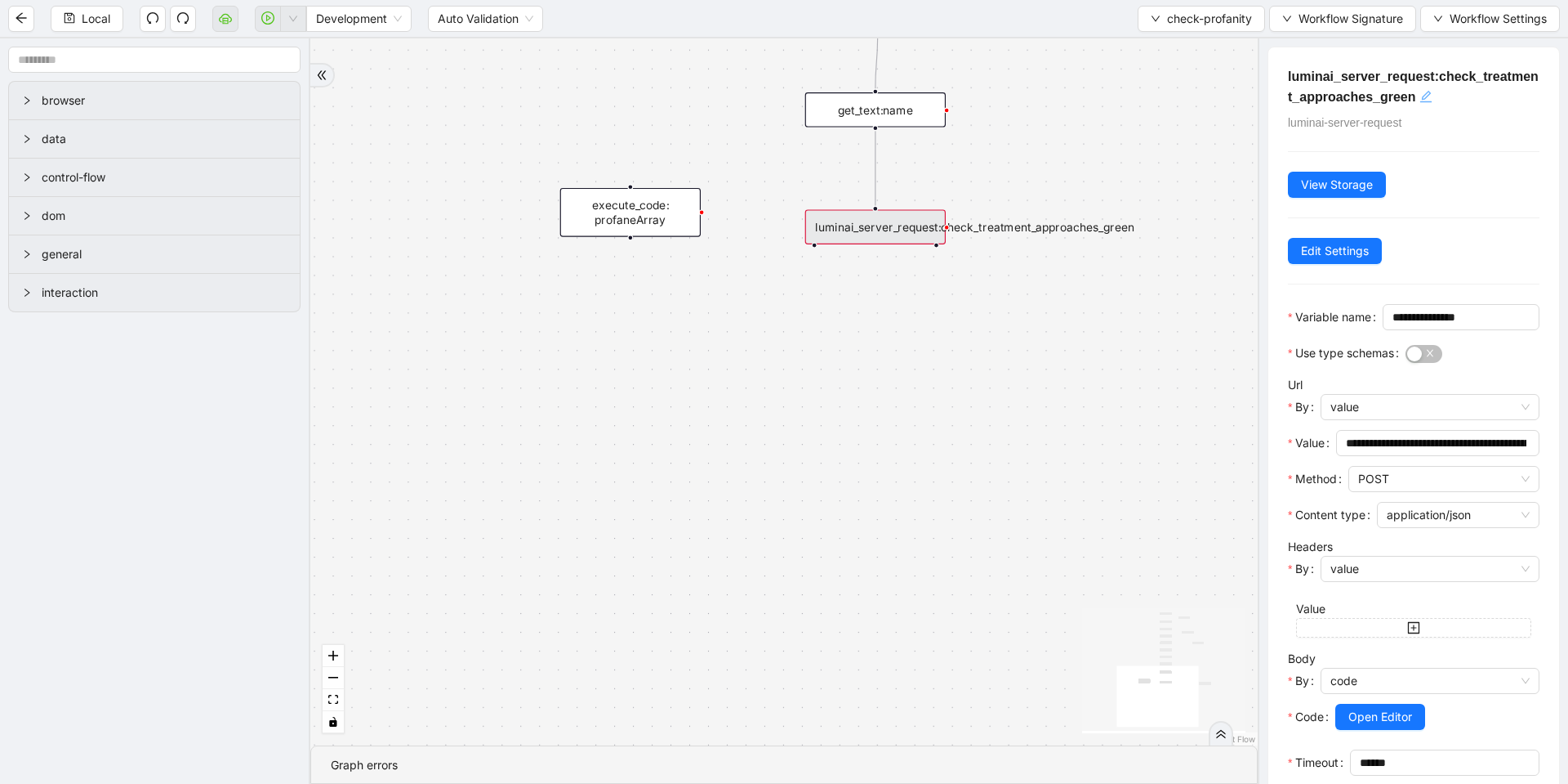
click at [1433, 105] on div "click to edit id" at bounding box center [1426, 96] width 13 height 20
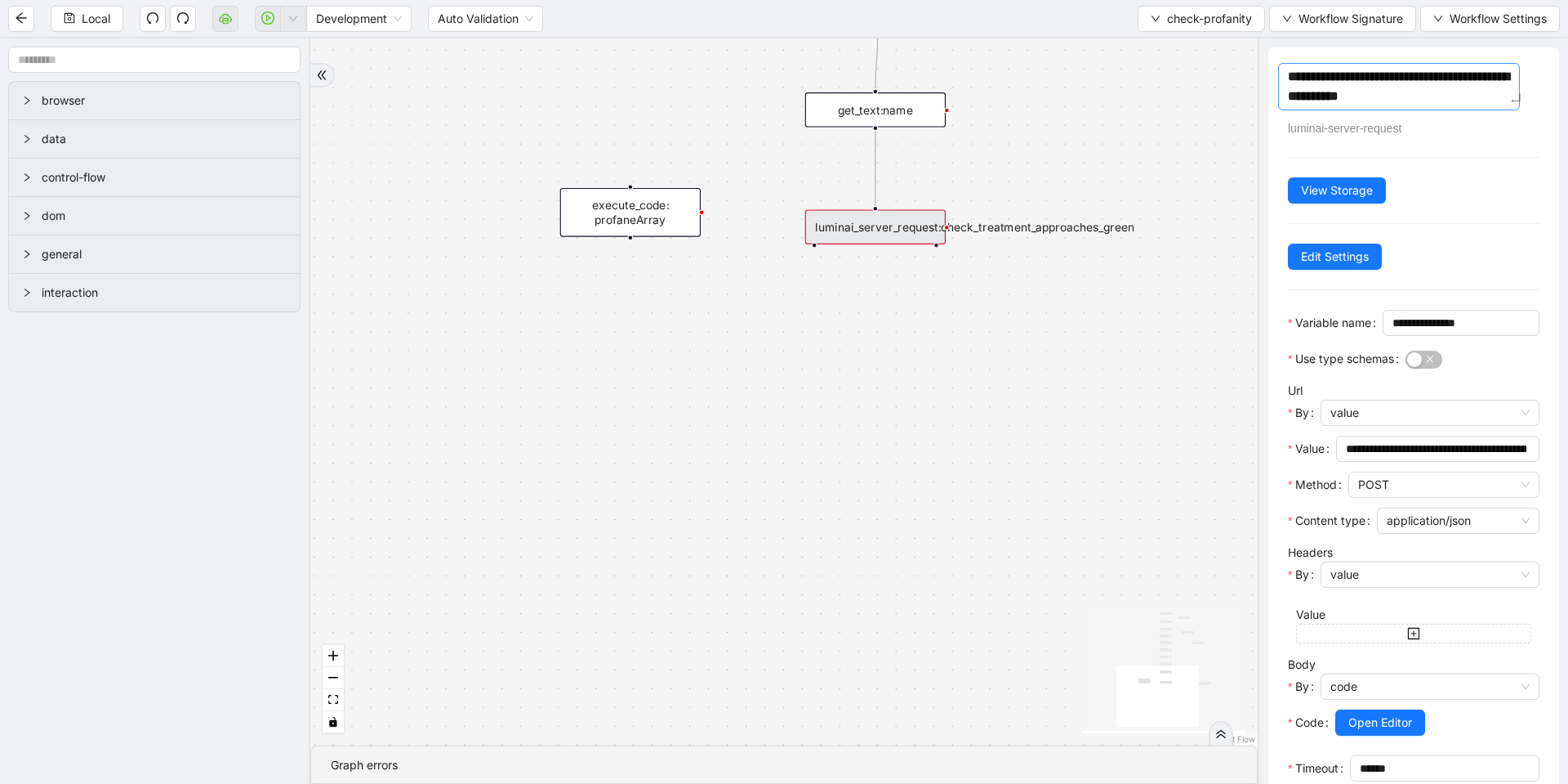
drag, startPoint x: 1439, startPoint y: 73, endPoint x: 1470, endPoint y: 103, distance: 43.1
click at [1470, 103] on textarea "**********" at bounding box center [1400, 86] width 242 height 47
click at [1453, 69] on textarea "**********" at bounding box center [1400, 86] width 242 height 47
drag, startPoint x: 1486, startPoint y: 74, endPoint x: 1497, endPoint y: 99, distance: 27.3
click at [1497, 99] on textarea "**********" at bounding box center [1400, 86] width 242 height 47
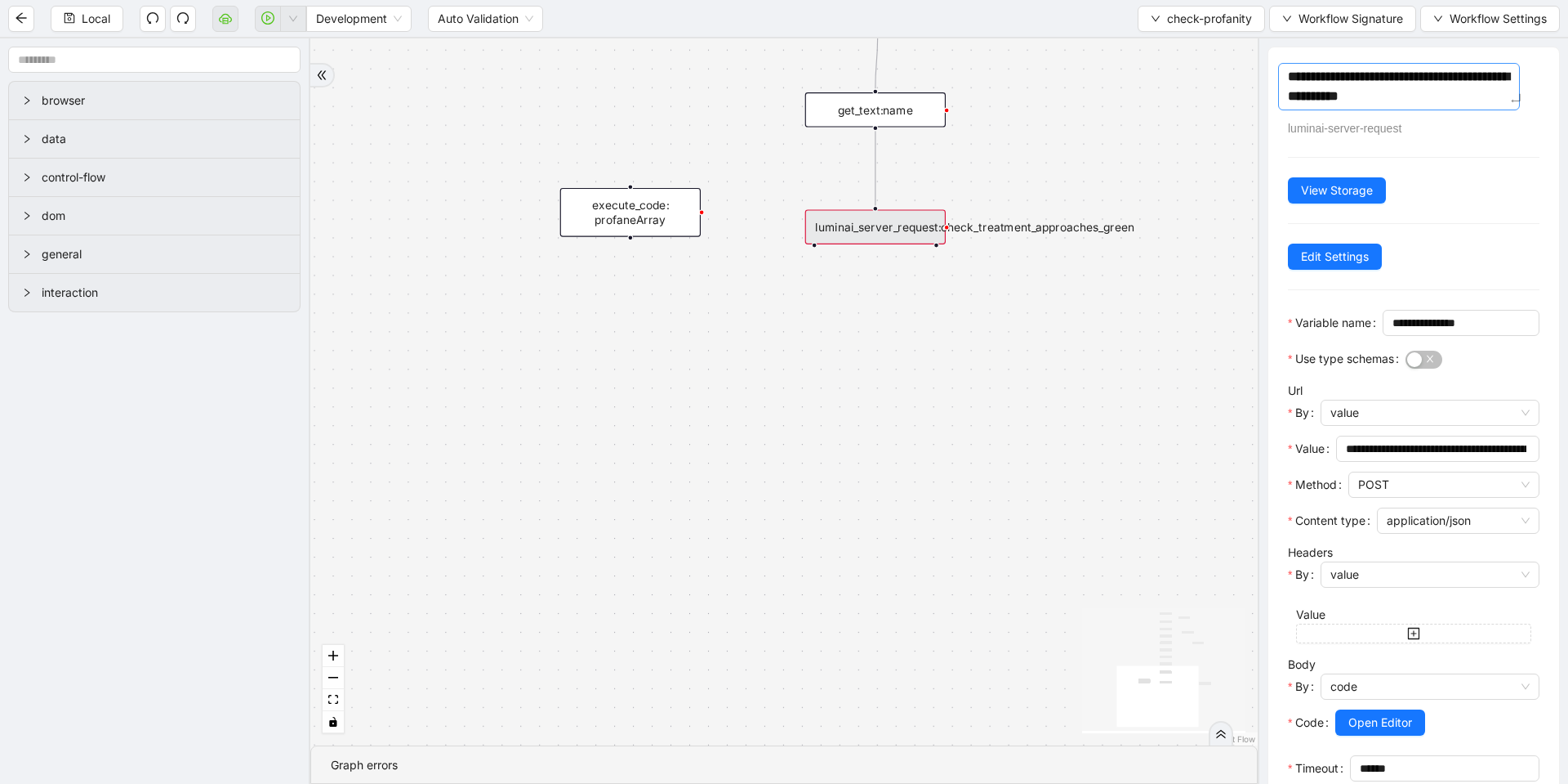
type textarea "**********"
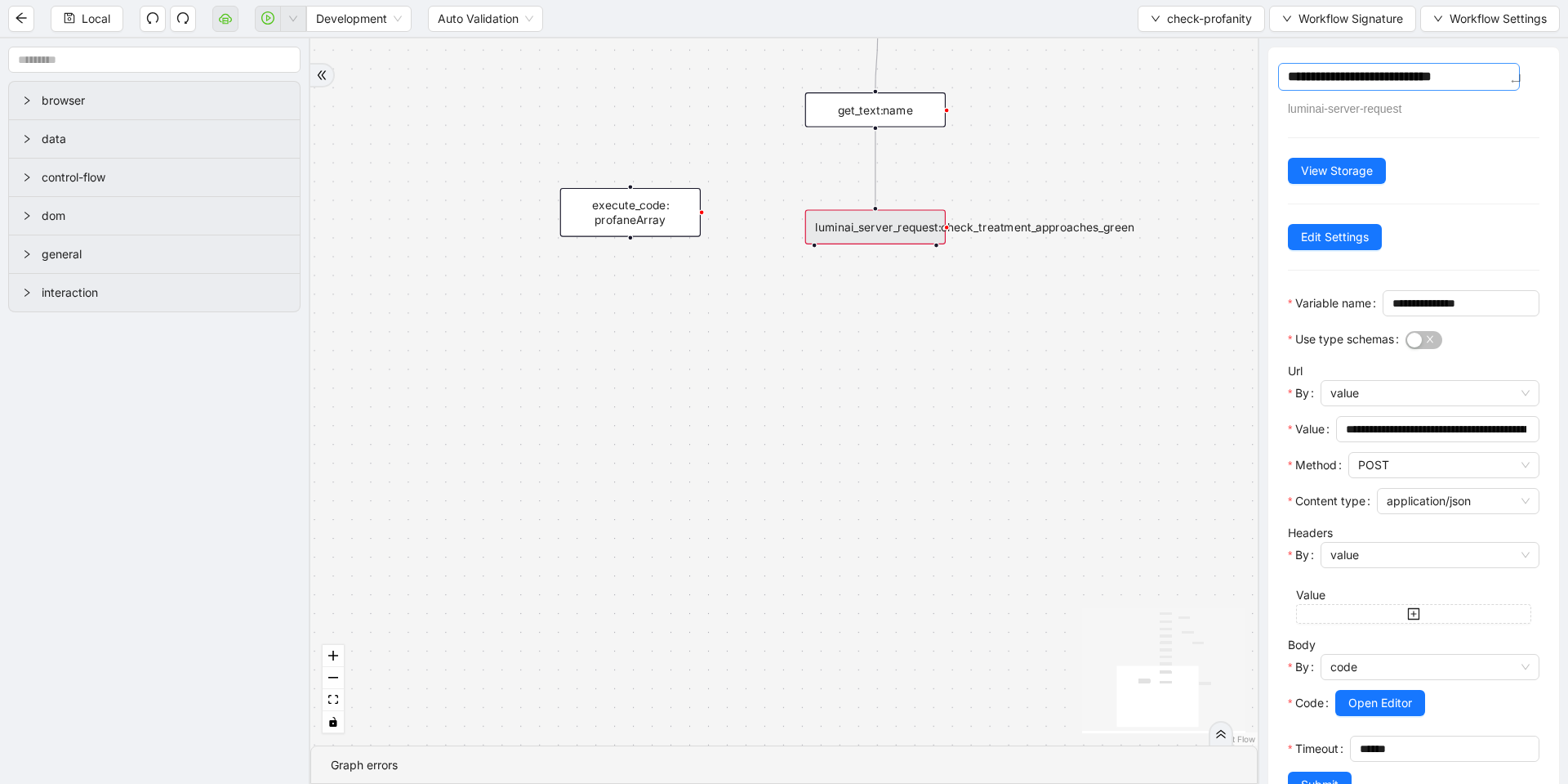
type textarea "**********"
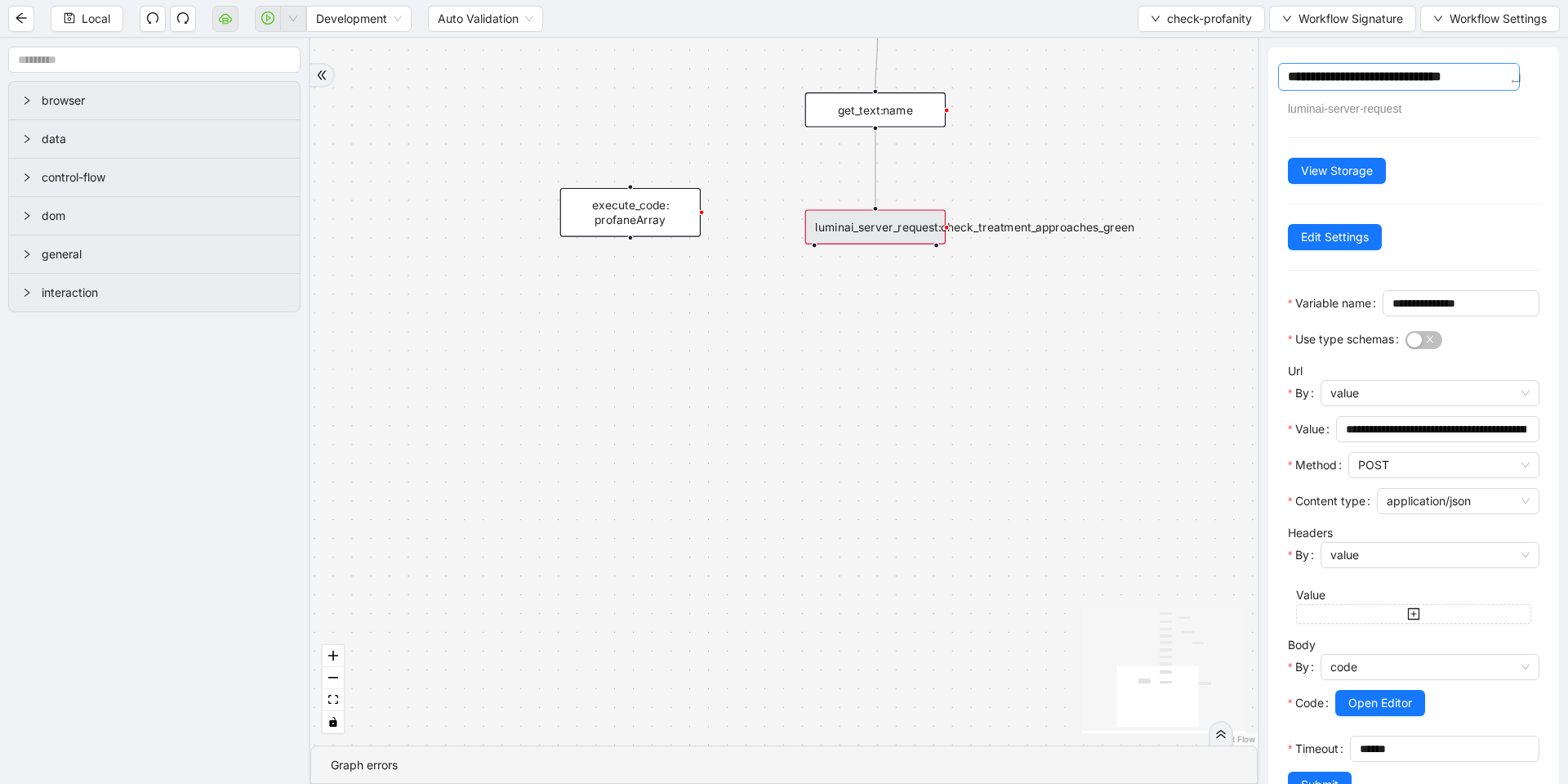
type textarea "**********"
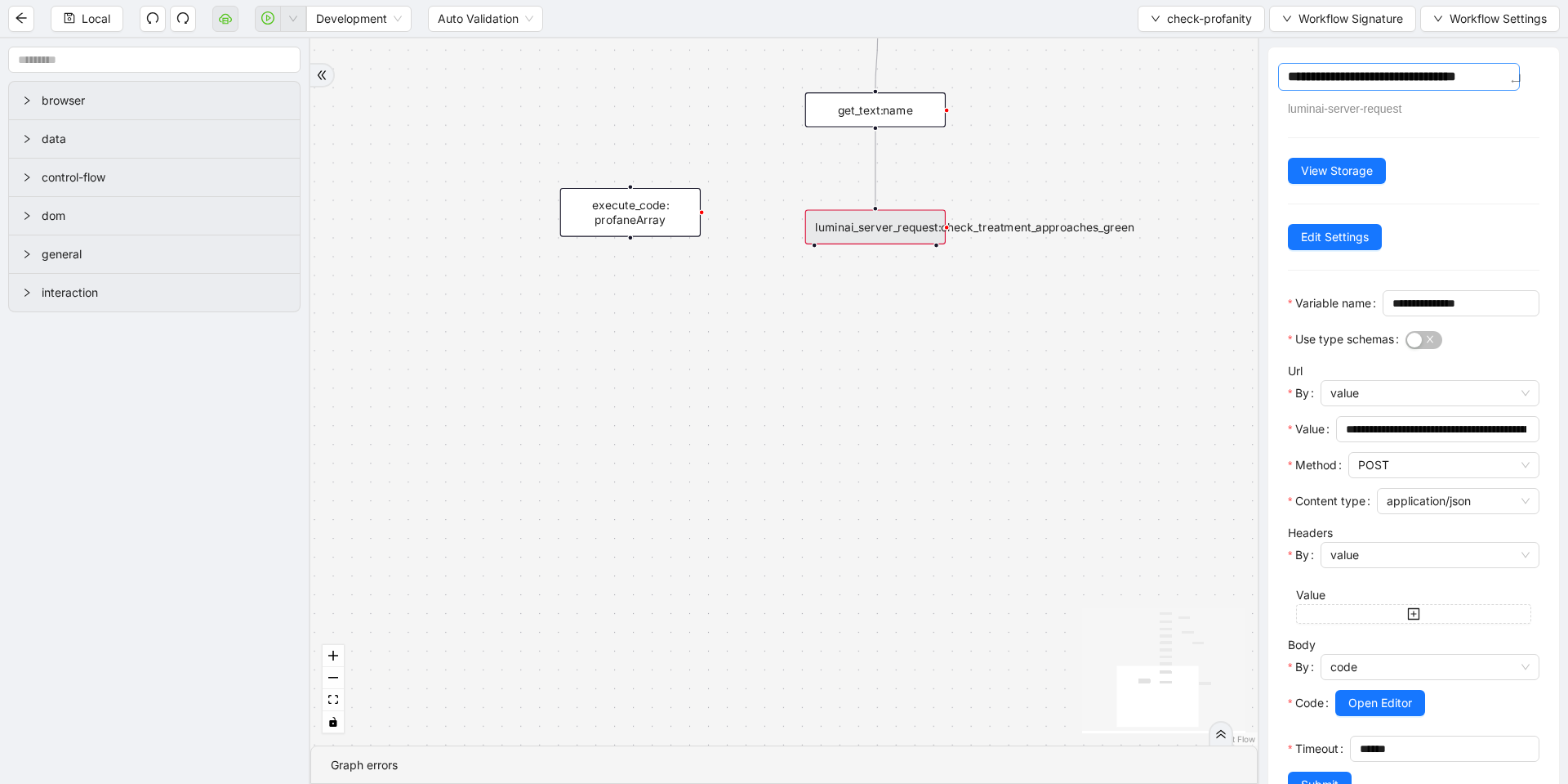
type textarea "**********"
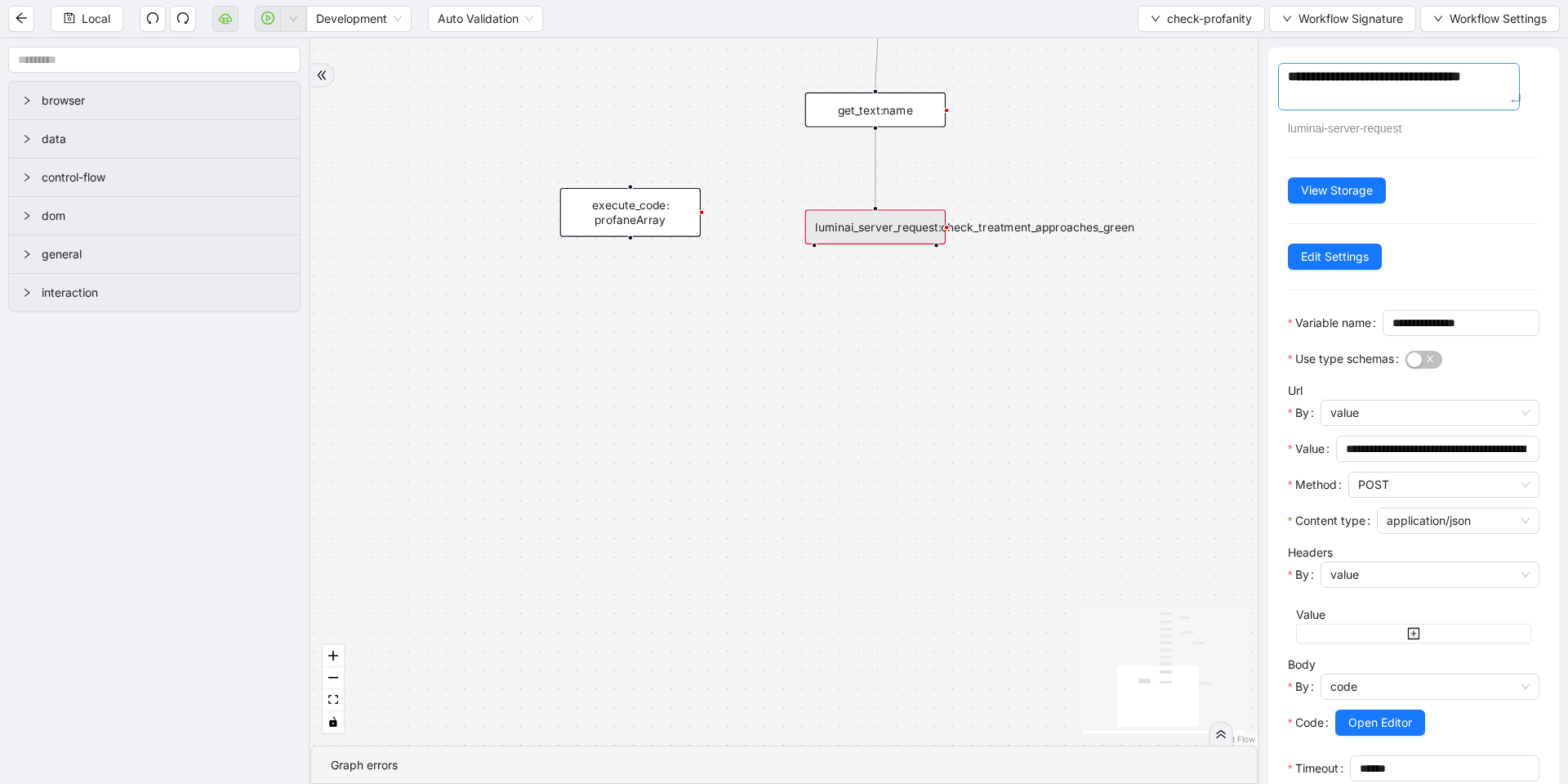
type textarea "**********"
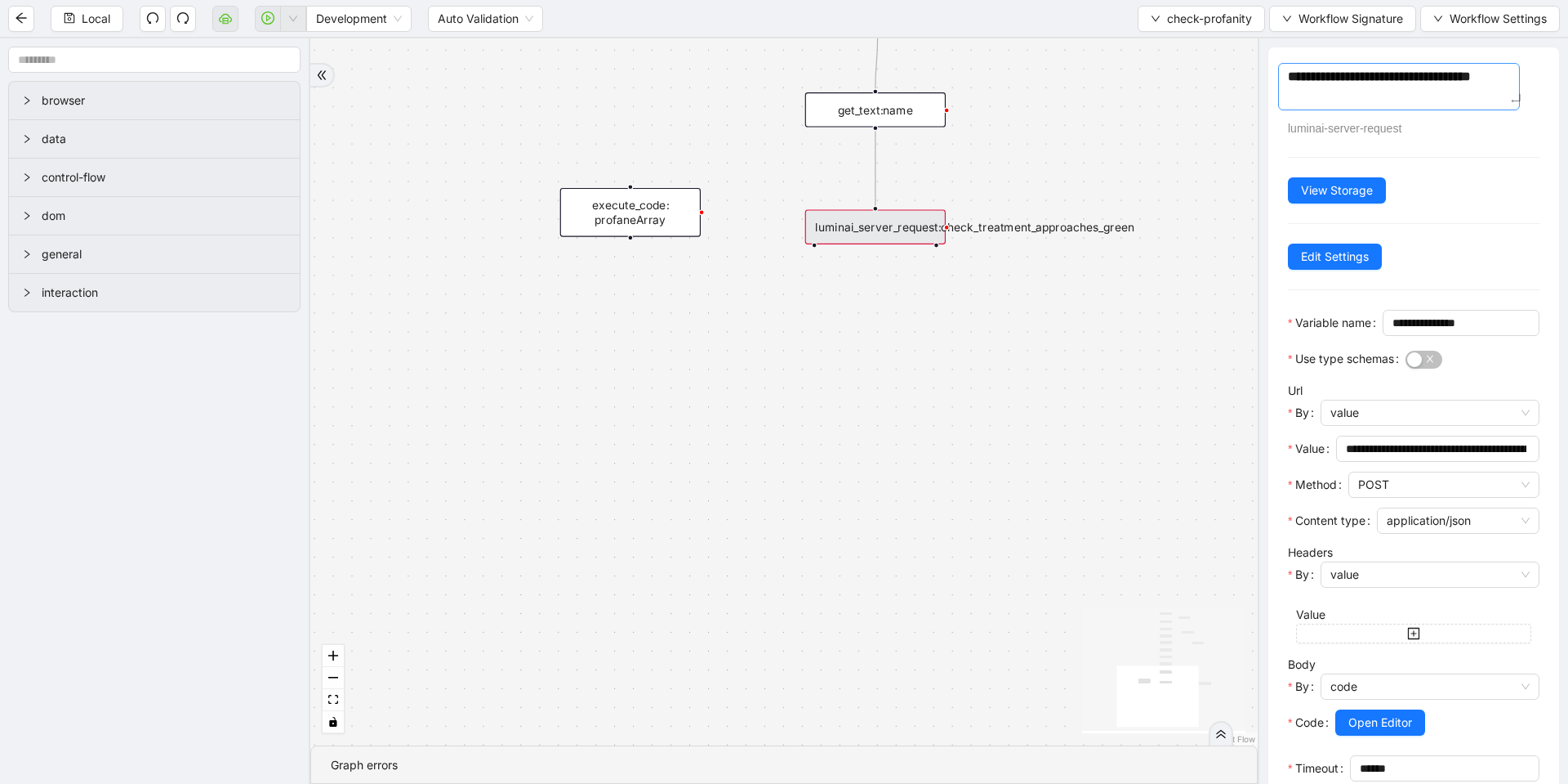
type textarea "**********"
click at [1383, 346] on div "**********" at bounding box center [1461, 328] width 157 height 36
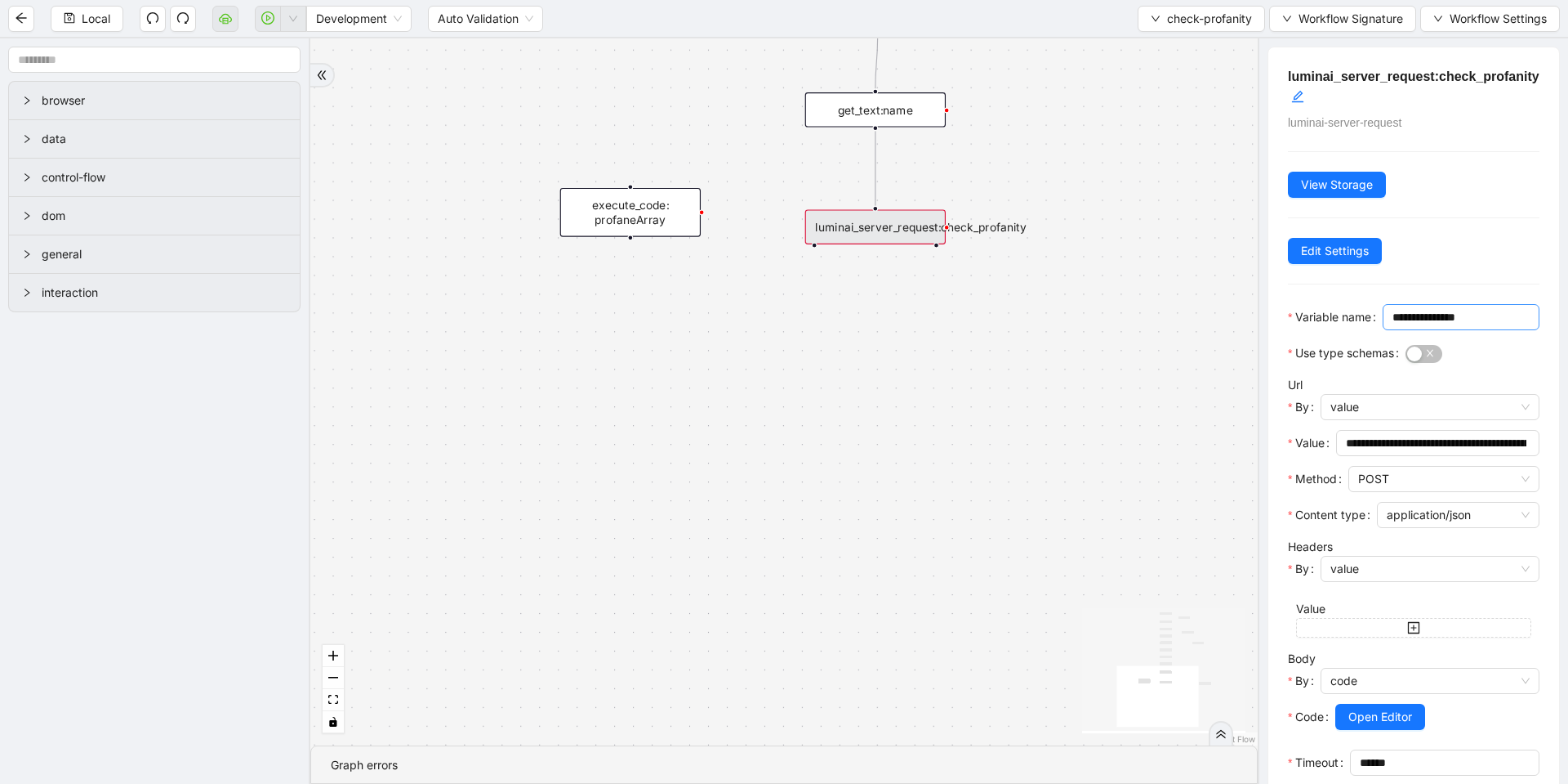
click at [1393, 326] on input "**********" at bounding box center [1459, 317] width 134 height 18
drag, startPoint x: 1332, startPoint y: 344, endPoint x: 1297, endPoint y: 347, distance: 35.1
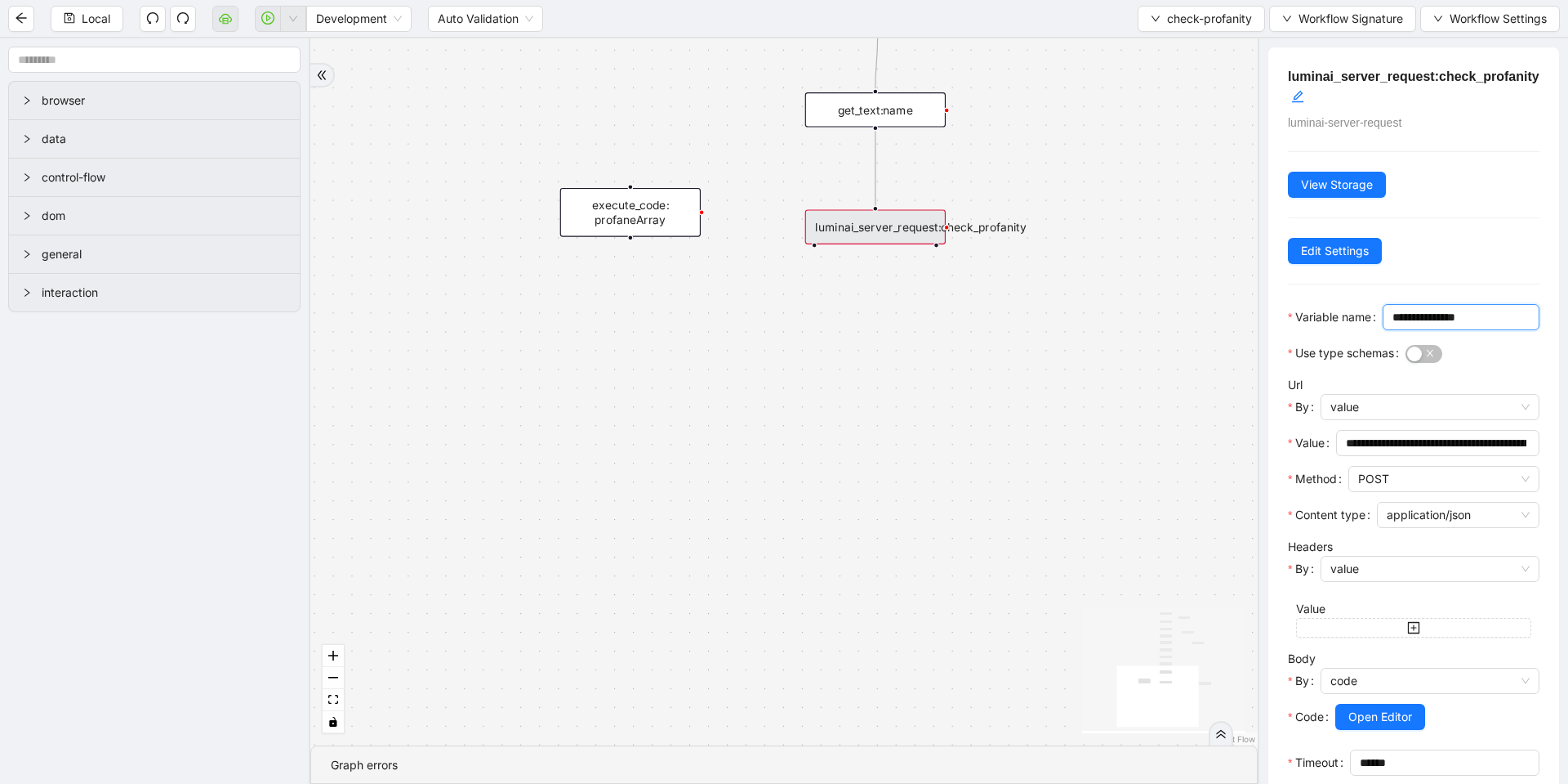
click at [1393, 326] on input "**********" at bounding box center [1459, 317] width 134 height 18
click at [1383, 330] on span "*********" at bounding box center [1461, 316] width 157 height 26
click at [1393, 326] on input "*********" at bounding box center [1459, 317] width 134 height 18
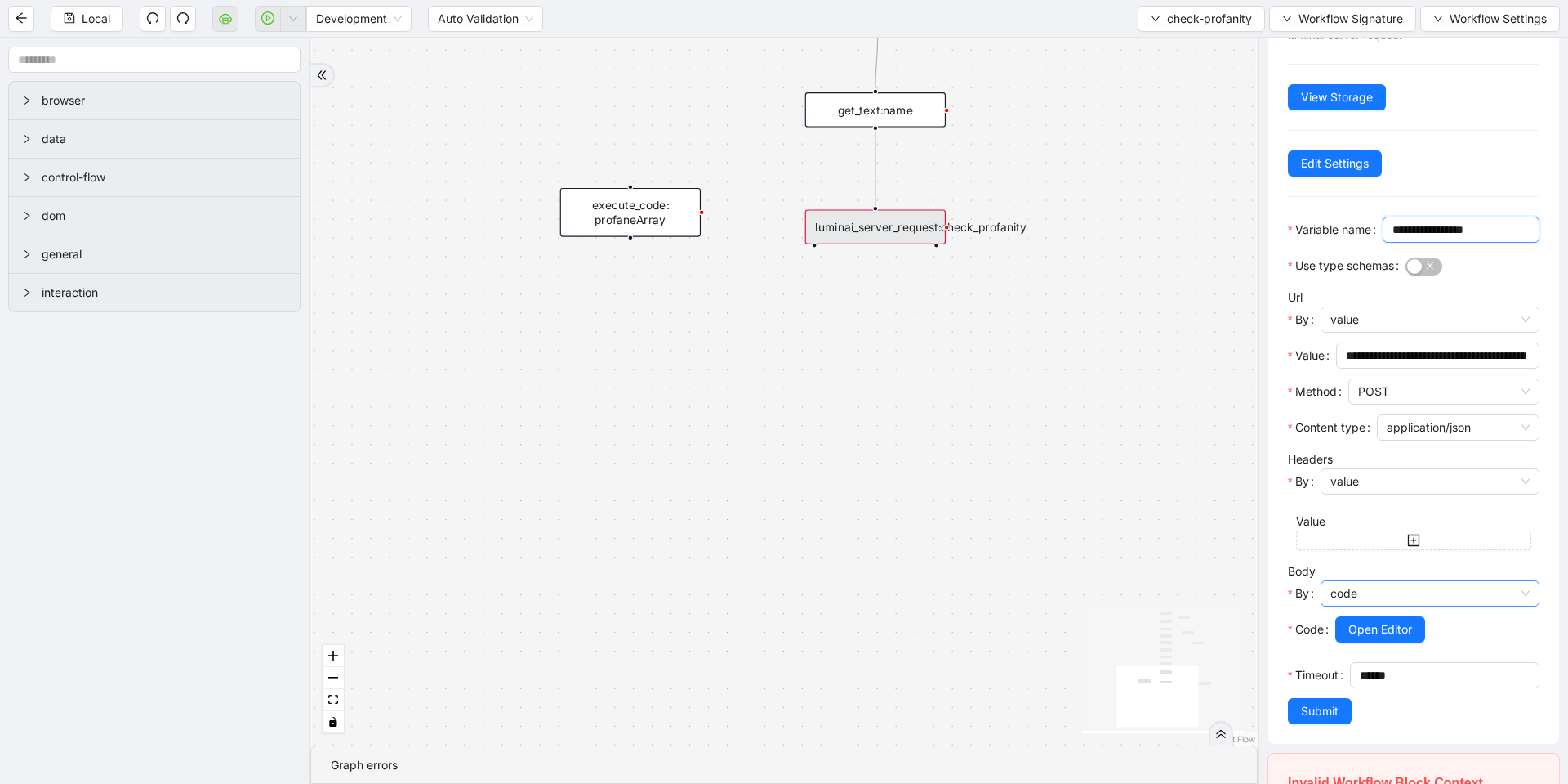
scroll to position [196, 0]
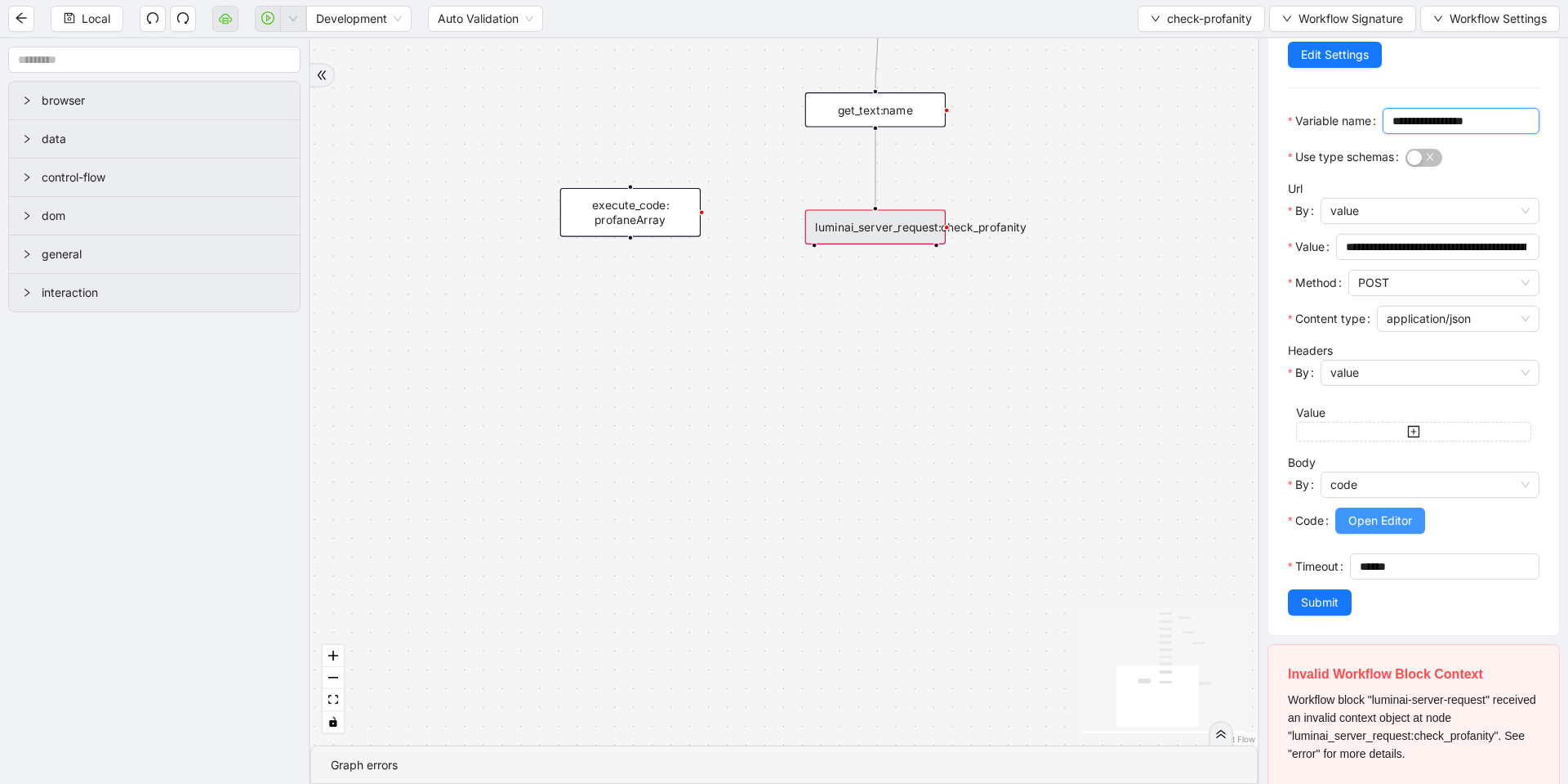
type input "**********"
click at [1373, 529] on span "Open Editor" at bounding box center [1380, 520] width 64 height 18
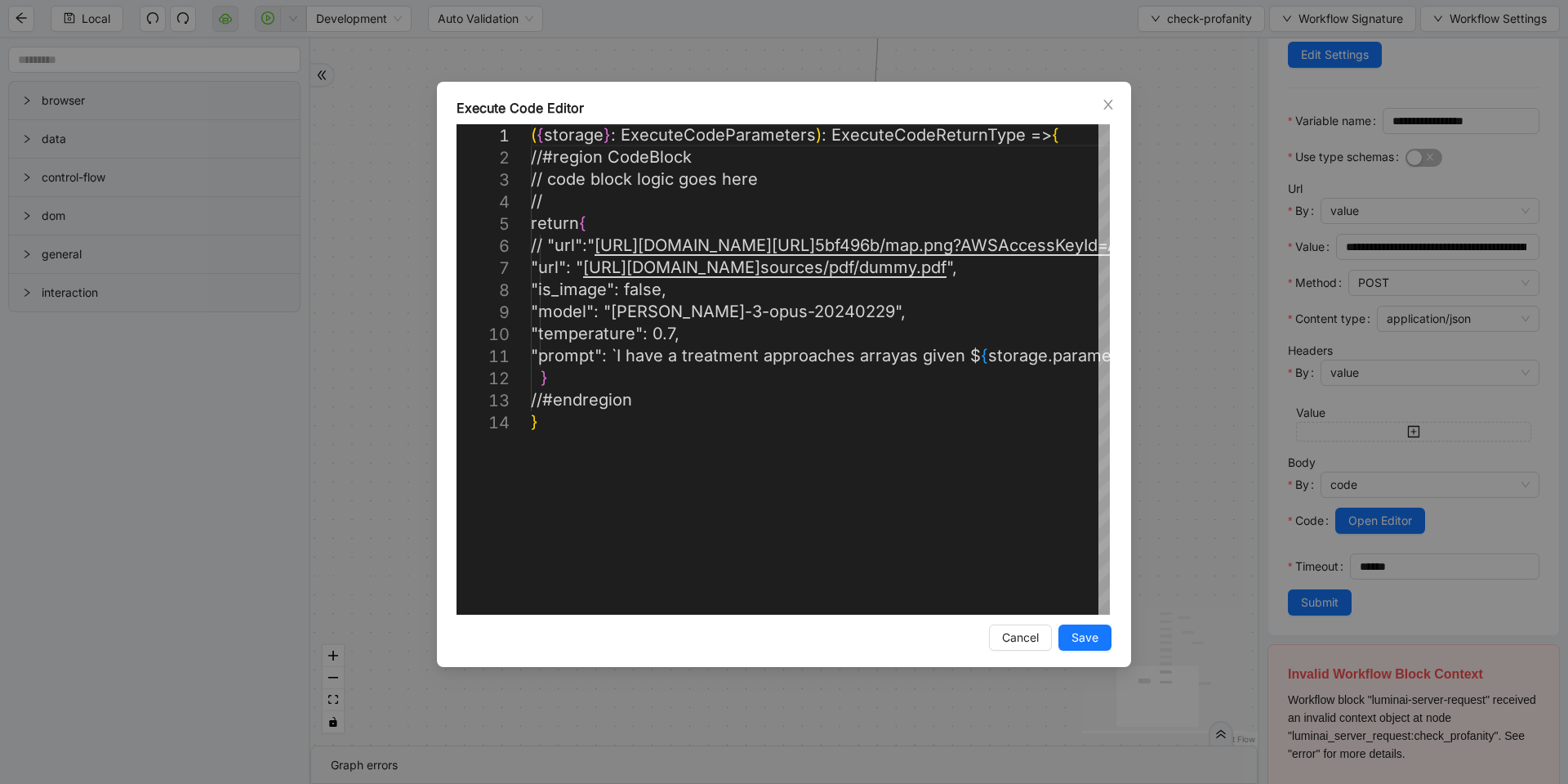
click at [1446, 380] on div "Execute Code Editor 1 2 3 4 5 6 7 8 9 10 11 12 13 14 ( { storage } : ExecuteCod…" at bounding box center [784, 392] width 1568 height 784
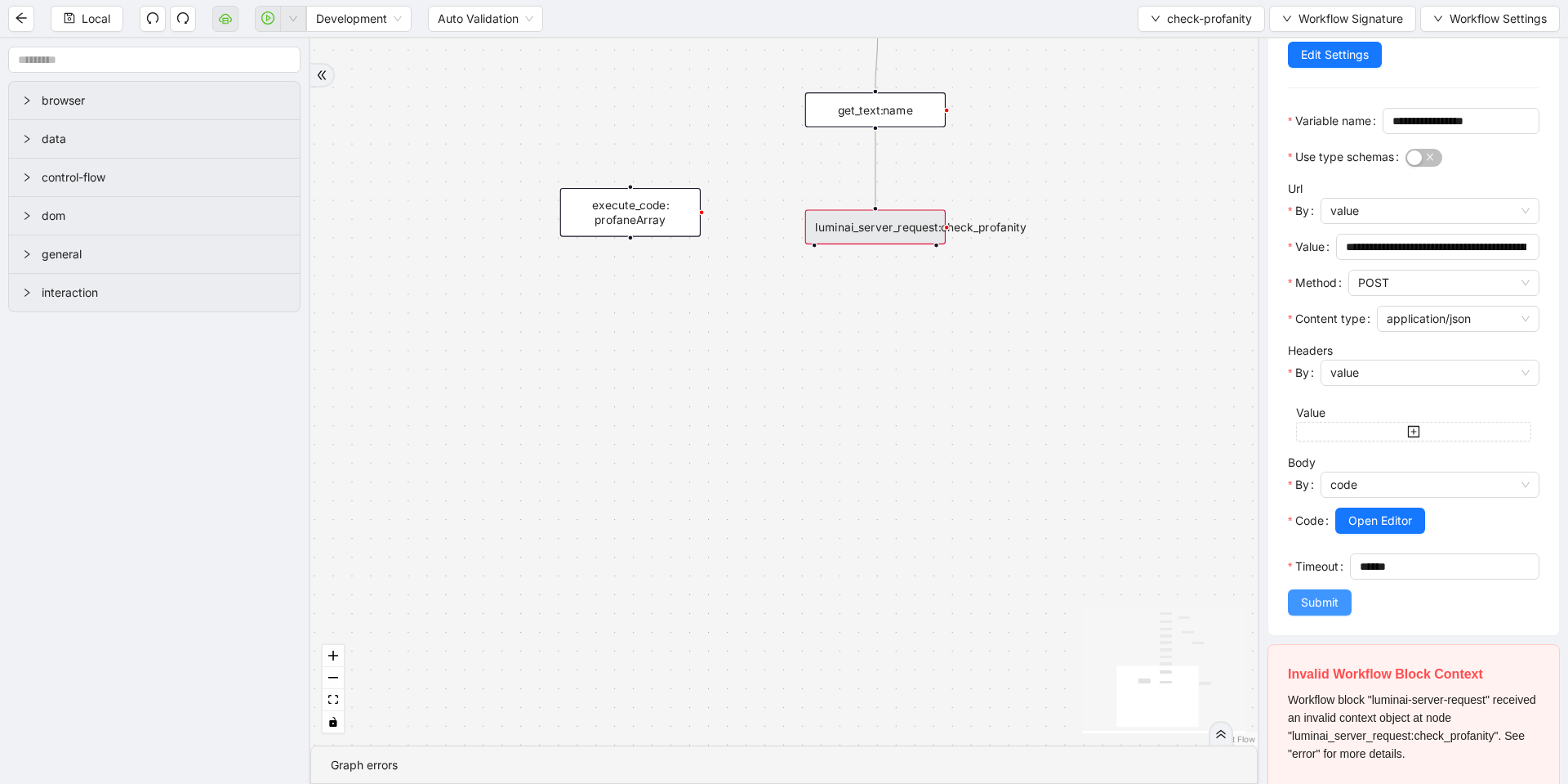
click at [1304, 611] on span "Submit" at bounding box center [1320, 602] width 37 height 18
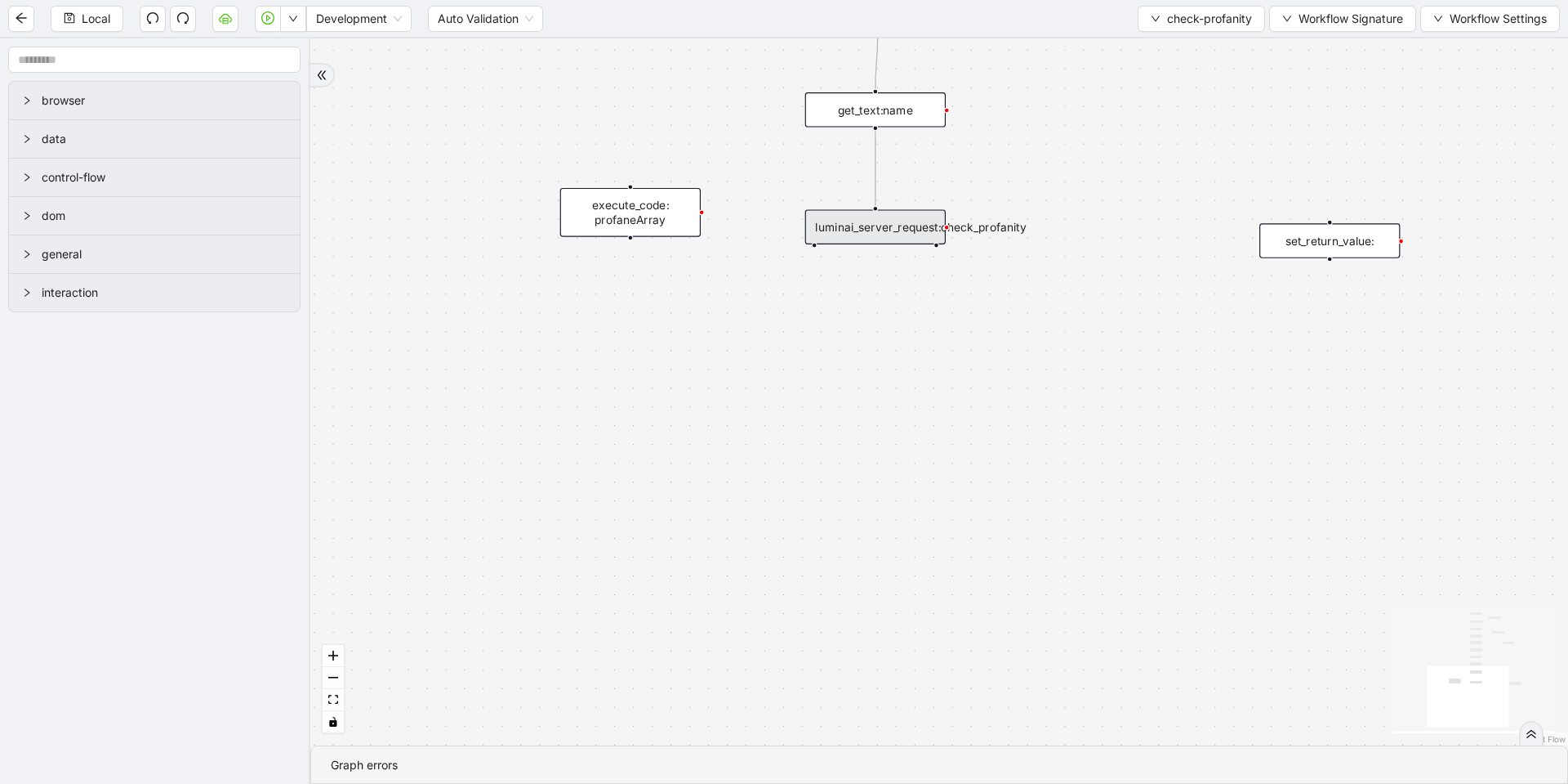
scroll to position [0, 0]
click at [890, 218] on div "luminai_server_request:check_profanity" at bounding box center [875, 226] width 141 height 35
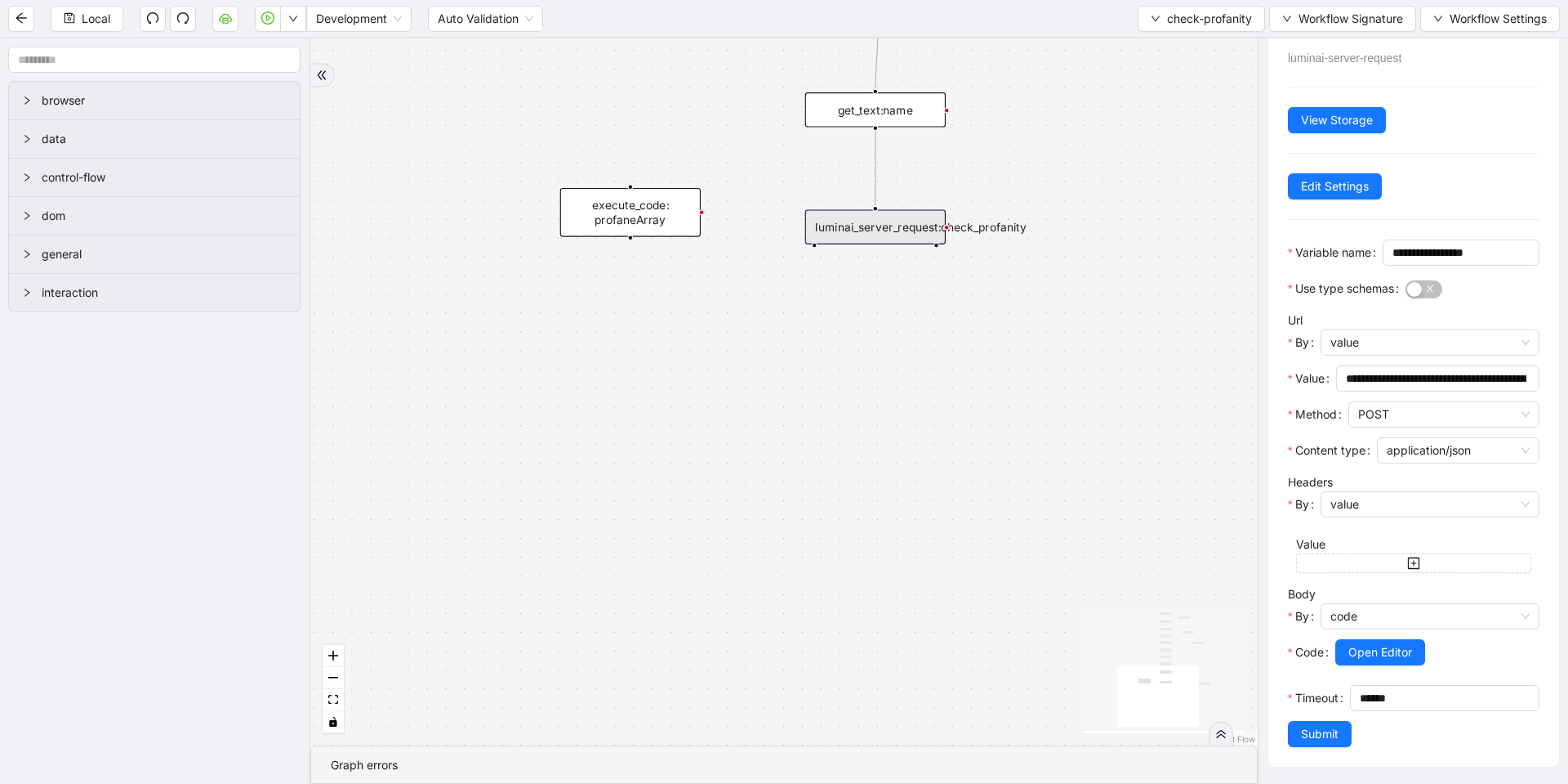
scroll to position [117, 0]
click at [1357, 639] on button "Open Editor" at bounding box center [1380, 651] width 90 height 26
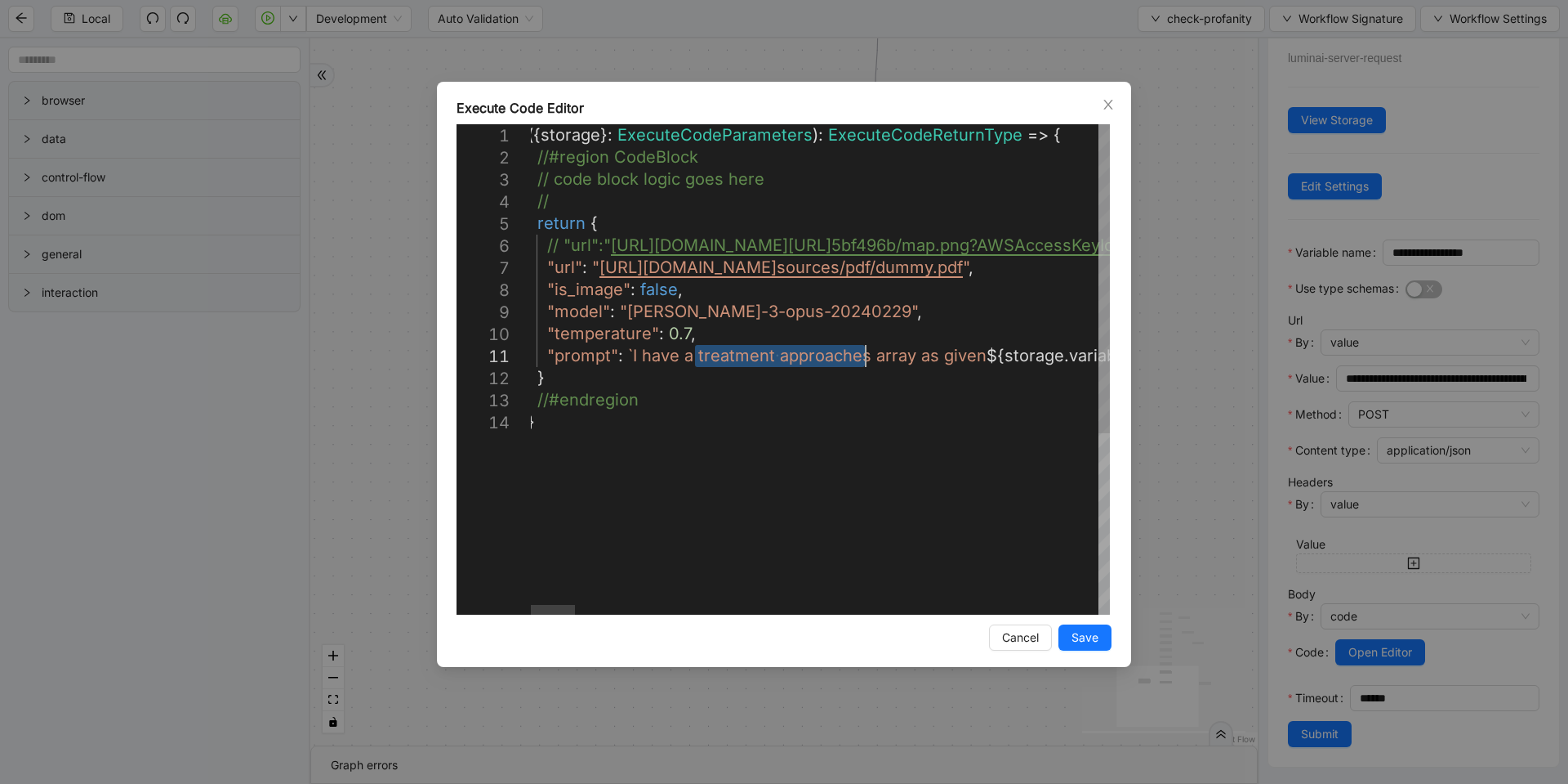
drag, startPoint x: 696, startPoint y: 349, endPoint x: 863, endPoint y: 361, distance: 167.4
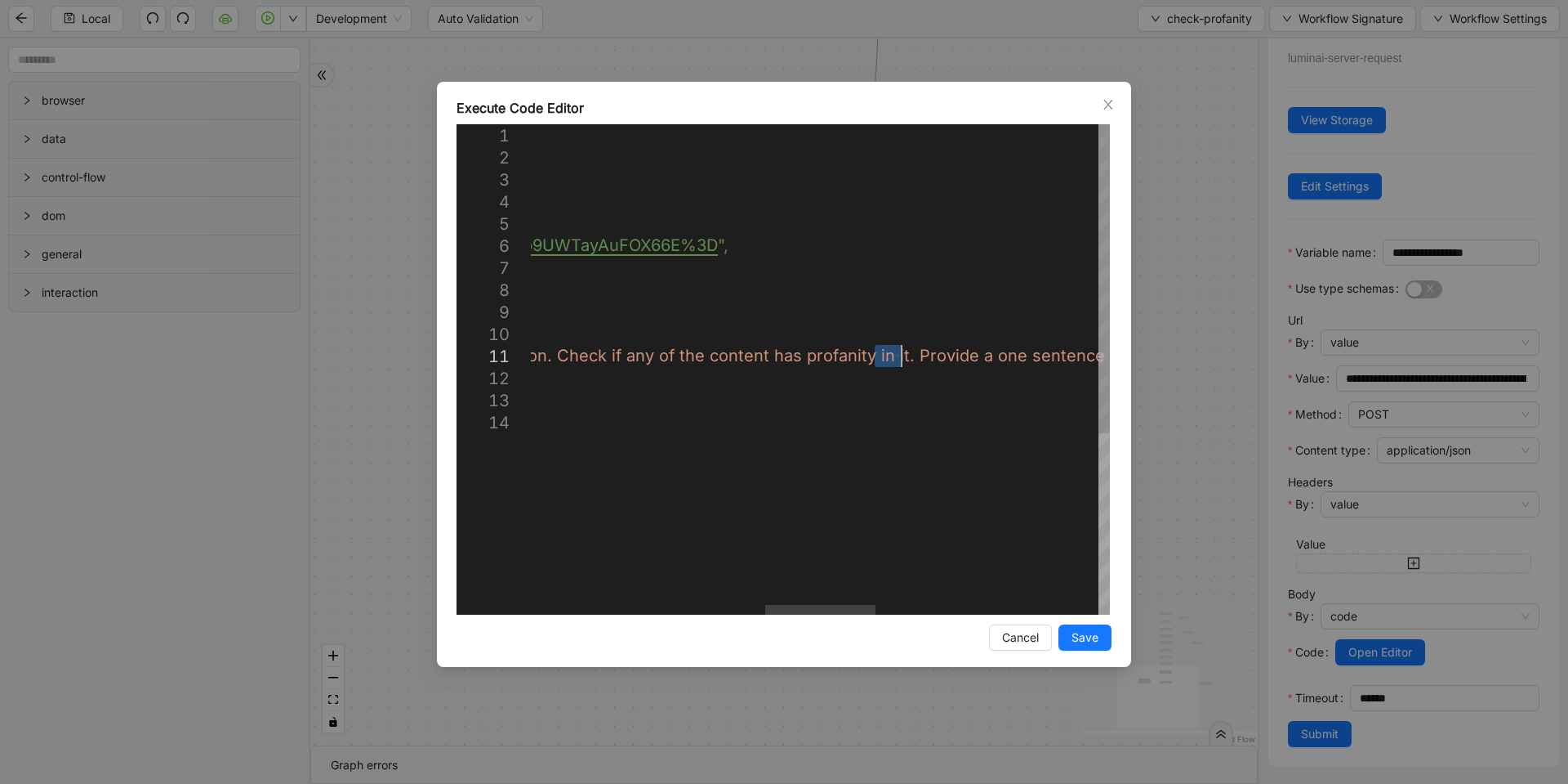
drag, startPoint x: 873, startPoint y: 360, endPoint x: 903, endPoint y: 355, distance: 30.4
paste textarea "**********"
click at [885, 355] on div "({ storage }: ExecuteCodeParameters ): ExecuteCodeReturnType => { //#region Cod…" at bounding box center [700, 512] width 3506 height 777
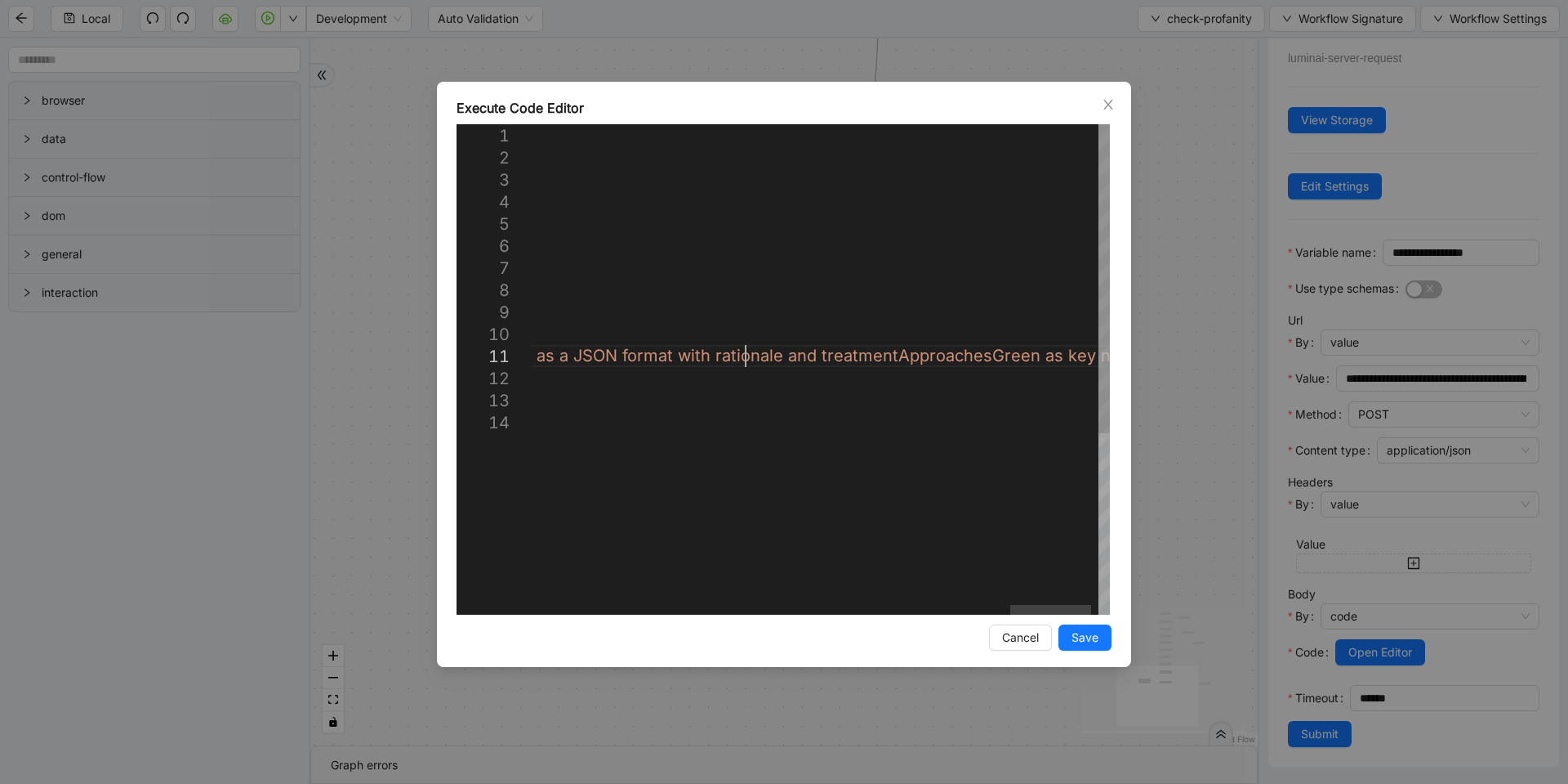
type textarea "**********"
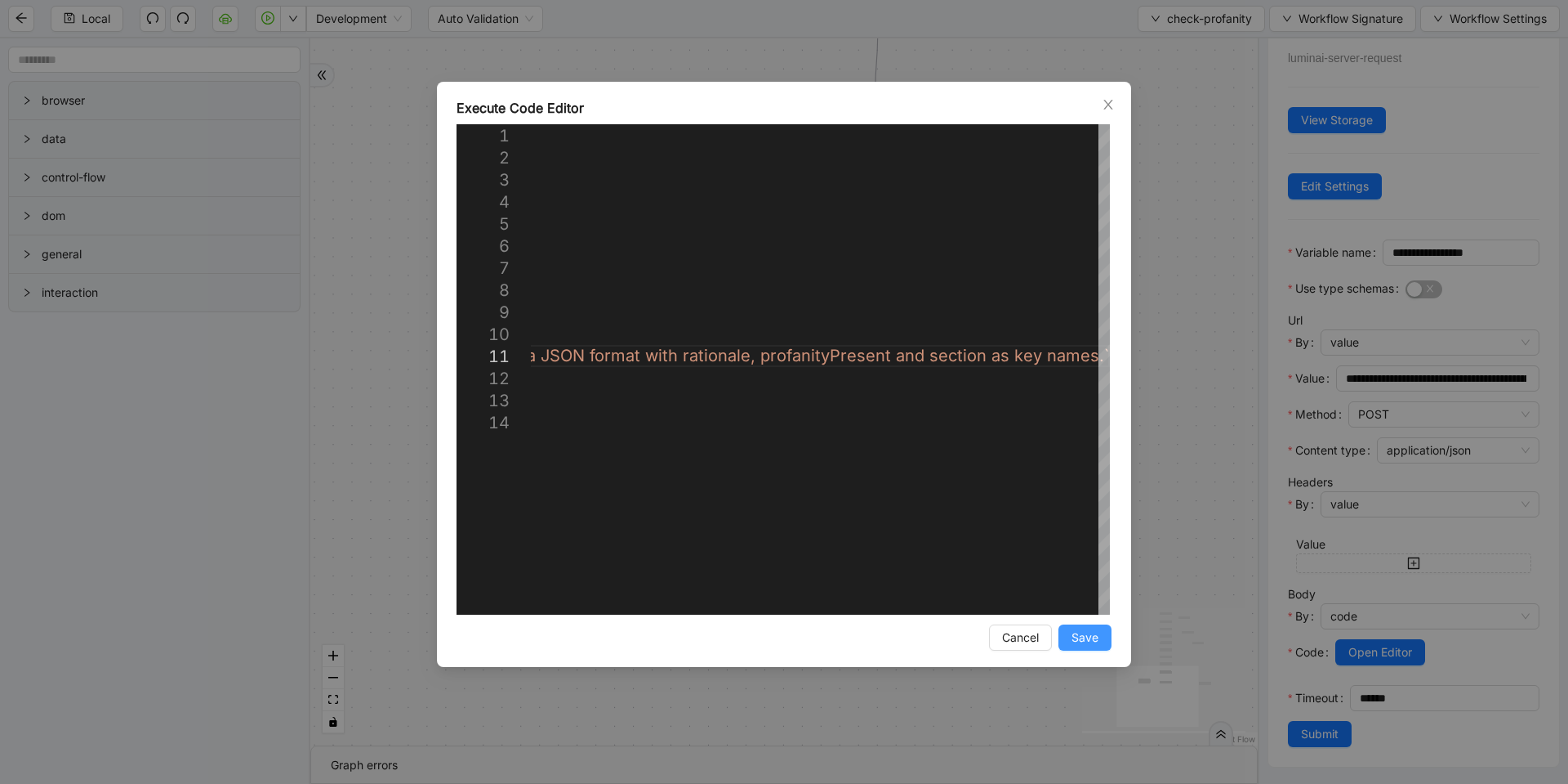
click at [1088, 628] on span "Save" at bounding box center [1085, 637] width 27 height 18
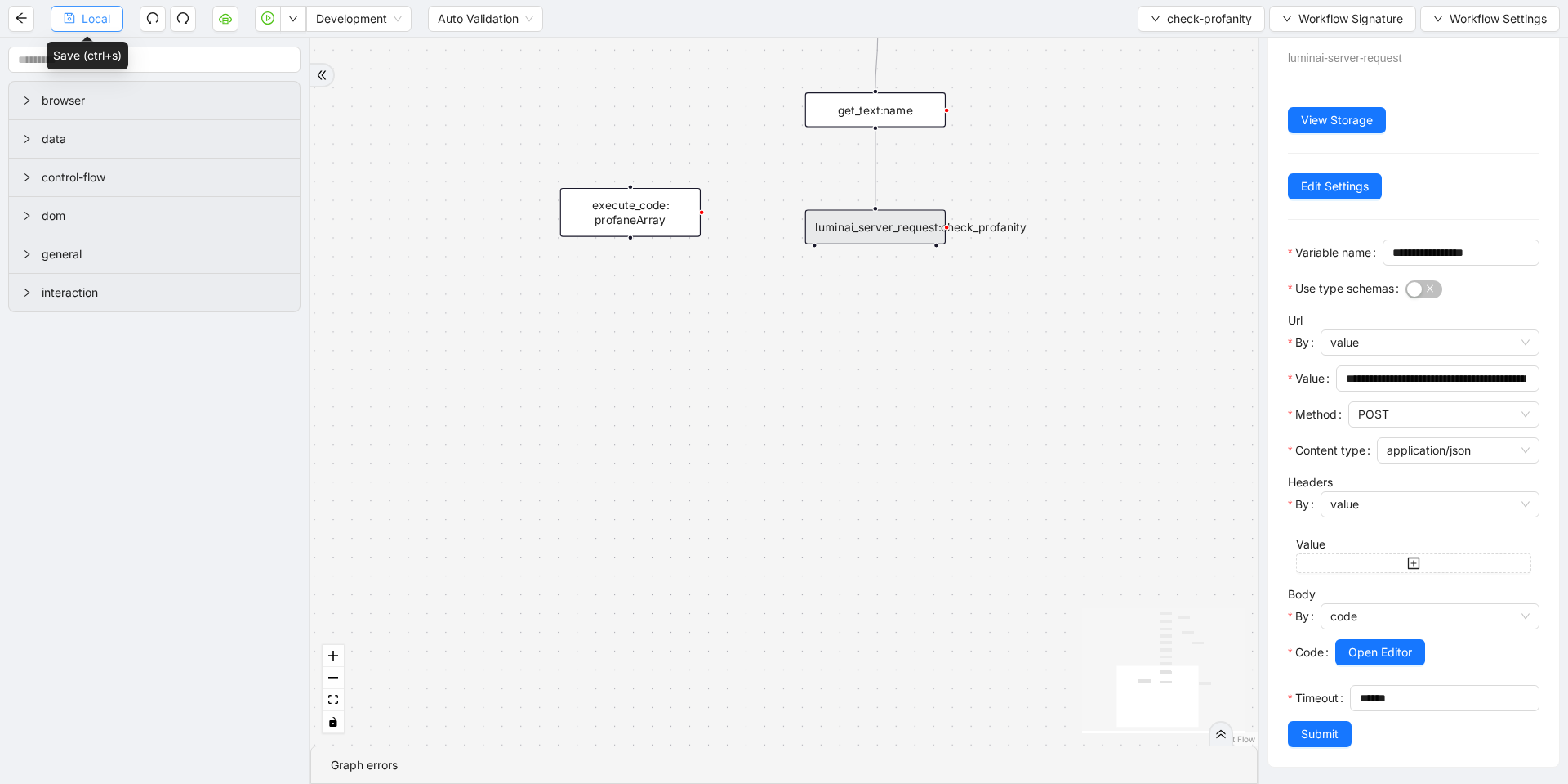
click at [103, 12] on span "Local" at bounding box center [96, 19] width 28 height 18
click at [66, 13] on icon "save" at bounding box center [69, 19] width 11 height 11
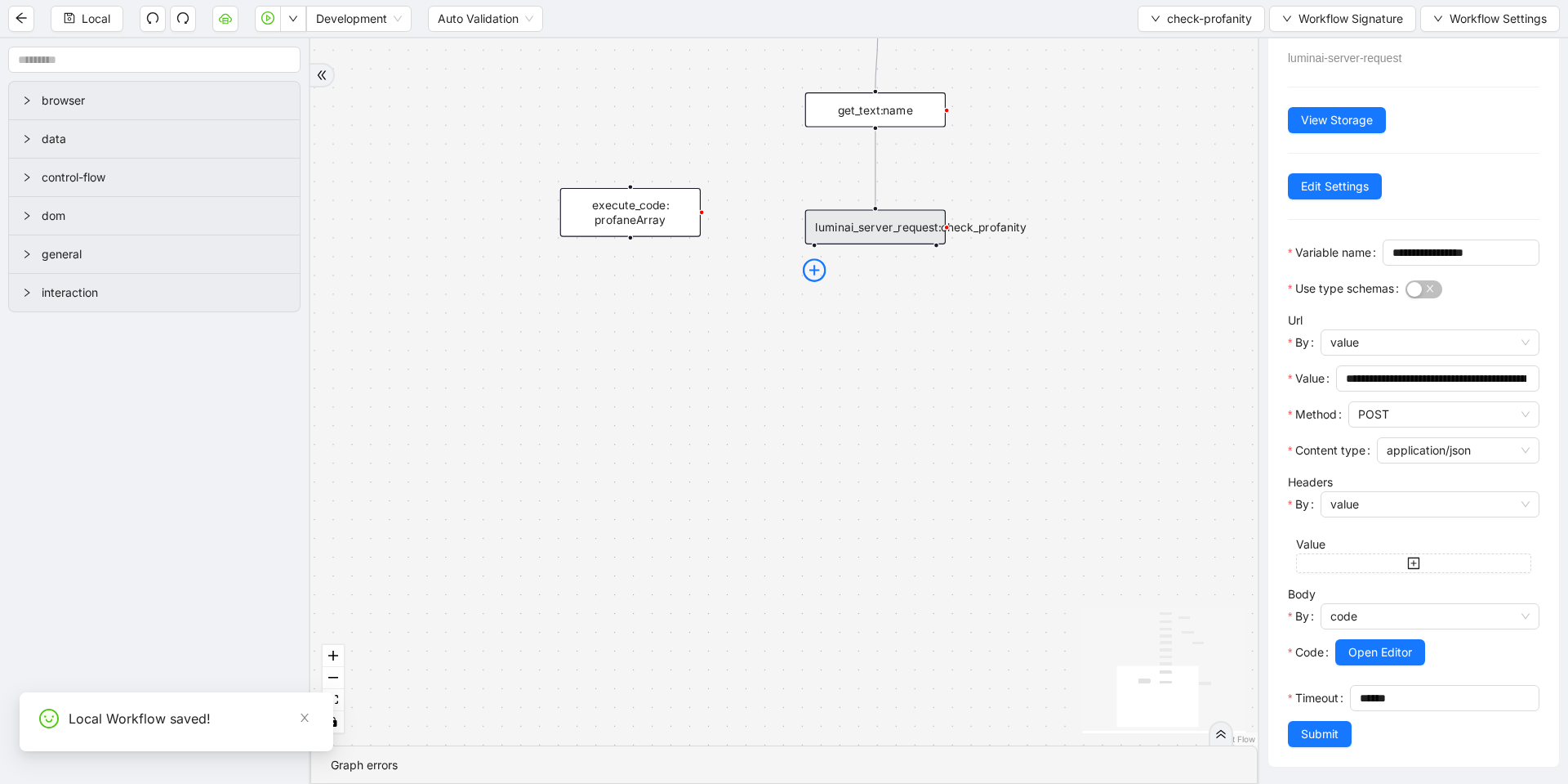
click at [808, 258] on icon "plus-circle" at bounding box center [815, 270] width 24 height 24
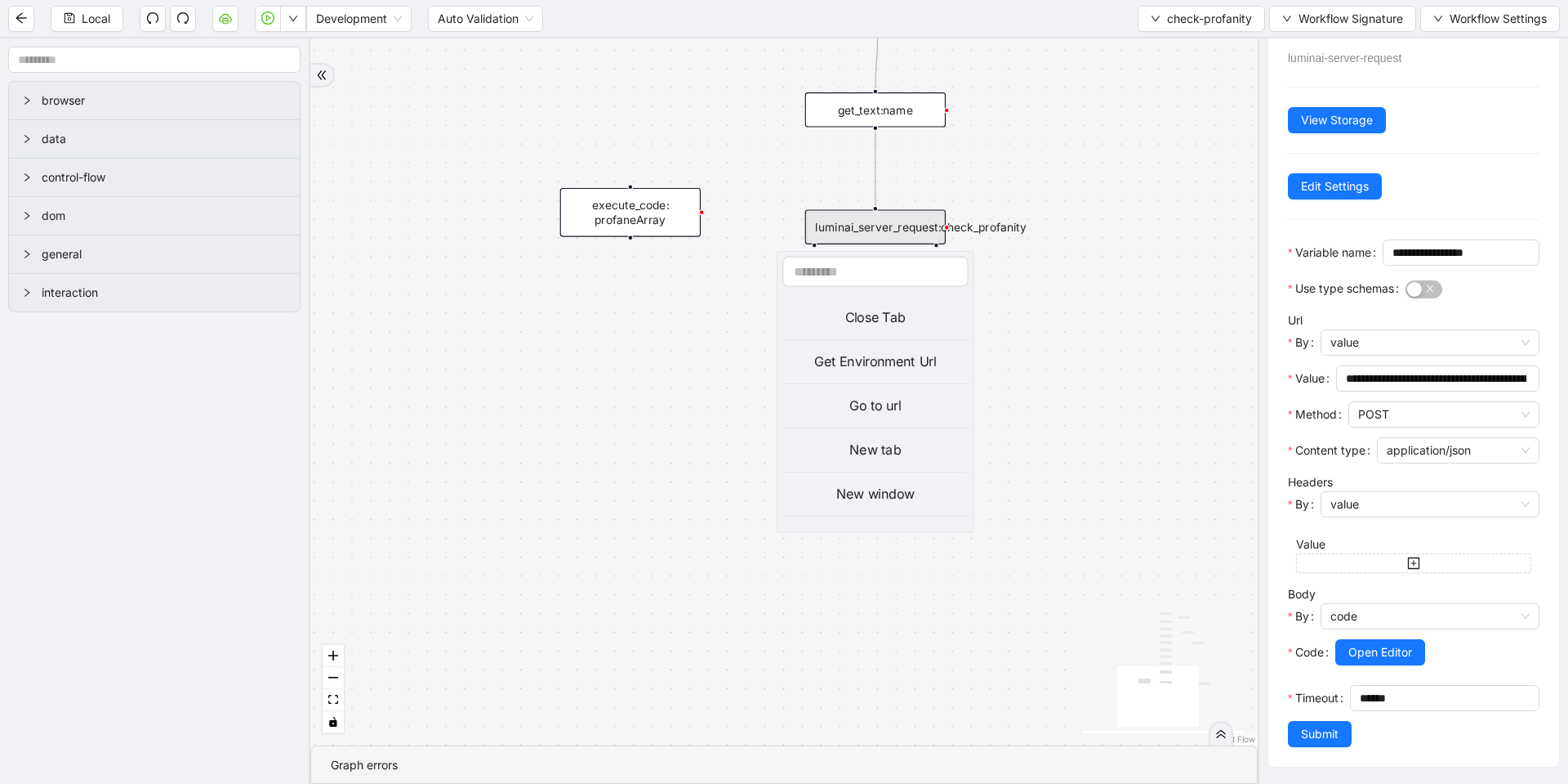
click at [724, 291] on div "onError trigger conditions:header_found loop_iterator: execute_code:init_founta…" at bounding box center [784, 391] width 947 height 706
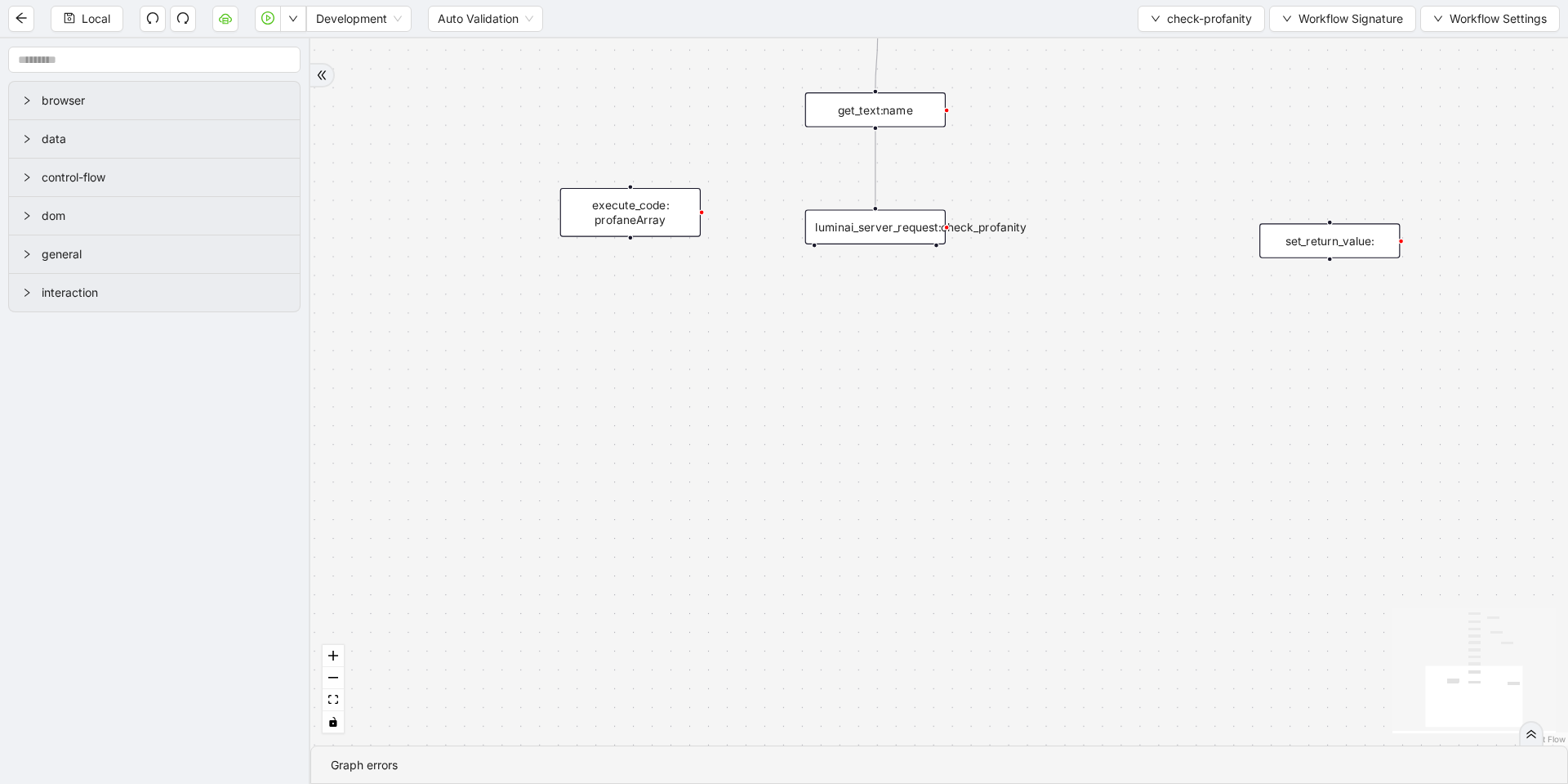
scroll to position [0, 0]
drag, startPoint x: 655, startPoint y: 225, endPoint x: 836, endPoint y: 389, distance: 244.2
click at [836, 389] on div "execute_code: profaneArray" at bounding box center [812, 376] width 141 height 49
click at [836, 381] on div "execute_code: profaneArray" at bounding box center [812, 376] width 141 height 49
click at [1187, 16] on span "check-profanity" at bounding box center [1209, 19] width 85 height 18
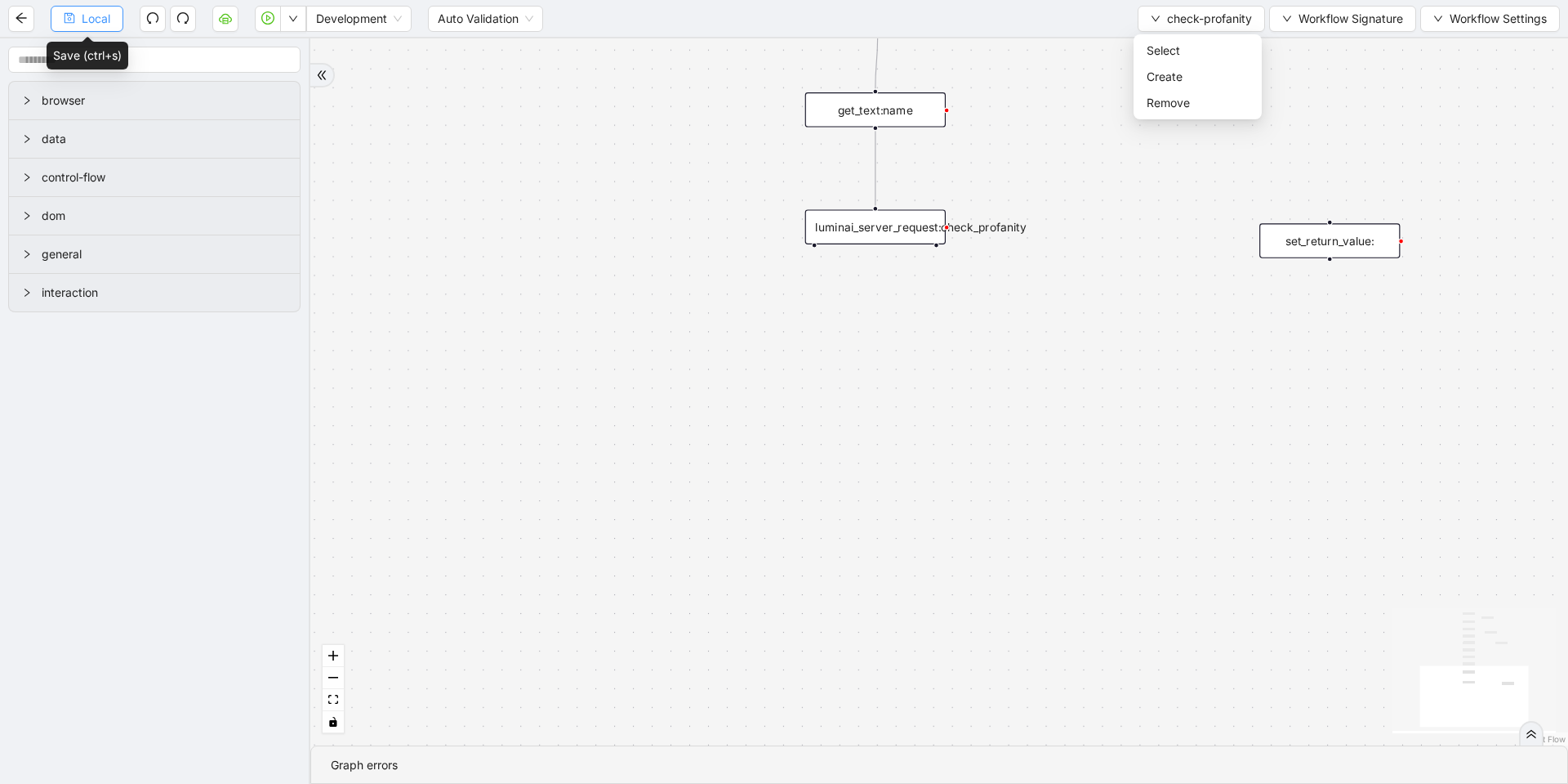
click at [58, 23] on button "Local" at bounding box center [87, 18] width 73 height 26
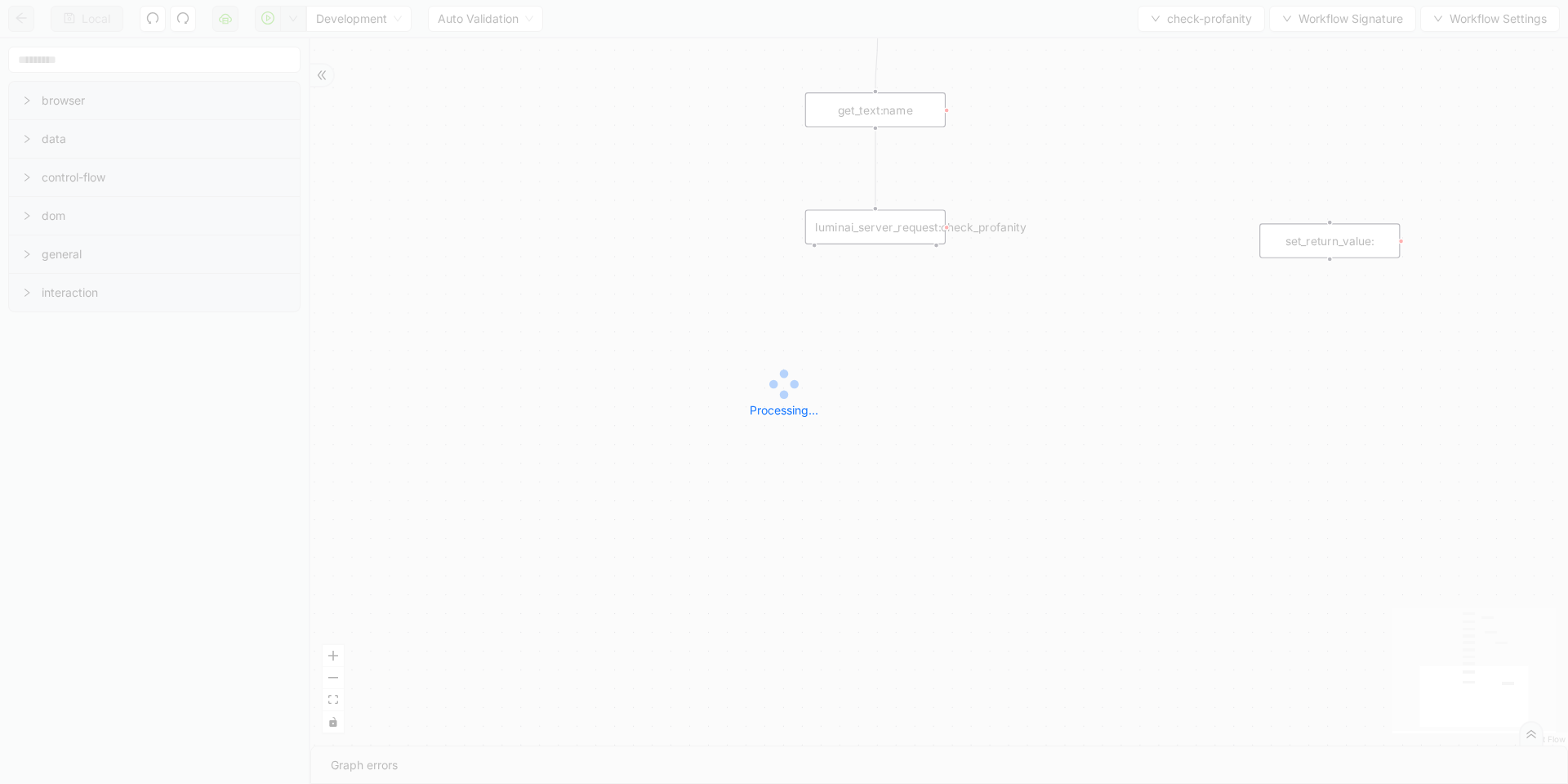
click at [1182, 26] on div "Local Development Auto Validation check-profanity Workflow Signature Workflow S…" at bounding box center [784, 392] width 1568 height 784
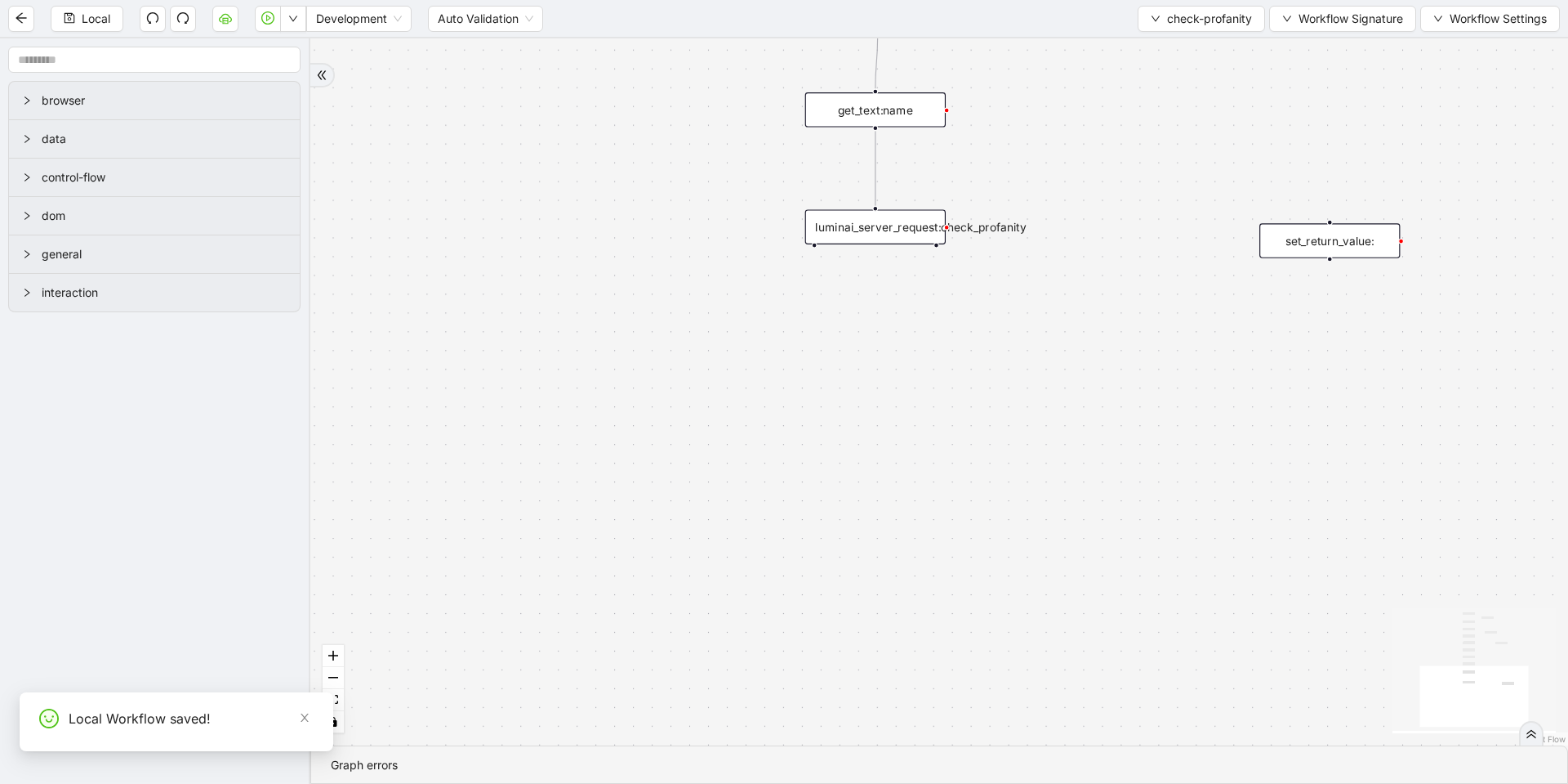
click at [1182, 26] on span "check-profanity" at bounding box center [1209, 19] width 85 height 18
click at [1158, 46] on span "Select" at bounding box center [1198, 51] width 102 height 18
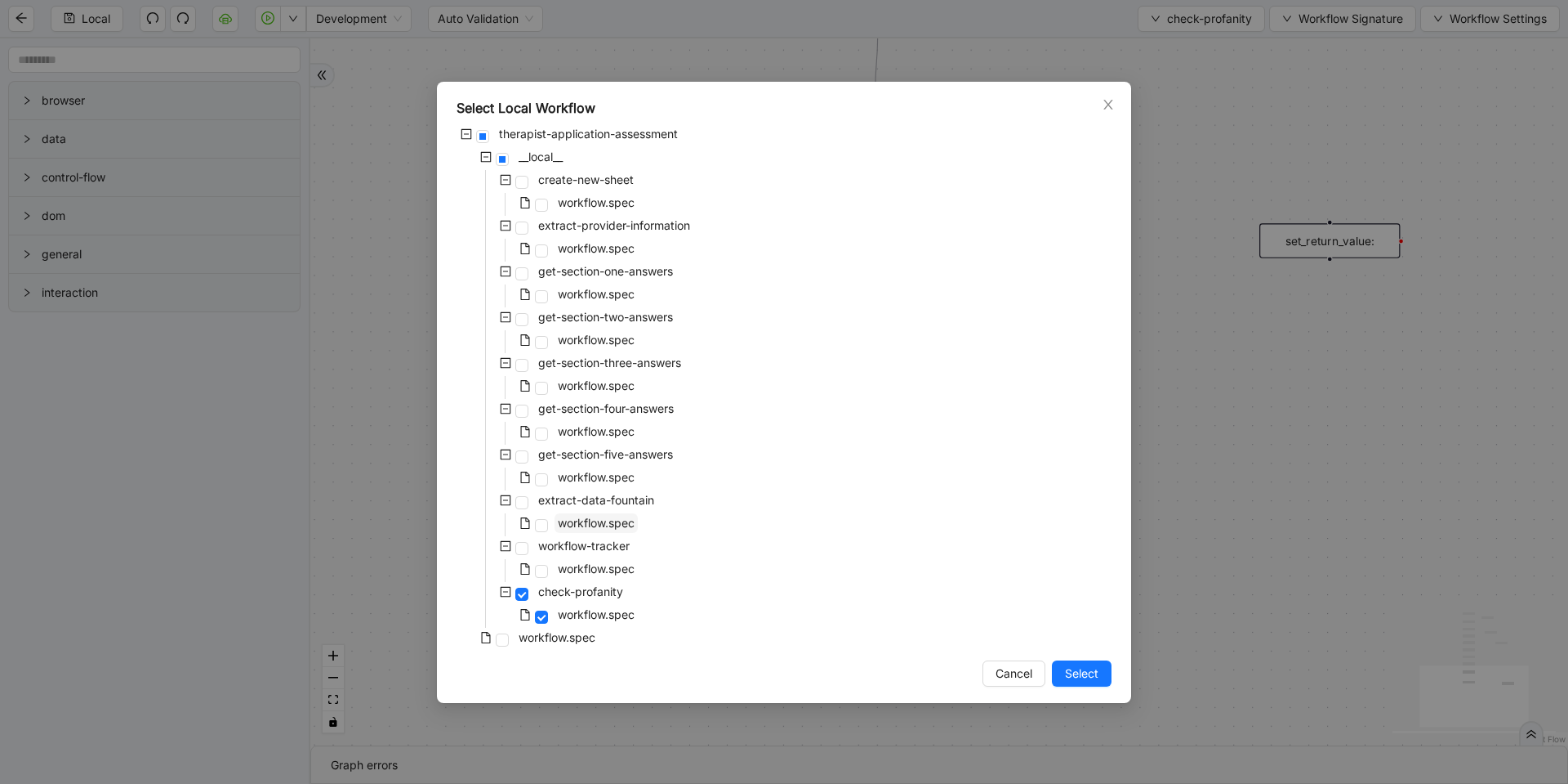
click at [613, 529] on span "workflow.spec" at bounding box center [597, 523] width 77 height 14
click at [610, 297] on span "workflow.spec" at bounding box center [597, 294] width 77 height 14
click at [1082, 681] on span "Select" at bounding box center [1082, 674] width 34 height 18
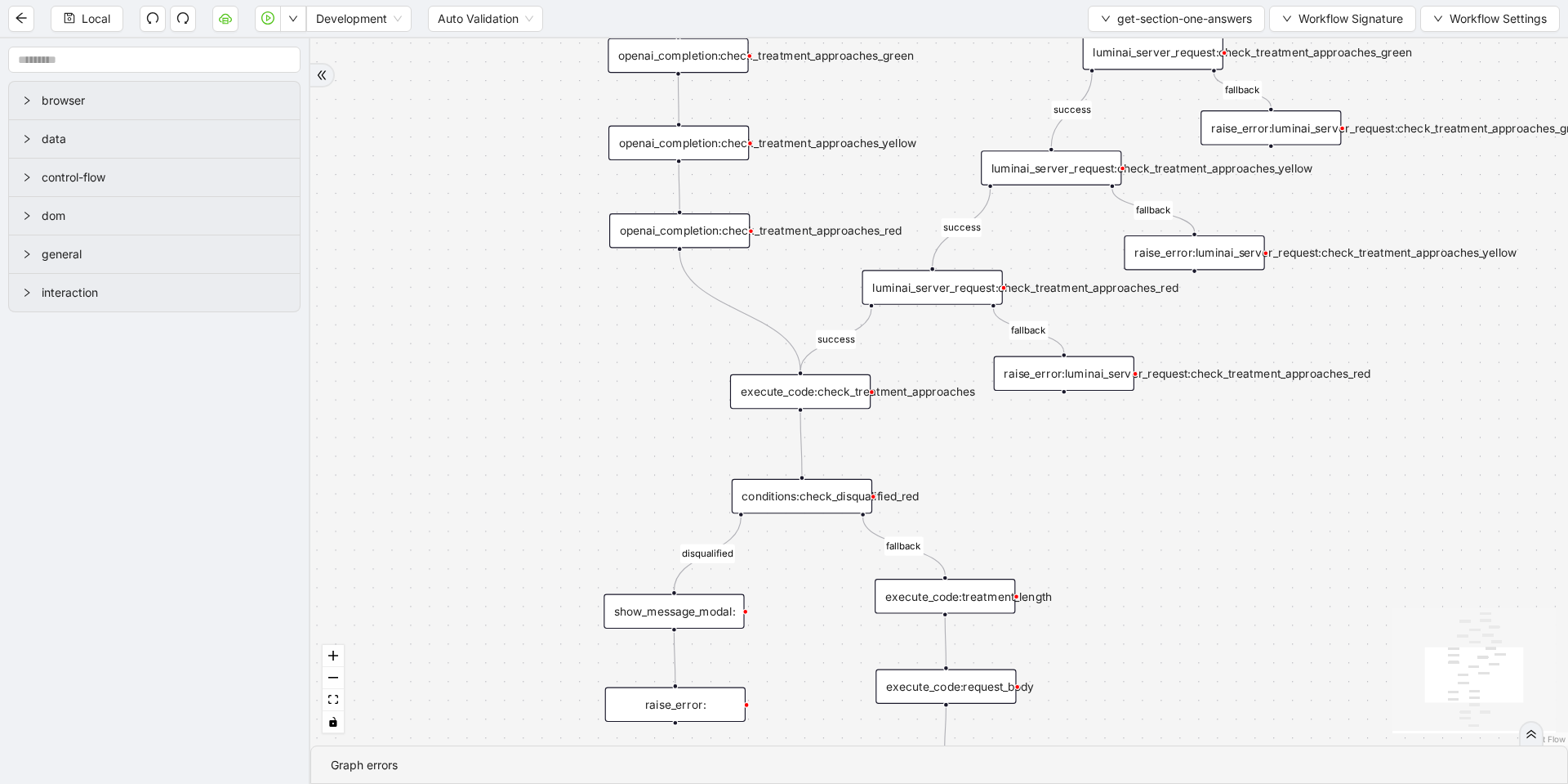
drag, startPoint x: 752, startPoint y: 324, endPoint x: 760, endPoint y: 665, distance: 341.1
click at [773, 690] on div "success fallback disqualified success success fallback fallback fallback succes…" at bounding box center [939, 391] width 1258 height 706
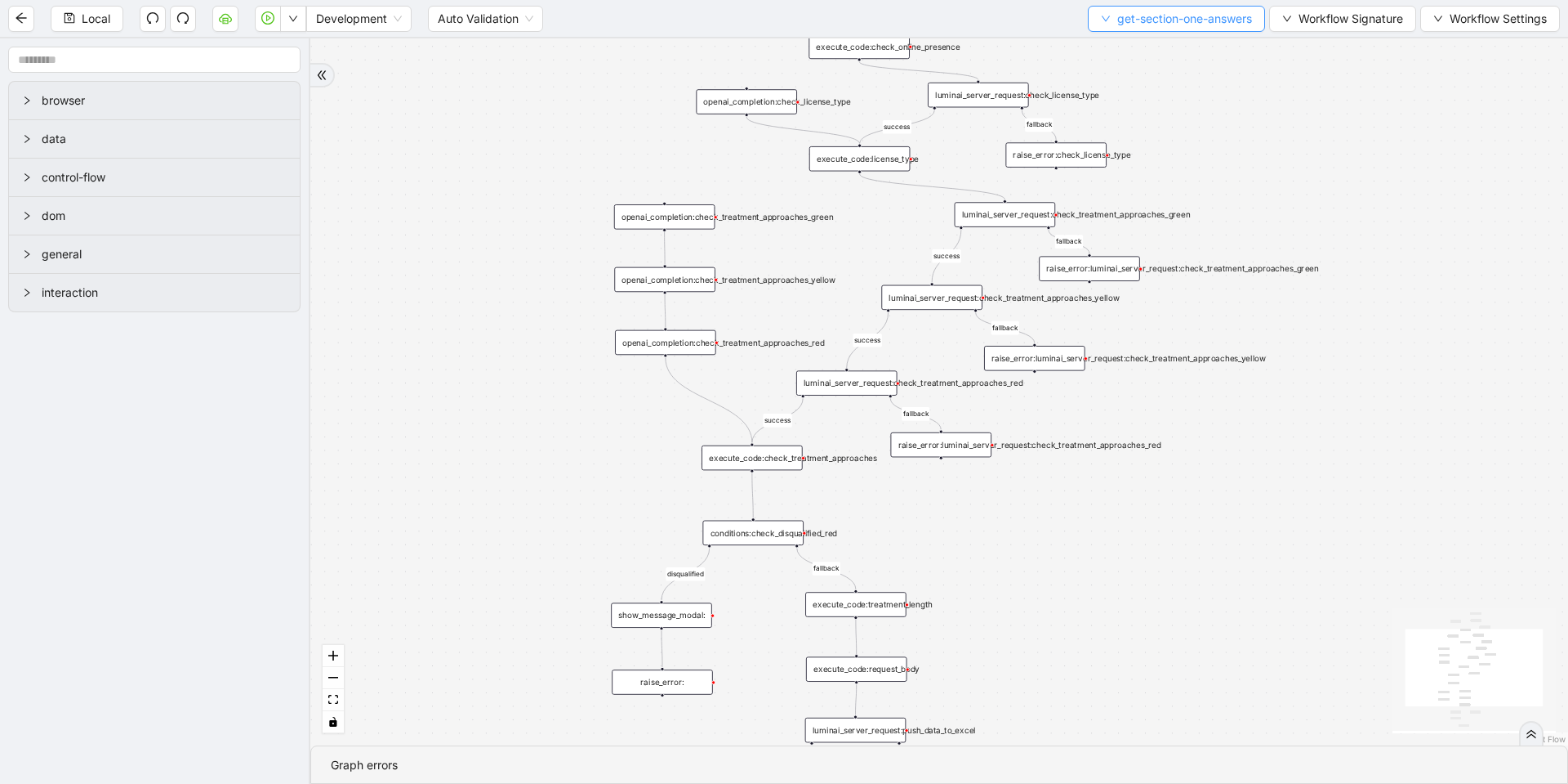
click at [1131, 22] on span "get-section-one-answers" at bounding box center [1184, 19] width 134 height 18
click at [1106, 46] on span "Select" at bounding box center [1171, 51] width 154 height 18
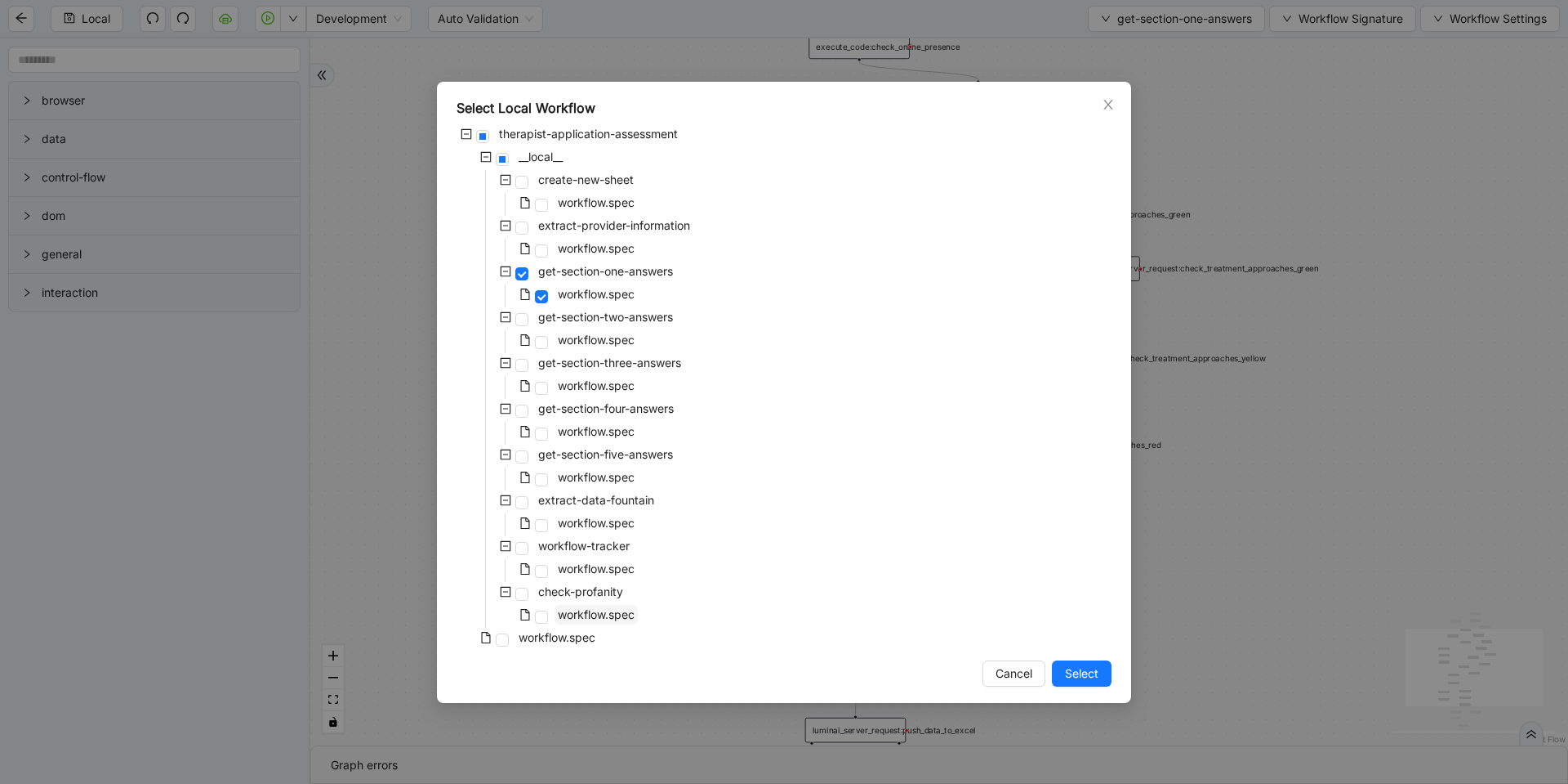
click at [581, 605] on span "workflow.spec" at bounding box center [597, 615] width 84 height 20
click at [1074, 673] on span "Select" at bounding box center [1082, 674] width 34 height 18
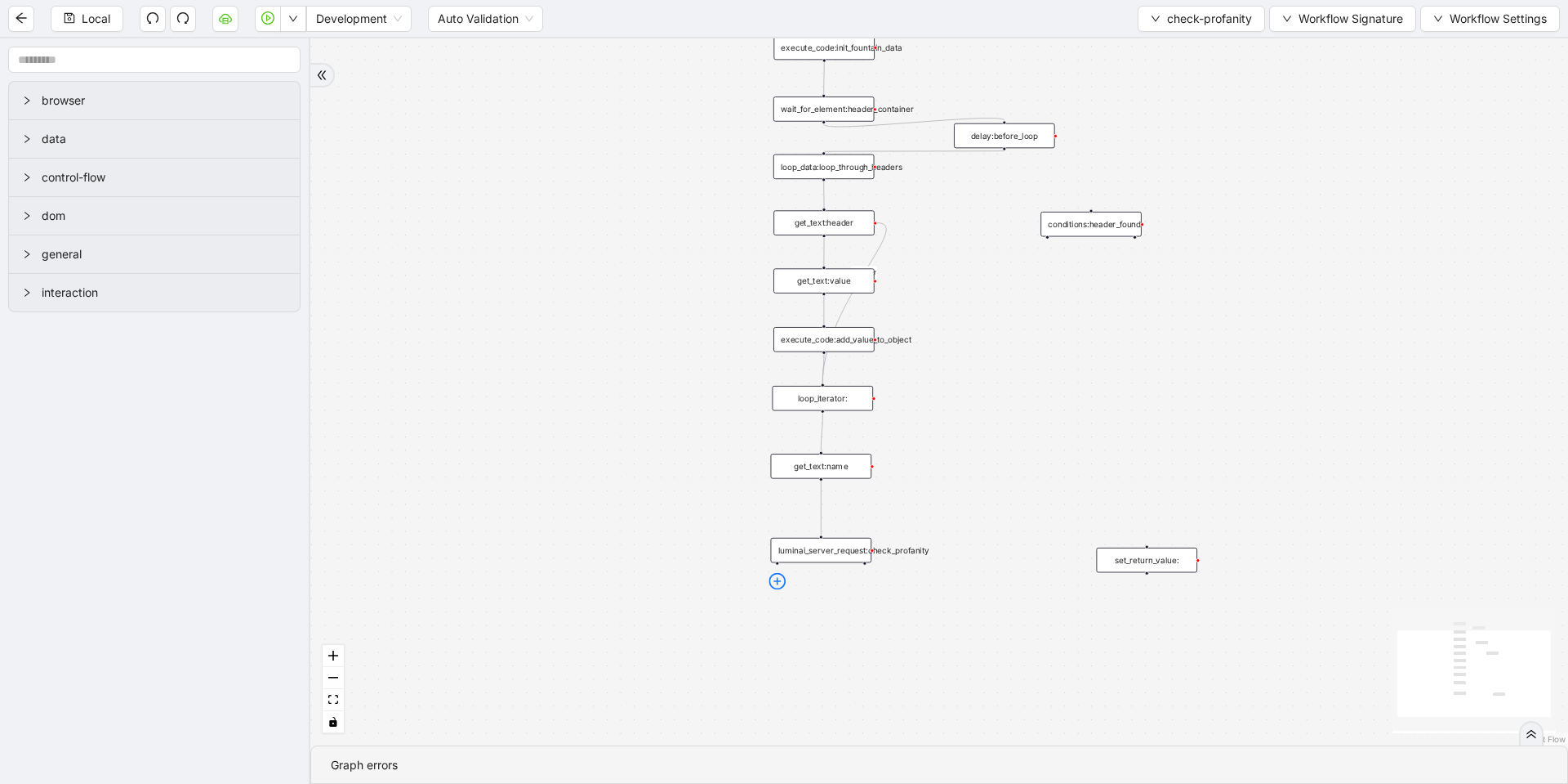
click at [777, 585] on icon "plus-circle" at bounding box center [776, 581] width 17 height 17
type input "**********"
click at [803, 612] on div "Execute Code" at bounding box center [822, 615] width 134 height 15
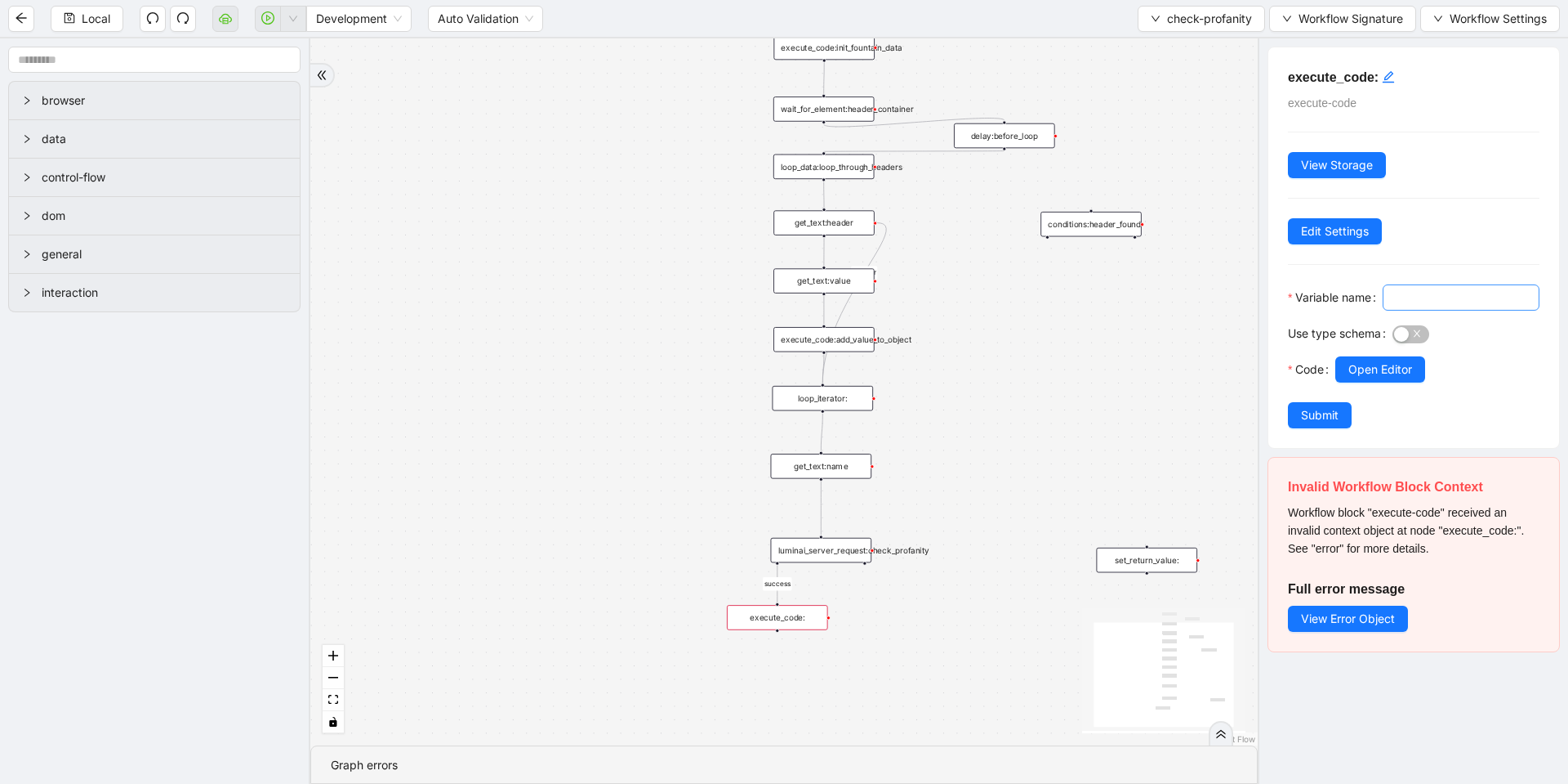
click at [1383, 310] on span at bounding box center [1461, 297] width 157 height 26
type input "****"
click at [1358, 379] on span "Open Editor" at bounding box center [1380, 370] width 64 height 18
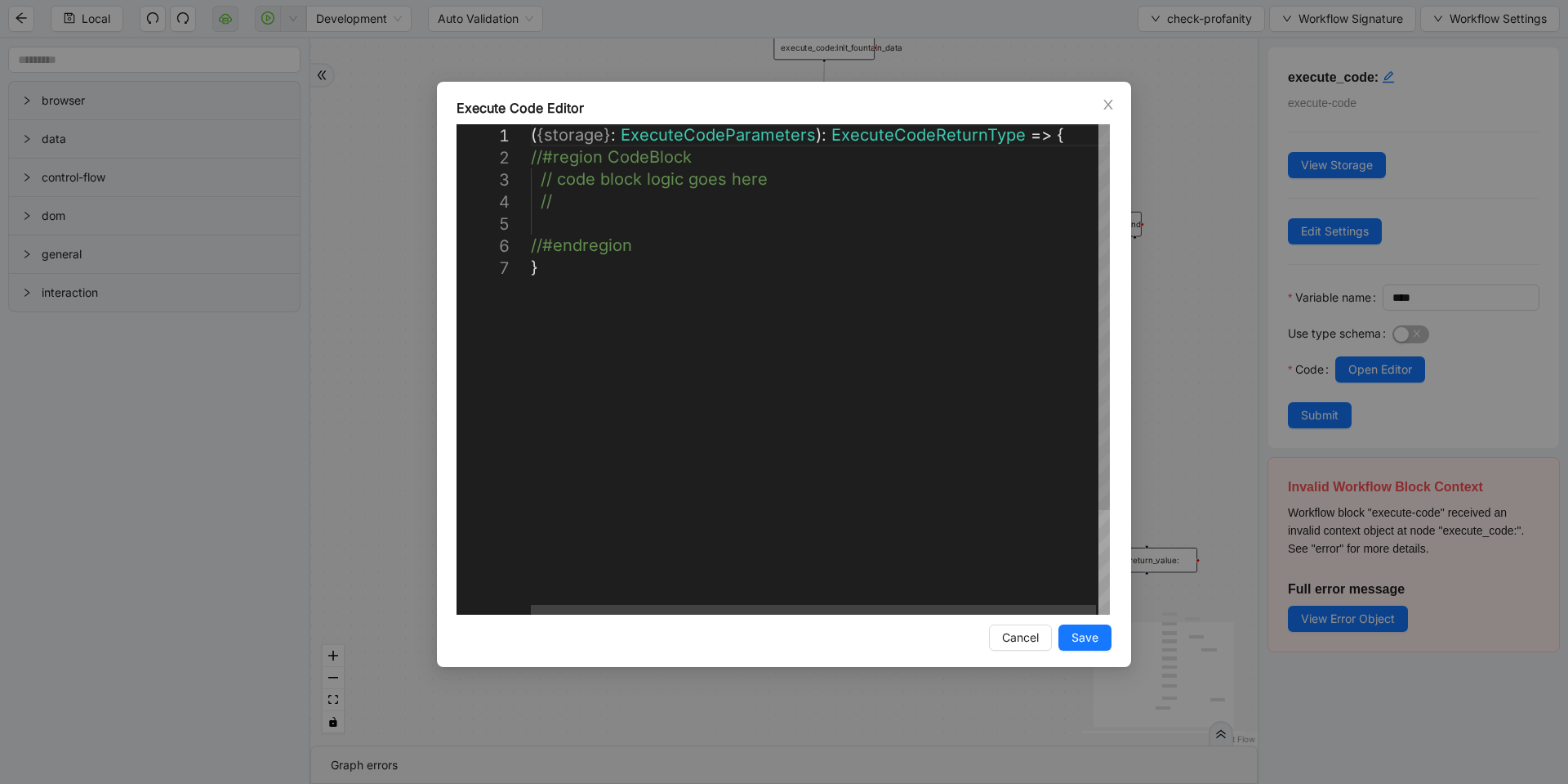
click at [681, 227] on div "( { storage } : ExecuteCodeParameters ): ExecuteCodeReturnType => { //#region C…" at bounding box center [821, 435] width 581 height 623
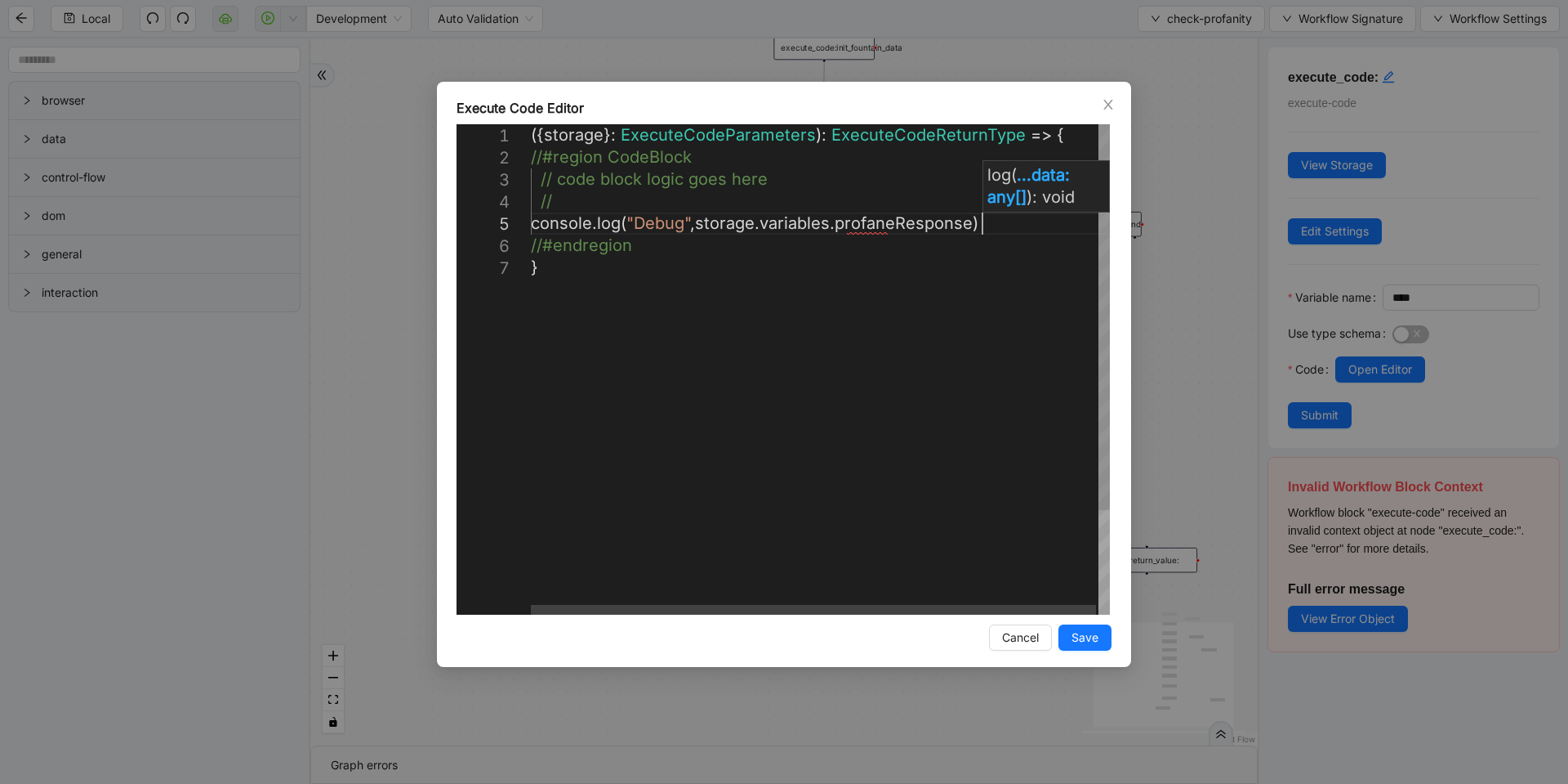
scroll to position [89, 550]
type textarea "**********"
click at [1074, 633] on span "Save" at bounding box center [1085, 637] width 27 height 18
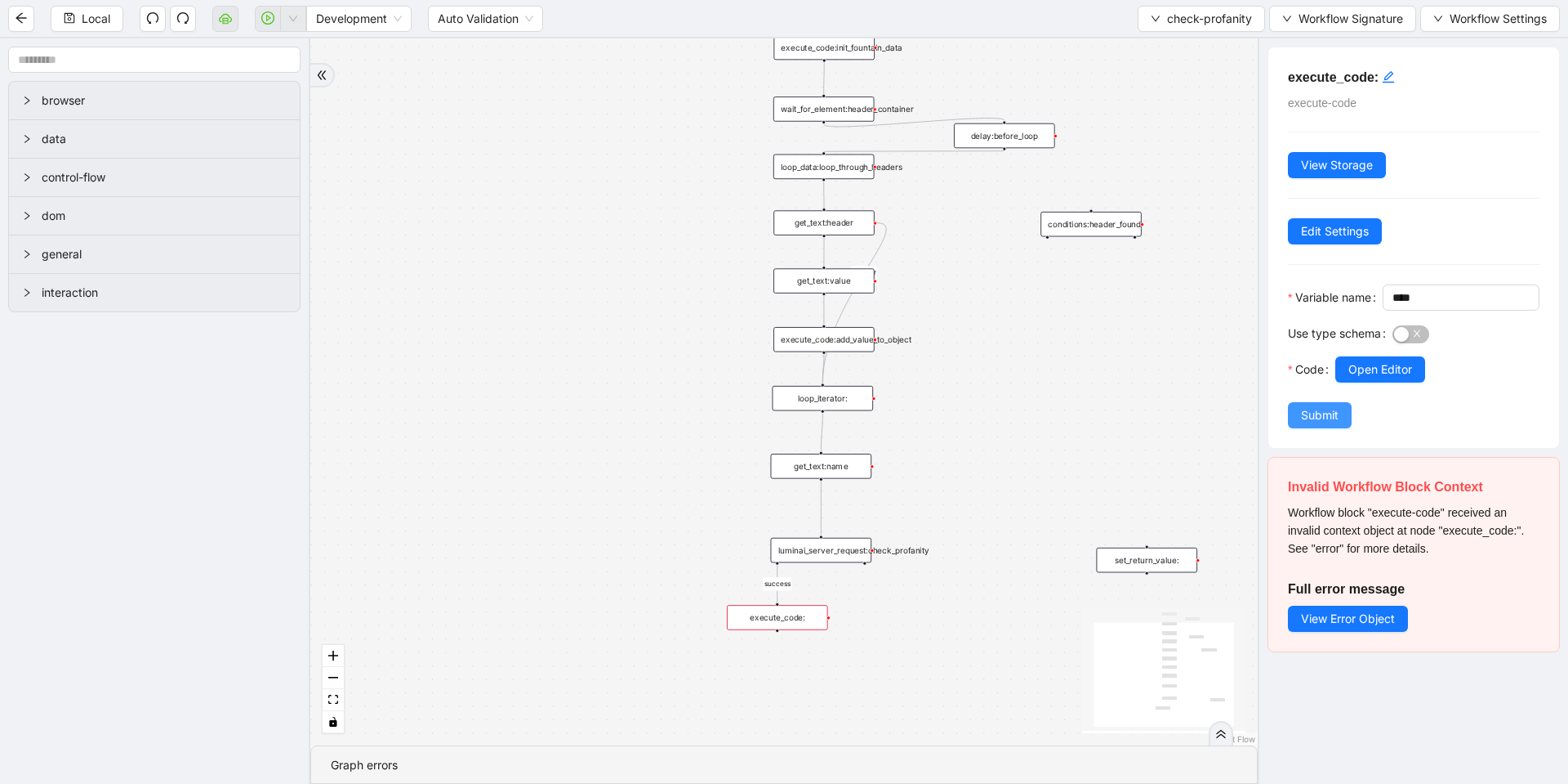
click at [1321, 424] on span "Submit" at bounding box center [1320, 415] width 37 height 18
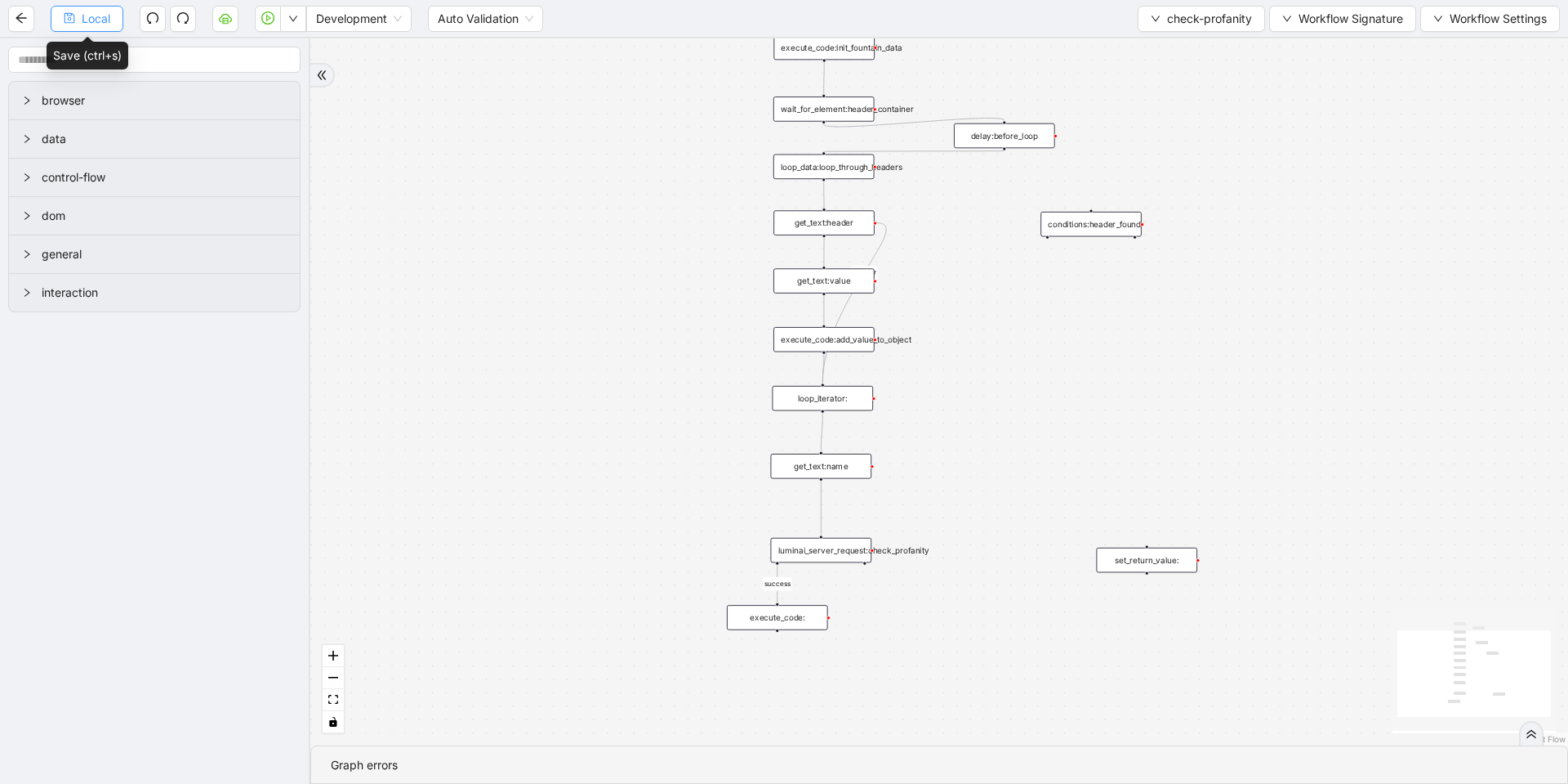
click at [101, 20] on span "Local" at bounding box center [96, 19] width 28 height 18
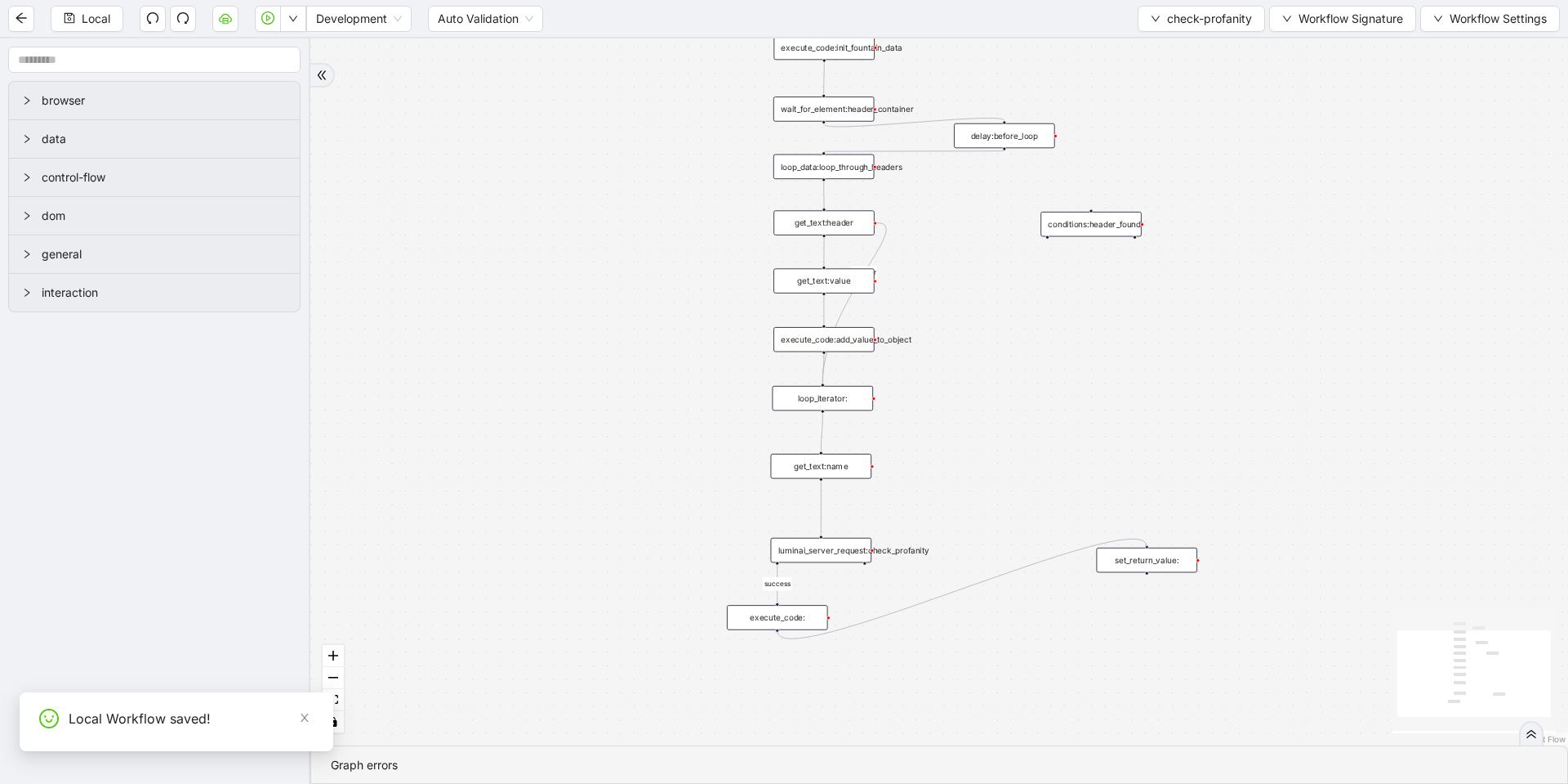
drag, startPoint x: 777, startPoint y: 631, endPoint x: 1148, endPoint y: 550, distance: 379.7
click at [1148, 548] on div "trigger conditions:header_found loop_iterator: execute_code:init_fountain_data …" at bounding box center [1327, 256] width 1036 height 582
click at [845, 552] on div "luminai_server_request:check_profanity" at bounding box center [822, 551] width 102 height 25
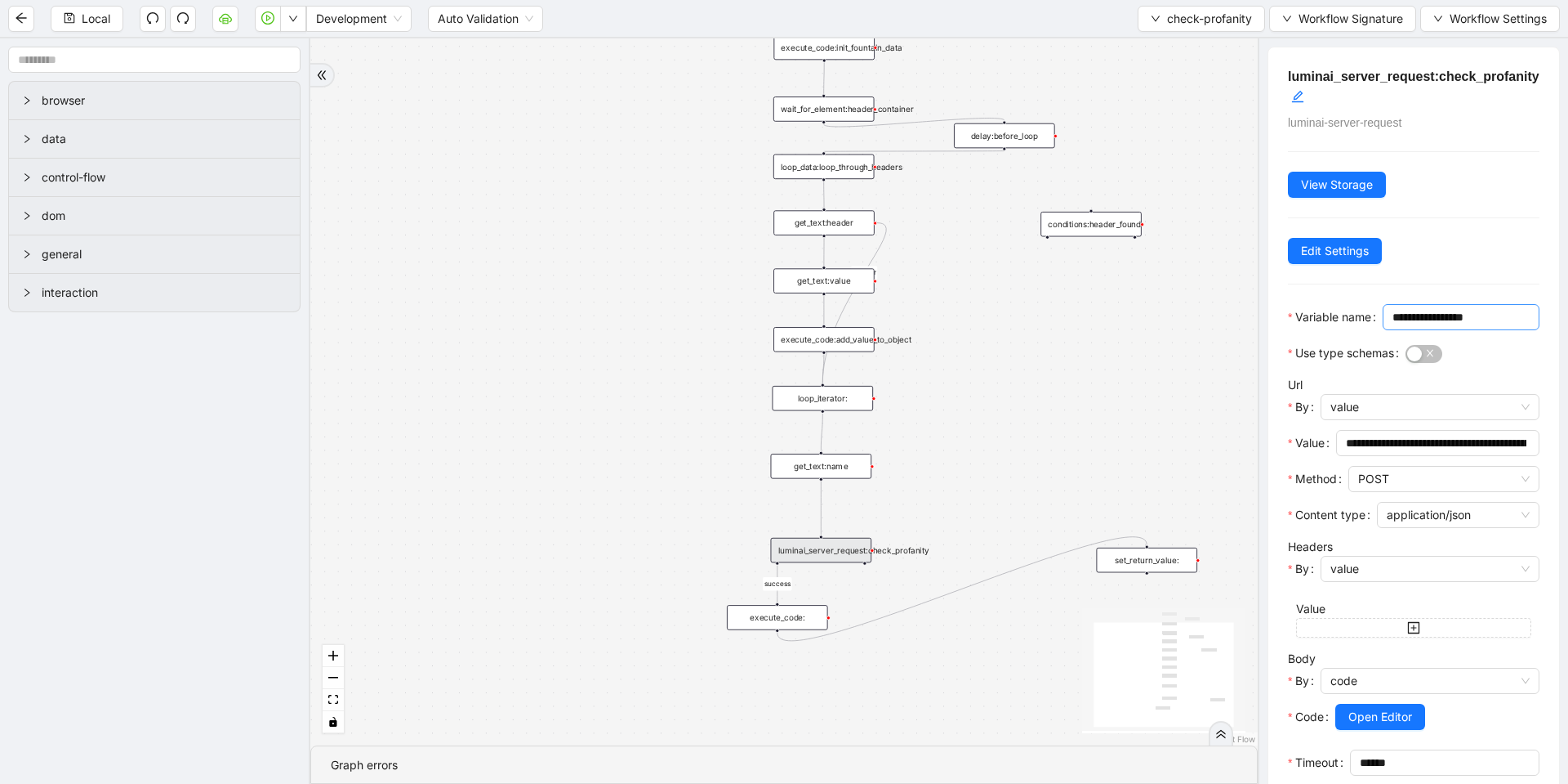
click at [1416, 326] on input "**********" at bounding box center [1459, 317] width 134 height 18
click at [800, 618] on div "execute_code:" at bounding box center [777, 617] width 102 height 25
click at [770, 611] on div "execute_code:" at bounding box center [776, 617] width 102 height 25
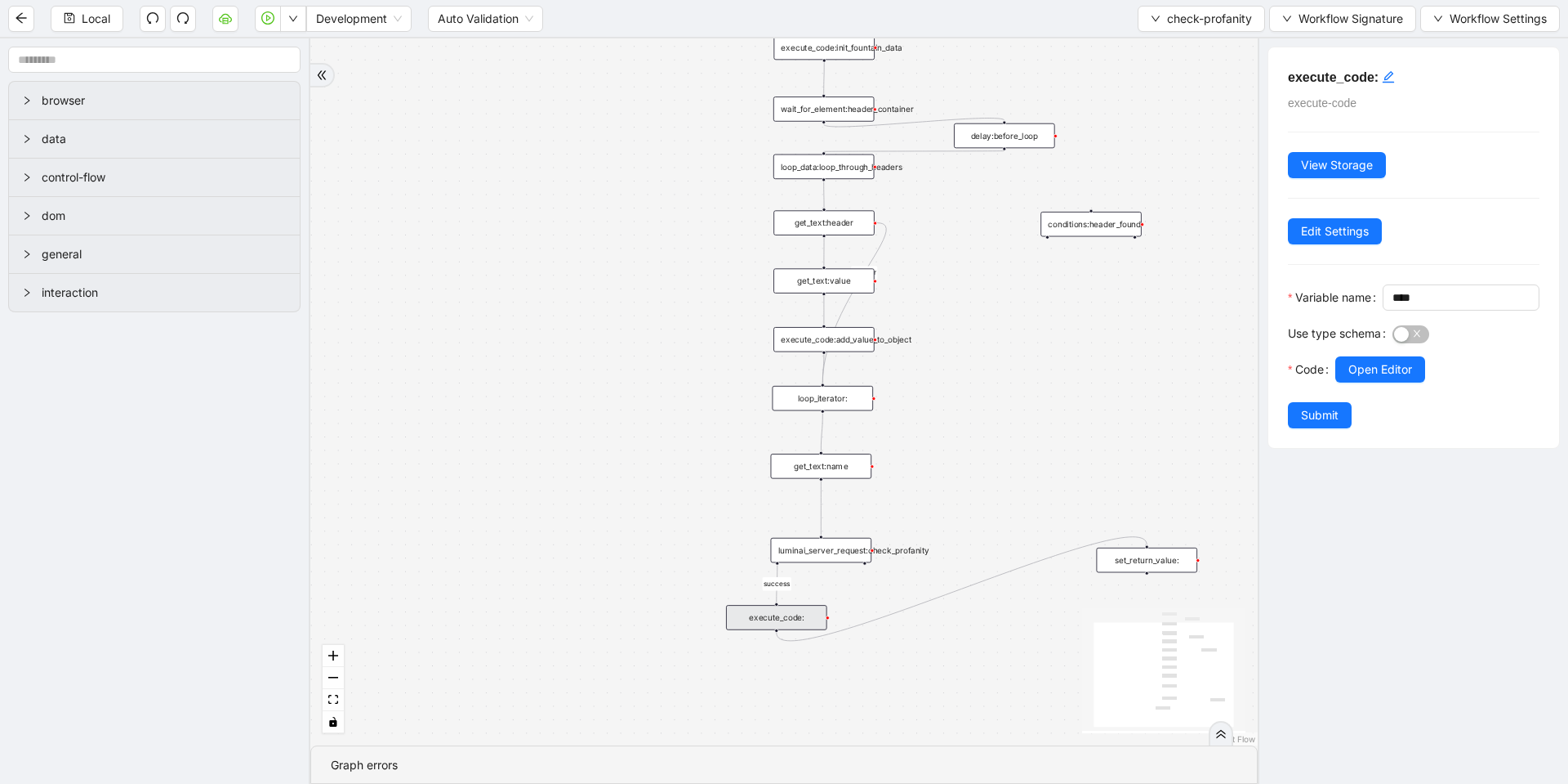
click at [1391, 356] on div "Use type schema" at bounding box center [1414, 339] width 252 height 36
click at [1365, 379] on span "Open Editor" at bounding box center [1380, 370] width 64 height 18
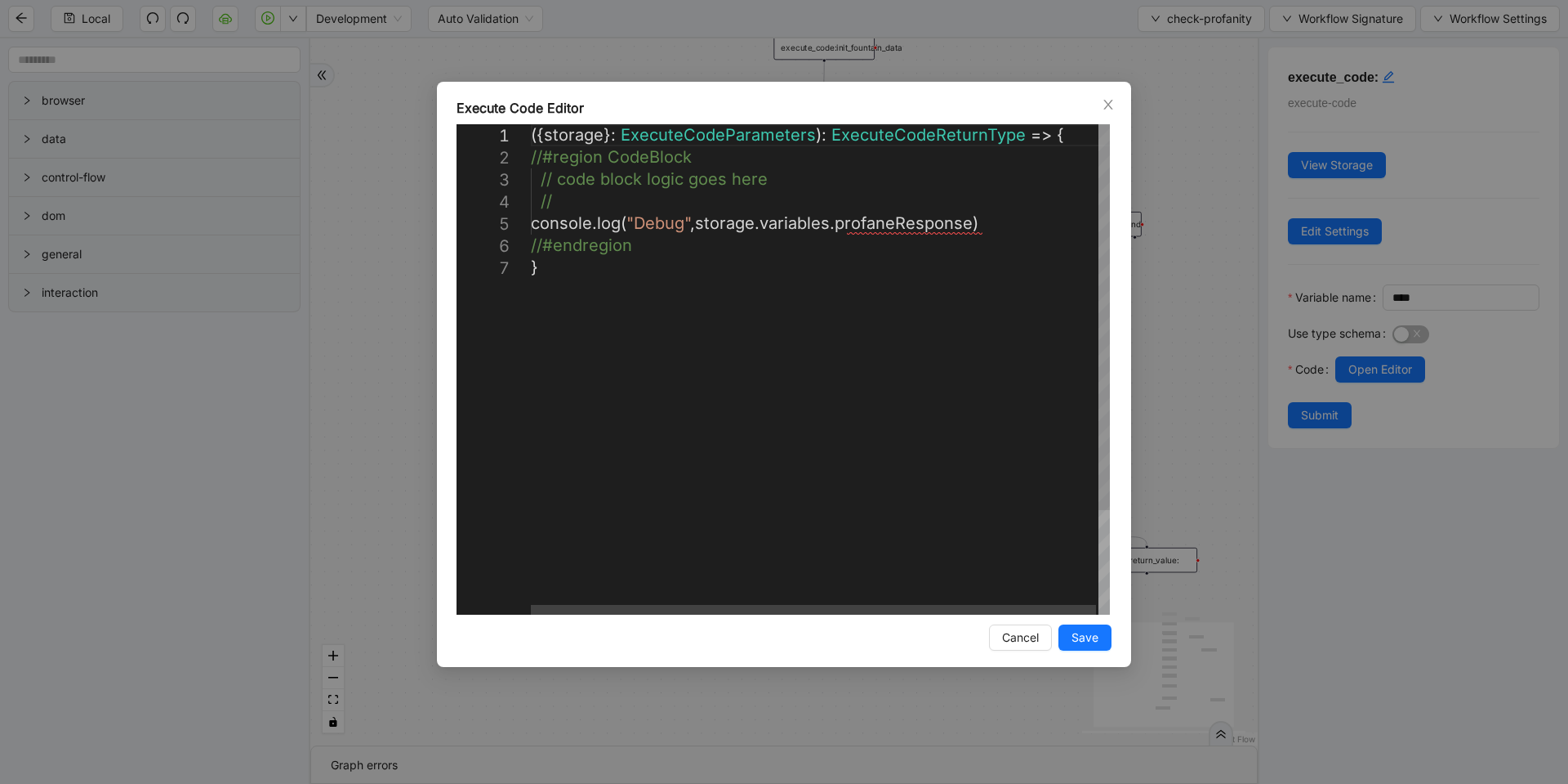
click at [894, 221] on div "({ storage }: ExecuteCodeParameters ): ExecuteCodeReturnType => { //#region Cod…" at bounding box center [821, 435] width 581 height 623
paste textarea "**"
type textarea "**********"
click at [1081, 635] on span "Save" at bounding box center [1085, 637] width 27 height 18
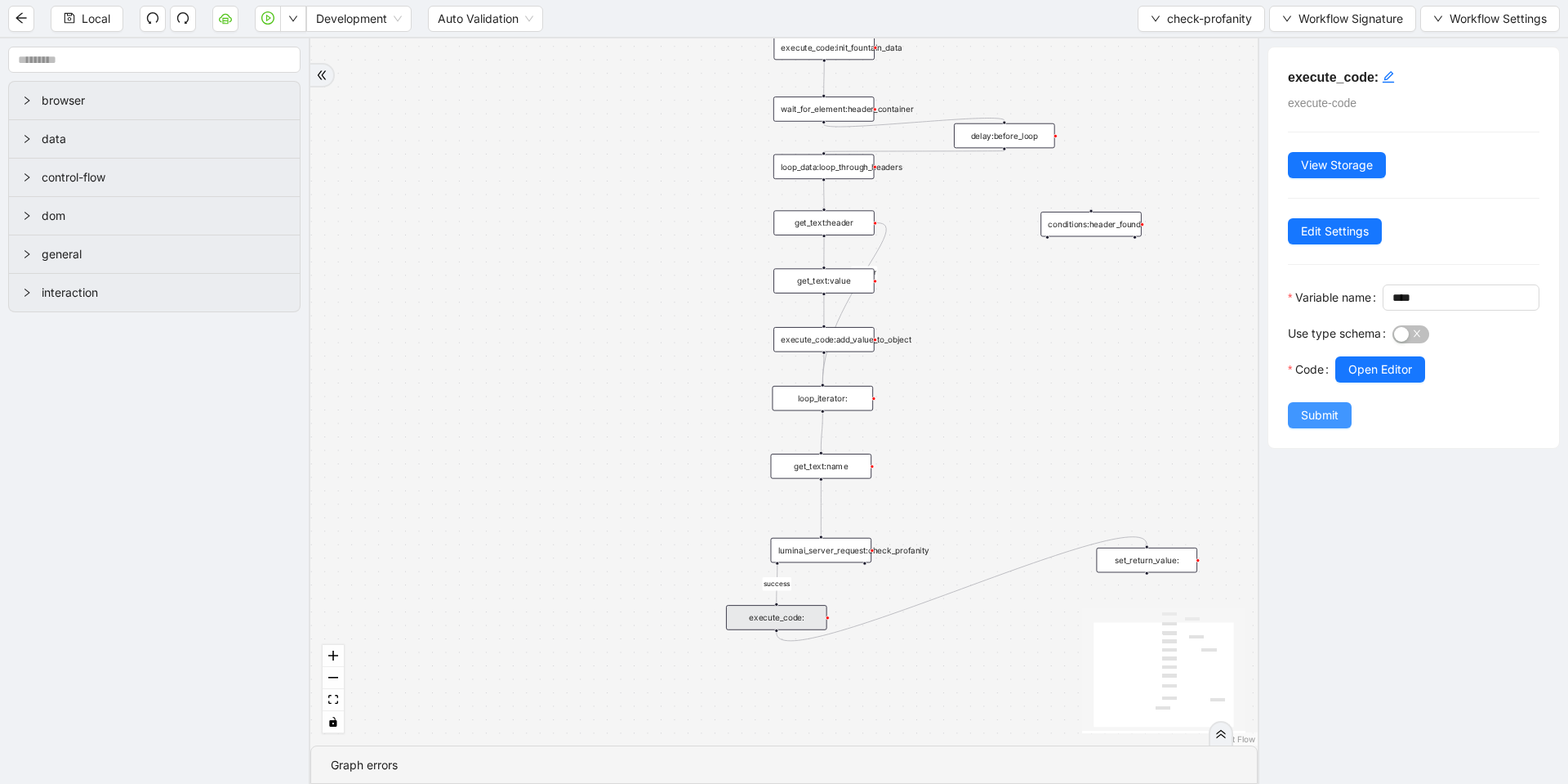
click at [1321, 424] on span "Submit" at bounding box center [1320, 415] width 37 height 18
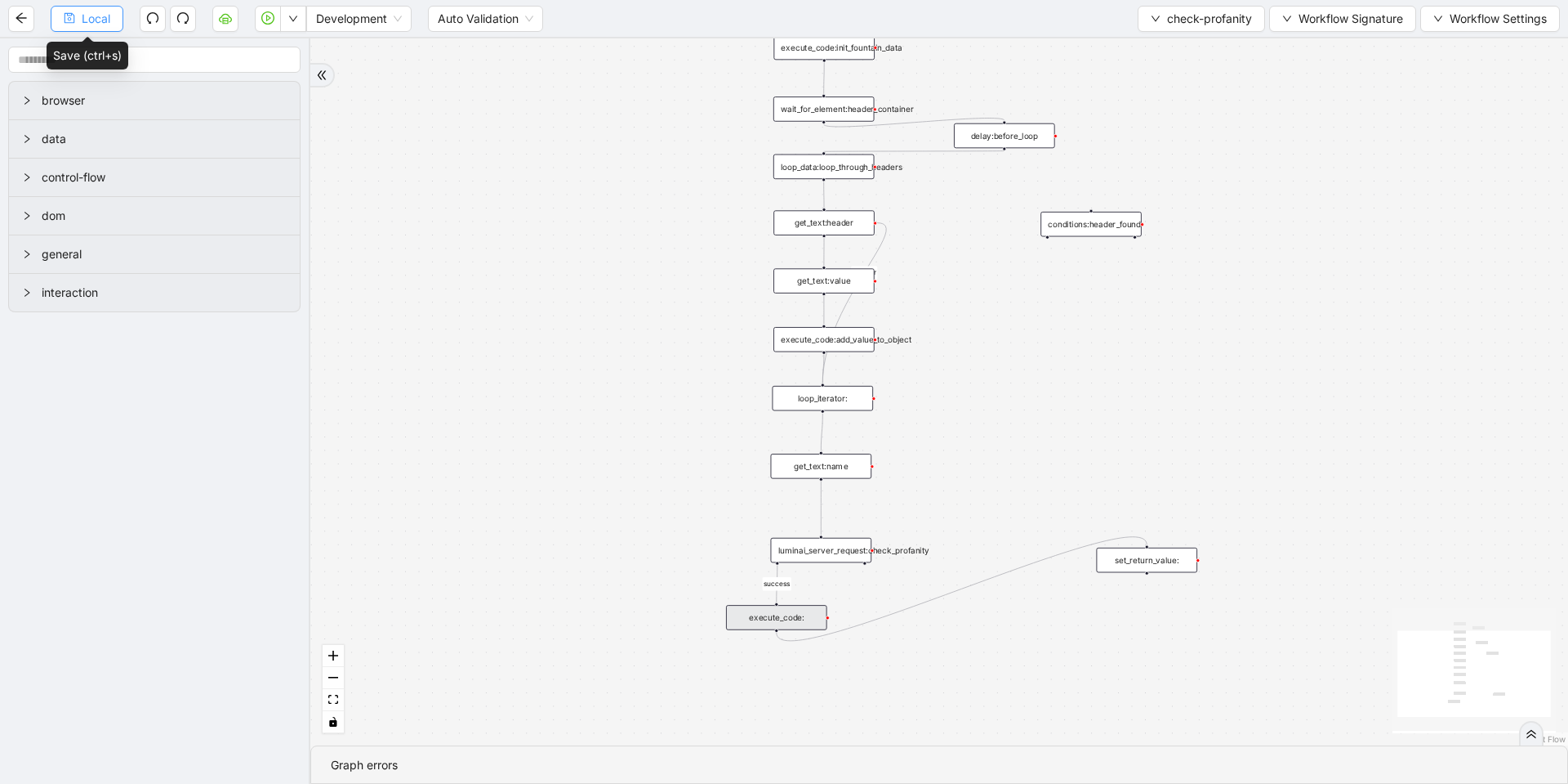
click at [108, 23] on span "Local" at bounding box center [96, 19] width 28 height 18
click at [287, 24] on button "button" at bounding box center [293, 18] width 26 height 26
click at [256, 54] on span "Run local workflow" at bounding box center [241, 51] width 100 height 18
